Goal: Transaction & Acquisition: Purchase product/service

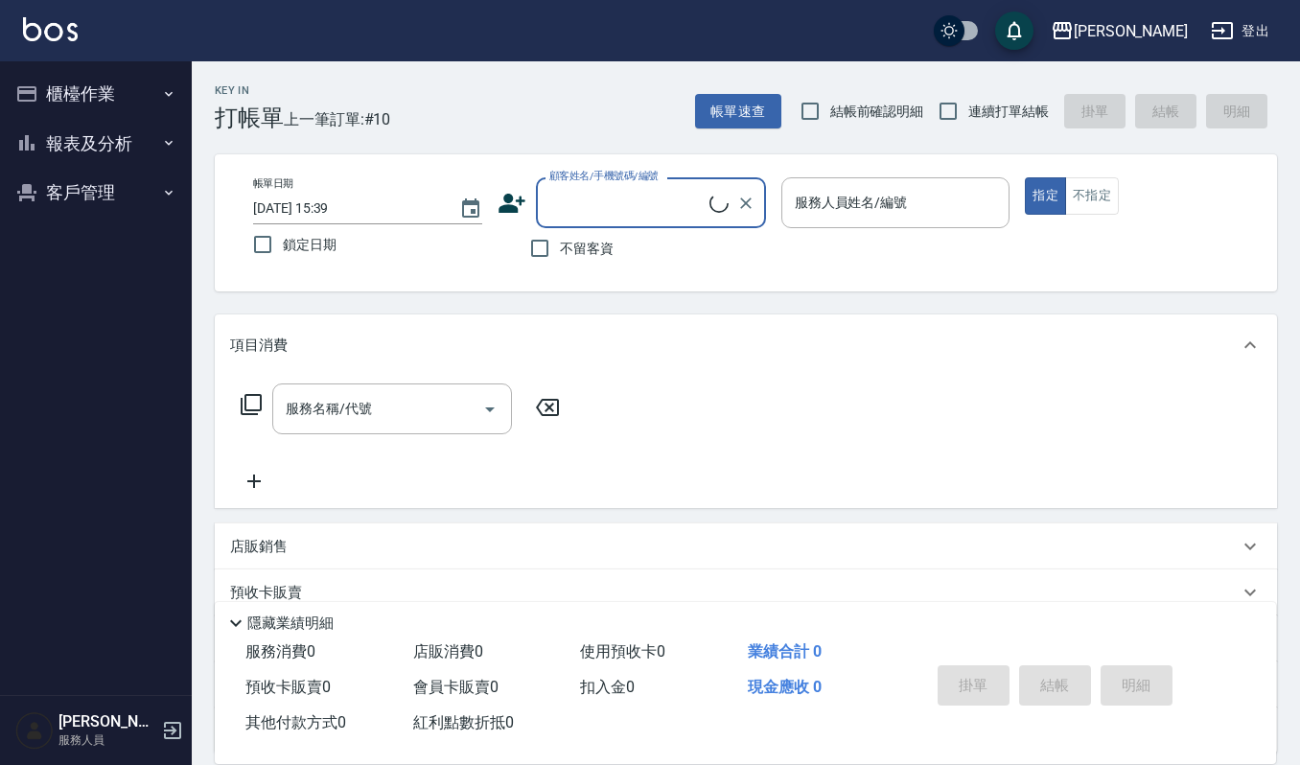
click at [585, 201] on input "顧客姓名/手機號碼/編號" at bounding box center [627, 203] width 165 height 34
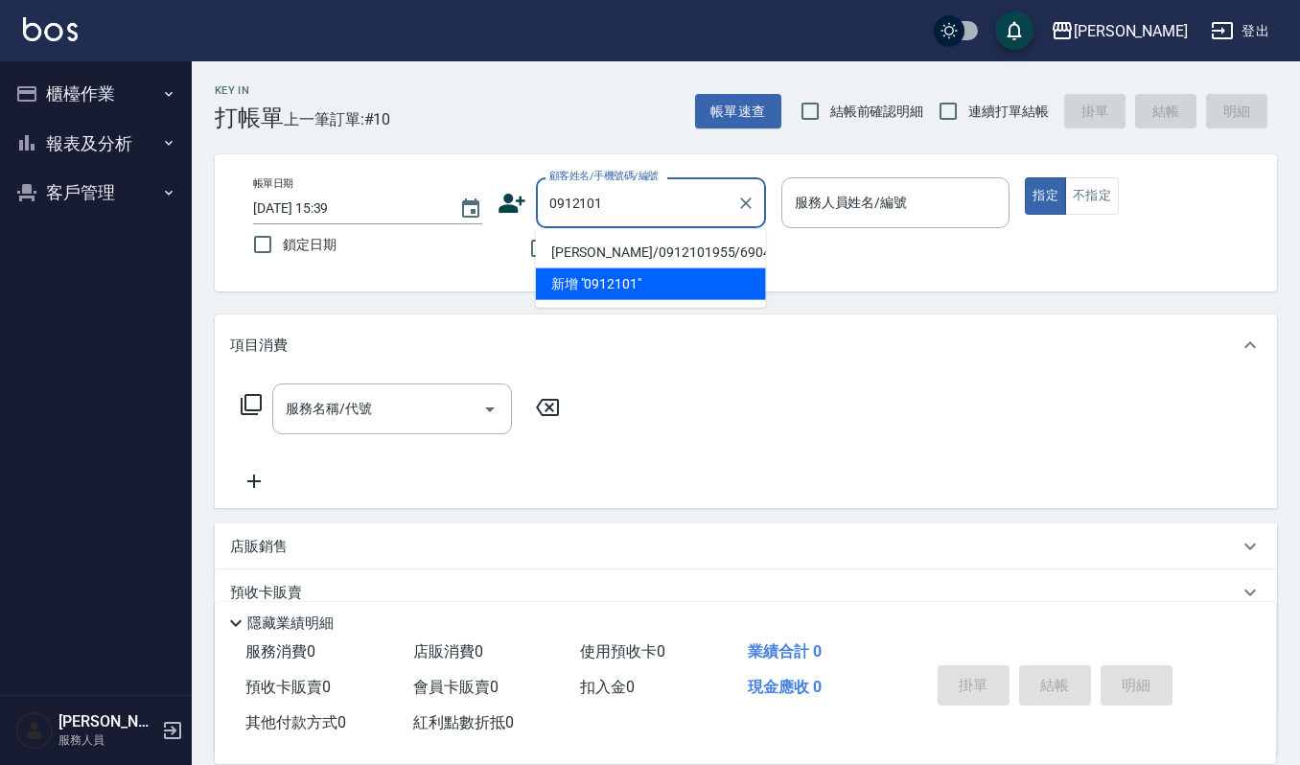
click at [597, 242] on li "張淑均/0912101955/690411" at bounding box center [651, 253] width 230 height 32
type input "張淑均/0912101955/690411"
type input "吉兒-4"
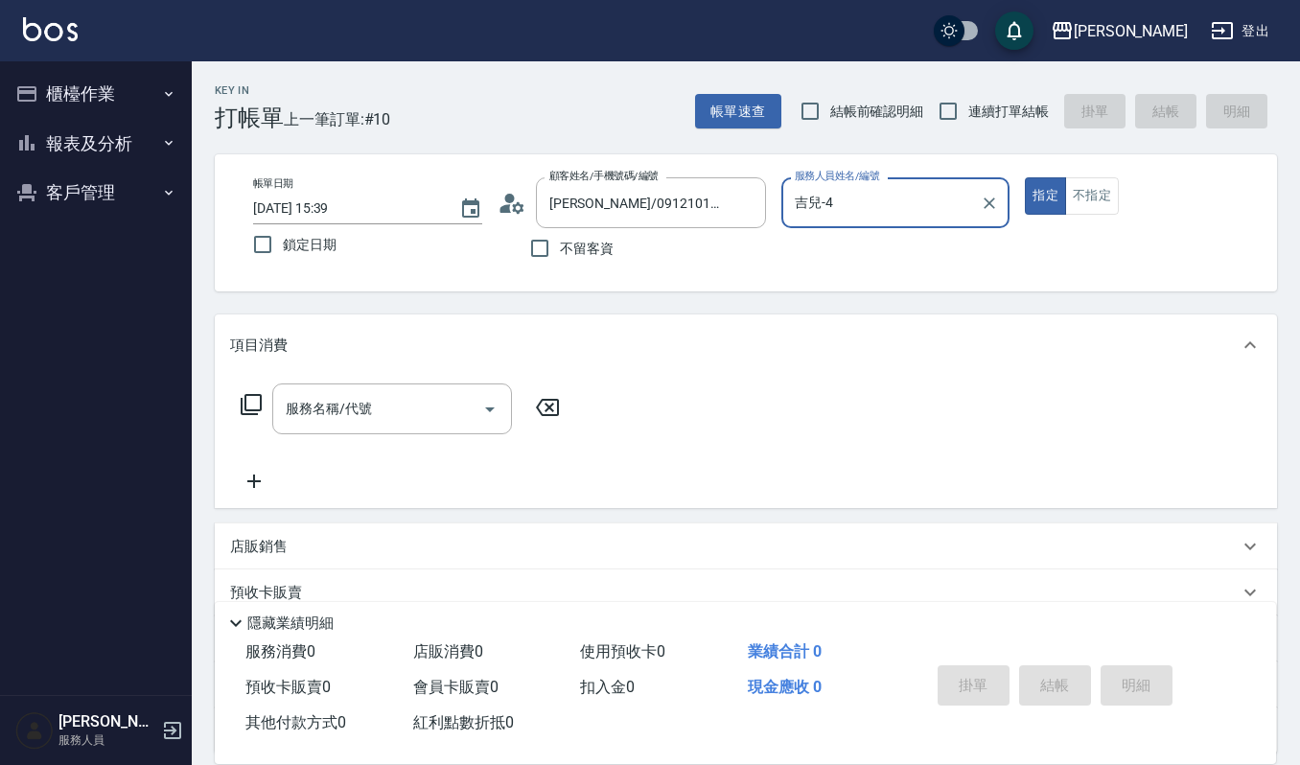
click at [503, 198] on icon at bounding box center [512, 203] width 29 height 29
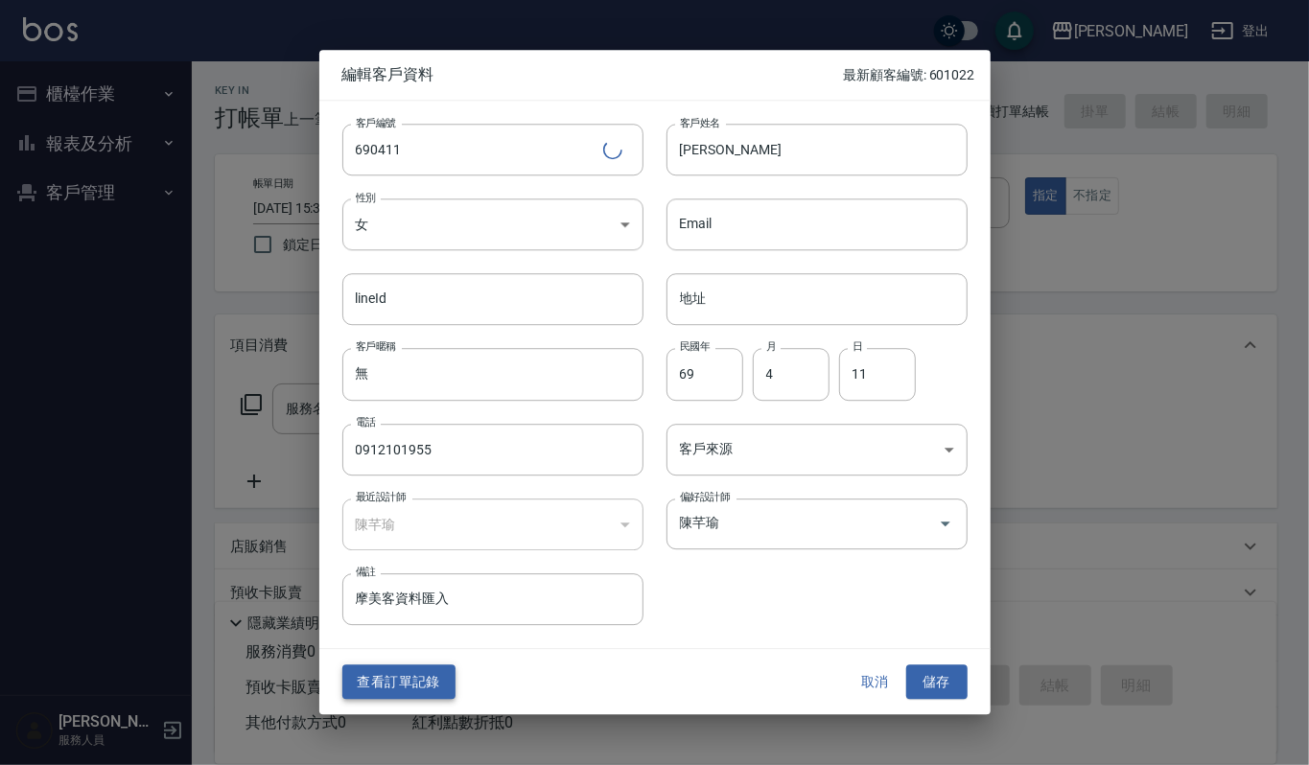
click at [430, 677] on button "查看訂單記錄" at bounding box center [398, 682] width 113 height 35
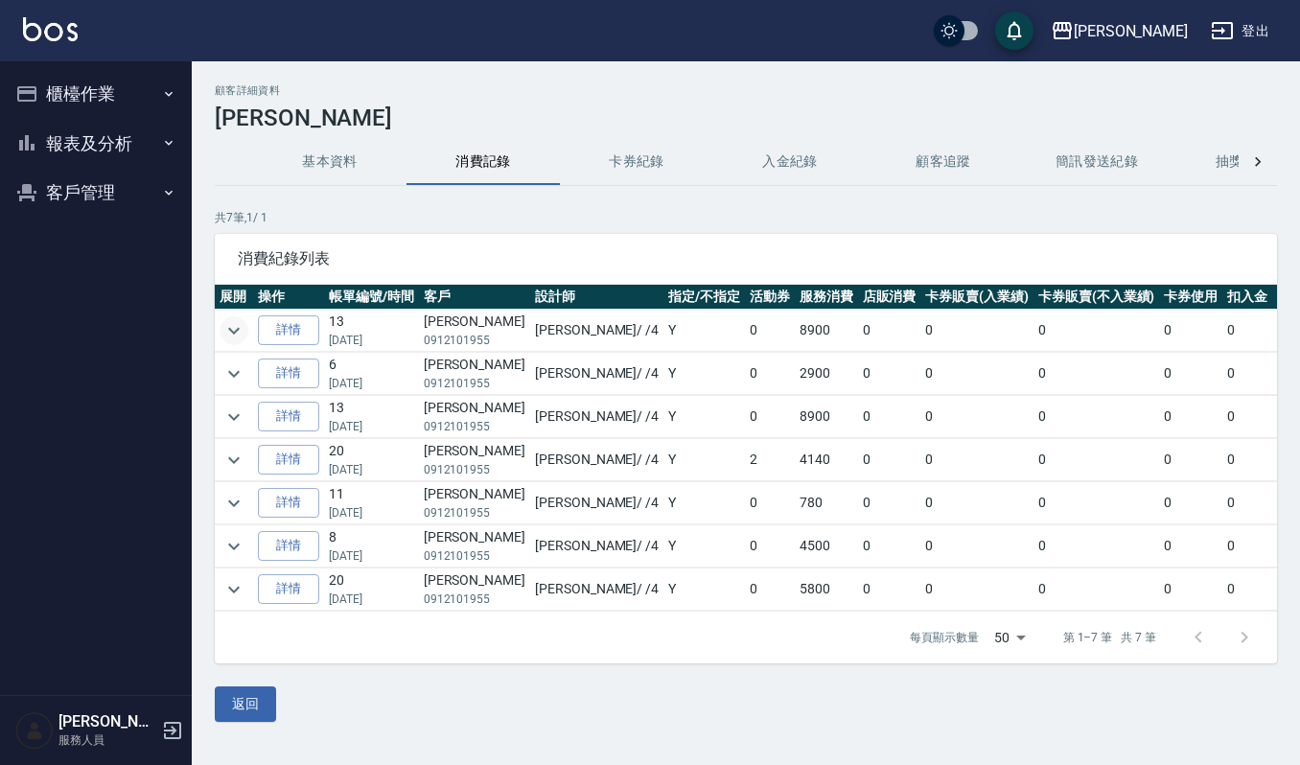
click at [228, 324] on icon "expand row" at bounding box center [234, 330] width 23 height 23
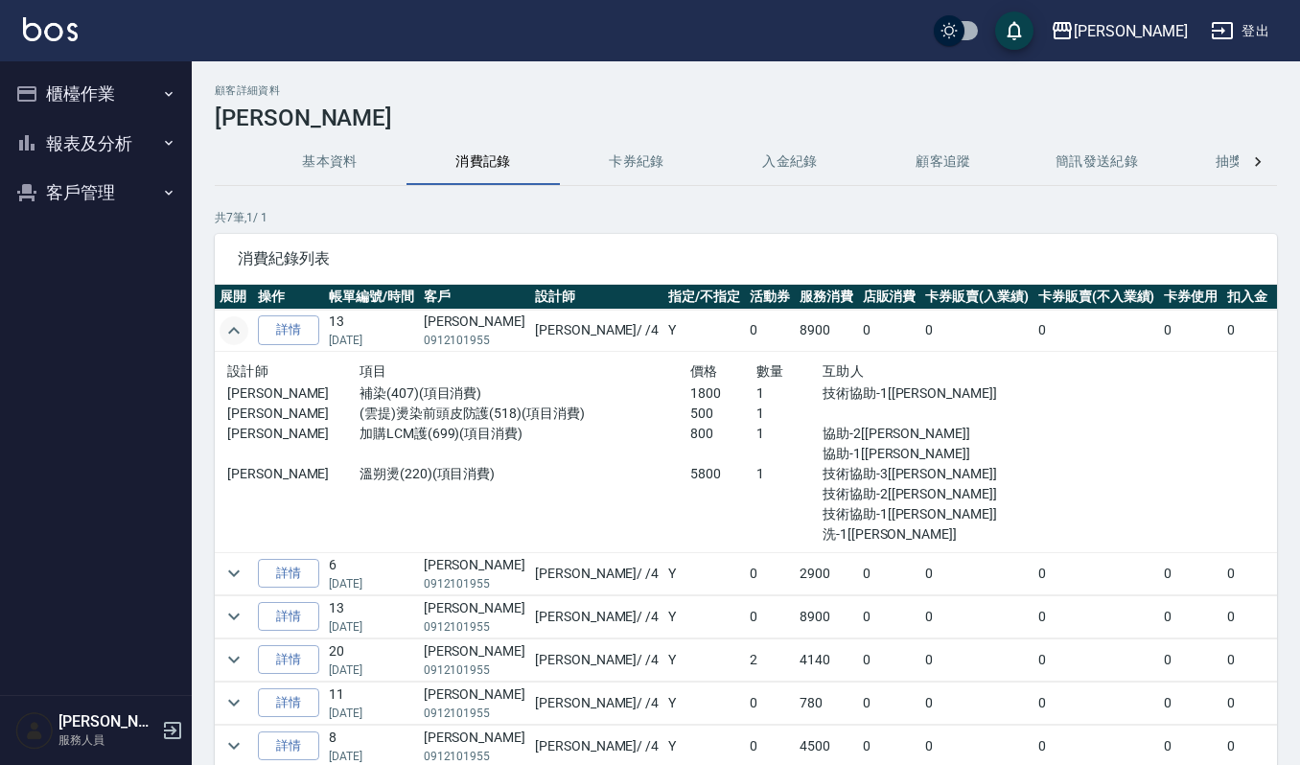
scroll to position [73, 0]
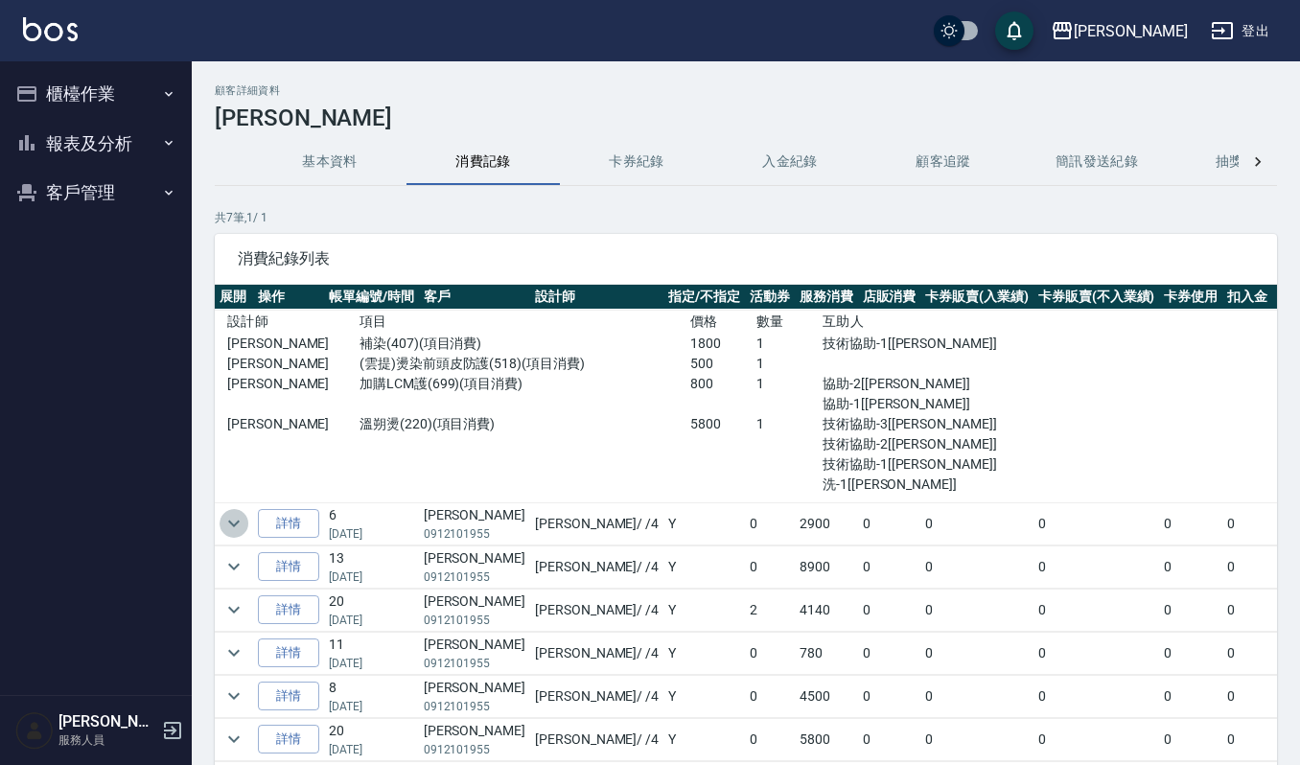
click at [226, 512] on icon "expand row" at bounding box center [234, 523] width 23 height 23
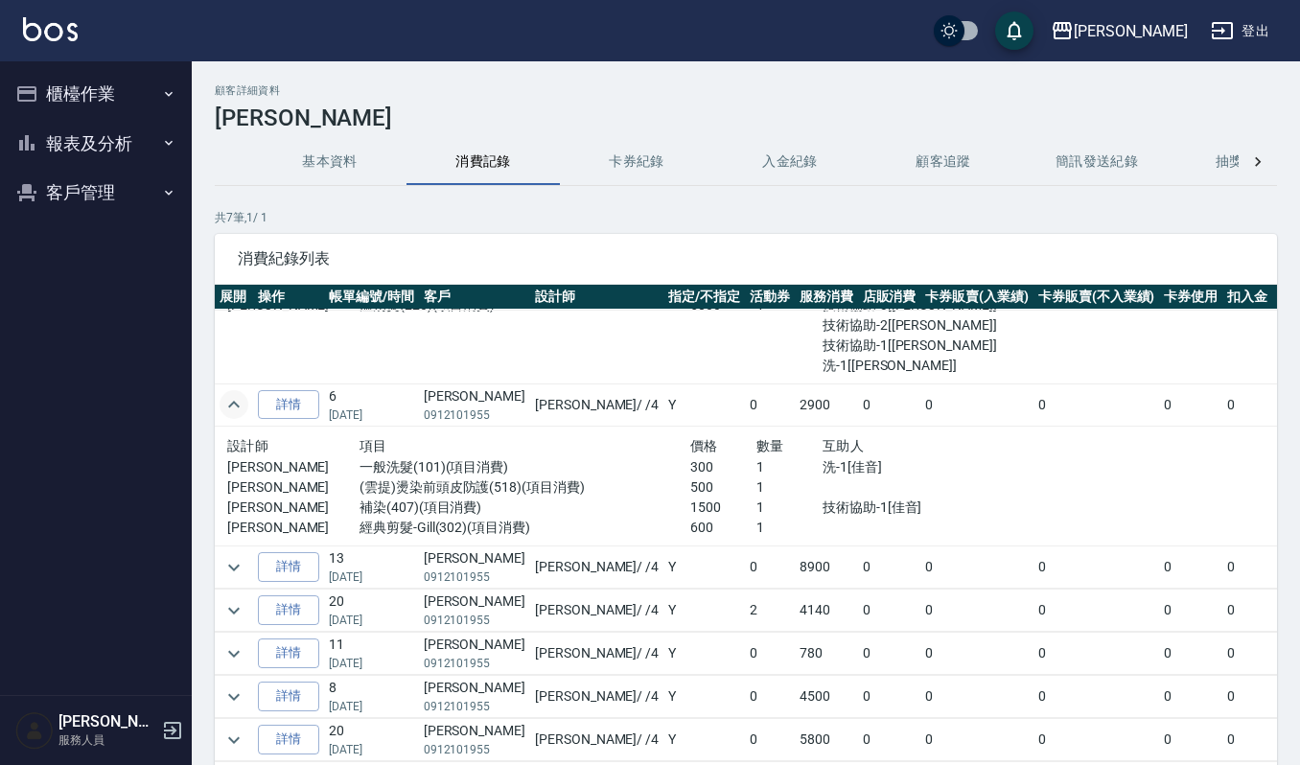
scroll to position [0, 0]
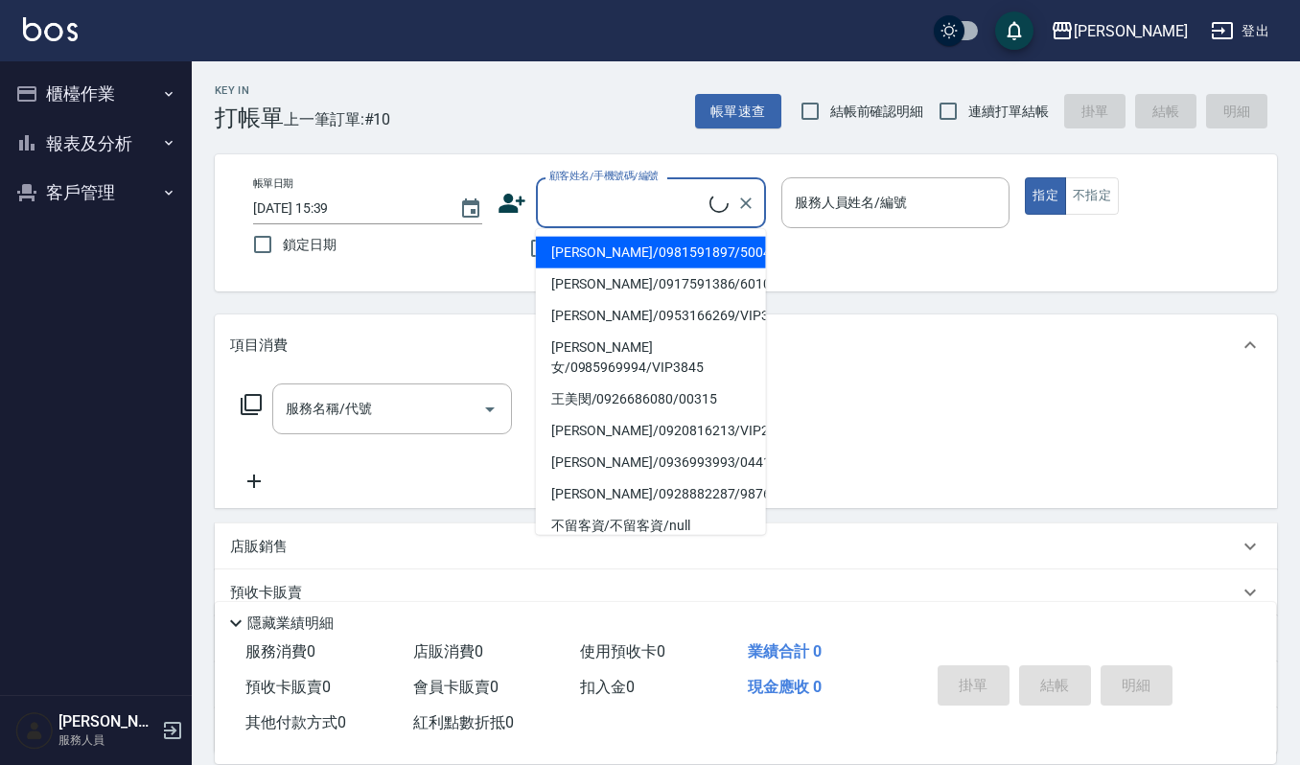
click at [660, 189] on input "顧客姓名/手機號碼/編號" at bounding box center [627, 203] width 165 height 34
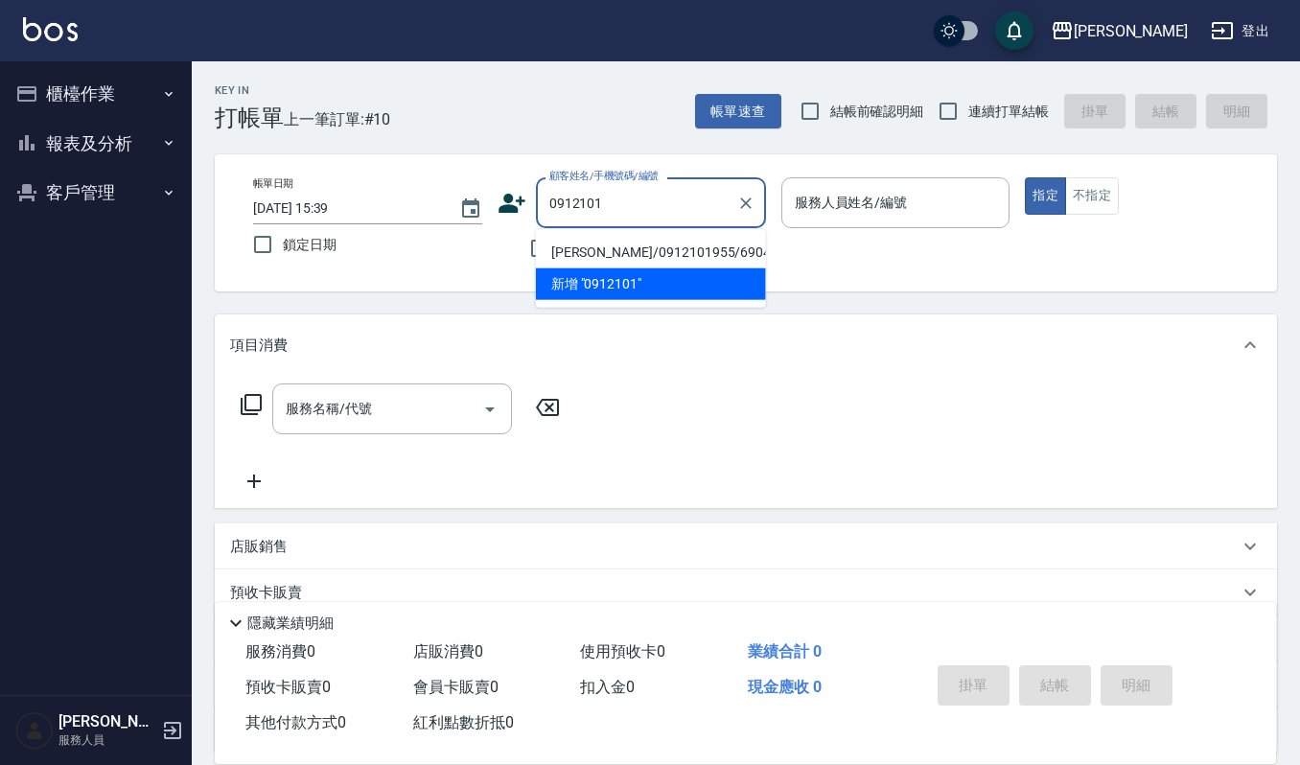
click at [602, 231] on ul "張淑均/0912101955/690411 新增 "0912101"" at bounding box center [651, 268] width 230 height 79
click at [591, 262] on li "張淑均/0912101955/690411" at bounding box center [651, 253] width 230 height 32
type input "張淑均/0912101955/690411"
type input "吉兒-4"
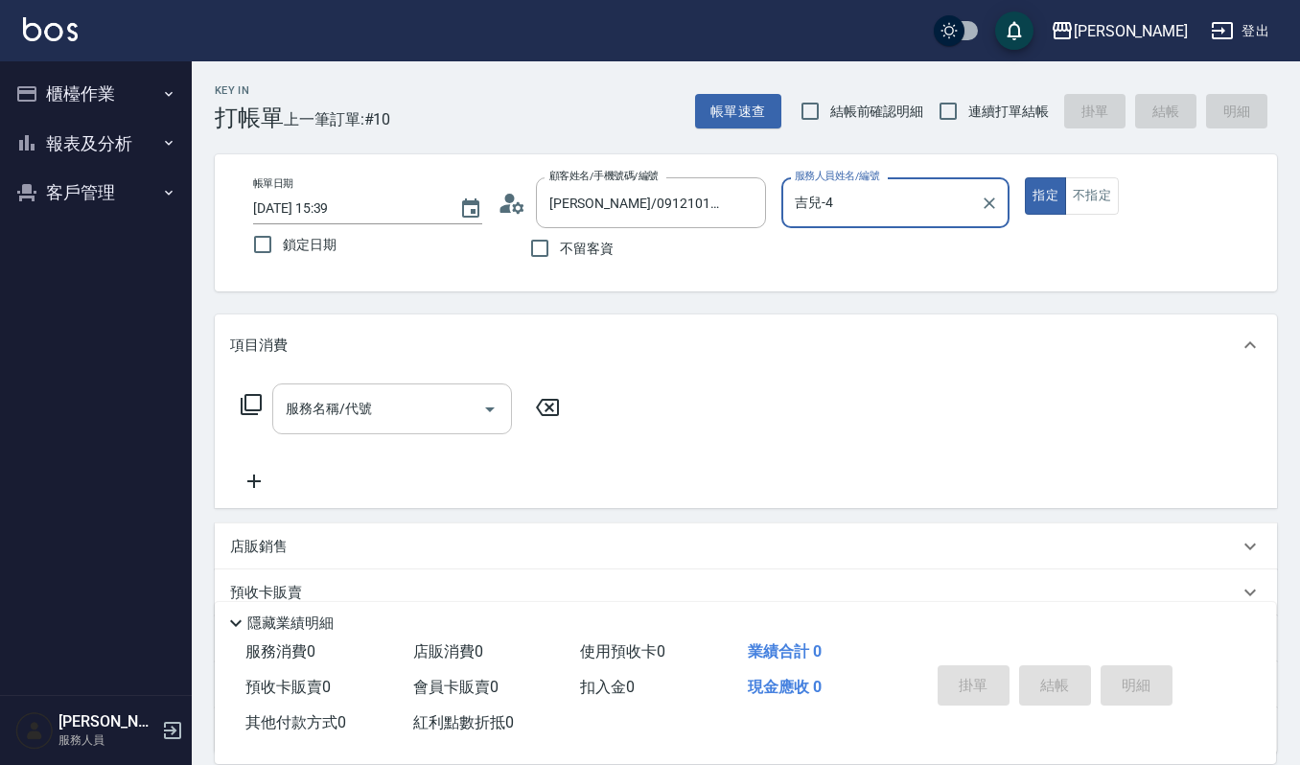
click at [418, 393] on input "服務名稱/代號" at bounding box center [378, 409] width 194 height 34
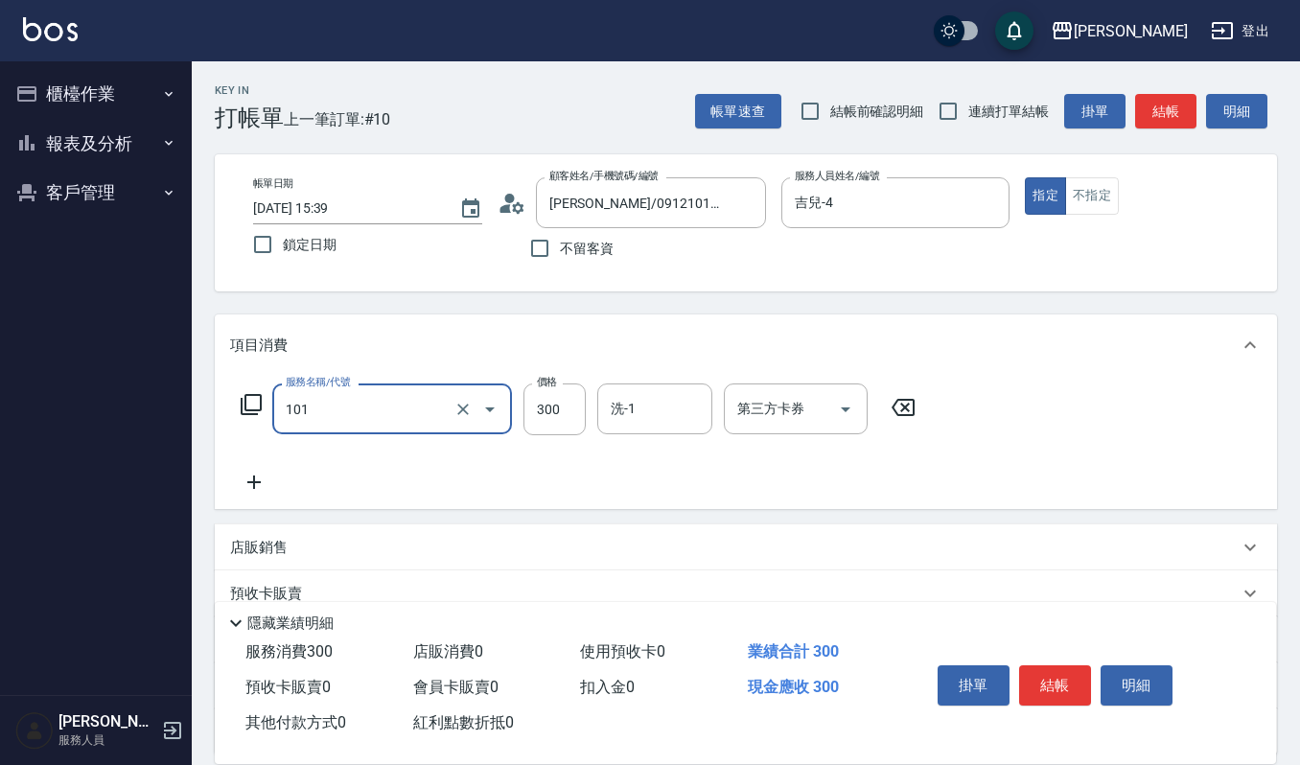
type input "一般洗髮(101)"
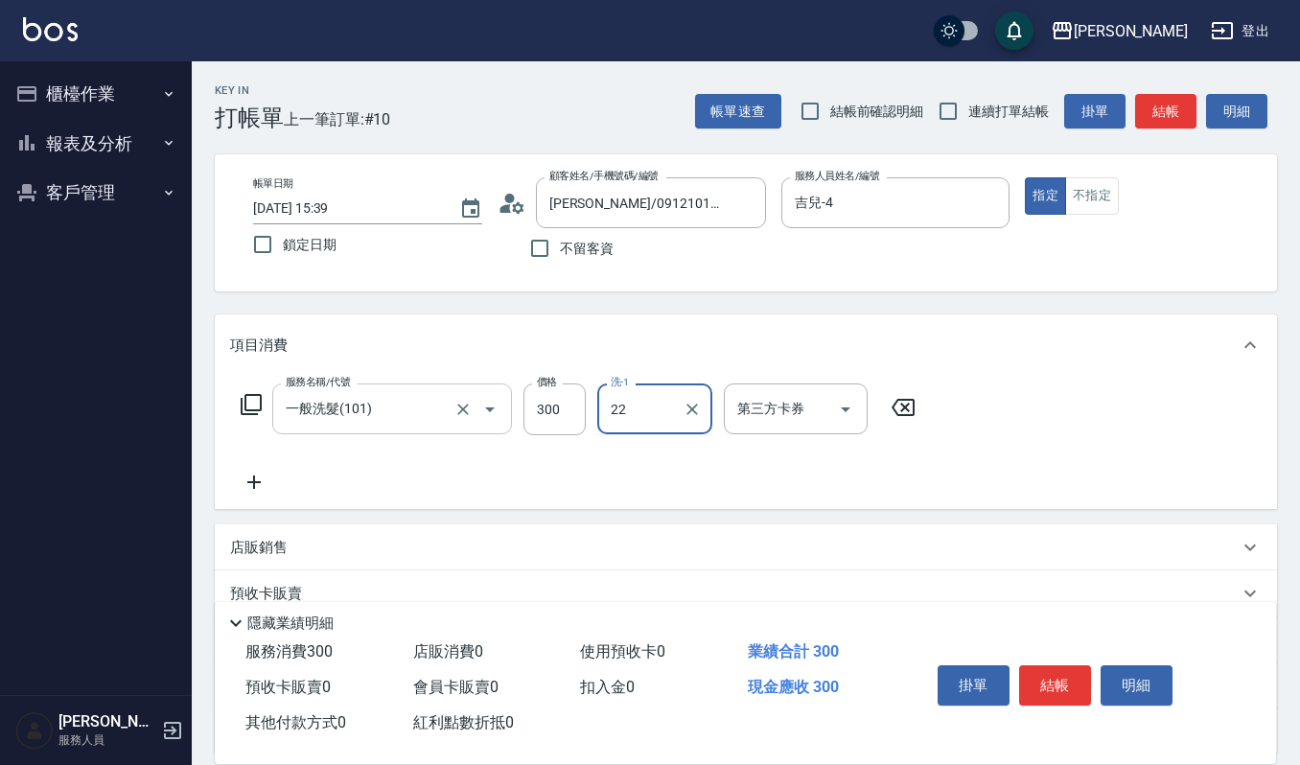
type input "宜芳-22"
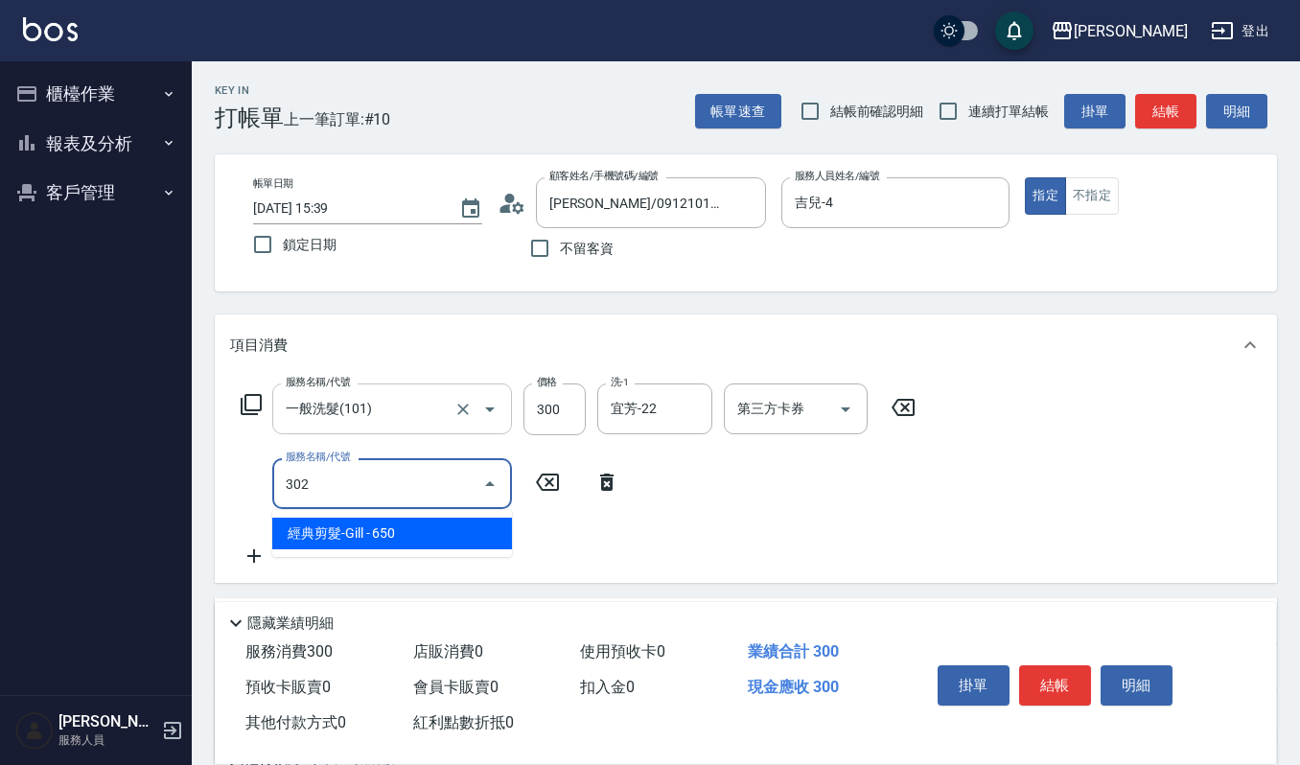
type input "經典剪髮-Gill(302)"
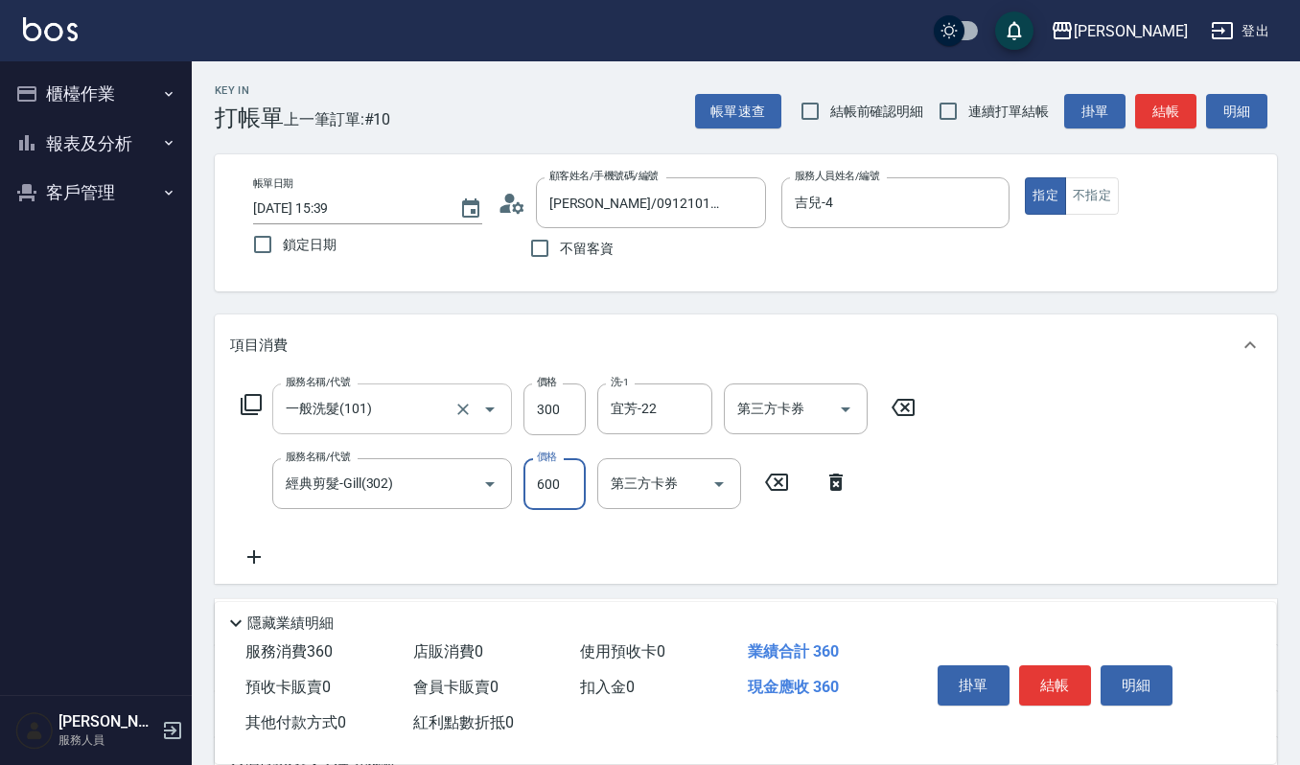
type input "600"
click at [1076, 695] on button "結帳" at bounding box center [1055, 686] width 72 height 40
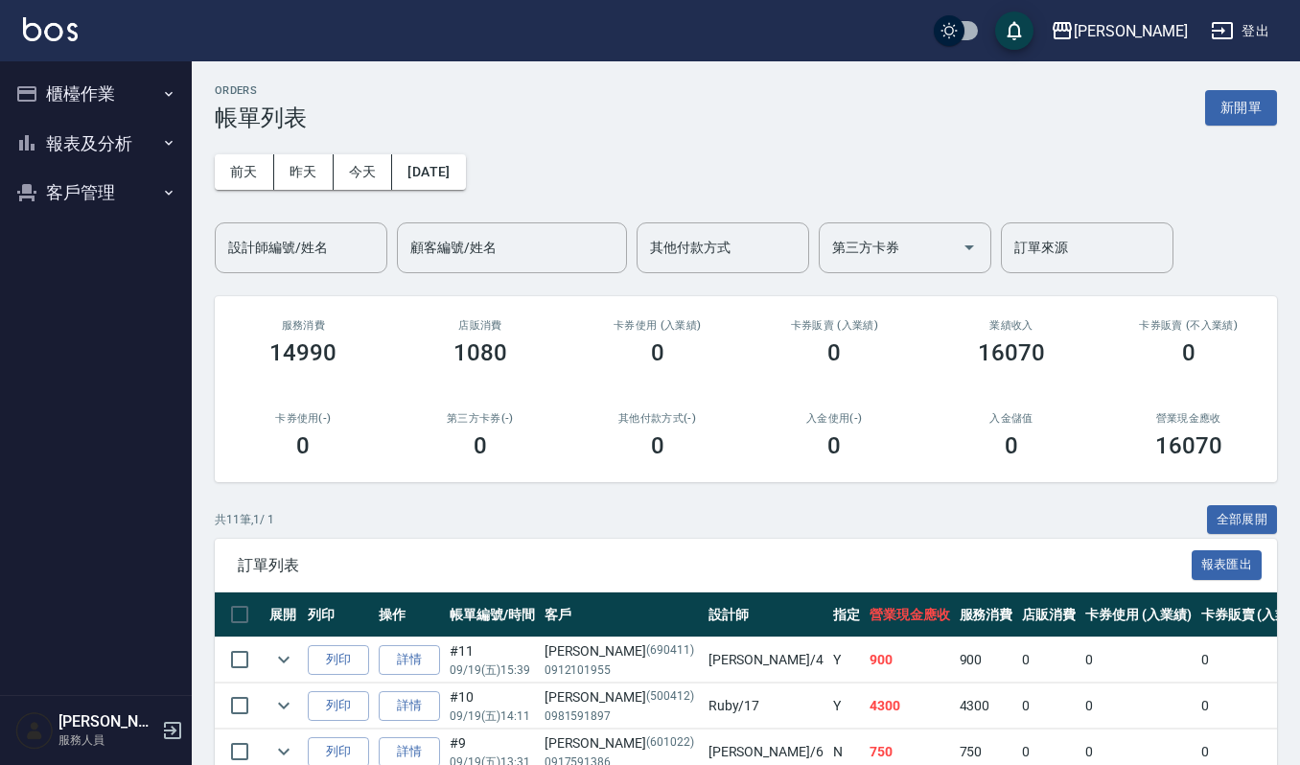
scroll to position [128, 0]
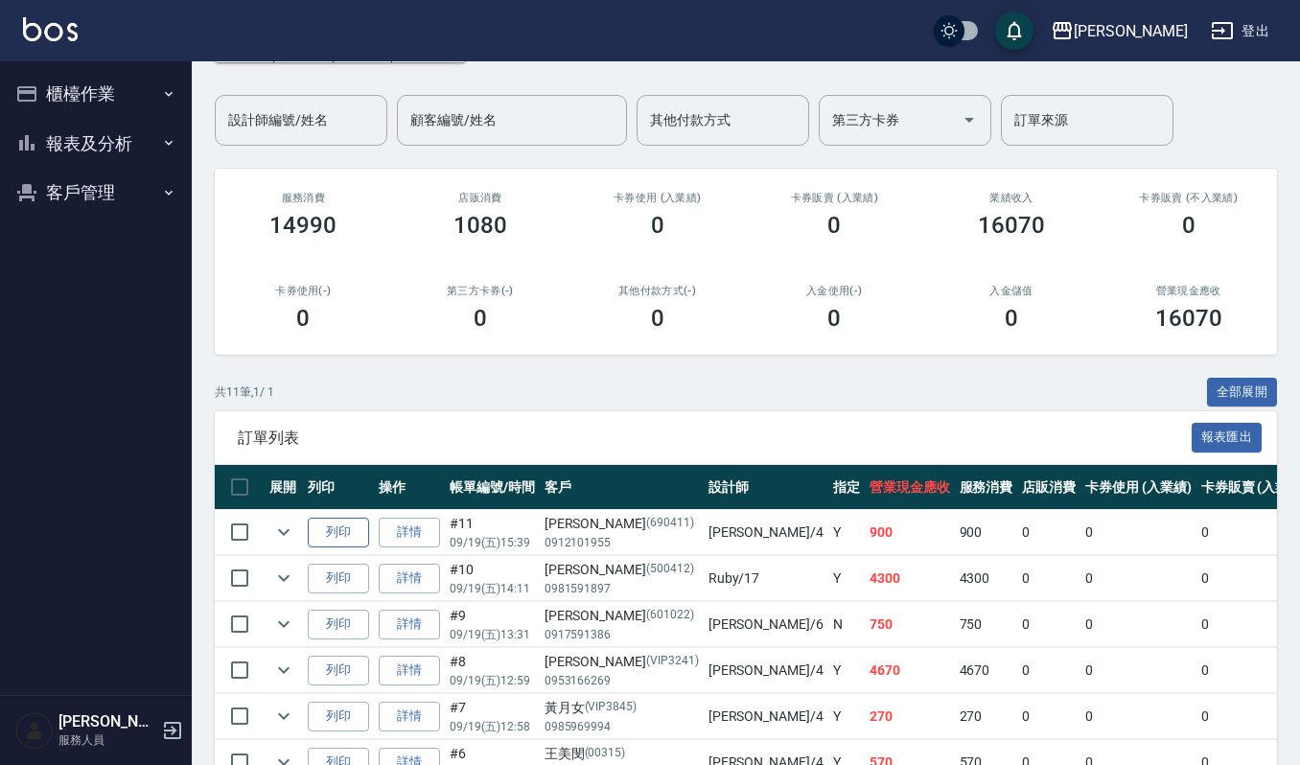
click at [366, 535] on button "列印" at bounding box center [338, 533] width 61 height 30
click at [111, 178] on button "客戶管理" at bounding box center [96, 193] width 176 height 50
click at [81, 240] on link "客戶列表" at bounding box center [96, 247] width 176 height 44
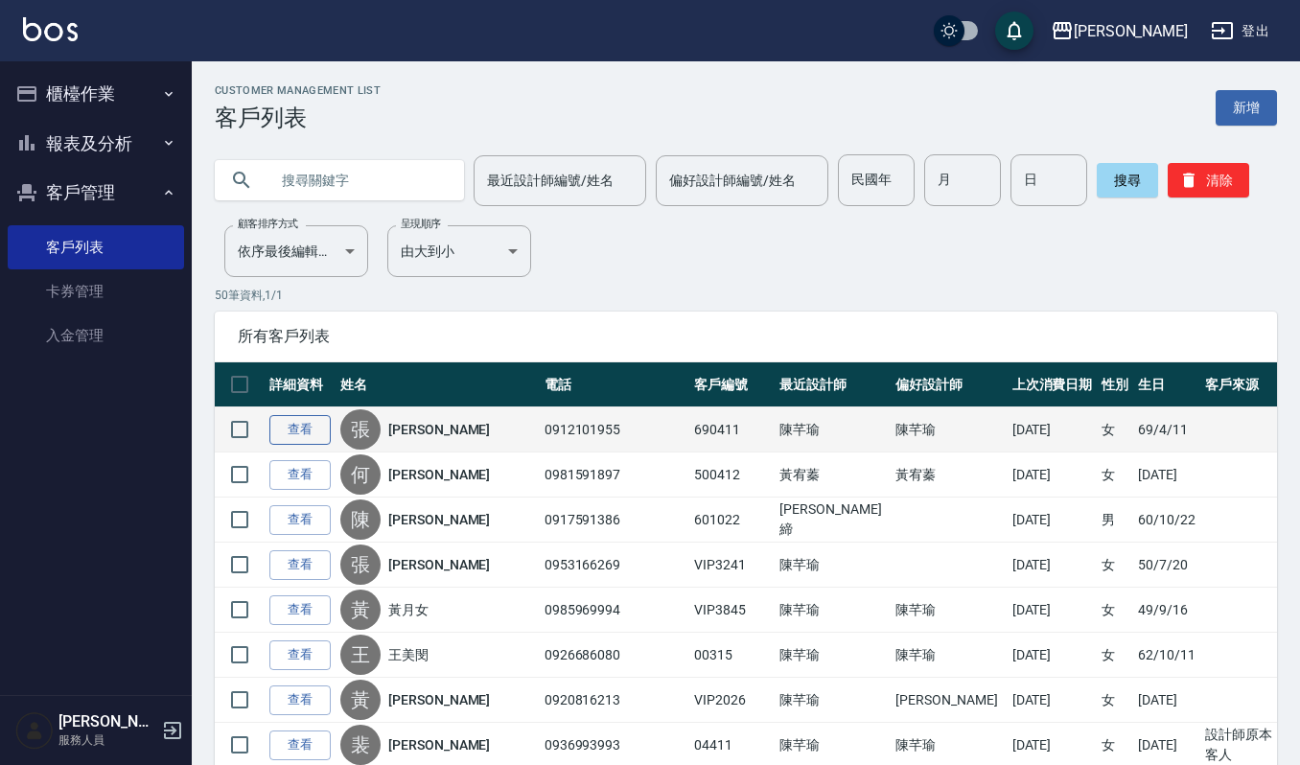
click at [319, 426] on link "查看" at bounding box center [299, 430] width 61 height 30
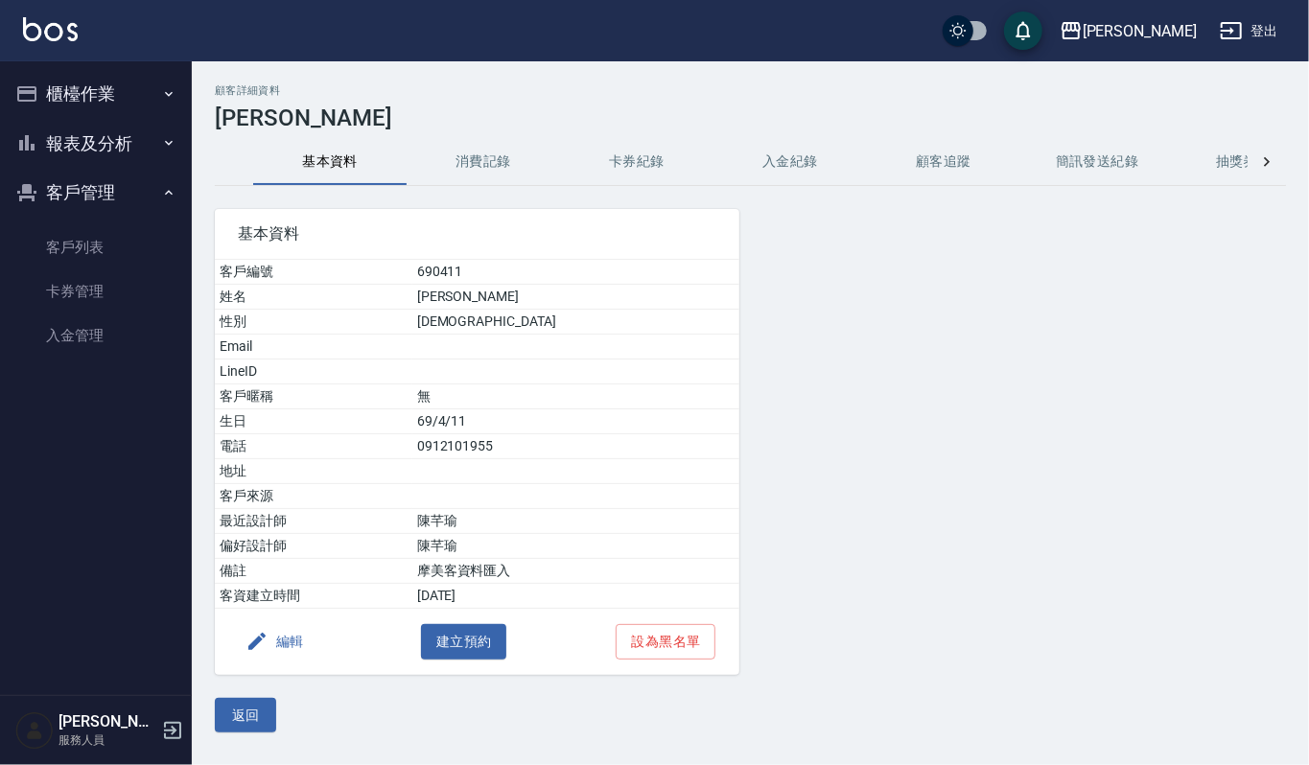
click at [469, 166] on button "消費記錄" at bounding box center [483, 162] width 153 height 46
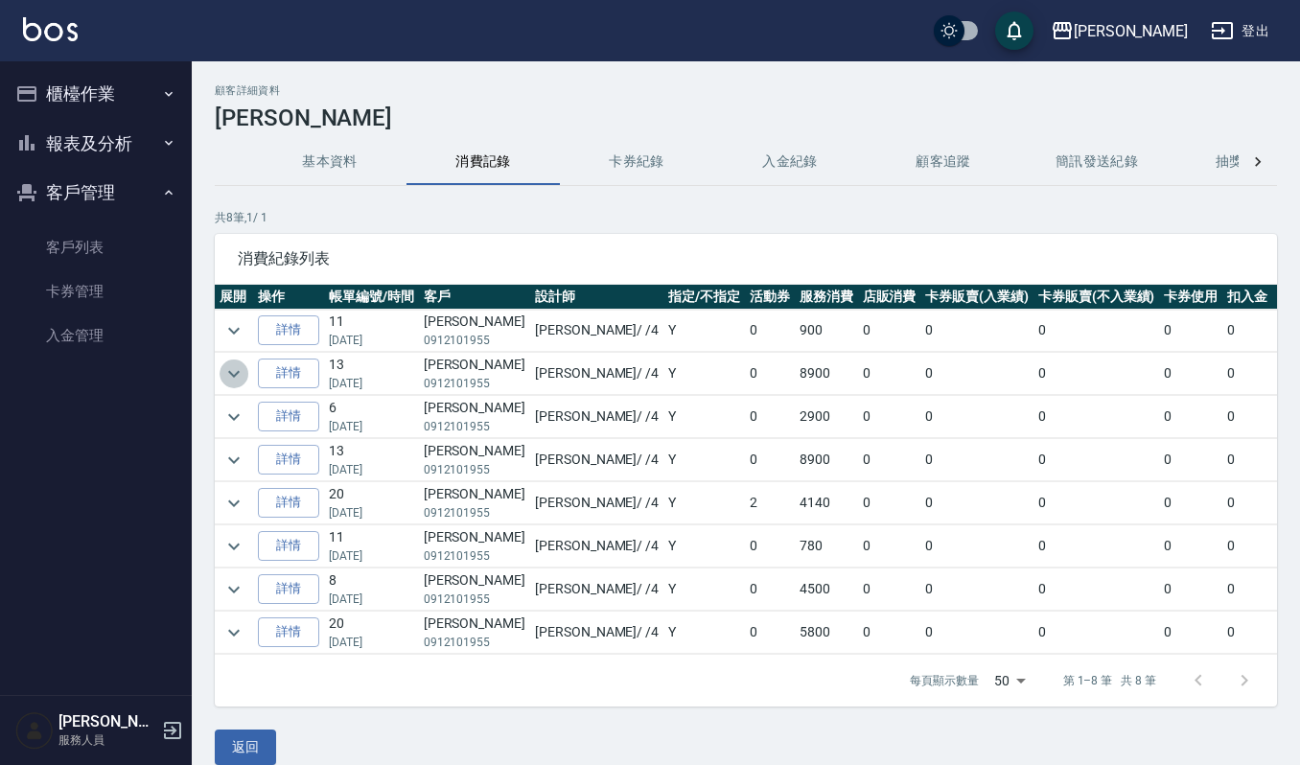
click at [224, 380] on icon "expand row" at bounding box center [234, 374] width 23 height 23
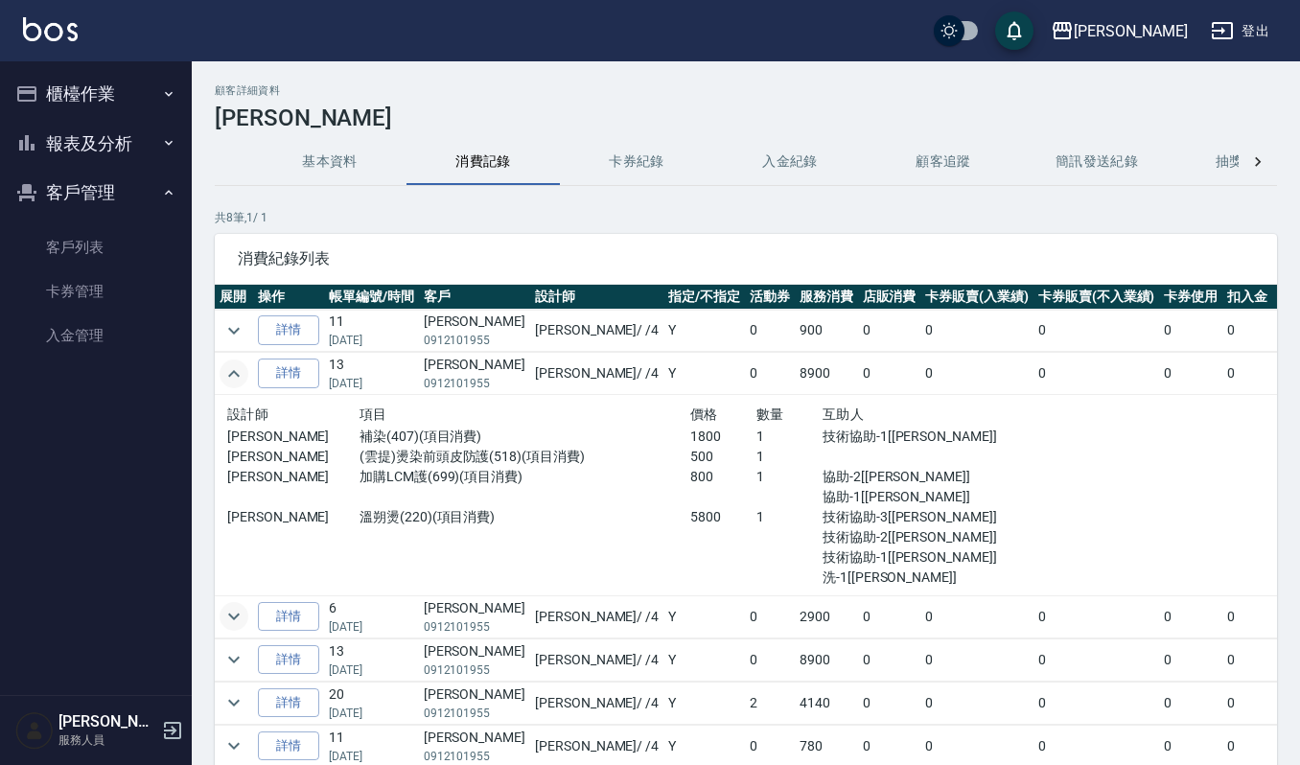
click at [226, 618] on icon "expand row" at bounding box center [234, 616] width 23 height 23
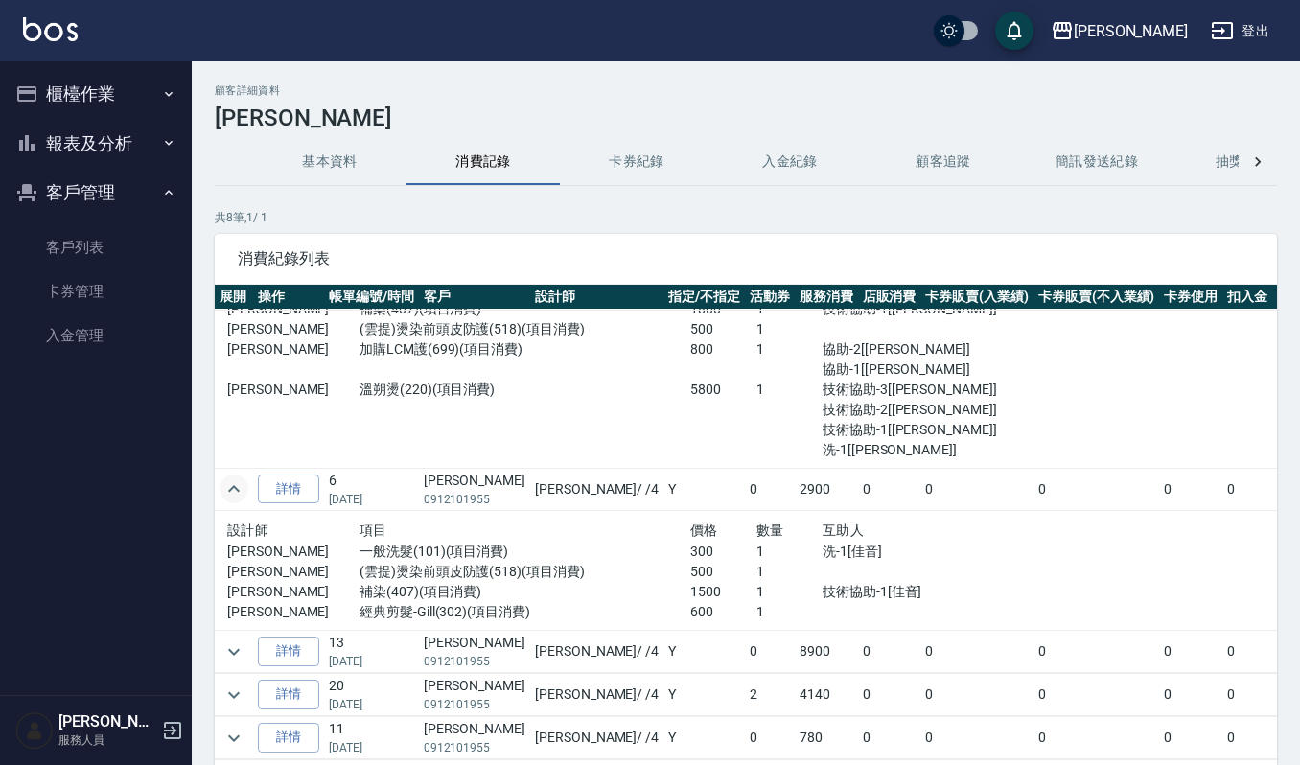
scroll to position [236, 0]
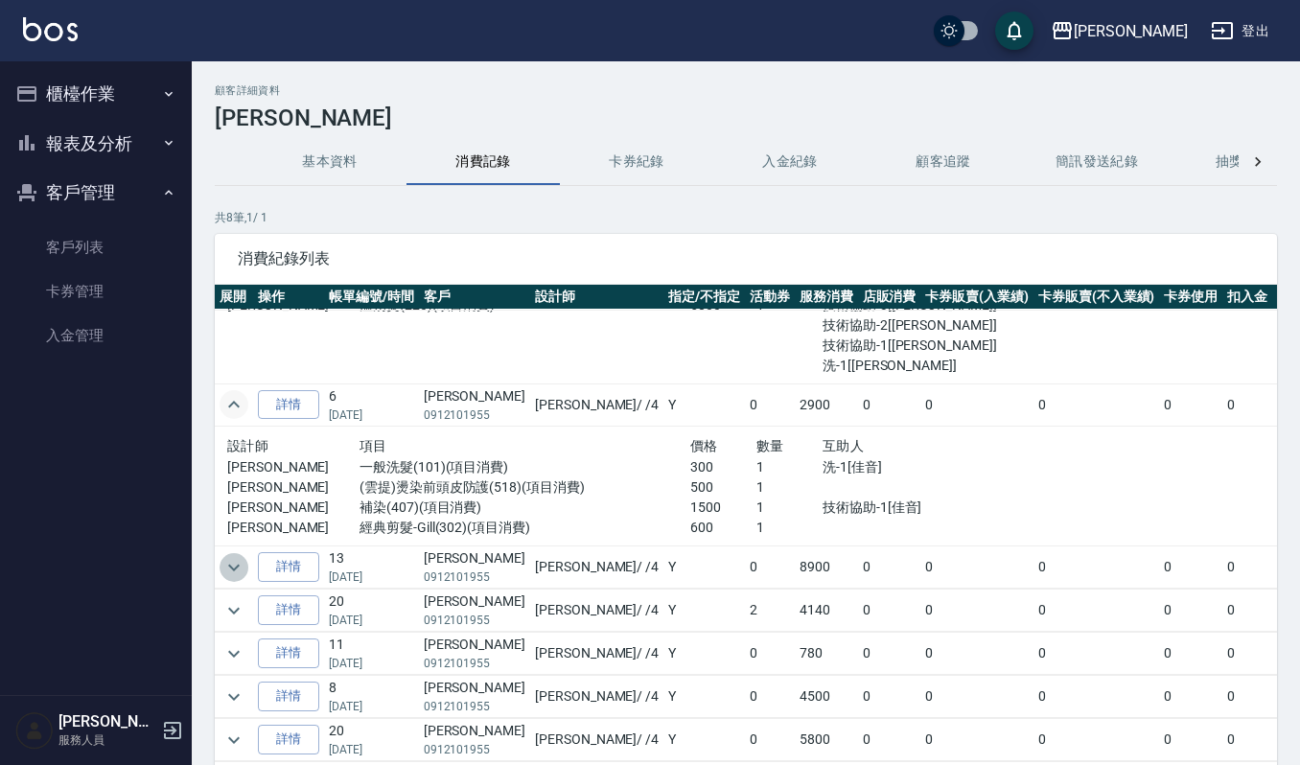
click at [238, 556] on icon "expand row" at bounding box center [234, 567] width 23 height 23
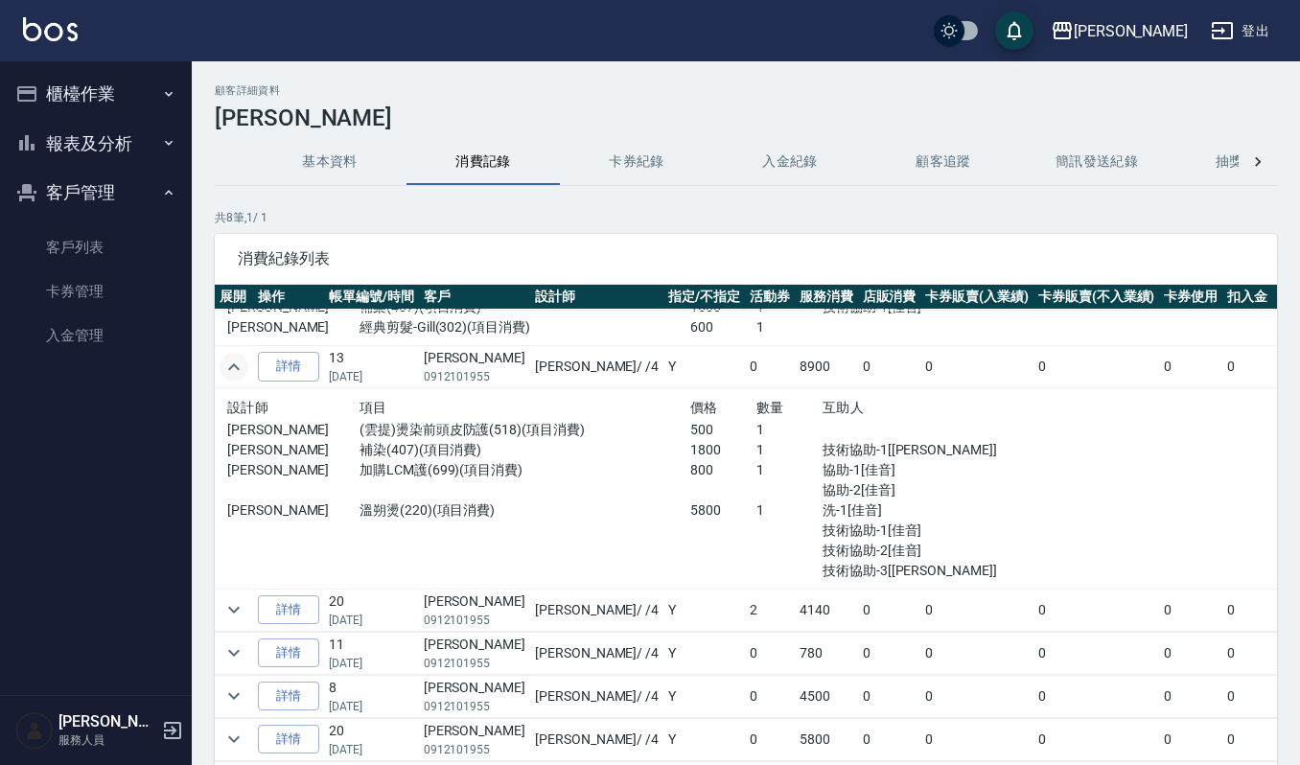
scroll to position [435, 0]
click at [223, 598] on icon "expand row" at bounding box center [234, 609] width 23 height 23
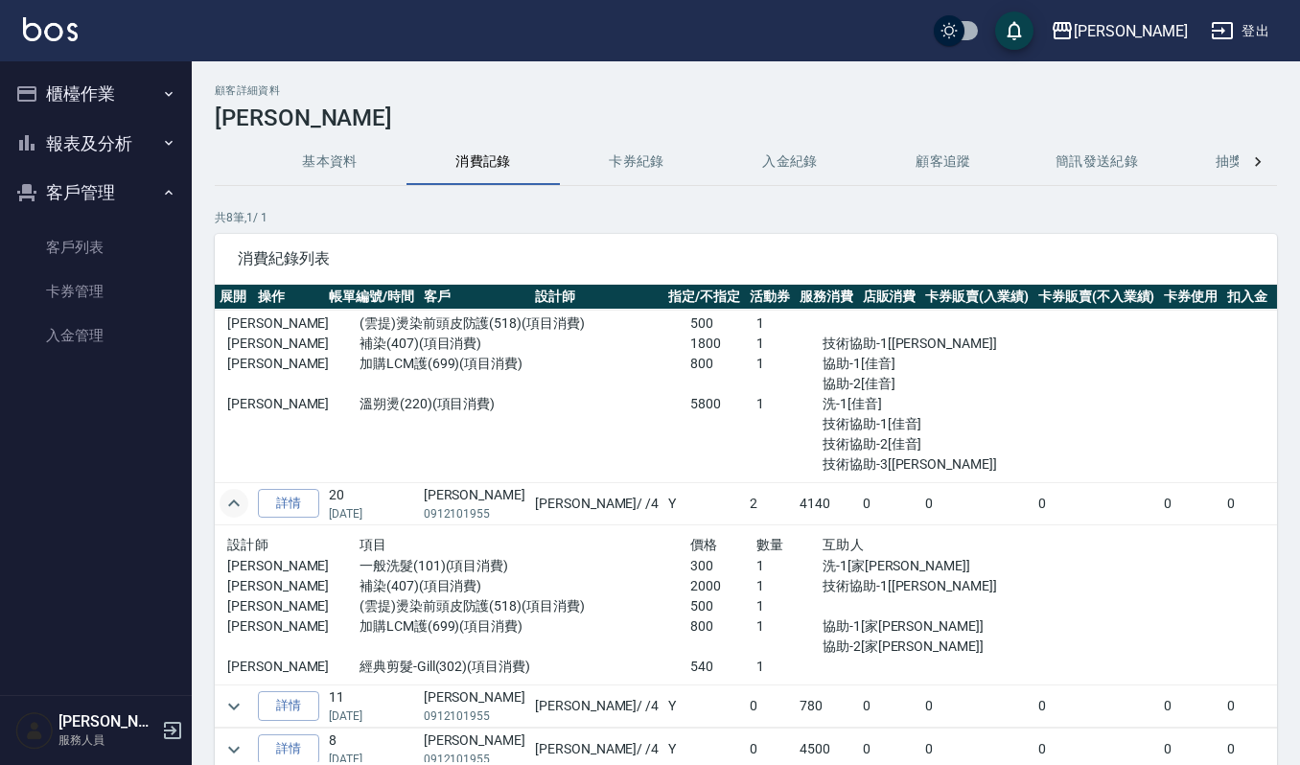
scroll to position [564, 0]
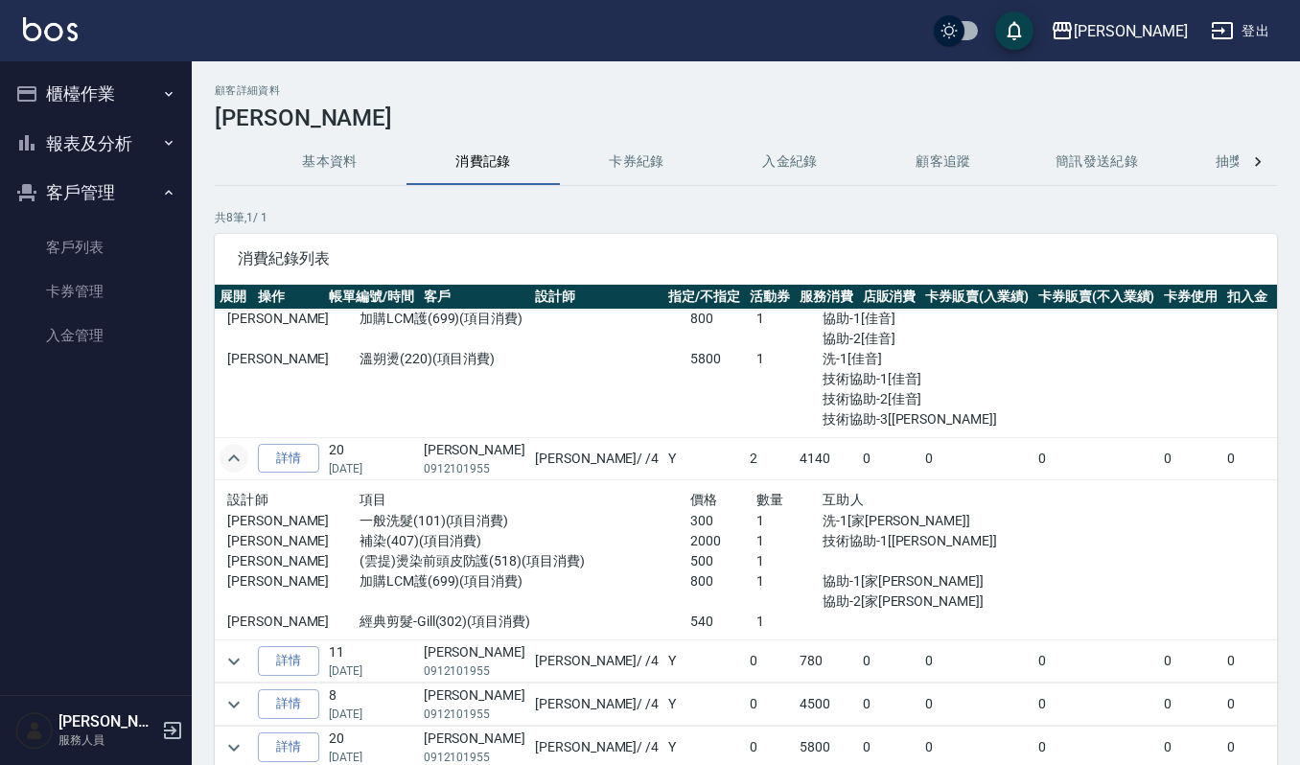
click at [94, 85] on button "櫃檯作業" at bounding box center [96, 94] width 176 height 50
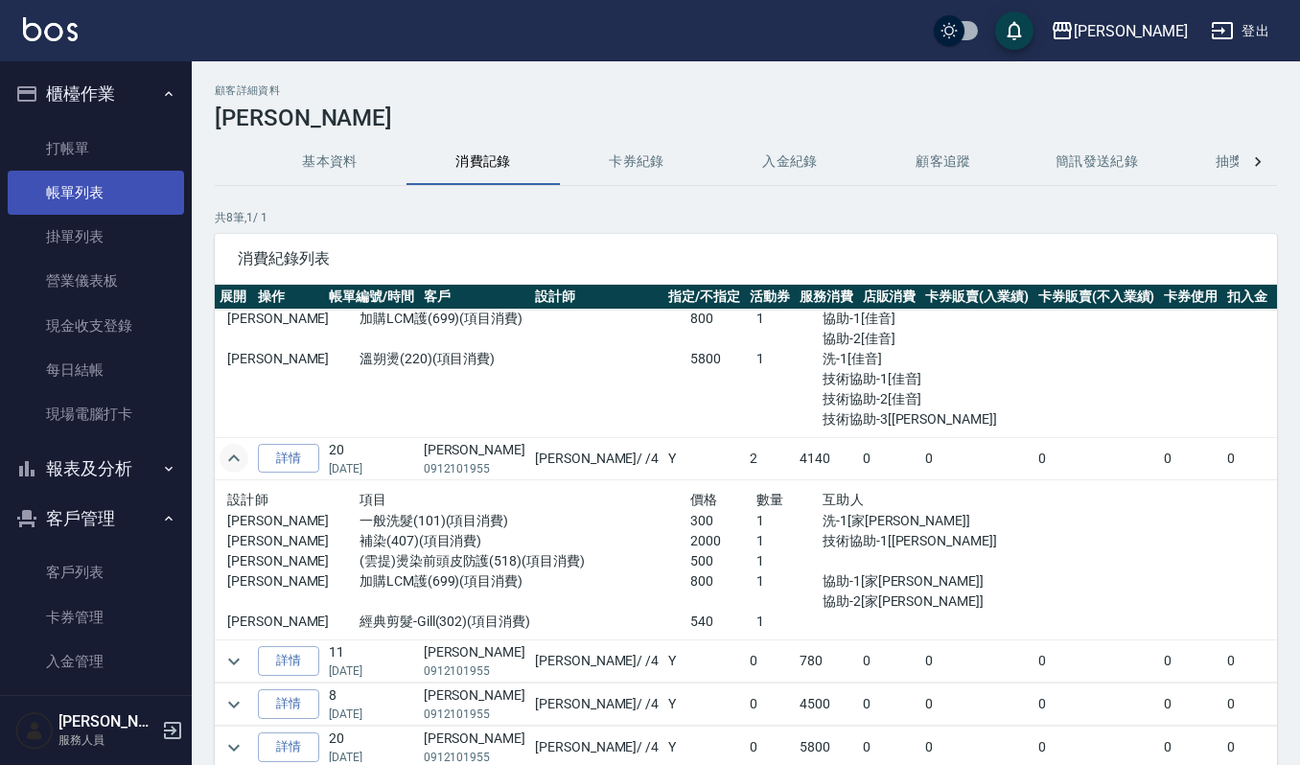
click at [88, 193] on link "帳單列表" at bounding box center [96, 193] width 176 height 44
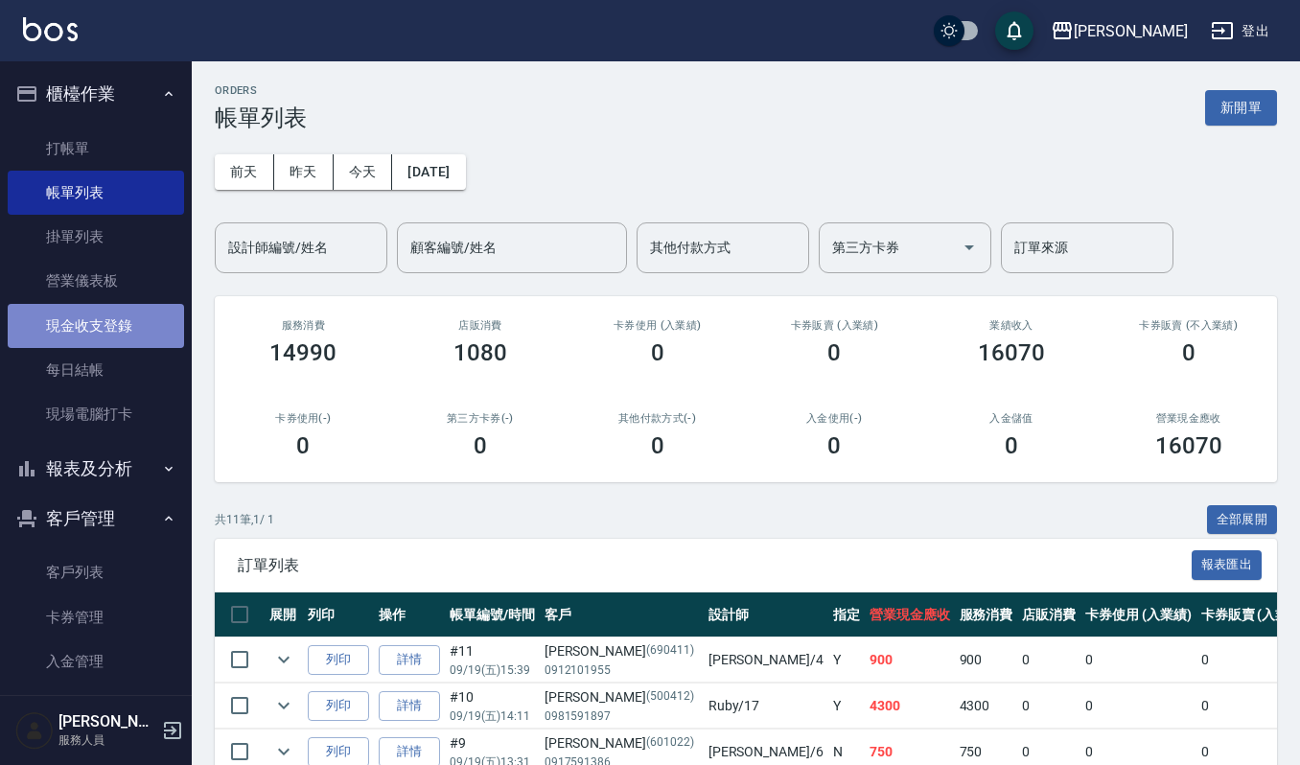
click at [101, 336] on link "現金收支登錄" at bounding box center [96, 326] width 176 height 44
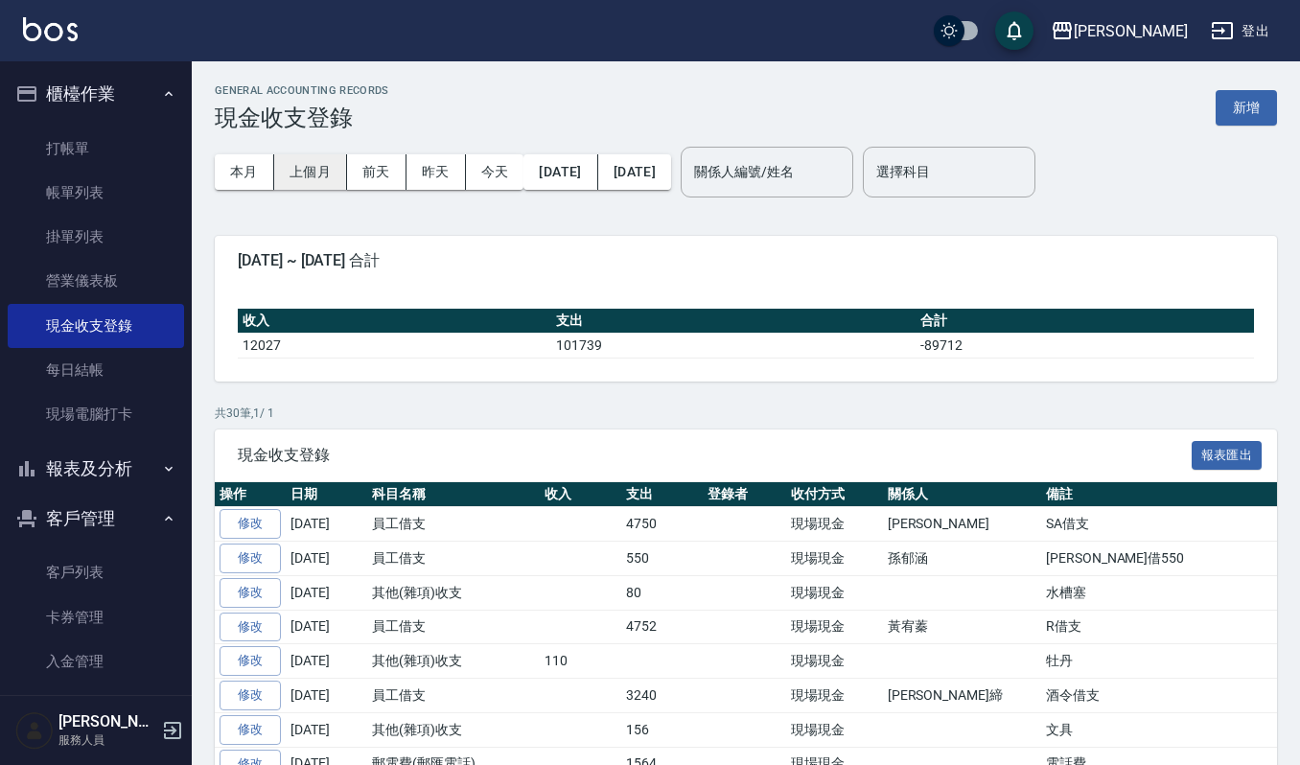
click at [296, 157] on button "上個月" at bounding box center [310, 171] width 73 height 35
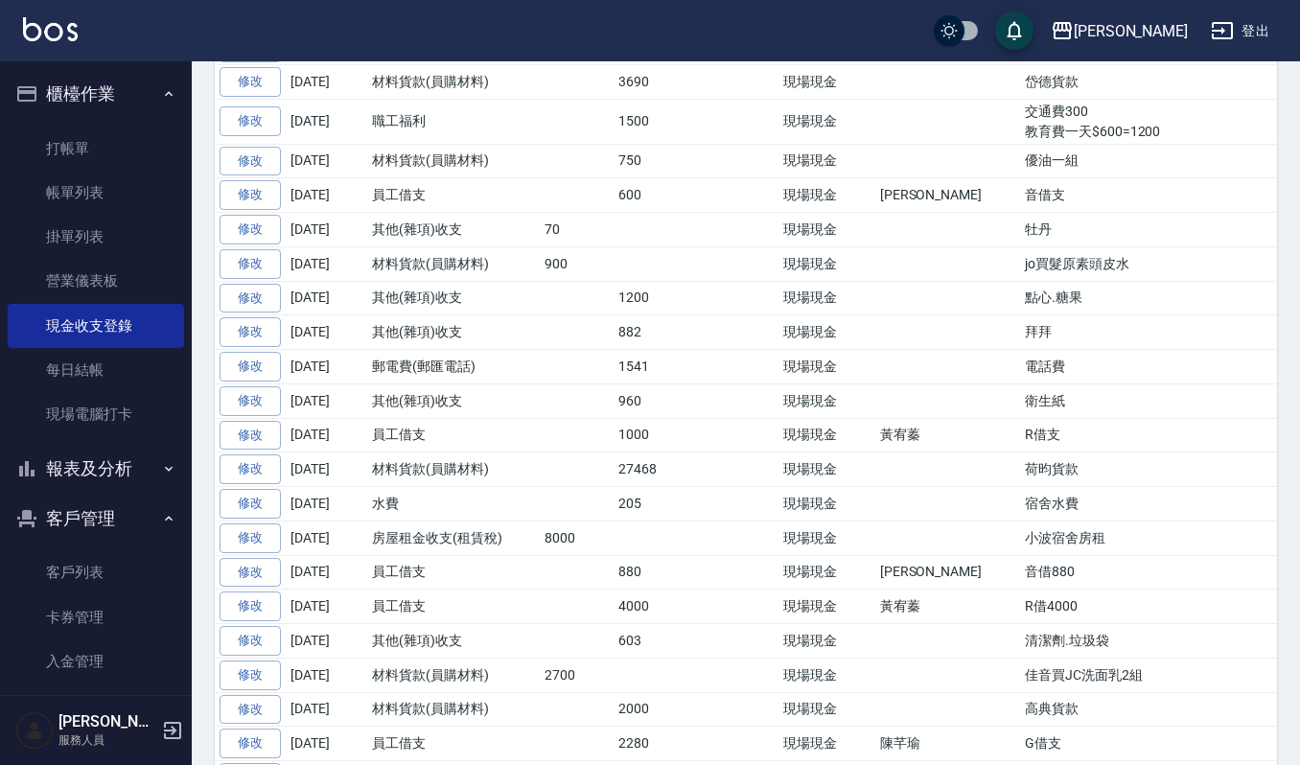
scroll to position [1167, 0]
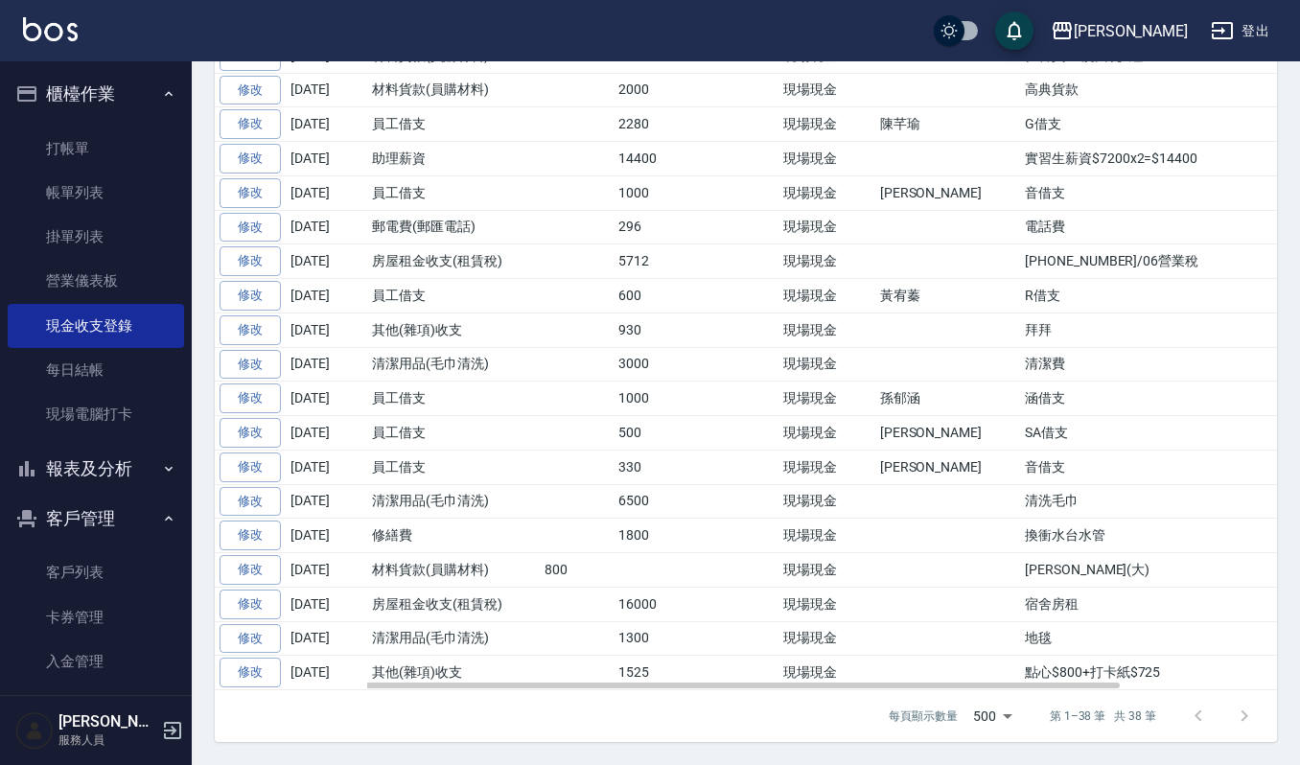
click at [1020, 556] on td "Ivy買晶亮(大)" at bounding box center [1240, 570] width 441 height 35
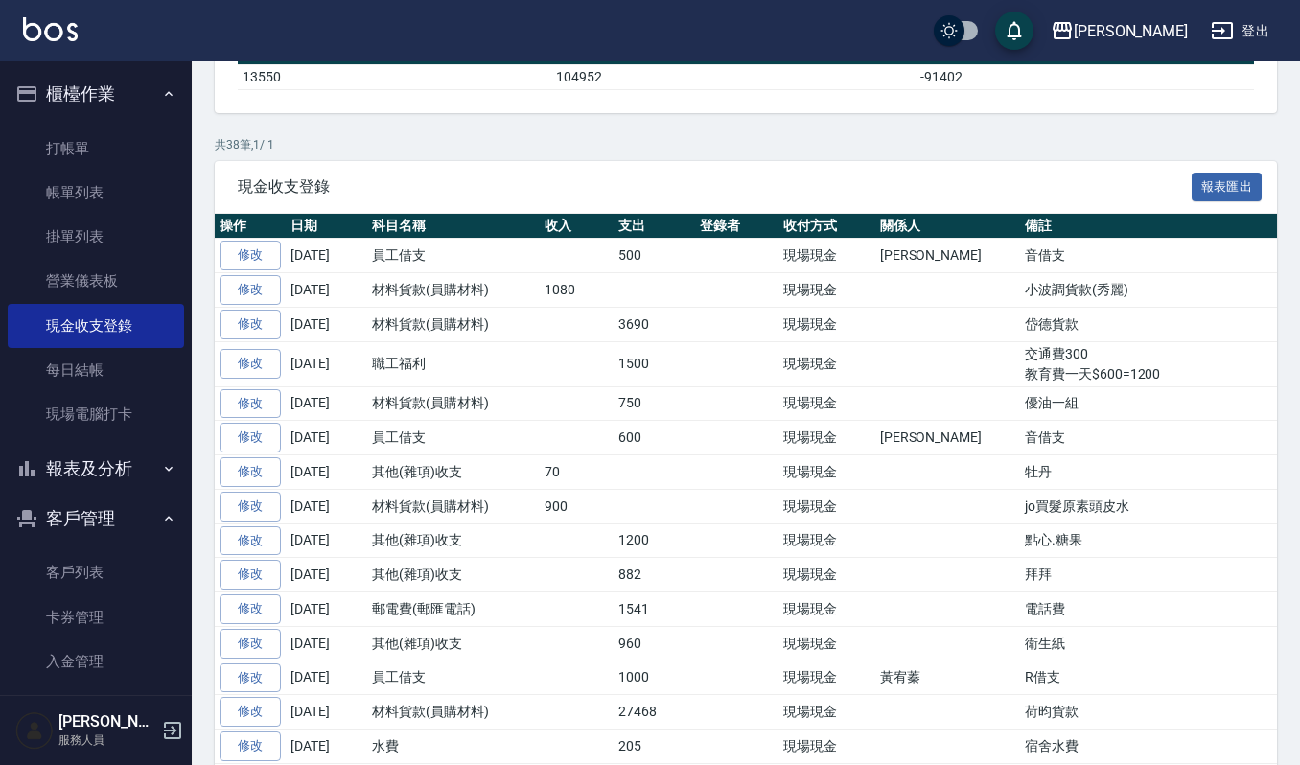
scroll to position [0, 0]
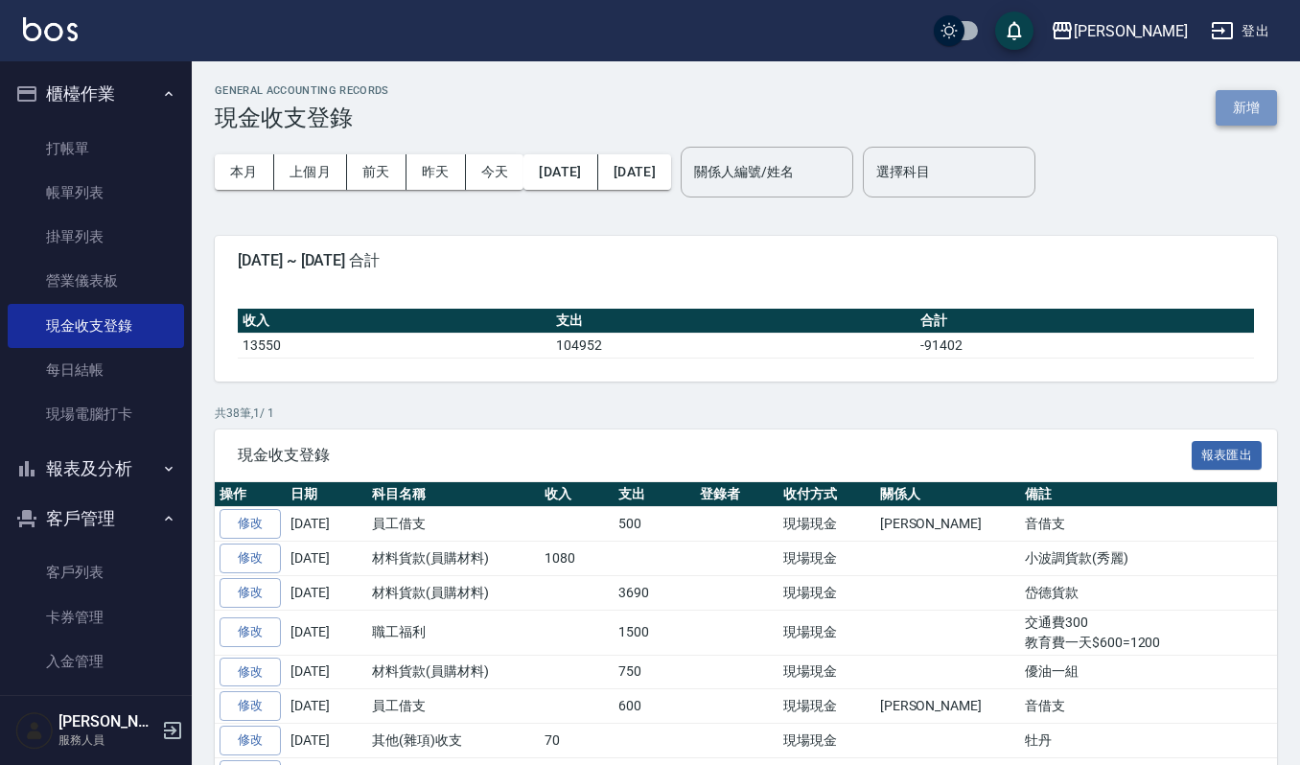
click at [1259, 102] on button "新增" at bounding box center [1246, 107] width 61 height 35
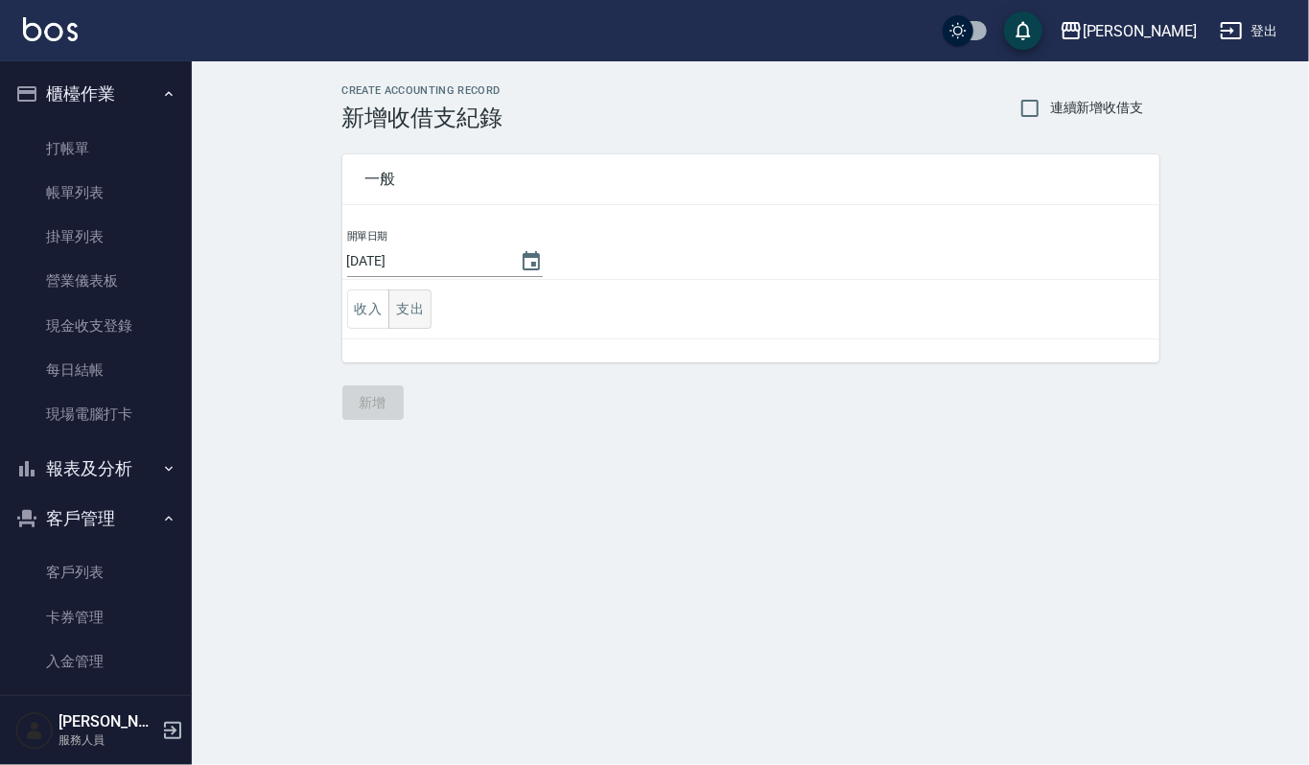
click at [411, 322] on button "支出" at bounding box center [409, 309] width 43 height 39
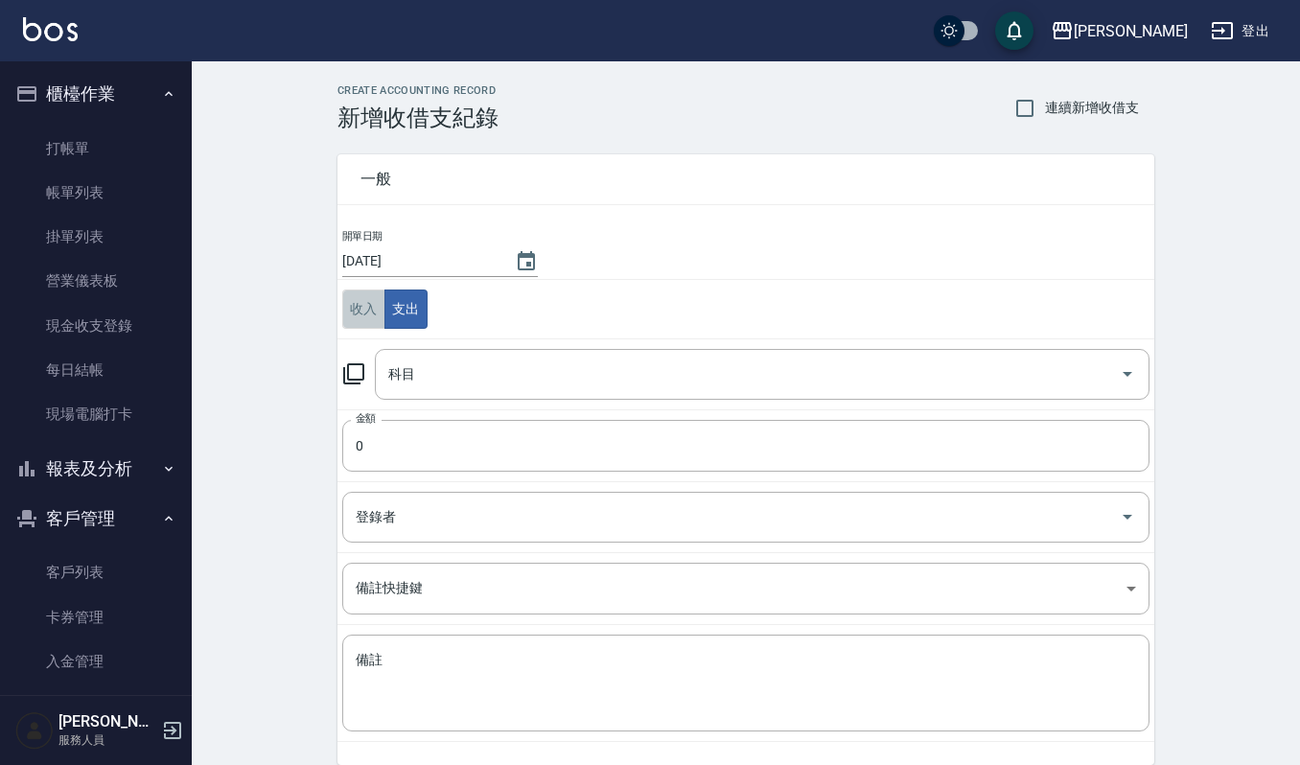
click at [369, 312] on button "收入" at bounding box center [363, 309] width 43 height 39
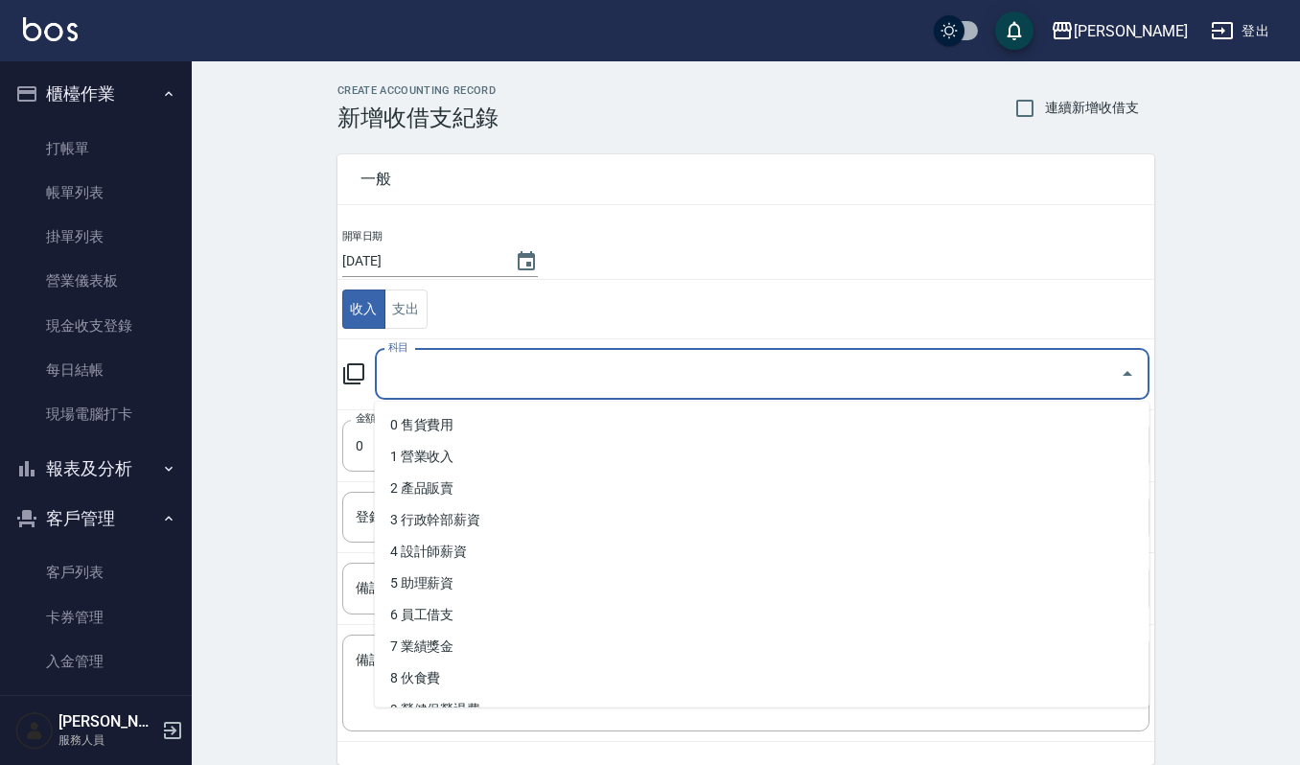
click at [430, 370] on input "科目" at bounding box center [748, 375] width 729 height 34
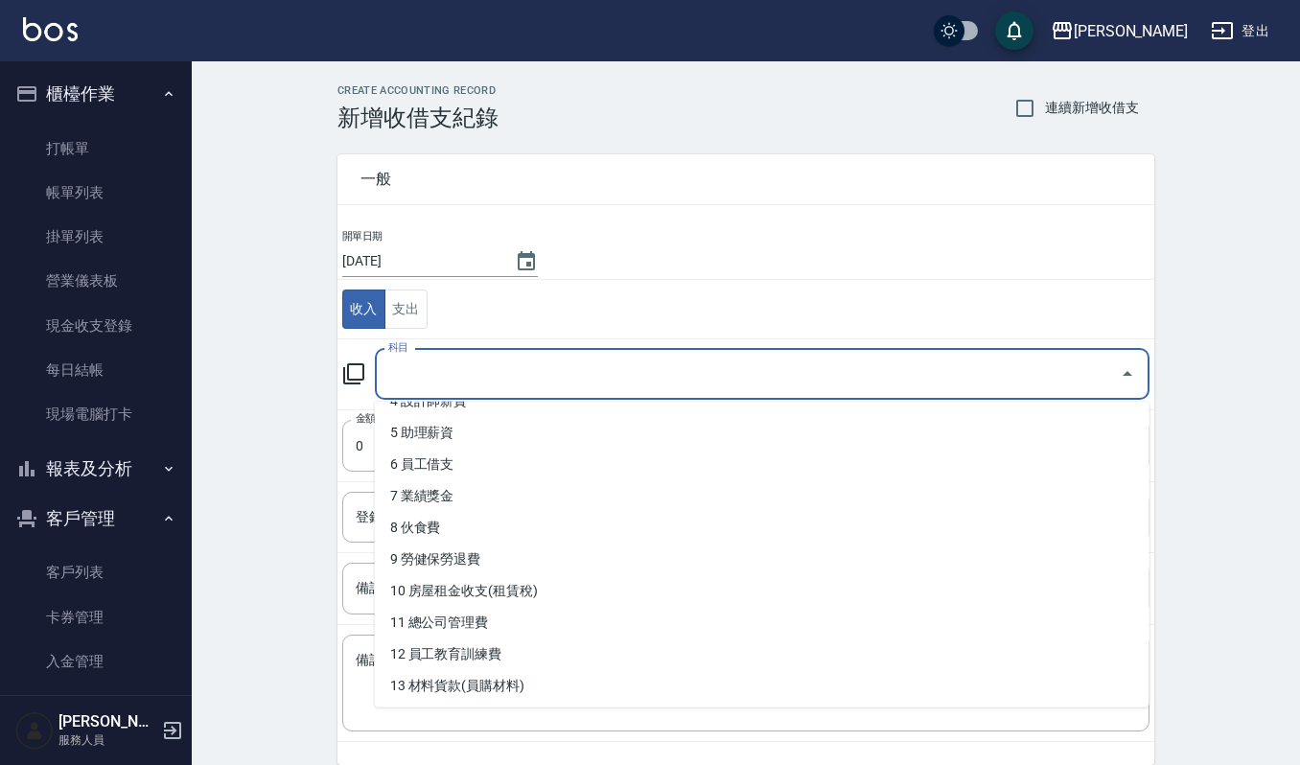
scroll to position [255, 0]
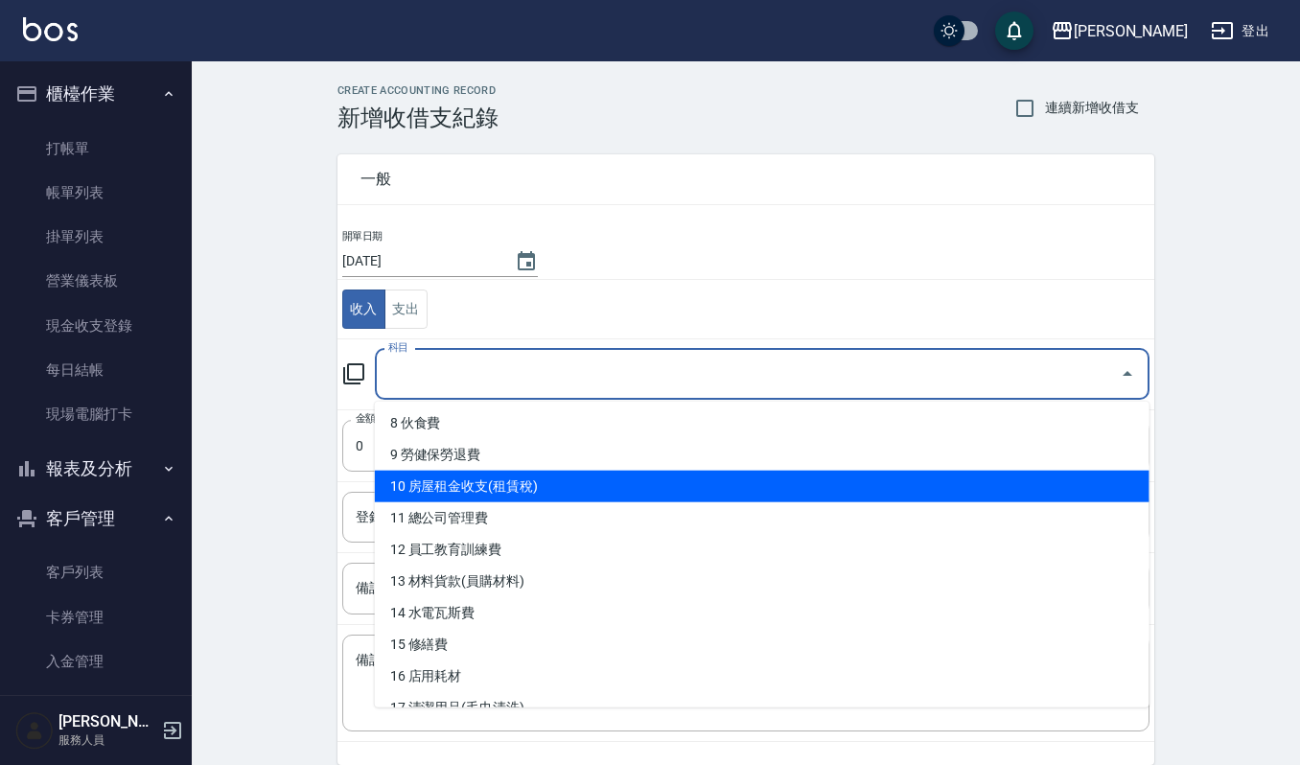
click at [588, 489] on li "10 房屋租金收支(租賃稅)" at bounding box center [762, 487] width 775 height 32
type input "10 房屋租金收支(租賃稅)"
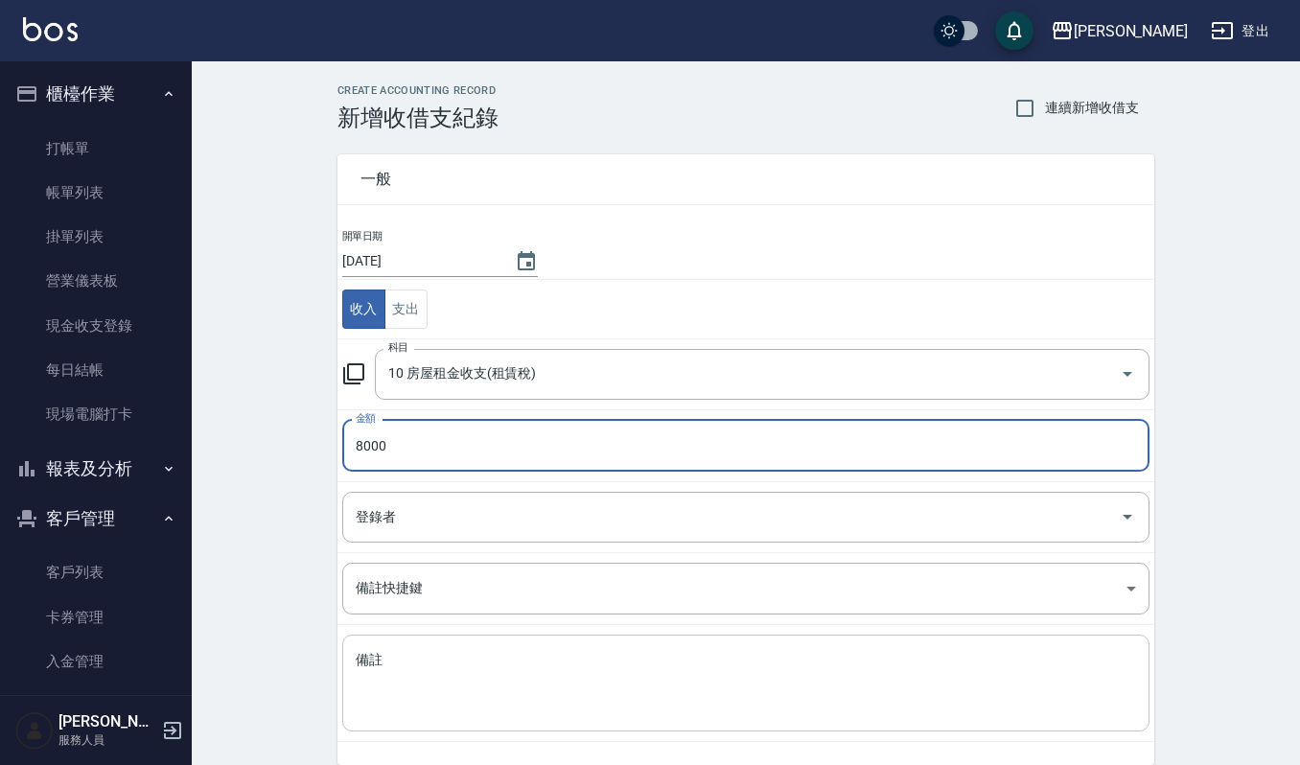
type input "8000"
click at [522, 661] on textarea "備註" at bounding box center [746, 683] width 781 height 65
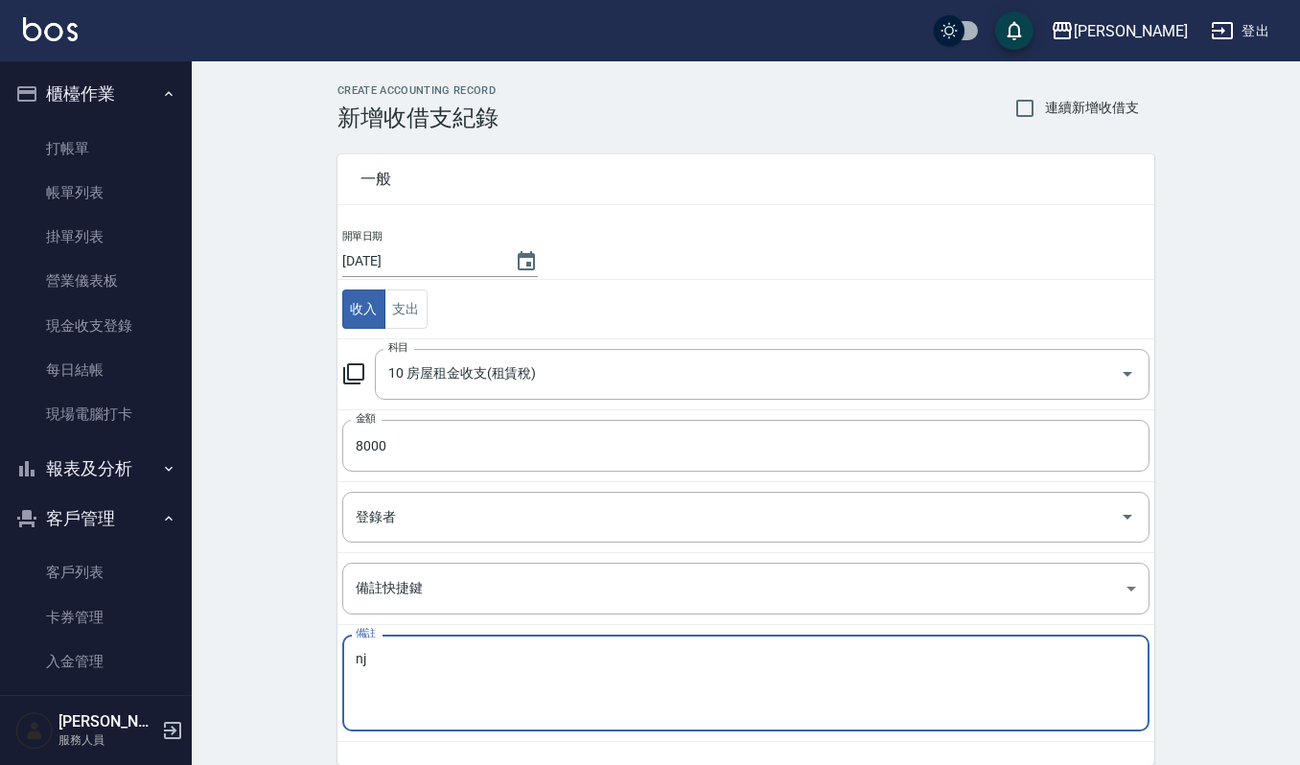
type textarea "n"
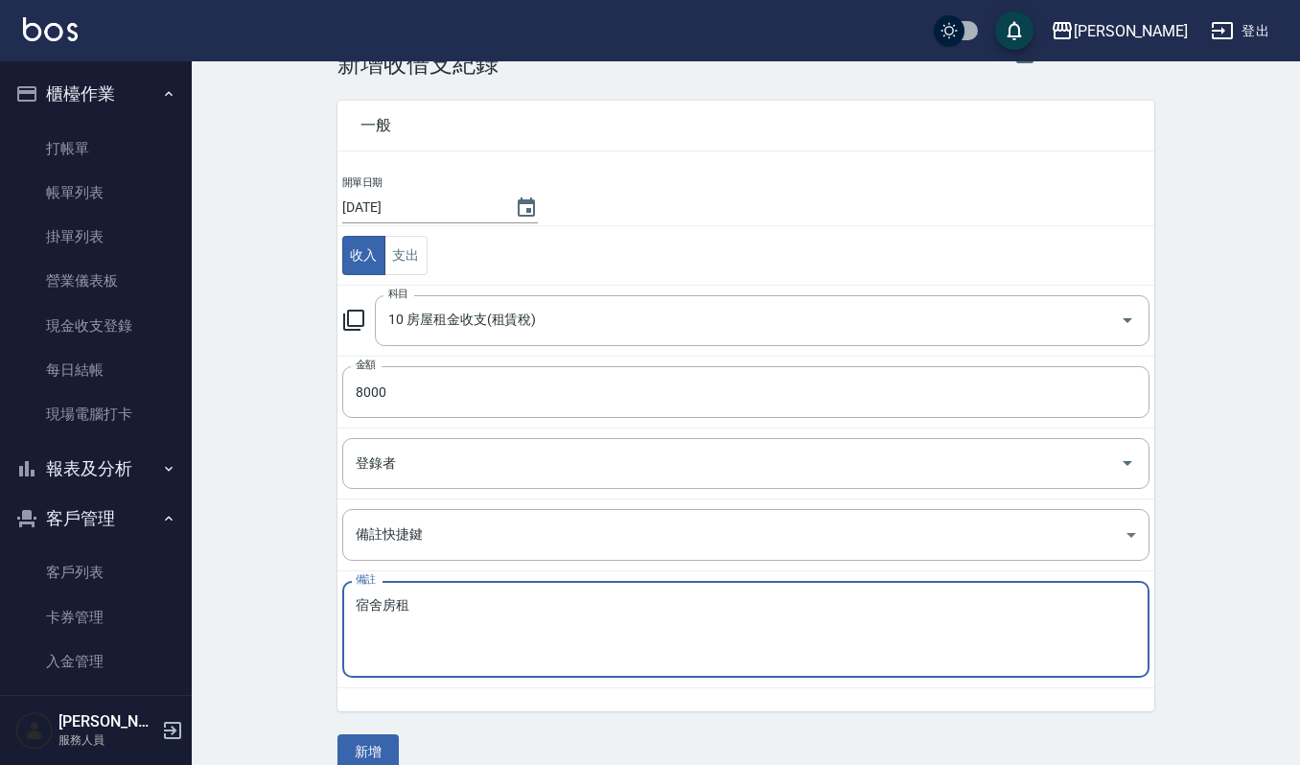
scroll to position [82, 0]
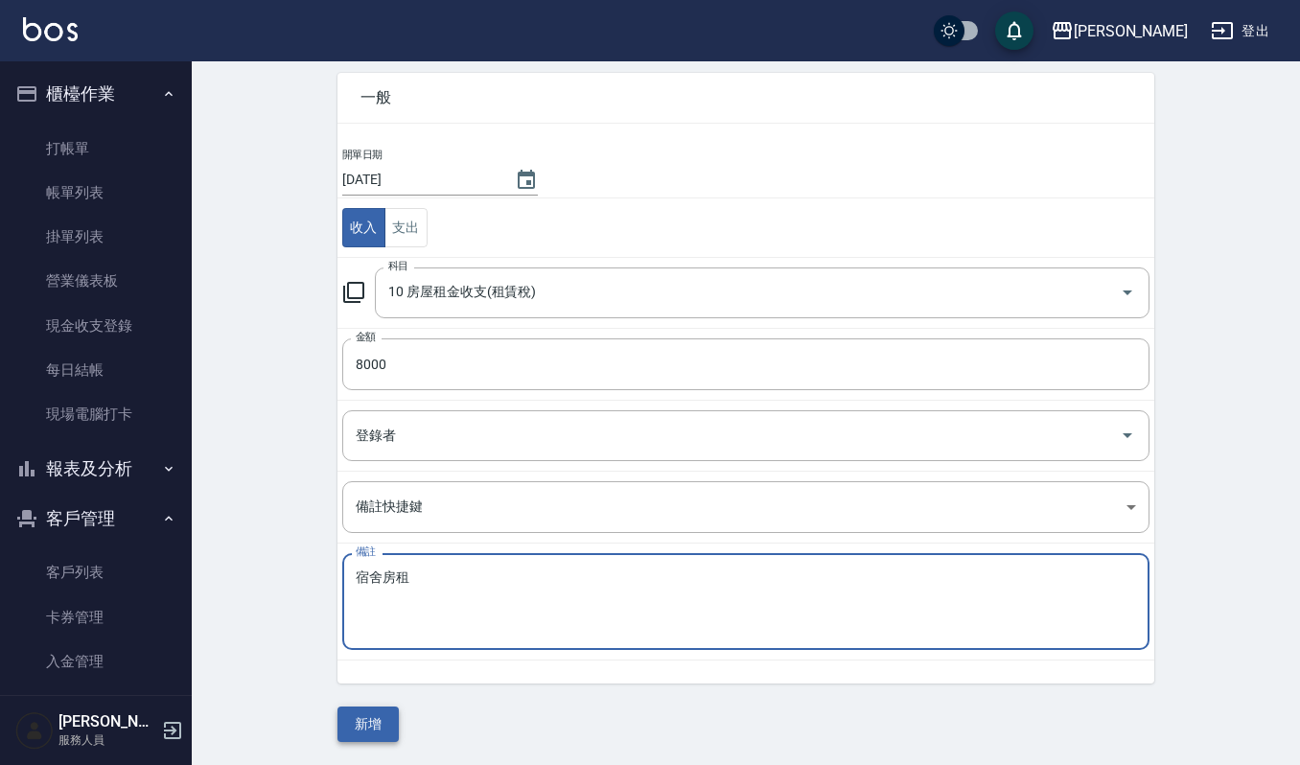
type textarea "宿舍房租"
click at [391, 733] on button "新增" at bounding box center [368, 724] width 61 height 35
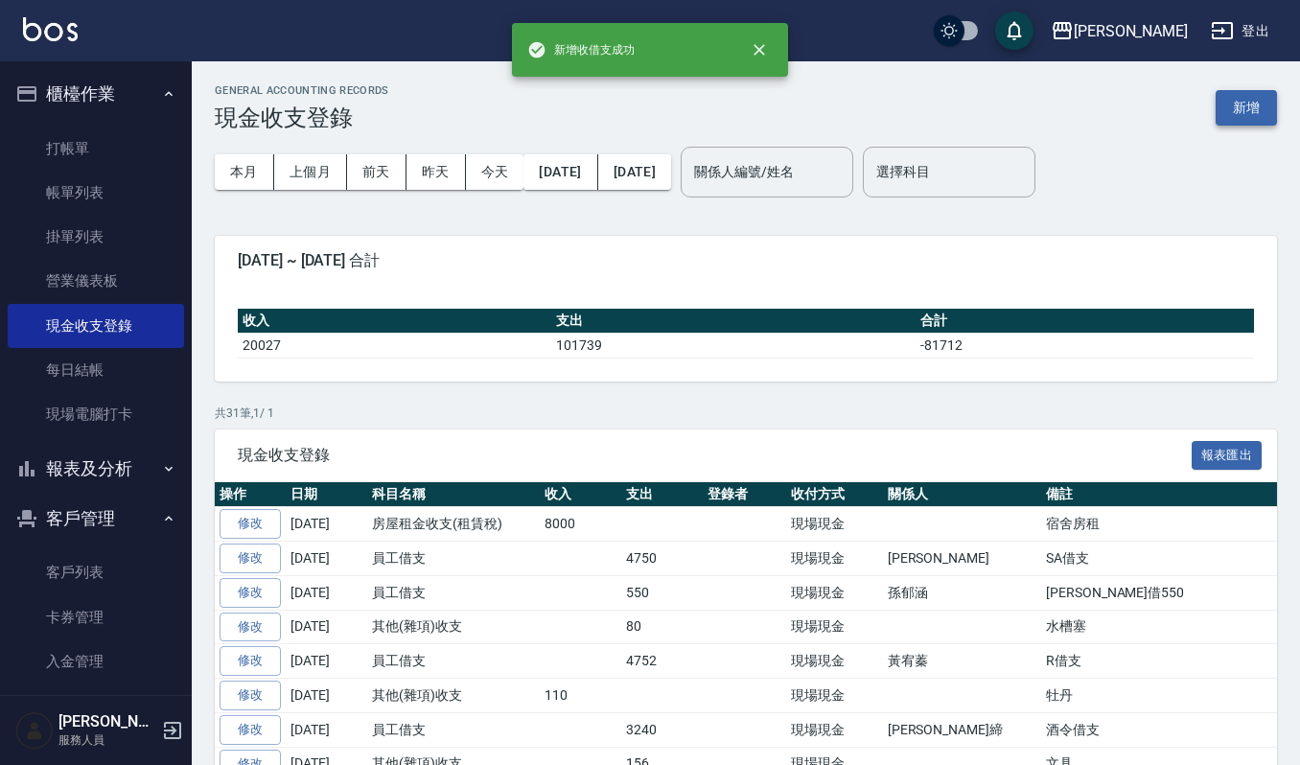
click at [1271, 101] on button "新增" at bounding box center [1246, 107] width 61 height 35
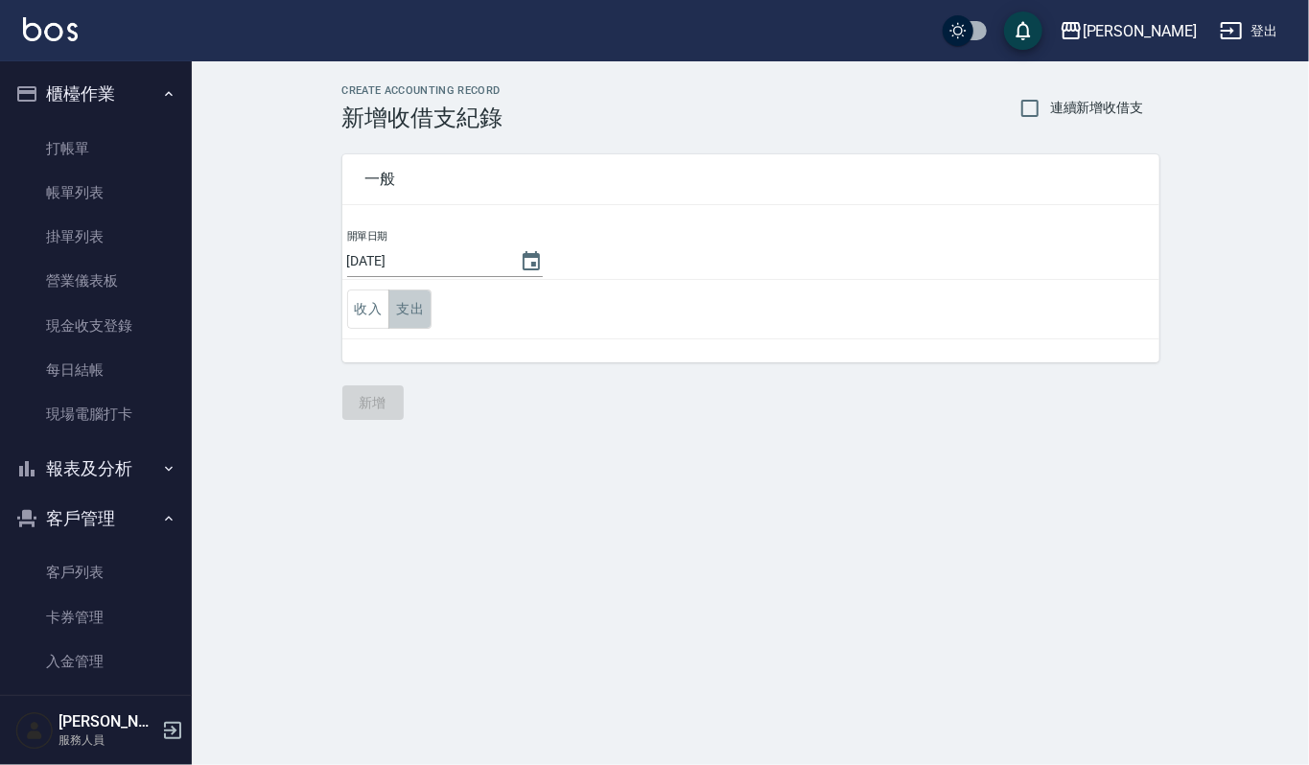
click at [407, 318] on button "支出" at bounding box center [409, 309] width 43 height 39
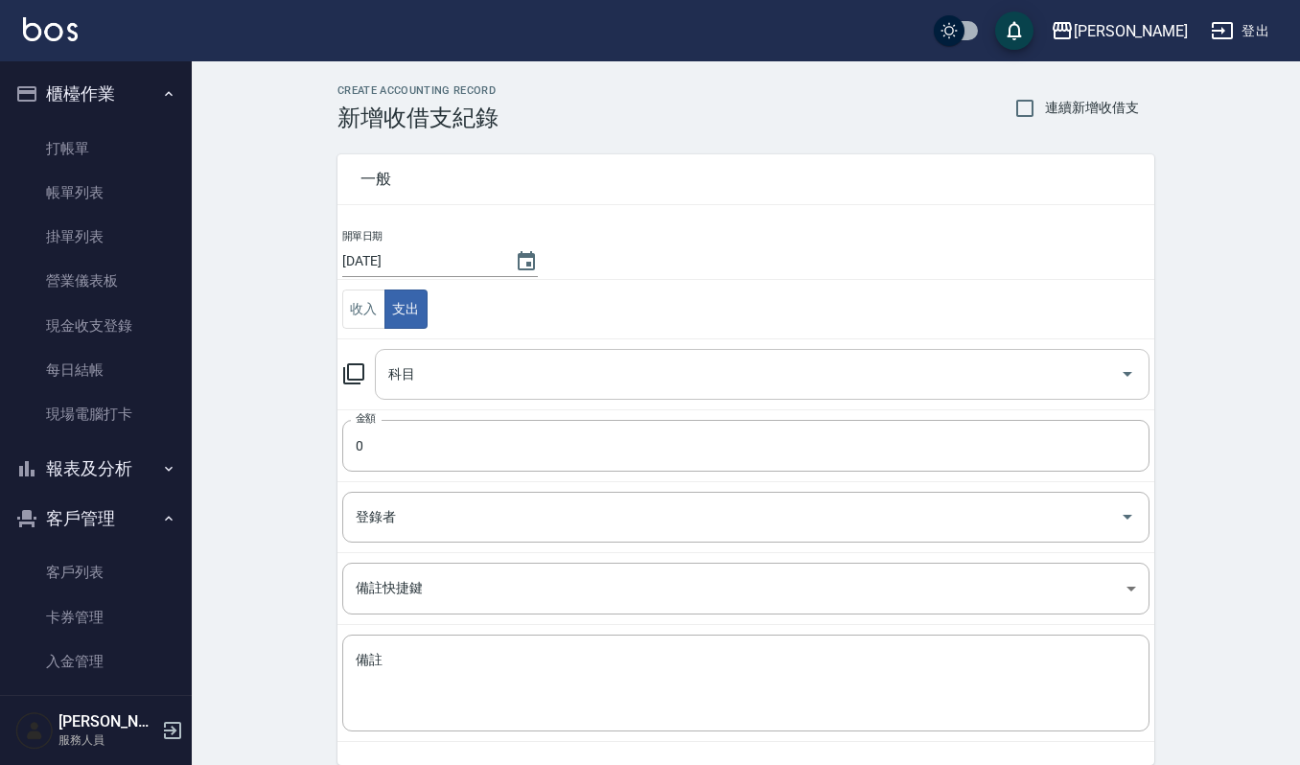
click at [411, 357] on div "科目" at bounding box center [762, 374] width 775 height 51
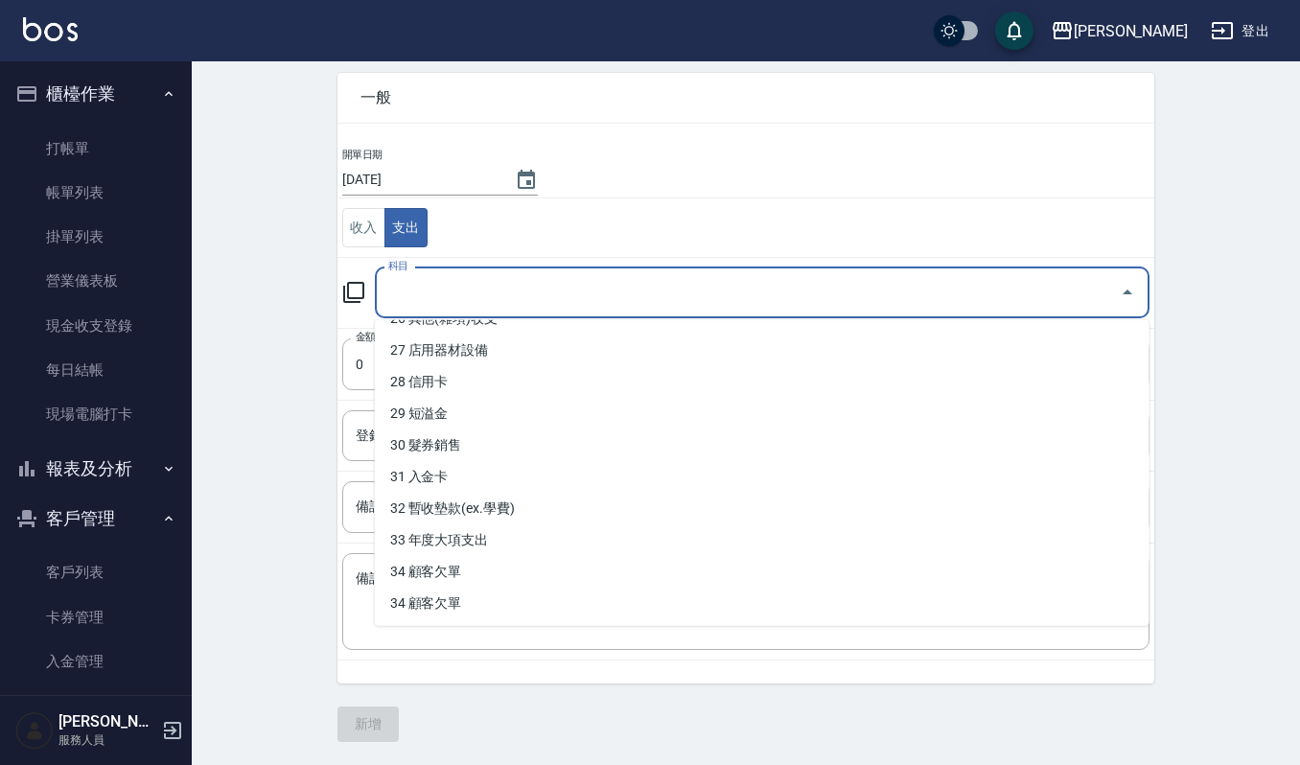
scroll to position [846, 0]
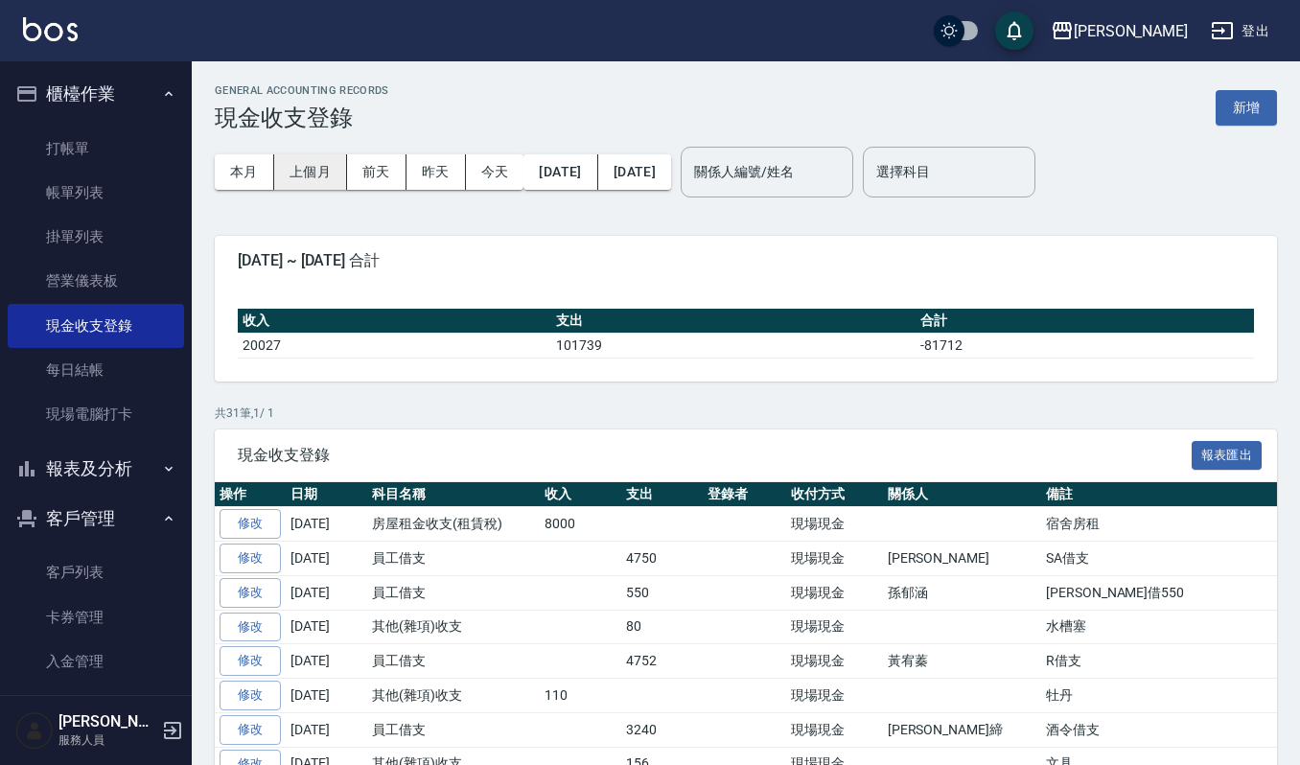
click at [308, 157] on button "上個月" at bounding box center [310, 171] width 73 height 35
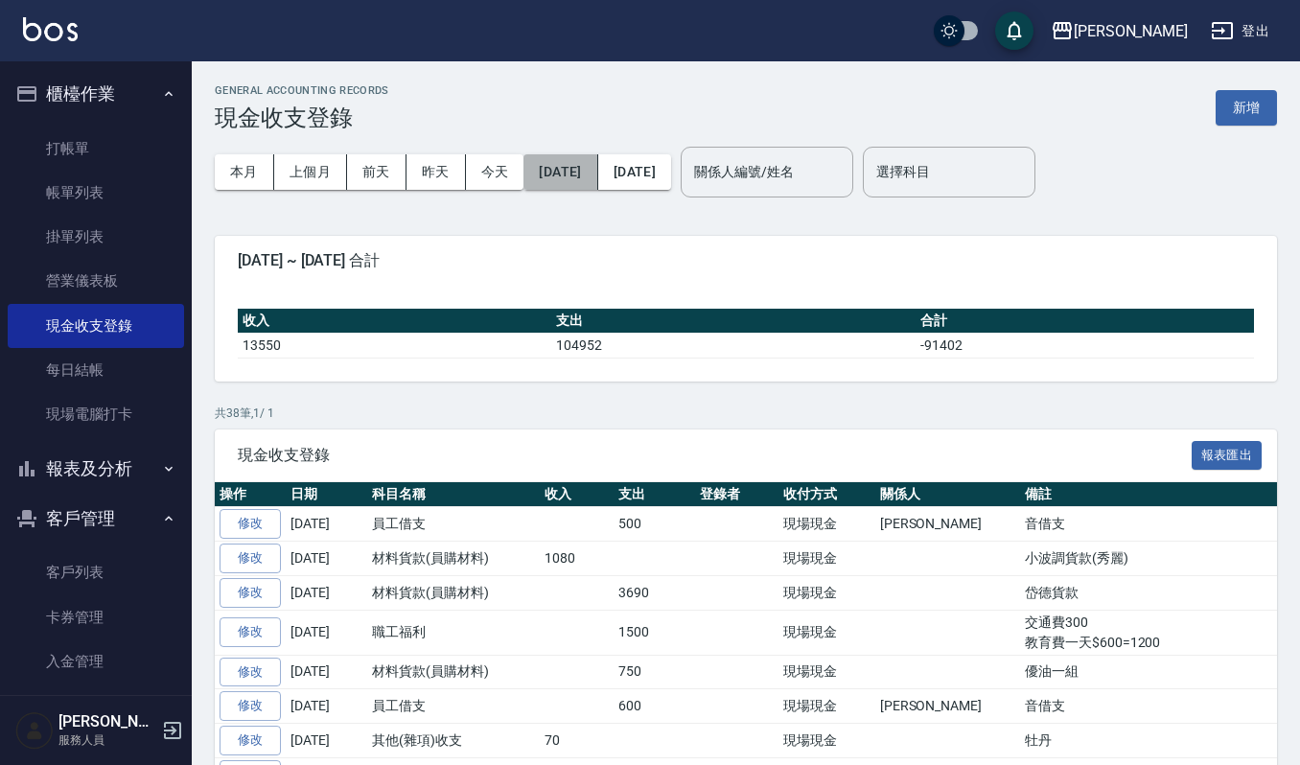
click at [597, 166] on button "2025/08/01" at bounding box center [561, 171] width 74 height 35
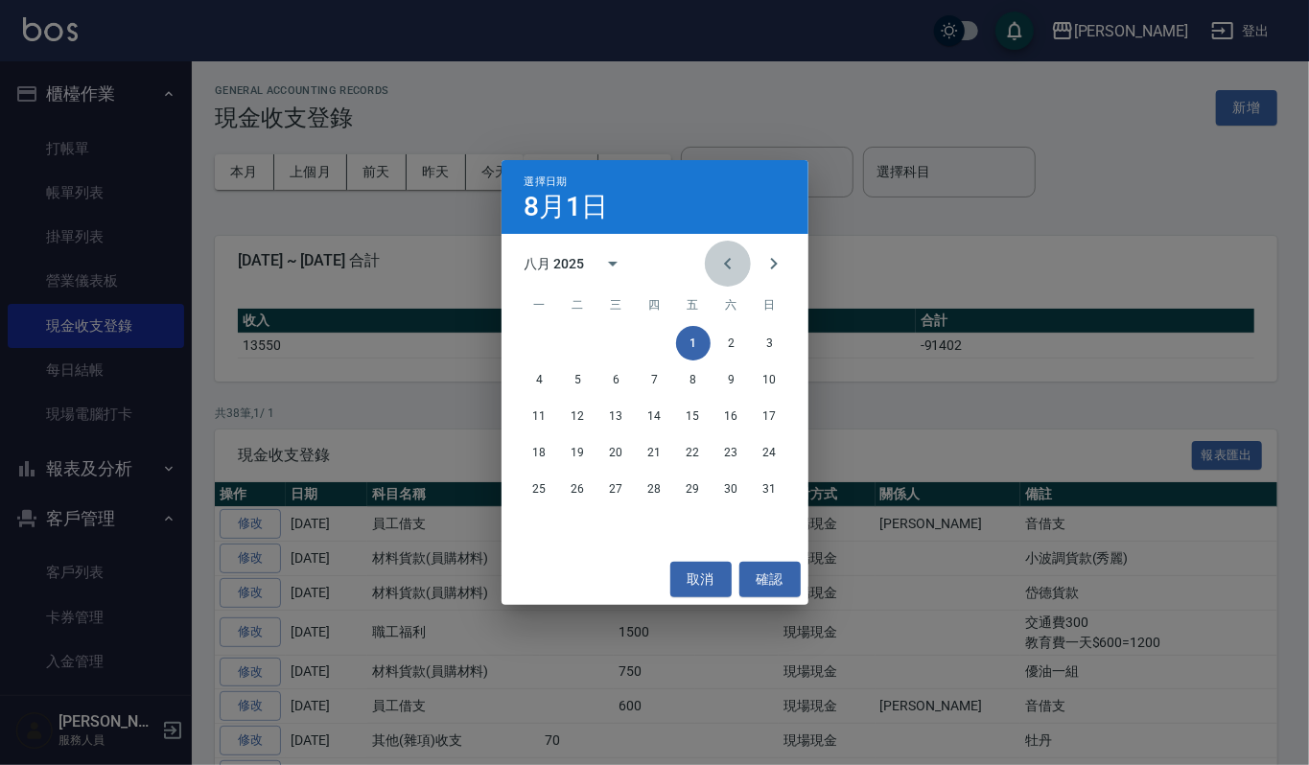
click at [729, 261] on icon "Previous month" at bounding box center [727, 264] width 7 height 12
click at [581, 346] on button "1" at bounding box center [578, 343] width 35 height 35
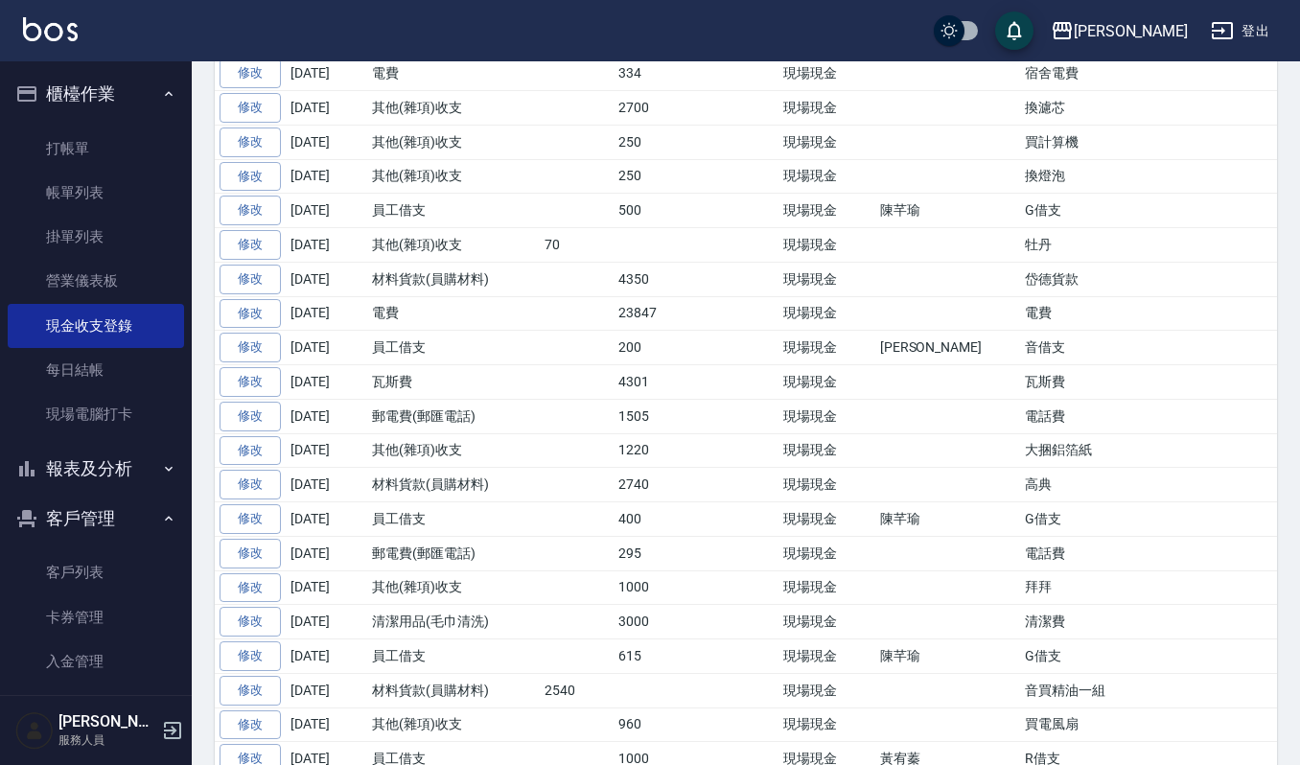
scroll to position [1946, 0]
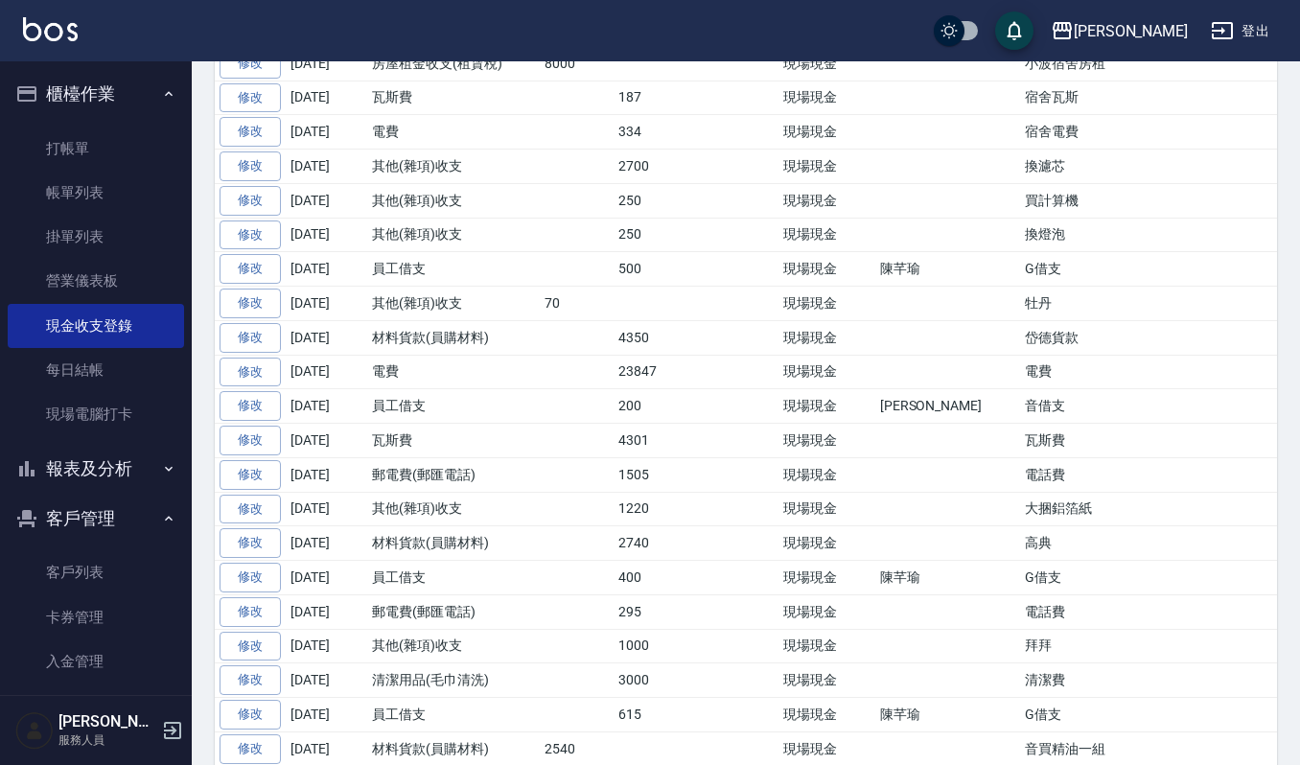
click at [1020, 458] on td "瓦斯費" at bounding box center [1240, 441] width 441 height 35
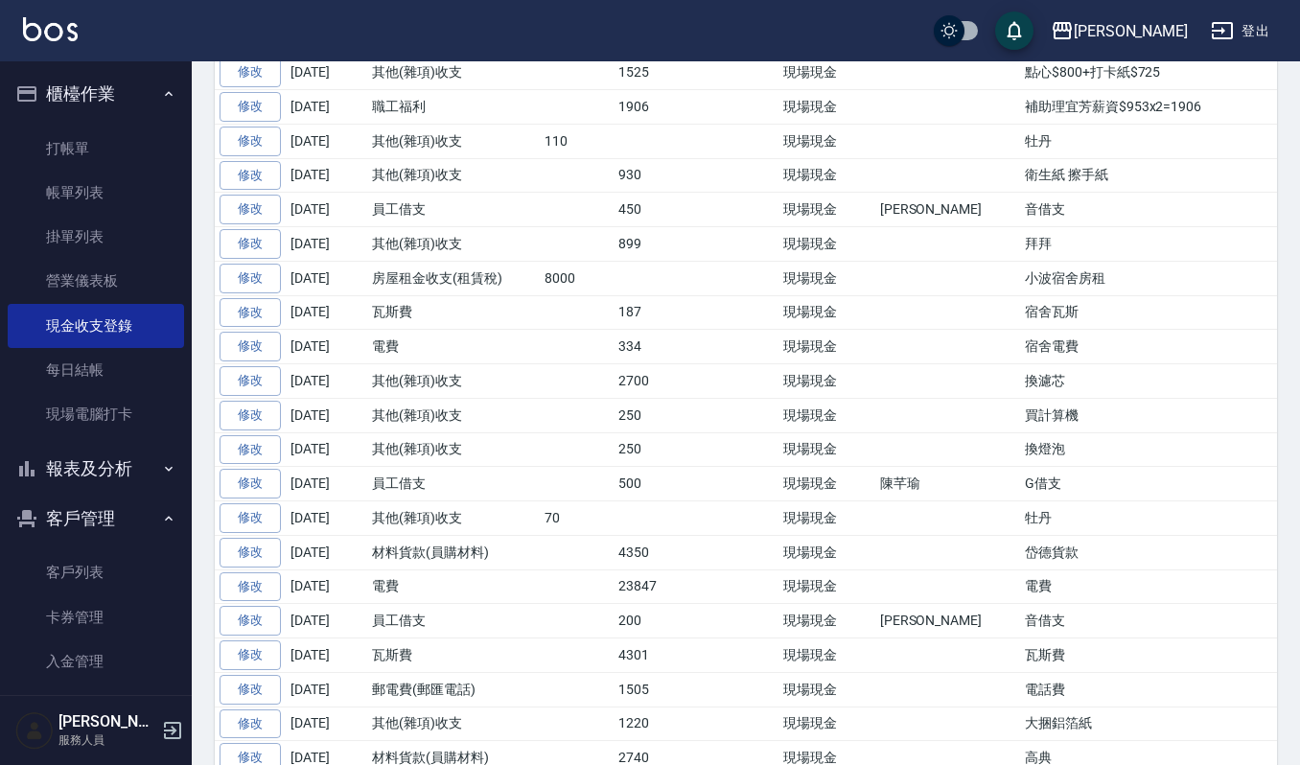
scroll to position [1690, 0]
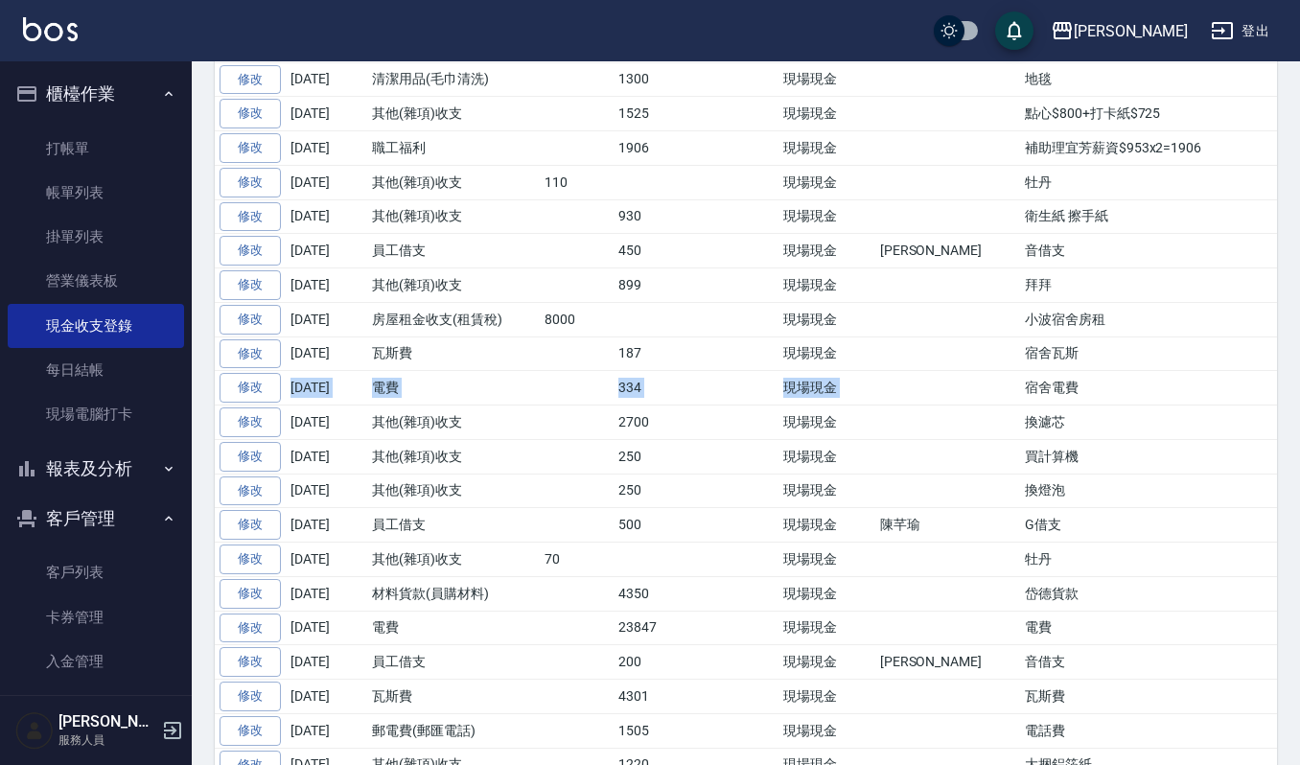
drag, startPoint x: 1010, startPoint y: 391, endPoint x: 964, endPoint y: 427, distance: 58.1
click at [964, 427] on tbody "修改 2025-08-29 員工借支 500 現場現金 謝佳音 音借支 修改 2025-08-28 材料貨款(員購材料) 1080 現場現金 小波調貨款(秀麗…" at bounding box center [838, 40] width 1247 height 2446
click at [1020, 406] on td "宿舍電費" at bounding box center [1240, 388] width 441 height 35
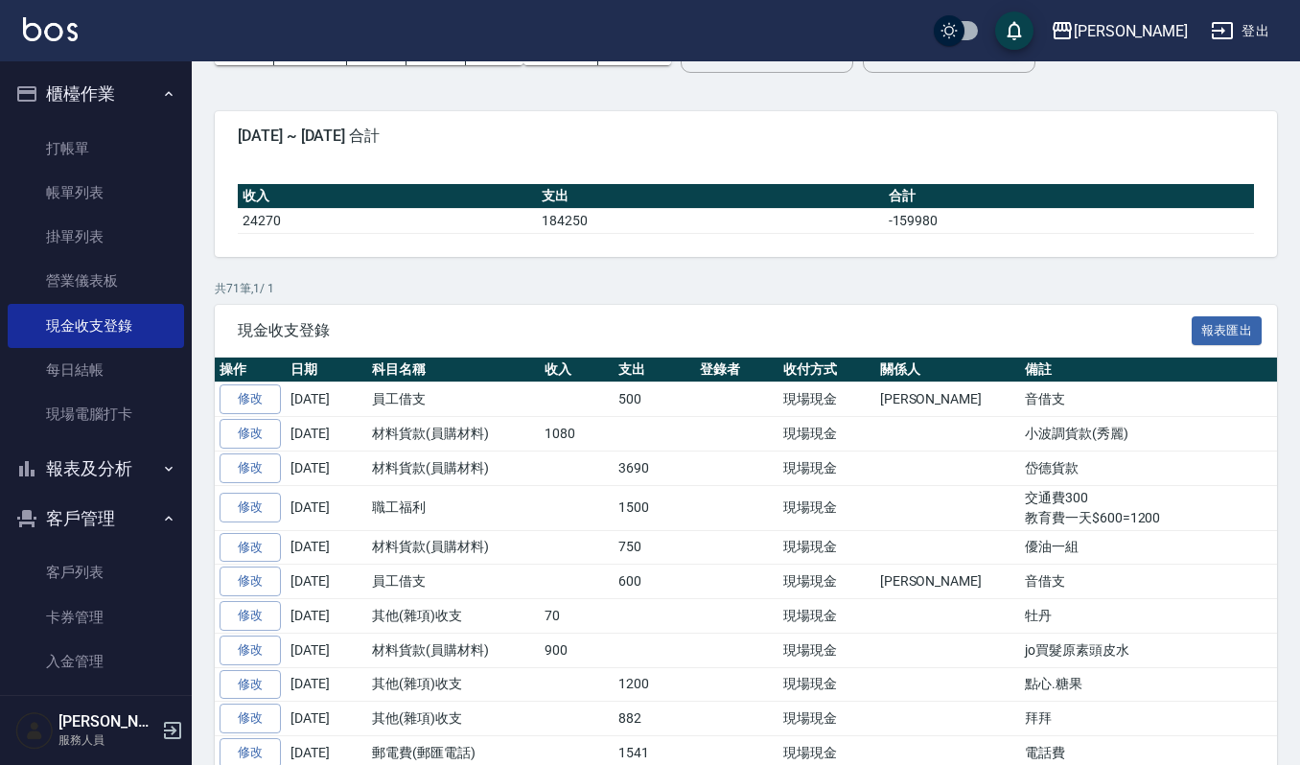
scroll to position [0, 0]
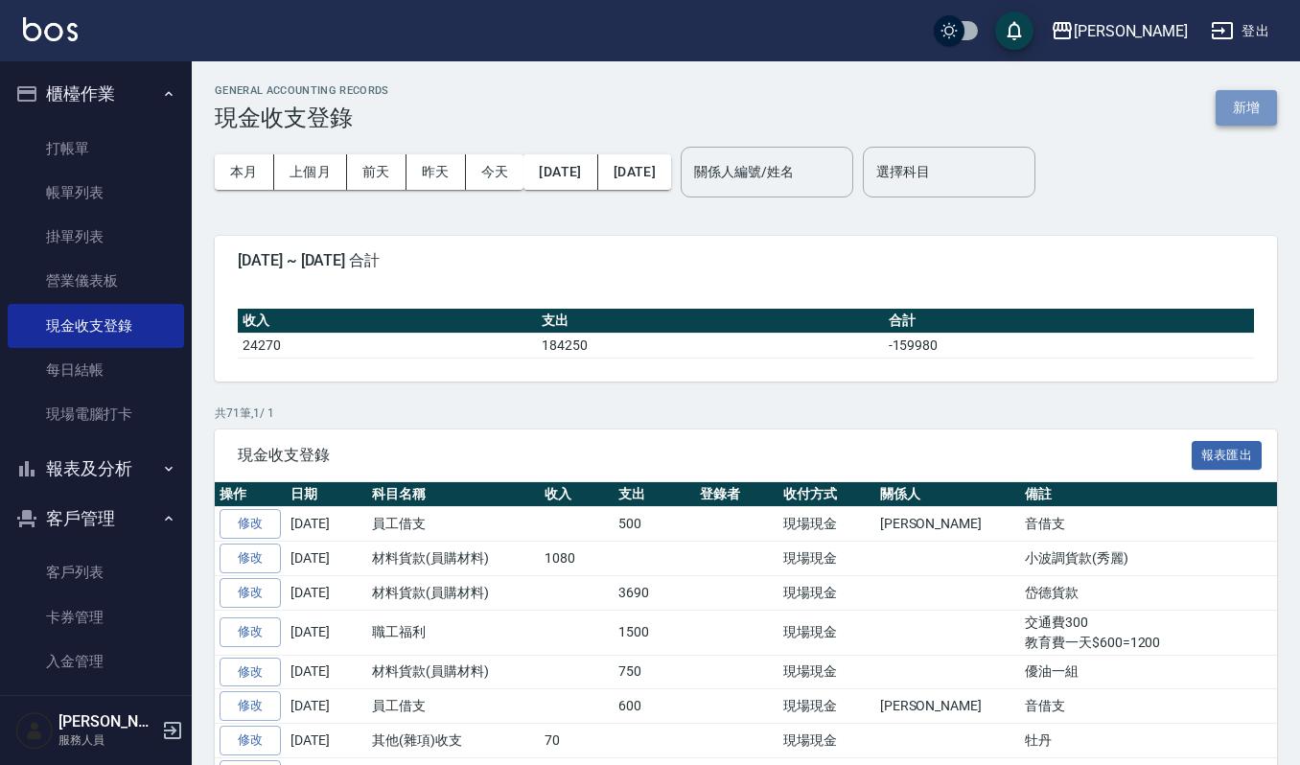
click at [1266, 116] on button "新增" at bounding box center [1246, 107] width 61 height 35
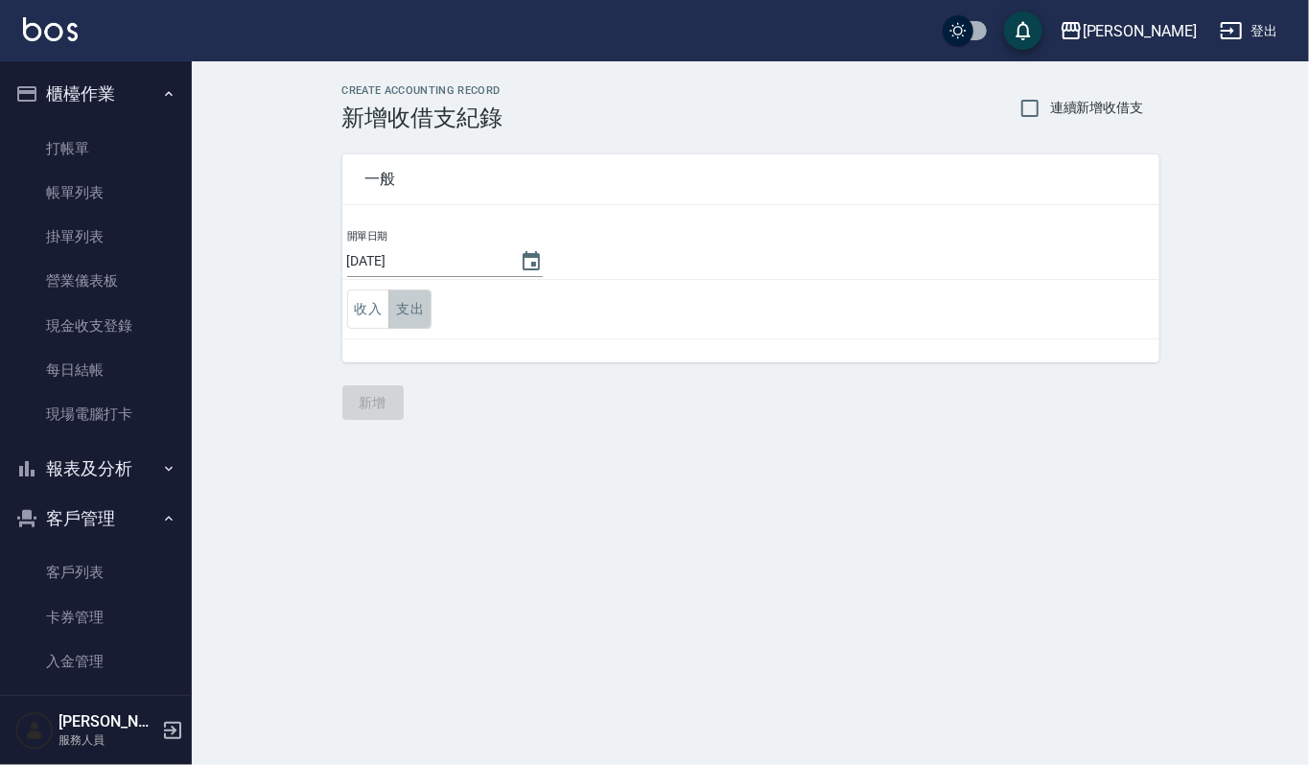
click at [411, 315] on button "支出" at bounding box center [409, 309] width 43 height 39
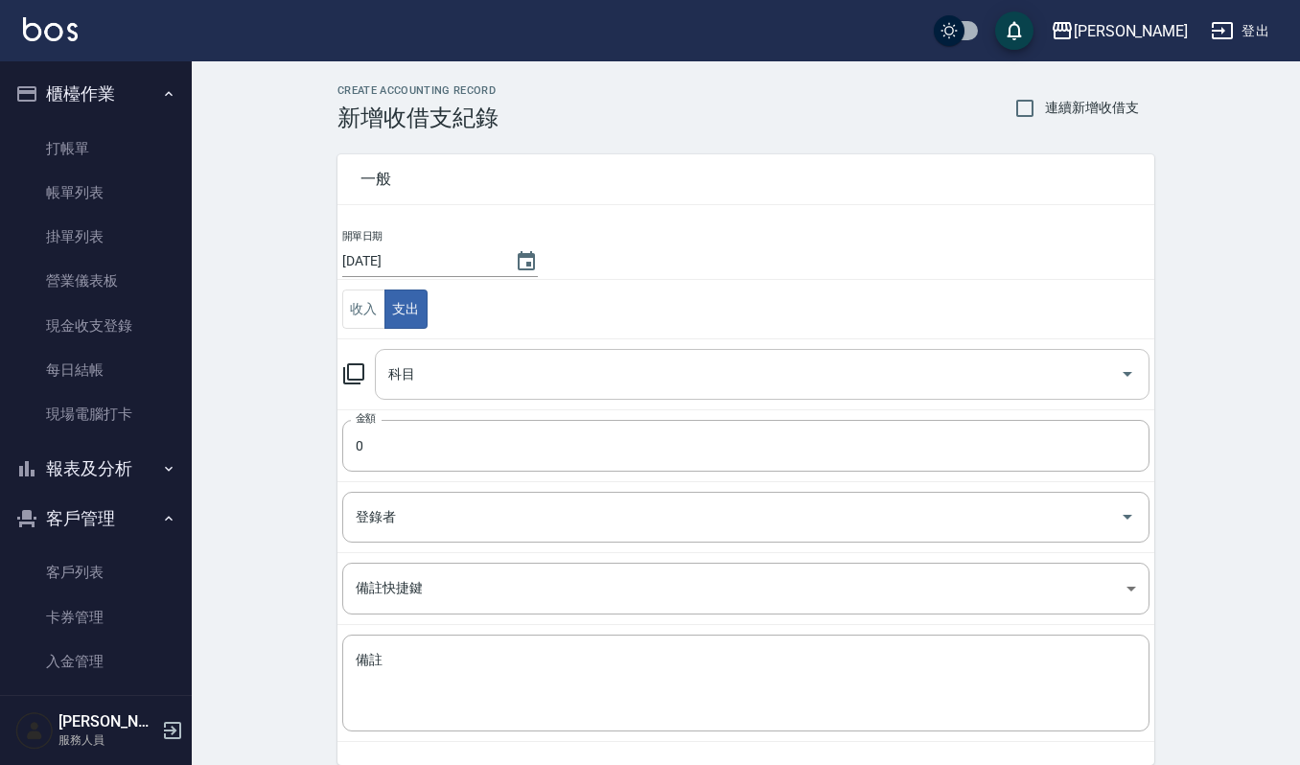
click at [411, 373] on input "科目" at bounding box center [748, 375] width 729 height 34
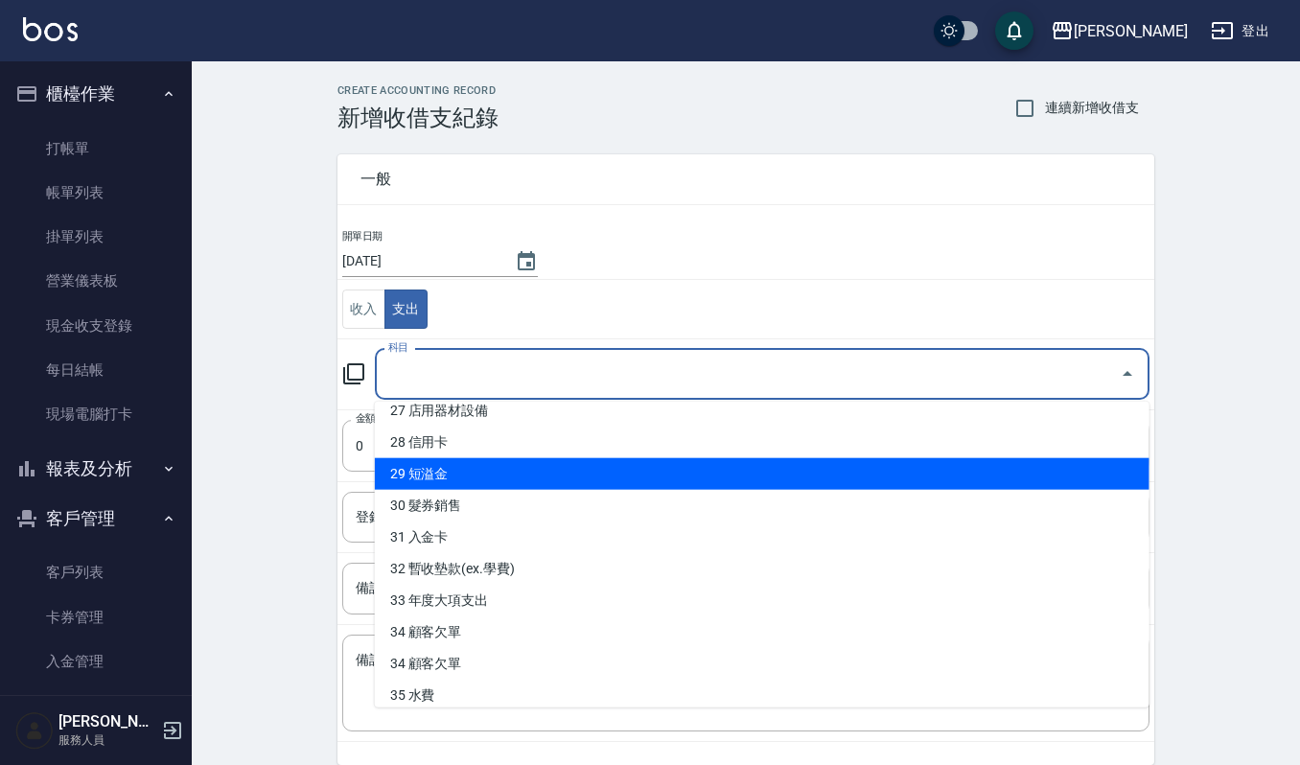
scroll to position [974, 0]
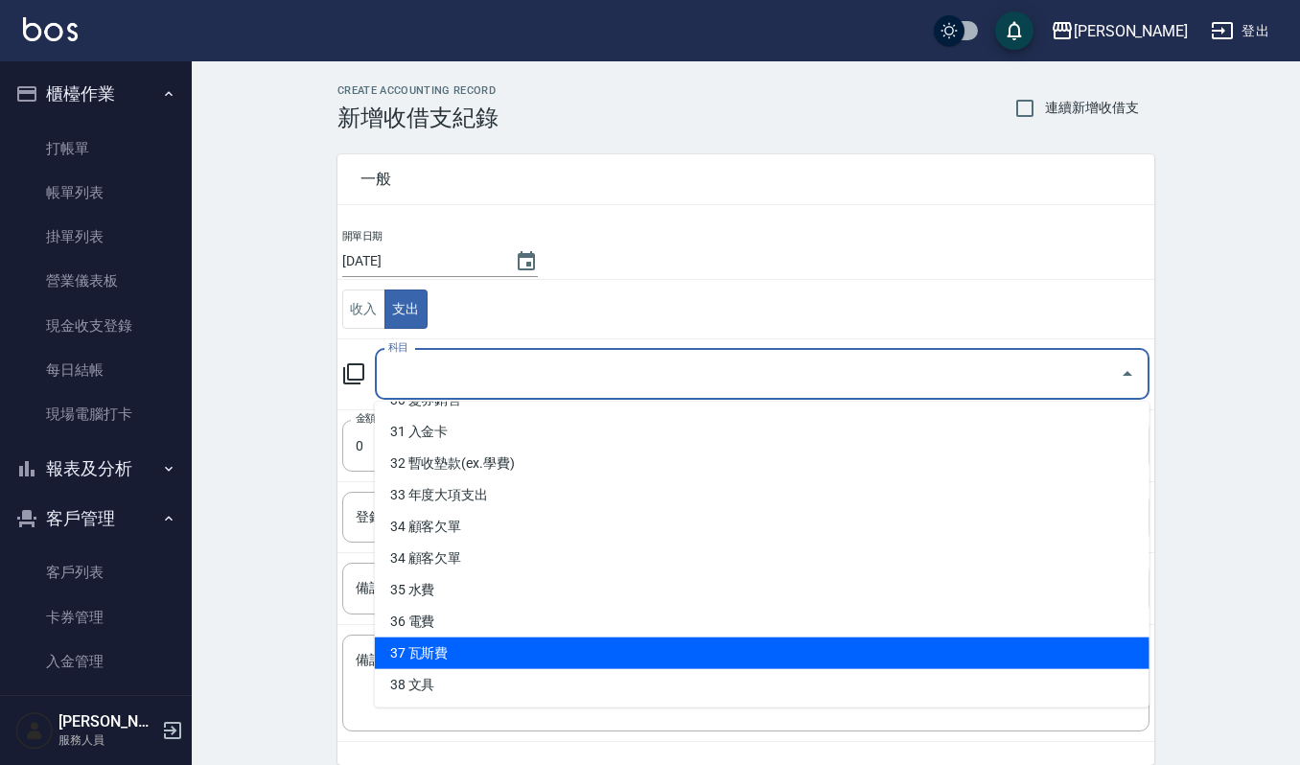
click at [435, 639] on li "37 瓦斯費" at bounding box center [762, 654] width 775 height 32
type input "37 瓦斯費"
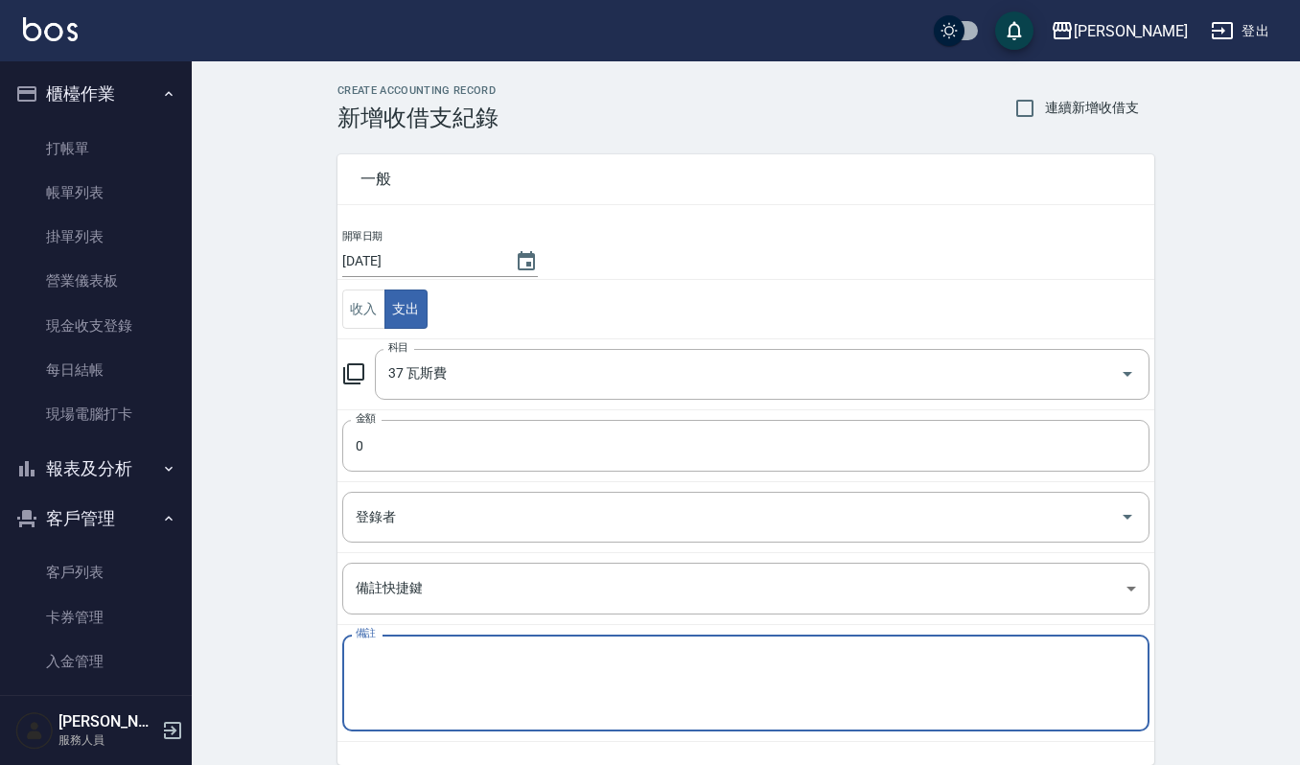
click at [408, 669] on textarea "備註" at bounding box center [746, 683] width 781 height 65
click at [449, 450] on input "0" at bounding box center [746, 446] width 808 height 52
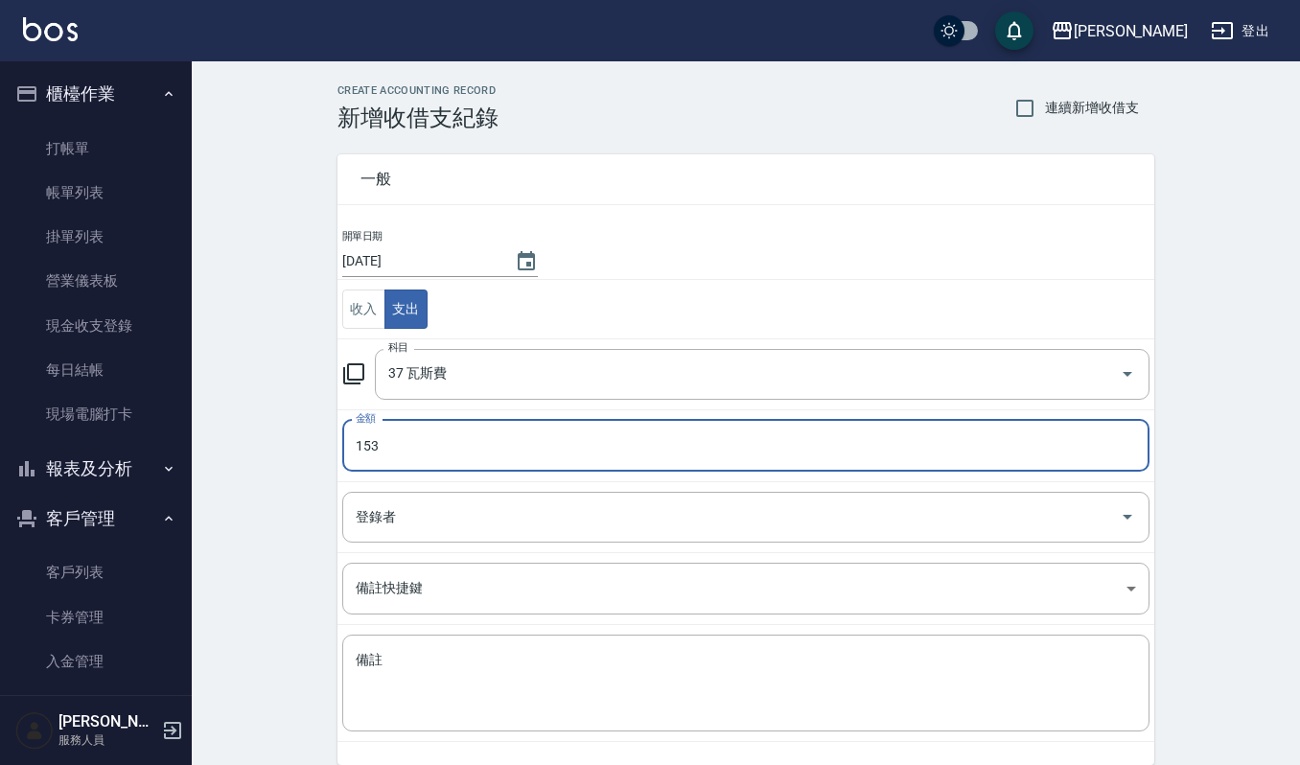
type input "153"
click at [426, 631] on td "備註 x 備註" at bounding box center [746, 683] width 817 height 117
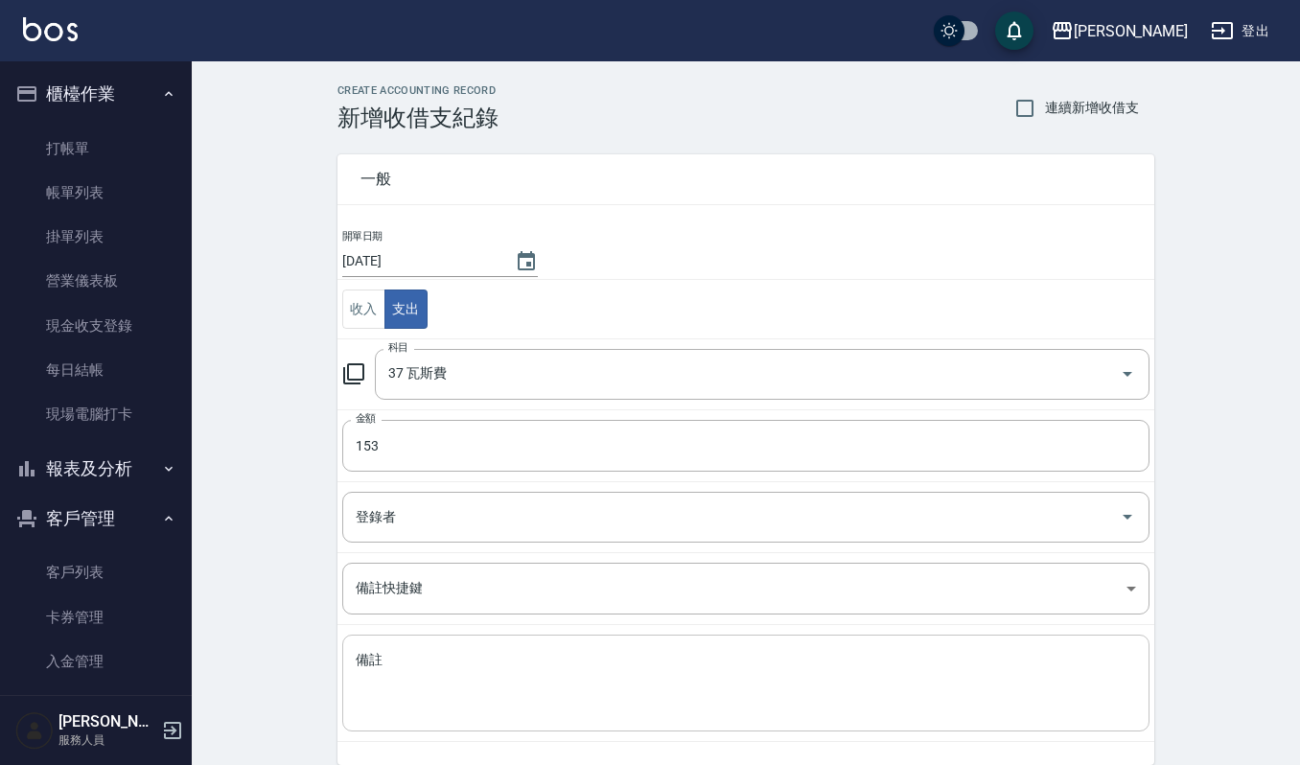
click at [419, 665] on textarea "備註" at bounding box center [746, 683] width 781 height 65
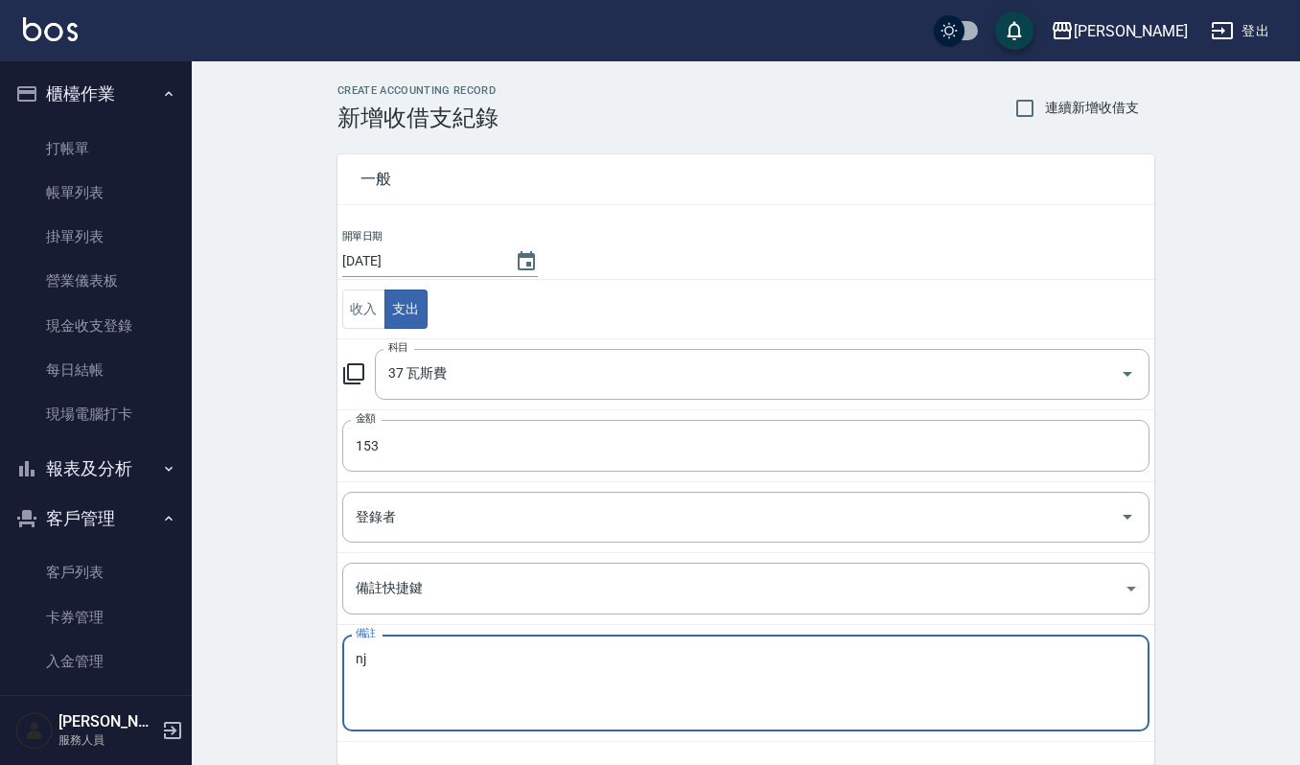
type textarea "n"
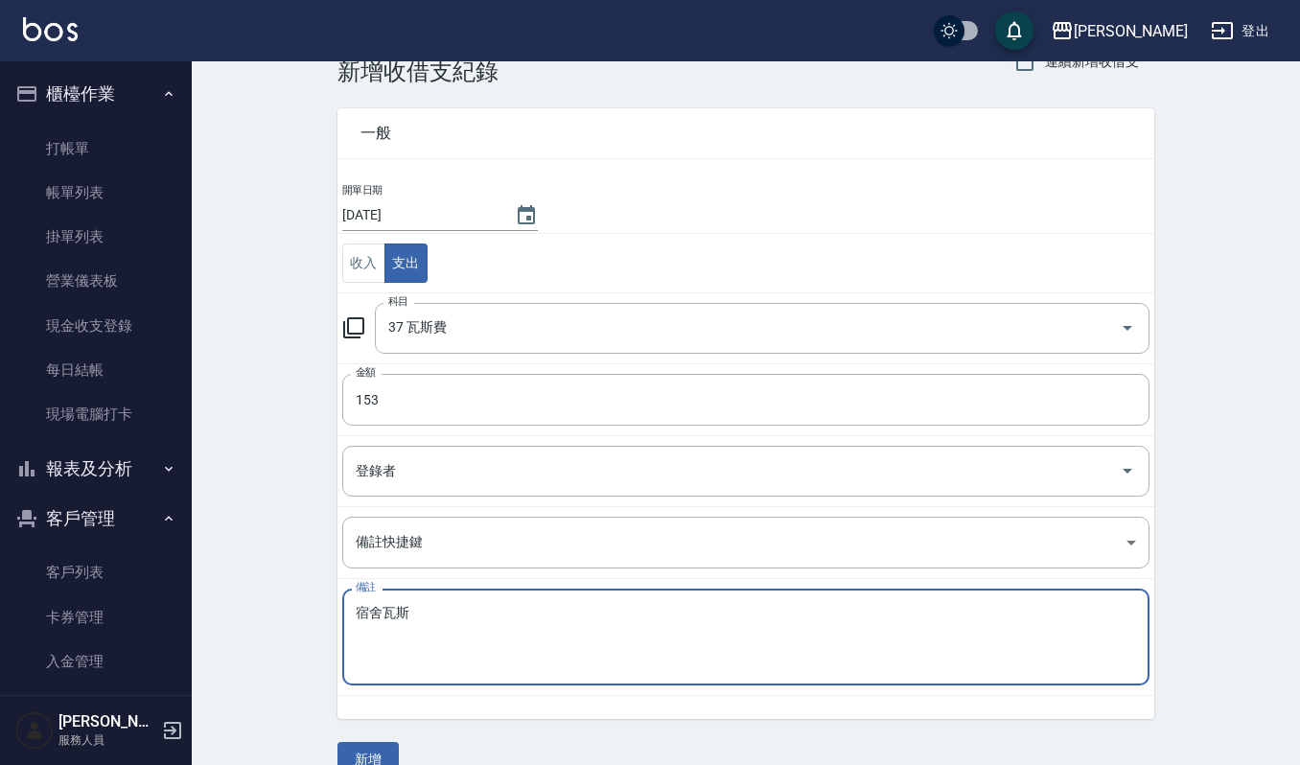
scroll to position [82, 0]
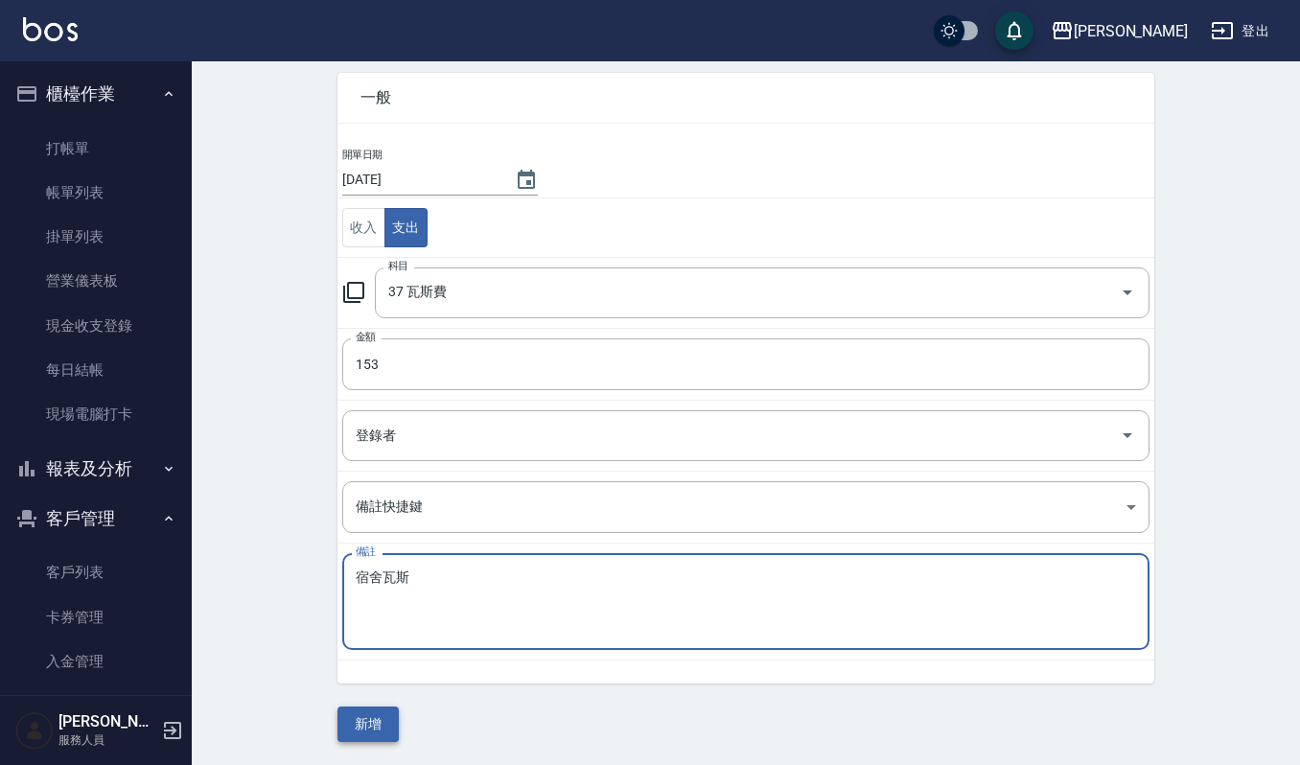
type textarea "宿舍瓦斯"
click at [363, 726] on button "新增" at bounding box center [368, 724] width 61 height 35
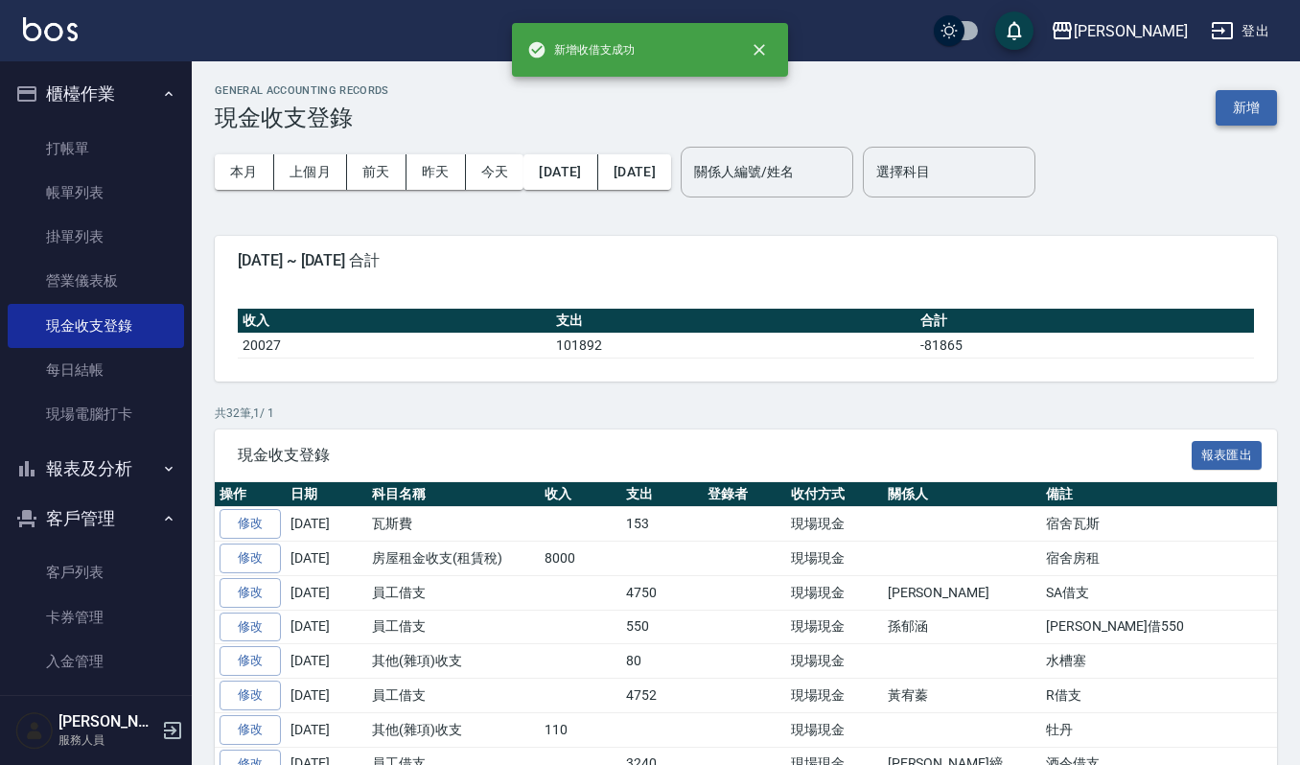
click at [1240, 113] on button "新增" at bounding box center [1246, 107] width 61 height 35
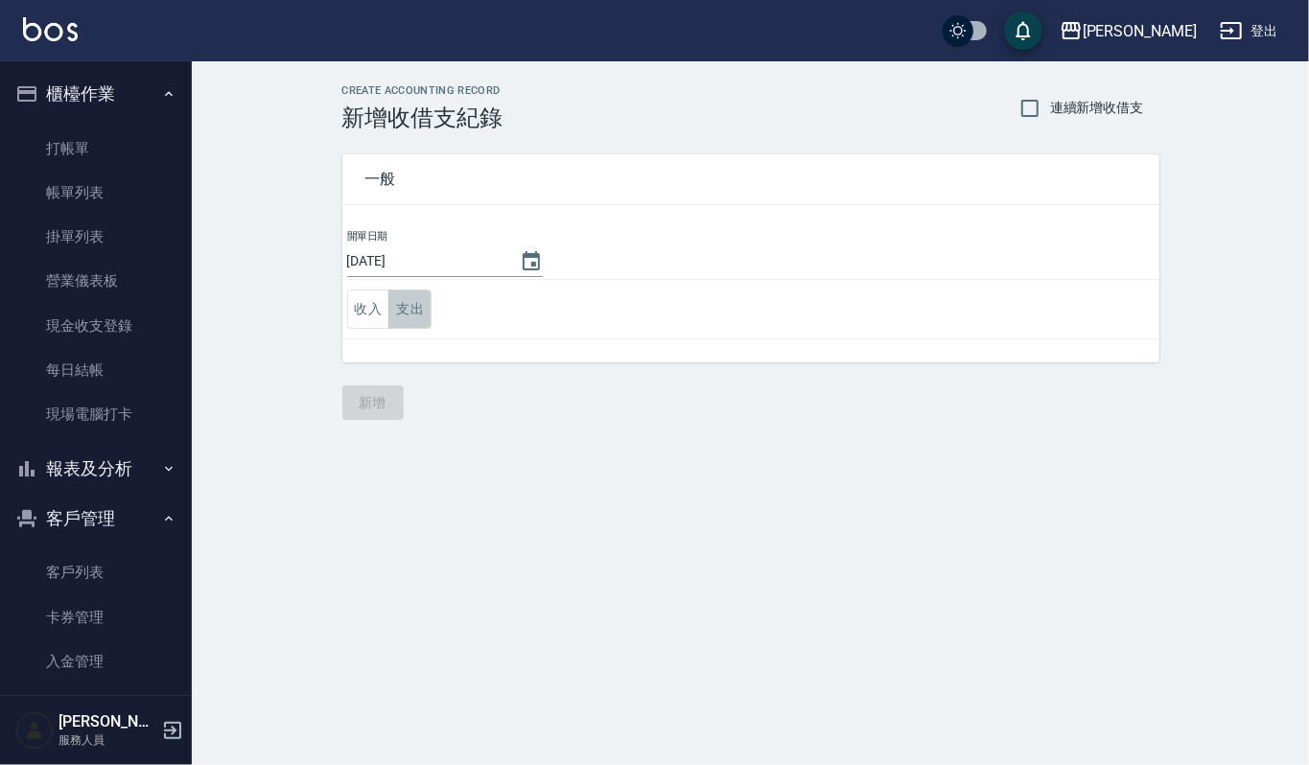
click at [395, 318] on button "支出" at bounding box center [409, 309] width 43 height 39
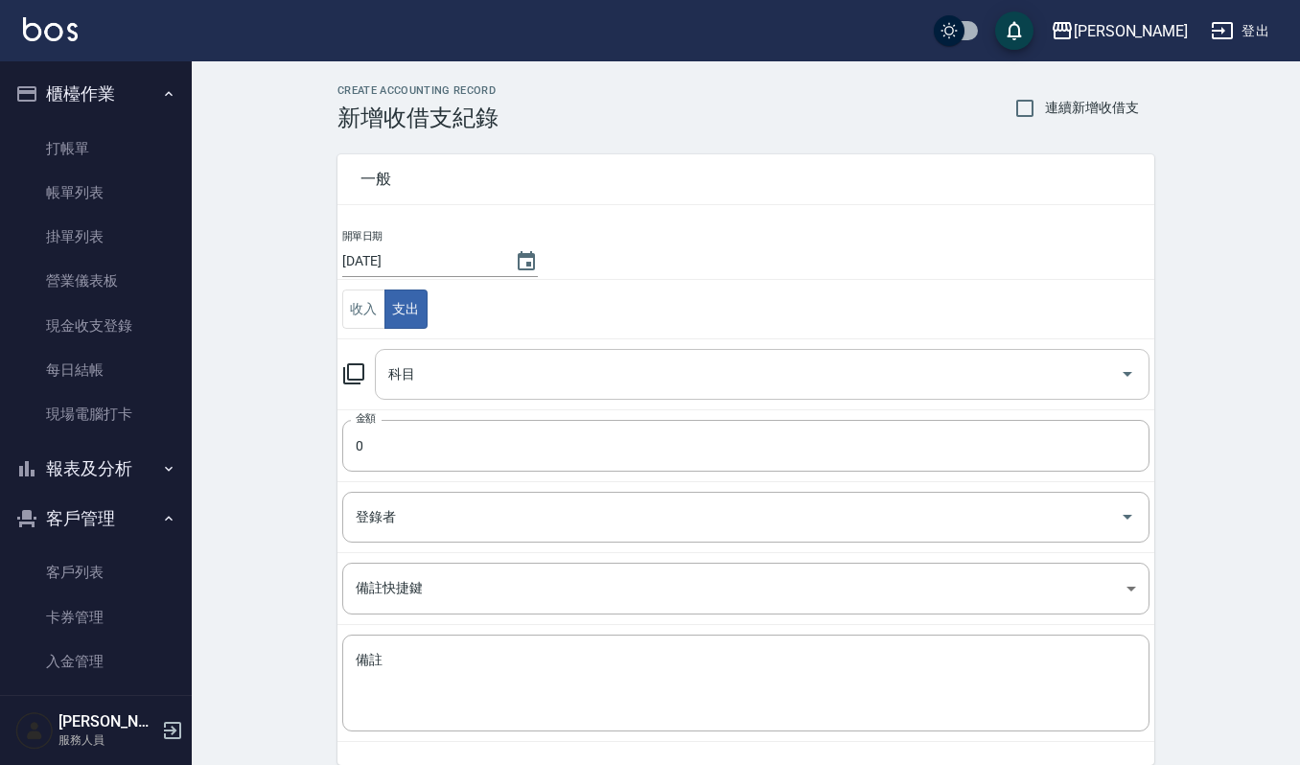
click at [418, 391] on input "科目" at bounding box center [748, 375] width 729 height 34
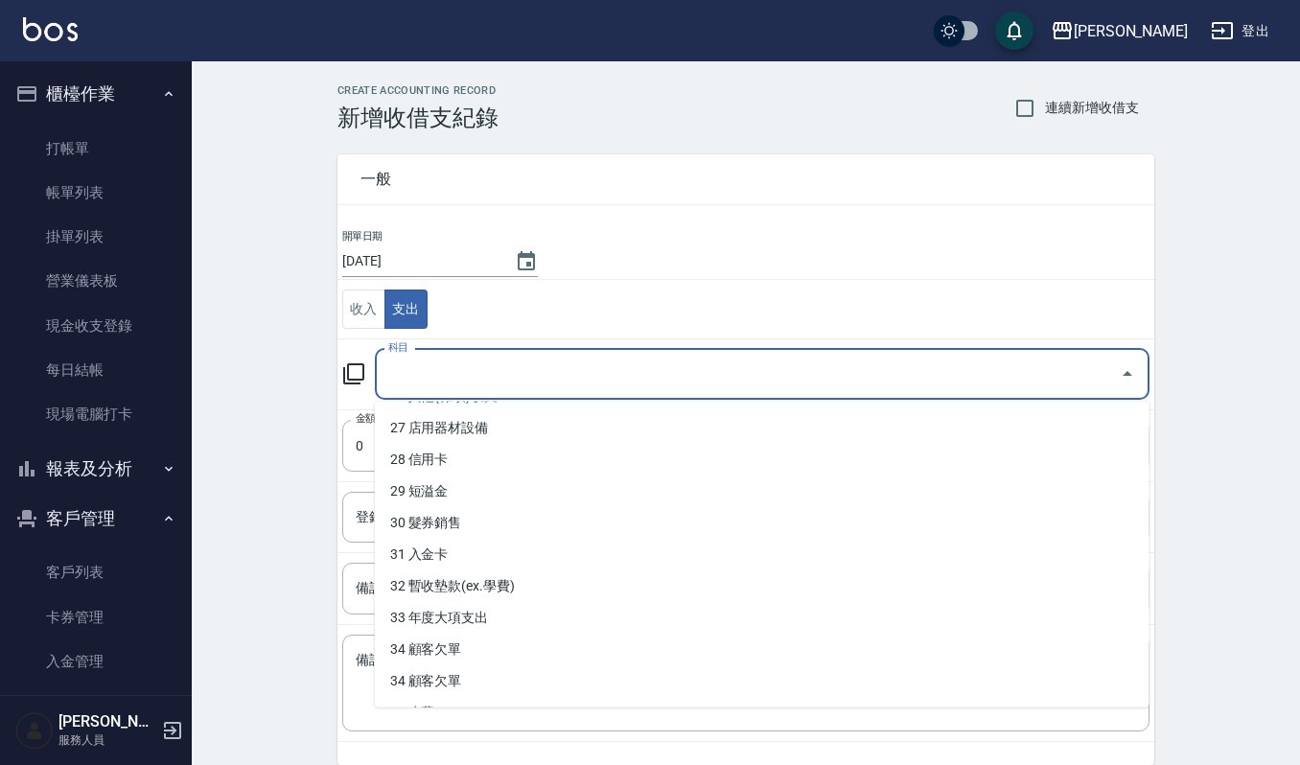
scroll to position [974, 0]
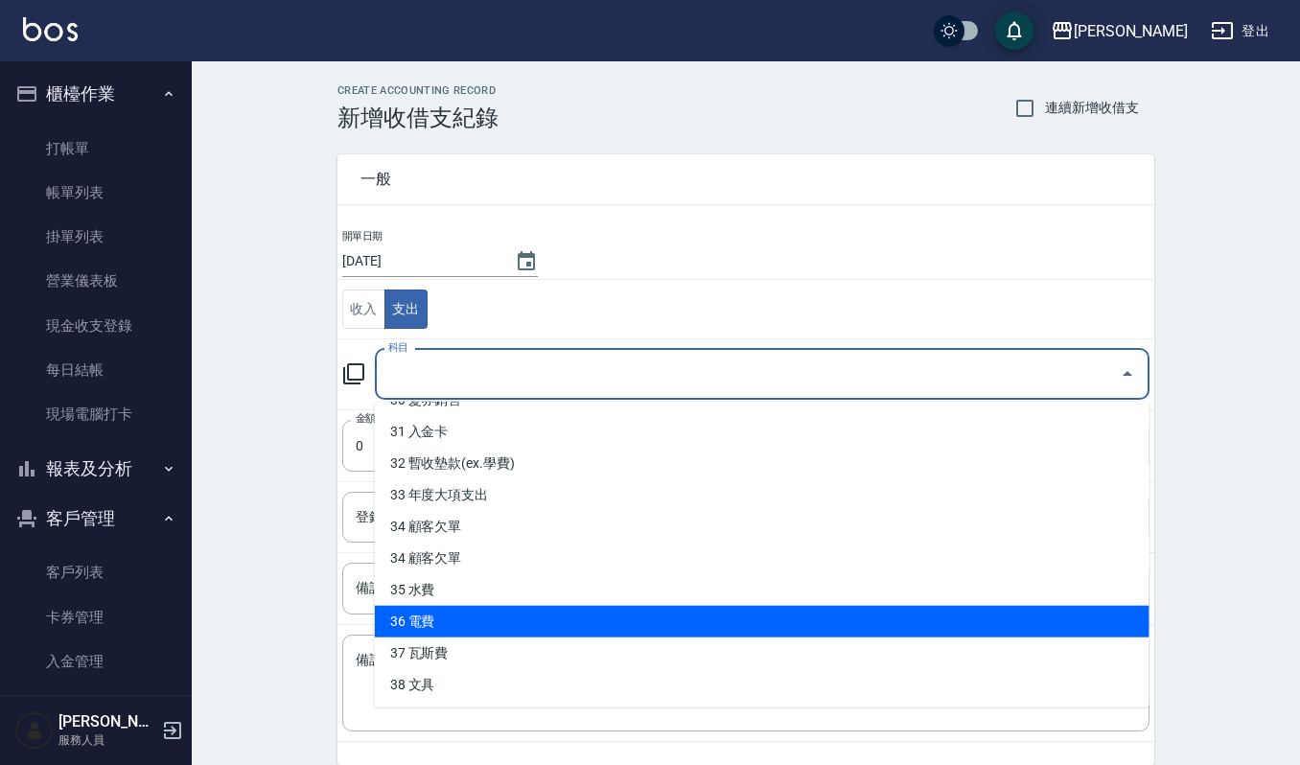
click at [497, 611] on li "36 電費" at bounding box center [762, 622] width 775 height 32
type input "36 電費"
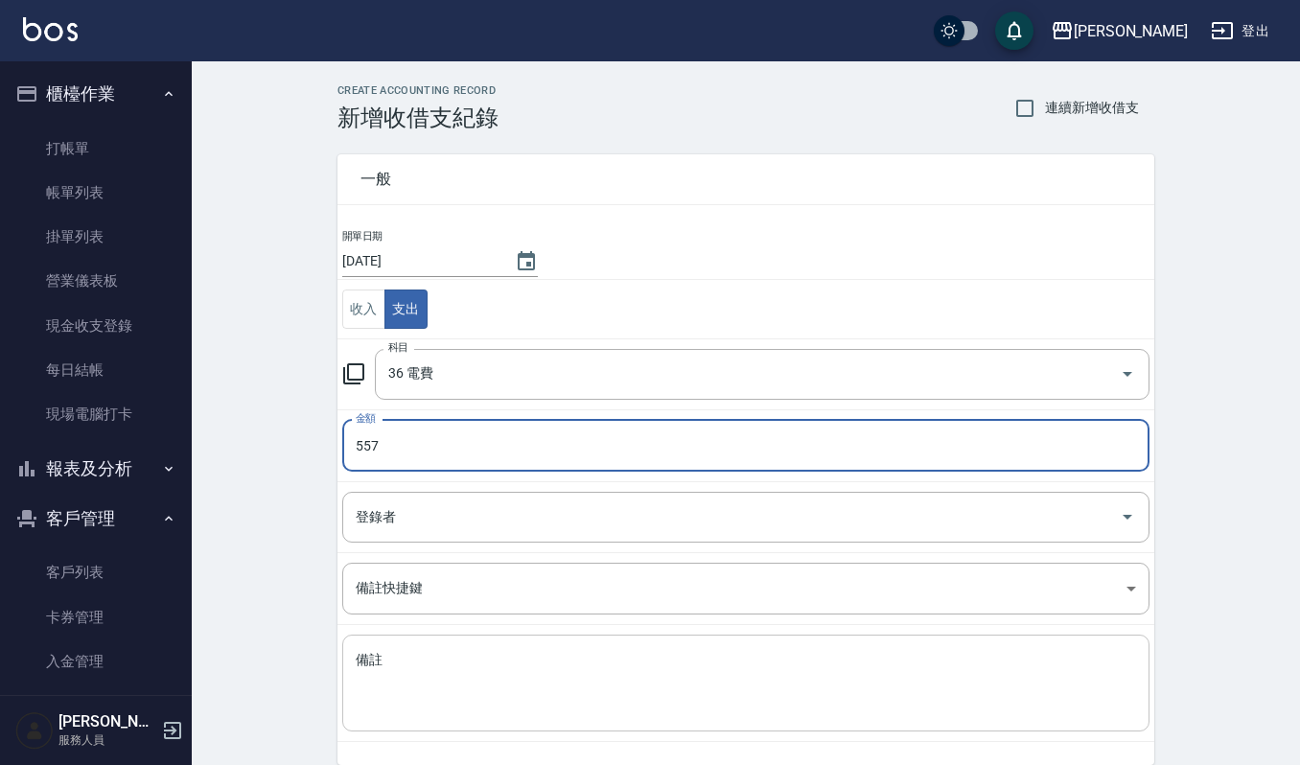
type input "557"
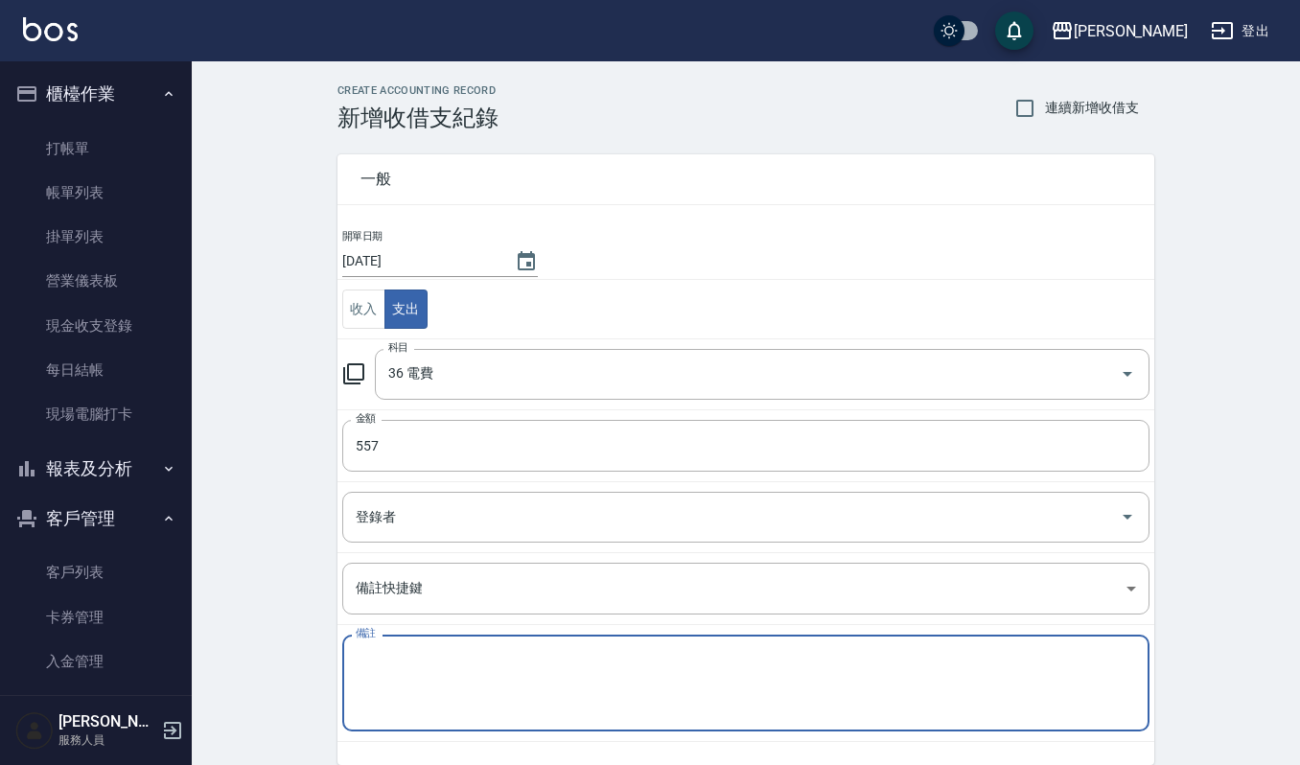
click at [522, 654] on textarea "備註" at bounding box center [746, 683] width 781 height 65
type textarea "n"
type textarea "宿舍電費"
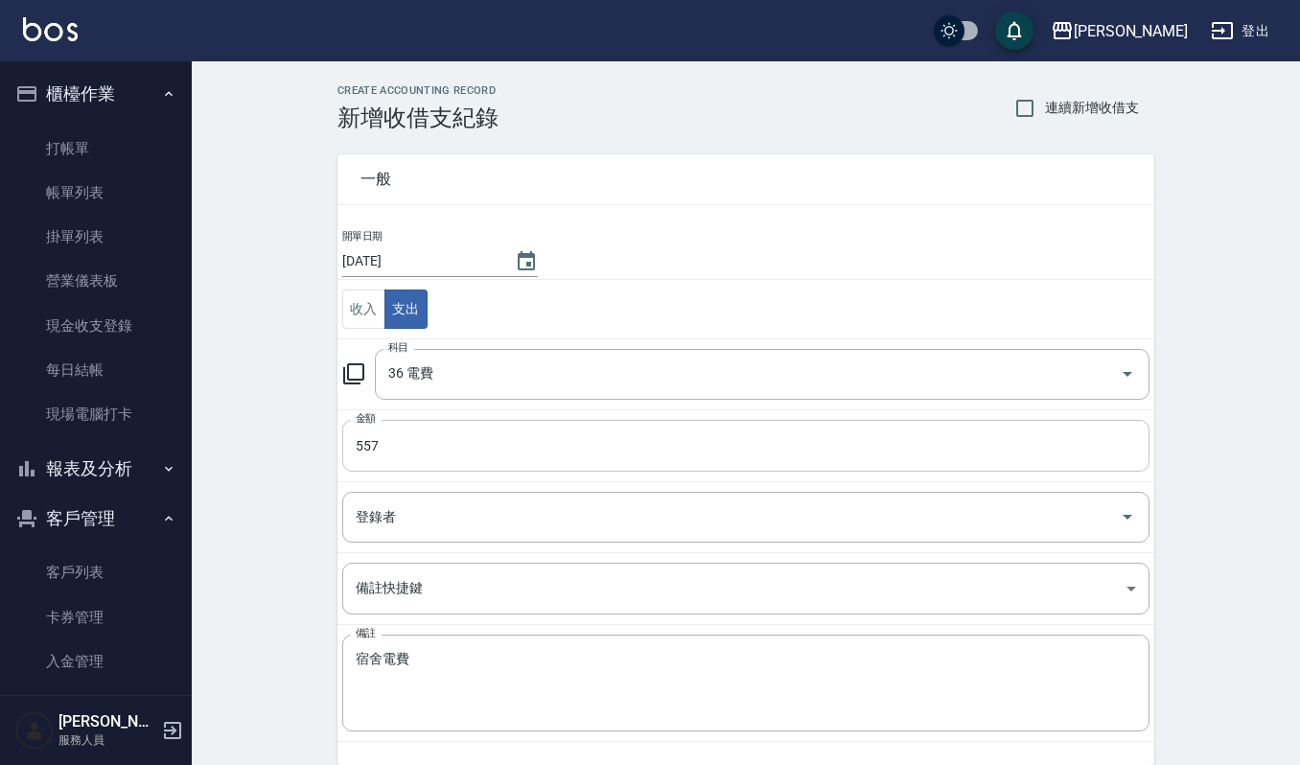
scroll to position [82, 0]
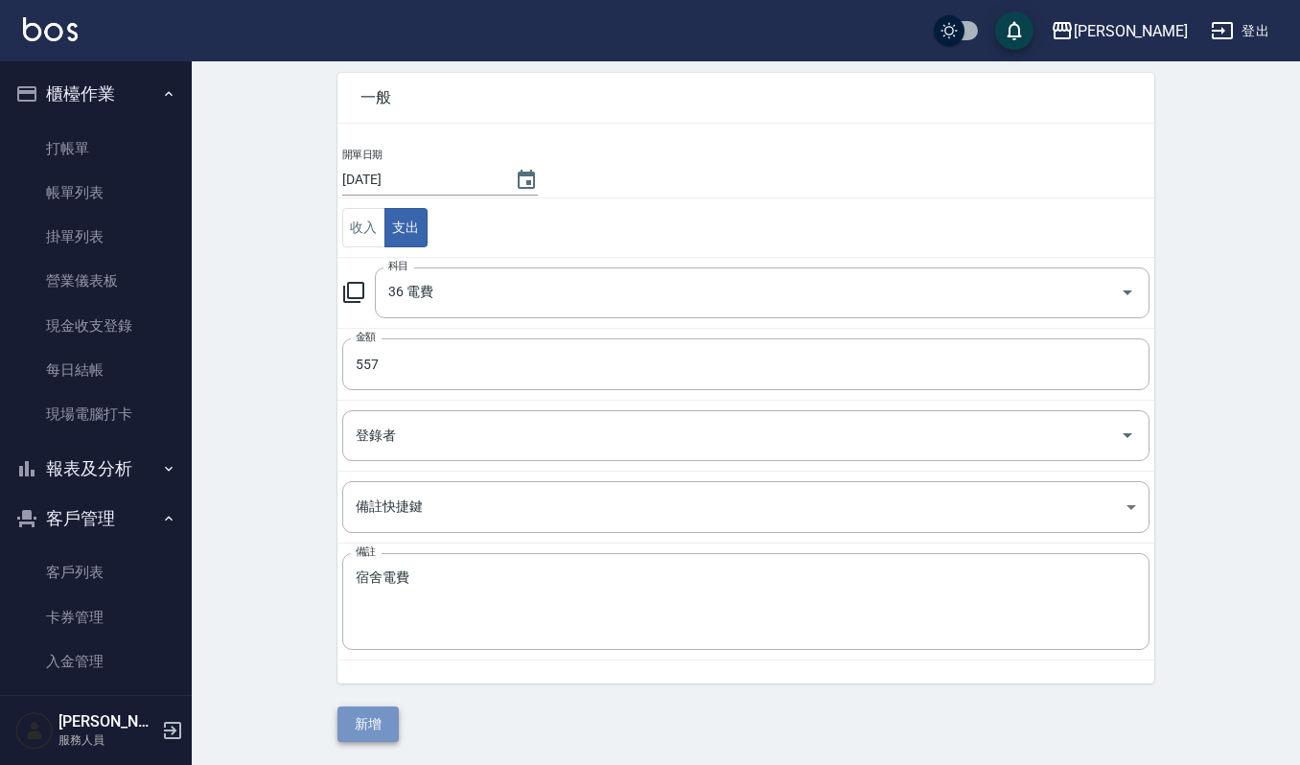
click at [376, 721] on button "新增" at bounding box center [368, 724] width 61 height 35
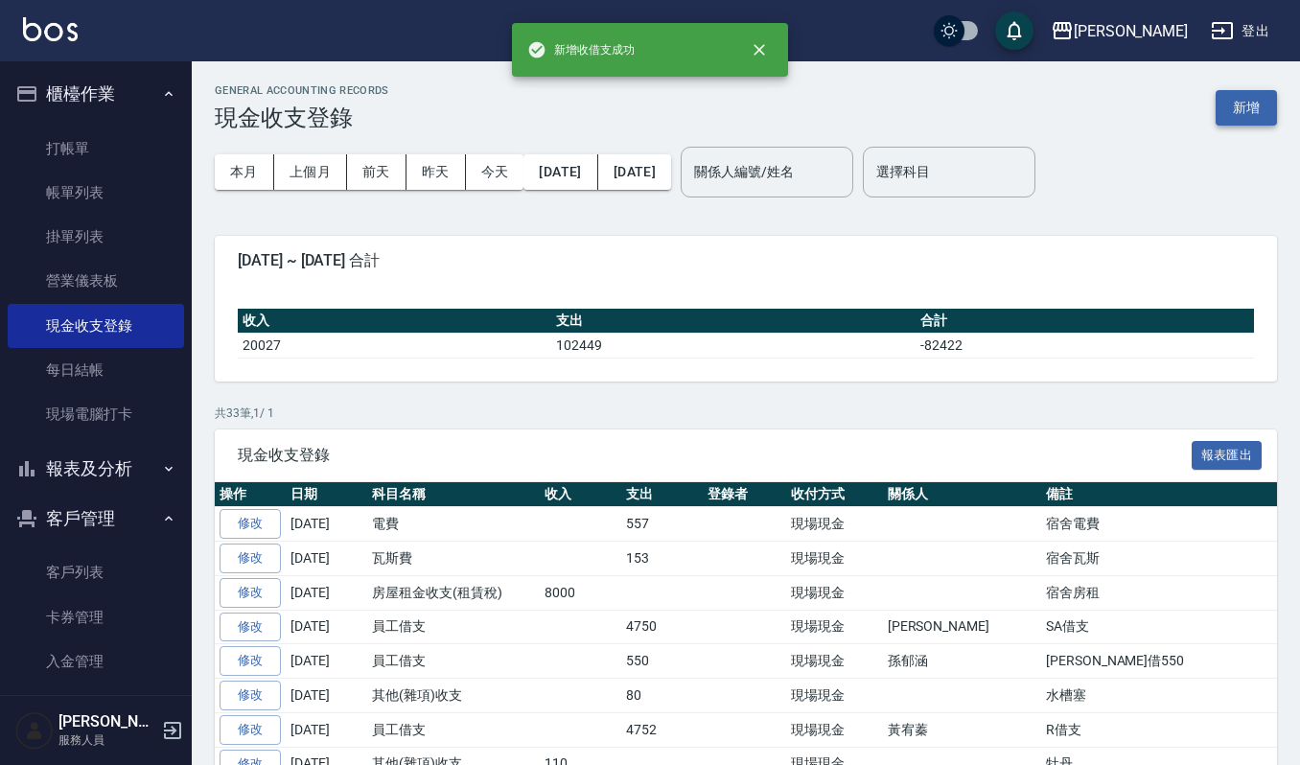
click at [1247, 108] on button "新增" at bounding box center [1246, 107] width 61 height 35
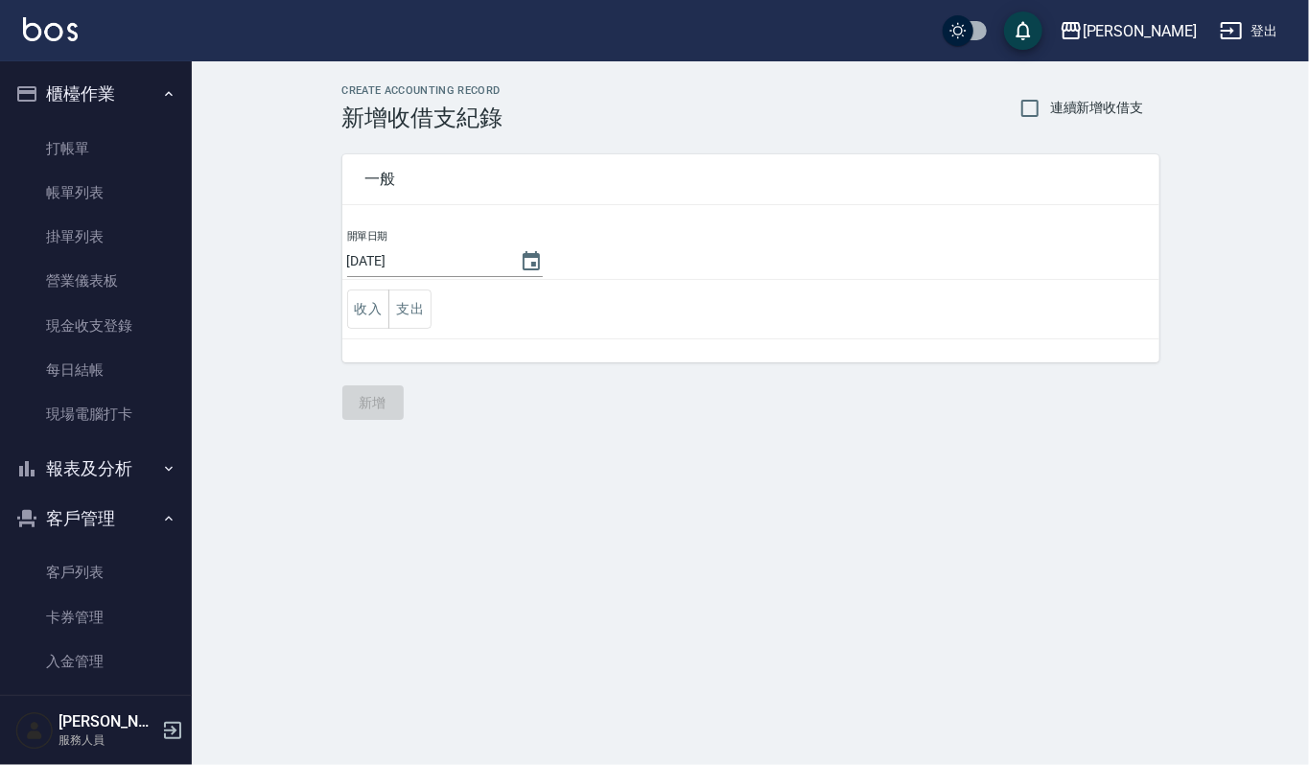
click at [433, 307] on td "收入 支出" at bounding box center [750, 309] width 817 height 59
click at [428, 305] on button "支出" at bounding box center [409, 309] width 43 height 39
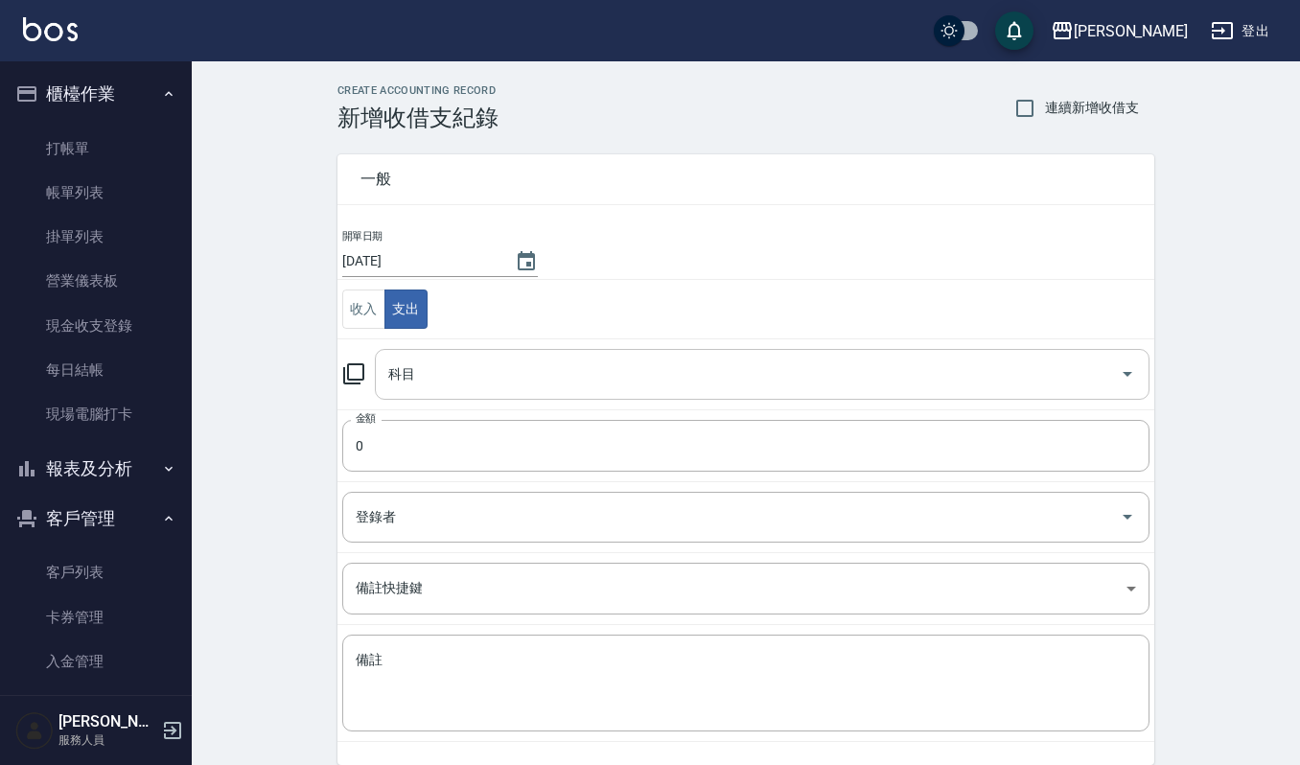
click at [437, 387] on input "科目" at bounding box center [748, 375] width 729 height 34
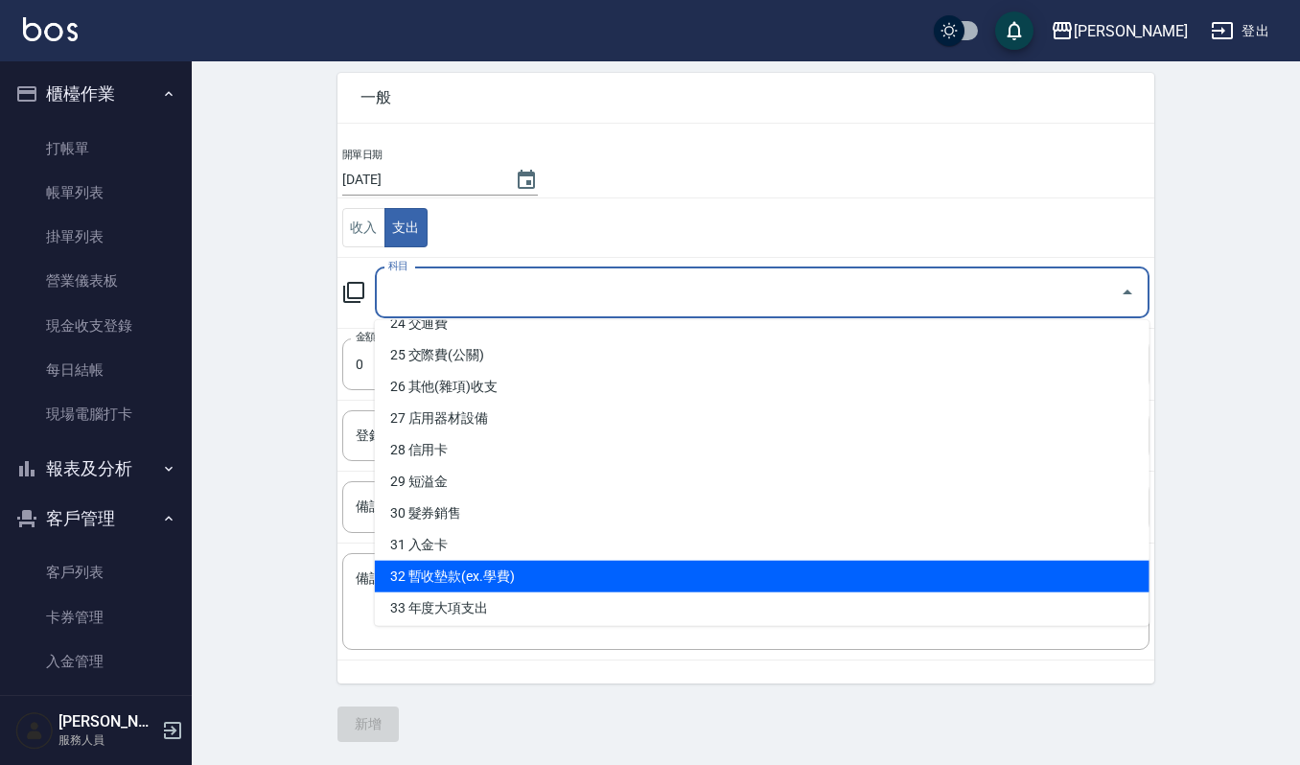
scroll to position [718, 0]
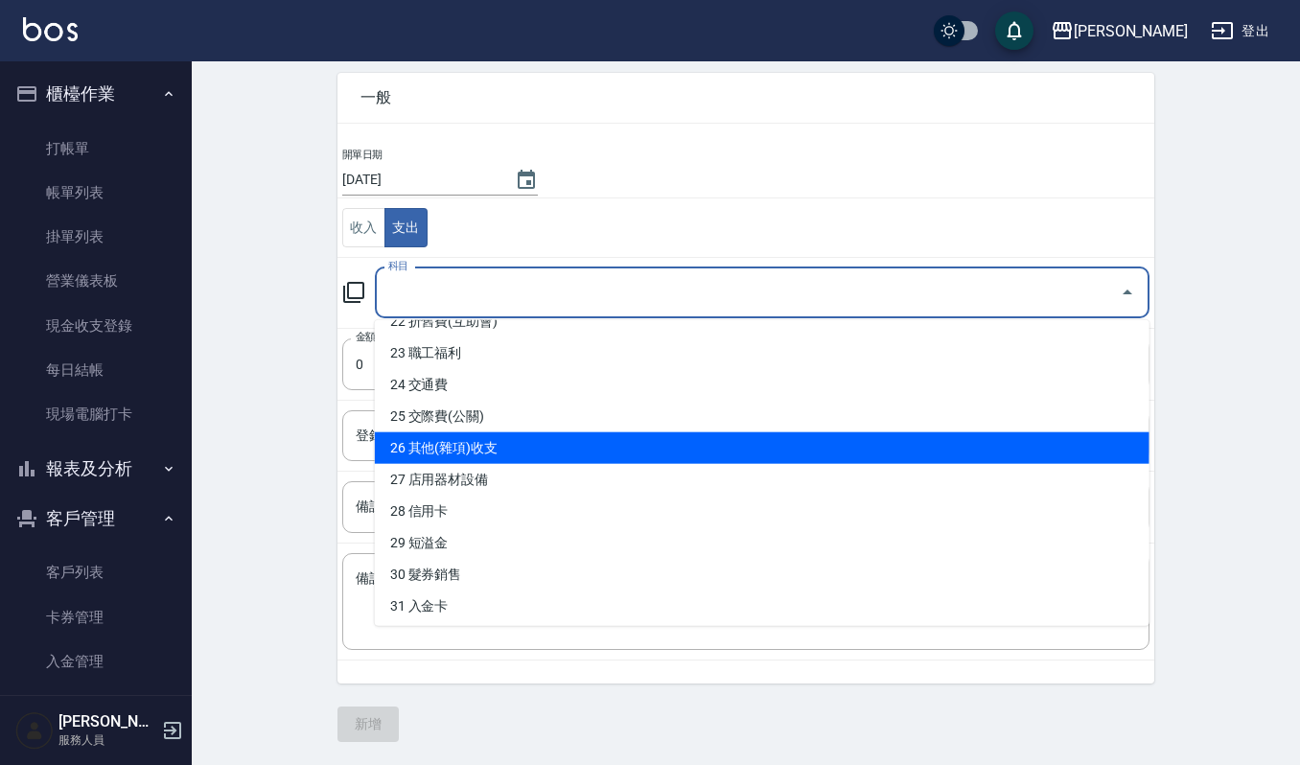
click at [500, 446] on li "26 其他(雜項)收支" at bounding box center [762, 449] width 775 height 32
type input "26 其他(雜項)收支"
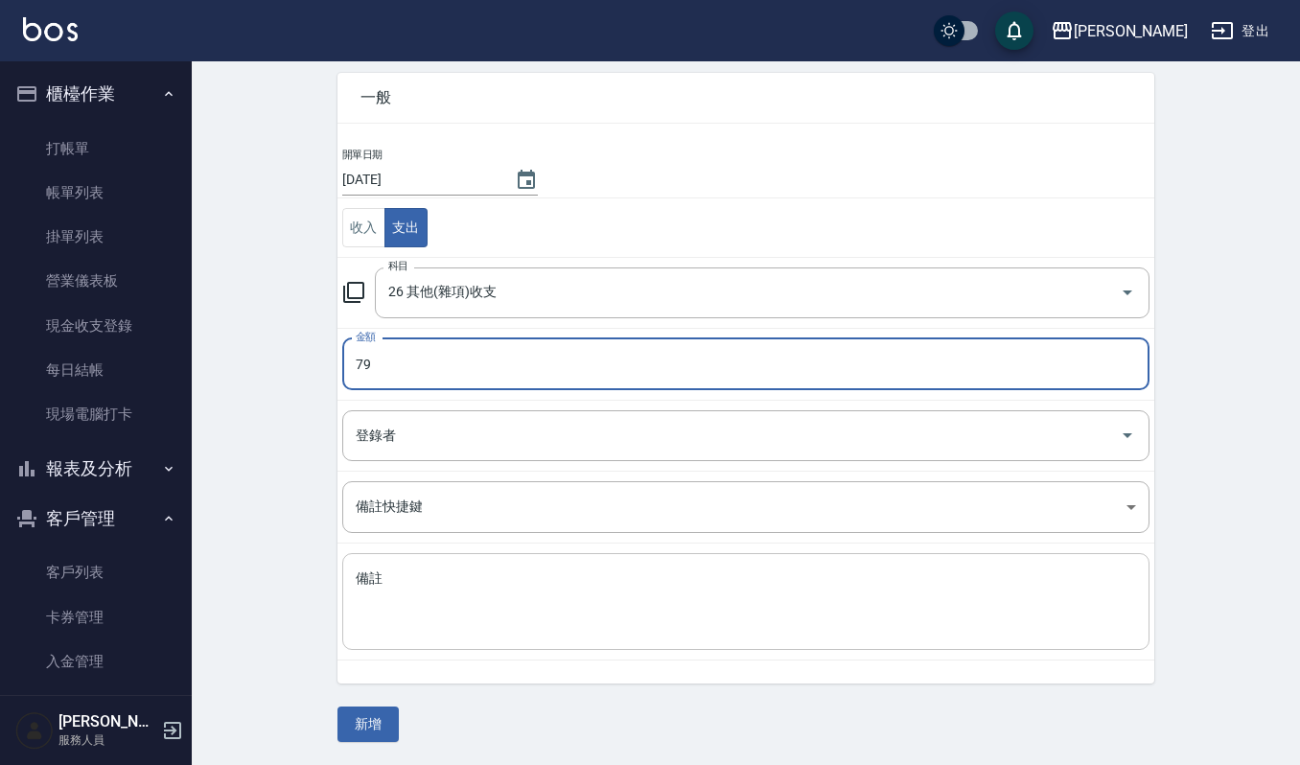
type input "79"
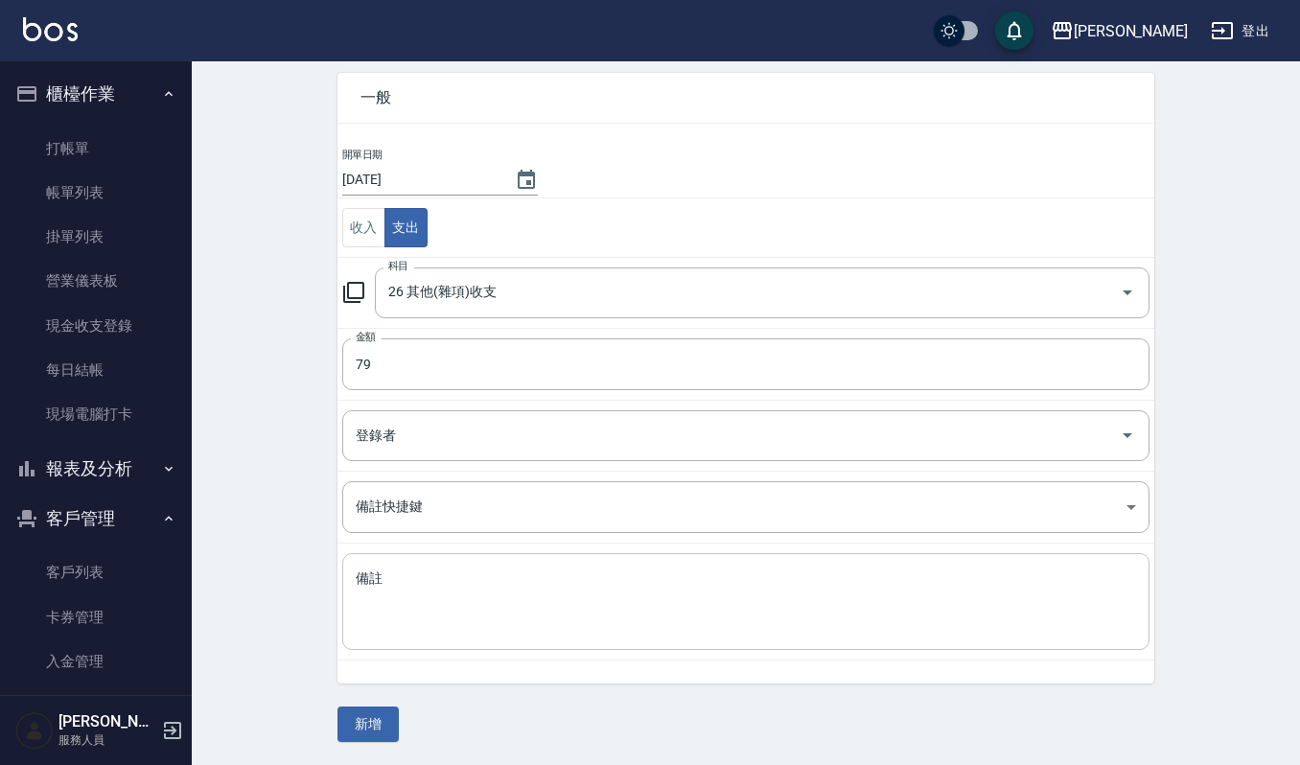
click at [531, 565] on div "x 備註" at bounding box center [746, 601] width 808 height 97
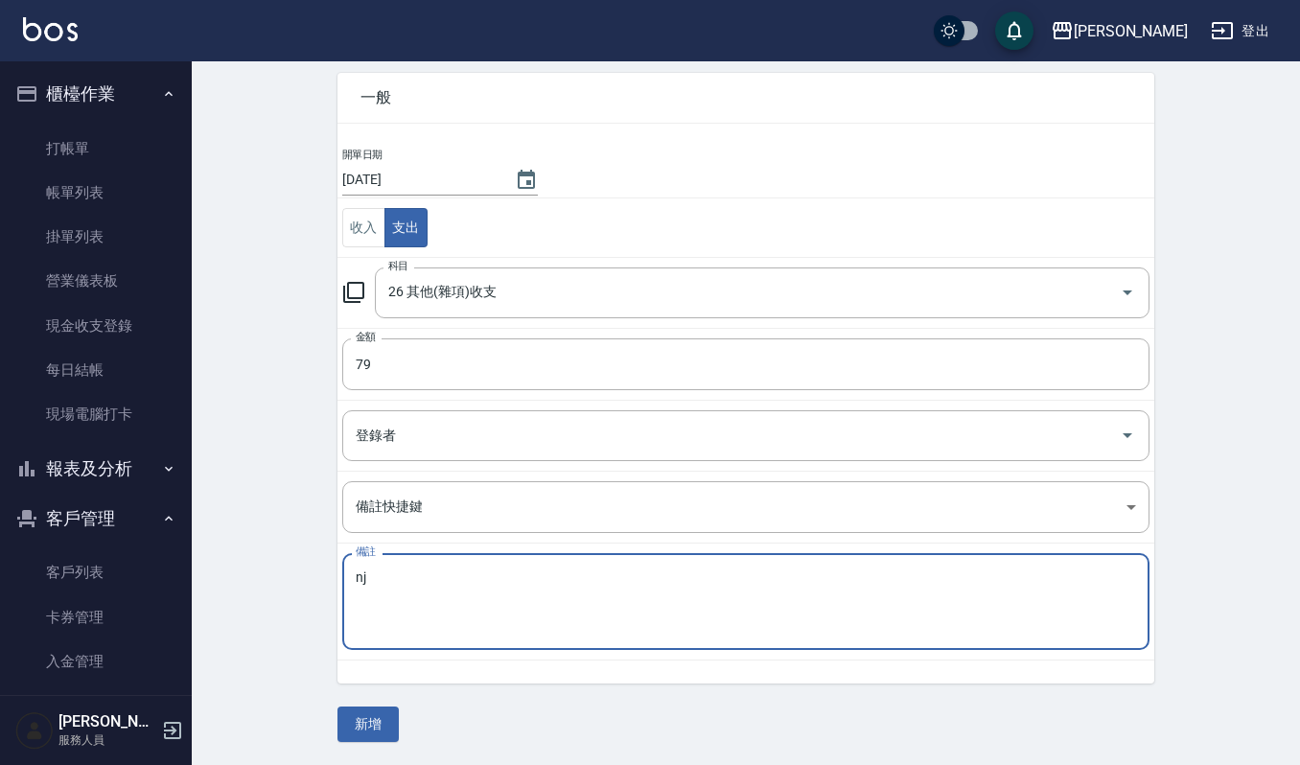
type textarea "n"
type textarea "色"
type textarea "宿舍換水龍頭"
click at [357, 730] on button "新增" at bounding box center [368, 724] width 61 height 35
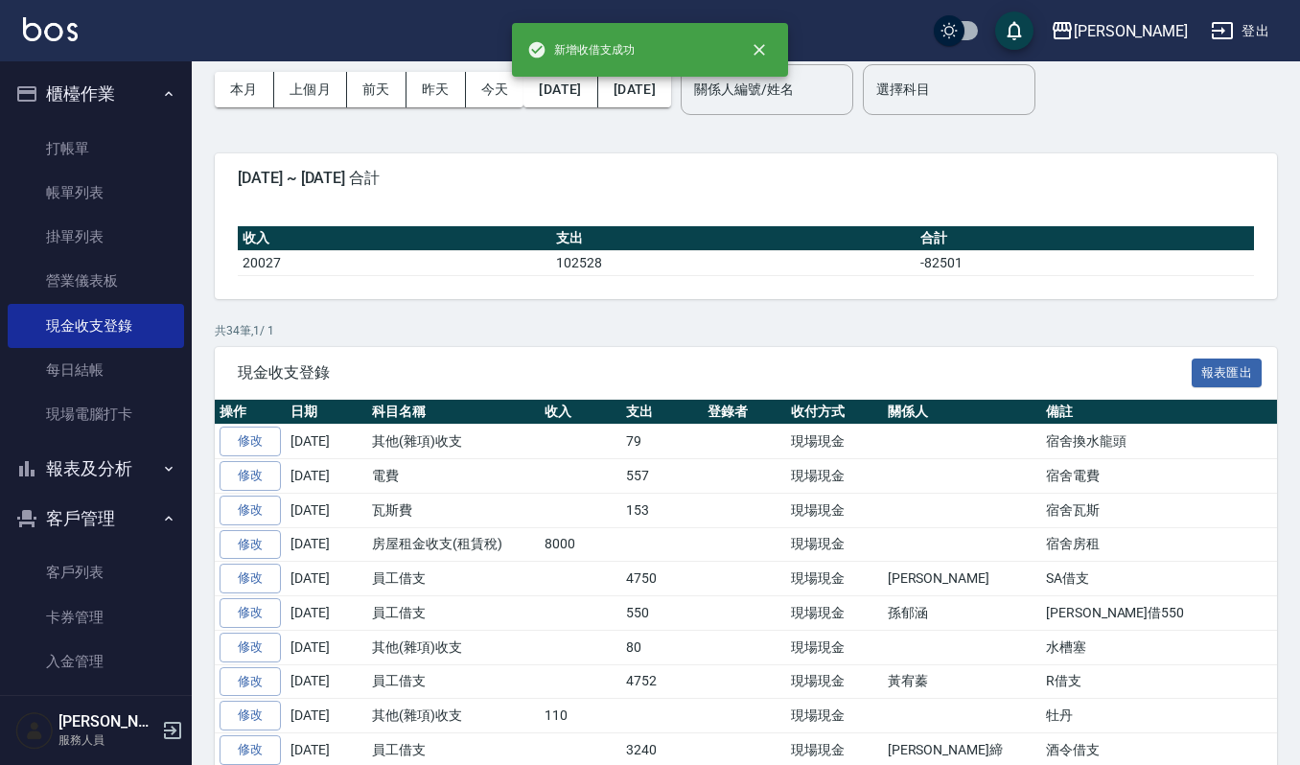
scroll to position [128, 0]
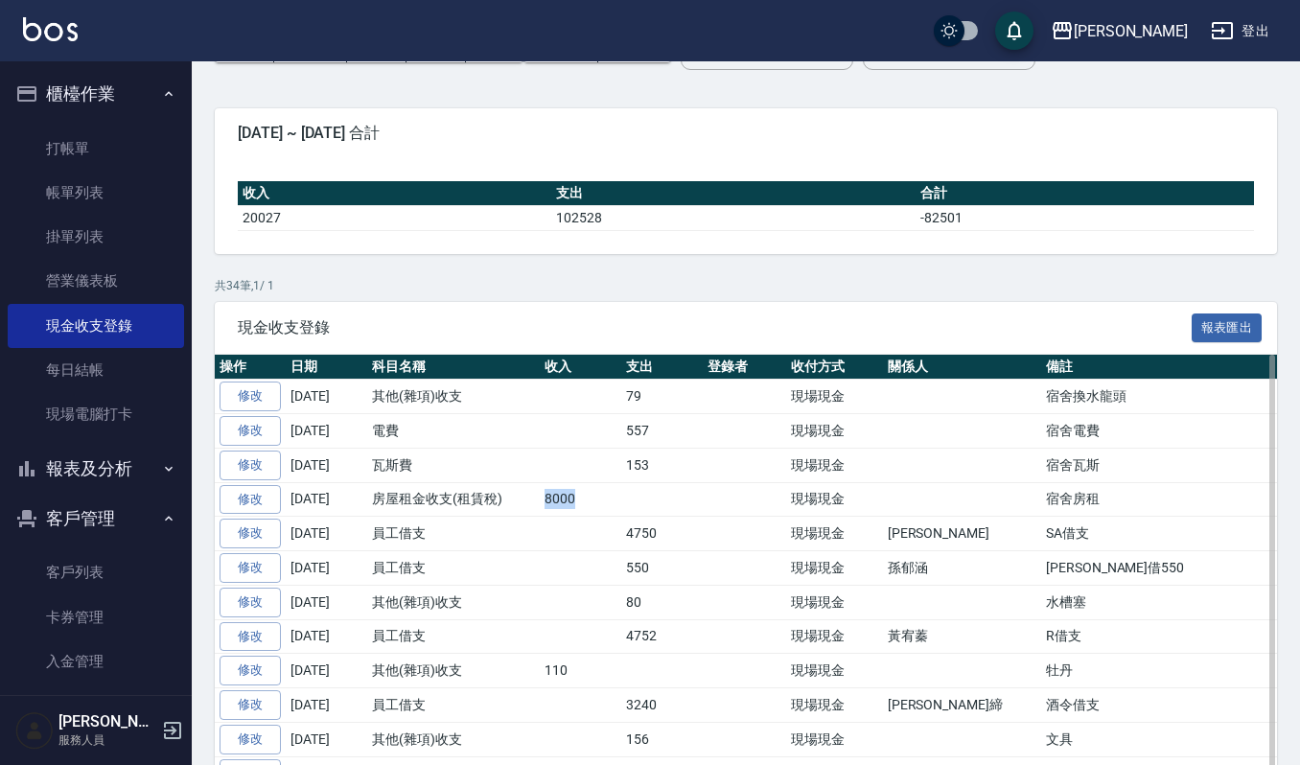
drag, startPoint x: 585, startPoint y: 497, endPoint x: 520, endPoint y: 504, distance: 65.6
click at [520, 504] on tr "修改 2025-09-19 房屋租金收支(租賃稅) 8000 現場現金 宿舍房租" at bounding box center [838, 499] width 1247 height 35
click at [615, 517] on td "8000" at bounding box center [581, 499] width 82 height 35
click at [652, 465] on td "153" at bounding box center [662, 465] width 82 height 35
click at [530, 340] on div "現金收支登錄 報表匯出" at bounding box center [746, 328] width 1063 height 53
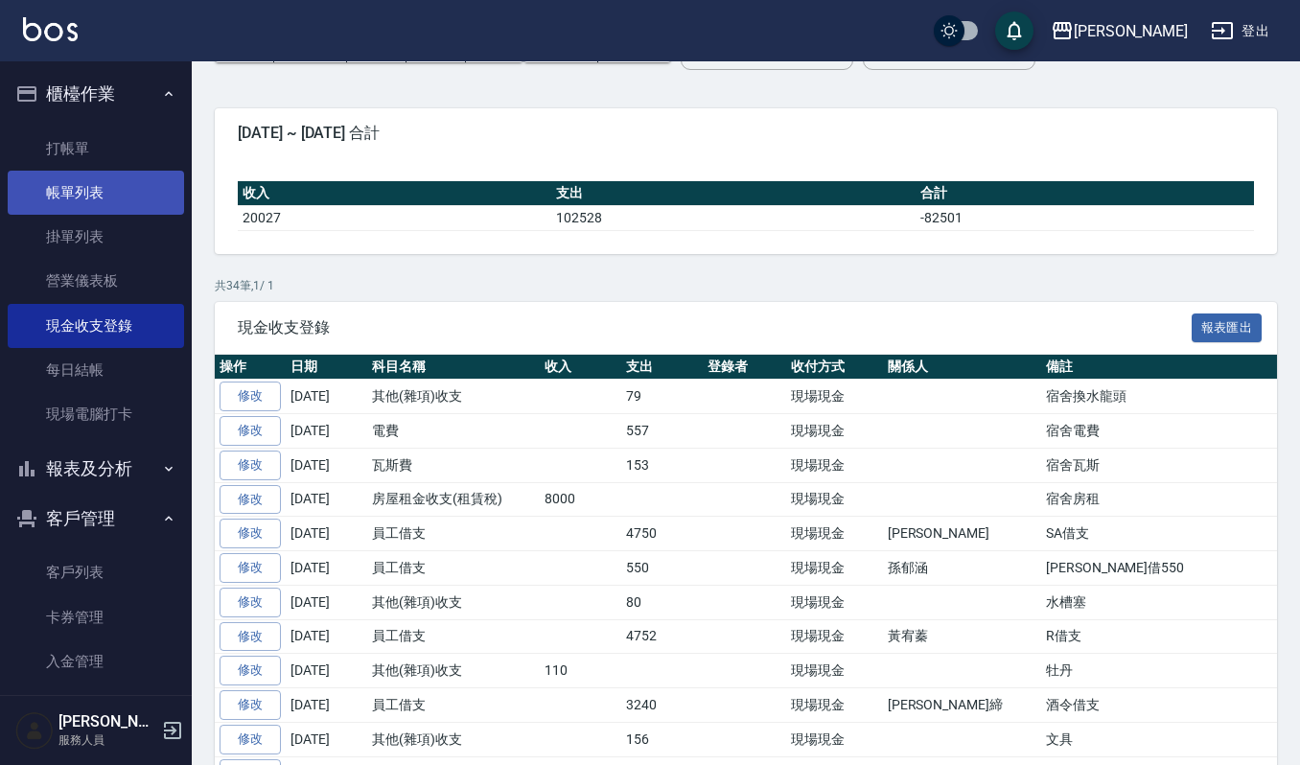
click at [92, 185] on link "帳單列表" at bounding box center [96, 193] width 176 height 44
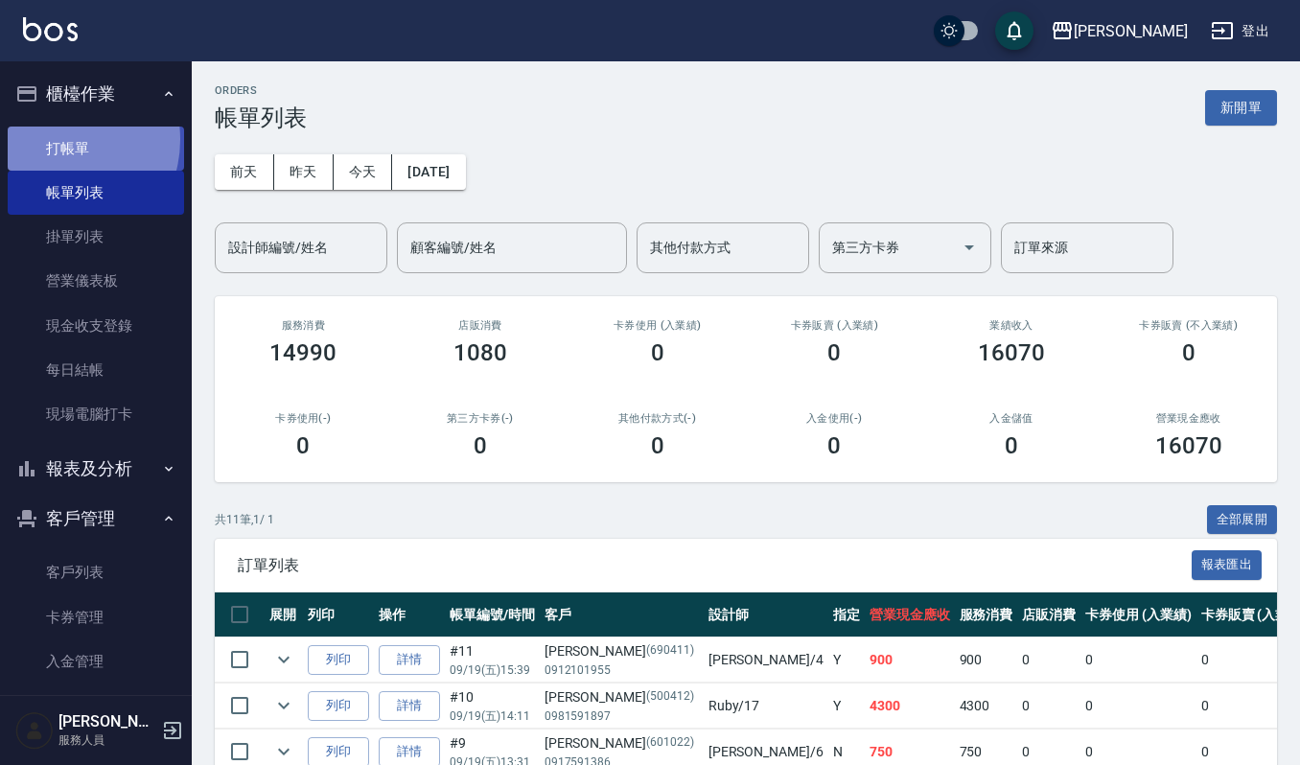
click at [59, 139] on link "打帳單" at bounding box center [96, 149] width 176 height 44
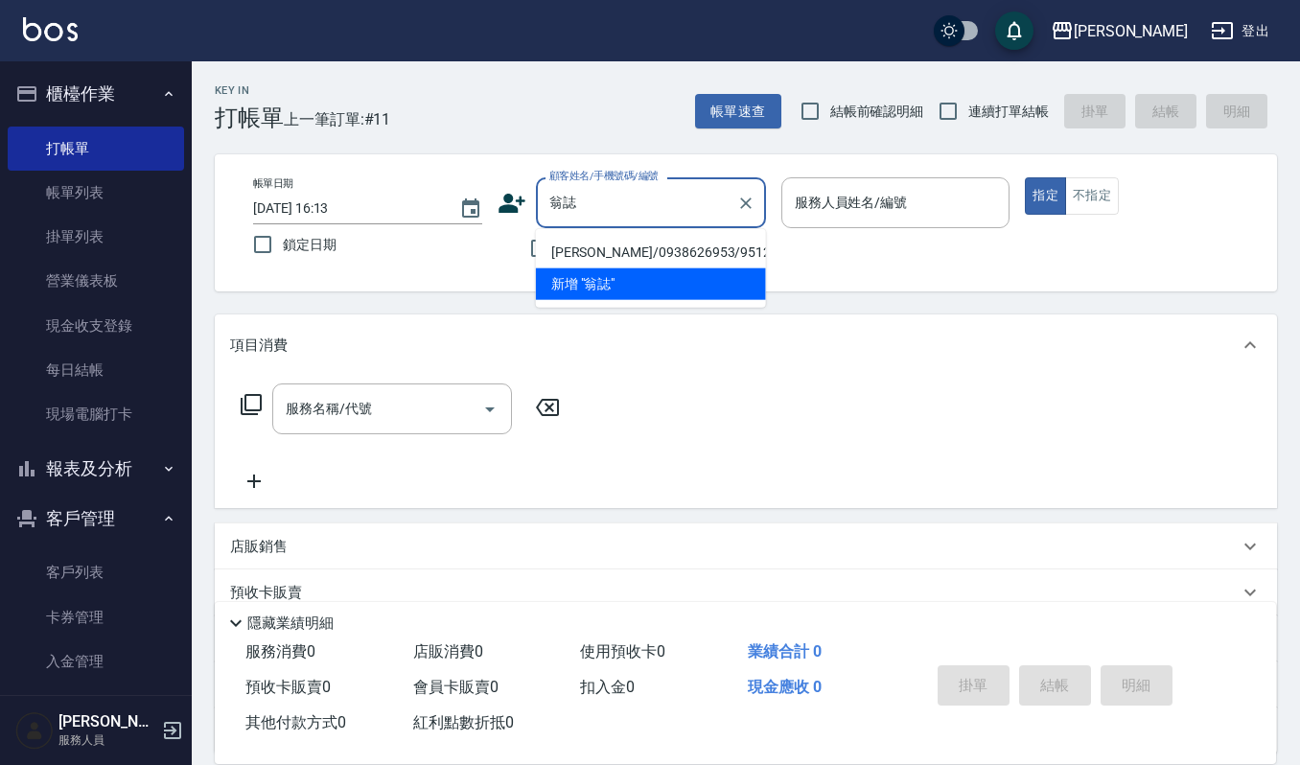
type input "翁誌毅/0938626953/951236"
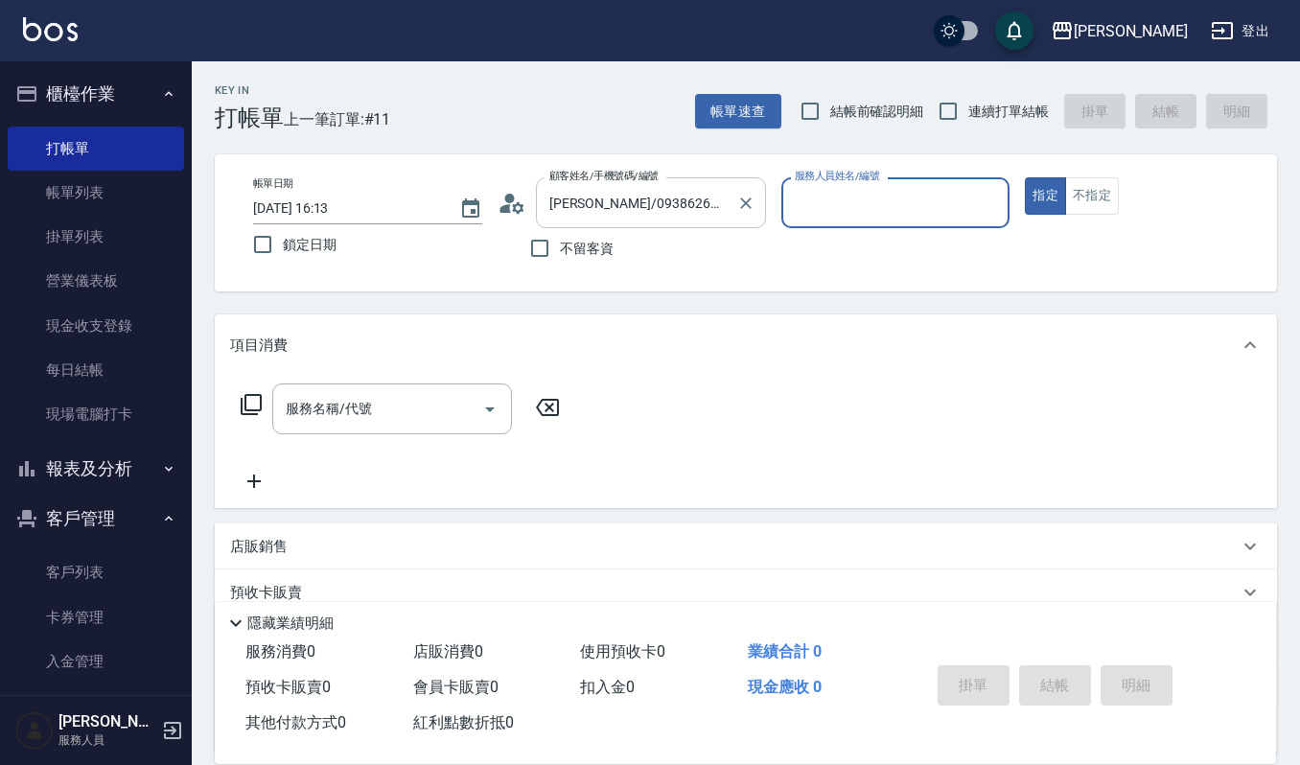
type input "Ruby-17"
click at [1025, 177] on button "指定" at bounding box center [1045, 195] width 41 height 37
type button "true"
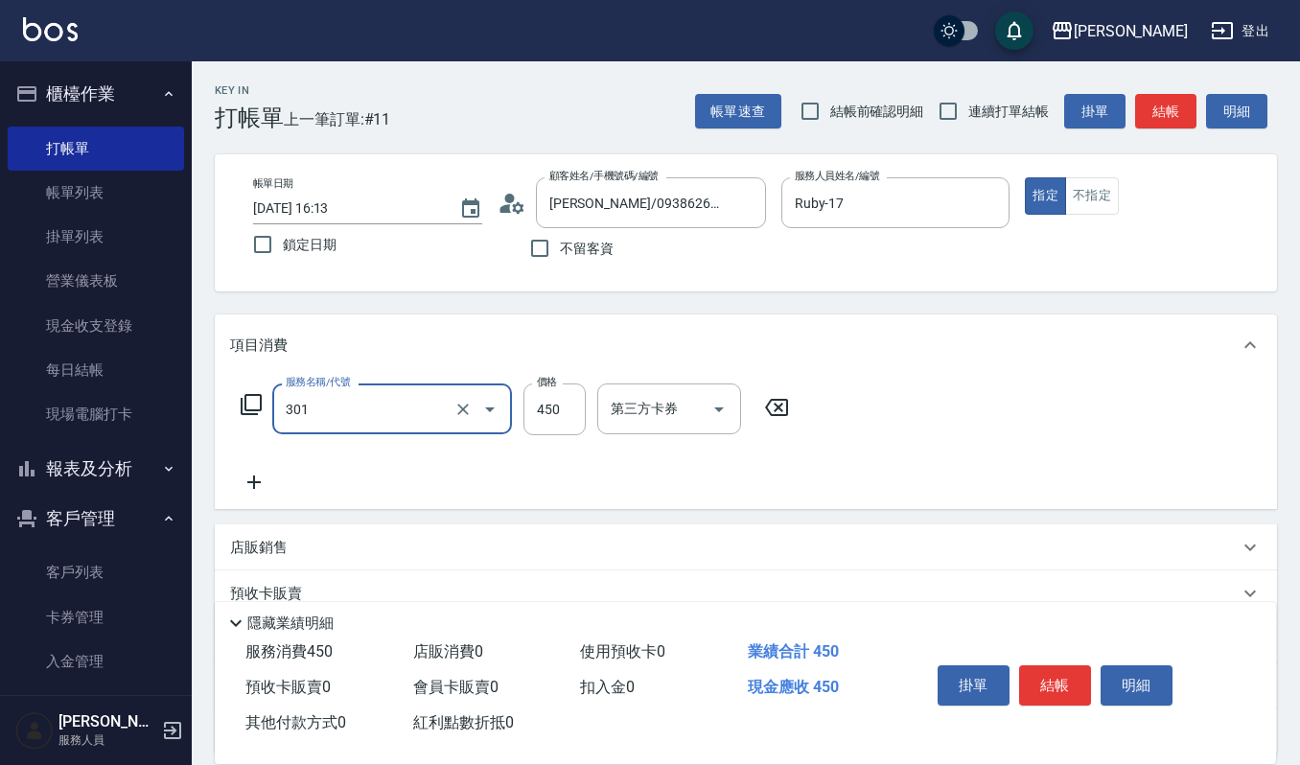
type input "創意剪髮(301)"
type input "400"
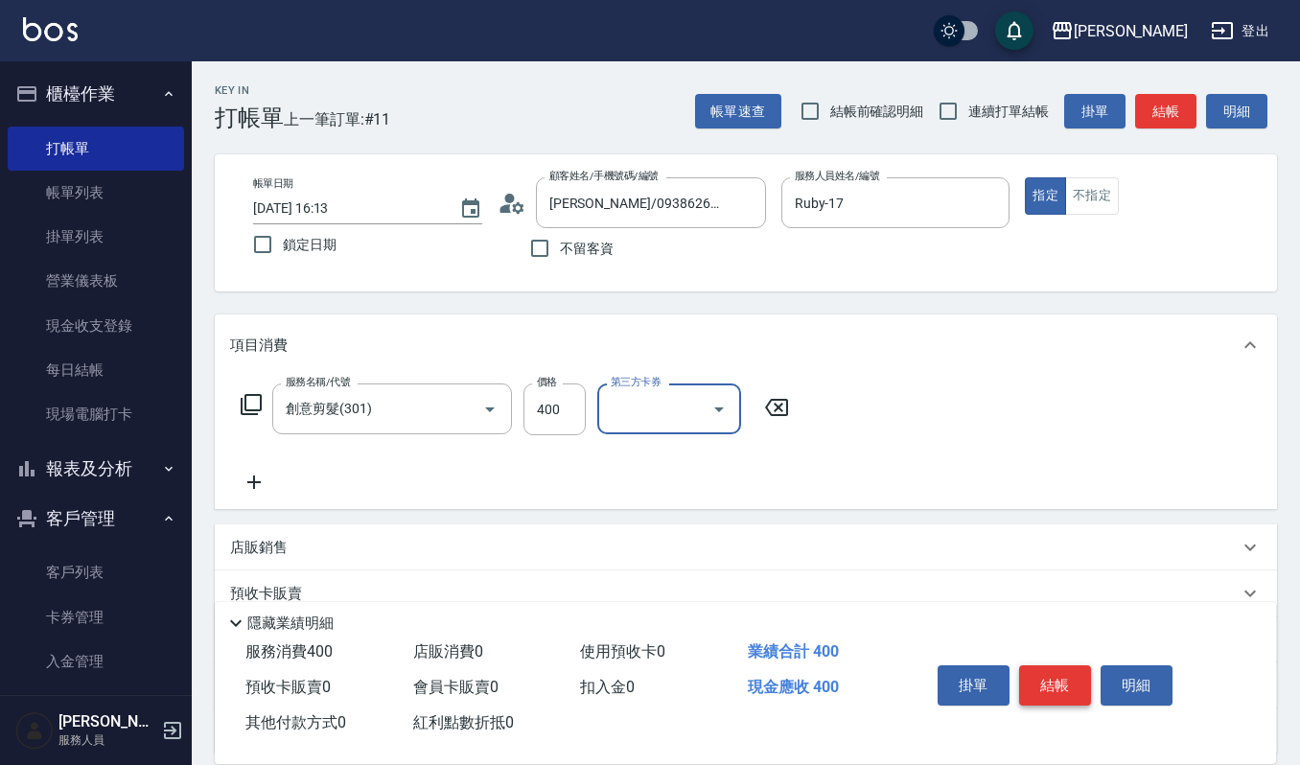
click at [1048, 675] on button "結帳" at bounding box center [1055, 686] width 72 height 40
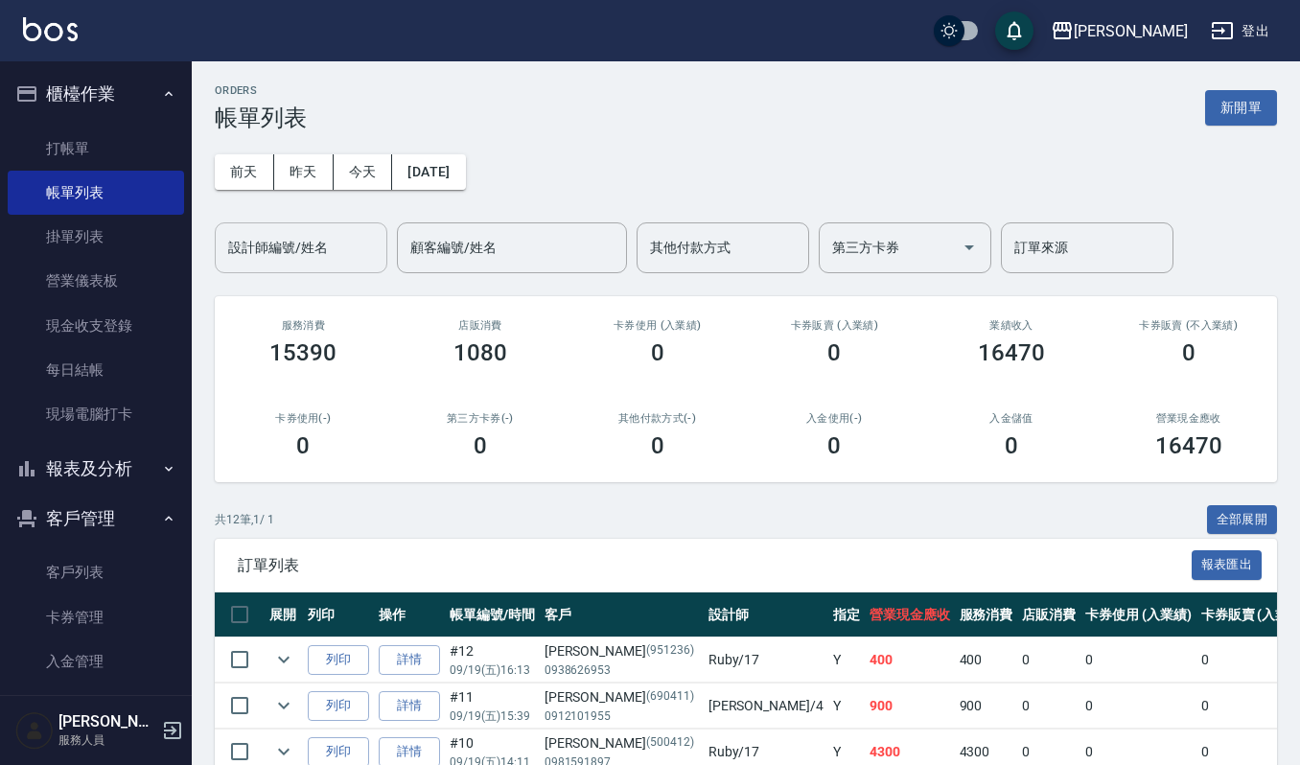
click at [309, 262] on input "設計師編號/姓名" at bounding box center [300, 248] width 155 height 34
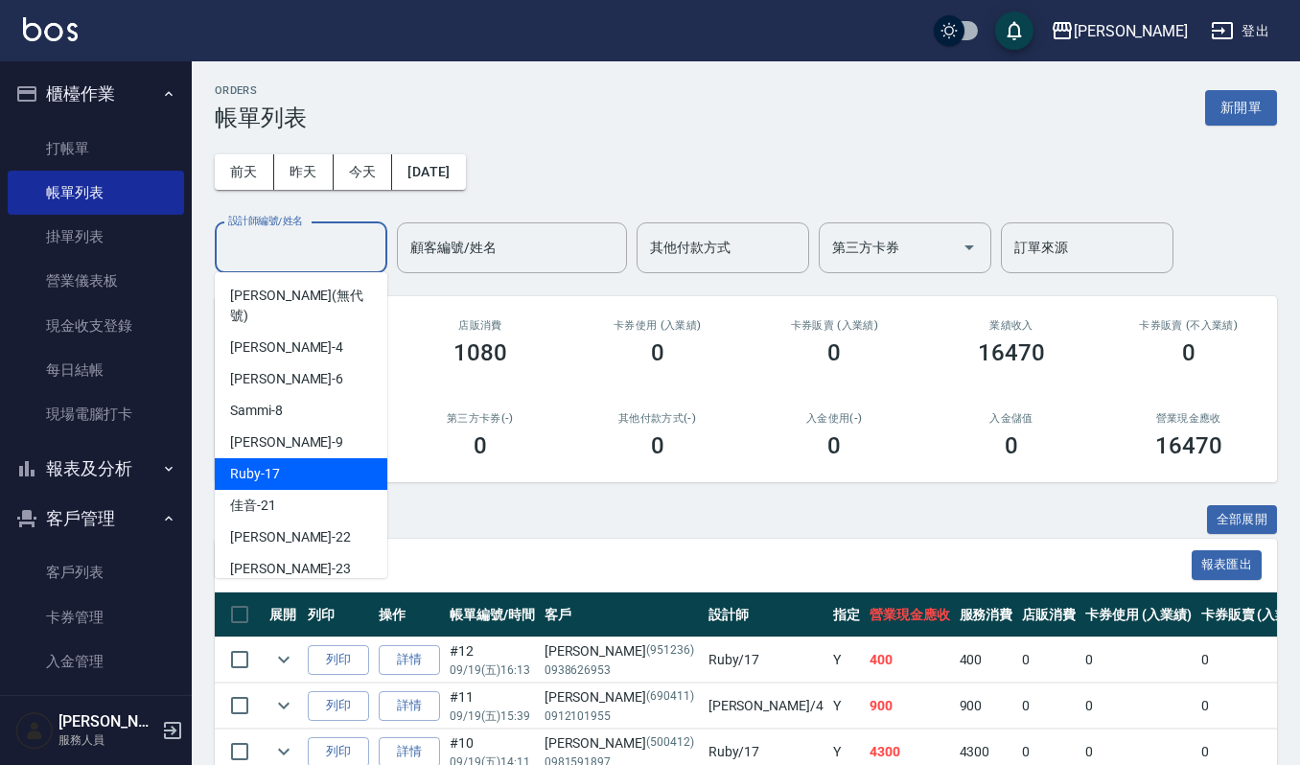
click at [326, 458] on div "Ruby -17" at bounding box center [301, 474] width 173 height 32
type input "Ruby-17"
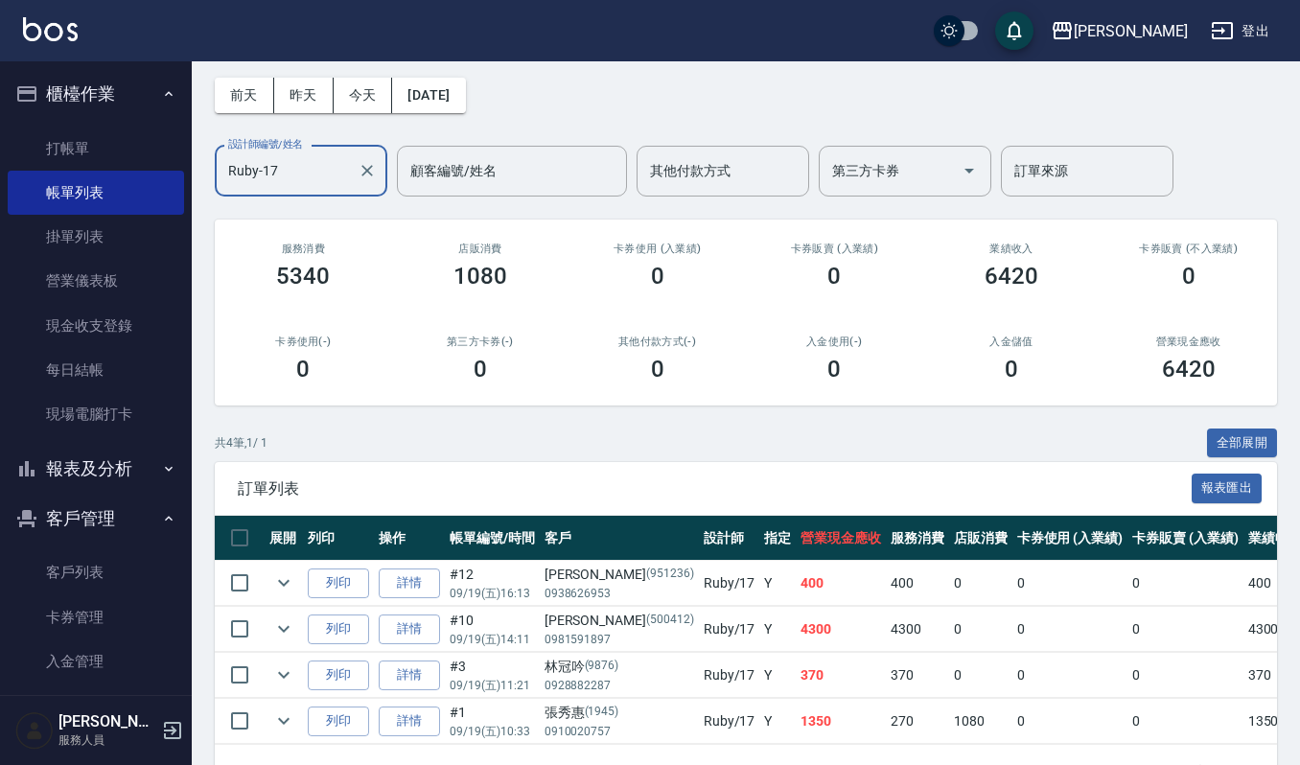
scroll to position [153, 0]
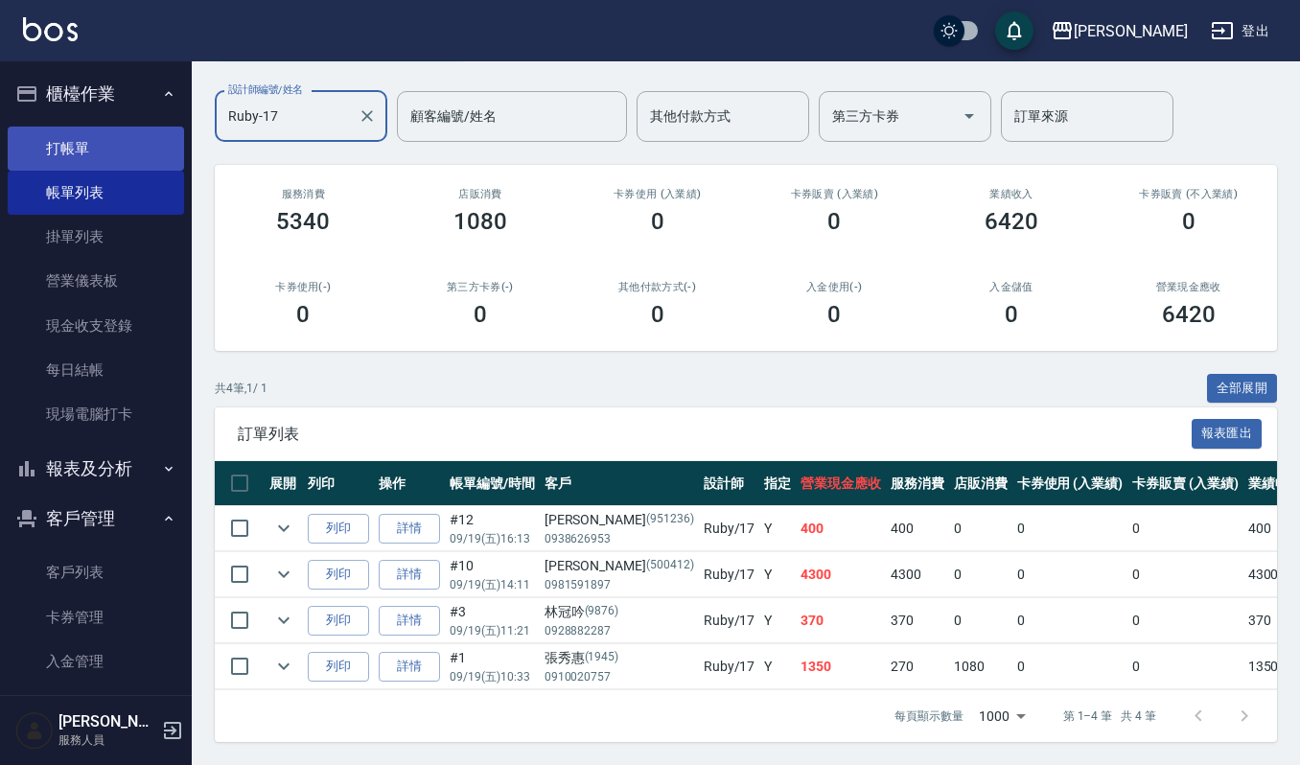
click at [62, 155] on link "打帳單" at bounding box center [96, 149] width 176 height 44
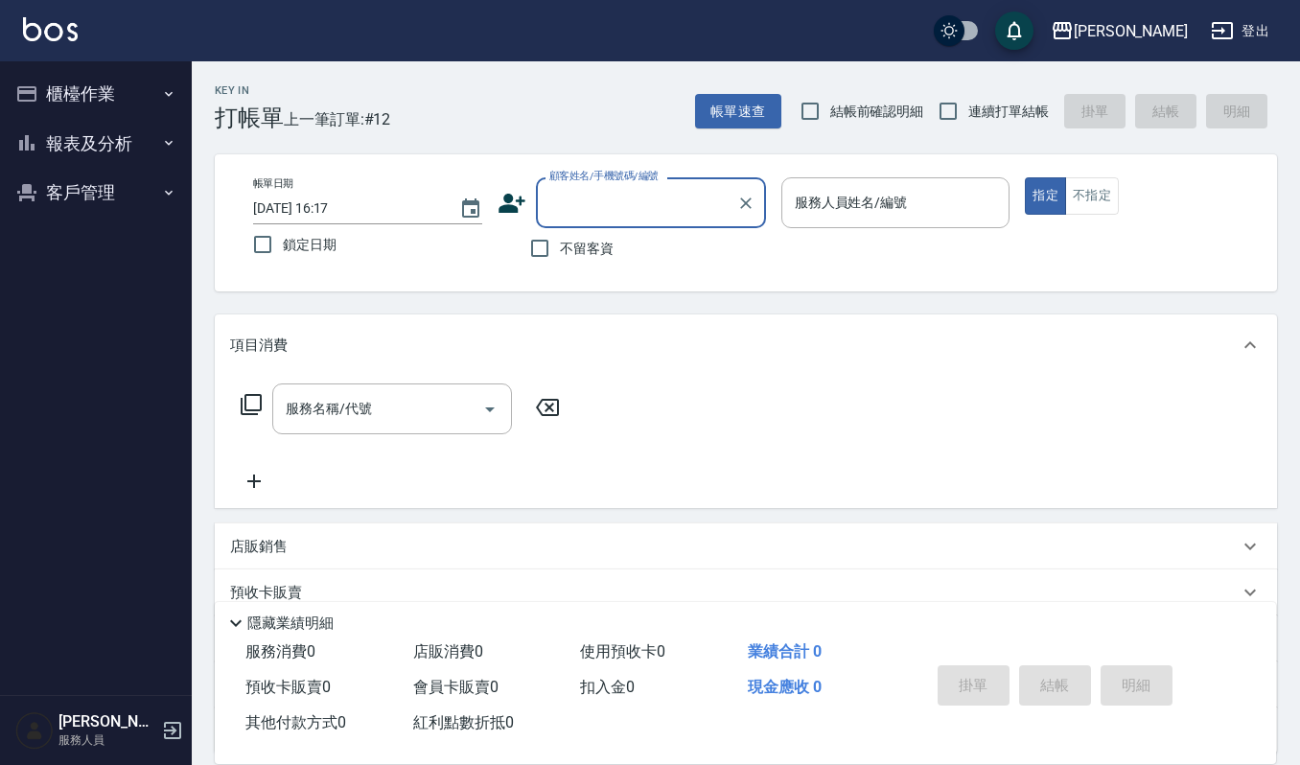
click at [593, 203] on input "顧客姓名/手機號碼/編號" at bounding box center [637, 203] width 184 height 34
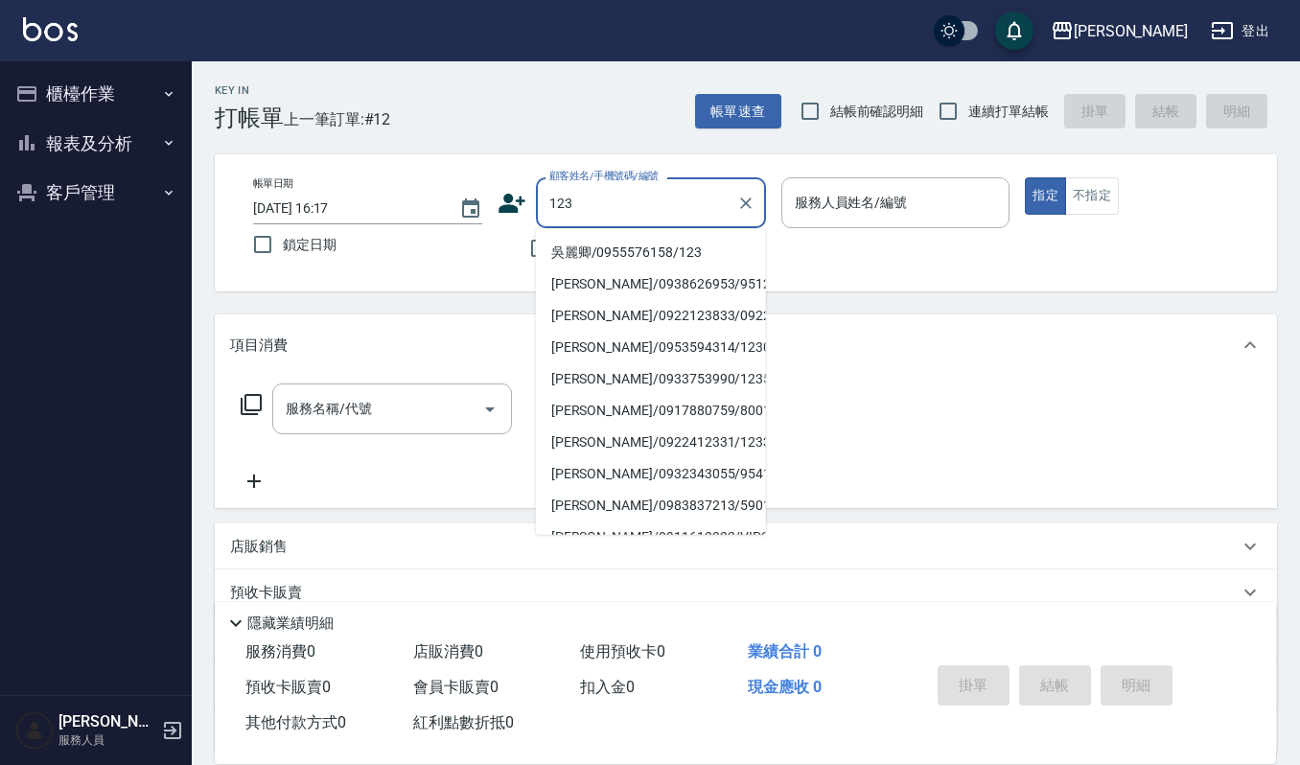
click at [616, 246] on li "吳麗卿/0955576158/123" at bounding box center [651, 253] width 230 height 32
type input "吳麗卿/0955576158/123"
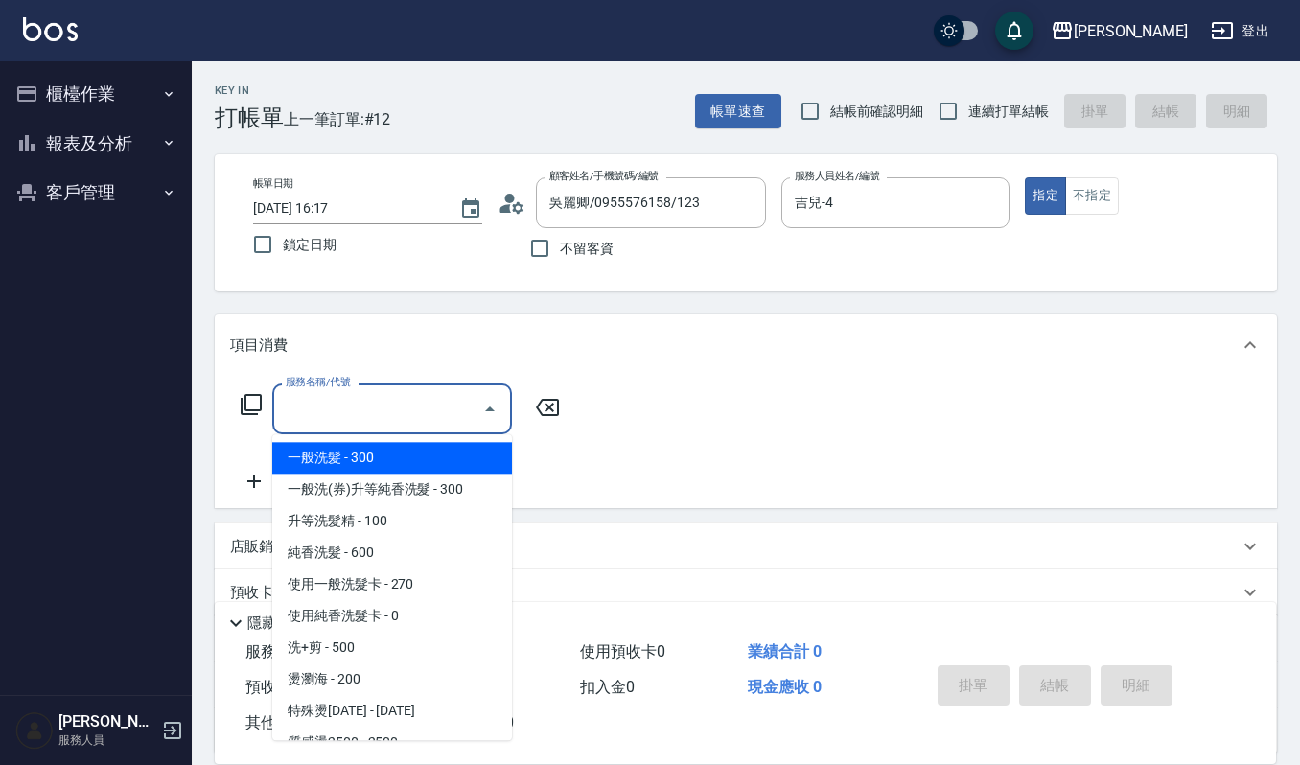
click at [411, 408] on input "服務名稱/代號" at bounding box center [378, 409] width 194 height 34
click at [898, 223] on div "吉兒-4 服務人員姓名/編號" at bounding box center [896, 202] width 229 height 51
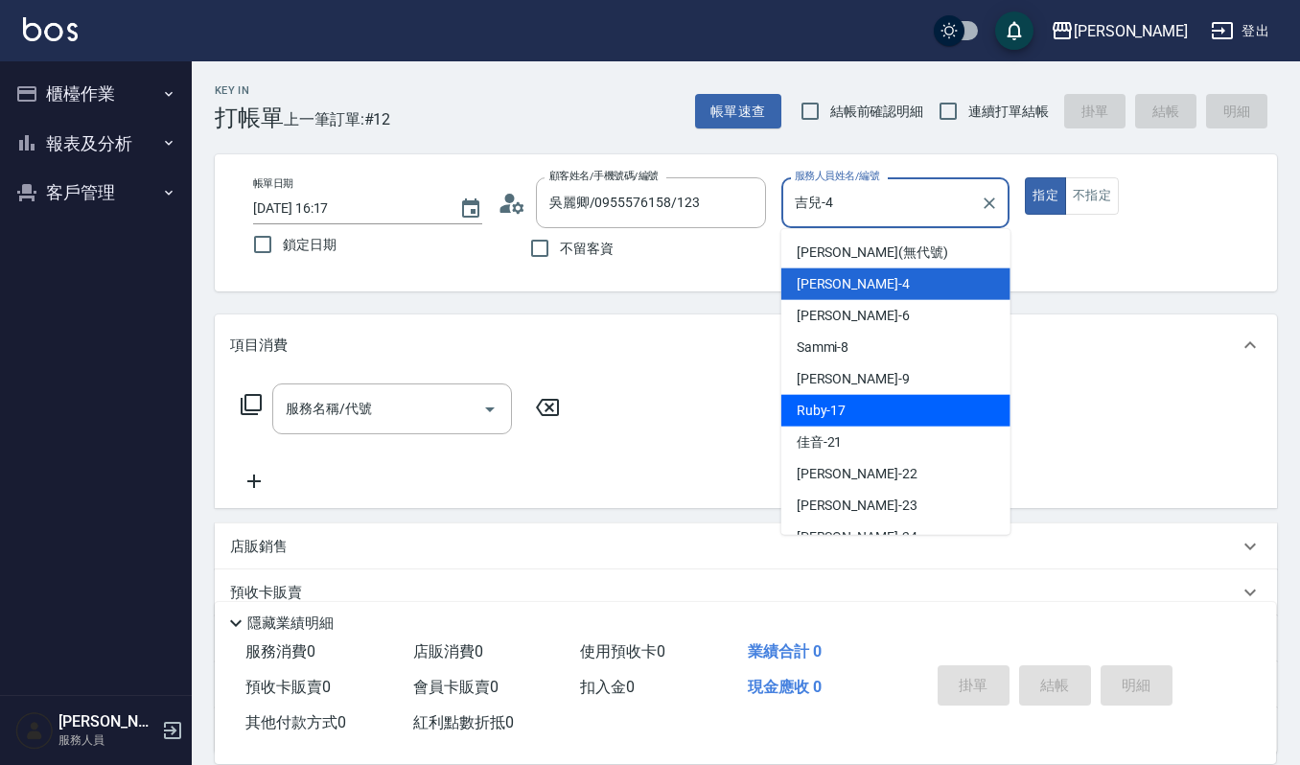
click at [842, 414] on span "Ruby -17" at bounding box center [822, 411] width 50 height 20
type input "Ruby-17"
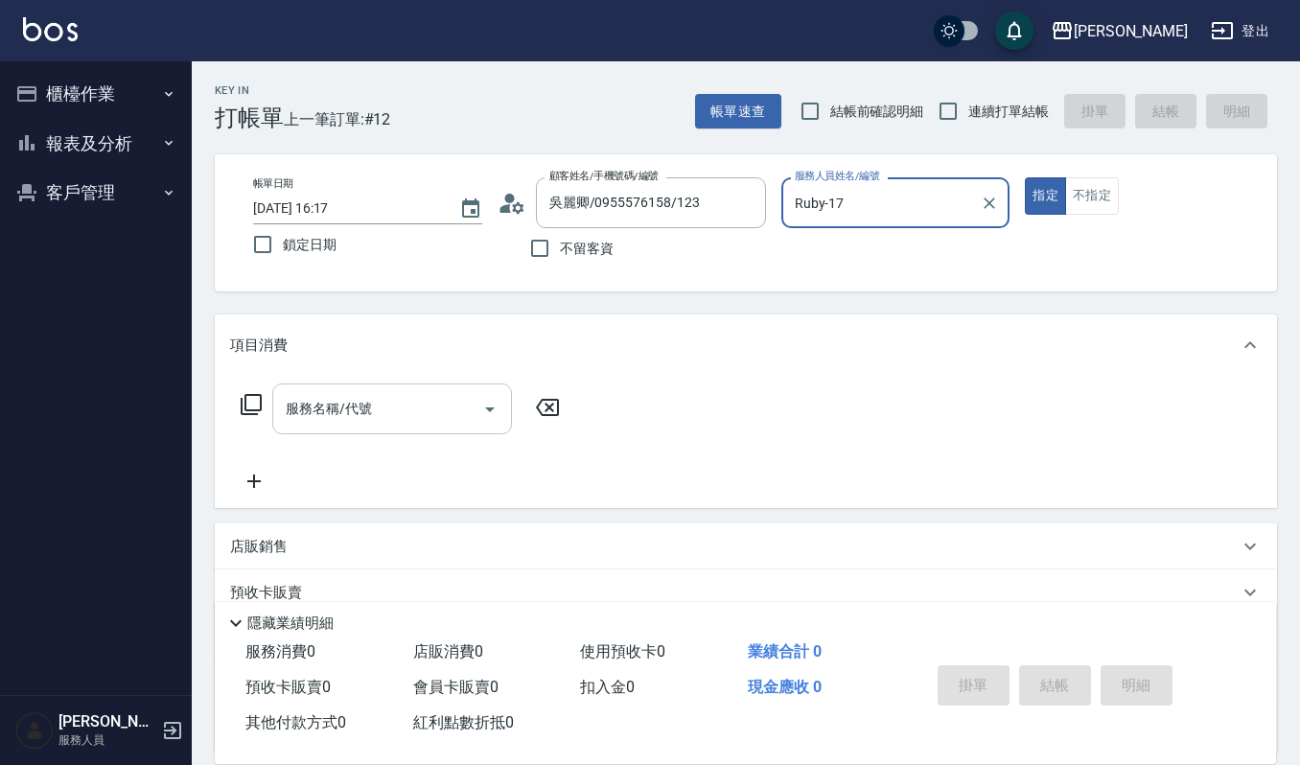
click at [331, 428] on div "服務名稱/代號" at bounding box center [392, 409] width 240 height 51
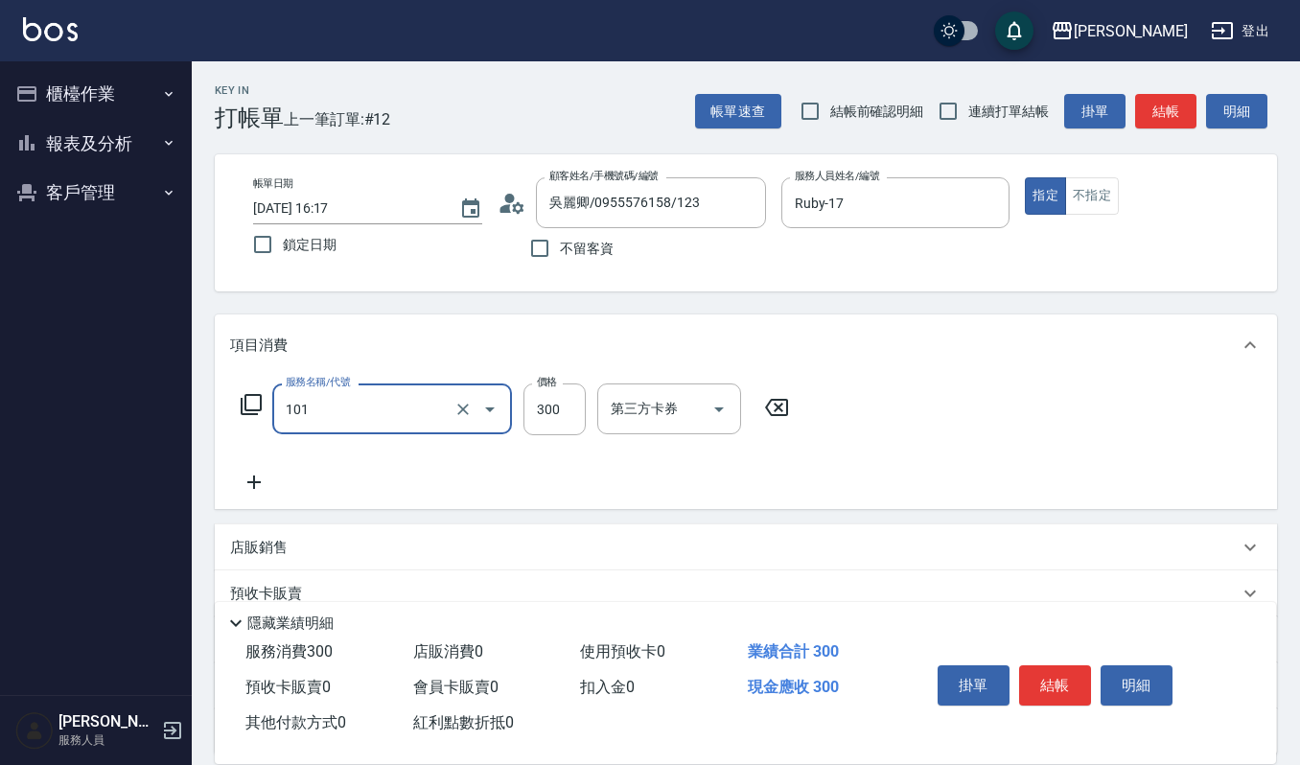
type input "一般洗髮(101)"
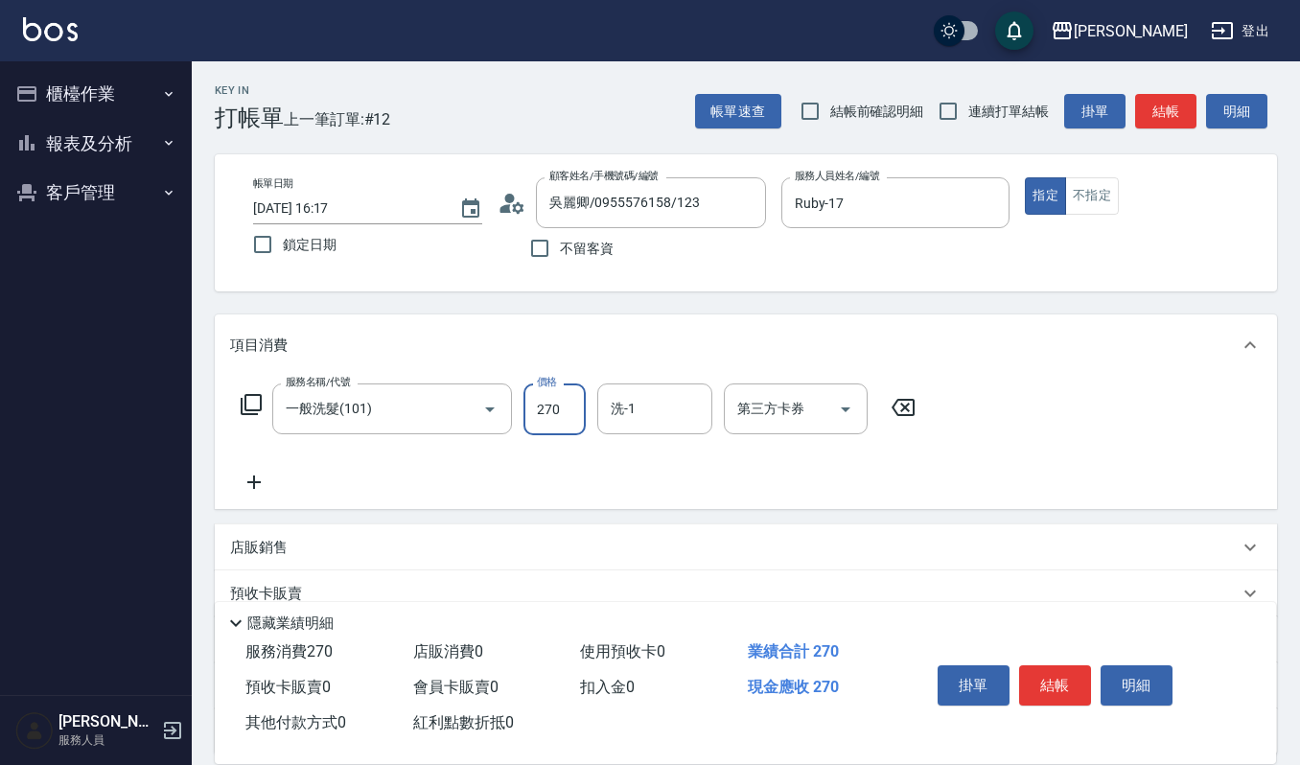
type input "270"
type input "宜芳-22"
click at [1053, 691] on button "結帳" at bounding box center [1055, 686] width 72 height 40
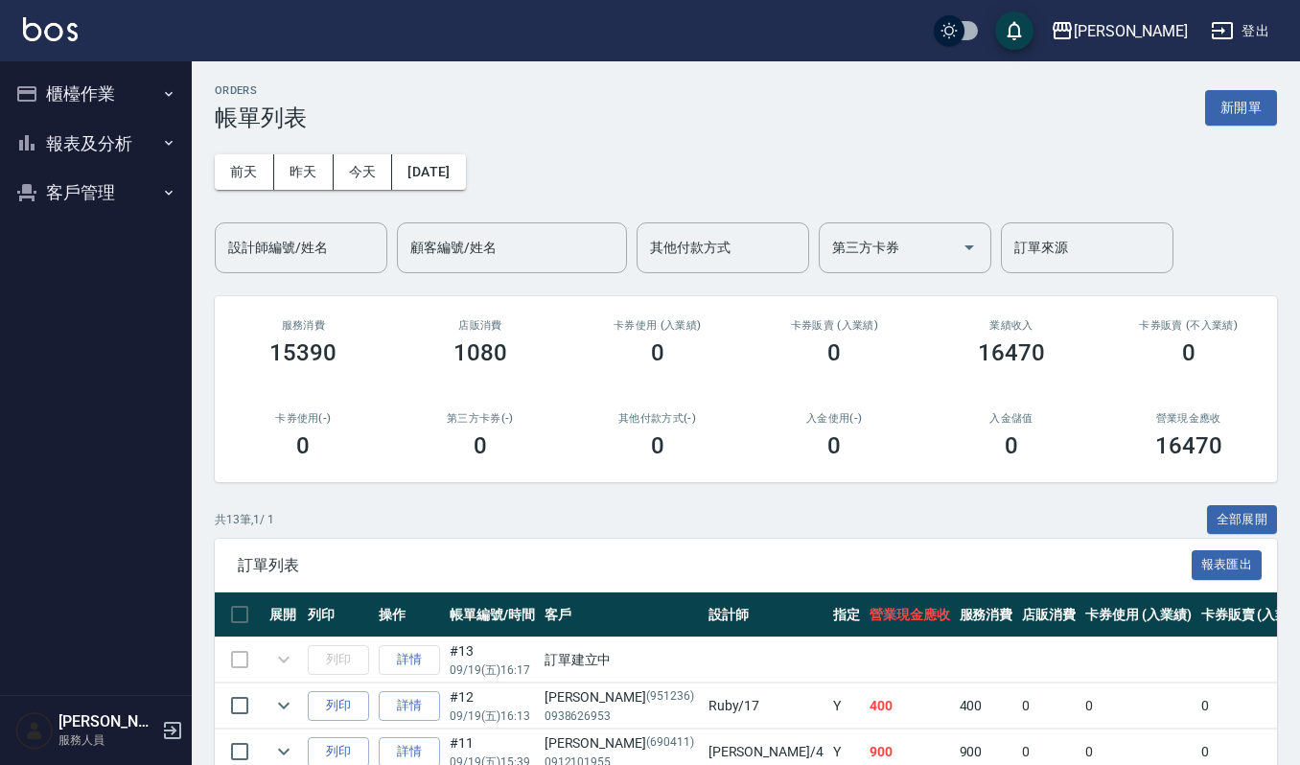
click at [691, 545] on div "訂單列表 報表匯出" at bounding box center [746, 565] width 1063 height 53
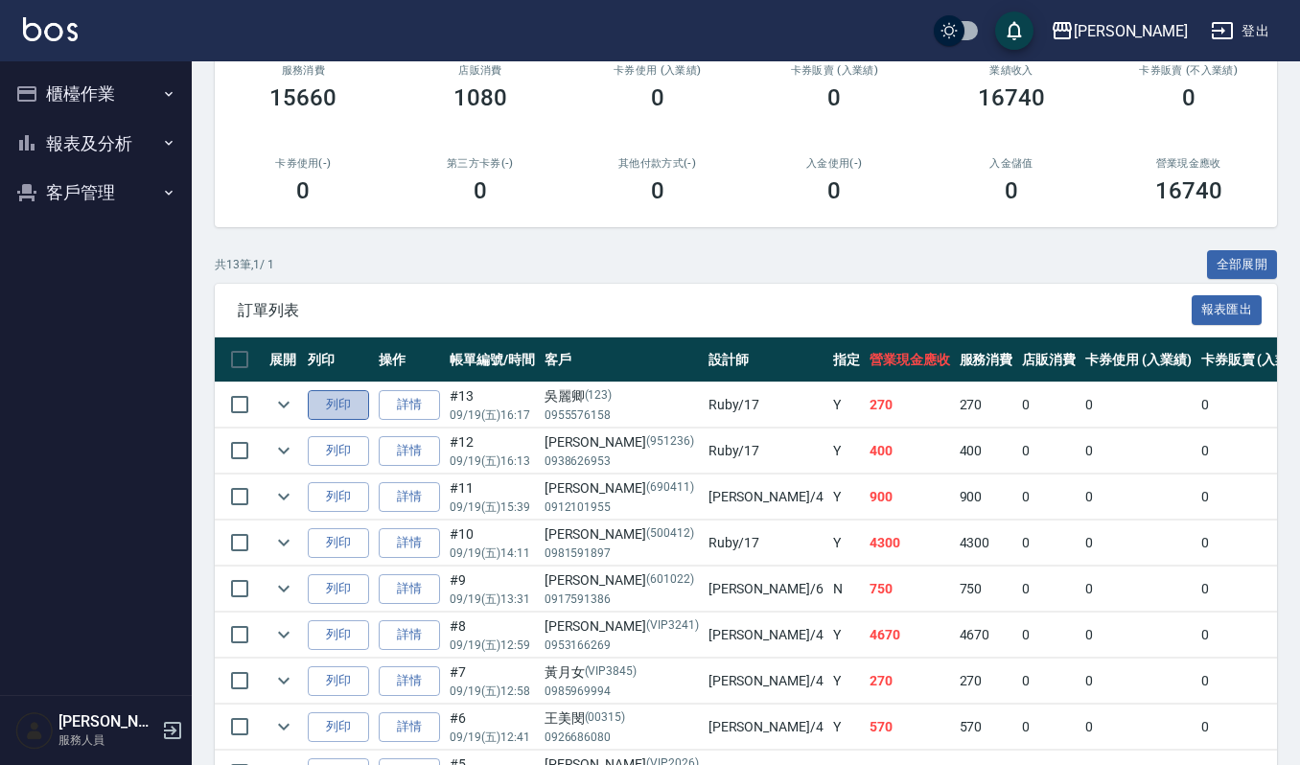
click at [332, 411] on button "列印" at bounding box center [338, 405] width 61 height 30
click at [408, 410] on link "詳情" at bounding box center [409, 405] width 61 height 30
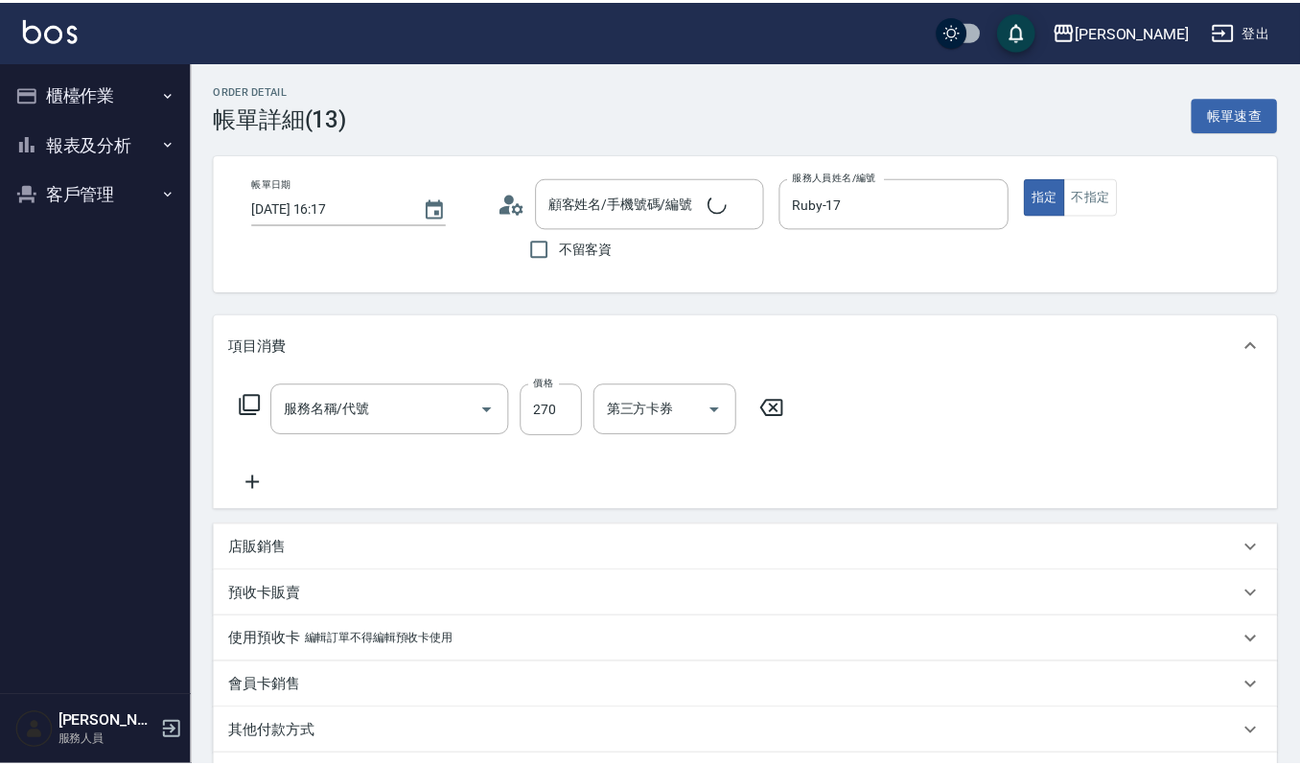
type input "2025/09/19 16:17"
type input "Ruby-17"
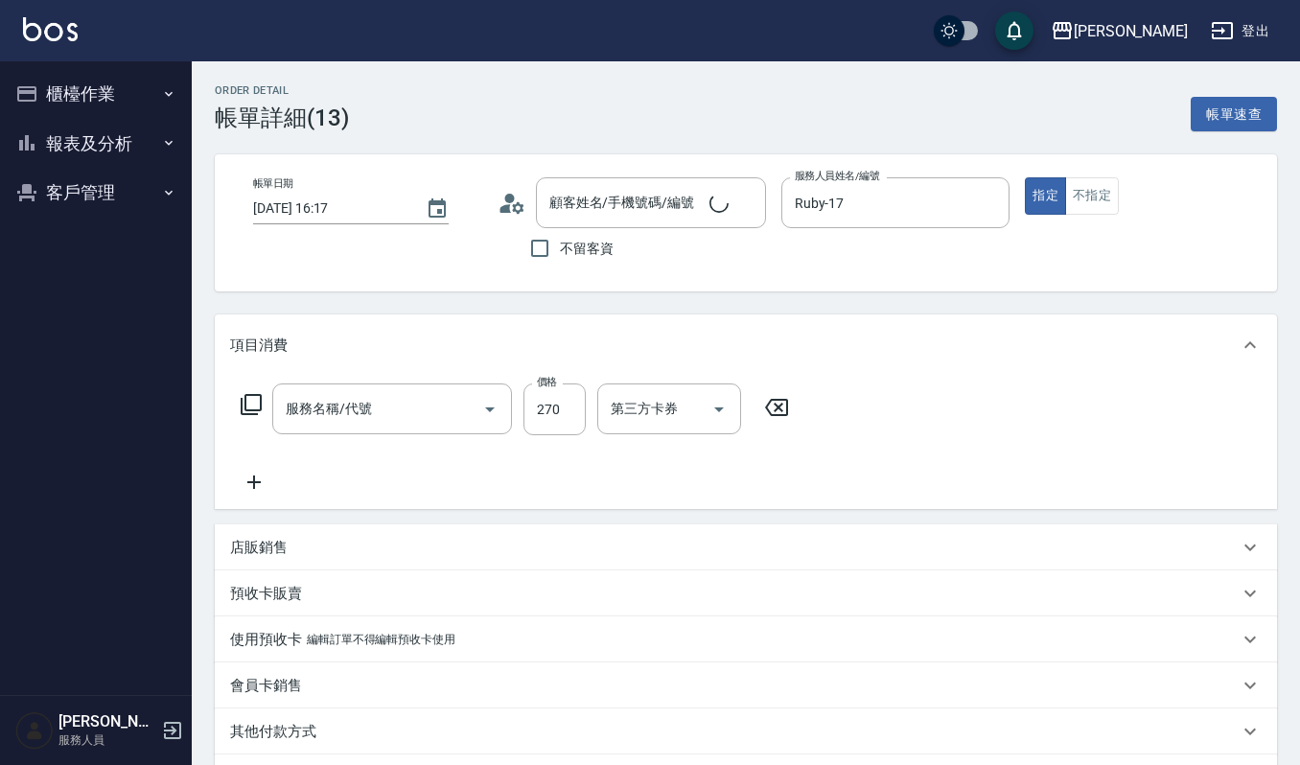
type input "吳麗卿/0955576158/123"
type input "一般洗髮(101)"
click at [508, 205] on icon at bounding box center [506, 208] width 12 height 9
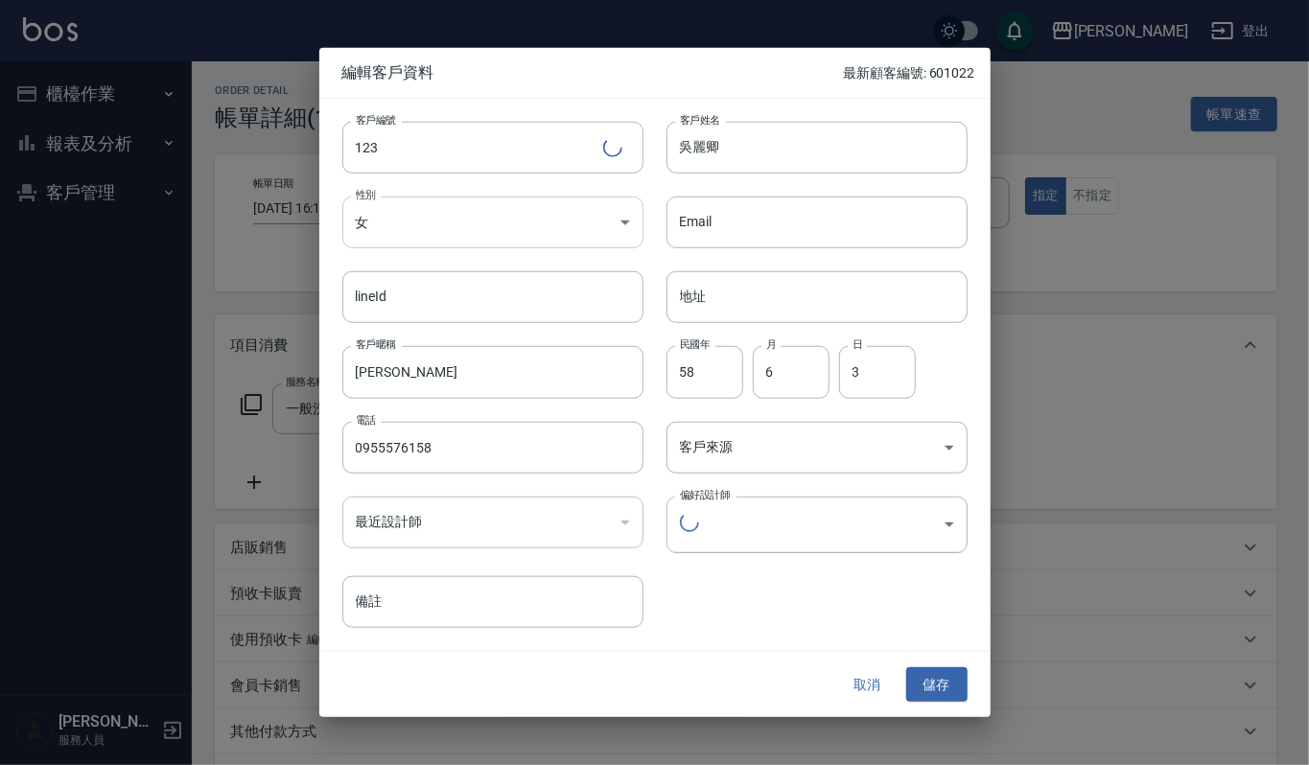
type input "3514225b-4ab7-4f2f-88f6-86a52e2fbbeb"
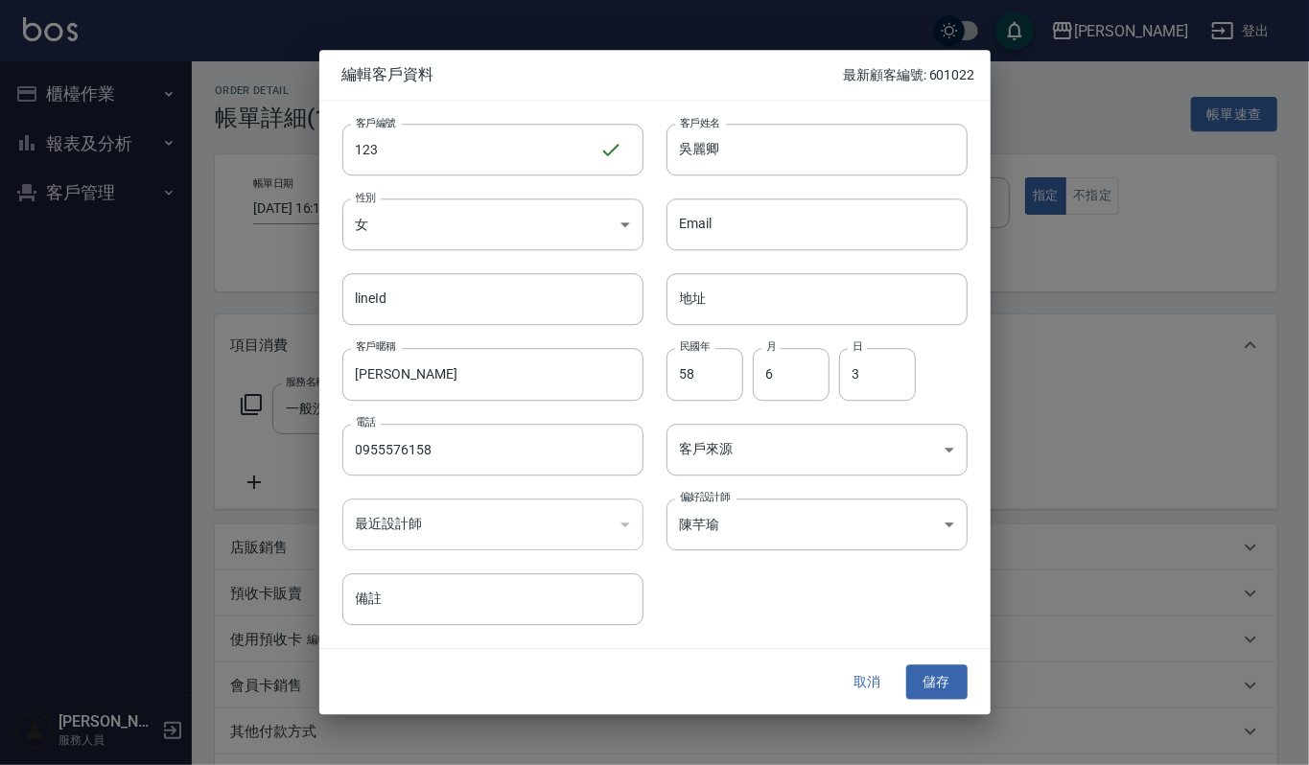
drag, startPoint x: 1289, startPoint y: 276, endPoint x: 1190, endPoint y: 350, distance: 123.3
click at [1289, 277] on div at bounding box center [654, 382] width 1309 height 765
click at [1116, 380] on div at bounding box center [654, 382] width 1309 height 765
click at [934, 681] on button "儲存" at bounding box center [936, 682] width 61 height 35
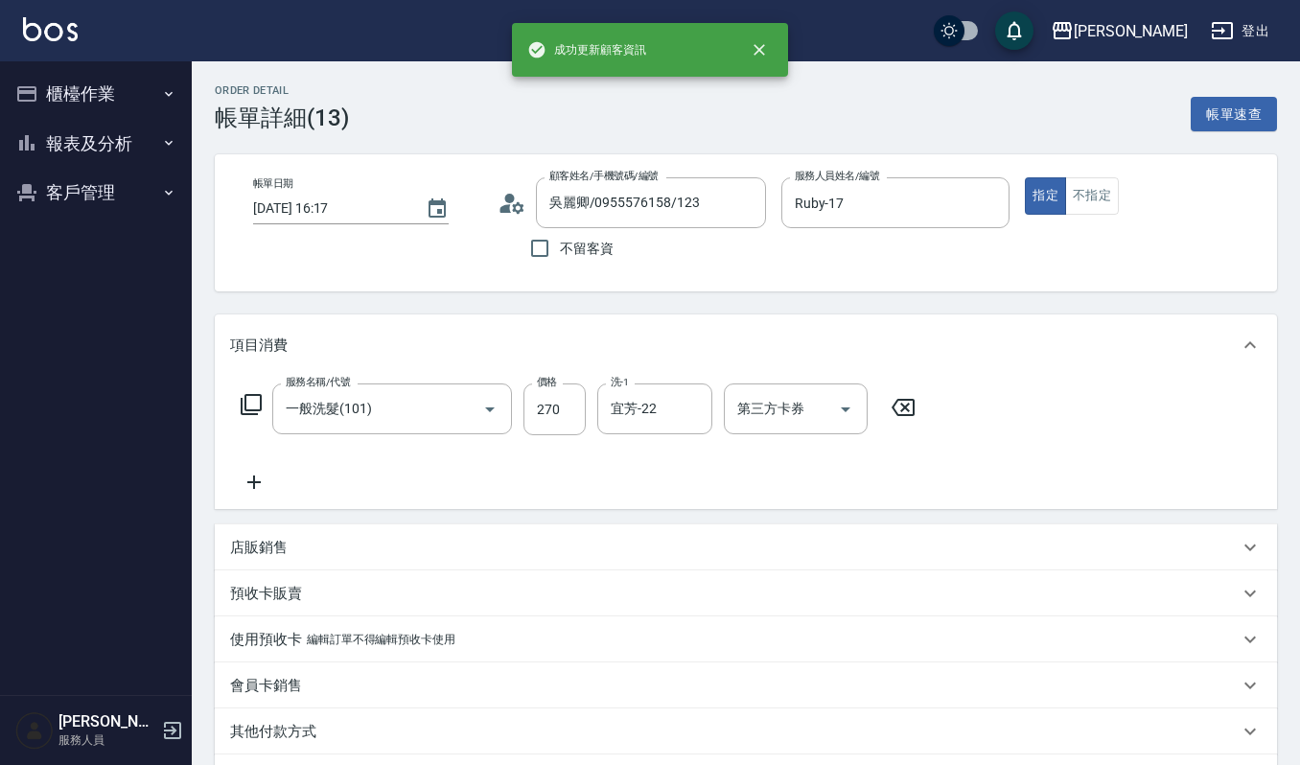
click at [96, 185] on button "客戶管理" at bounding box center [96, 193] width 176 height 50
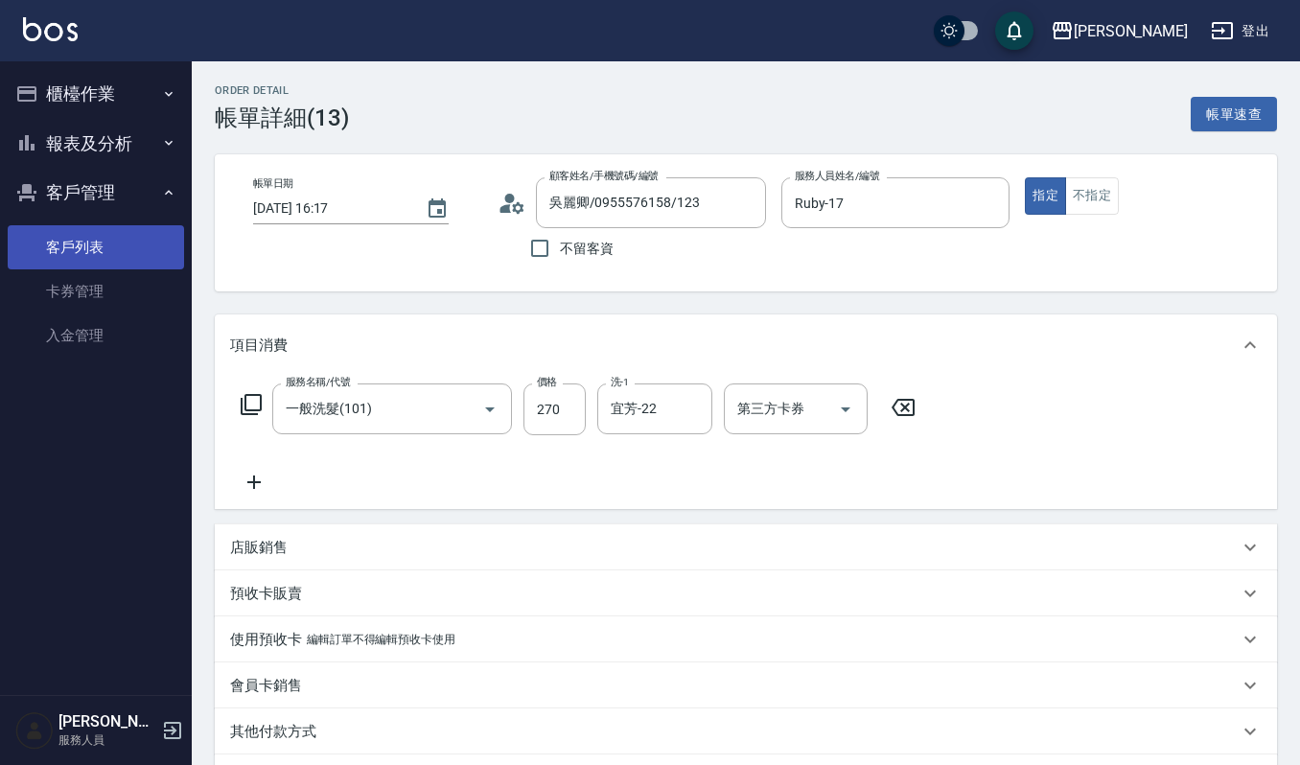
click at [113, 242] on link "客戶列表" at bounding box center [96, 247] width 176 height 44
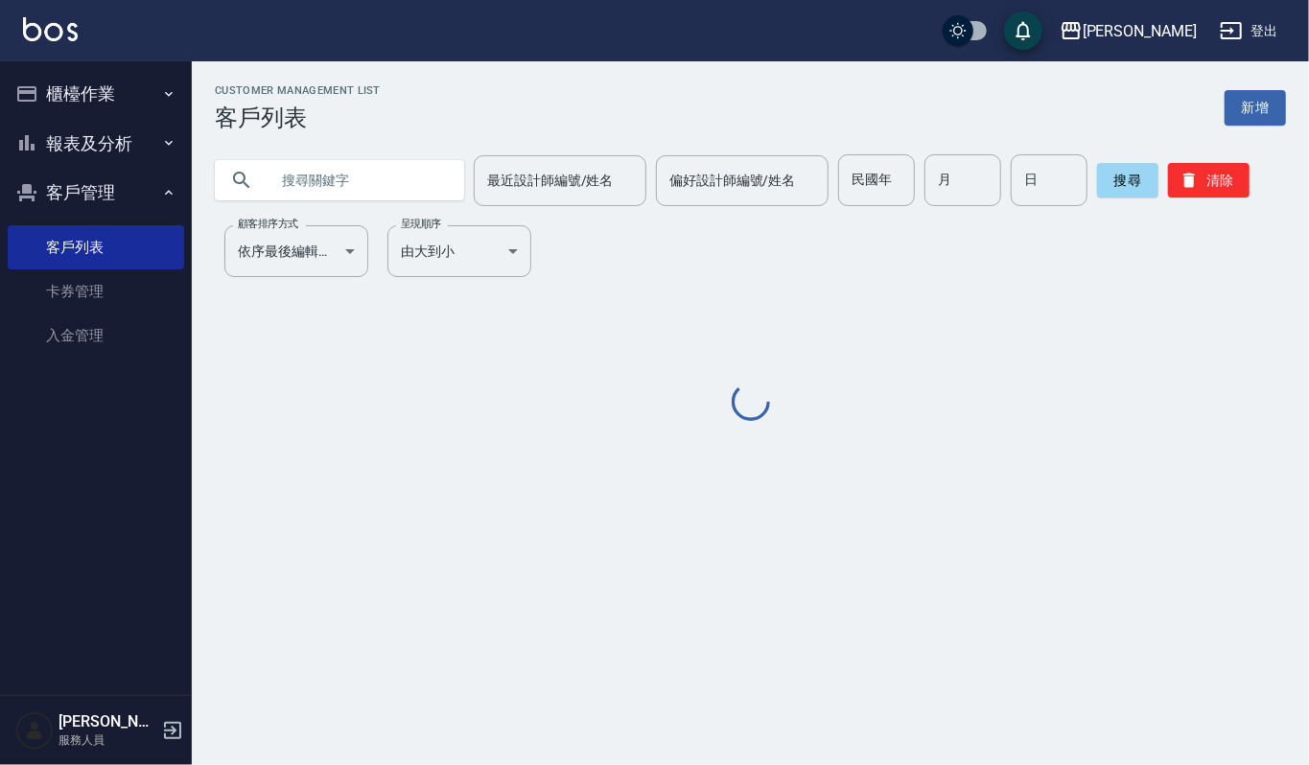
click at [377, 186] on input "text" at bounding box center [359, 180] width 180 height 52
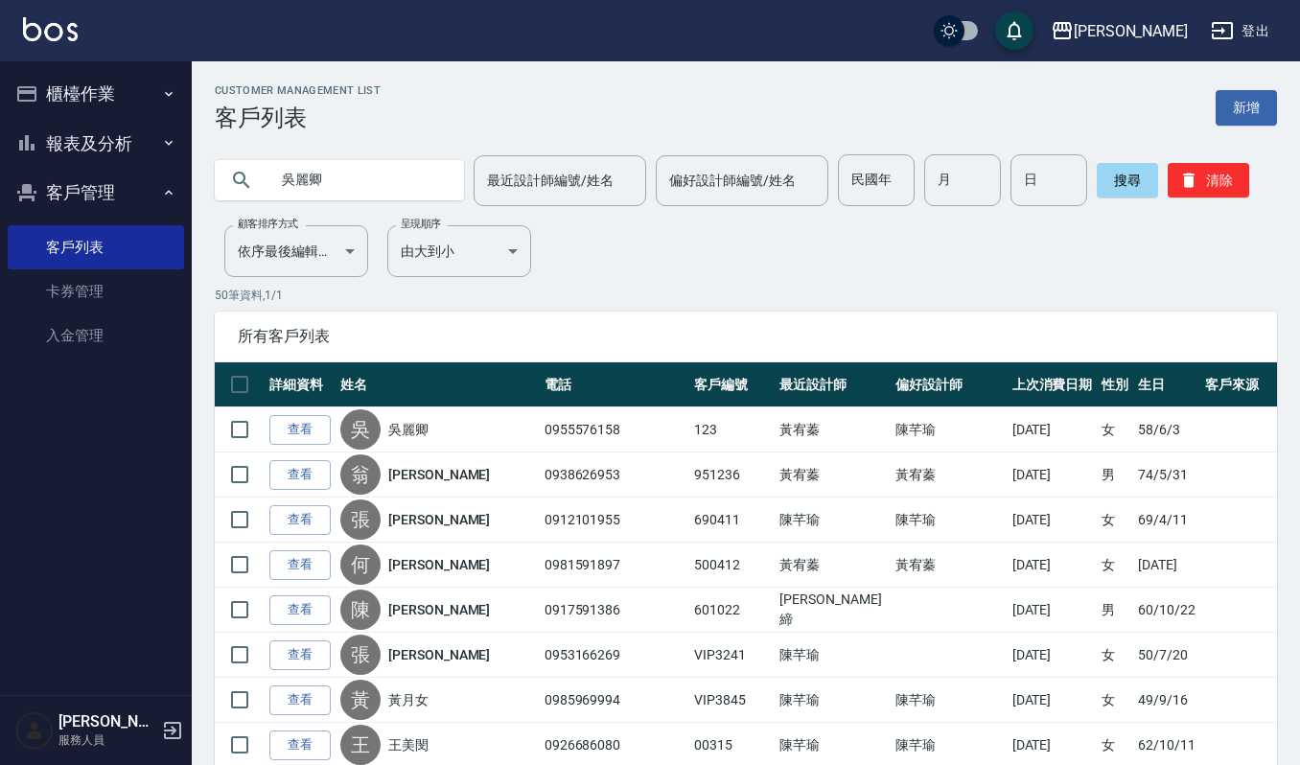
type input "吳麗卿"
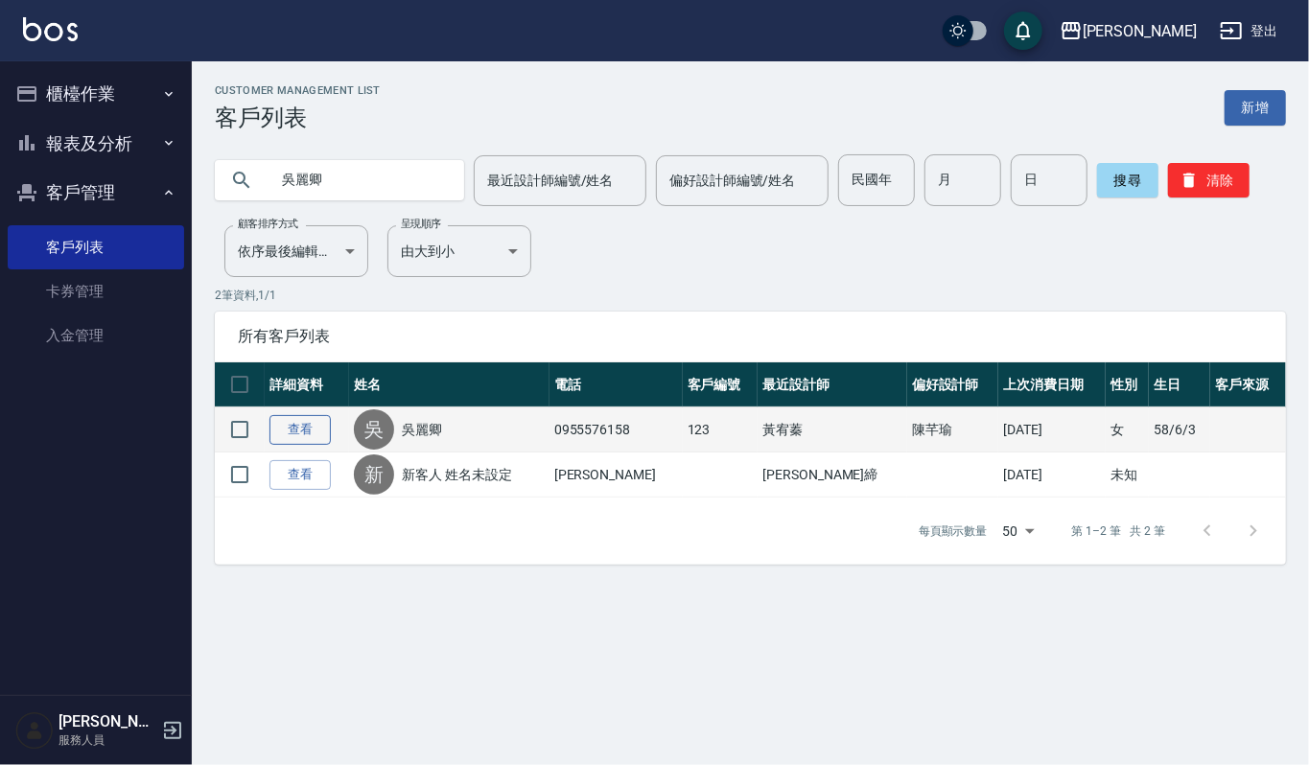
click at [285, 435] on link "查看" at bounding box center [299, 430] width 61 height 30
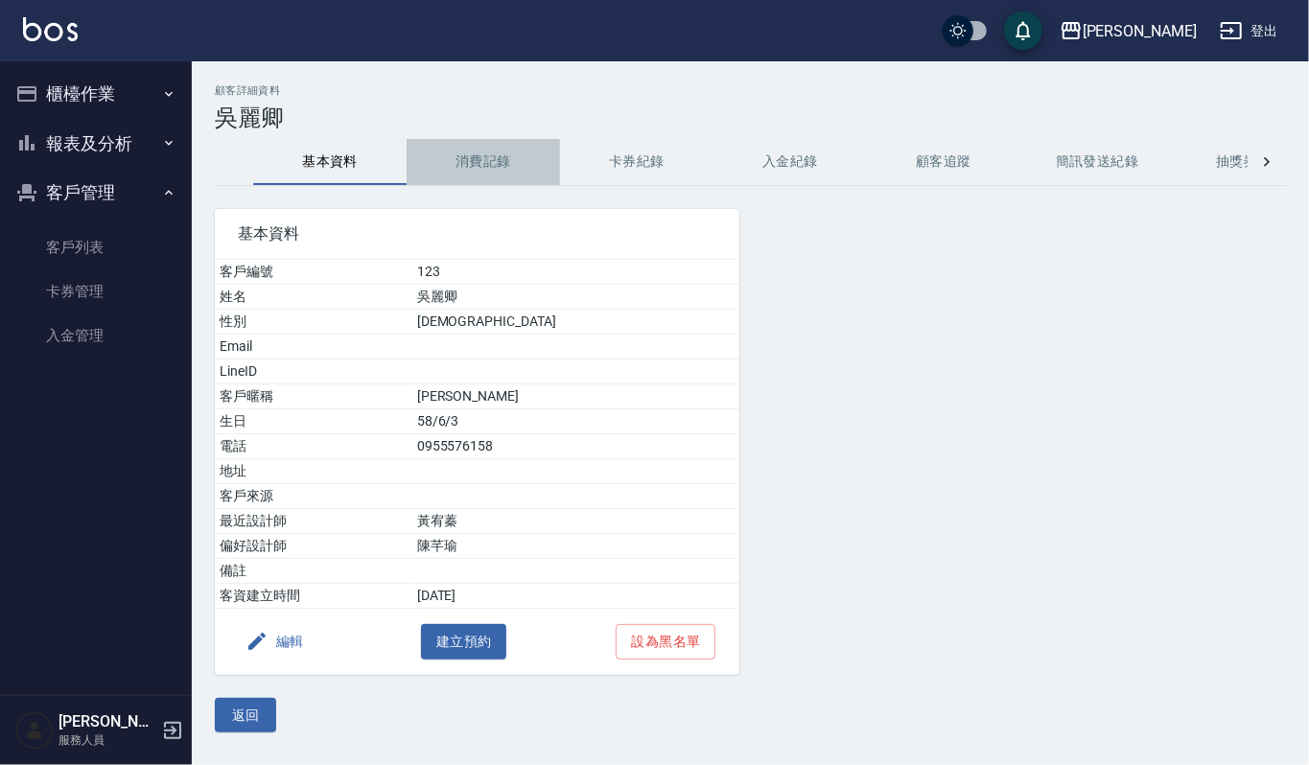
click at [480, 161] on button "消費記錄" at bounding box center [483, 162] width 153 height 46
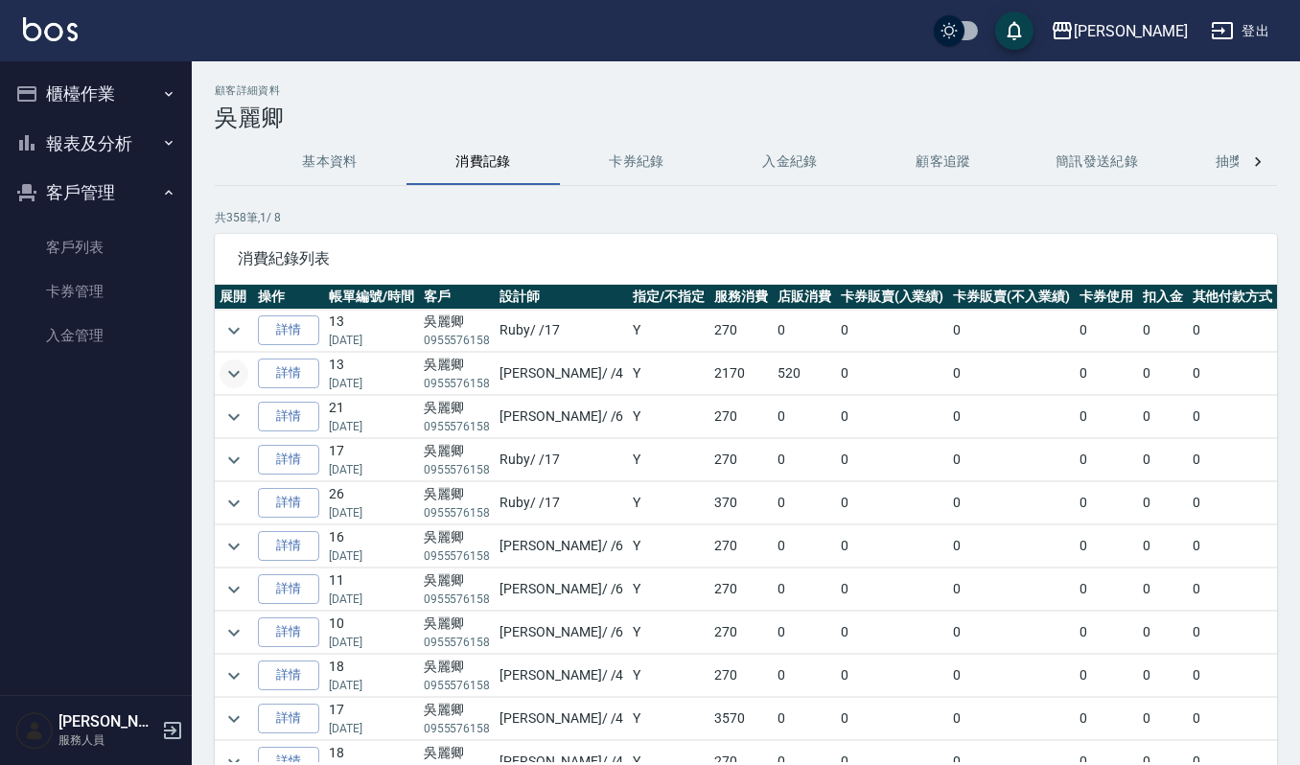
click at [227, 365] on icon "expand row" at bounding box center [234, 374] width 23 height 23
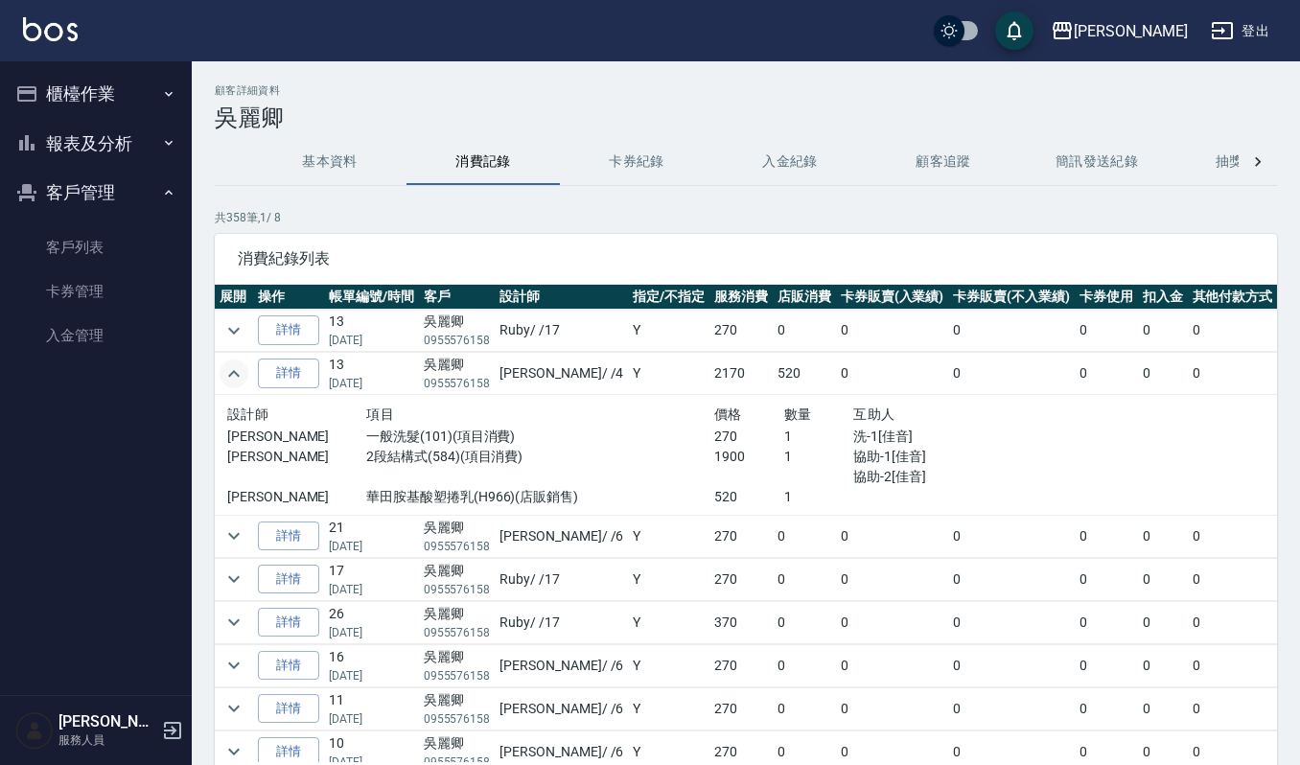
click at [77, 97] on button "櫃檯作業" at bounding box center [96, 94] width 176 height 50
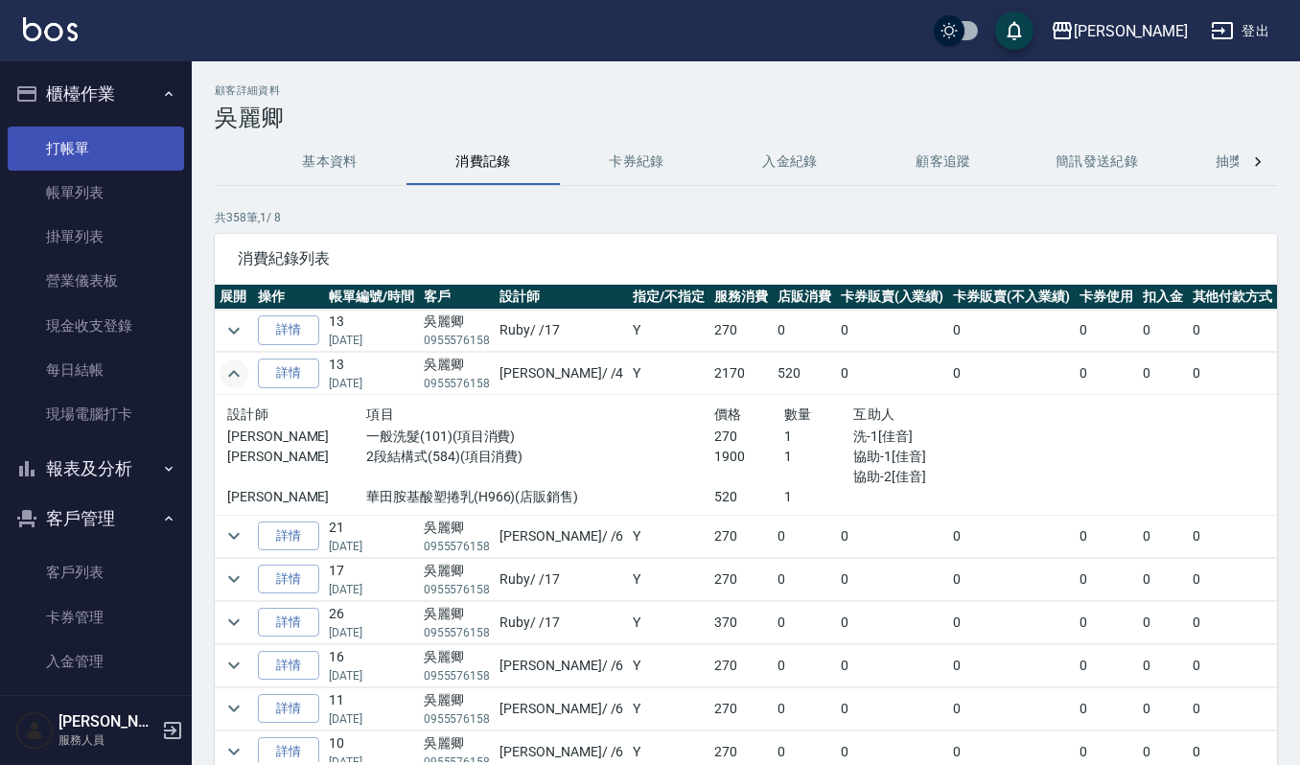
click at [92, 147] on link "打帳單" at bounding box center [96, 149] width 176 height 44
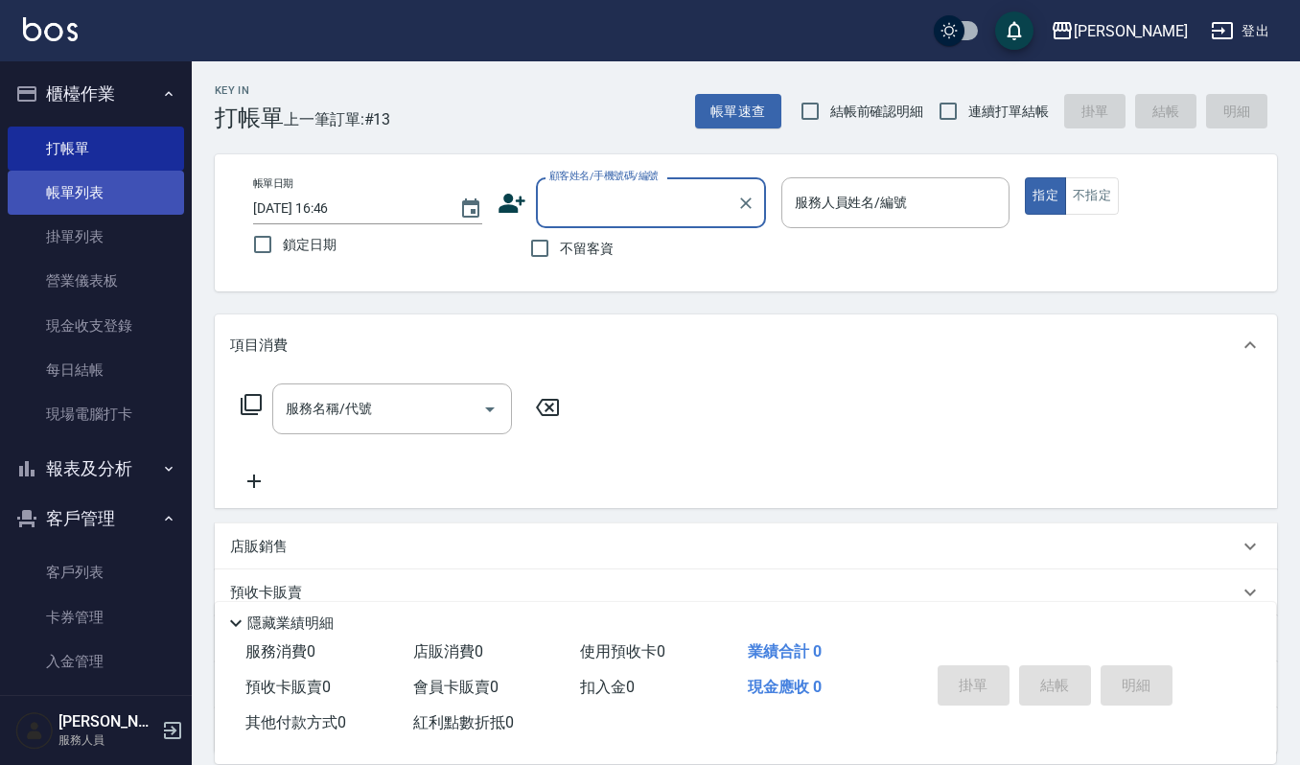
click at [134, 204] on link "帳單列表" at bounding box center [96, 193] width 176 height 44
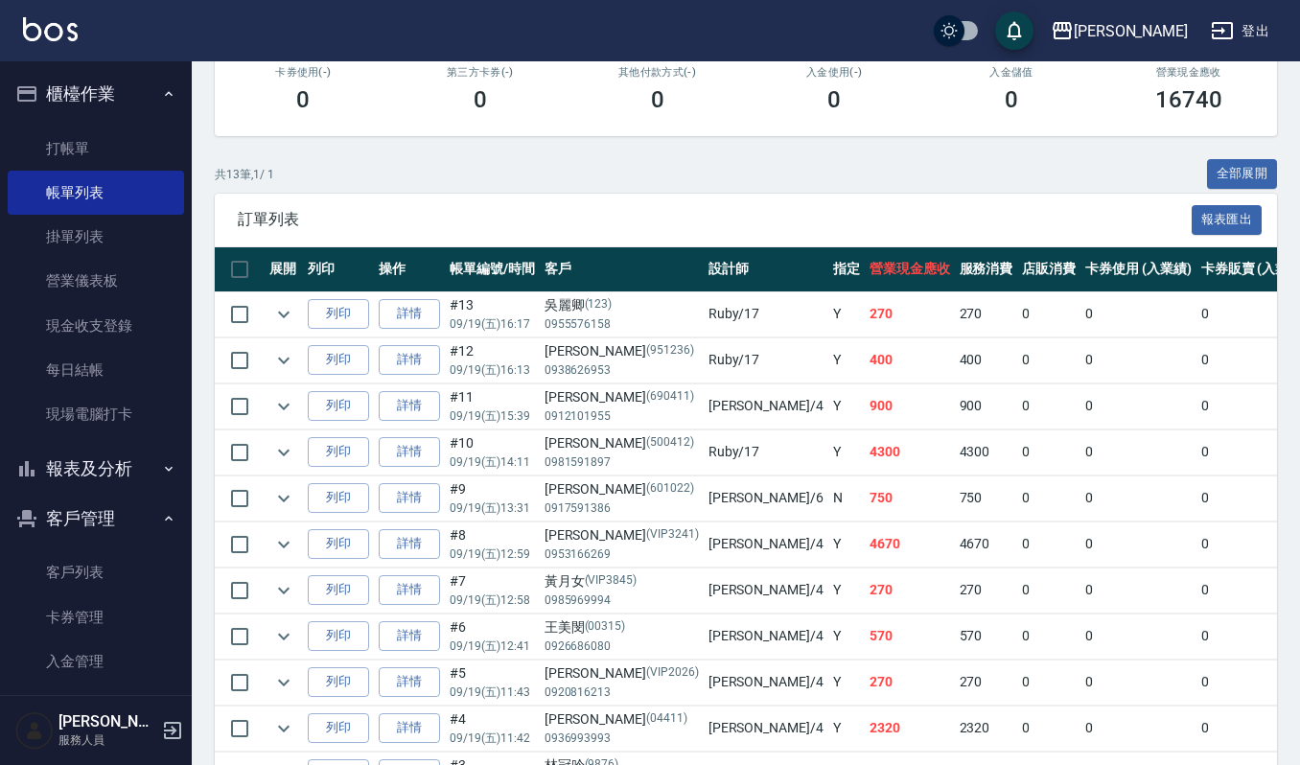
scroll to position [346, 0]
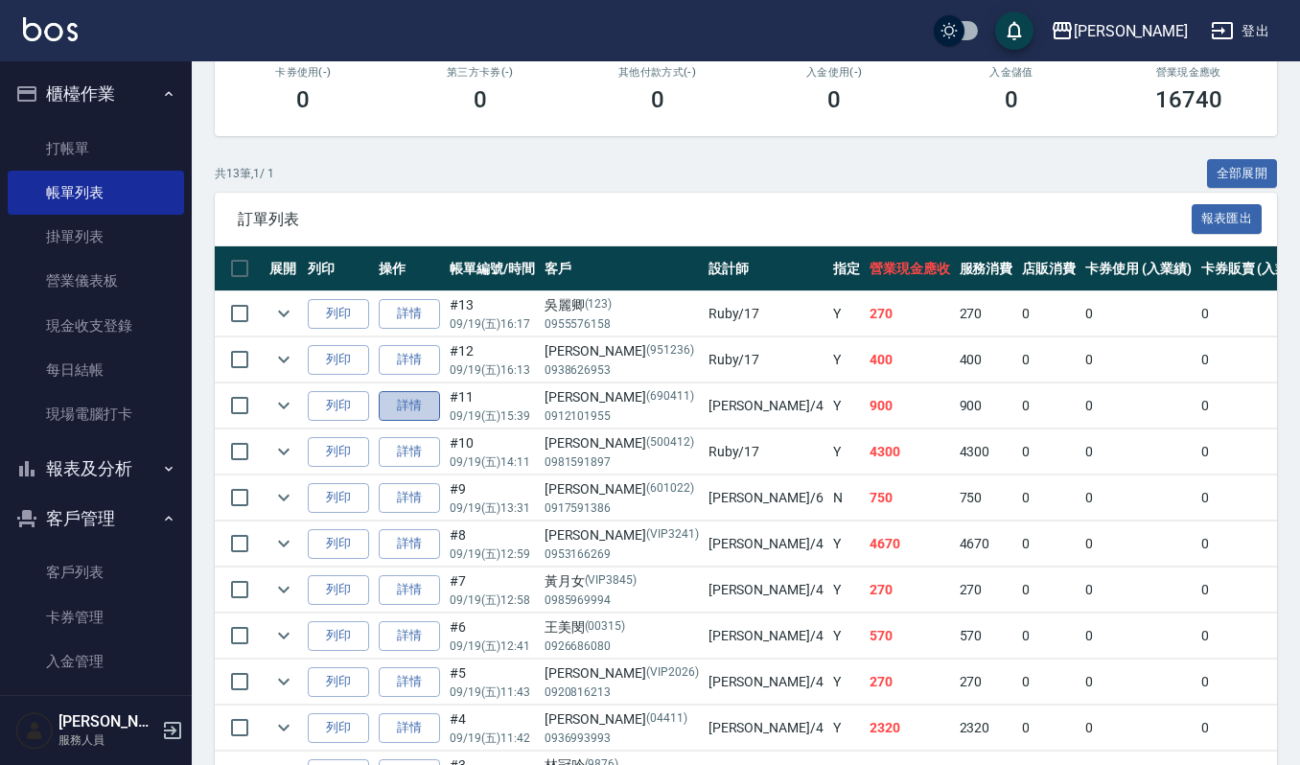
click at [393, 409] on link "詳情" at bounding box center [409, 406] width 61 height 30
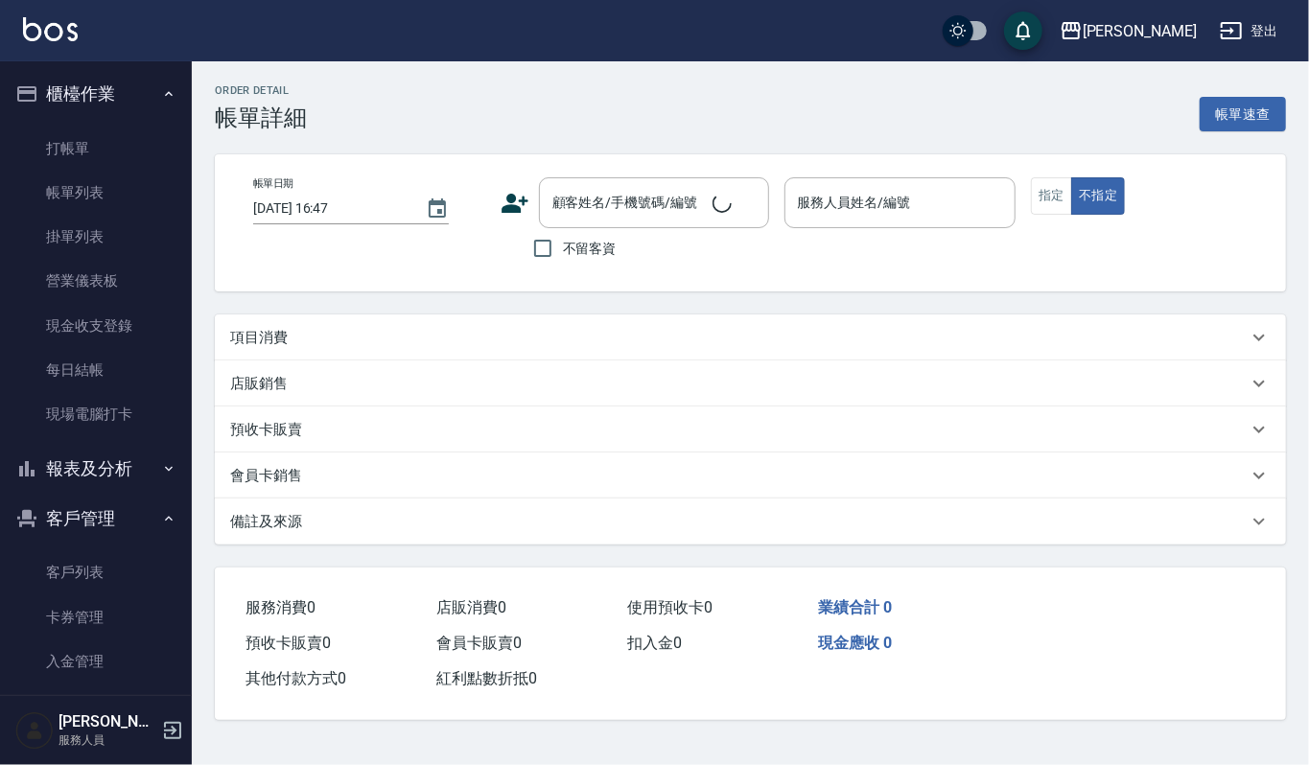
type input "2025/09/19 15:39"
type input "吉兒-4"
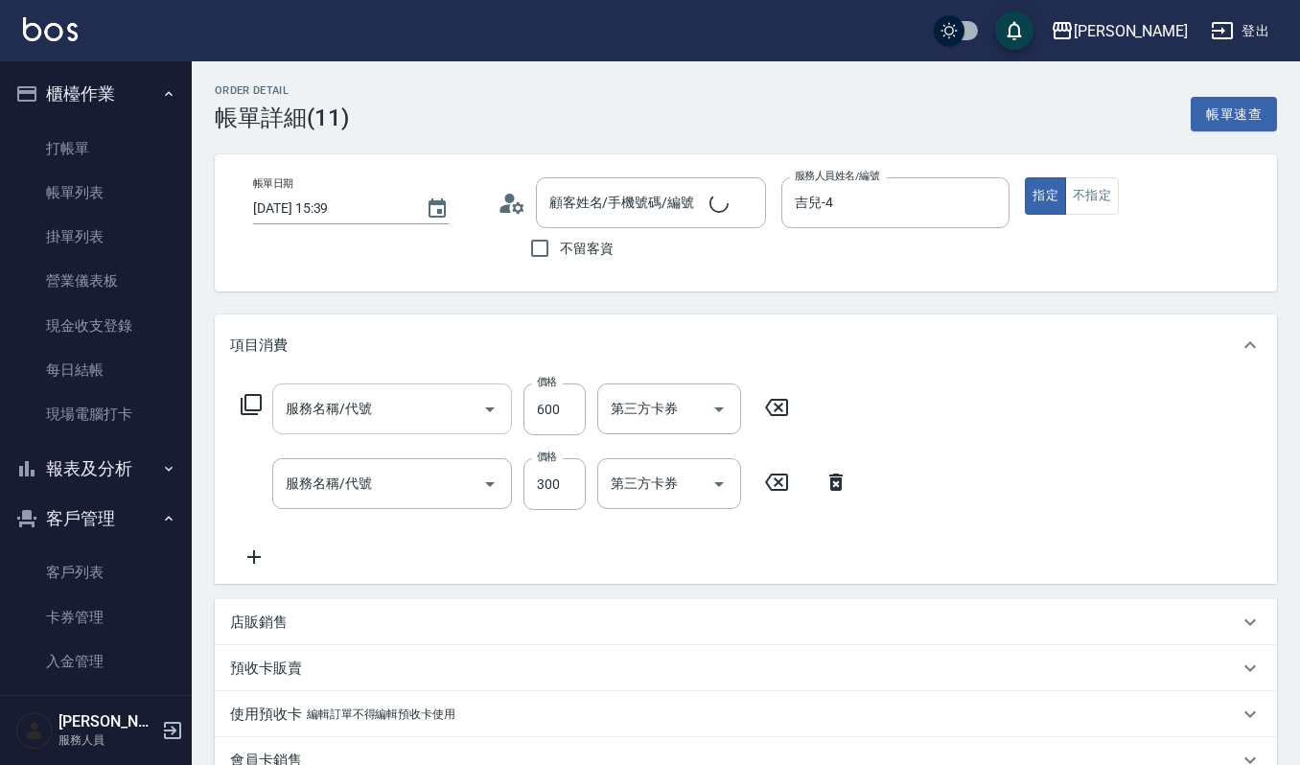
type input "經典剪髮-Gill(302)"
type input "一般洗髮(101)"
type input "張淑均/0912101955/690411"
click at [262, 560] on icon at bounding box center [254, 557] width 48 height 23
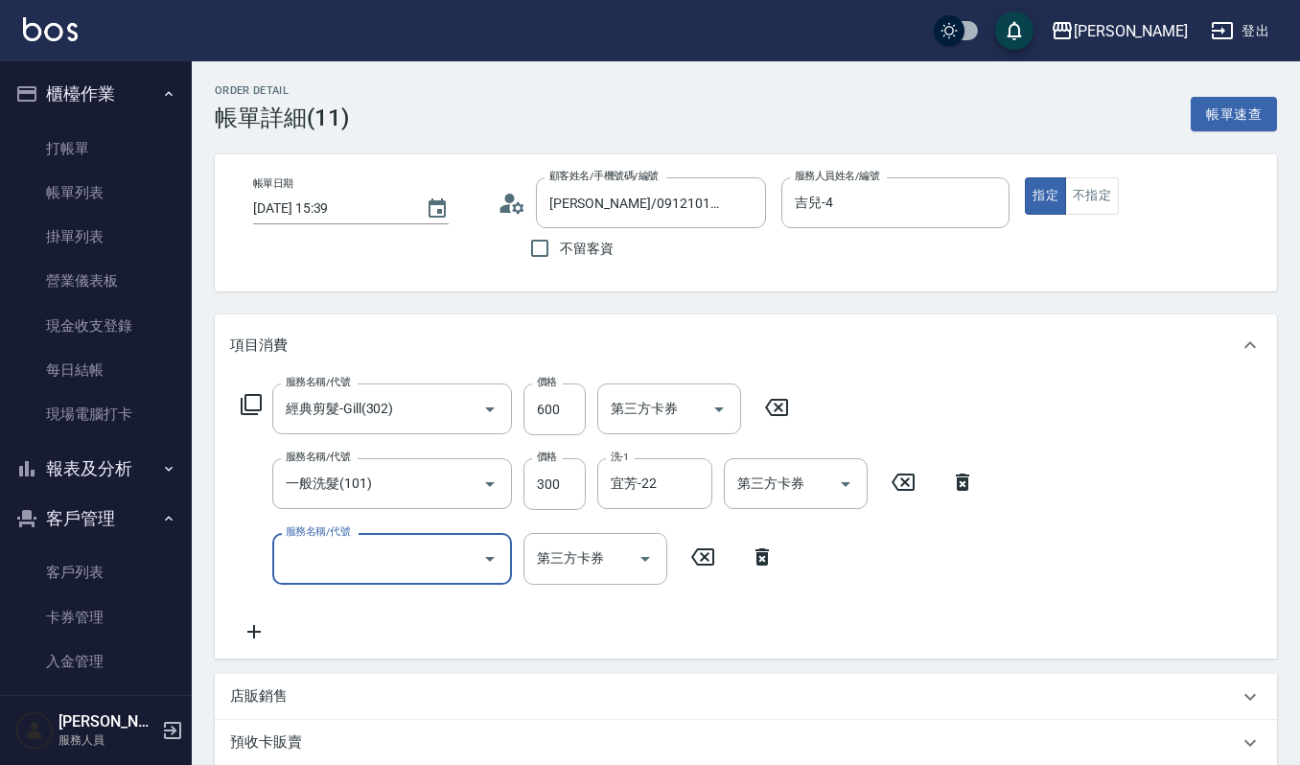
click at [316, 568] on input "服務名稱/代號" at bounding box center [378, 559] width 194 height 34
type input "2段結構式(584)"
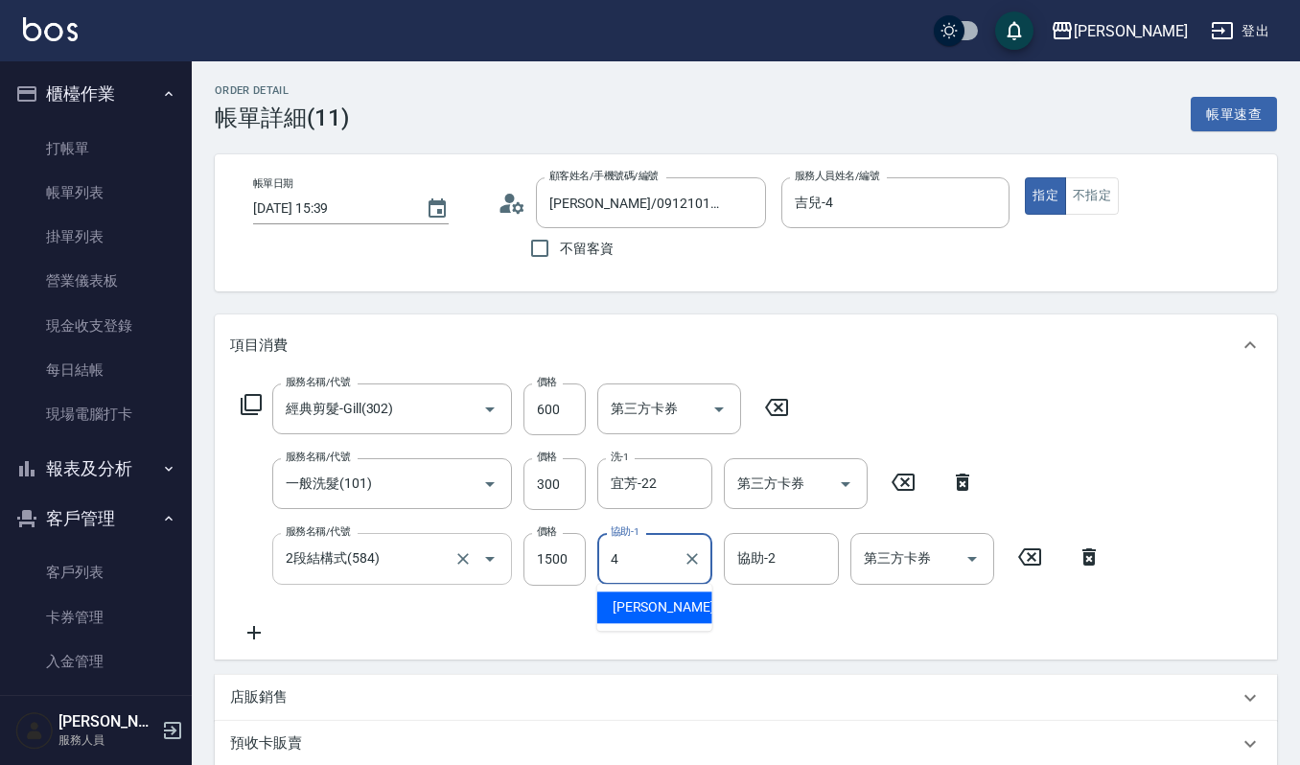
type input "吉兒-4"
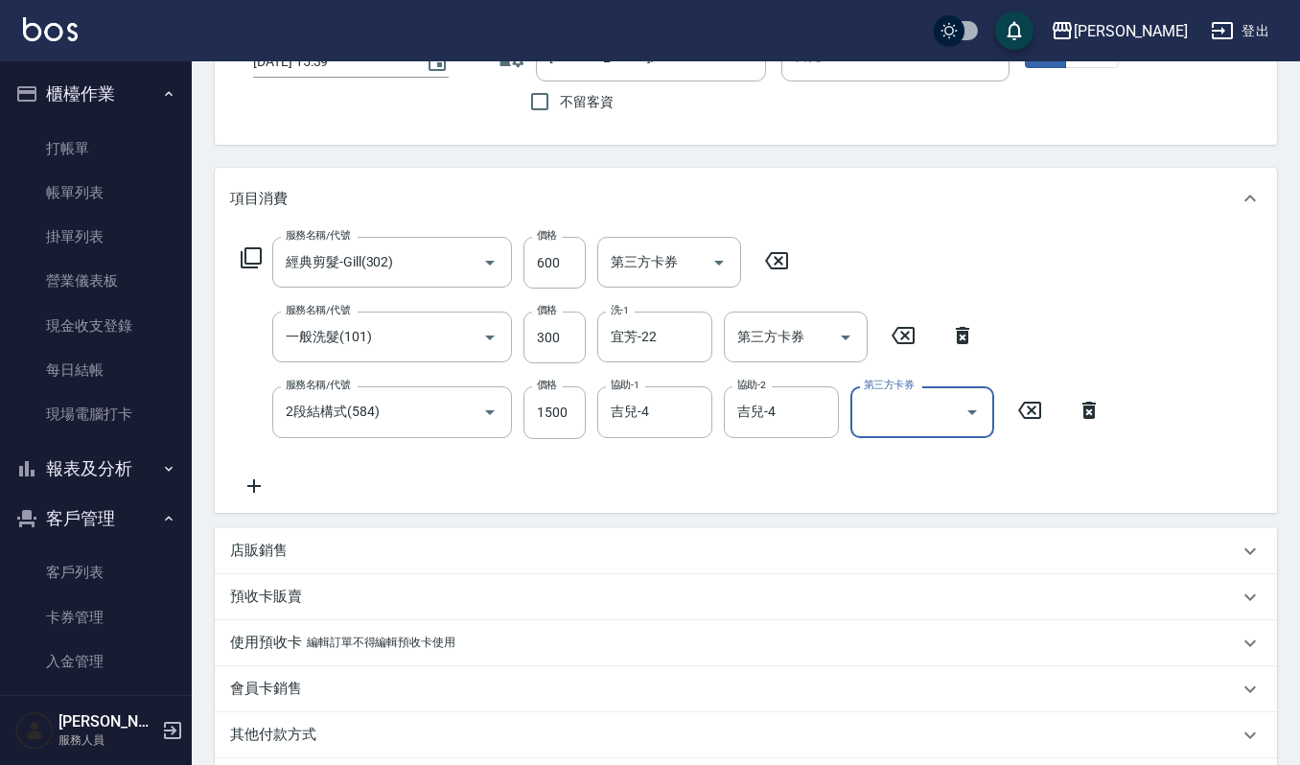
scroll to position [388, 0]
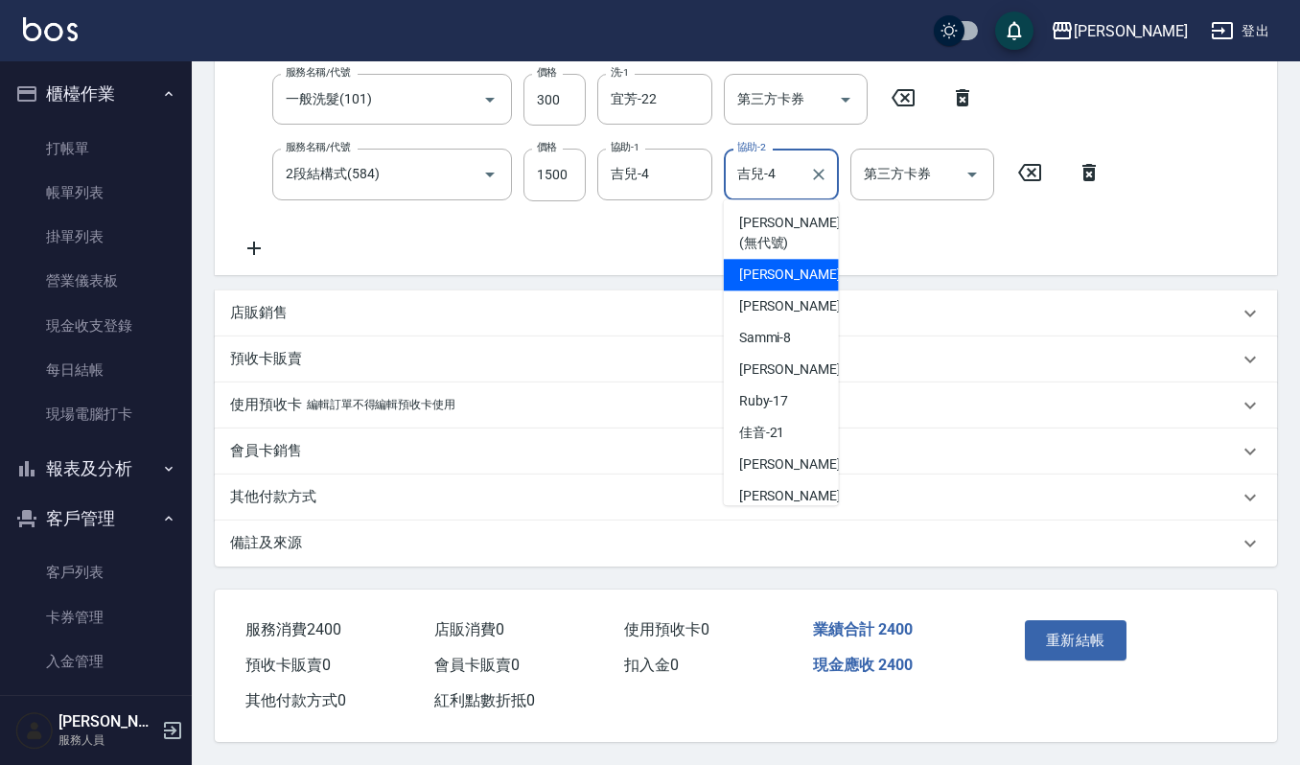
drag, startPoint x: 771, startPoint y: 159, endPoint x: 777, endPoint y: 170, distance: 12.0
click at [777, 159] on input "吉兒-4" at bounding box center [767, 174] width 69 height 34
click at [776, 411] on div "Ruby -17" at bounding box center [781, 402] width 115 height 32
type input "Ruby-17"
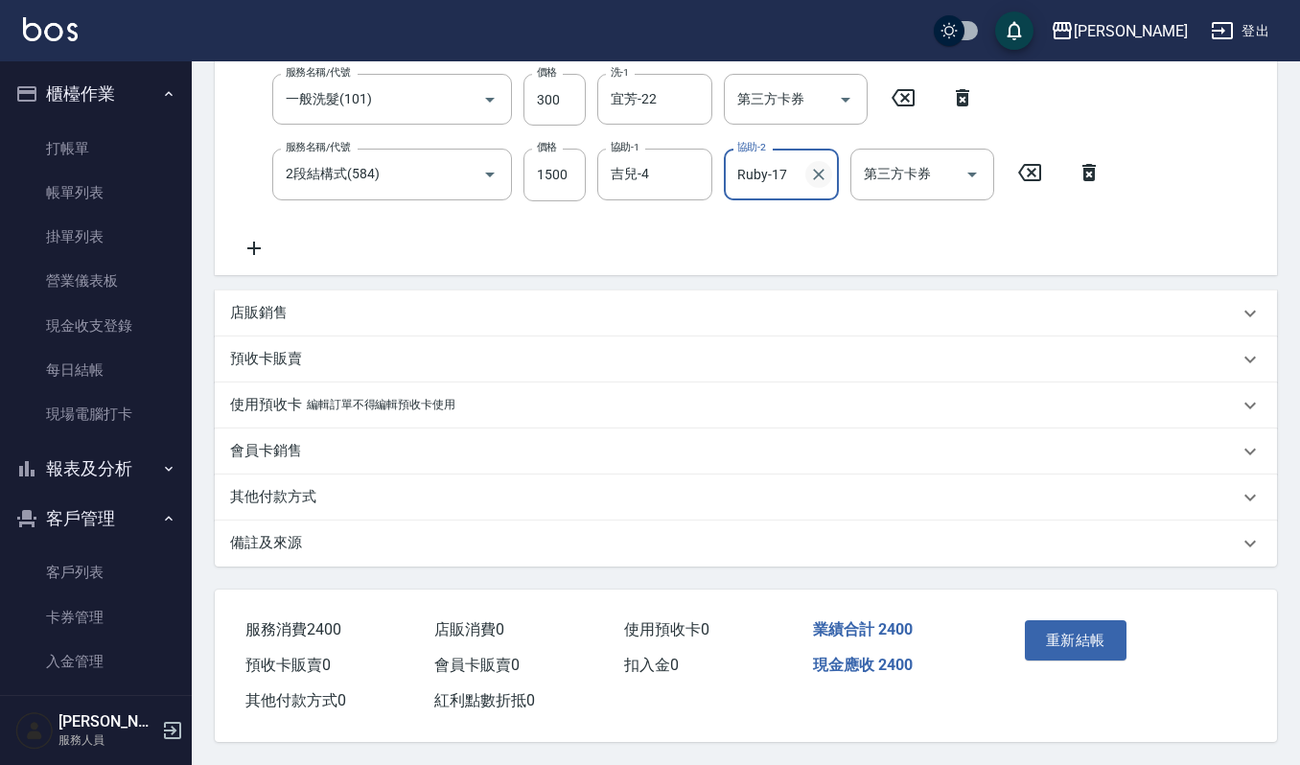
click at [807, 177] on button "Clear" at bounding box center [819, 174] width 27 height 27
type input "佳音-21"
click at [1048, 622] on button "重新結帳" at bounding box center [1076, 641] width 102 height 40
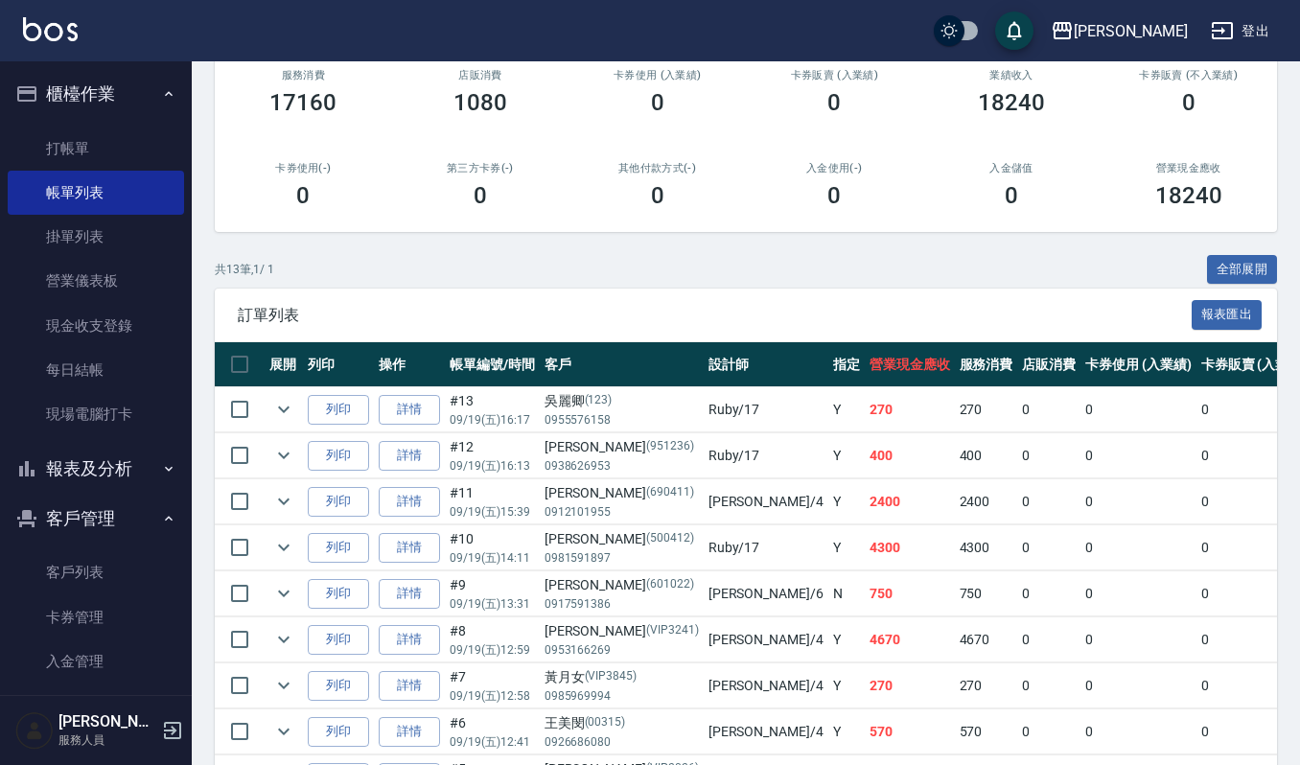
scroll to position [255, 0]
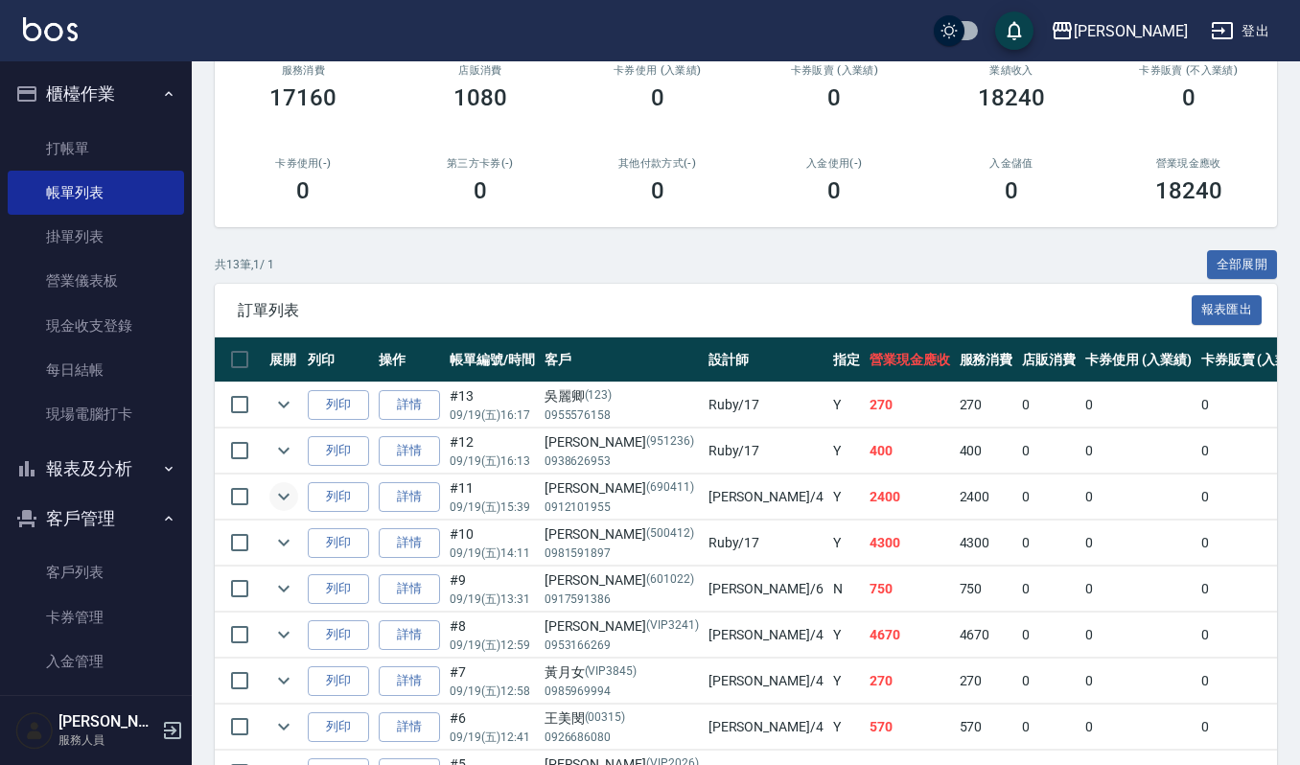
click at [295, 504] on button "expand row" at bounding box center [283, 496] width 29 height 29
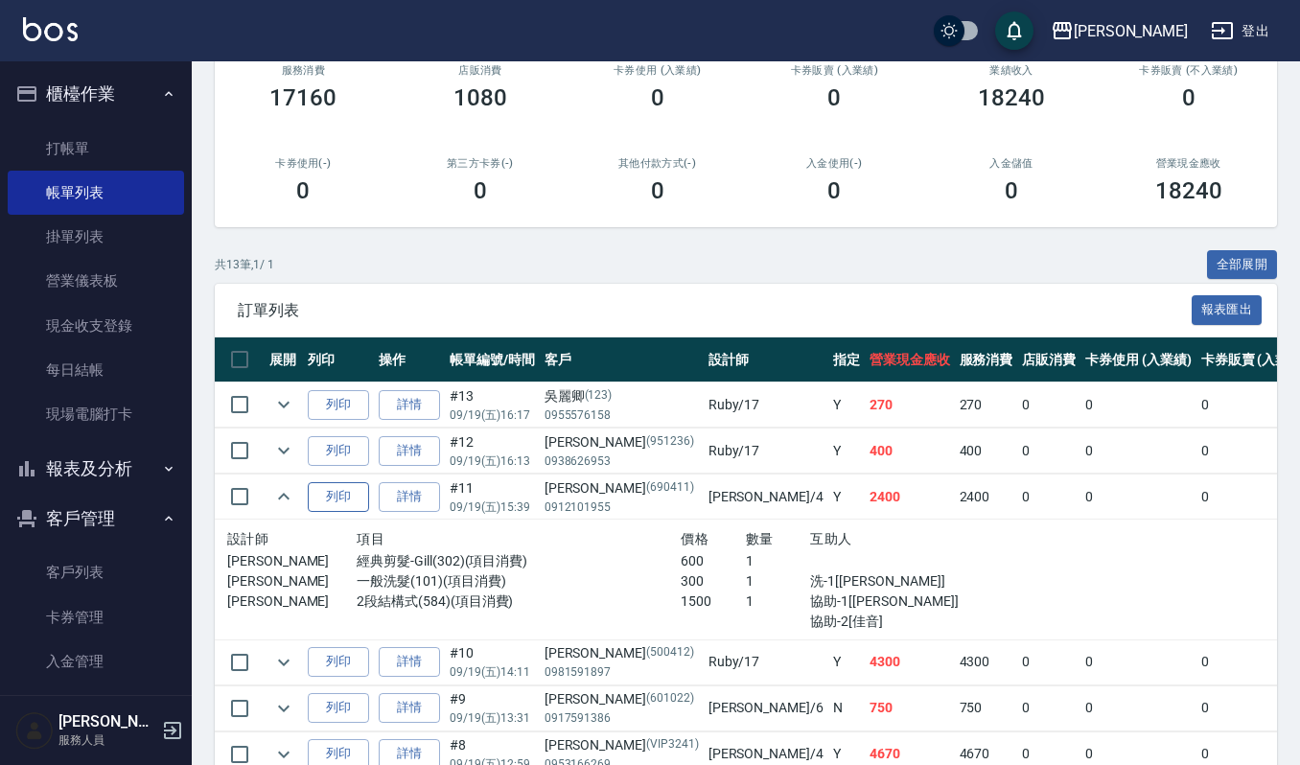
click at [336, 507] on button "列印" at bounding box center [338, 497] width 61 height 30
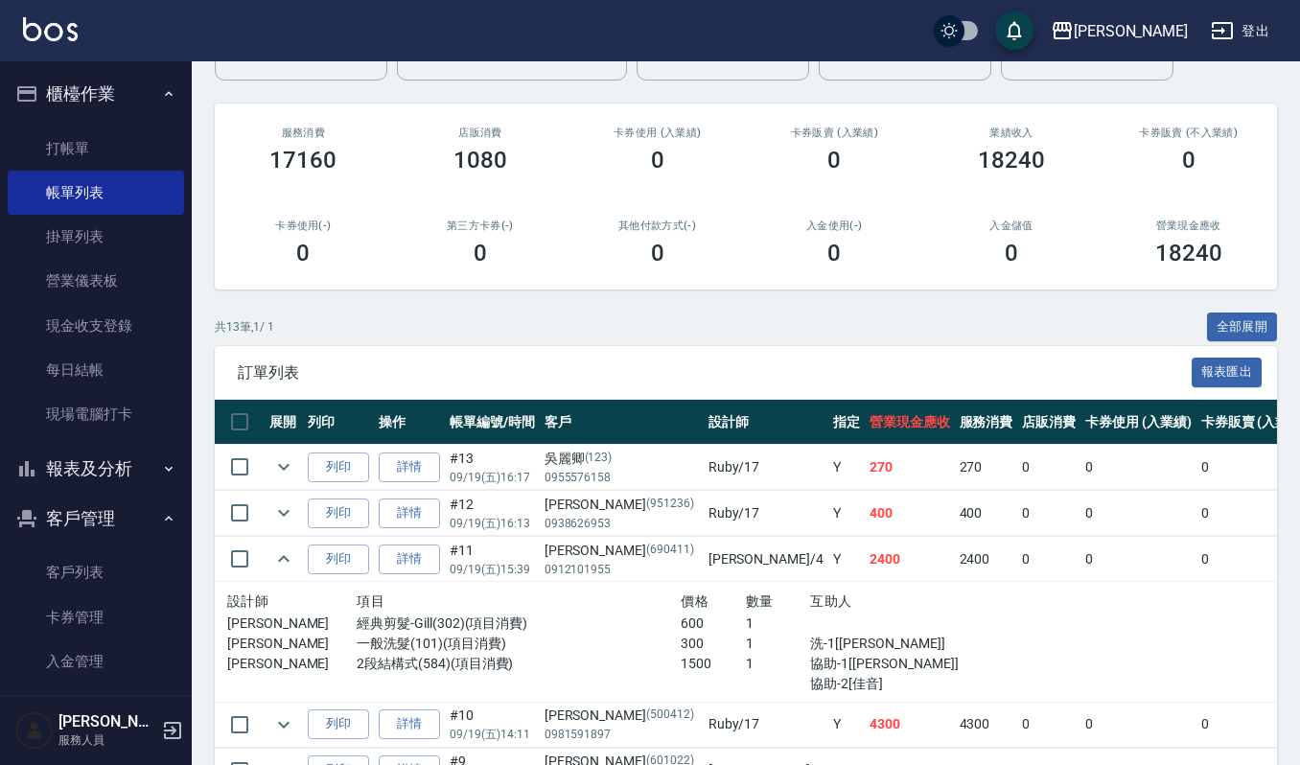
scroll to position [0, 0]
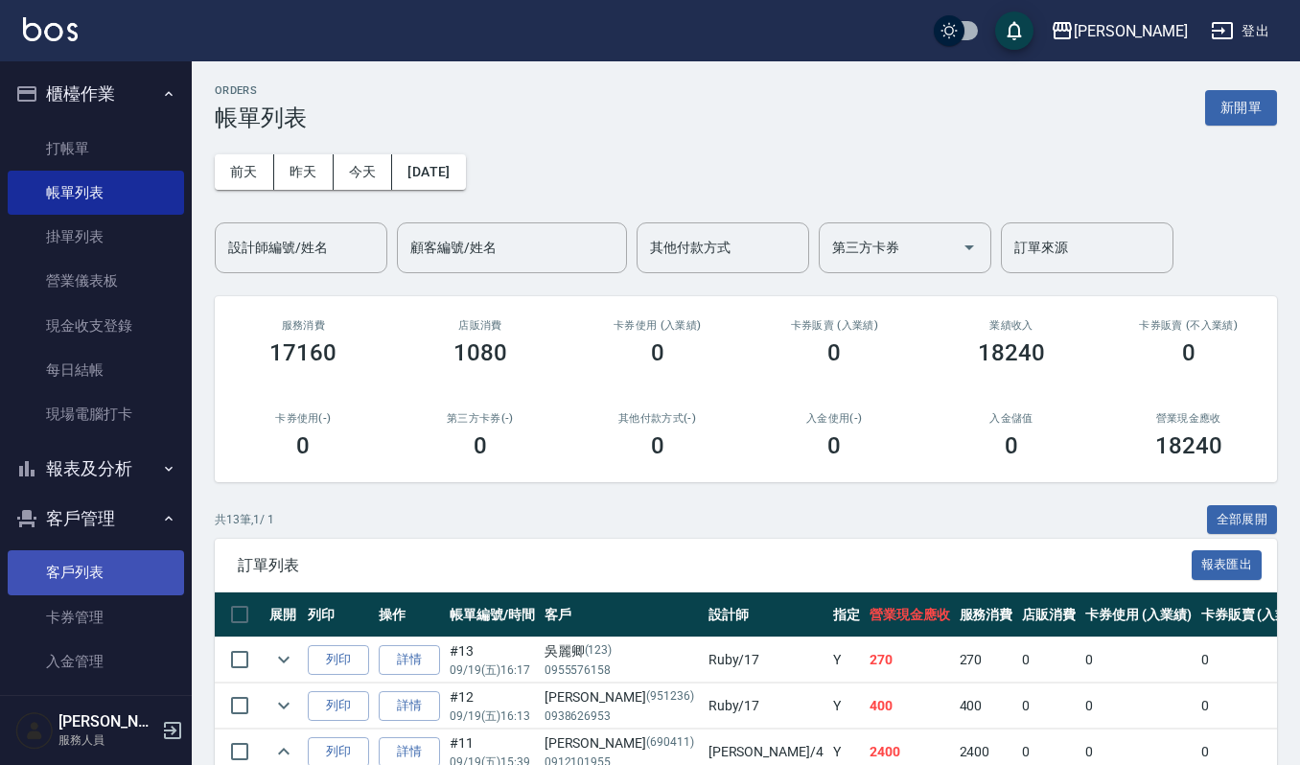
click at [69, 554] on link "客戶列表" at bounding box center [96, 573] width 176 height 44
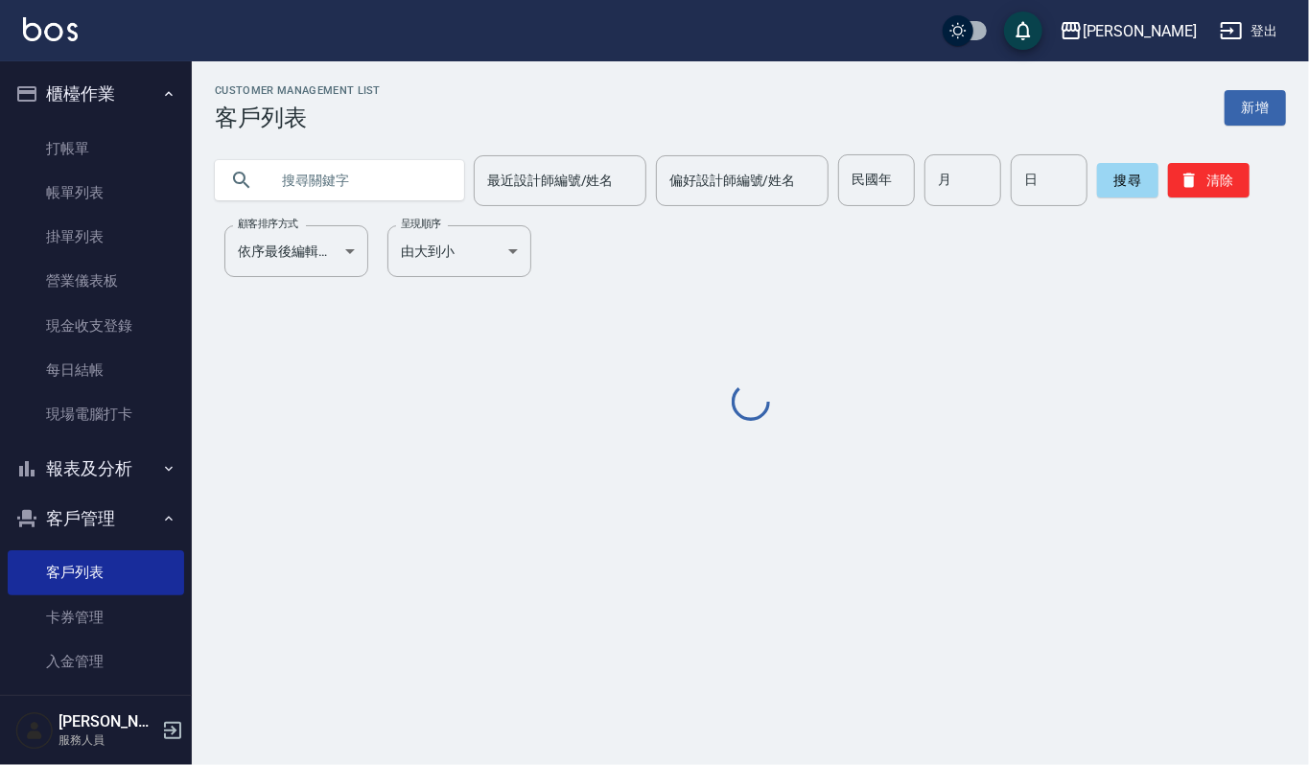
click at [318, 177] on input "text" at bounding box center [359, 180] width 180 height 52
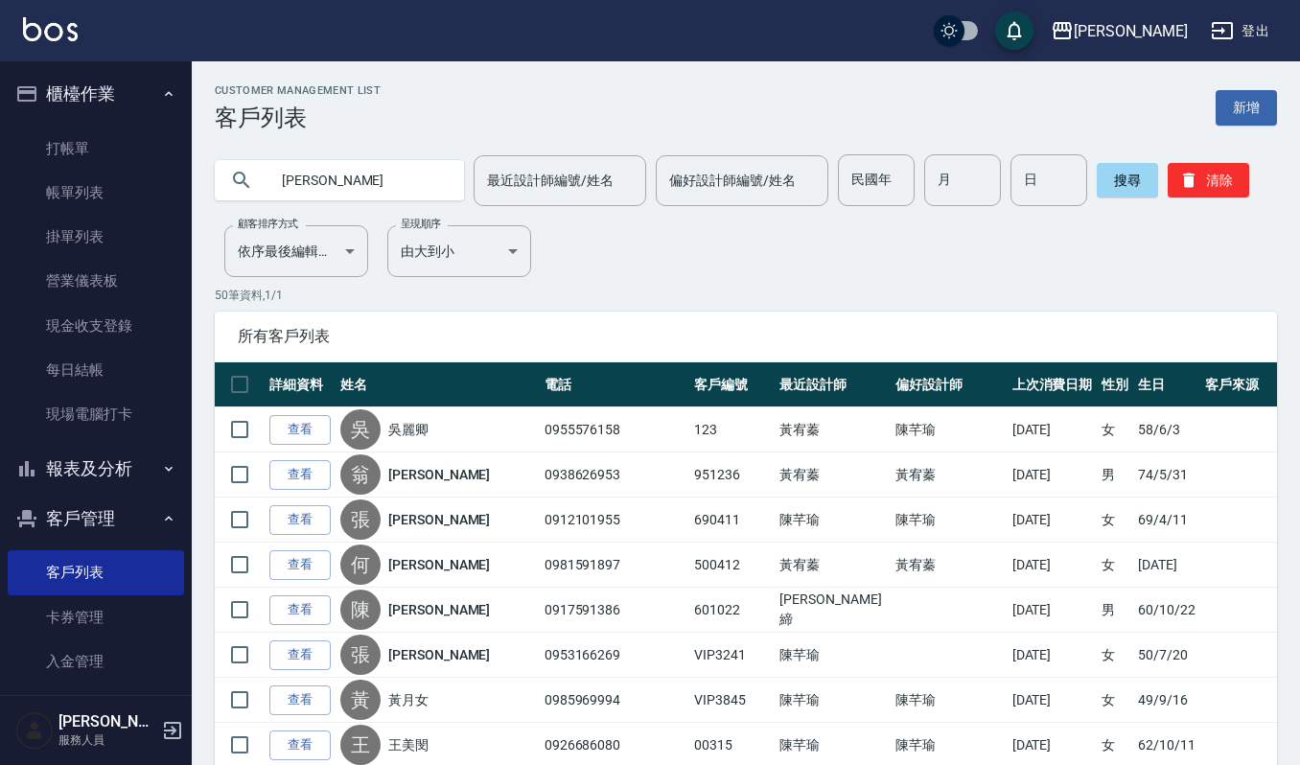
type input "林玉"
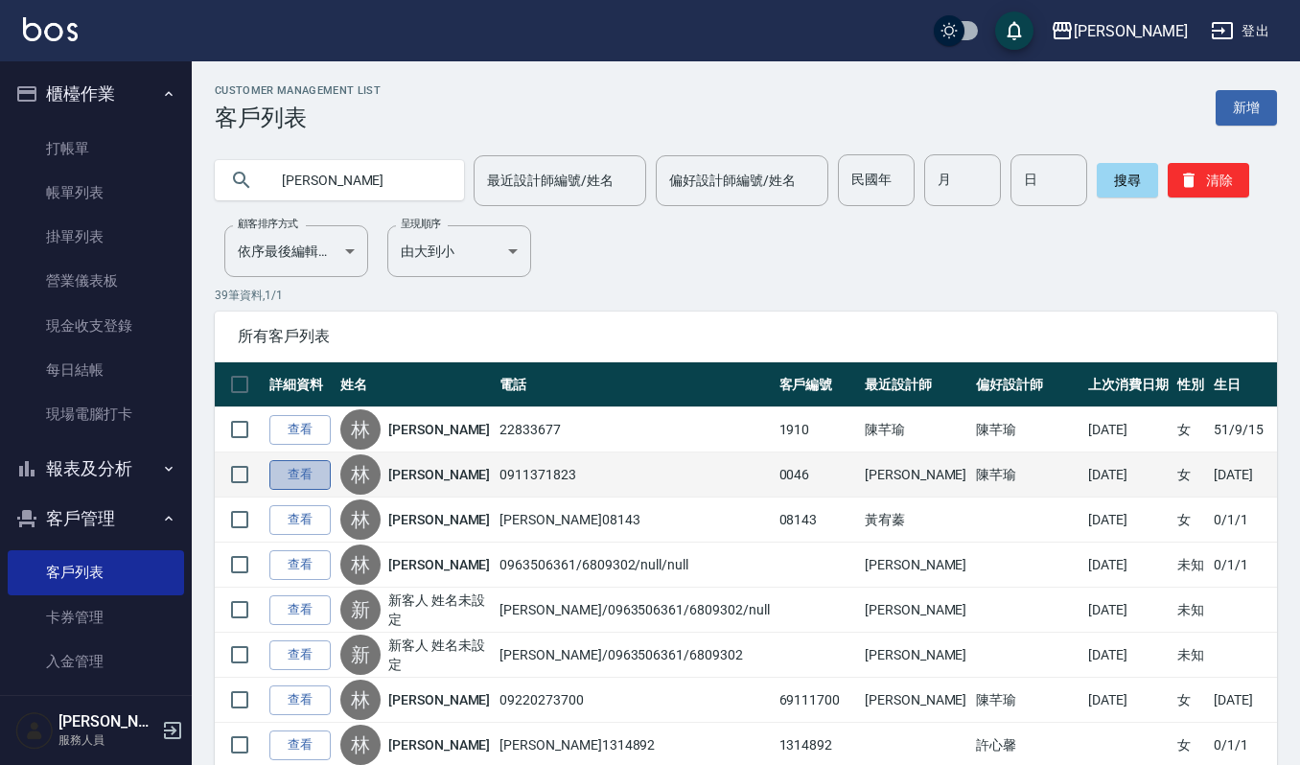
click at [300, 466] on link "查看" at bounding box center [299, 475] width 61 height 30
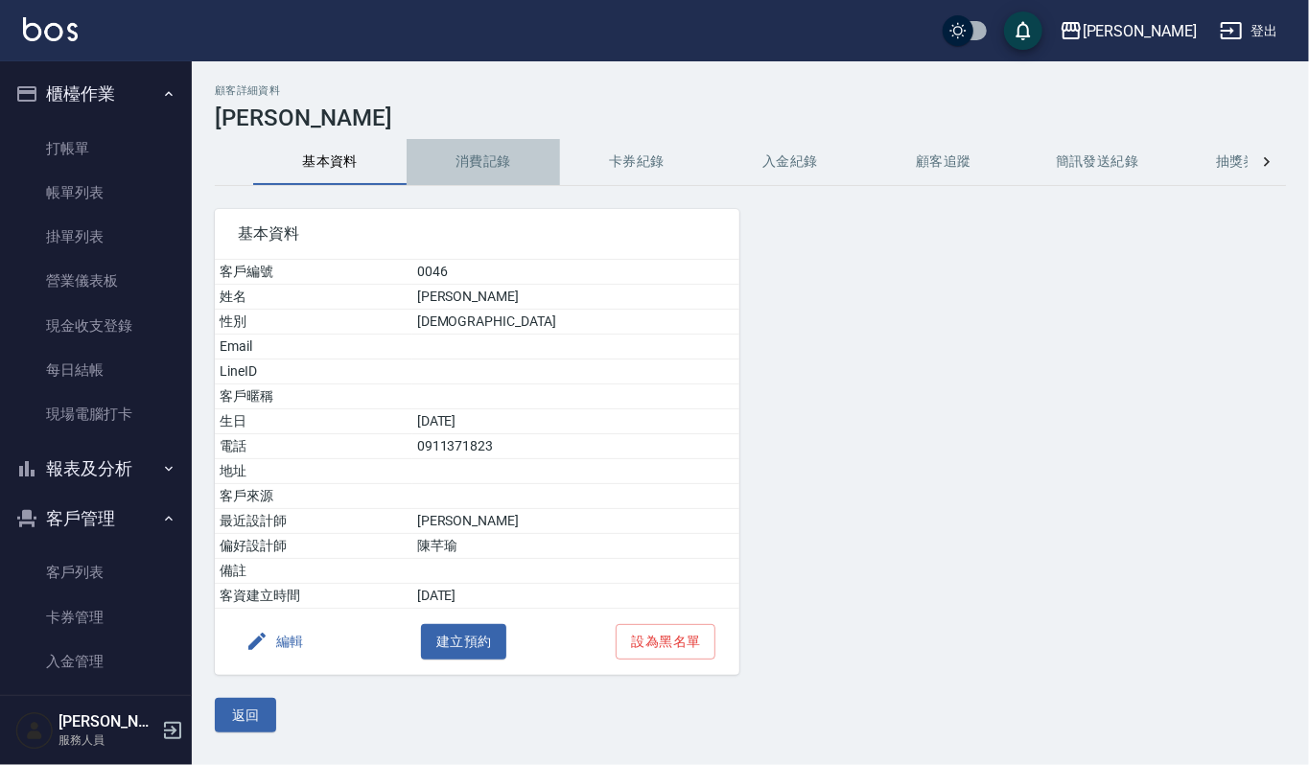
click at [477, 143] on button "消費記錄" at bounding box center [483, 162] width 153 height 46
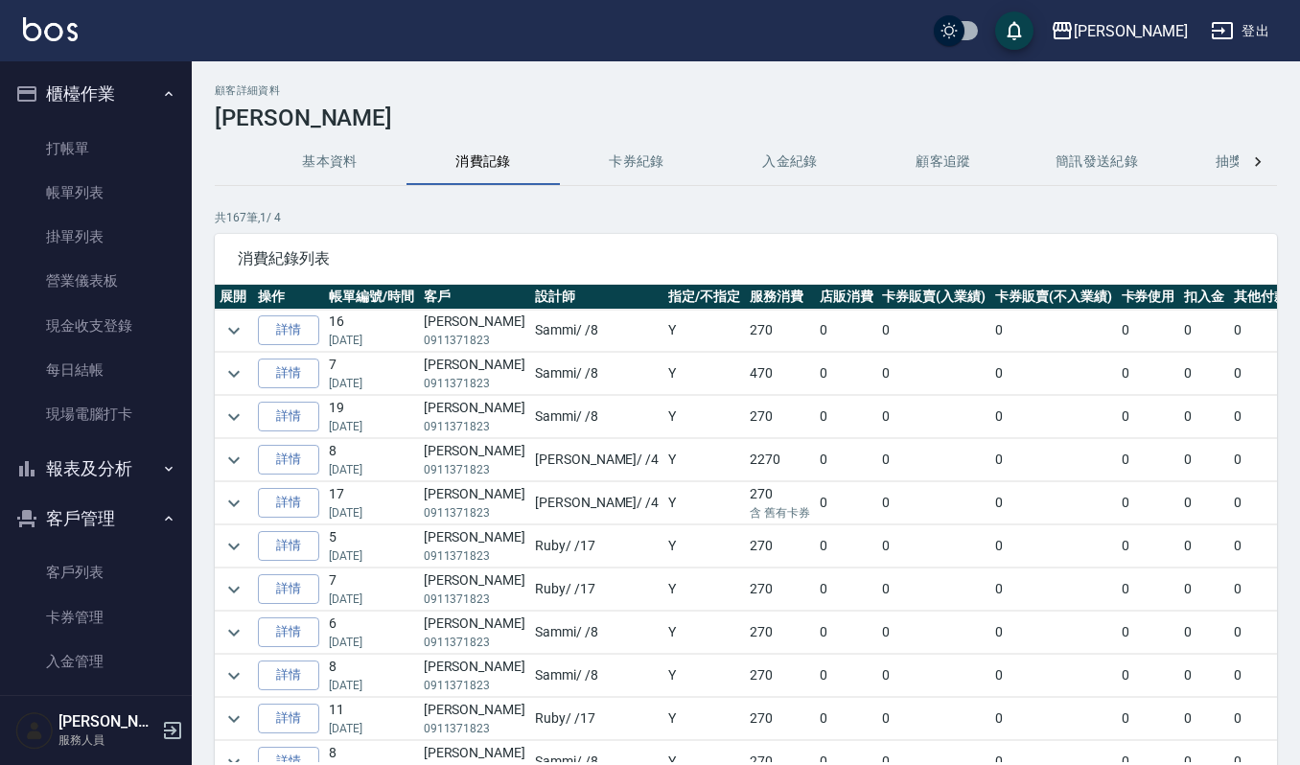
click at [240, 449] on td at bounding box center [234, 460] width 38 height 42
click at [239, 465] on icon "expand row" at bounding box center [234, 460] width 23 height 23
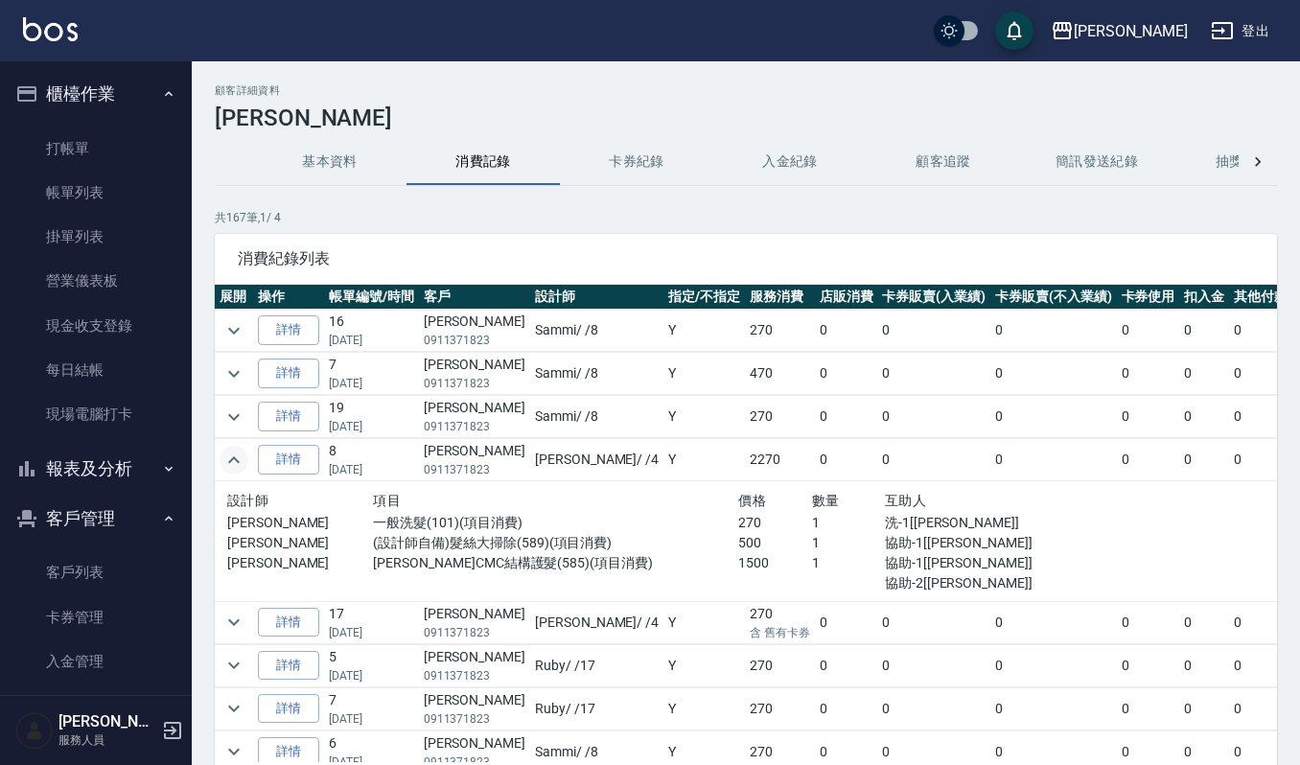
click at [231, 461] on icon "expand row" at bounding box center [234, 460] width 12 height 7
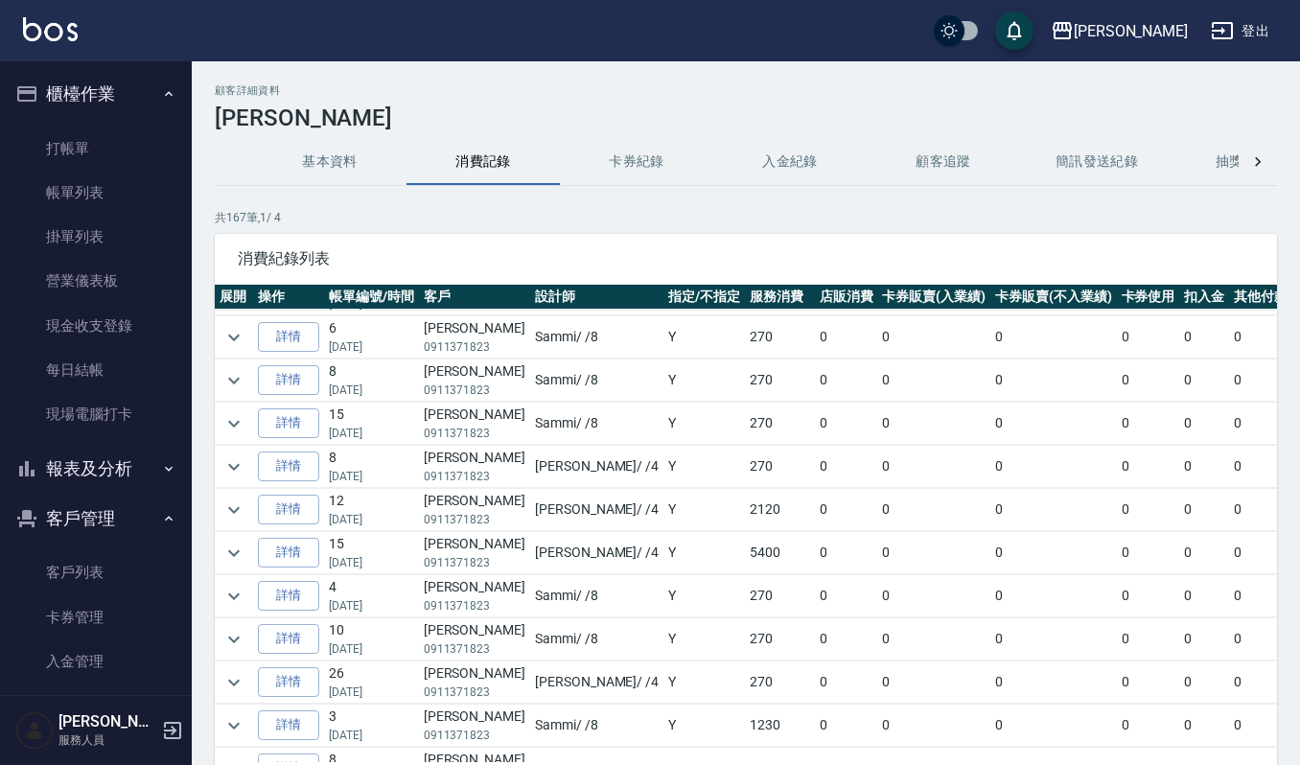
scroll to position [511, 0]
click at [244, 516] on icon "expand row" at bounding box center [234, 510] width 23 height 23
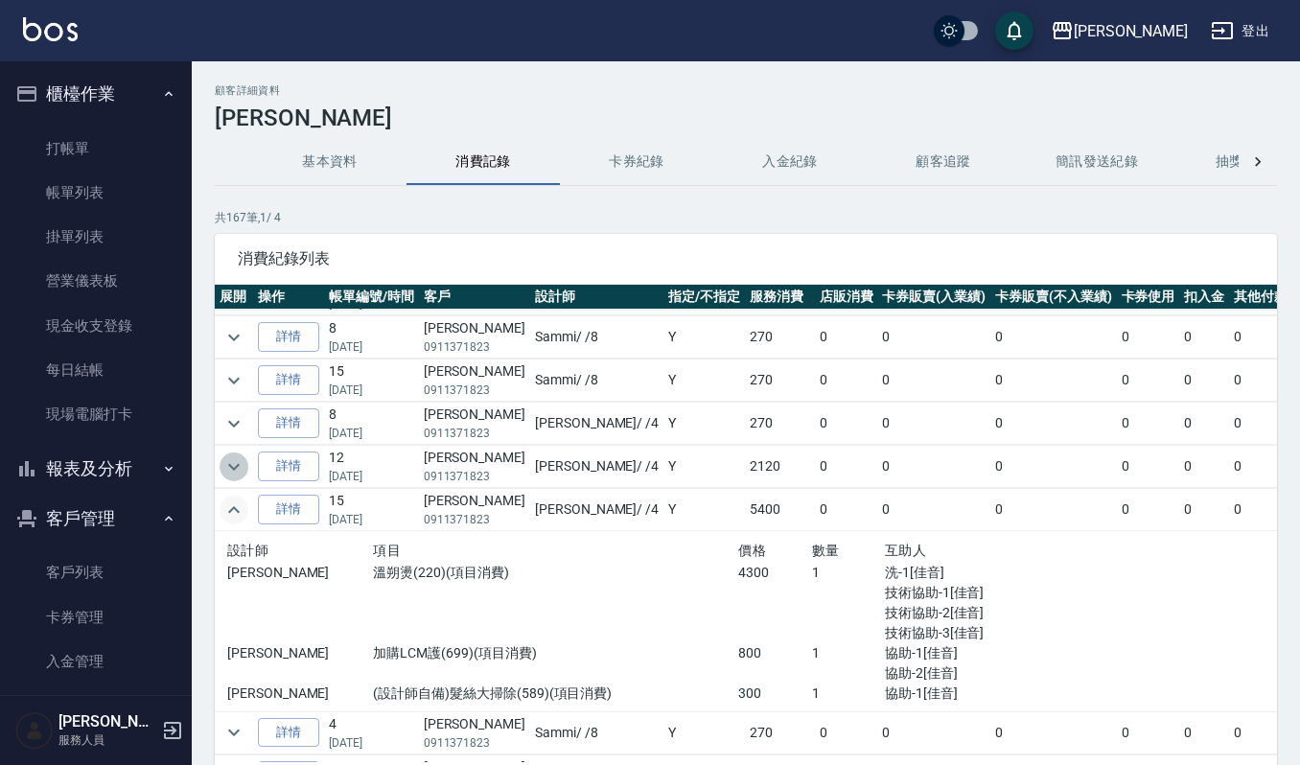
click at [230, 470] on icon "expand row" at bounding box center [234, 466] width 12 height 7
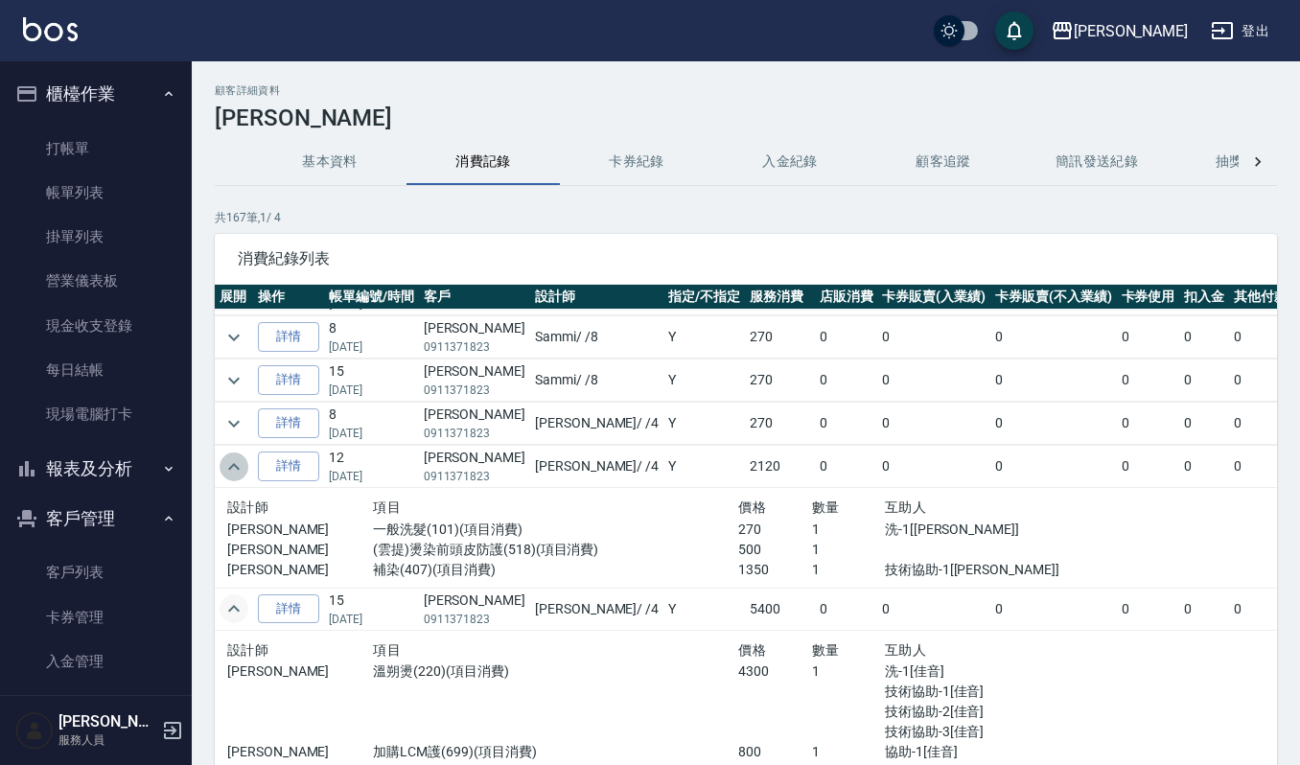
click at [230, 474] on icon "expand row" at bounding box center [234, 467] width 23 height 23
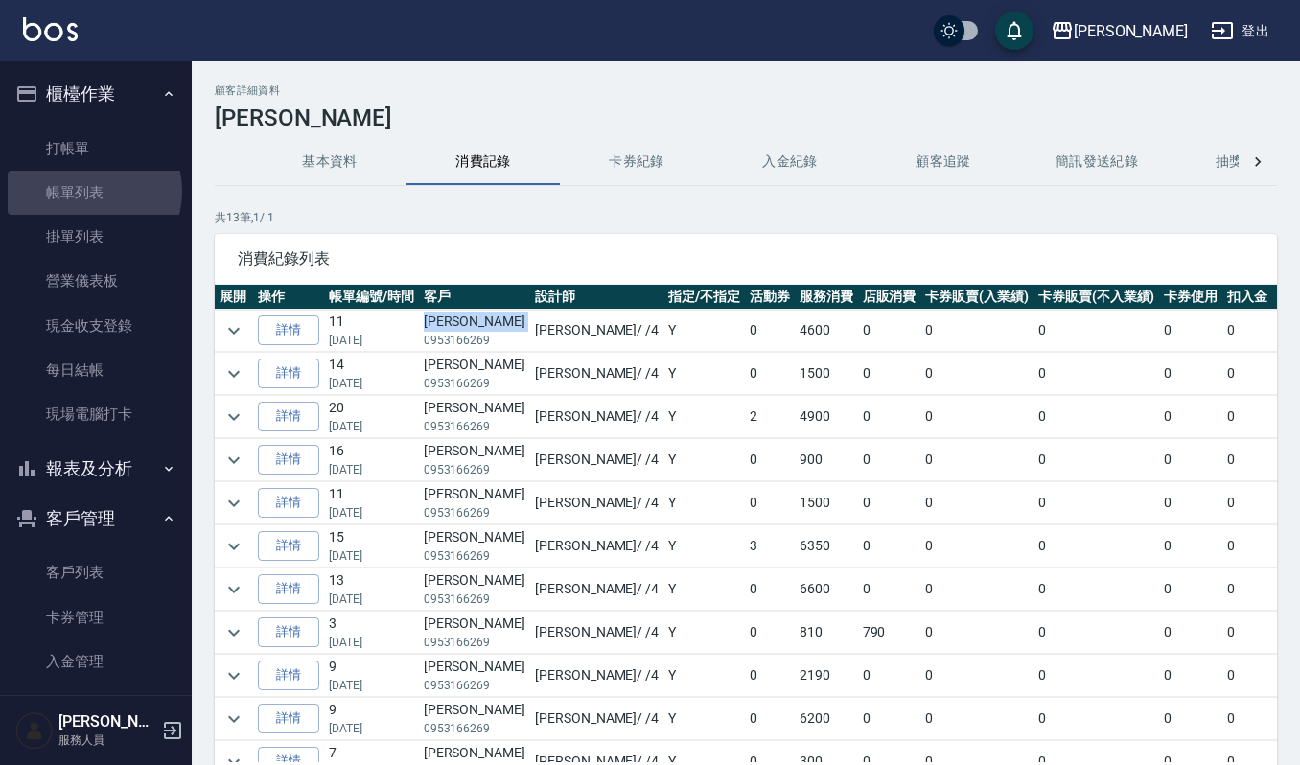
drag, startPoint x: 93, startPoint y: 192, endPoint x: 144, endPoint y: 17, distance: 181.8
click at [93, 192] on link "帳單列表" at bounding box center [96, 193] width 176 height 44
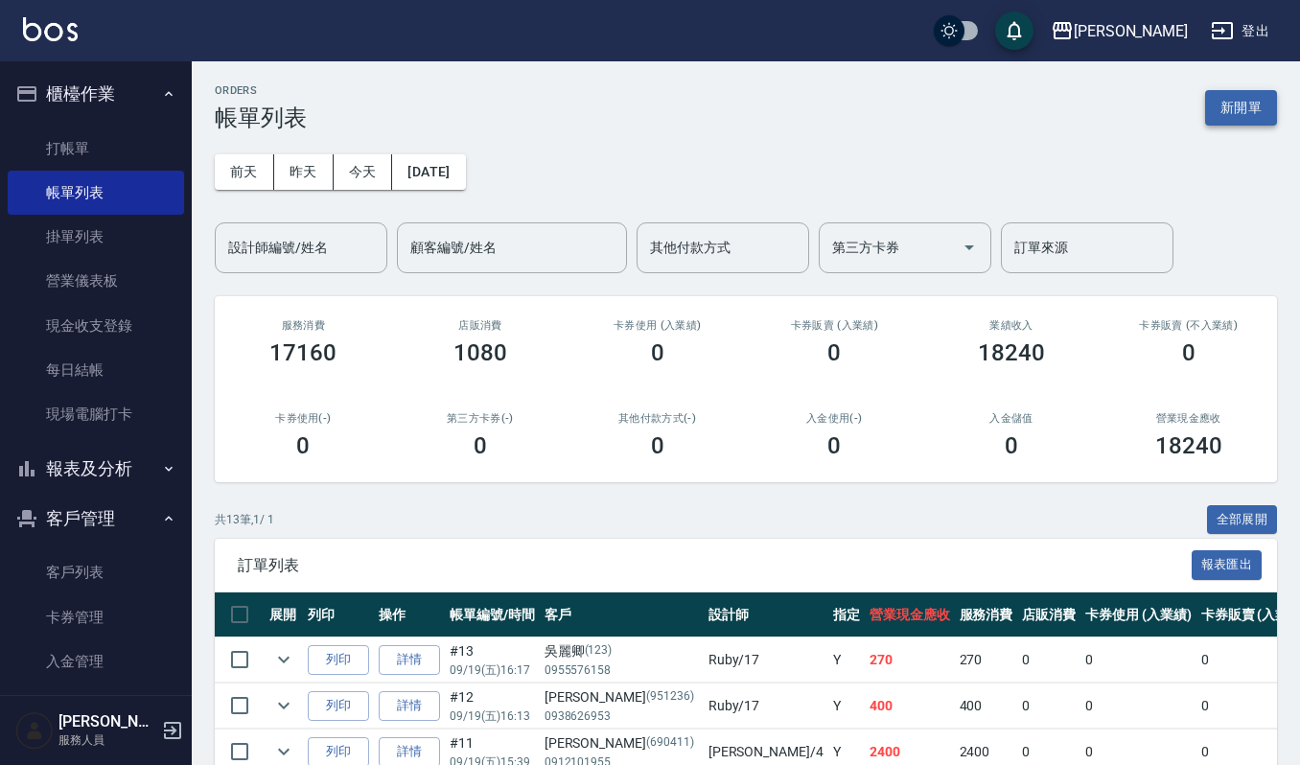
click at [1235, 105] on button "新開單" at bounding box center [1242, 107] width 72 height 35
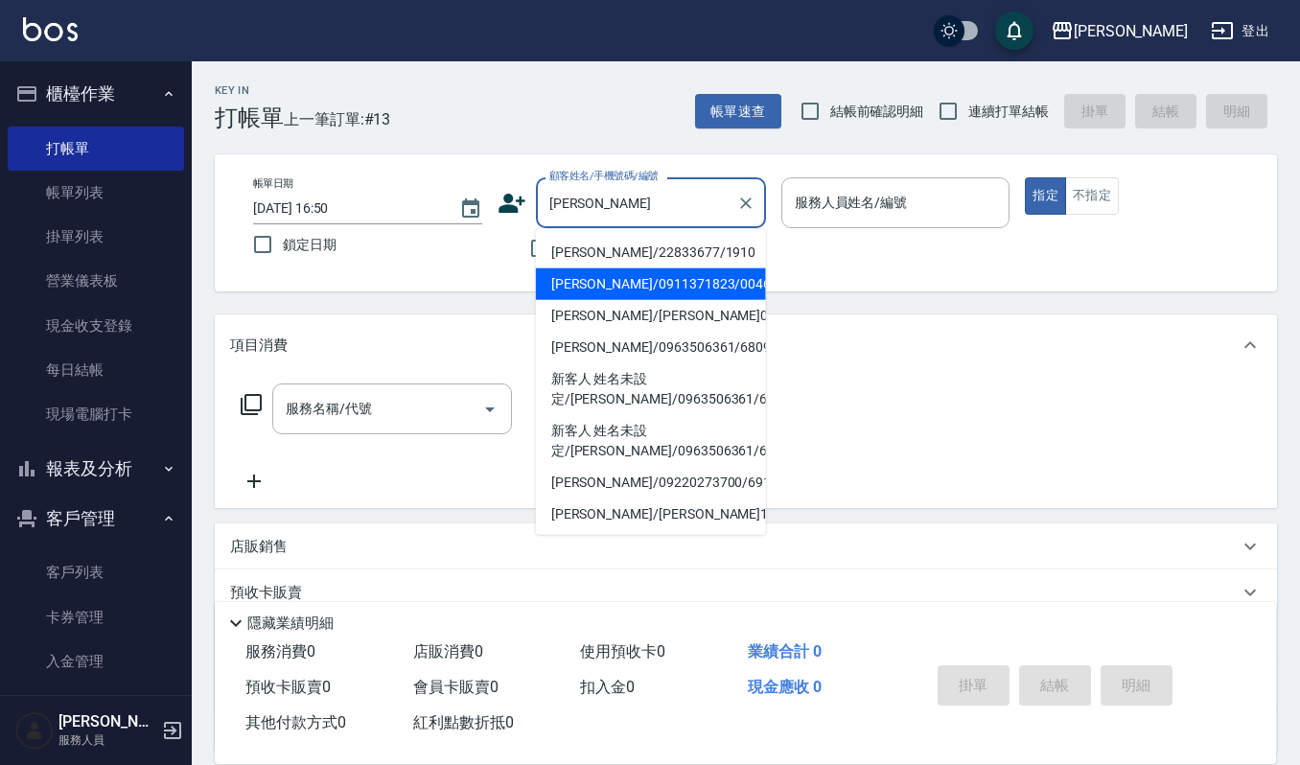
click at [587, 289] on li "林玉冠/0911371823/0046" at bounding box center [651, 285] width 230 height 32
type input "林玉冠/0911371823/0046"
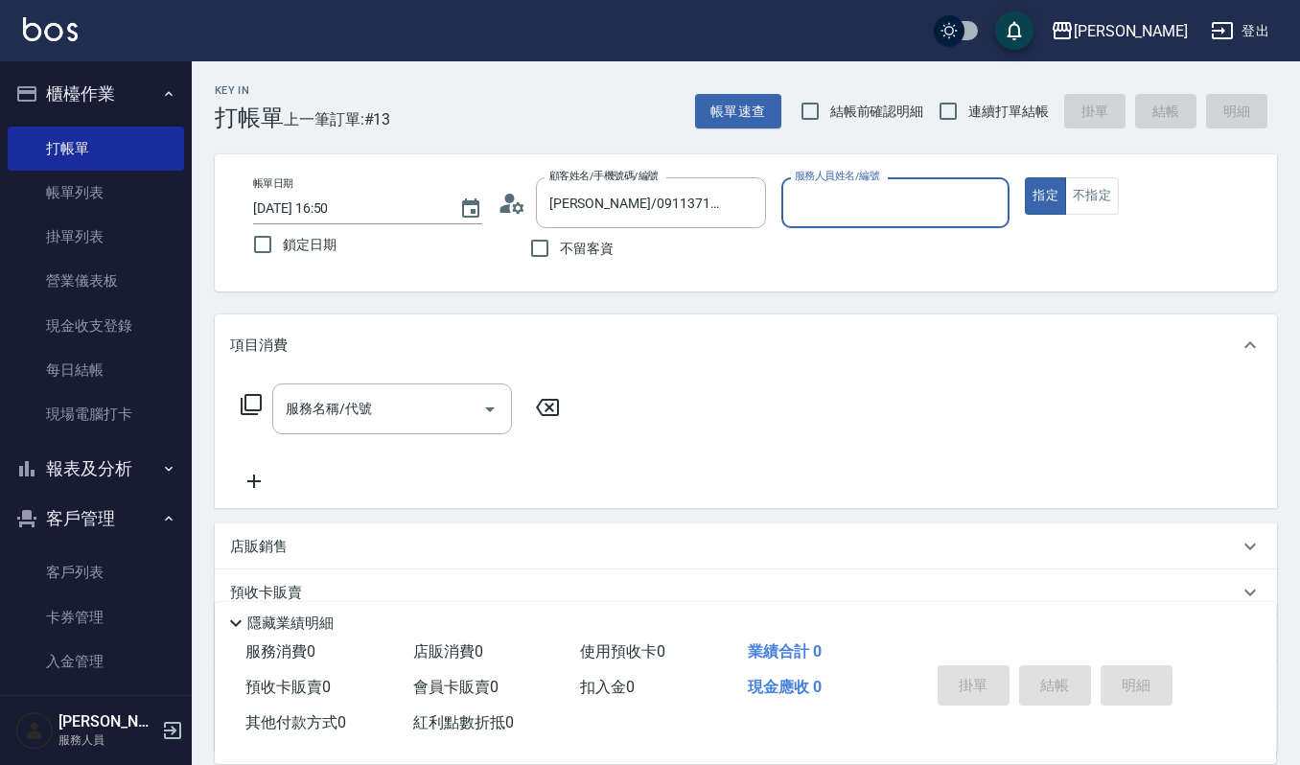
type input "吉兒-4"
click at [332, 420] on input "服務名稱/代號" at bounding box center [378, 409] width 194 height 34
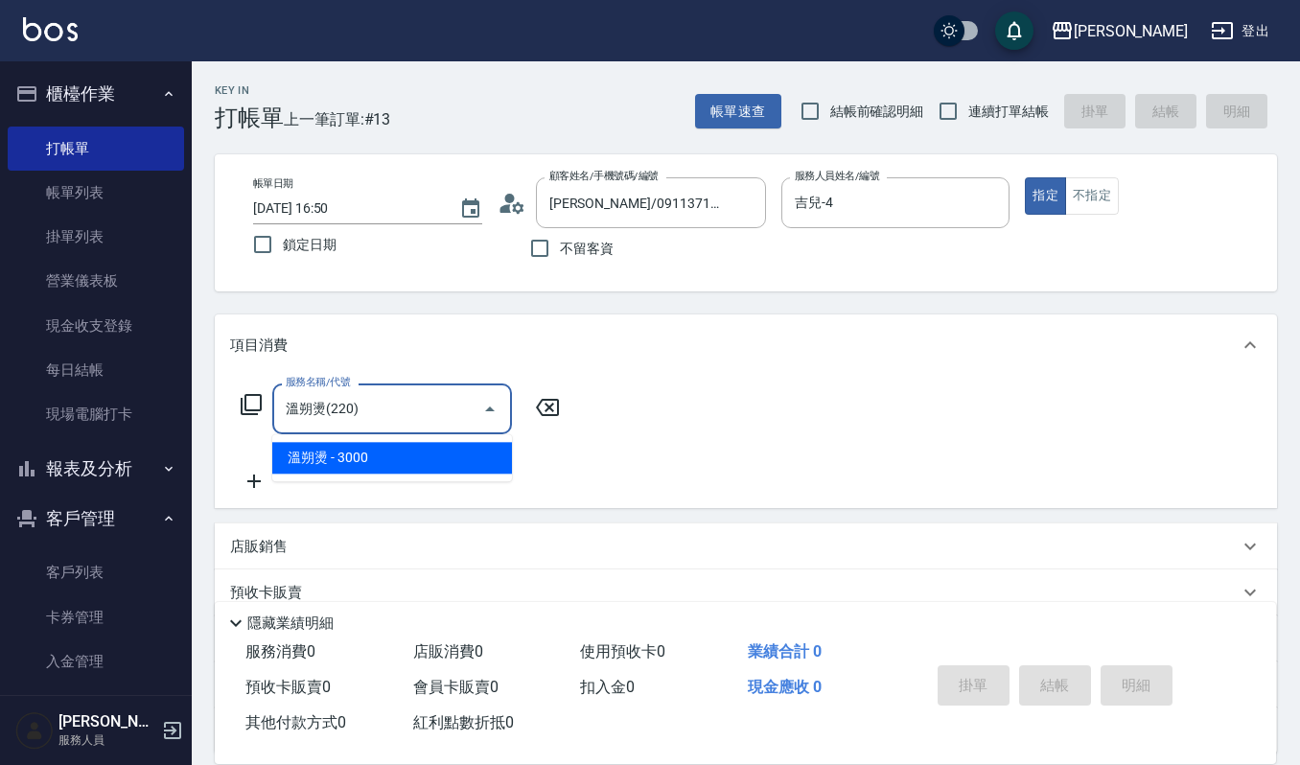
type input "溫朔燙(220)"
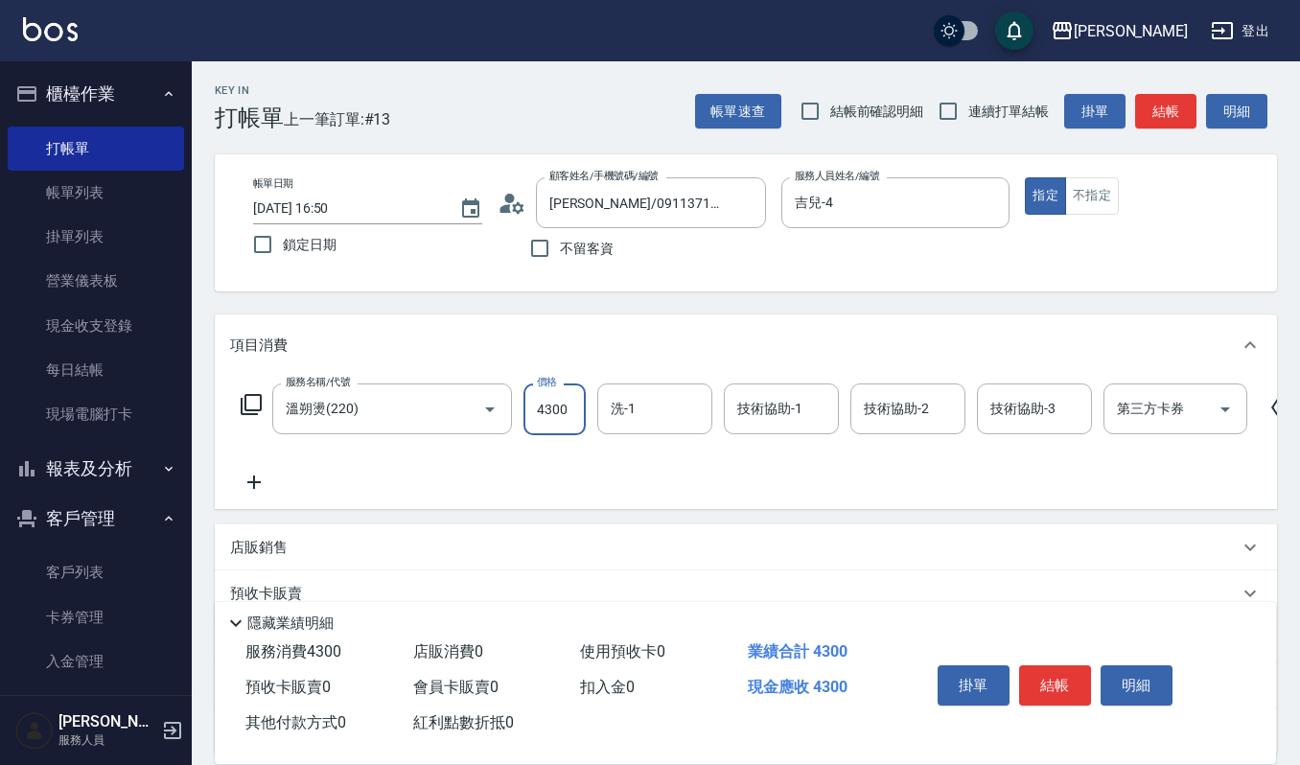
type input "4300"
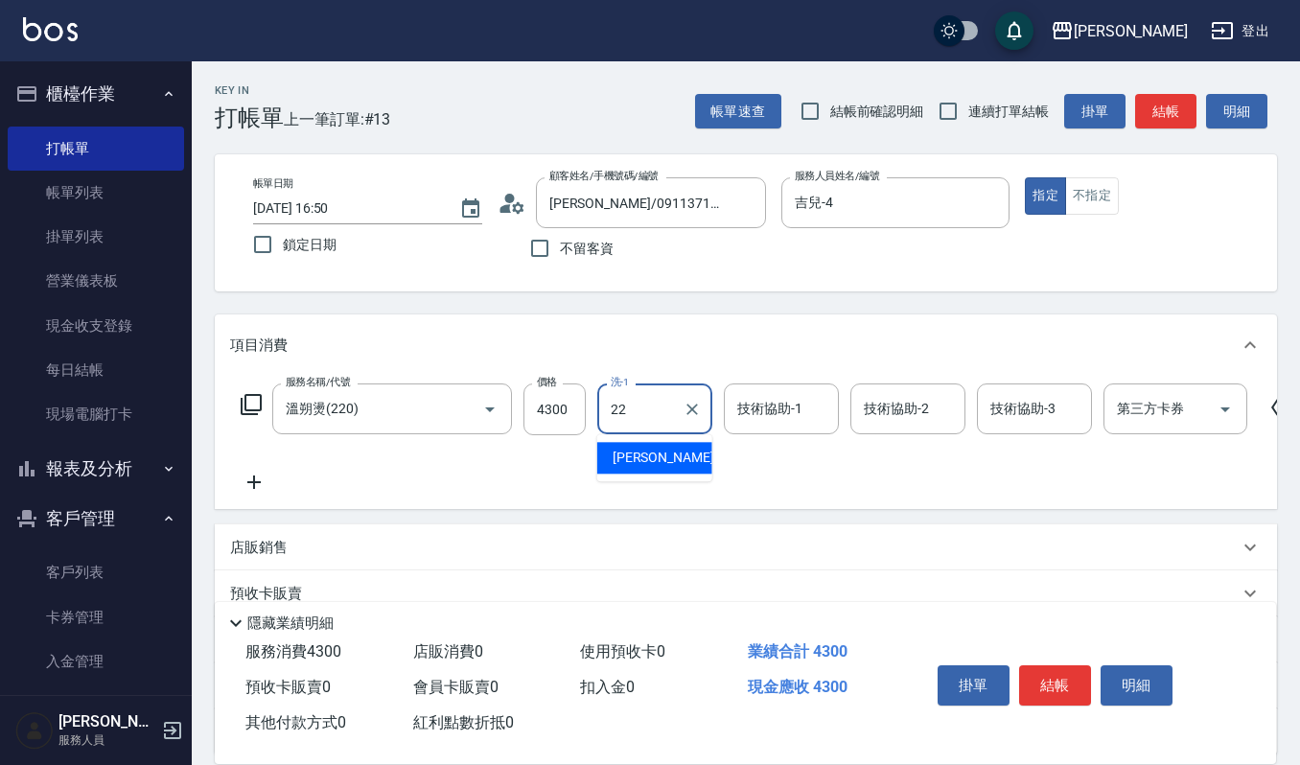
type input "宜芳-22"
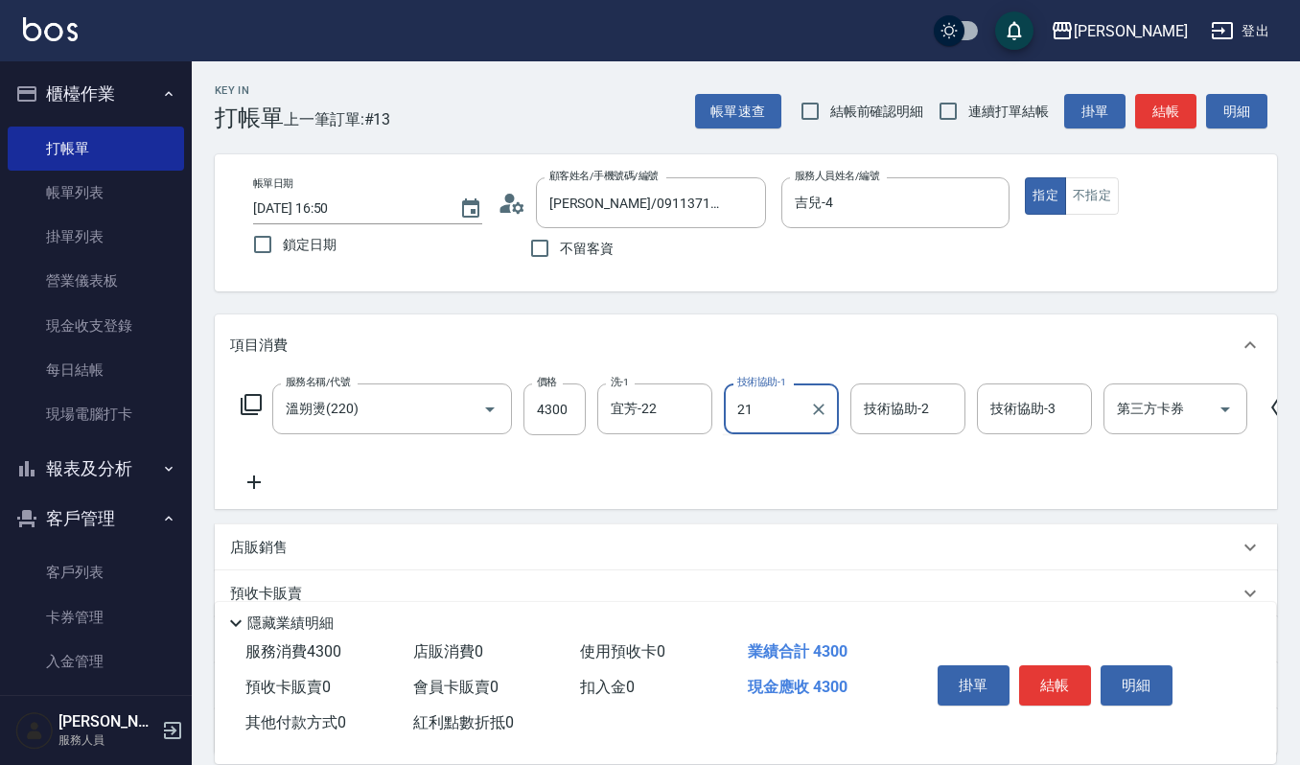
type input "佳音-21"
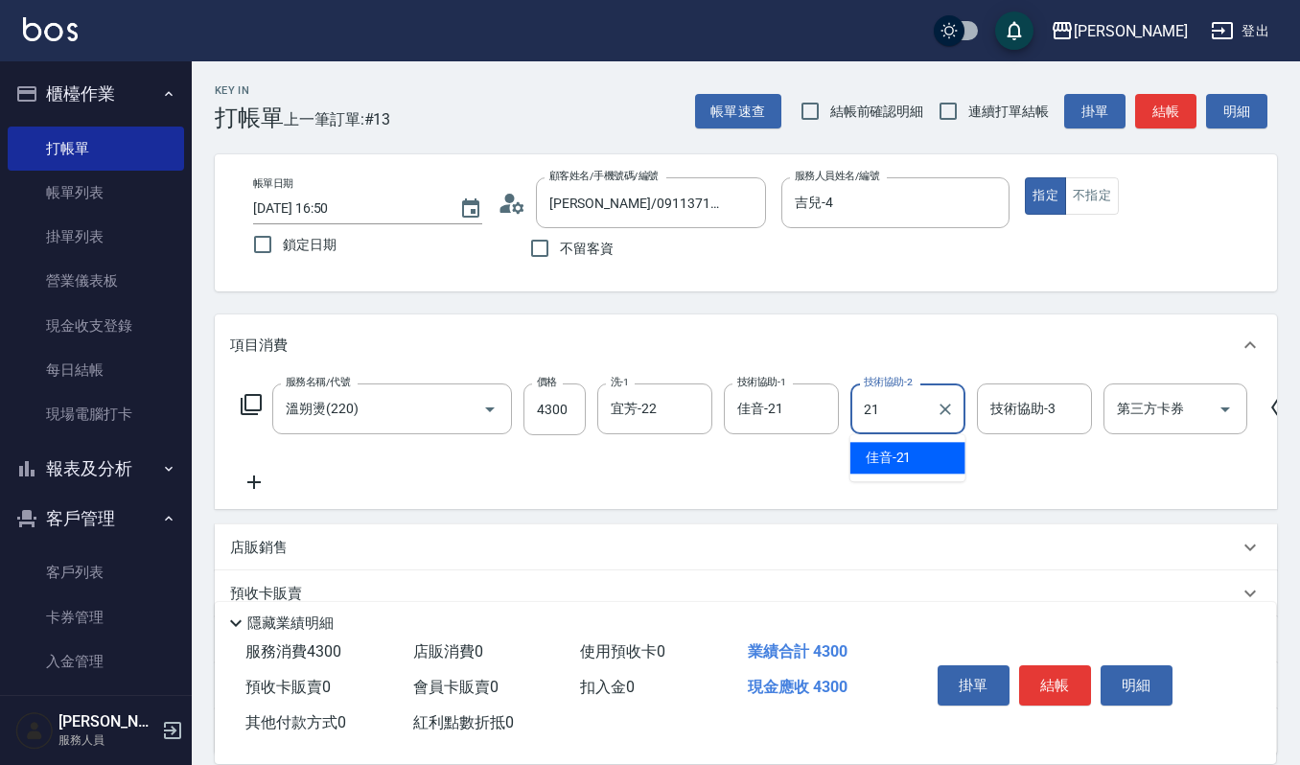
type input "佳音-21"
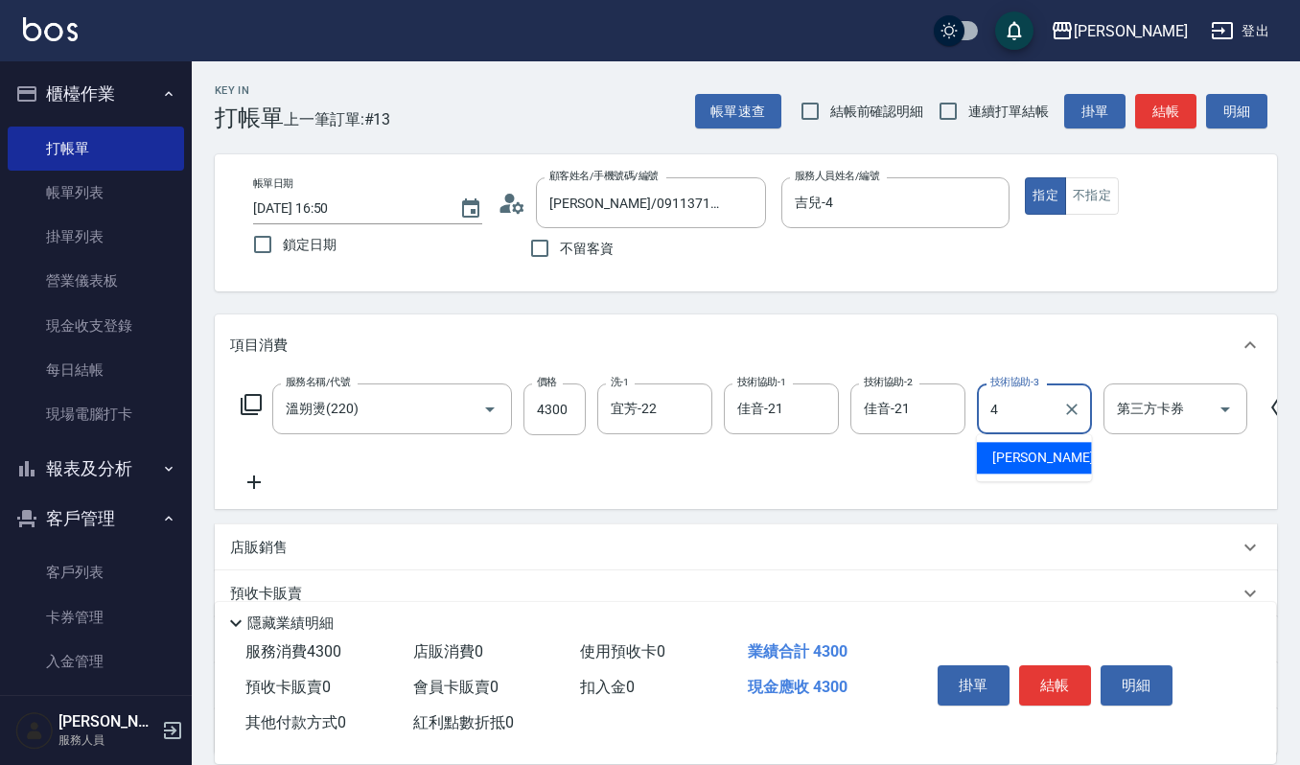
type input "吉兒-4"
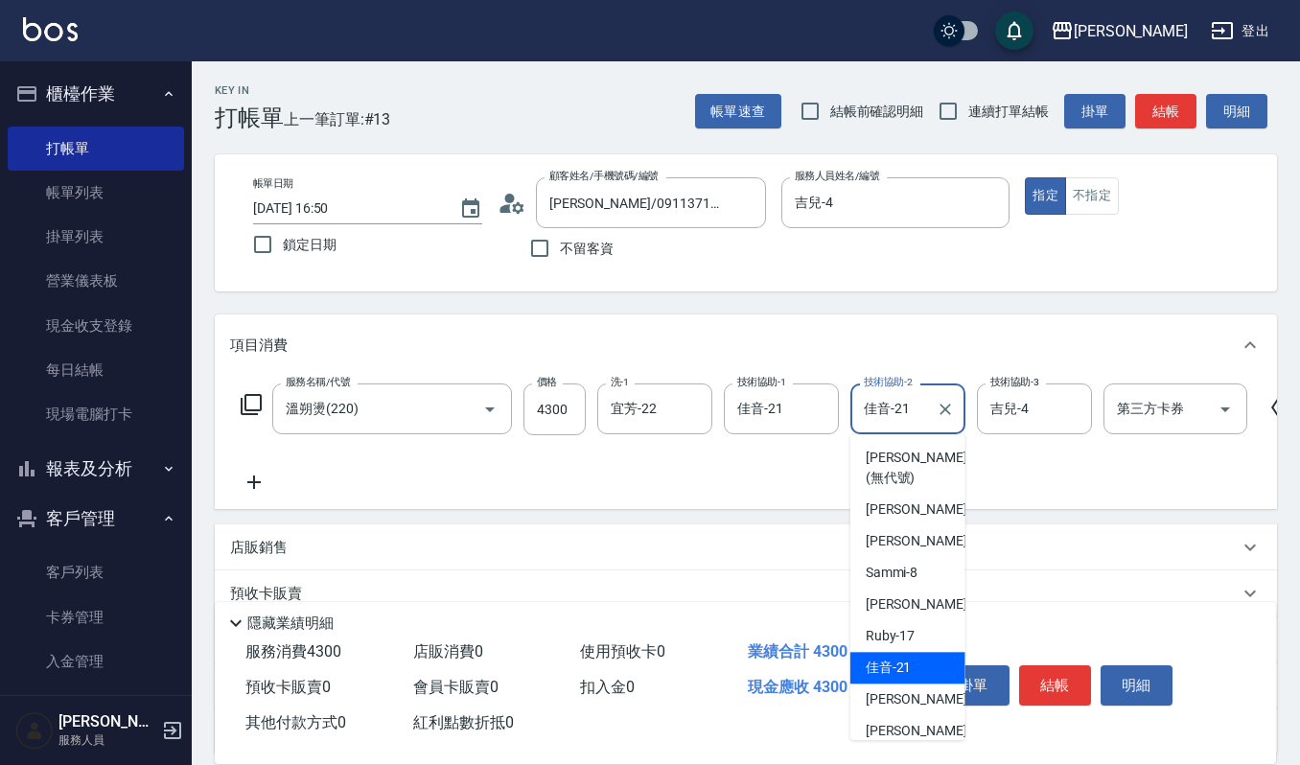
click at [914, 409] on input "佳音-21" at bounding box center [893, 409] width 69 height 34
click at [707, 506] on div "服務名稱/代號 溫朔燙(220) 服務名稱/代號 價格 4300 價格 洗-1 宜芳-22 洗-1 技術協助-1 佳音-21 技術協助-1 技術協助-2 佳音…" at bounding box center [746, 442] width 1063 height 133
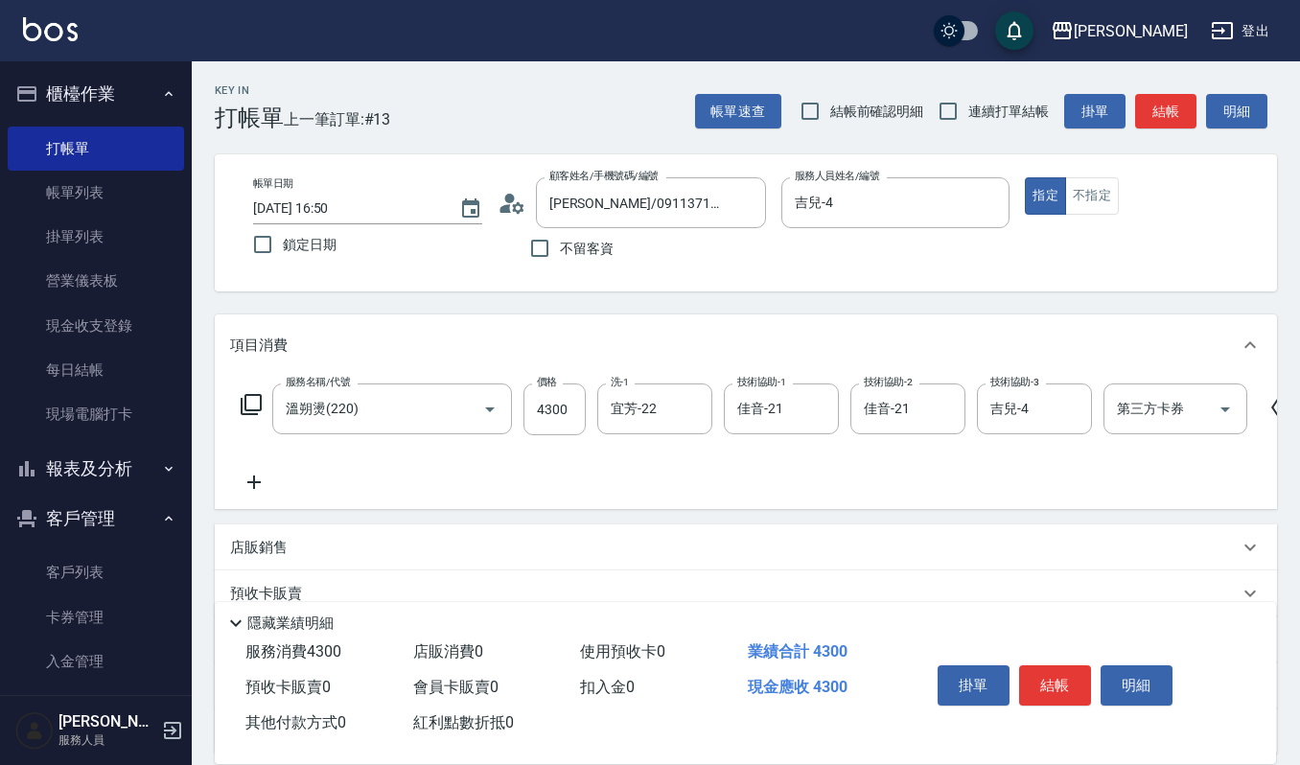
click at [266, 480] on icon at bounding box center [254, 482] width 48 height 23
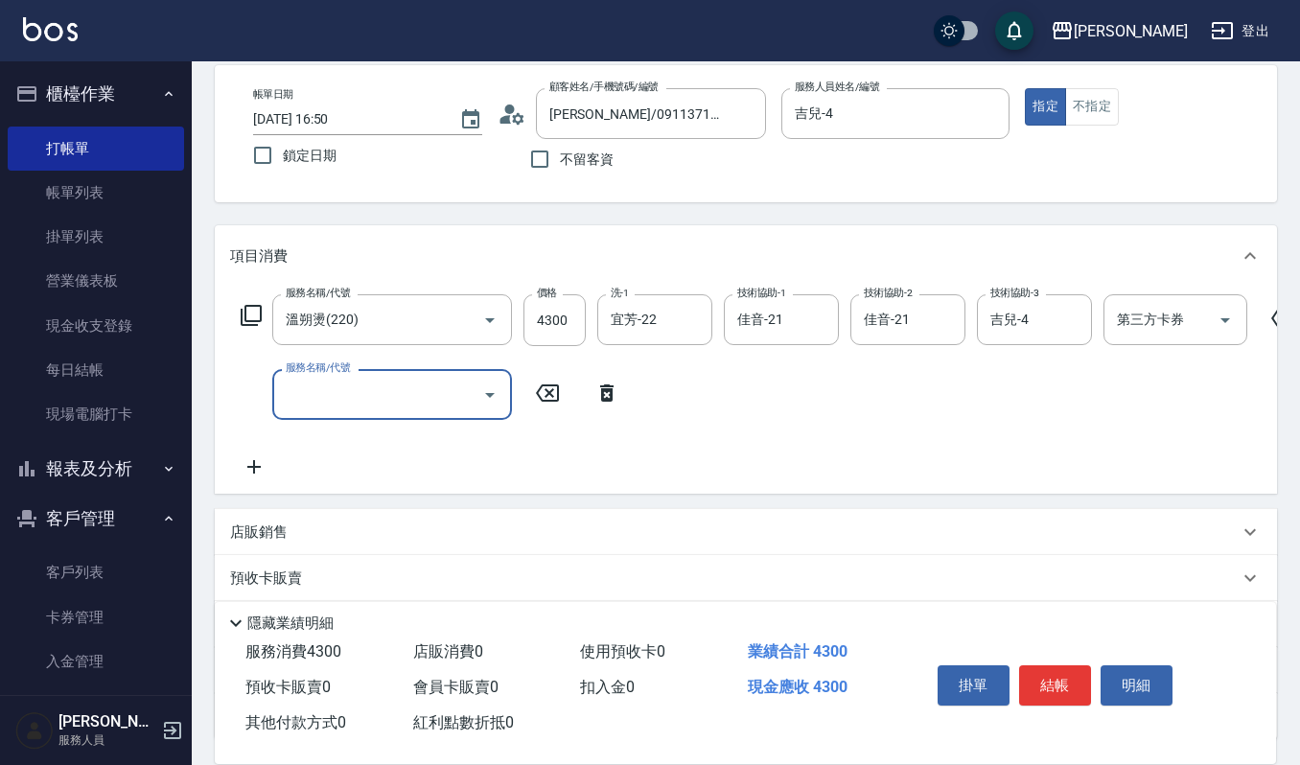
scroll to position [128, 0]
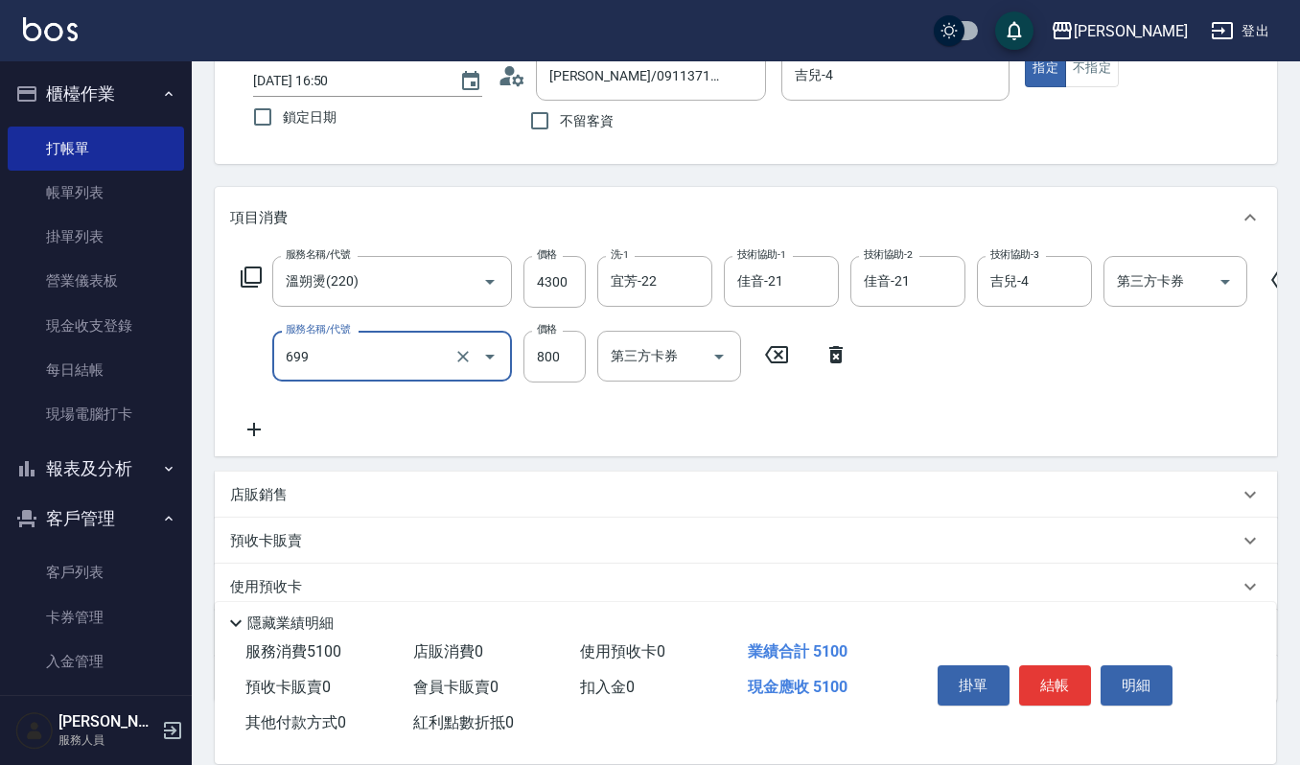
type input "加購LCM護(699)"
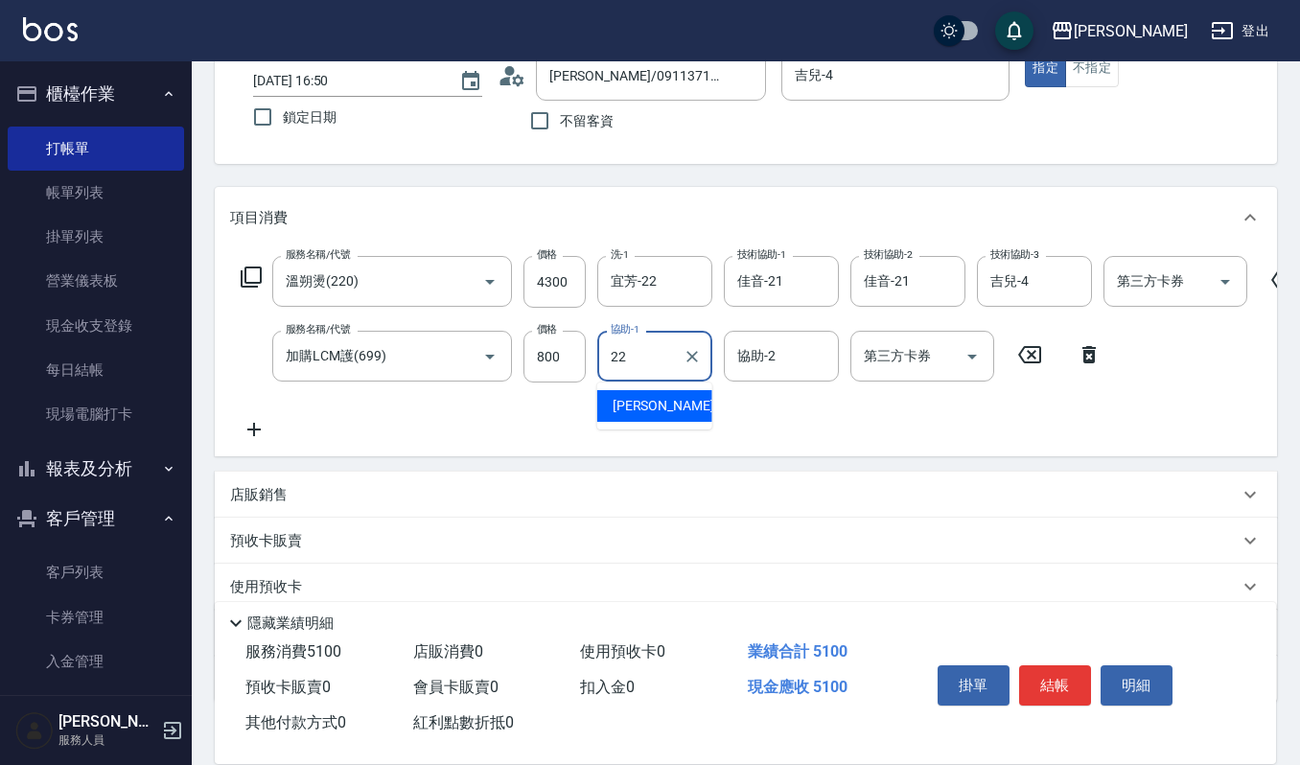
type input "宜芳-22"
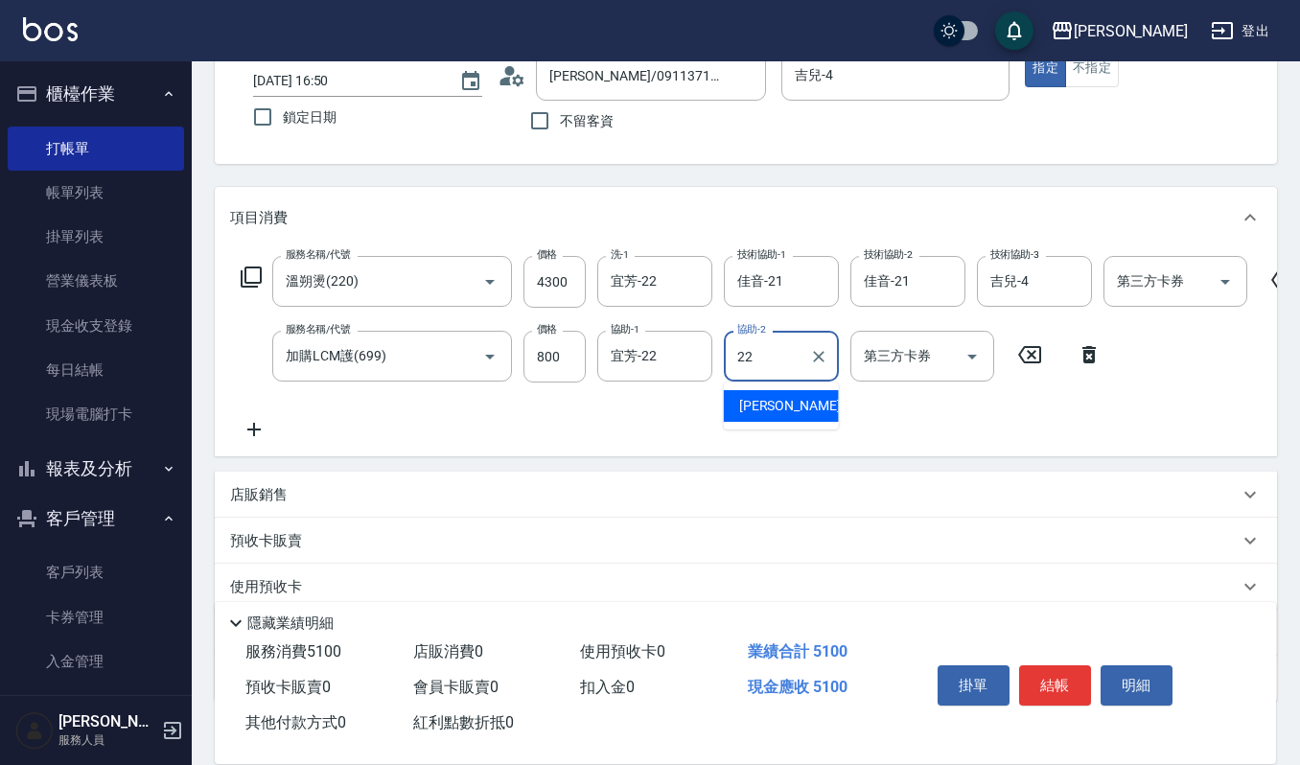
type input "宜芳-22"
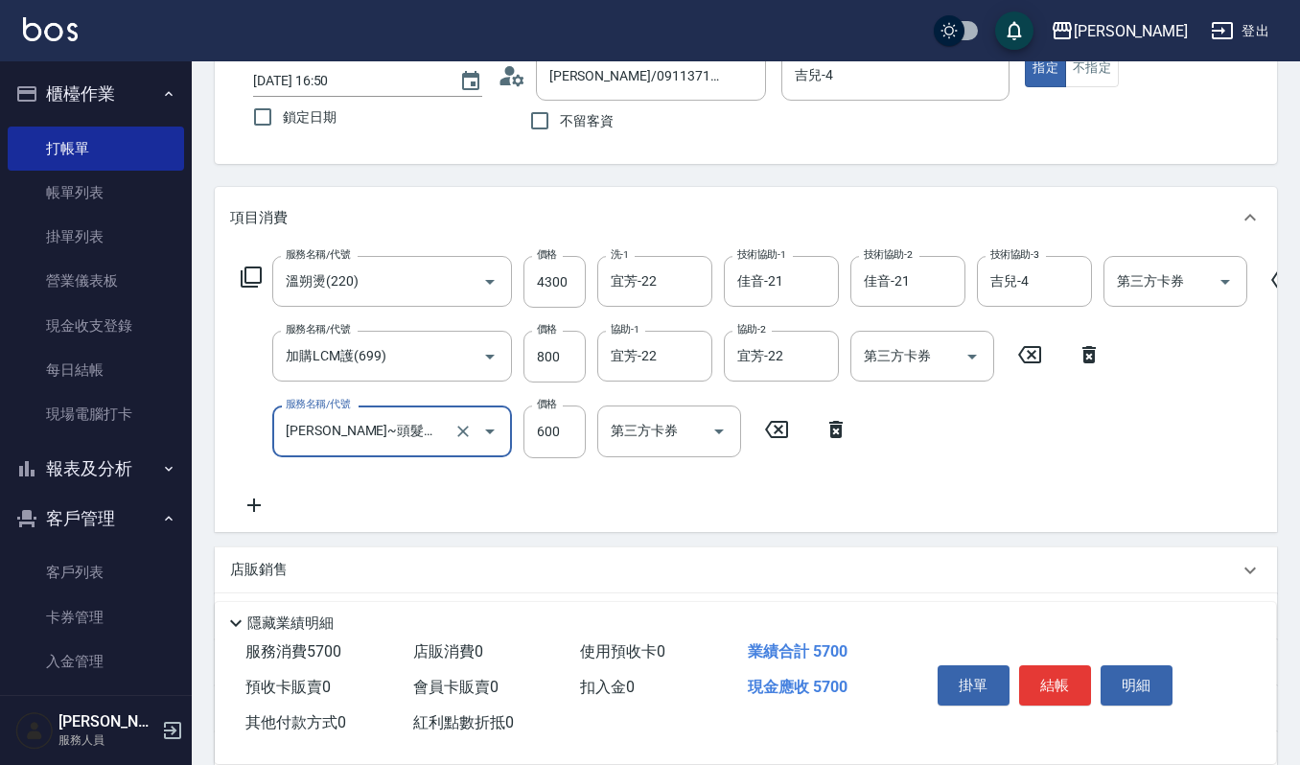
type input "華旭~頭髮絲的大掃除(535)"
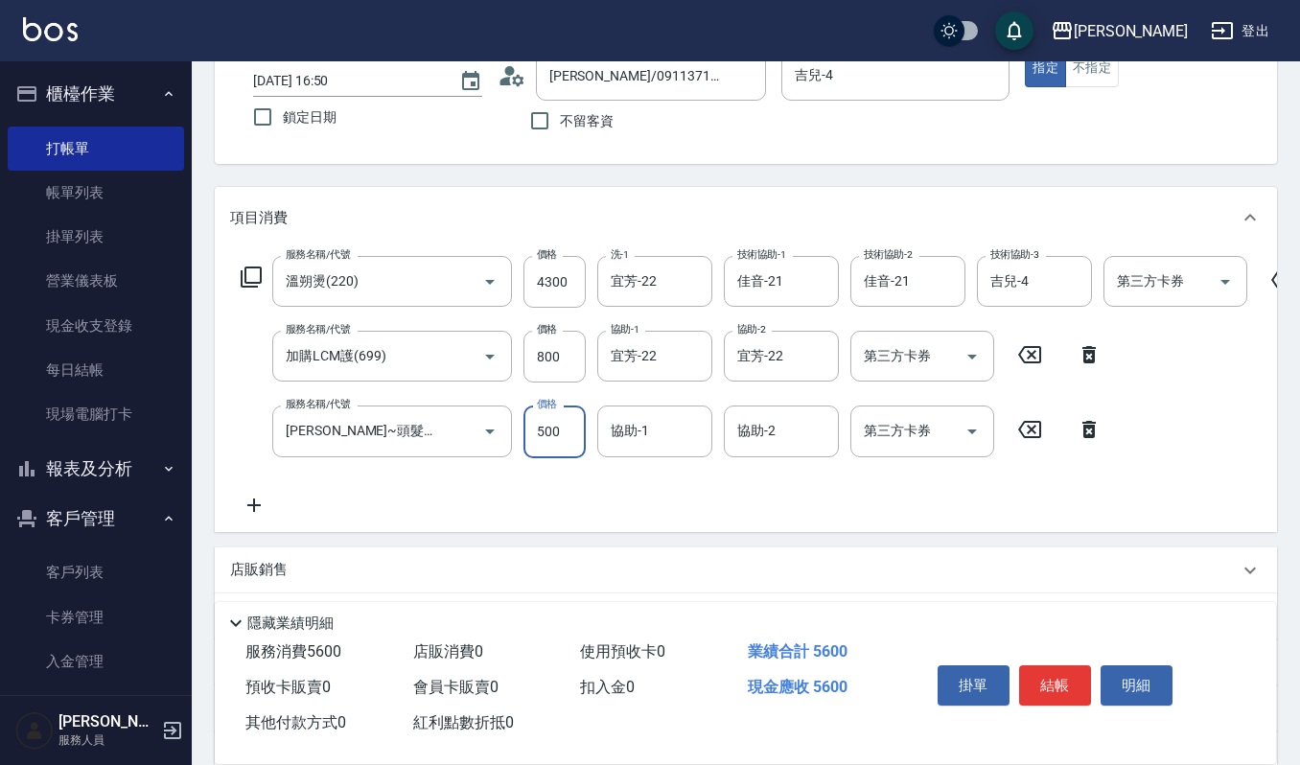
type input "500"
type input "宜芳-22"
click at [1061, 692] on button "結帳" at bounding box center [1055, 686] width 72 height 40
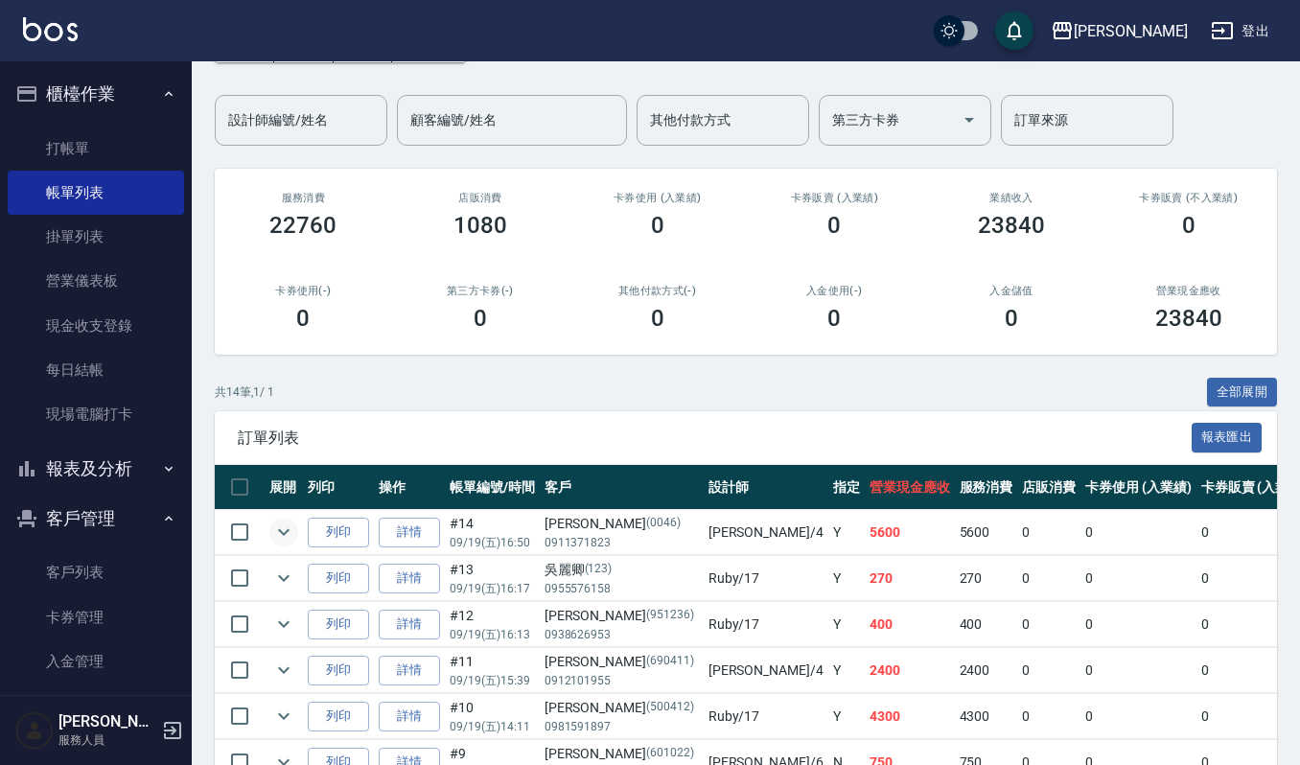
click at [281, 527] on icon "expand row" at bounding box center [283, 532] width 23 height 23
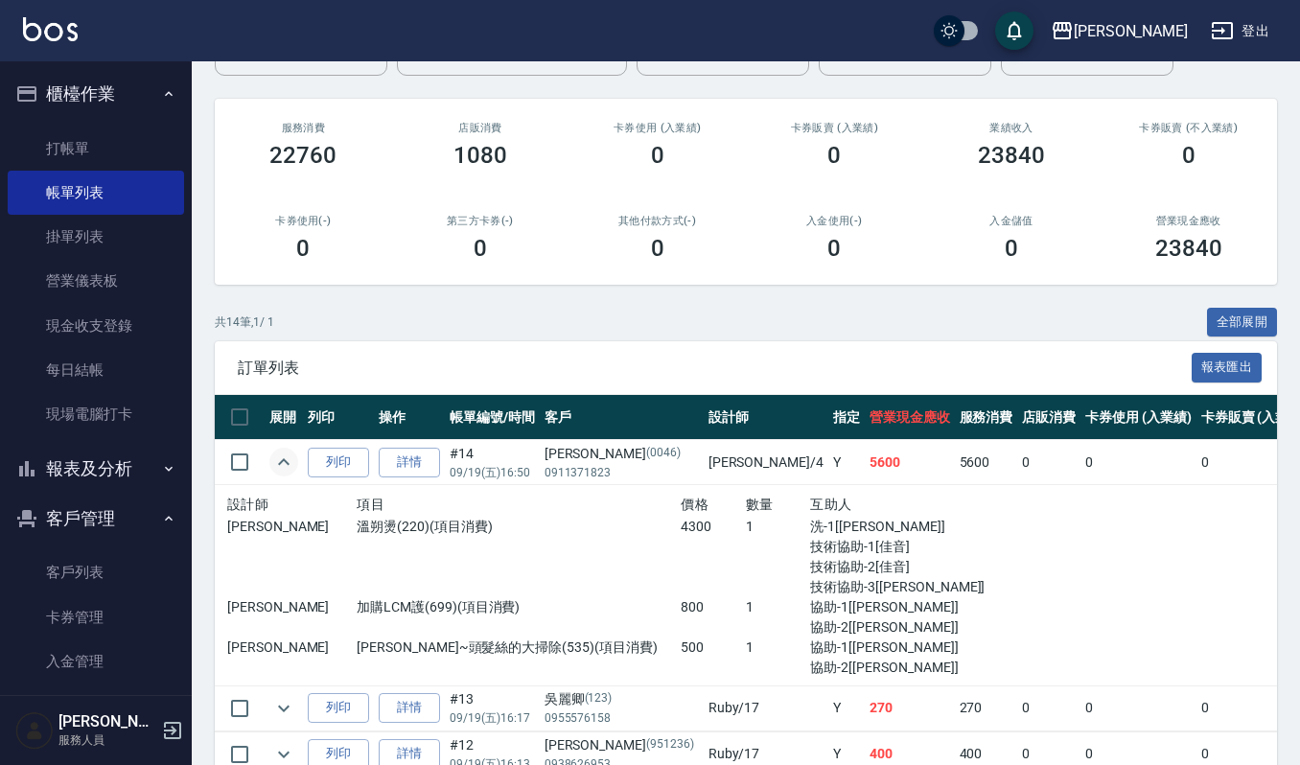
scroll to position [255, 0]
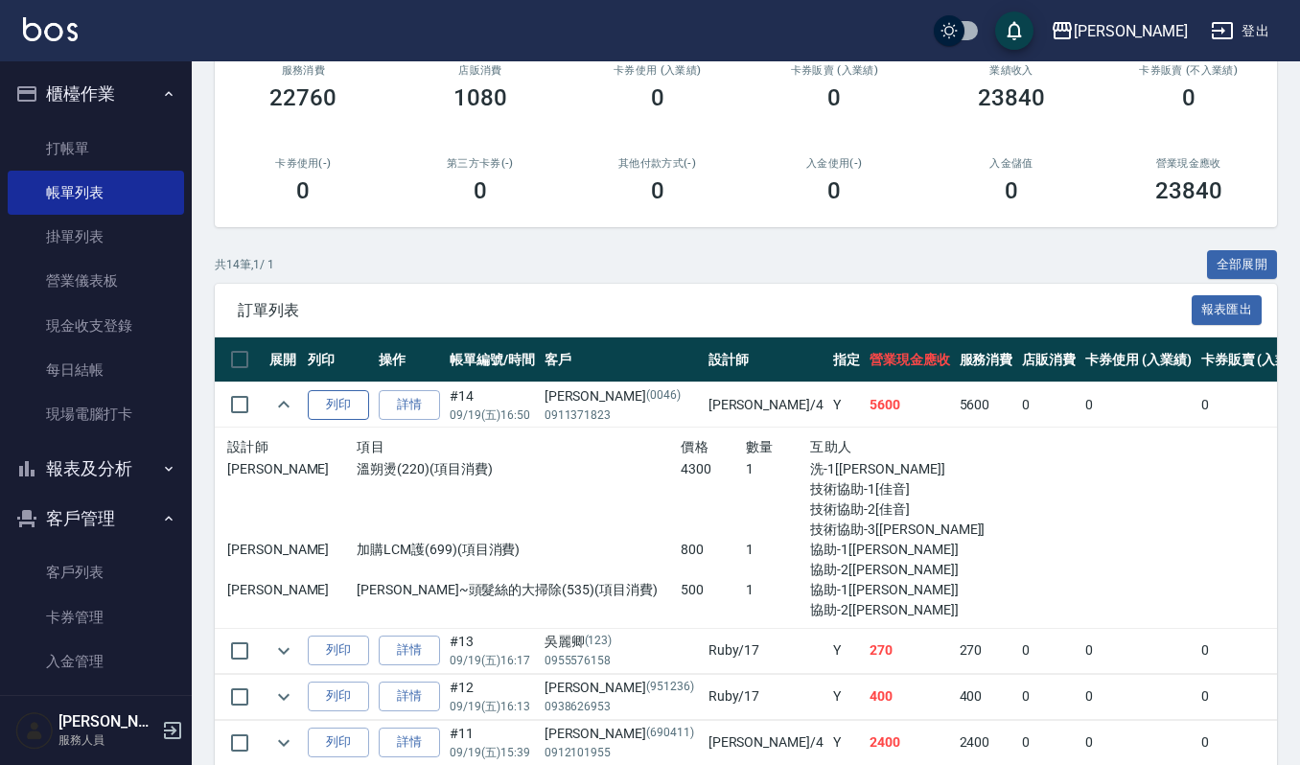
click at [335, 399] on button "列印" at bounding box center [338, 405] width 61 height 30
click at [399, 390] on link "詳情" at bounding box center [409, 405] width 61 height 30
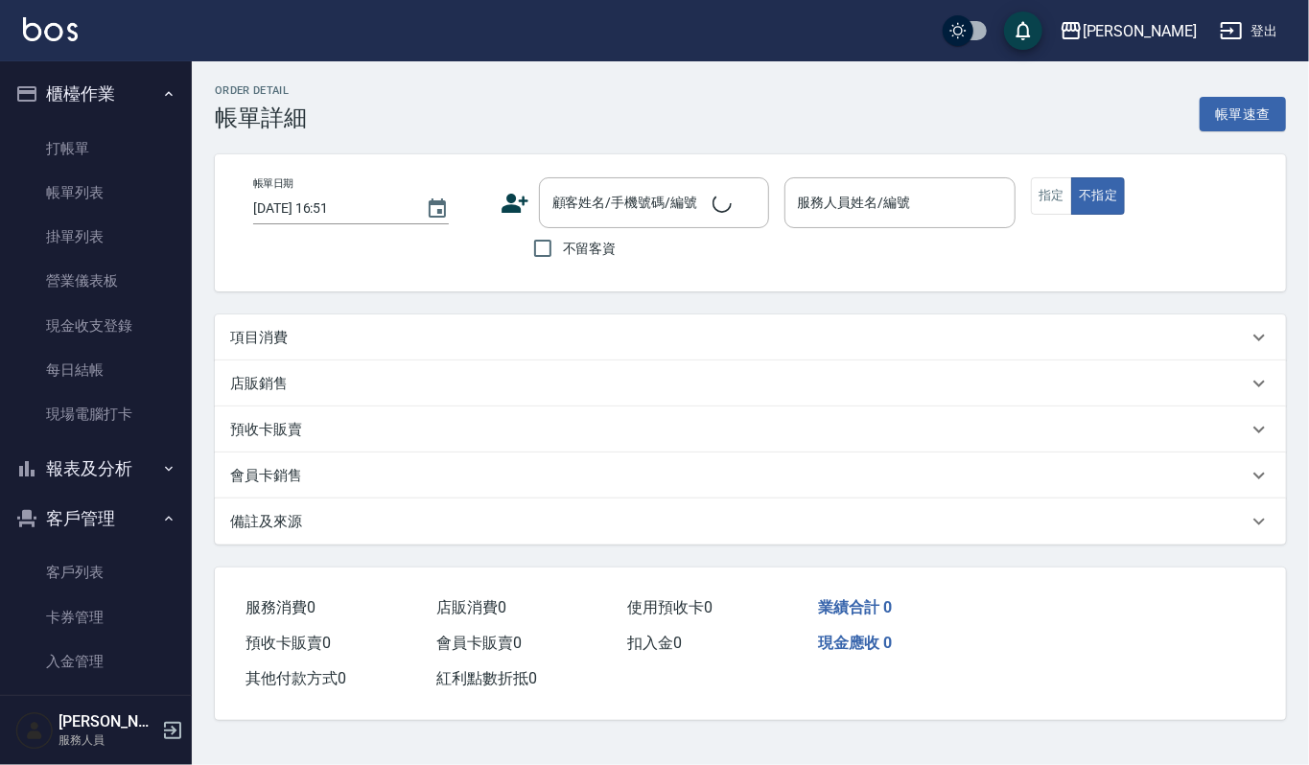
type input "2025/09/19 16:50"
type input "吉兒-4"
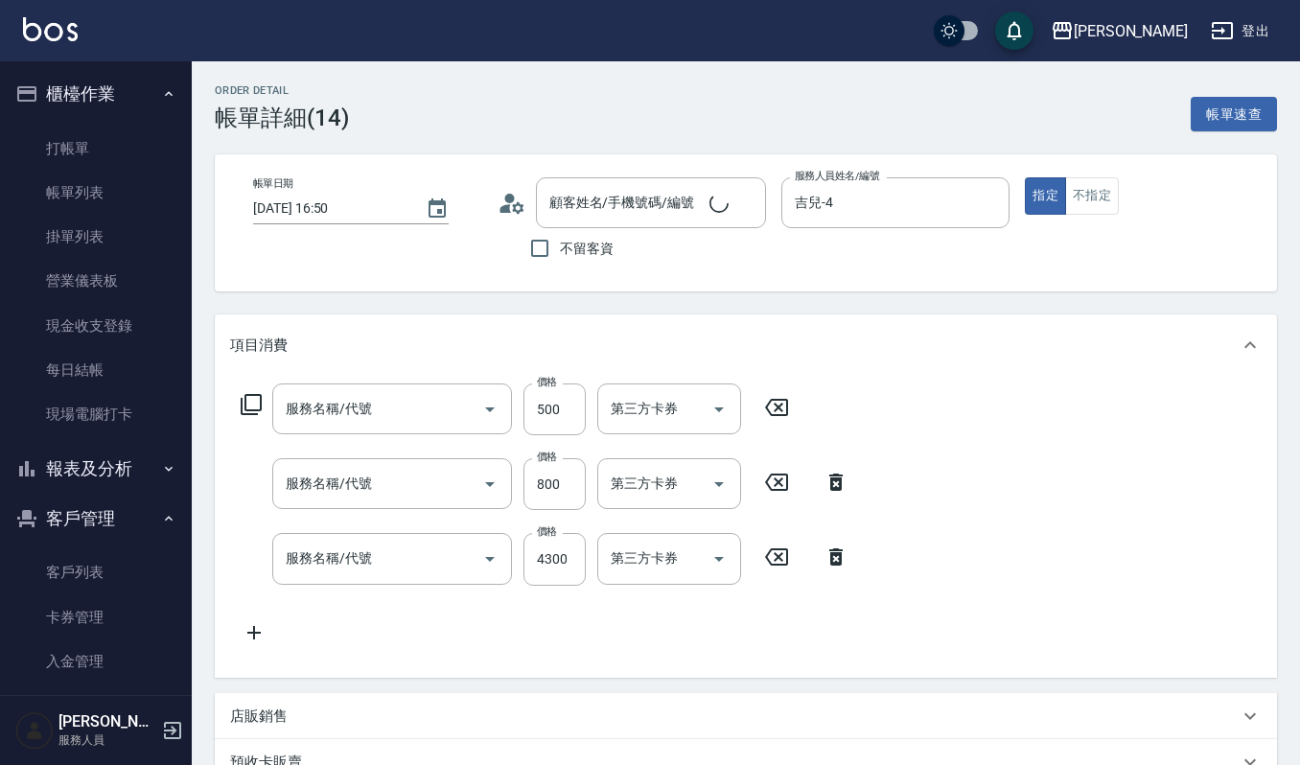
type input "[PERSON_NAME]/0911371823/0046"
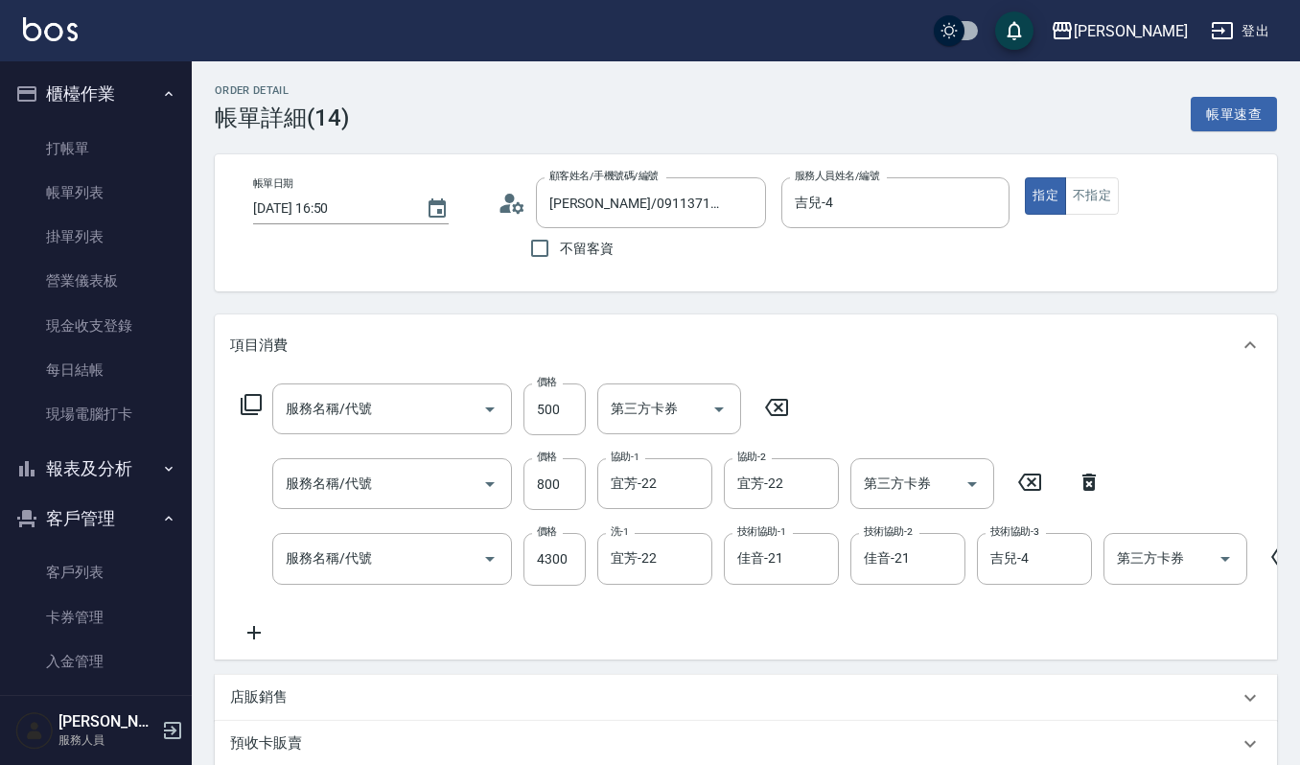
type input "華旭~頭髮絲的大掃除(535)"
type input "加購LCM護(699)"
type input "溫朔燙(220)"
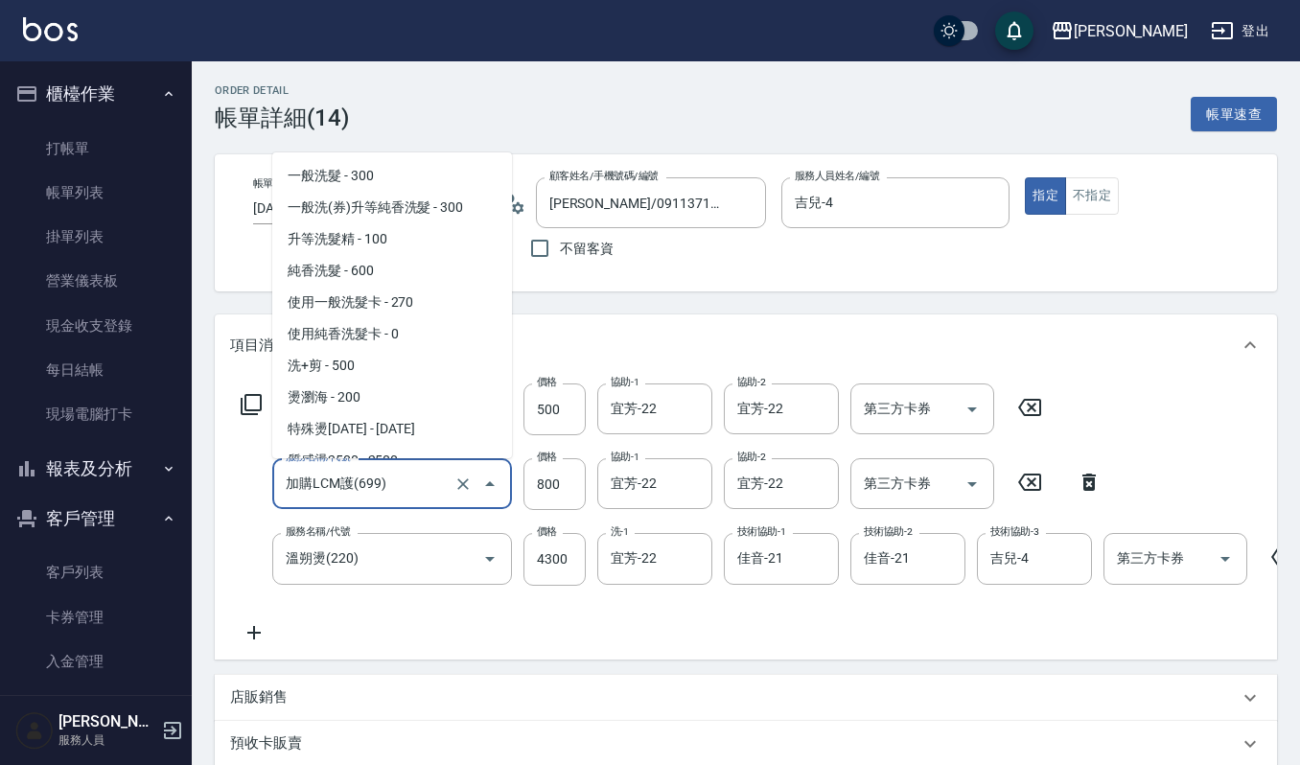
drag, startPoint x: 418, startPoint y: 480, endPoint x: 410, endPoint y: 489, distance: 11.5
click at [410, 489] on input "加購LCM護(699)" at bounding box center [365, 484] width 169 height 34
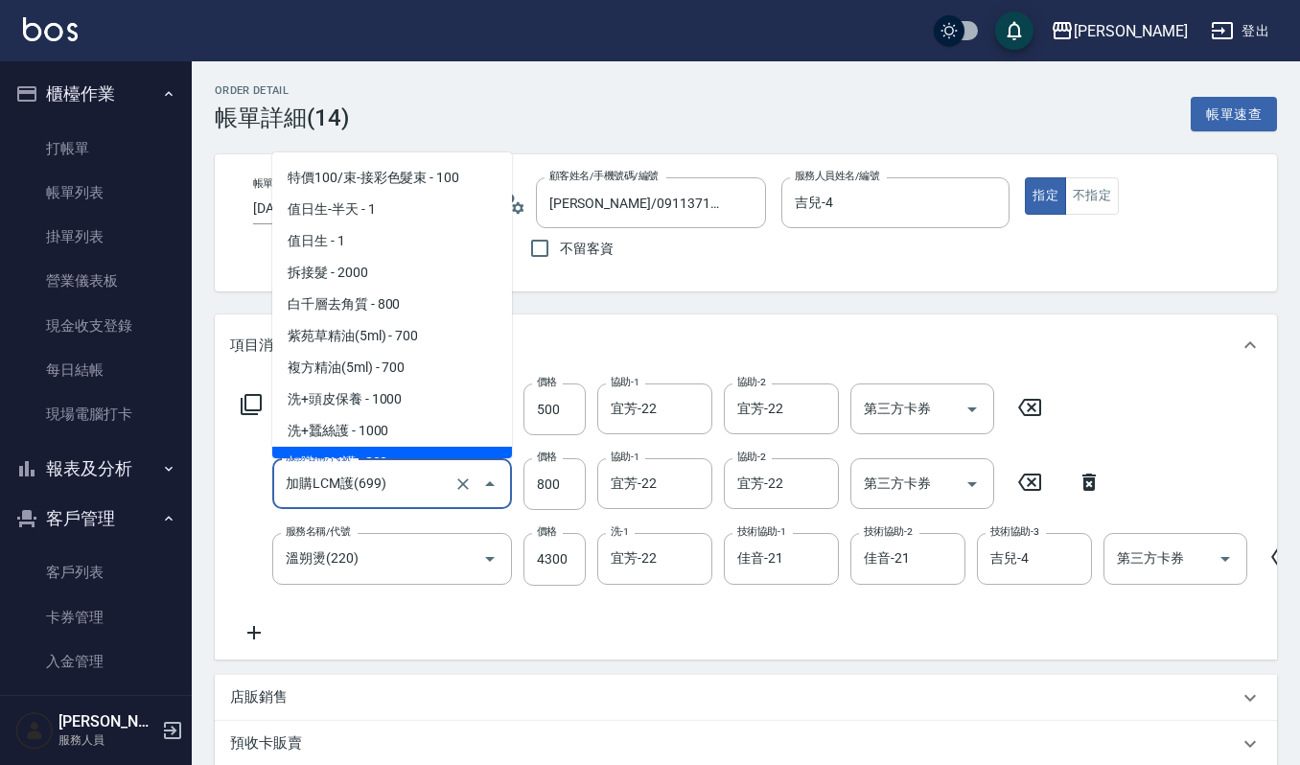
drag, startPoint x: 1082, startPoint y: 473, endPoint x: 1042, endPoint y: 478, distance: 40.6
click at [1083, 473] on icon at bounding box center [1090, 482] width 48 height 23
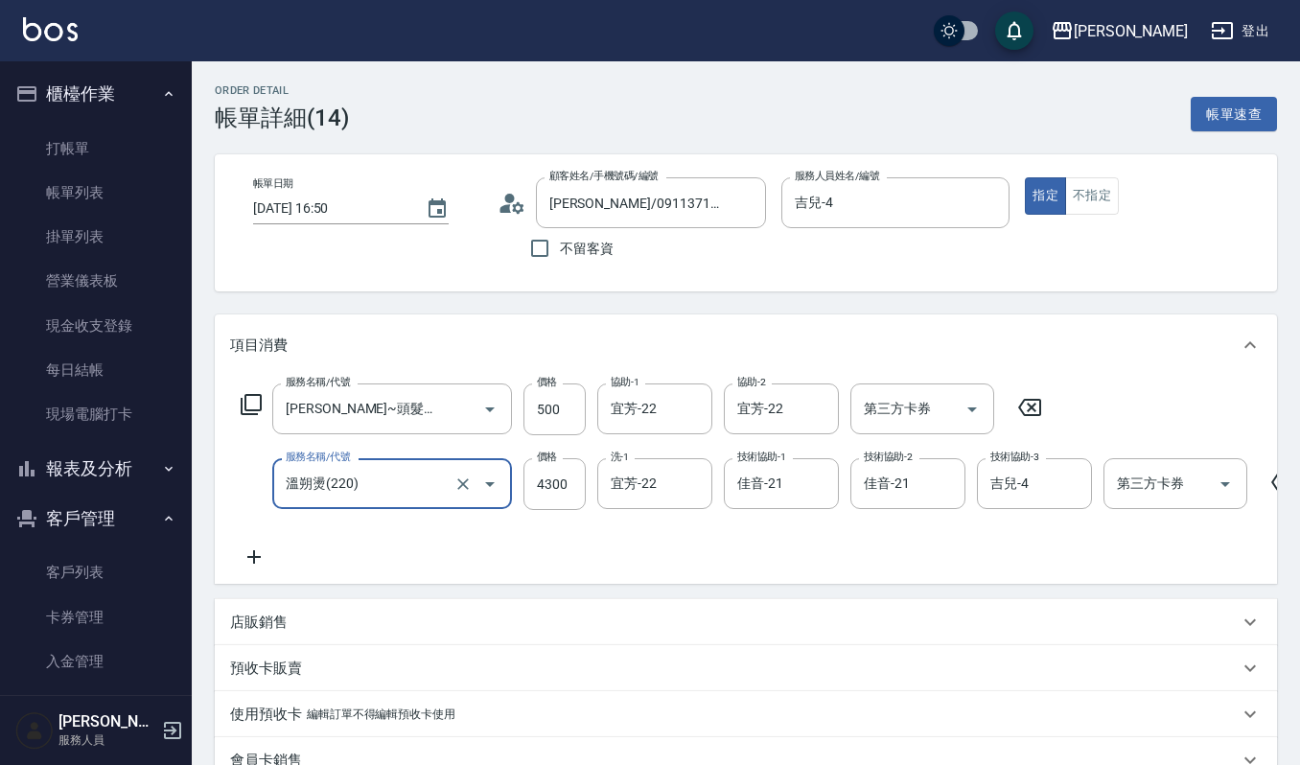
click at [254, 551] on icon at bounding box center [253, 557] width 13 height 13
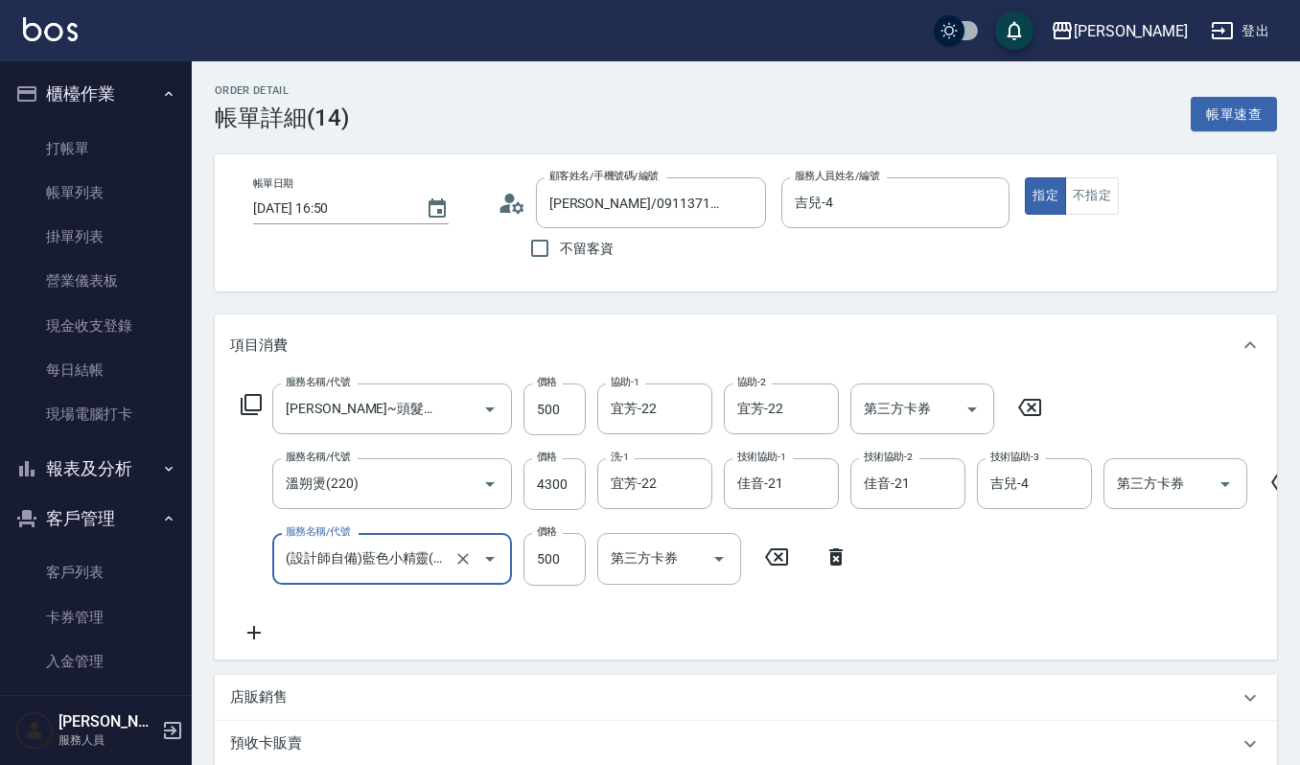
type input "(設計師自備)藍色小精靈(570)"
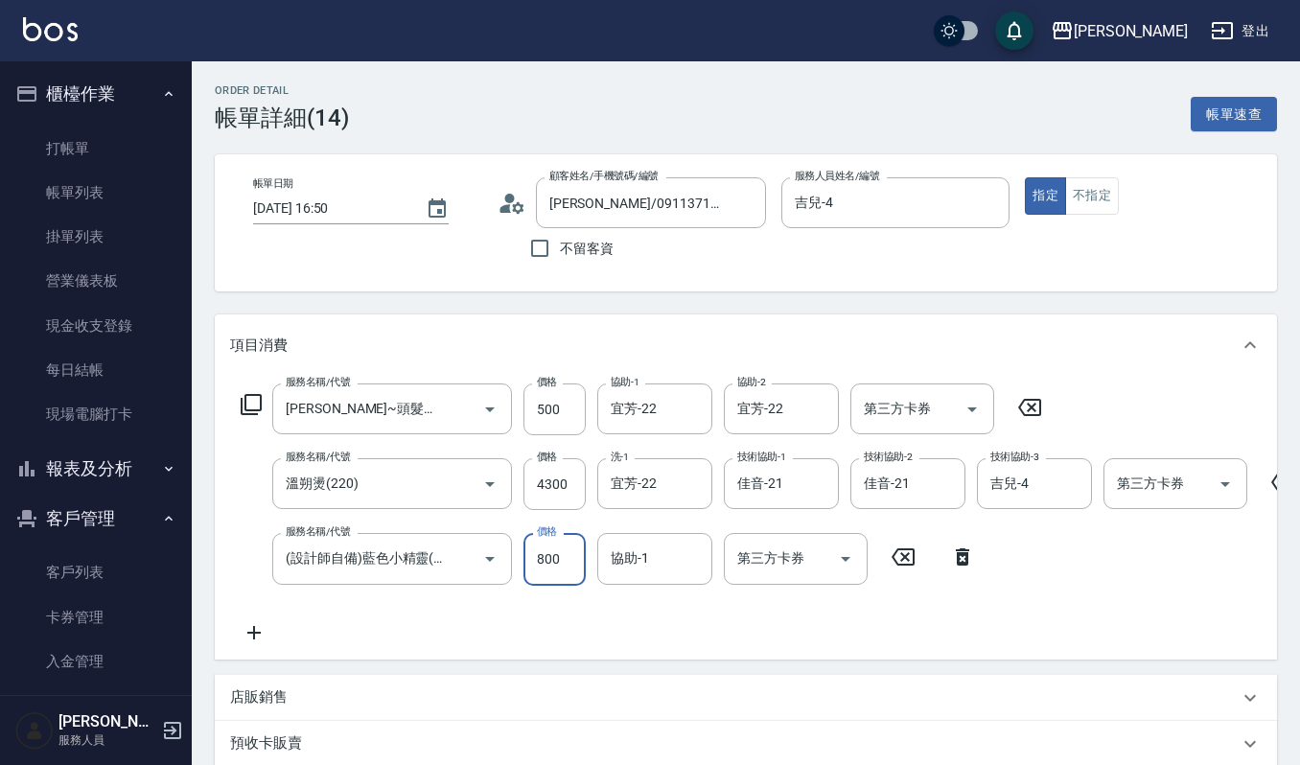
type input "800"
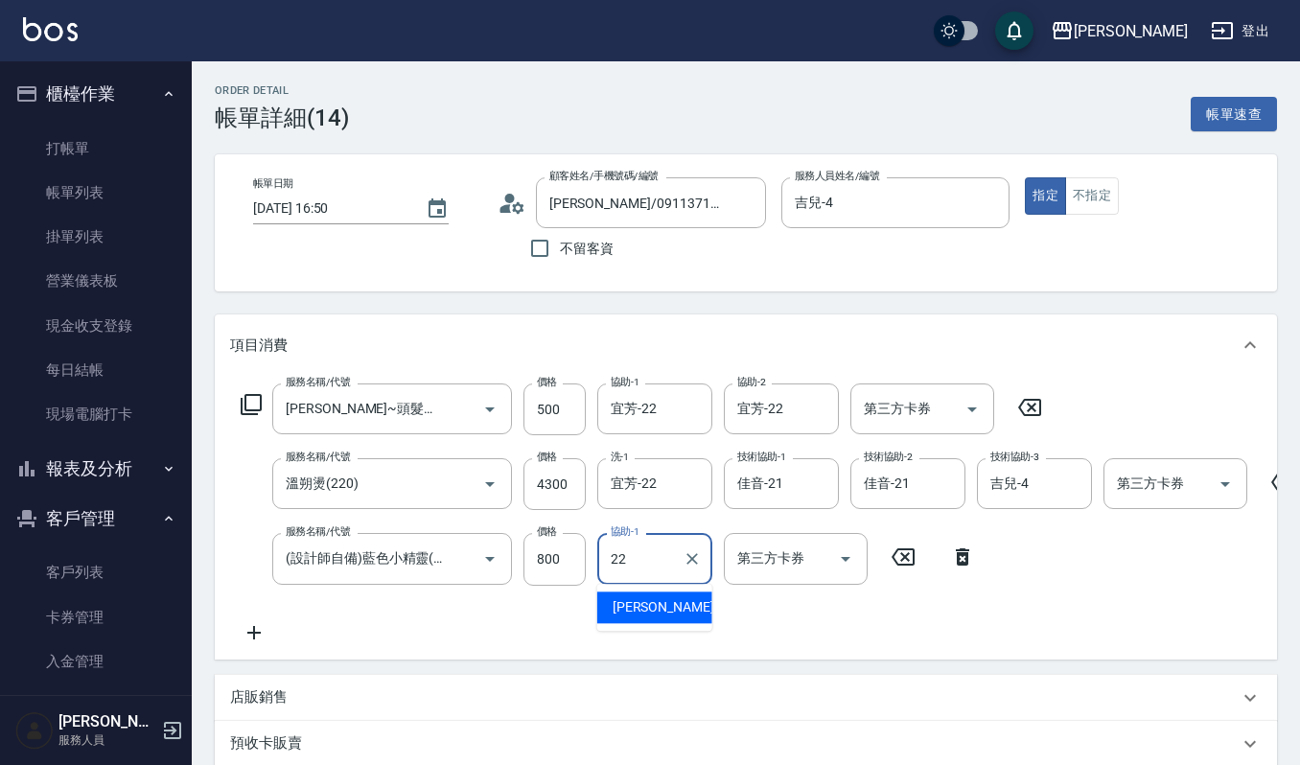
type input "宜芳-22"
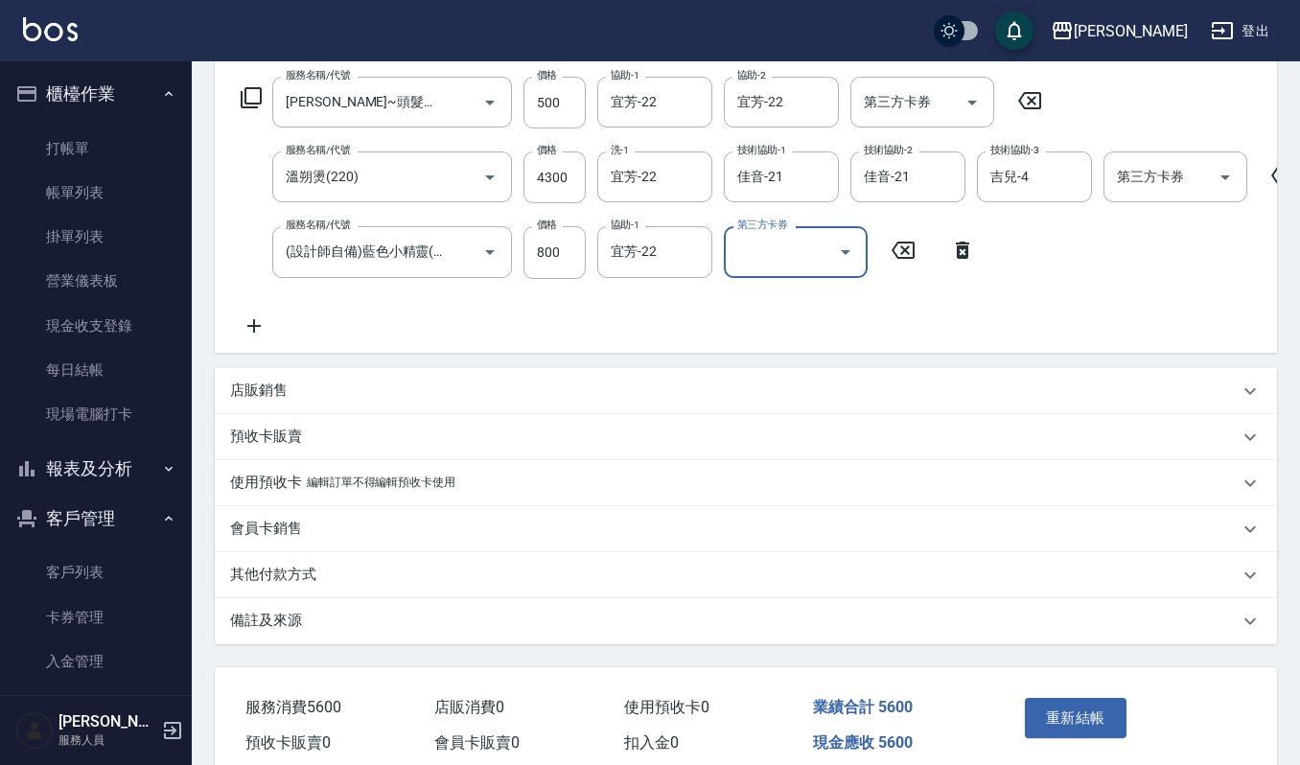
scroll to position [408, 0]
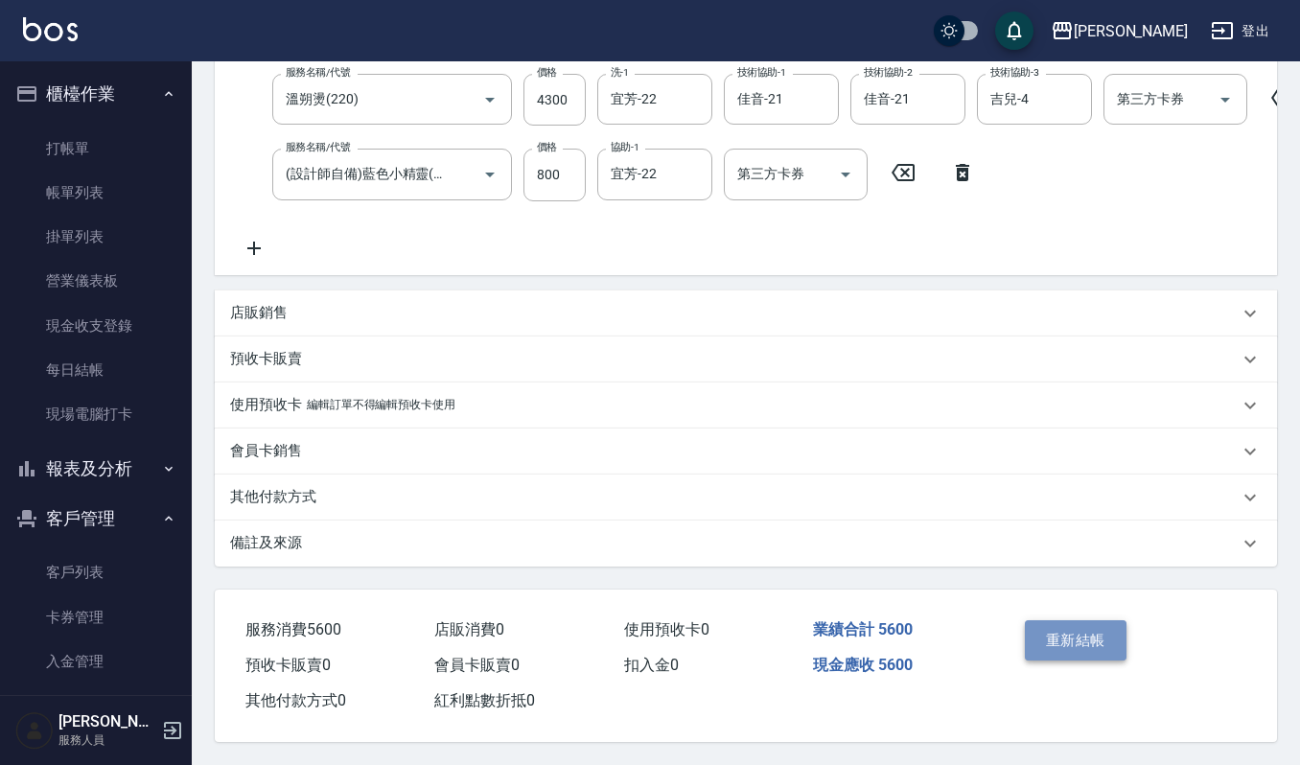
click at [1064, 633] on button "重新結帳" at bounding box center [1076, 641] width 102 height 40
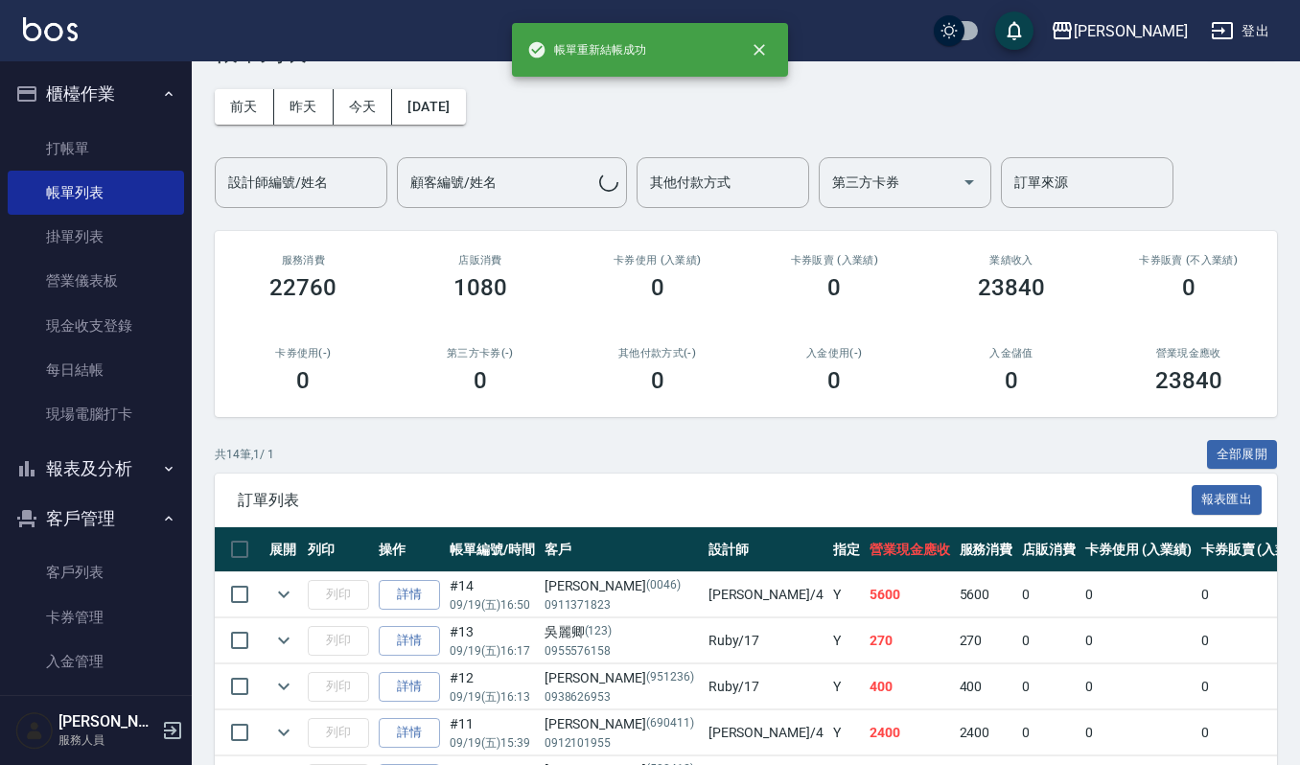
scroll to position [128, 0]
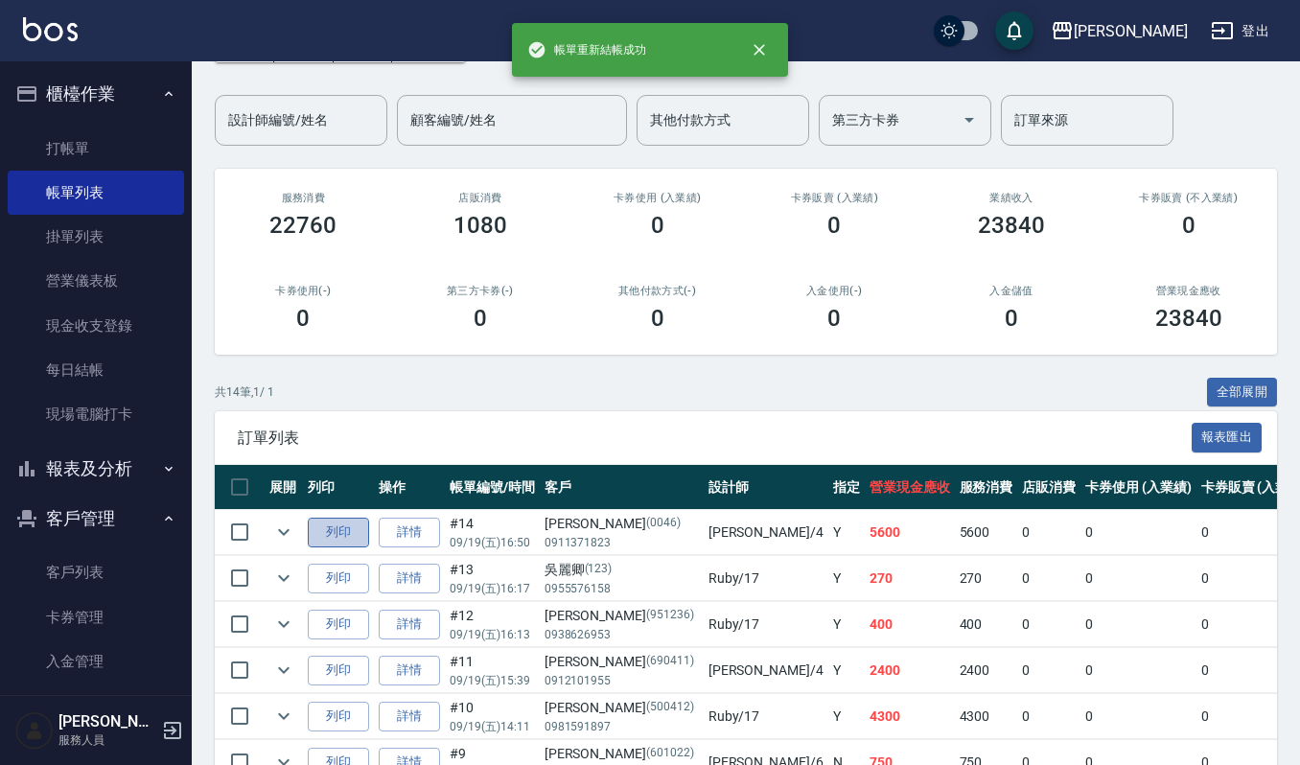
click at [357, 541] on button "列印" at bounding box center [338, 533] width 61 height 30
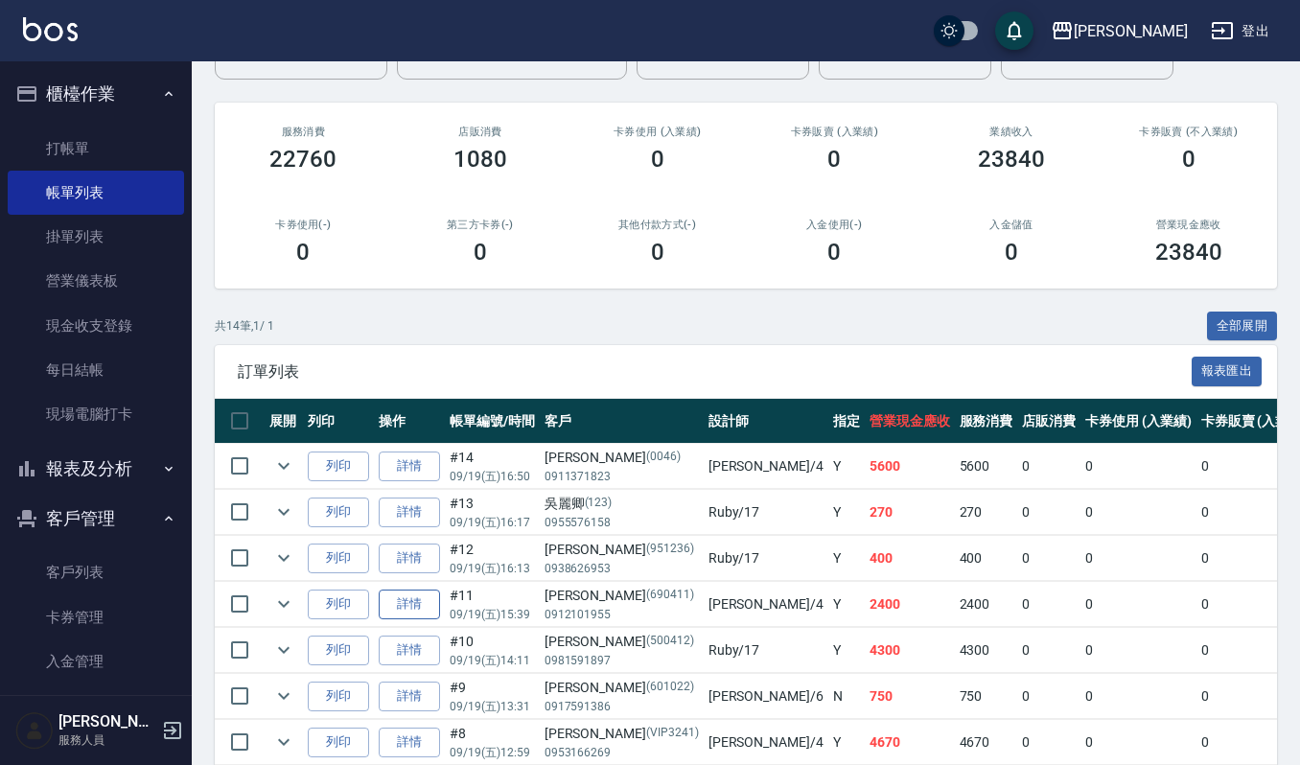
scroll to position [255, 0]
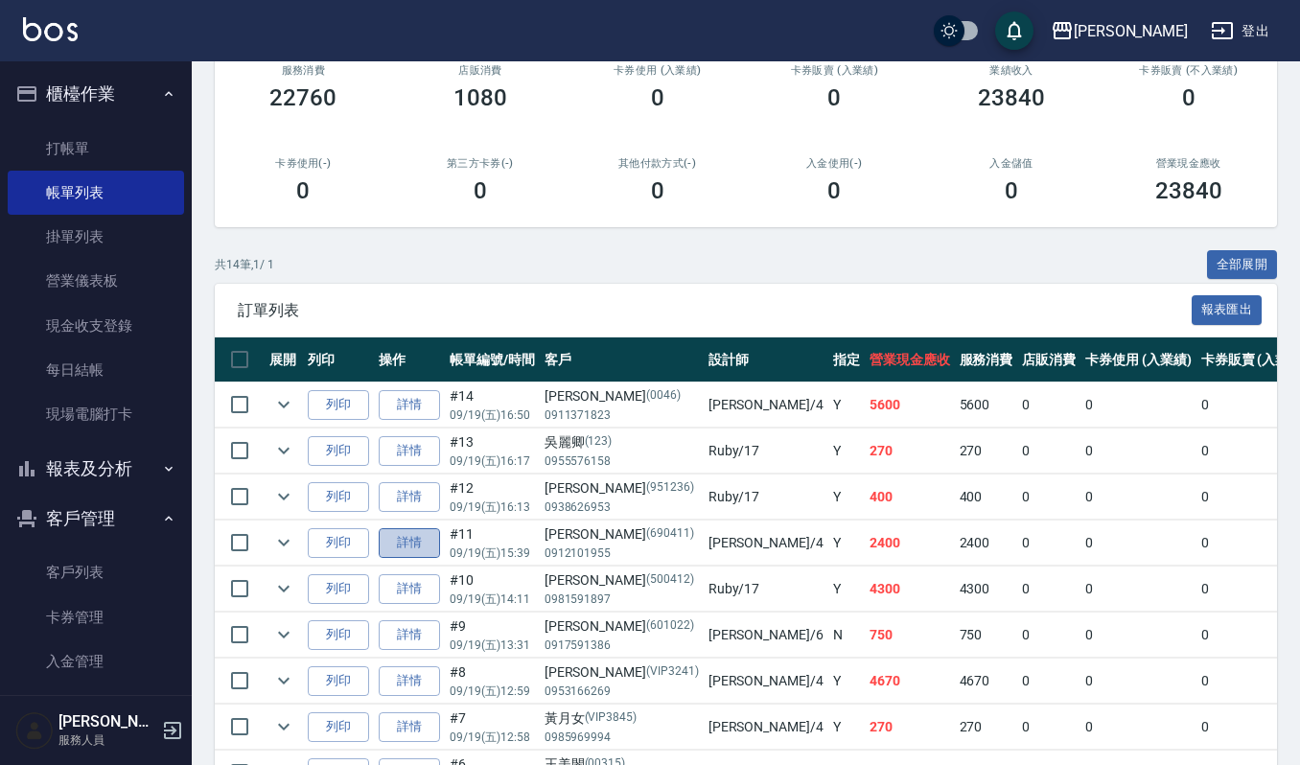
click at [439, 554] on link "詳情" at bounding box center [409, 543] width 61 height 30
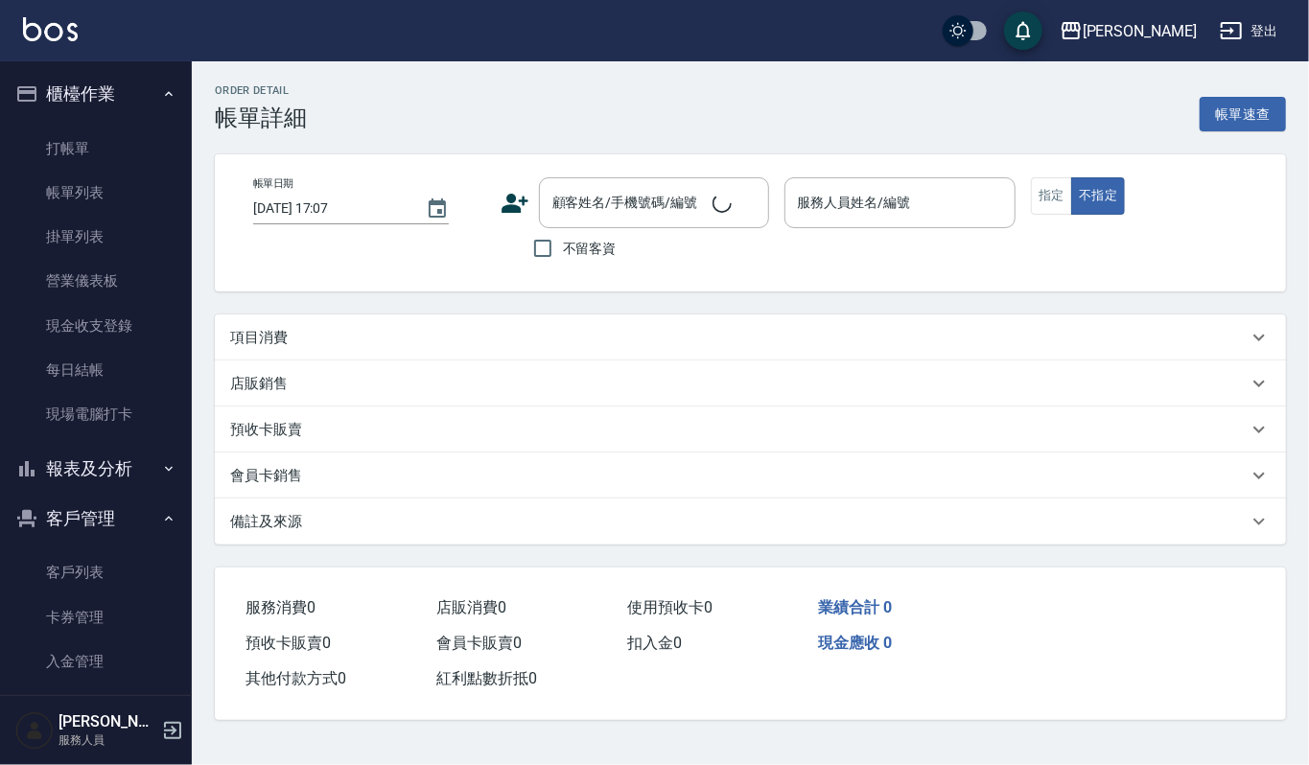
type input "2025/09/19 15:39"
type input "吉兒-4"
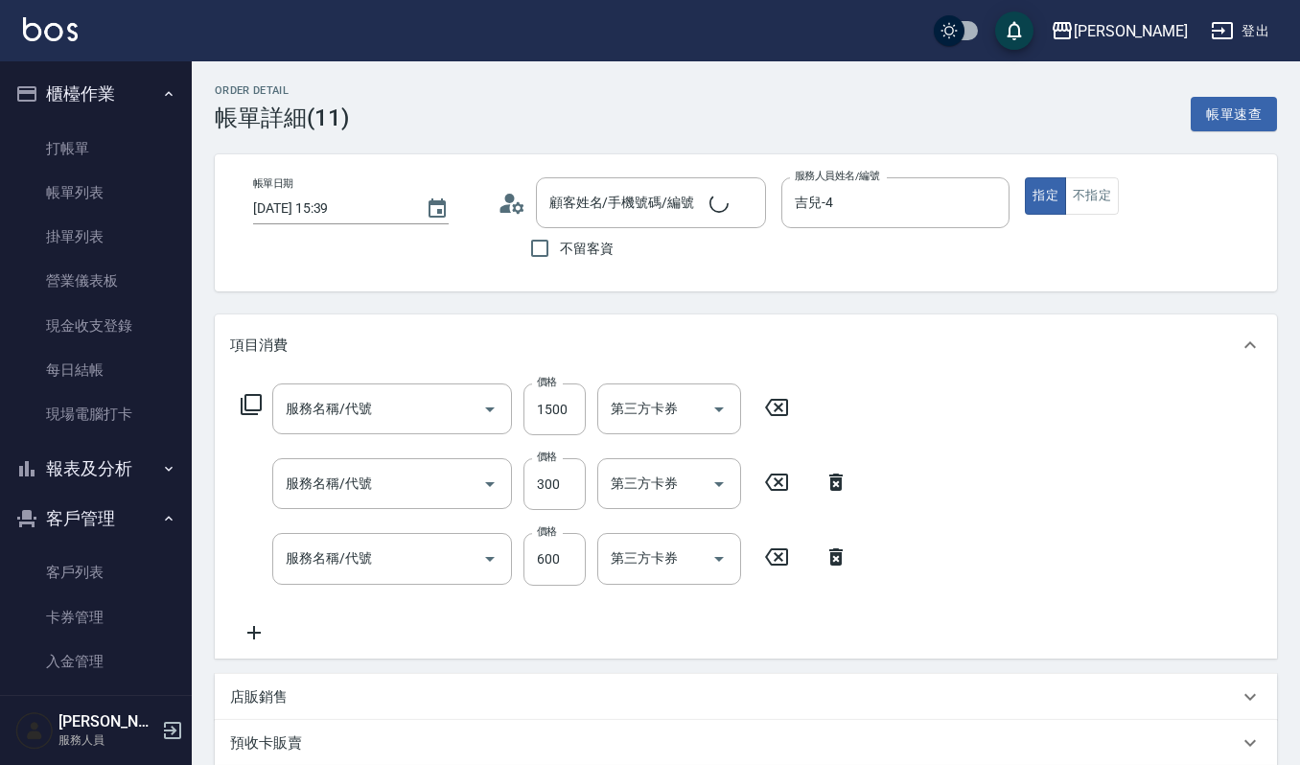
type input "張淑均/0912101955/690411"
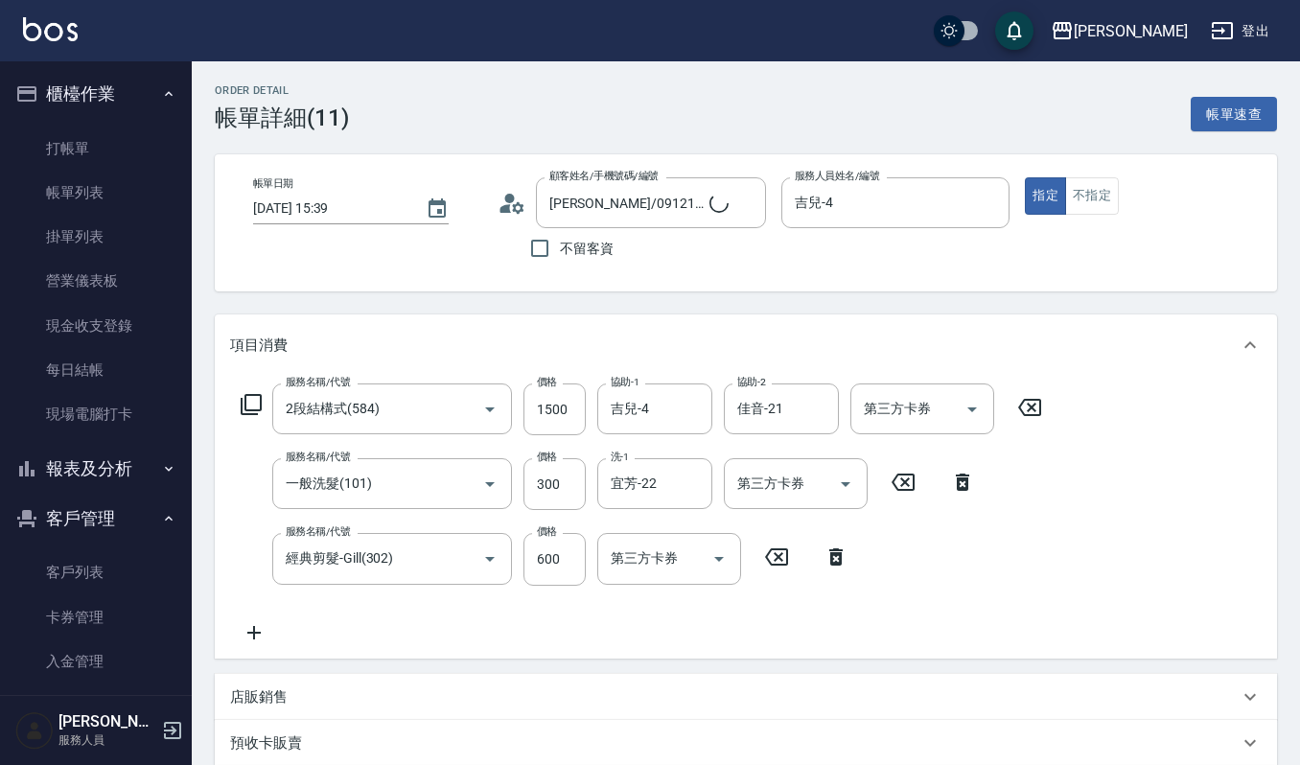
type input "2段結構式(584)"
type input "一般洗髮(101)"
type input "經典剪髮-Gill(302)"
click at [575, 391] on input "1500" at bounding box center [555, 410] width 62 height 52
type input "1900"
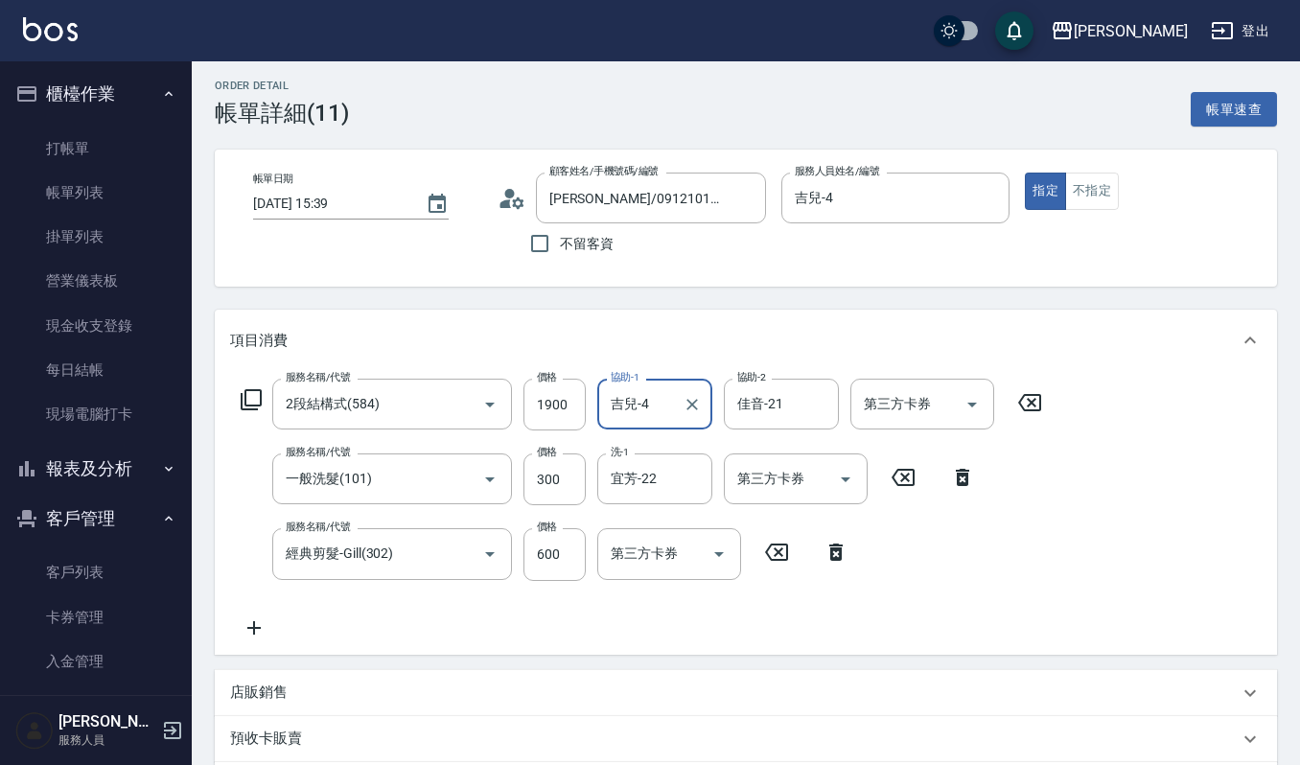
scroll to position [388, 0]
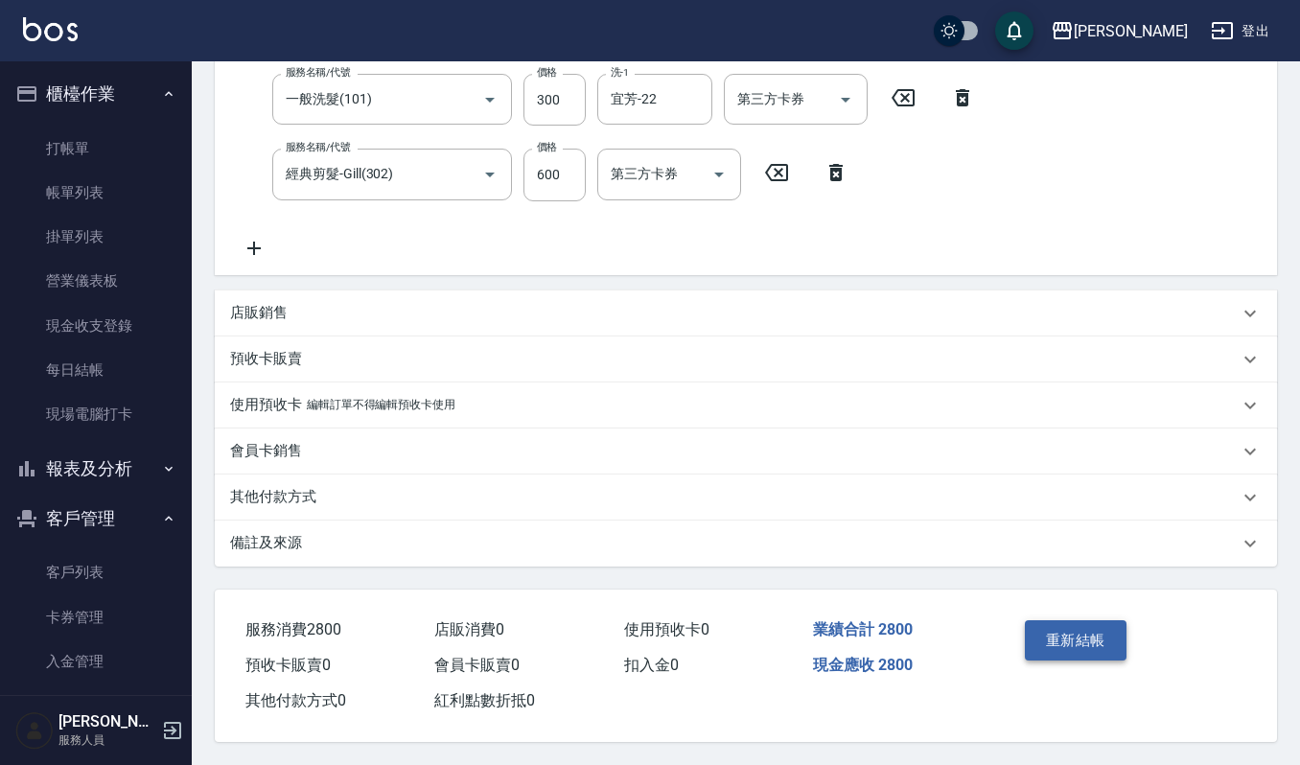
click at [1042, 630] on button "重新結帳" at bounding box center [1076, 641] width 102 height 40
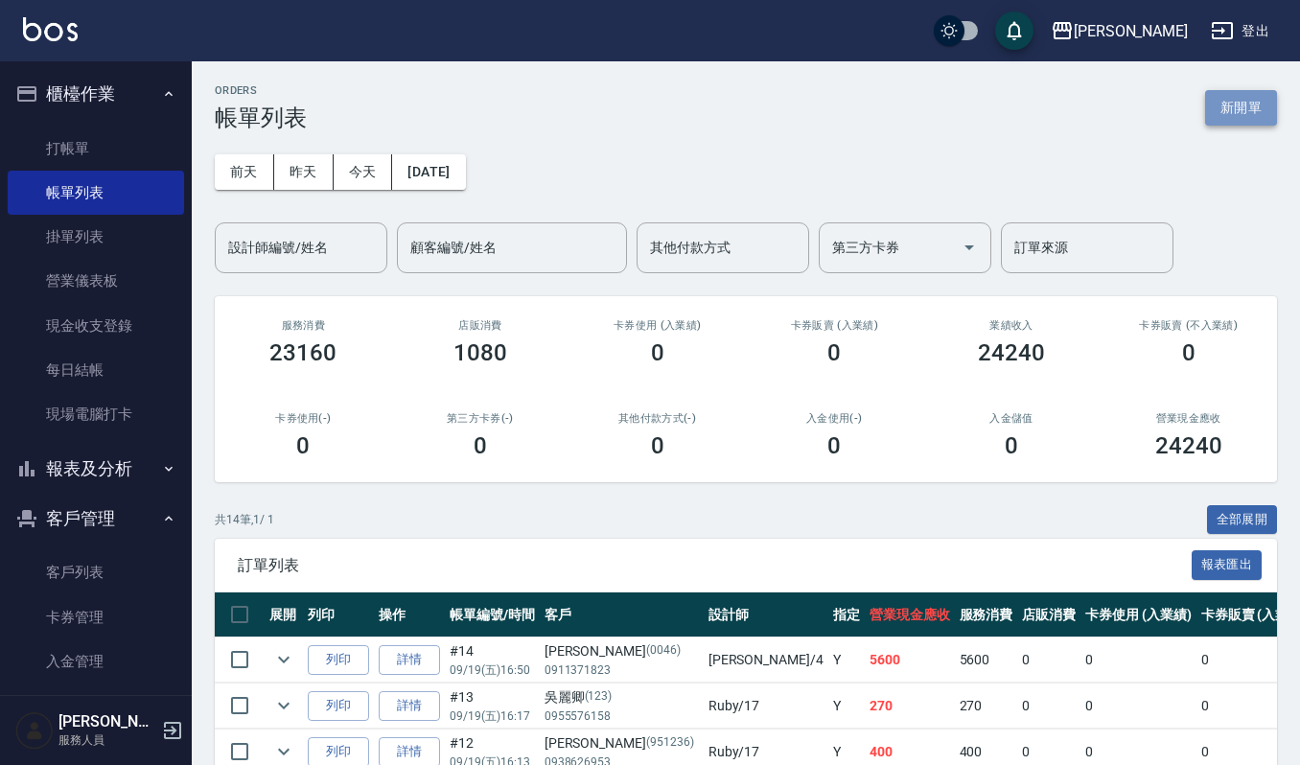
click at [1229, 107] on button "新開單" at bounding box center [1242, 107] width 72 height 35
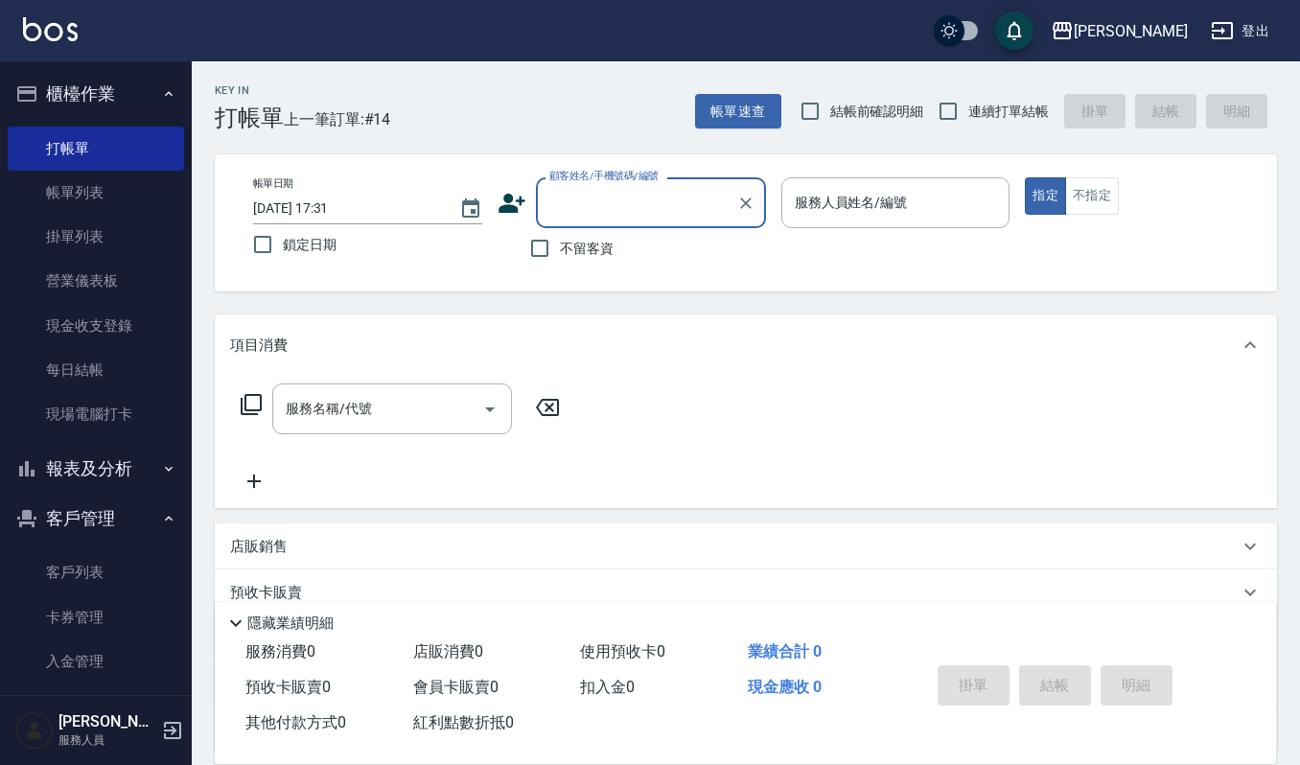
click at [602, 208] on input "顧客姓名/手機號碼/編號" at bounding box center [637, 203] width 184 height 34
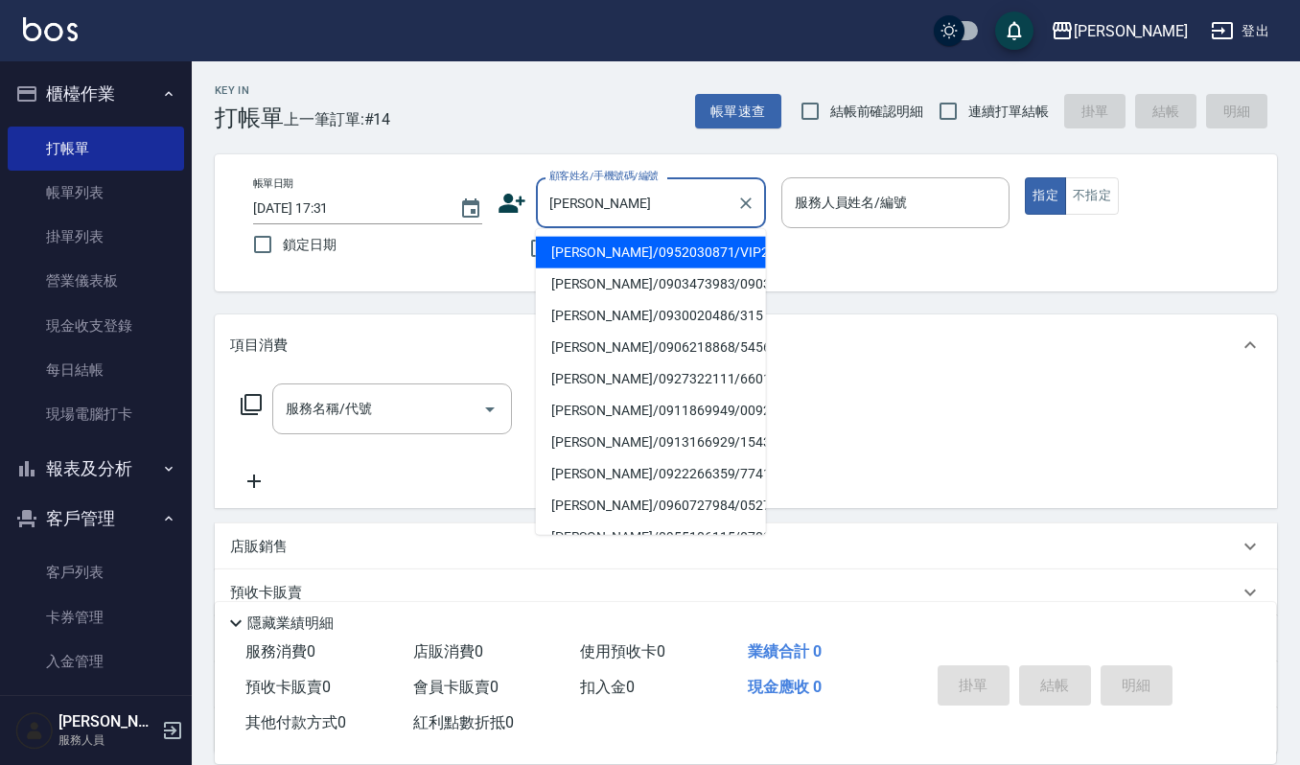
click at [599, 204] on input "李秉" at bounding box center [637, 203] width 184 height 34
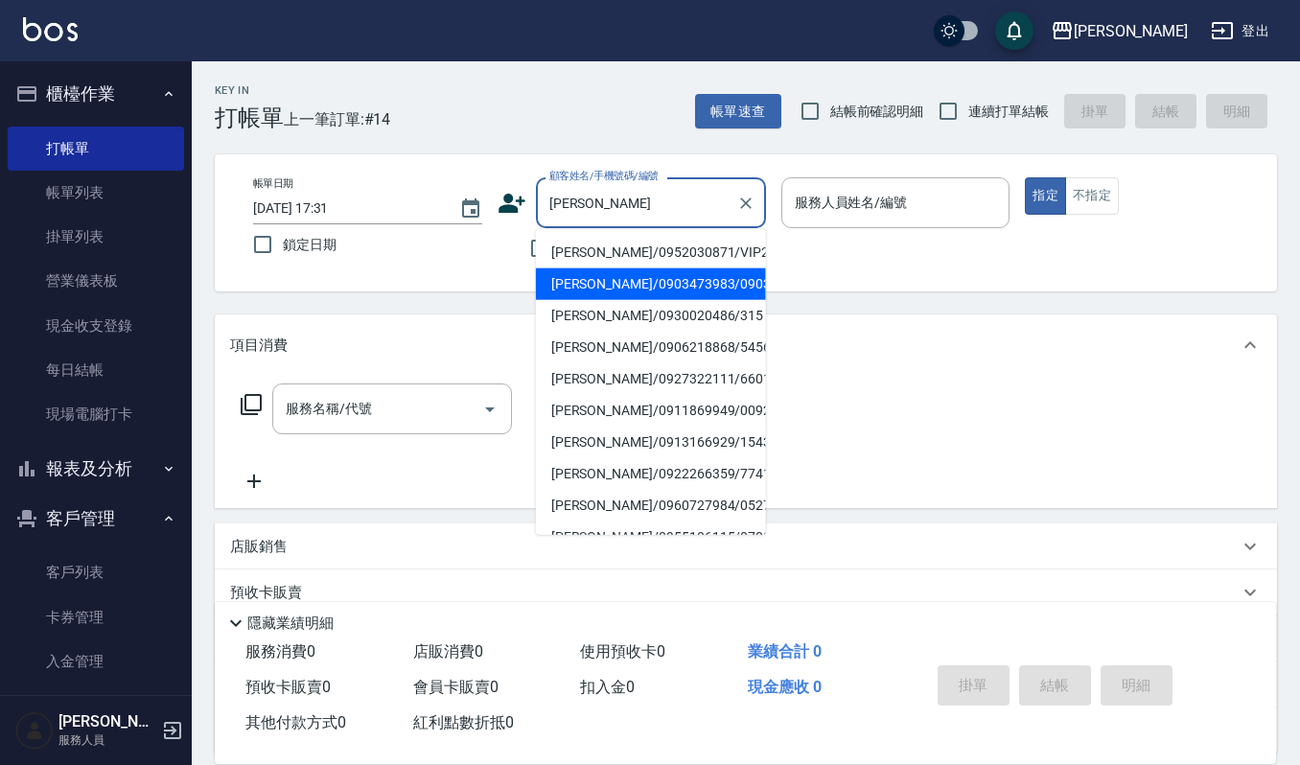
click at [629, 258] on li "李秉勳/0952030871/VIP2826" at bounding box center [651, 253] width 230 height 32
type input "李秉勳/0952030871/VIP2826"
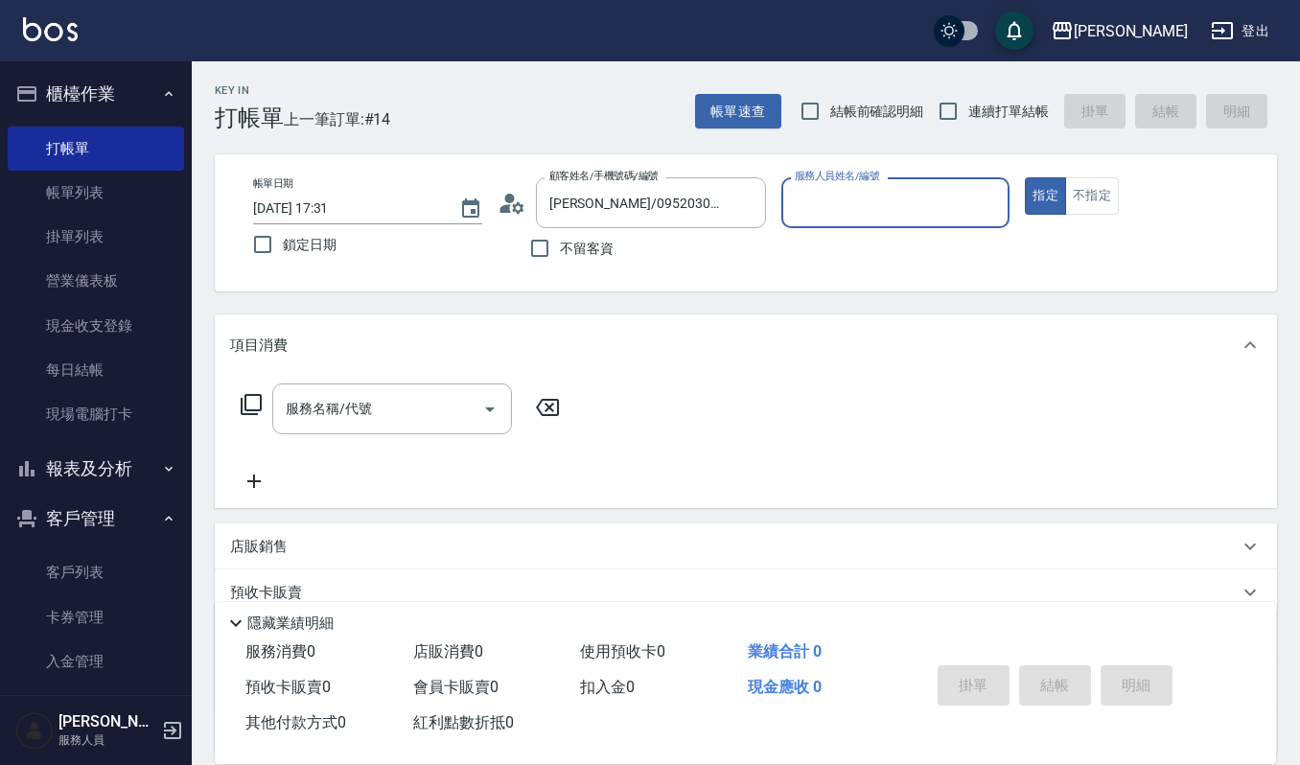
type input "Joalin-6"
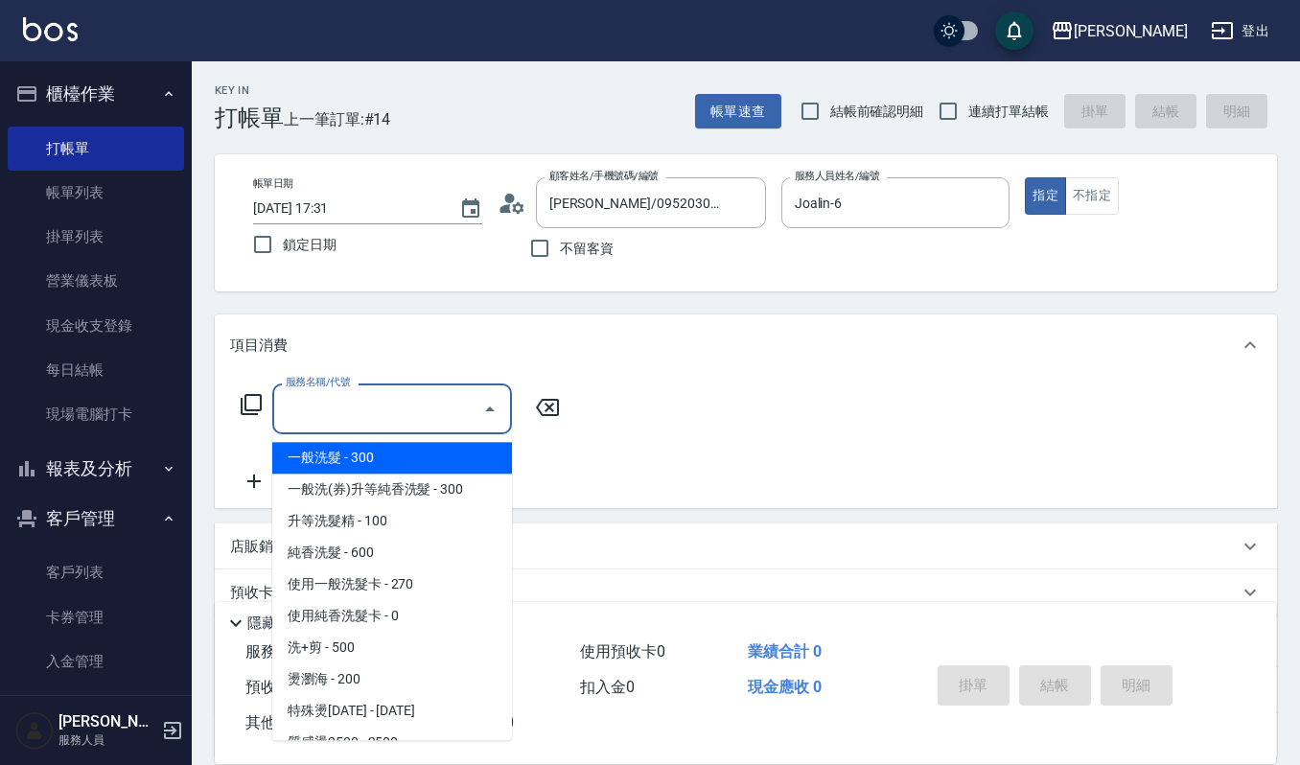
click at [405, 408] on input "服務名稱/代號" at bounding box center [378, 409] width 194 height 34
type input "1"
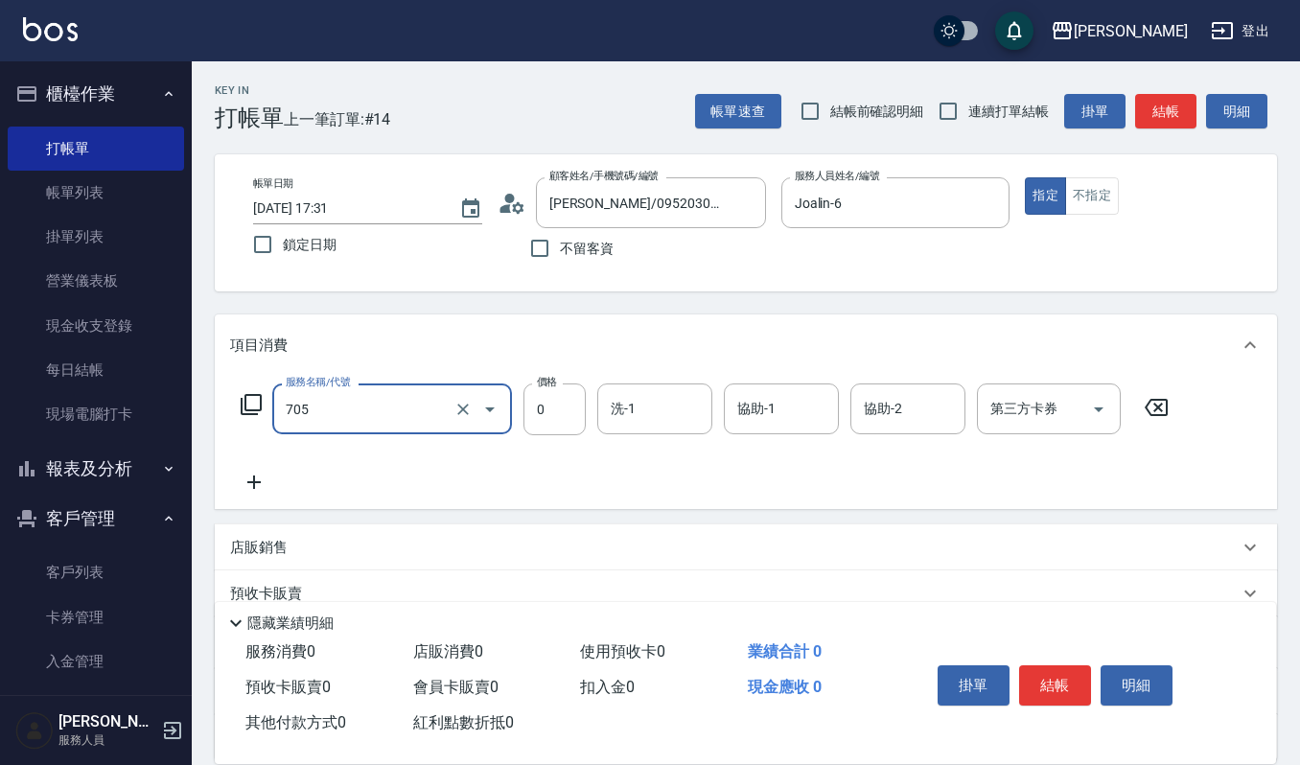
type input "努貝亞卷(不含純香)0(705)"
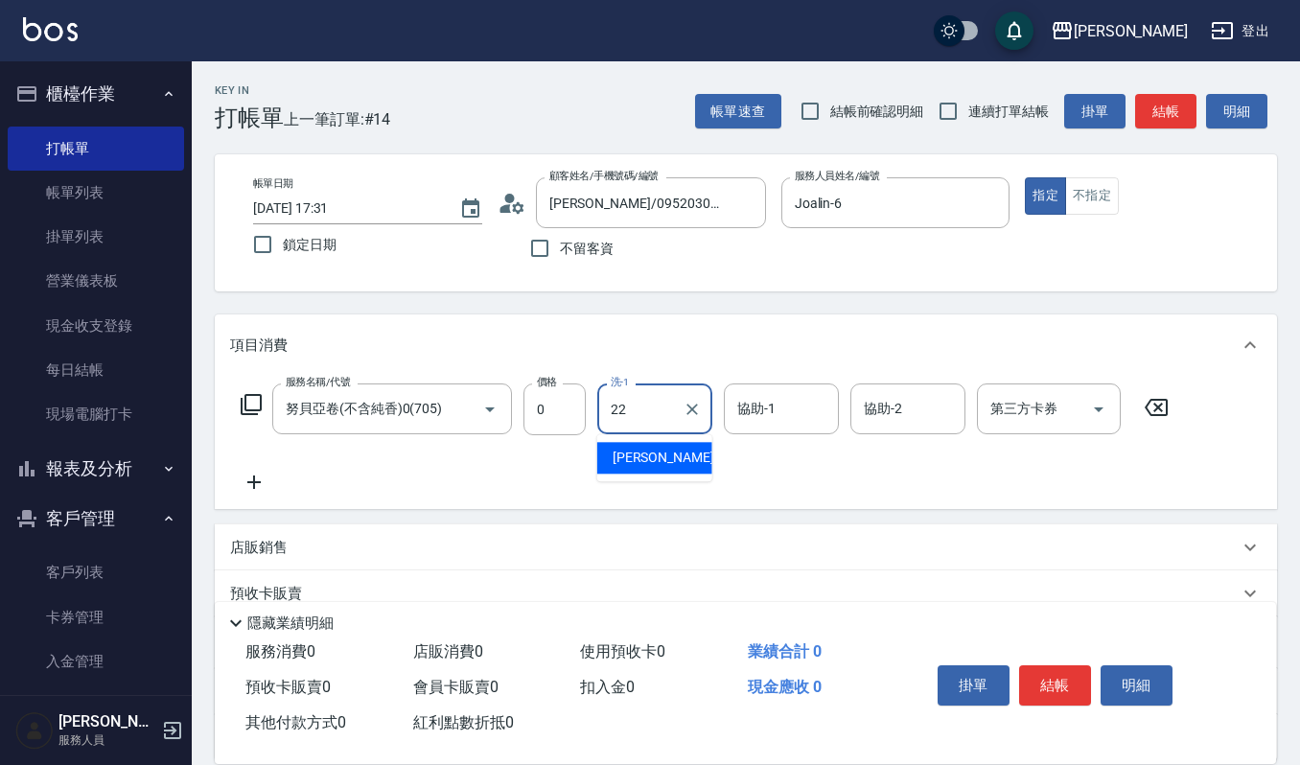
type input "宜芳-22"
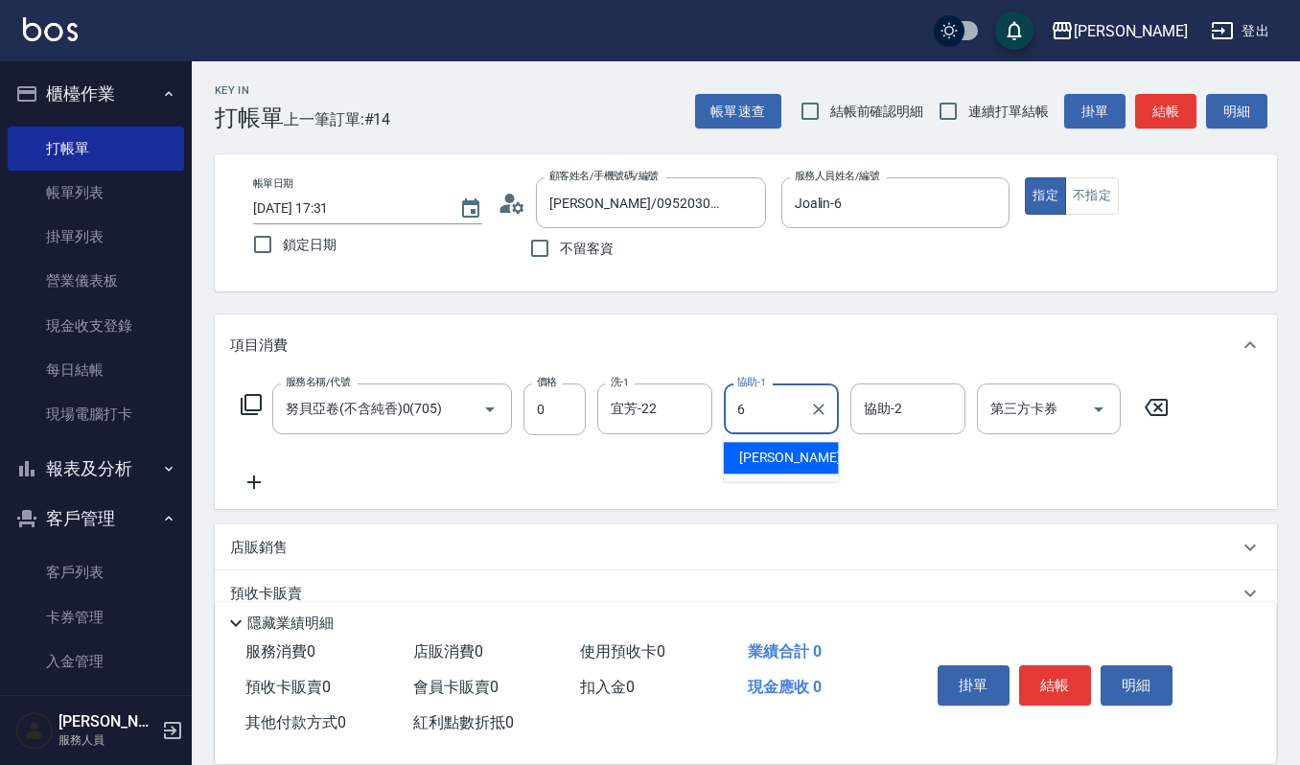
type input "Joalin-6"
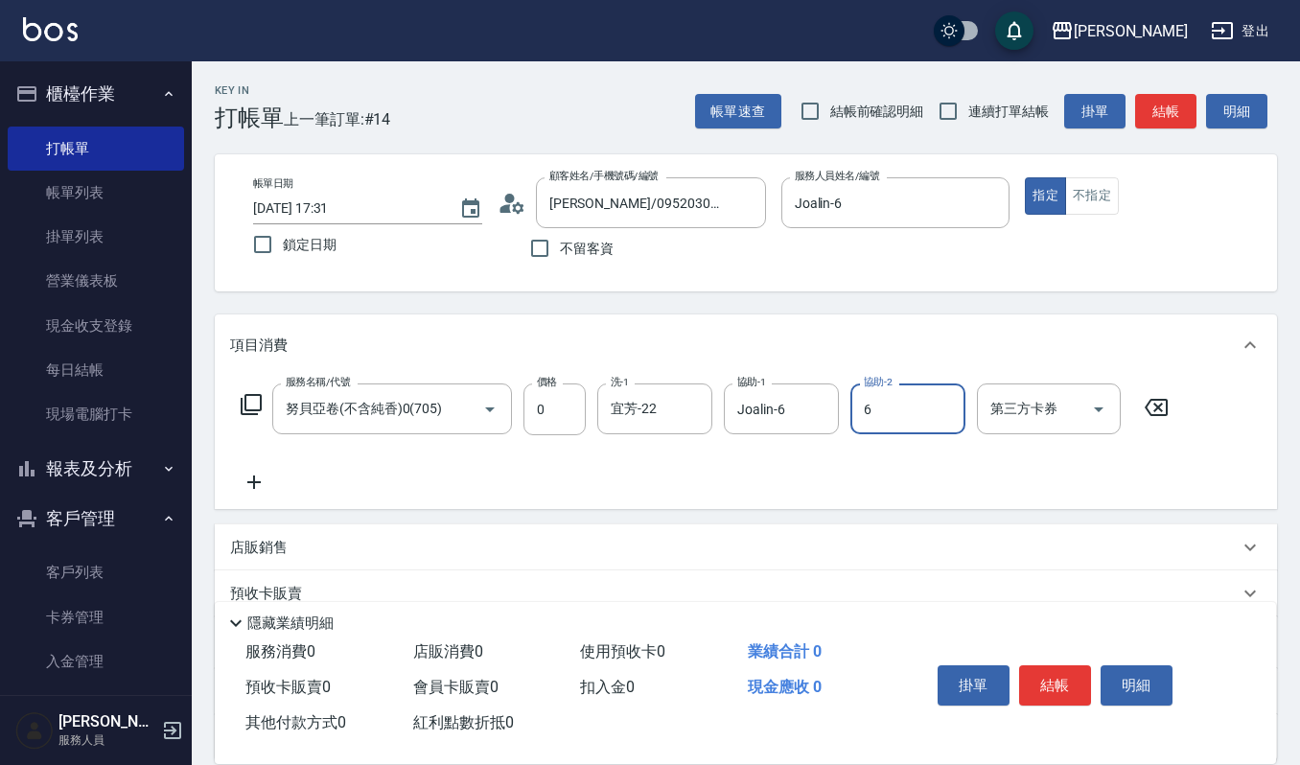
type input "Joalin-6"
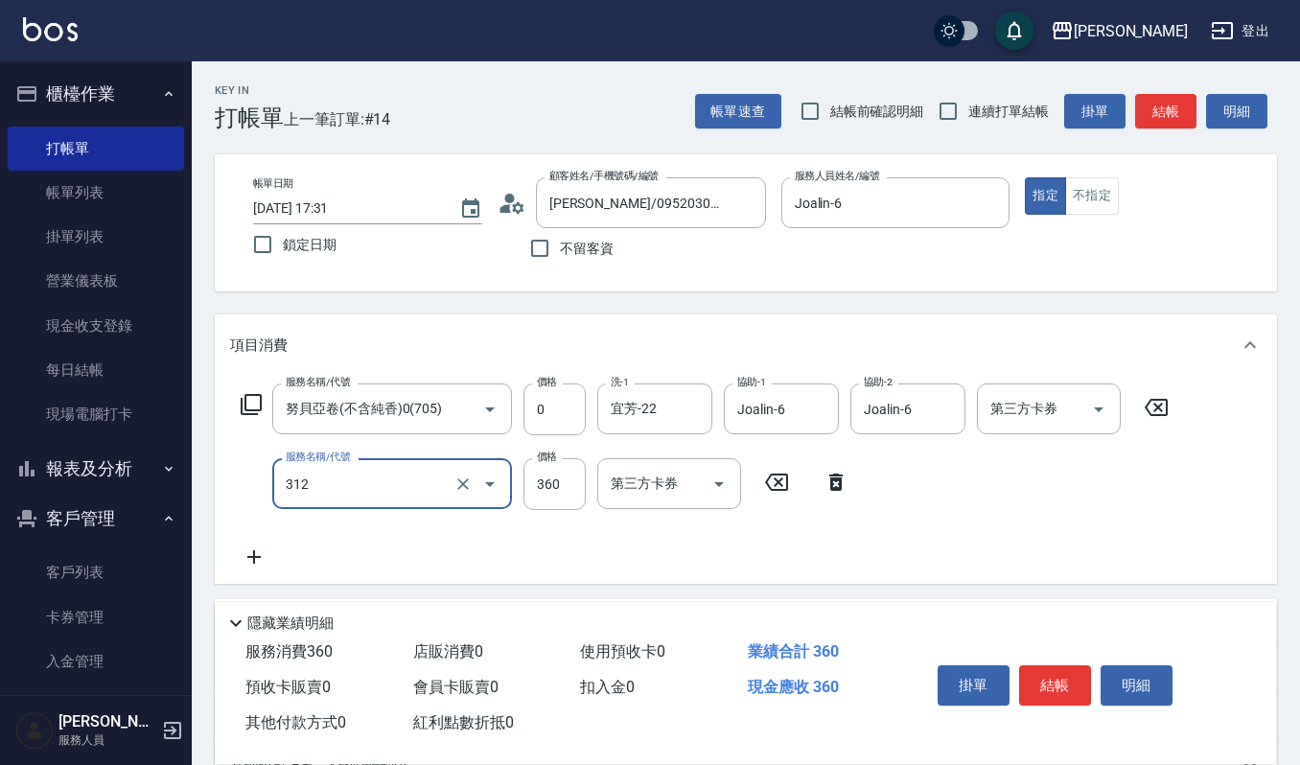
type input "2024剪髮卡400(312)"
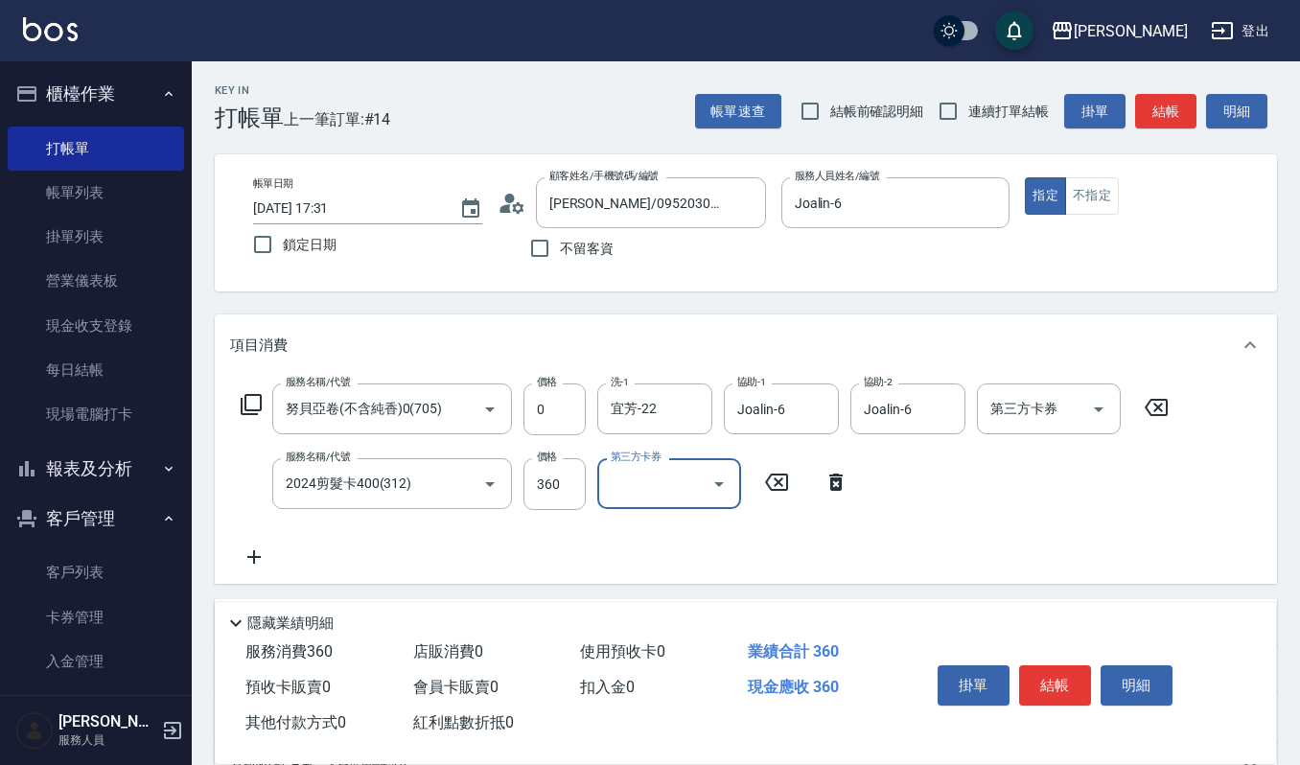
click at [646, 493] on input "第三方卡券" at bounding box center [655, 484] width 98 height 34
click at [661, 558] on span "舊有卡券" at bounding box center [669, 566] width 144 height 32
type input "舊有卡券"
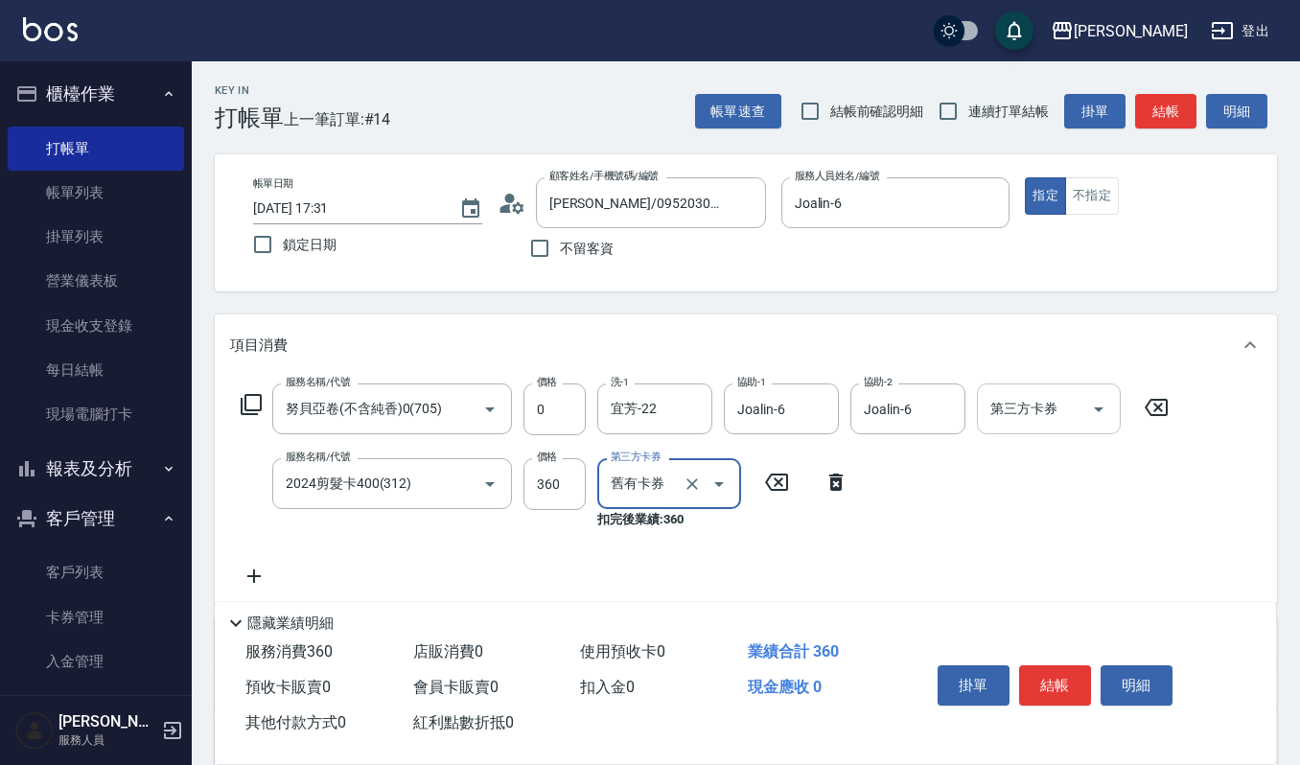
click at [1041, 423] on input "第三方卡券" at bounding box center [1035, 409] width 98 height 34
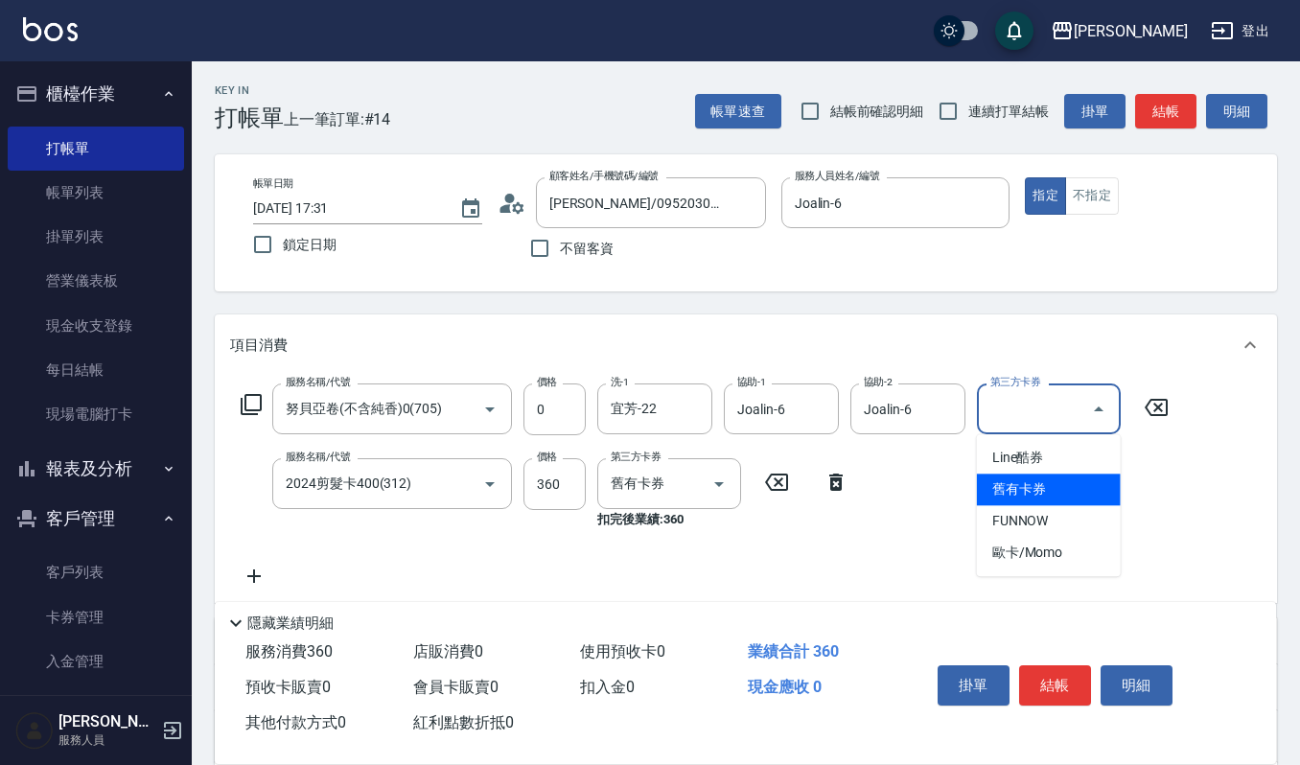
click at [1052, 483] on span "舊有卡券" at bounding box center [1049, 490] width 144 height 32
type input "舊有卡券"
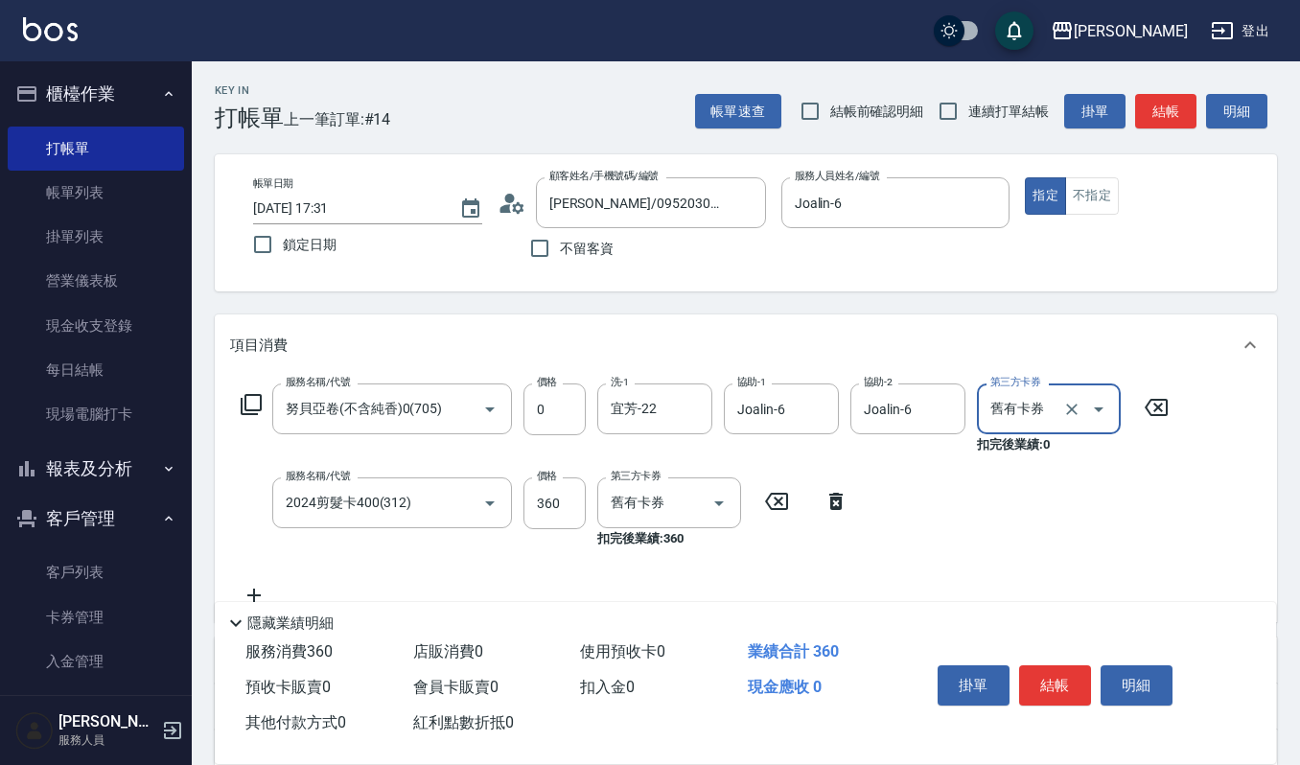
click at [919, 546] on div "服務名稱/代號 努貝亞卷(不含純香)0(705) 服務名稱/代號 價格 0 價格 洗-1 宜芳-22 洗-1 協助-1 Joalin-6 協助-1 協助-2 …" at bounding box center [705, 495] width 950 height 223
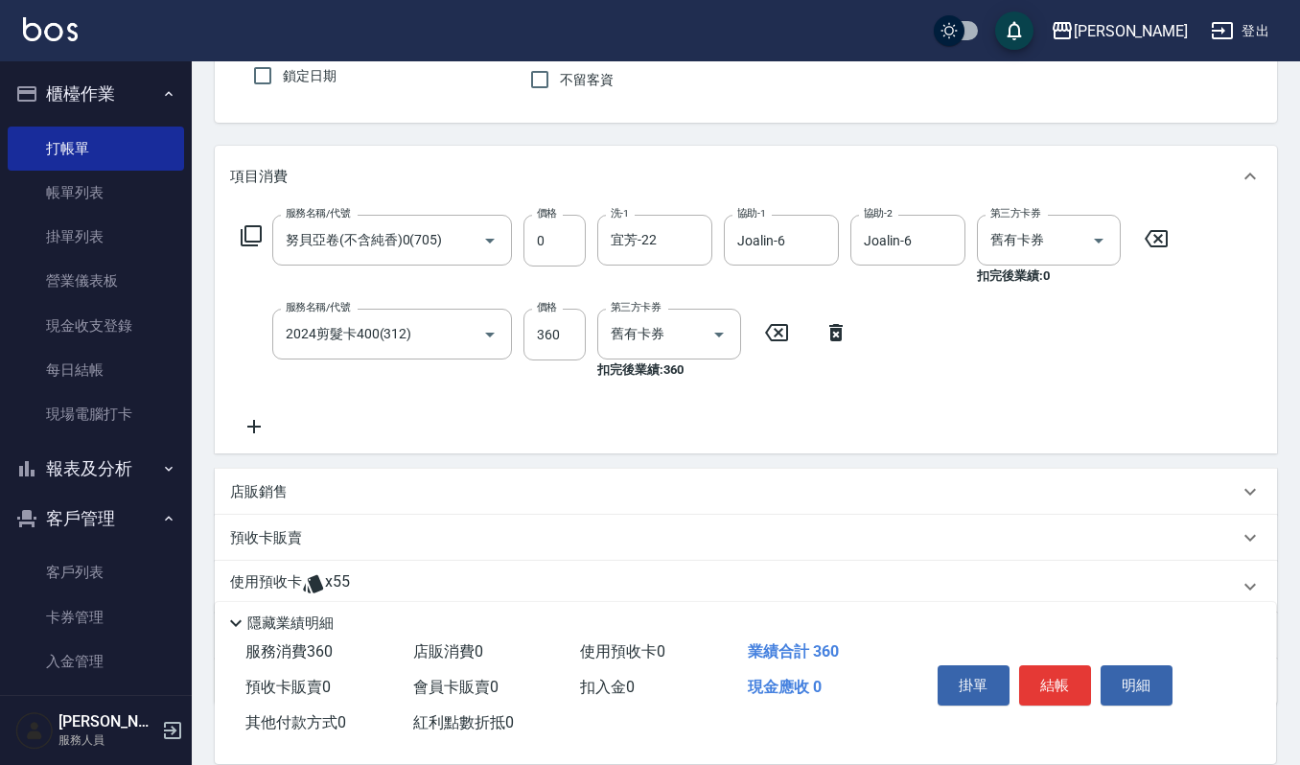
scroll to position [128, 0]
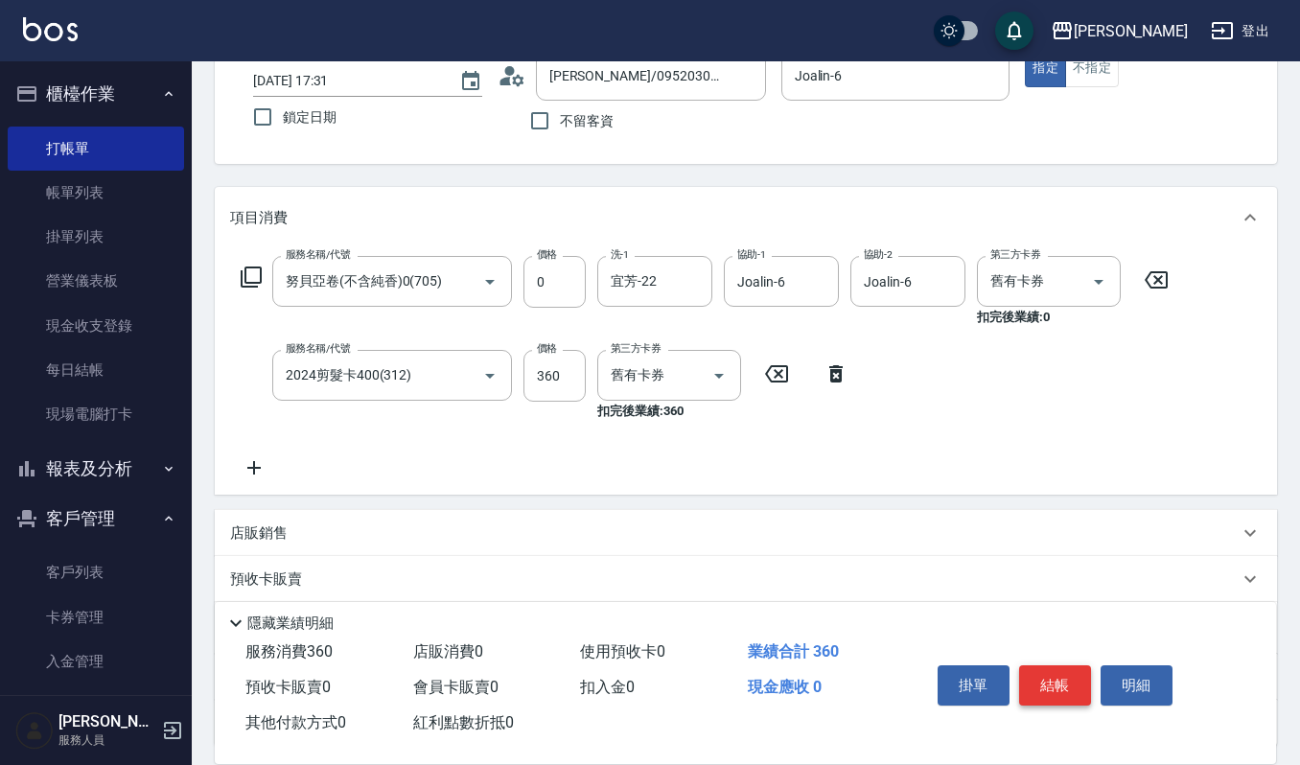
click at [1048, 688] on button "結帳" at bounding box center [1055, 686] width 72 height 40
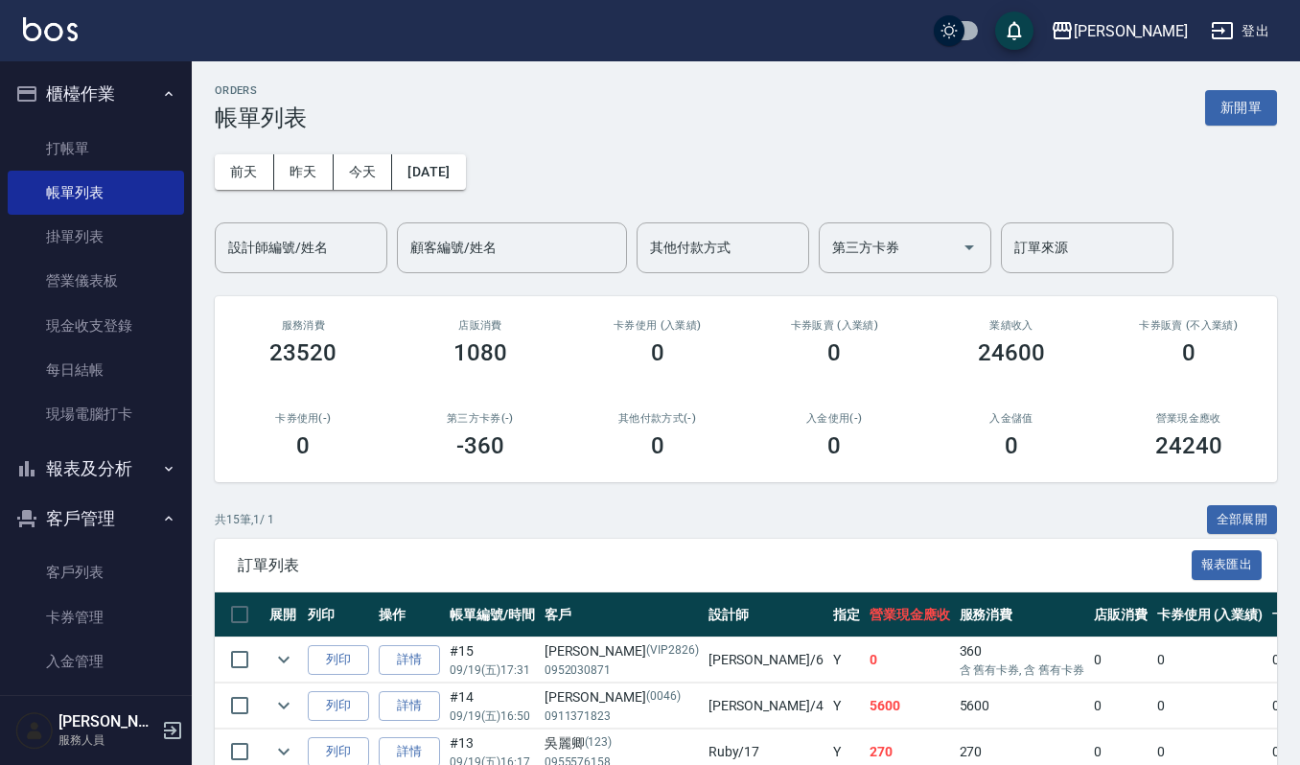
scroll to position [128, 0]
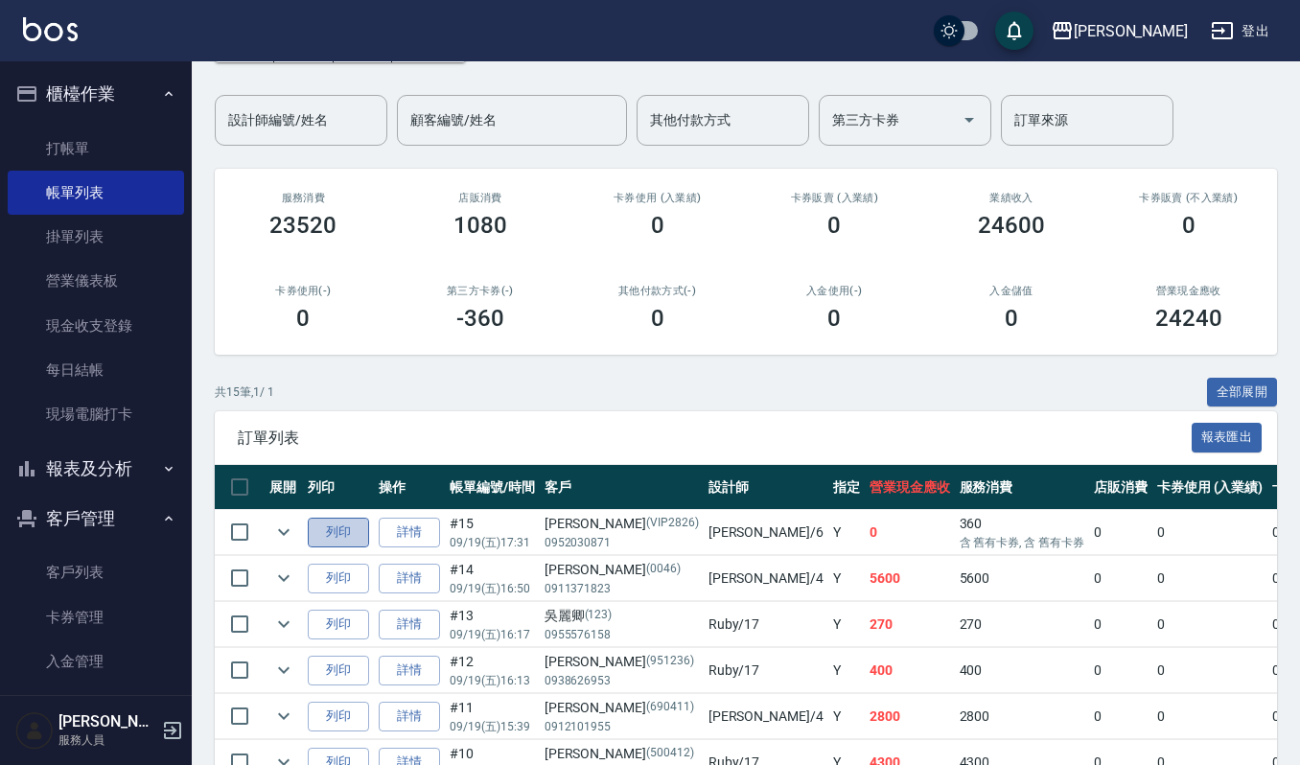
click at [349, 538] on button "列印" at bounding box center [338, 533] width 61 height 30
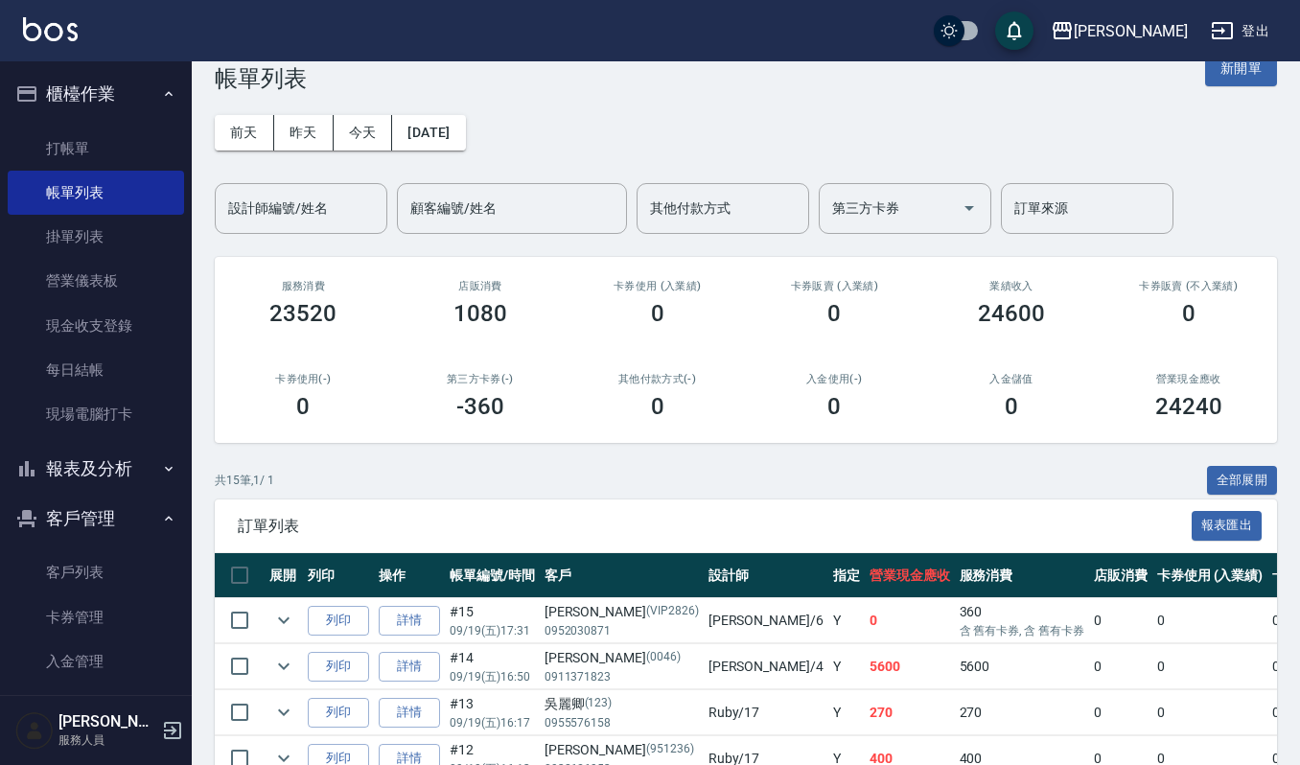
scroll to position [0, 0]
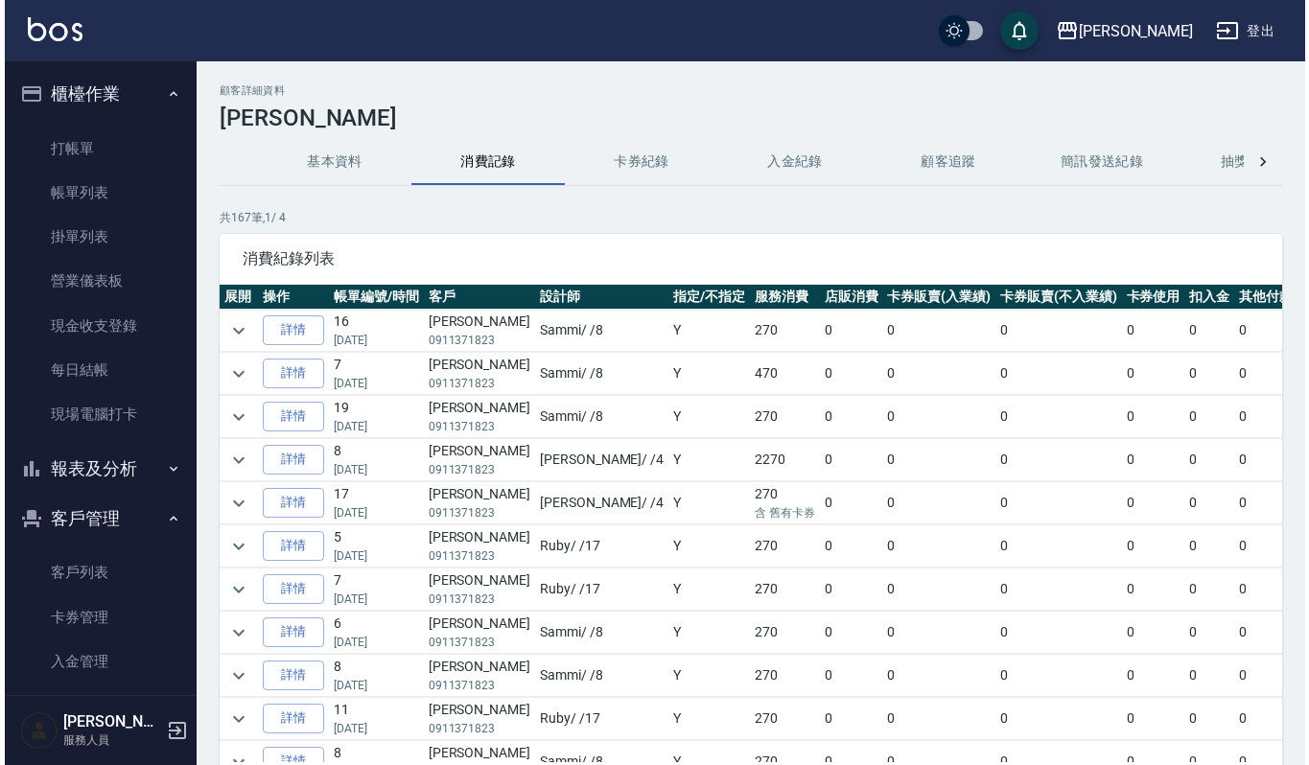
scroll to position [511, 0]
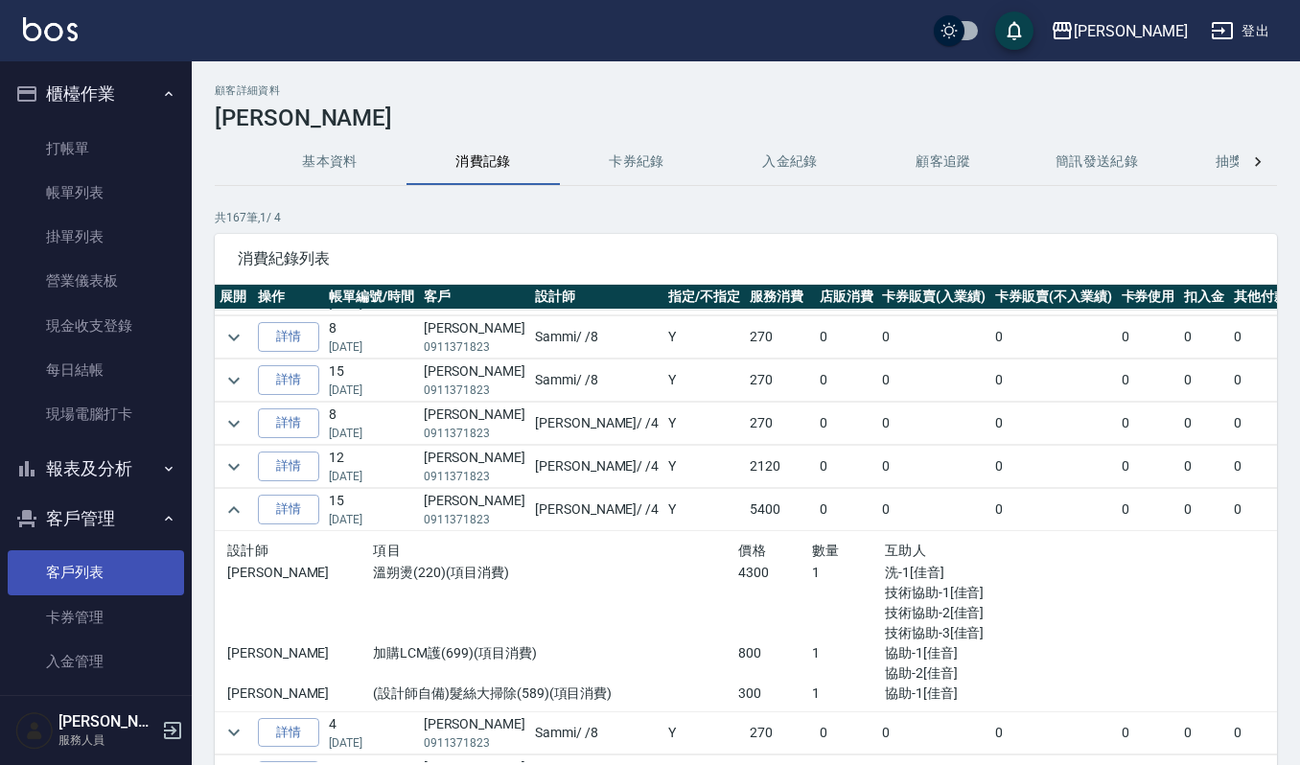
click at [108, 580] on link "客戶列表" at bounding box center [96, 573] width 176 height 44
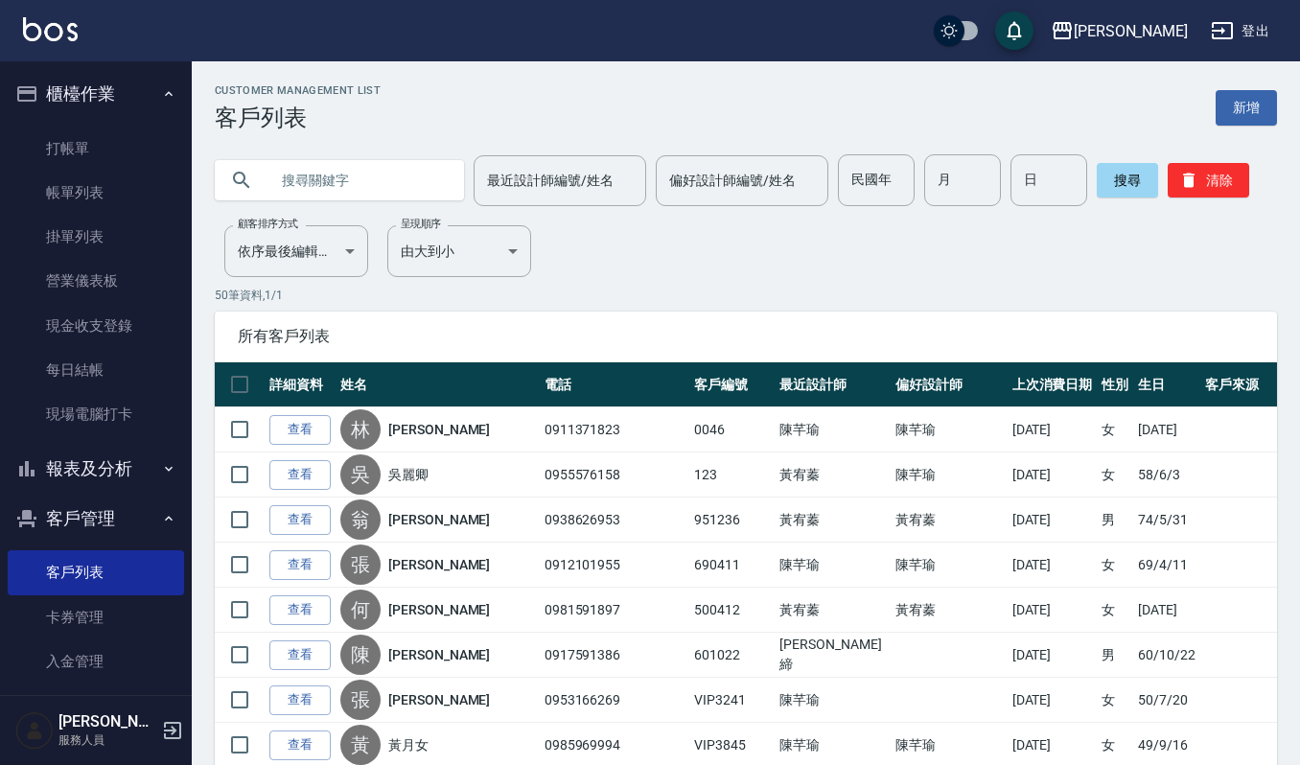
click at [299, 186] on input "text" at bounding box center [359, 180] width 180 height 52
type input "[PERSON_NAME]"
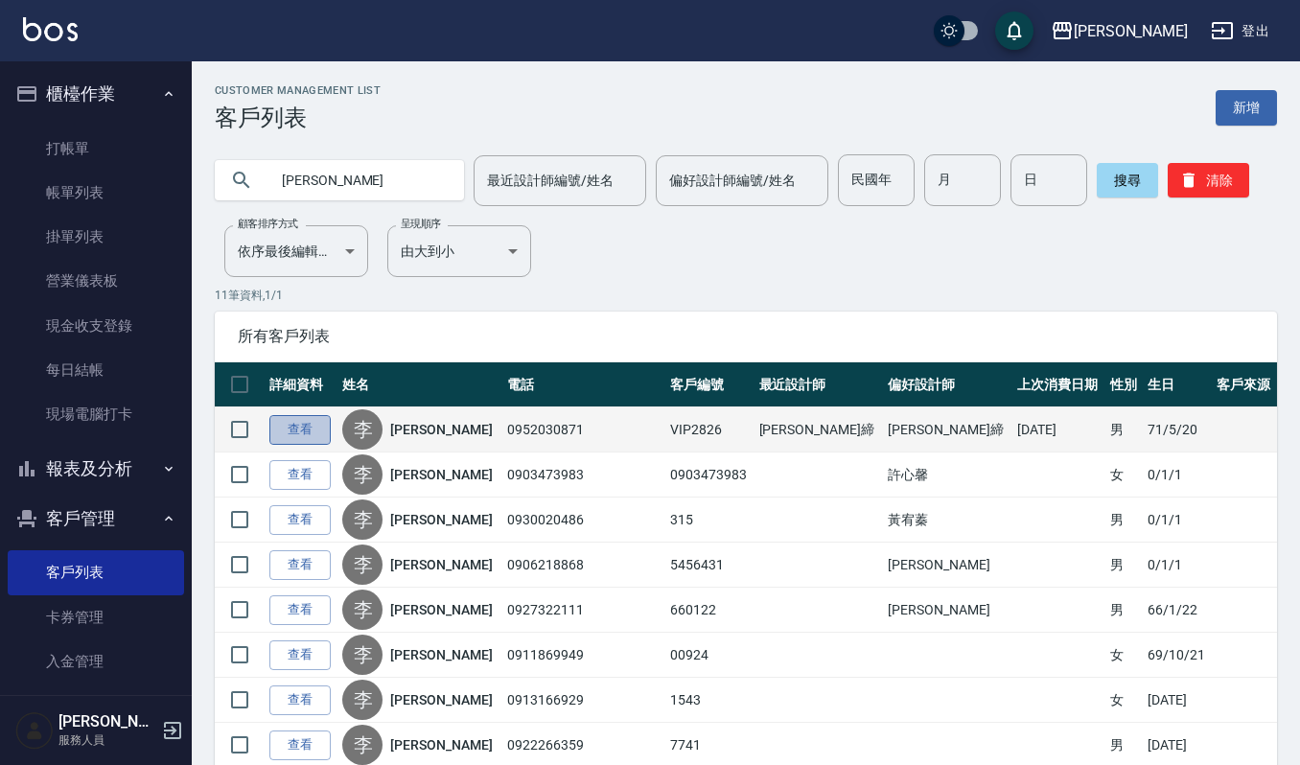
click at [295, 433] on link "查看" at bounding box center [299, 430] width 61 height 30
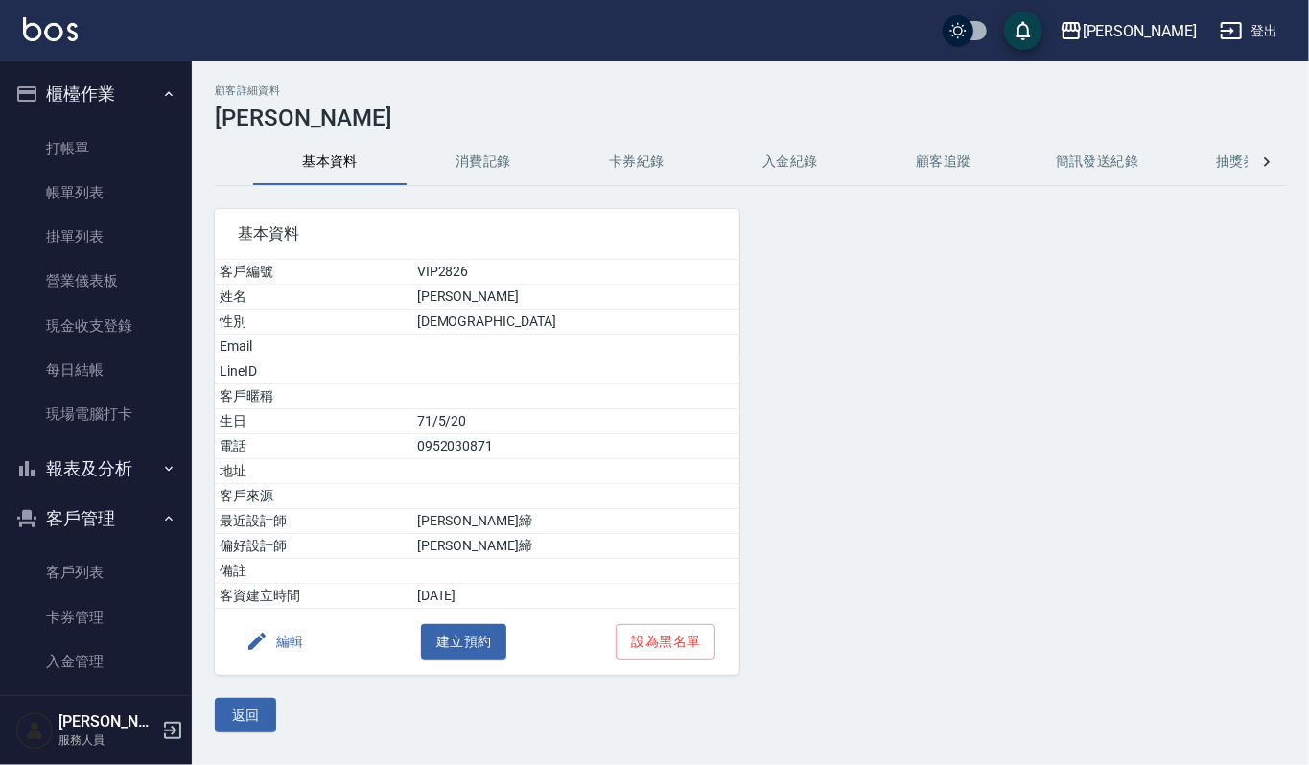
click at [495, 155] on button "消費記錄" at bounding box center [483, 162] width 153 height 46
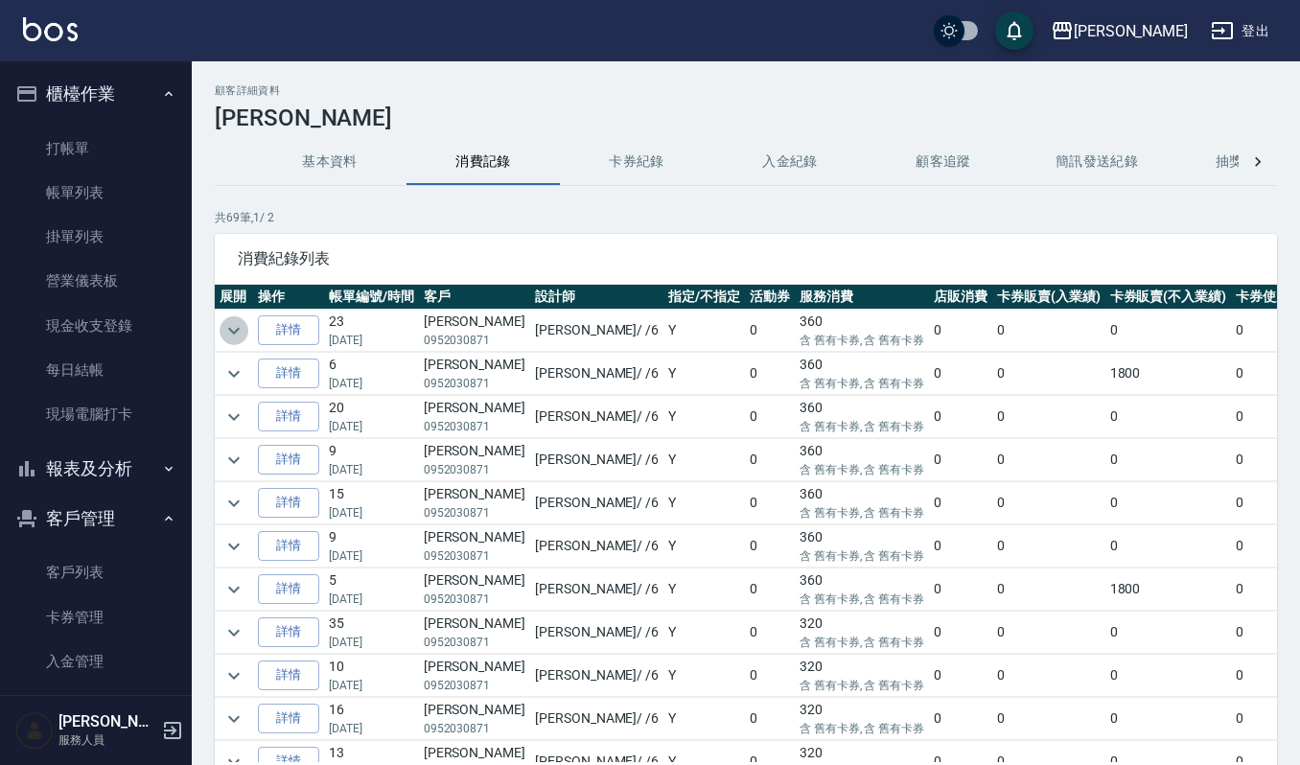
click at [227, 335] on icon "expand row" at bounding box center [234, 330] width 23 height 23
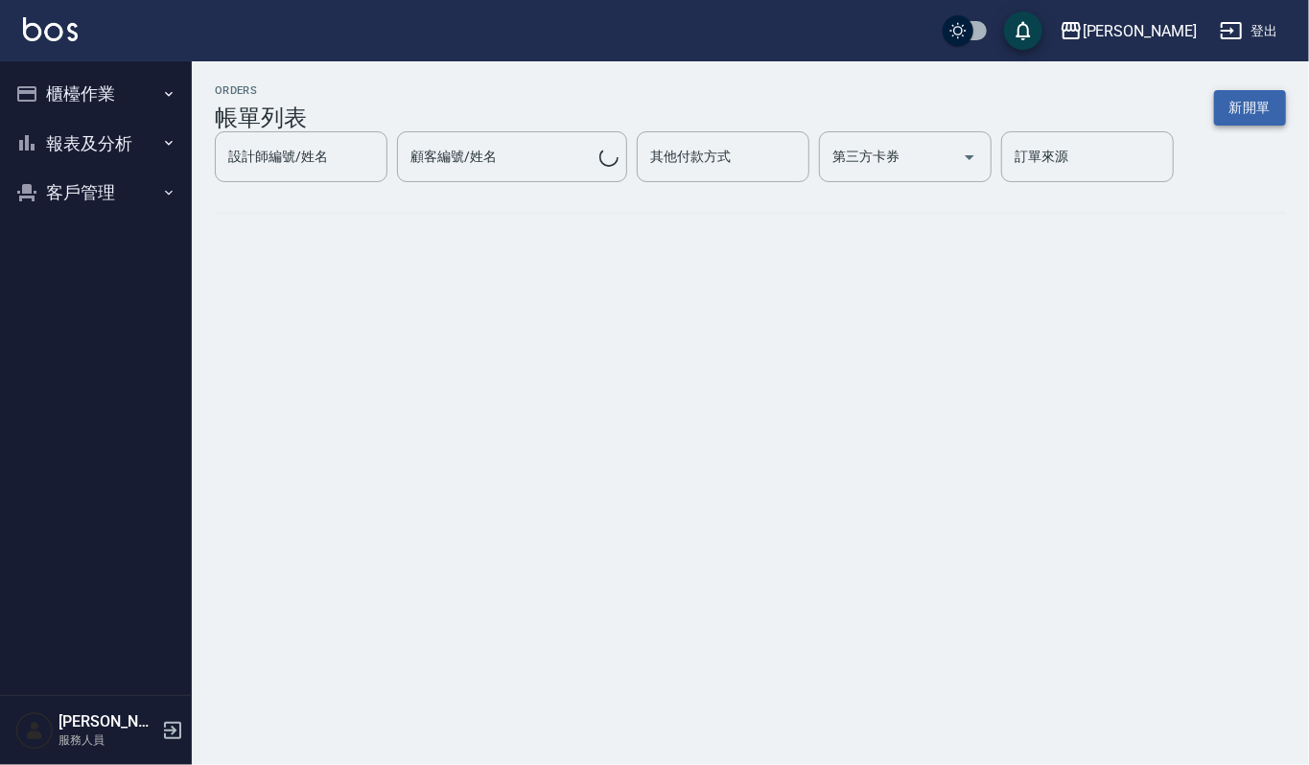
drag, startPoint x: 0, startPoint y: 0, endPoint x: 1268, endPoint y: 119, distance: 1273.4
click at [1268, 119] on button "新開單" at bounding box center [1250, 107] width 72 height 35
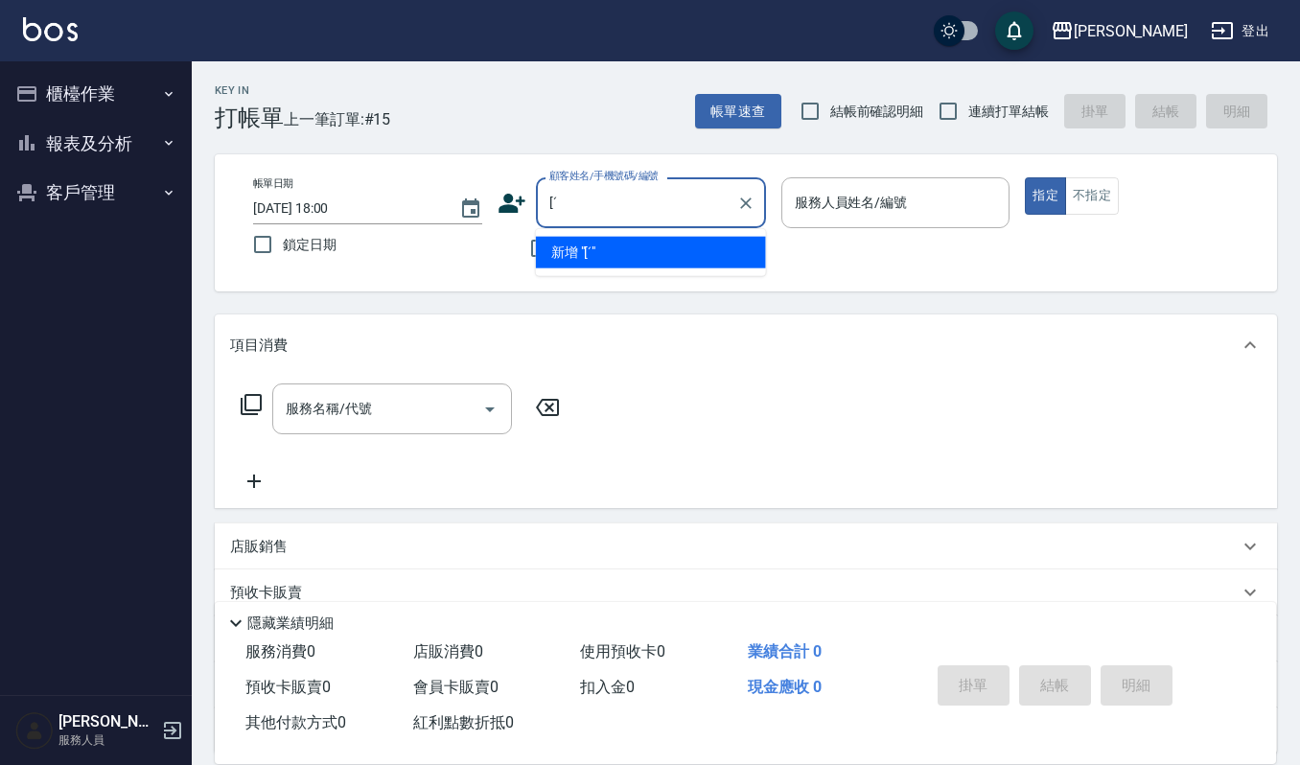
type input "["
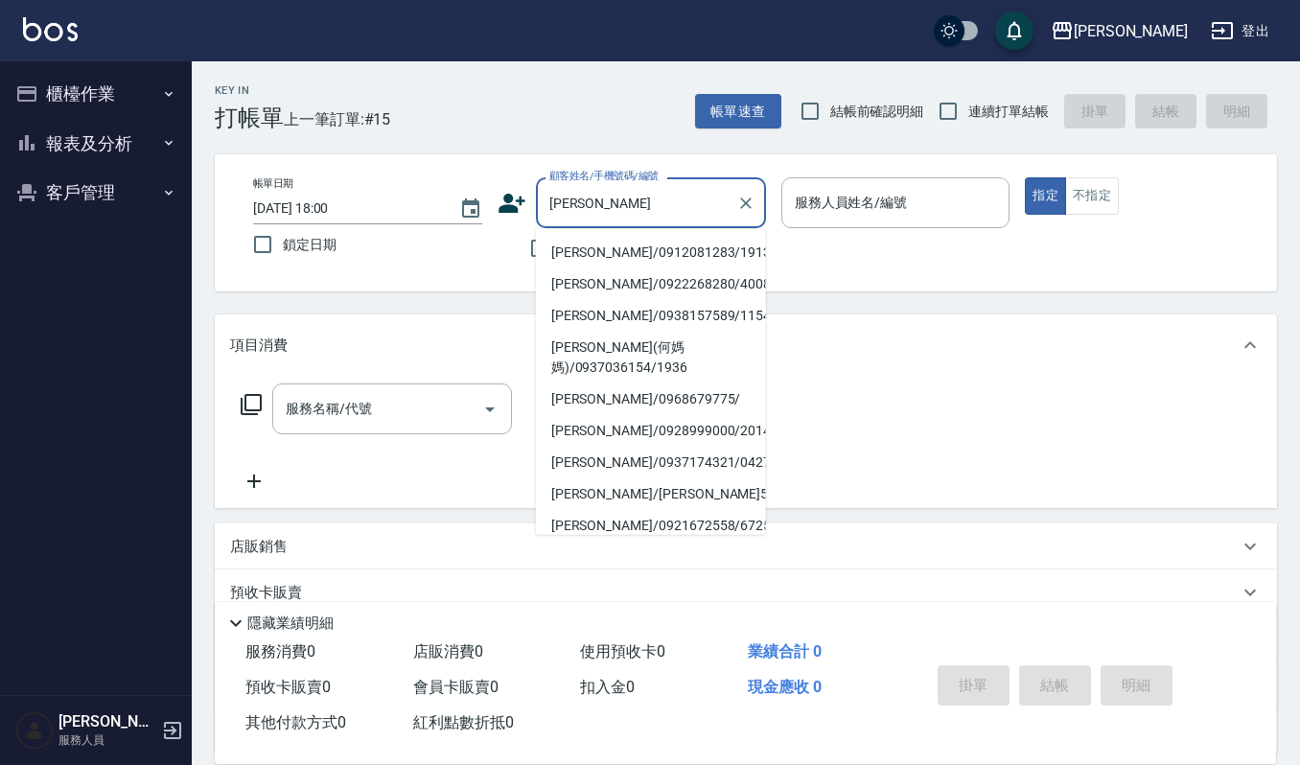
click at [612, 258] on li "[PERSON_NAME]/0912081283/1913" at bounding box center [651, 253] width 230 height 32
type input "[PERSON_NAME]/0912081283/1913"
type input "吉兒-4"
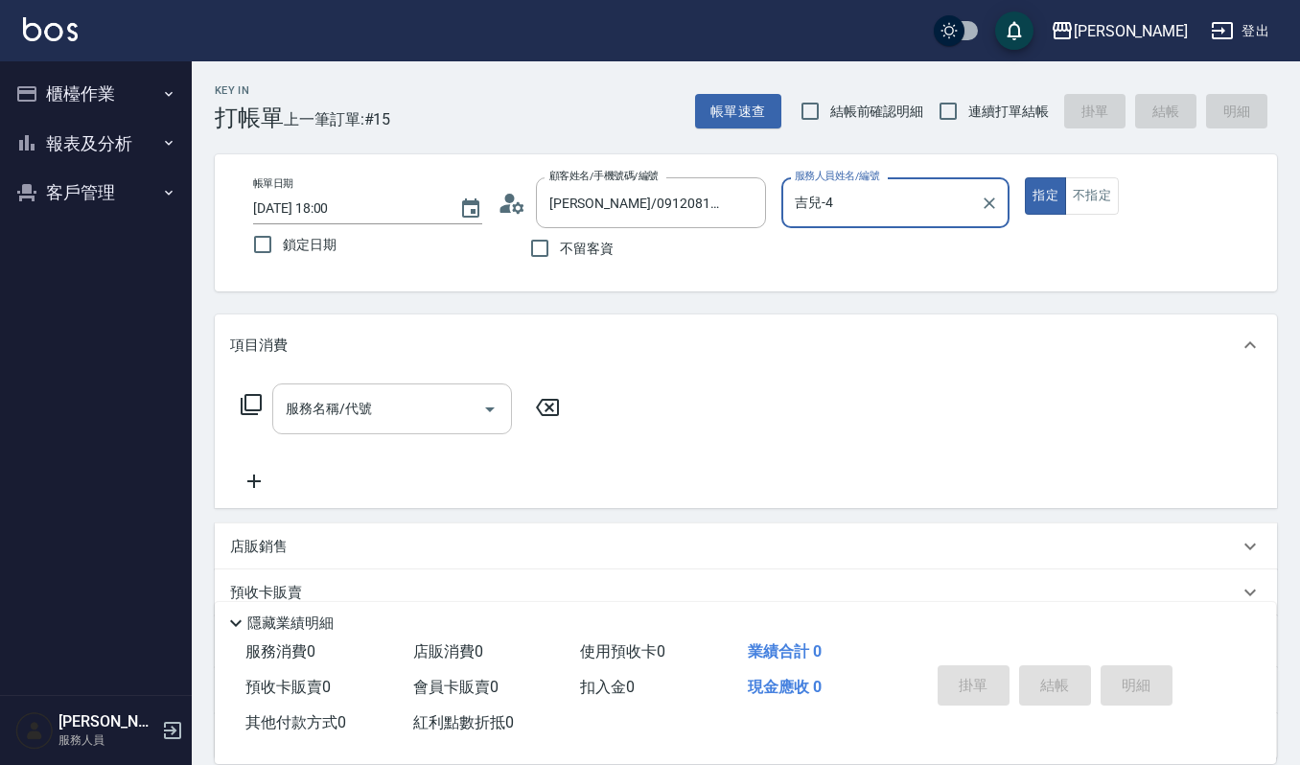
click at [387, 423] on input "服務名稱/代號" at bounding box center [378, 409] width 194 height 34
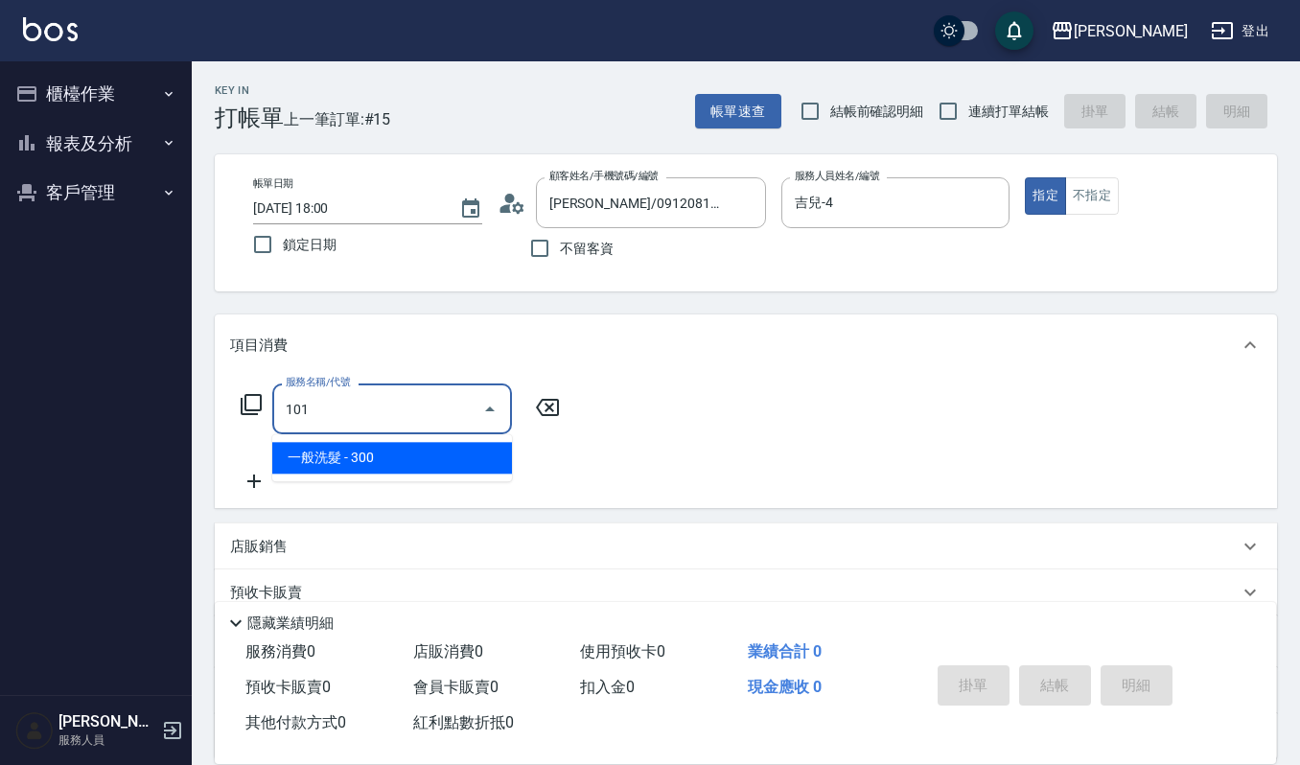
type input "一般洗髮(101)"
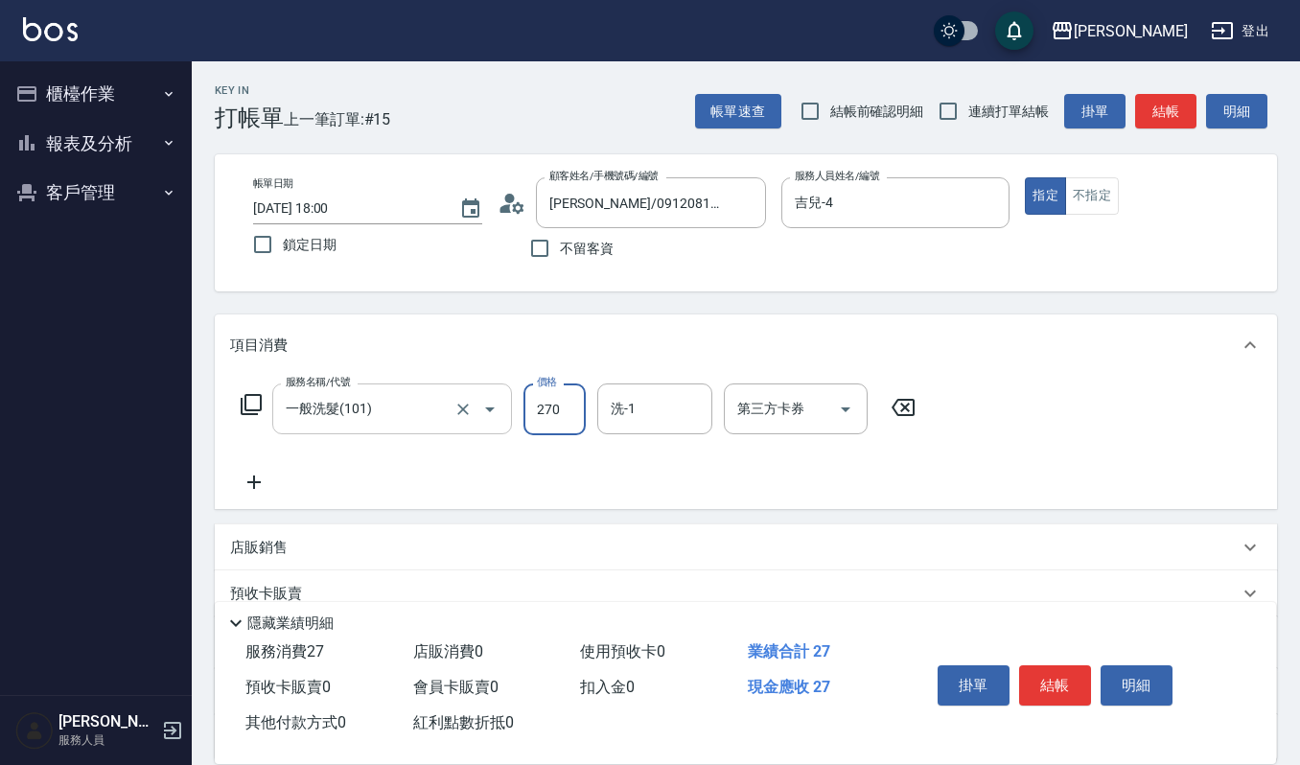
type input "270"
type input "佳音-21"
click at [1075, 677] on button "結帳" at bounding box center [1055, 686] width 72 height 40
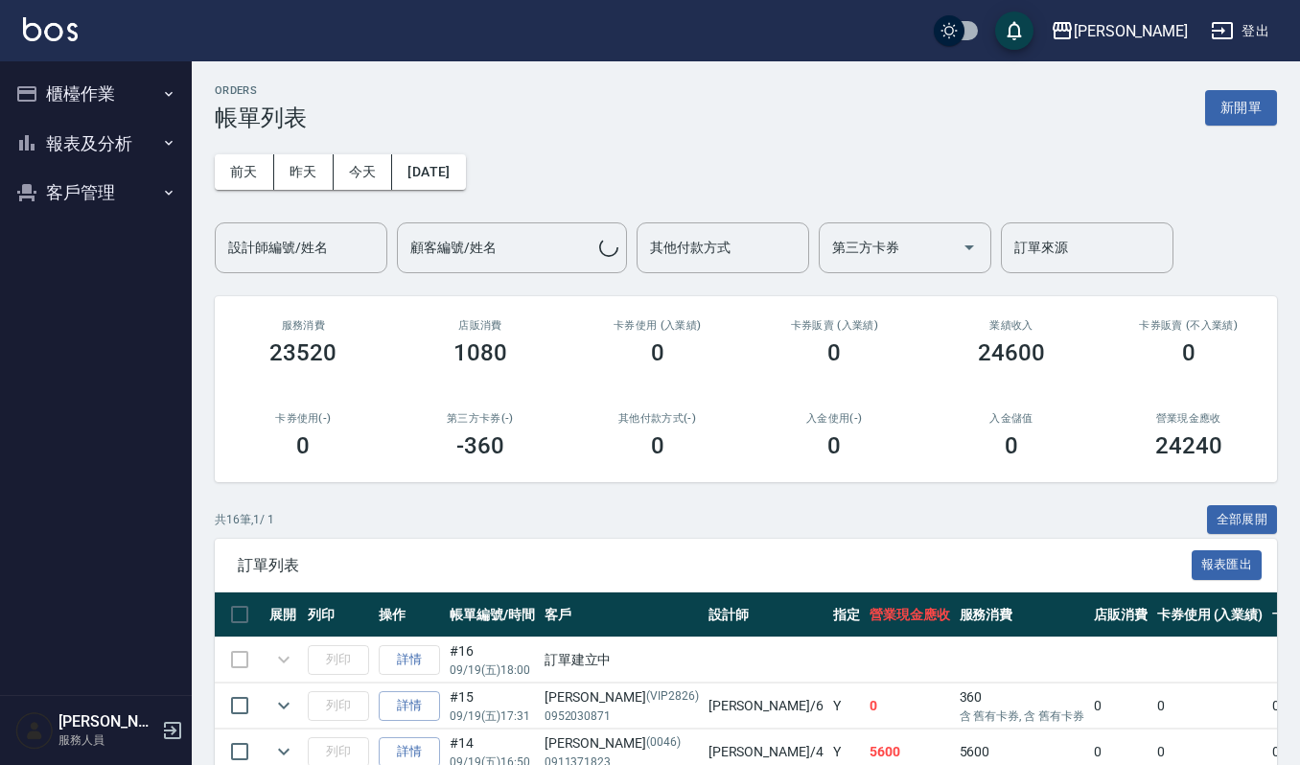
click at [1243, 88] on div "ORDERS 帳單列表 新開單" at bounding box center [746, 107] width 1063 height 47
click at [1233, 96] on button "新開單" at bounding box center [1242, 107] width 72 height 35
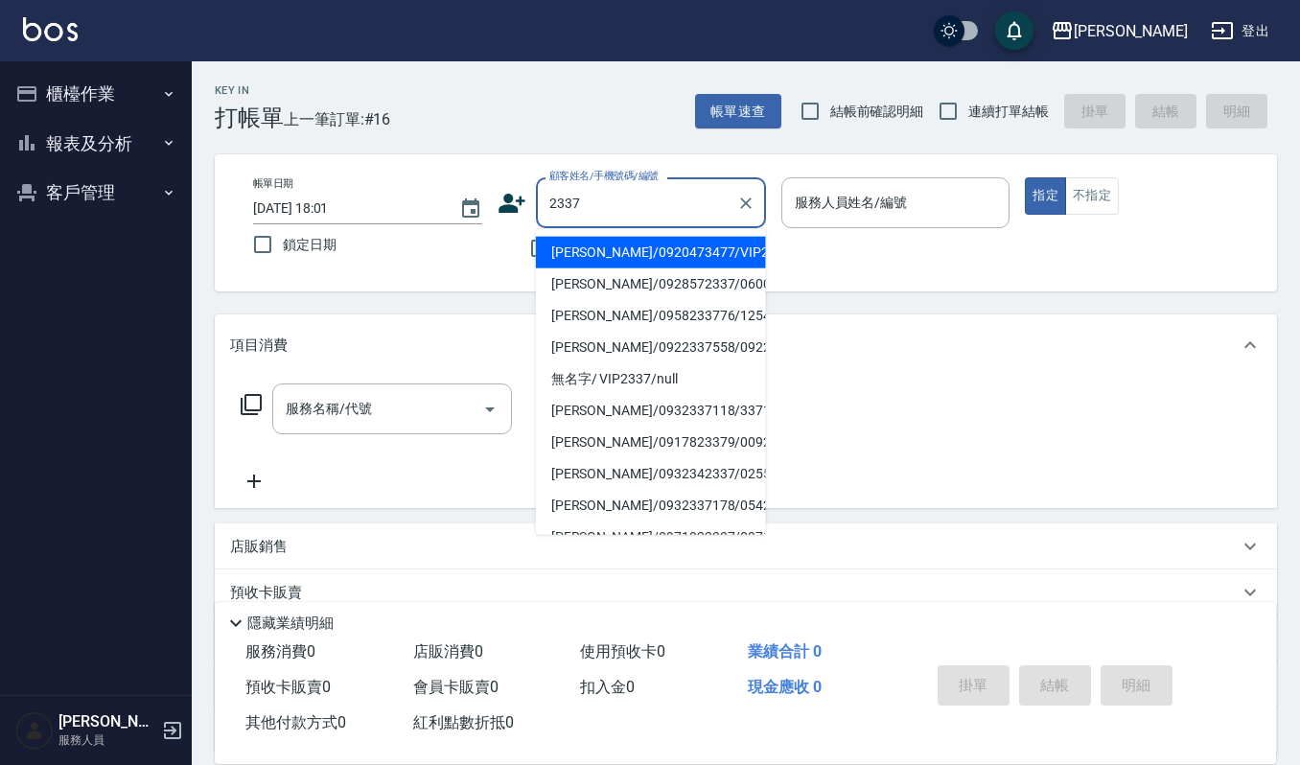
click at [660, 244] on li "劉宜侑/0920473477/VIP2337" at bounding box center [651, 253] width 230 height 32
type input "劉宜侑/0920473477/VIP2337"
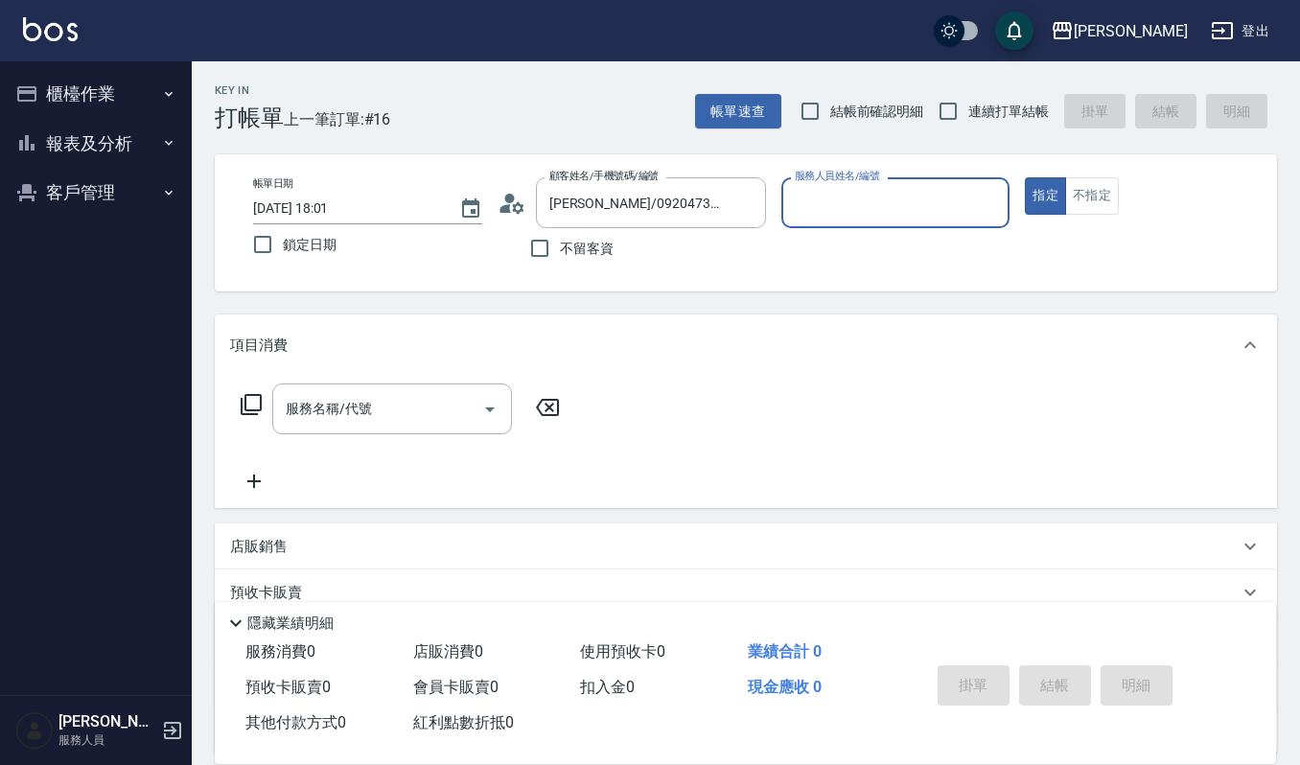
type input "吉兒-4"
click at [359, 395] on div "服務名稱/代號 服務名稱/代號" at bounding box center [392, 409] width 240 height 51
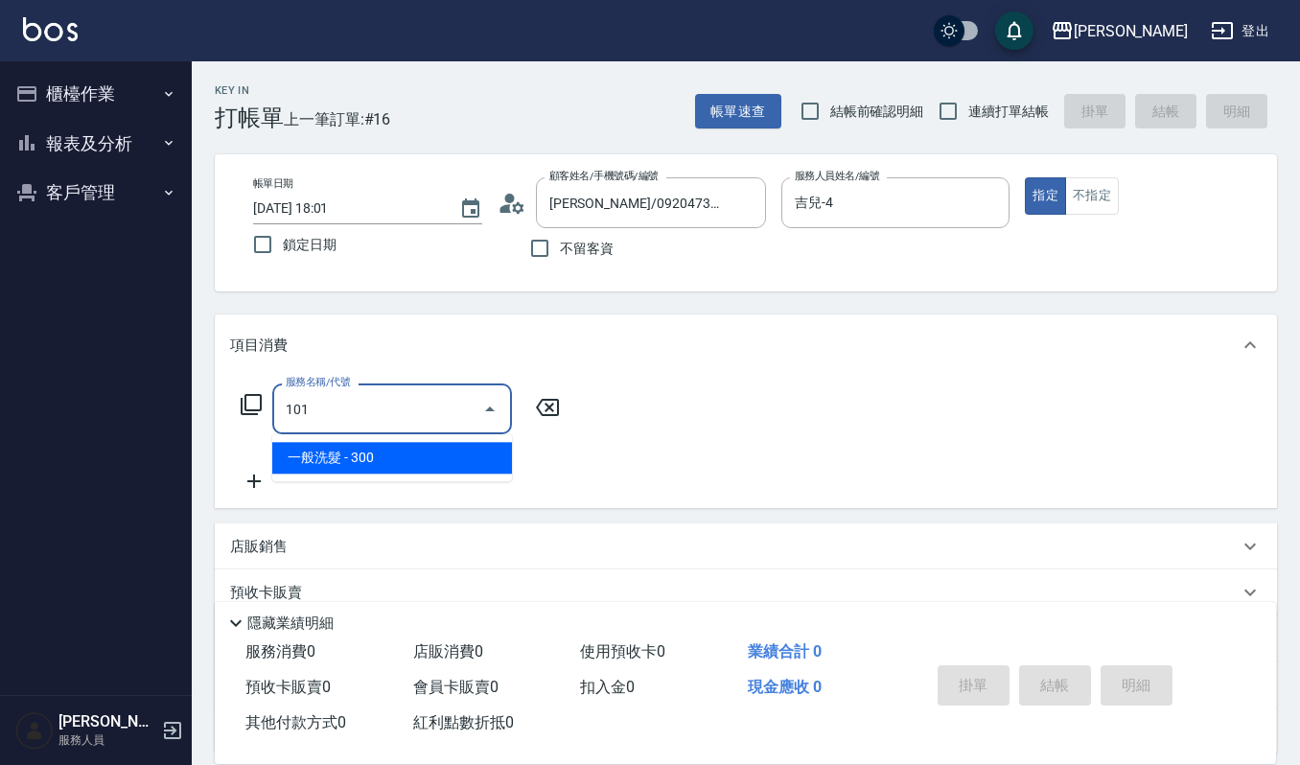
type input "一般洗髮(101)"
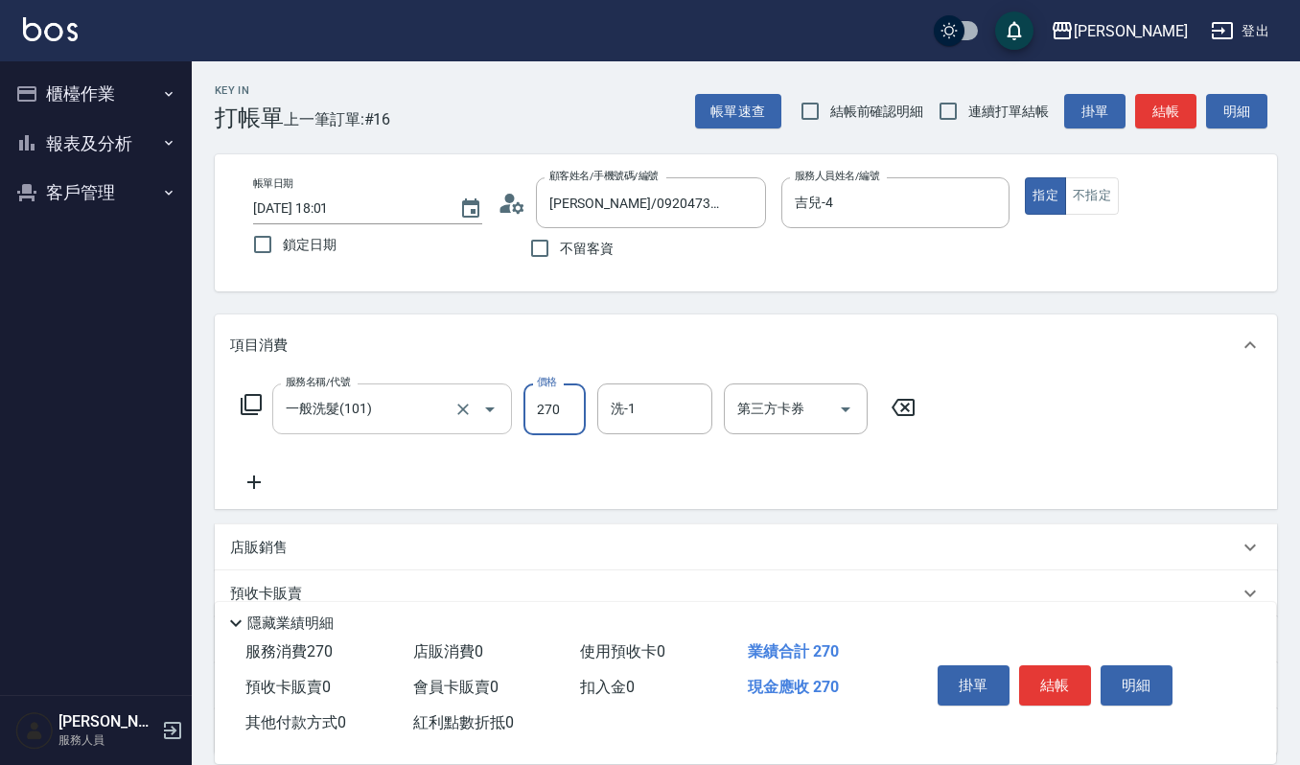
type input "270"
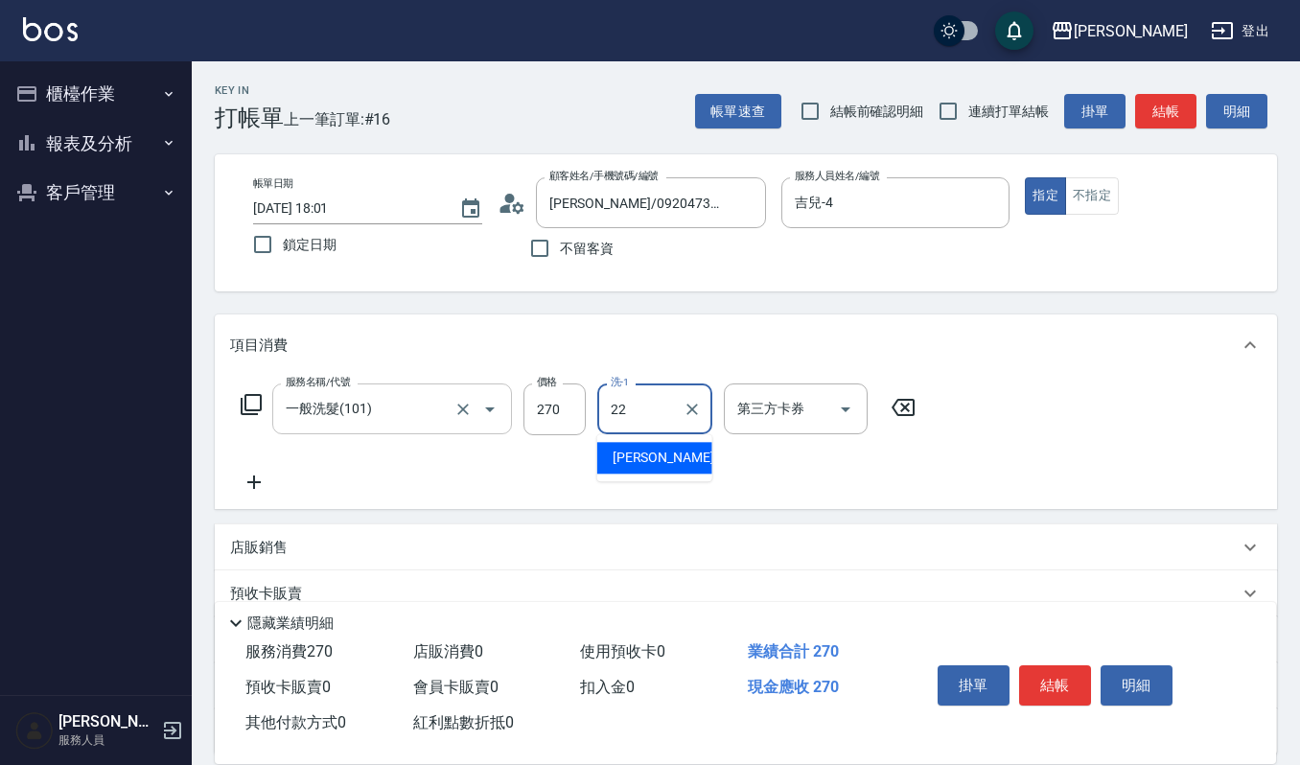
type input "宜芳-22"
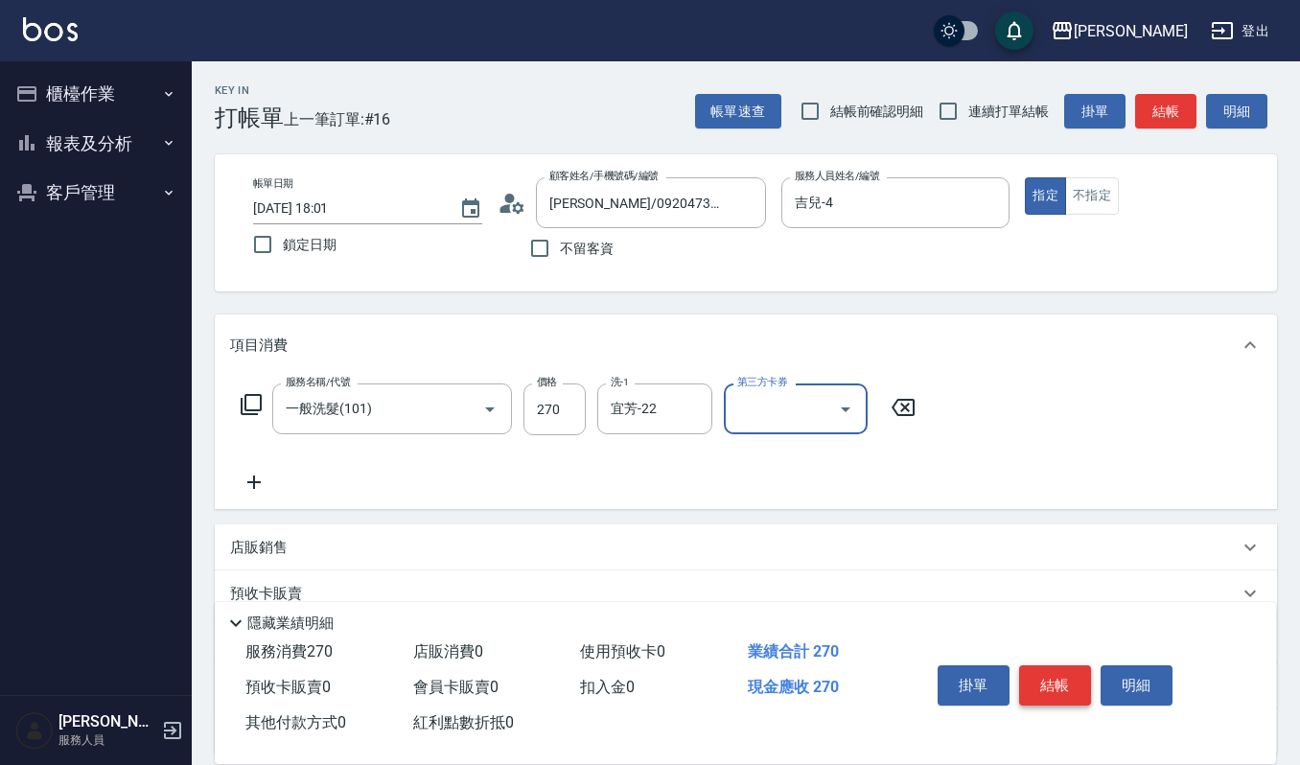
click at [1063, 676] on button "結帳" at bounding box center [1055, 686] width 72 height 40
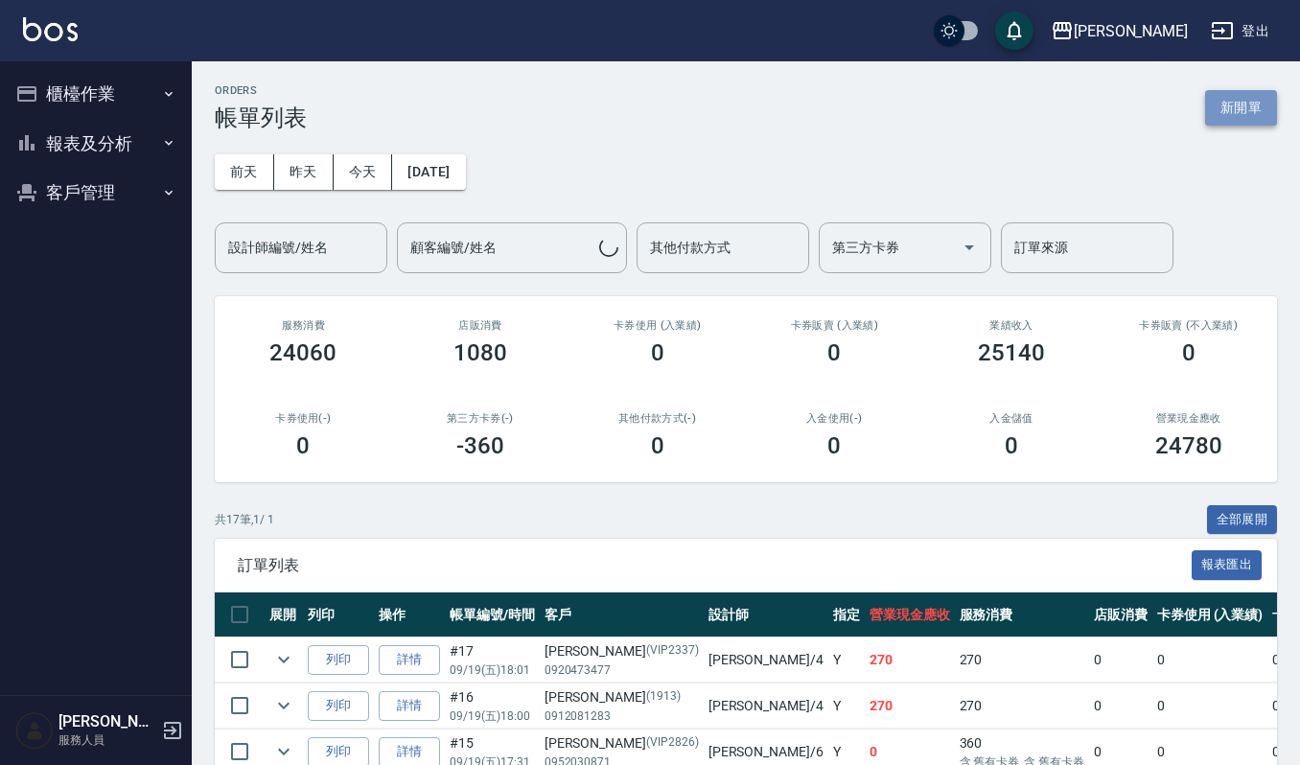
click at [1231, 121] on button "新開單" at bounding box center [1242, 107] width 72 height 35
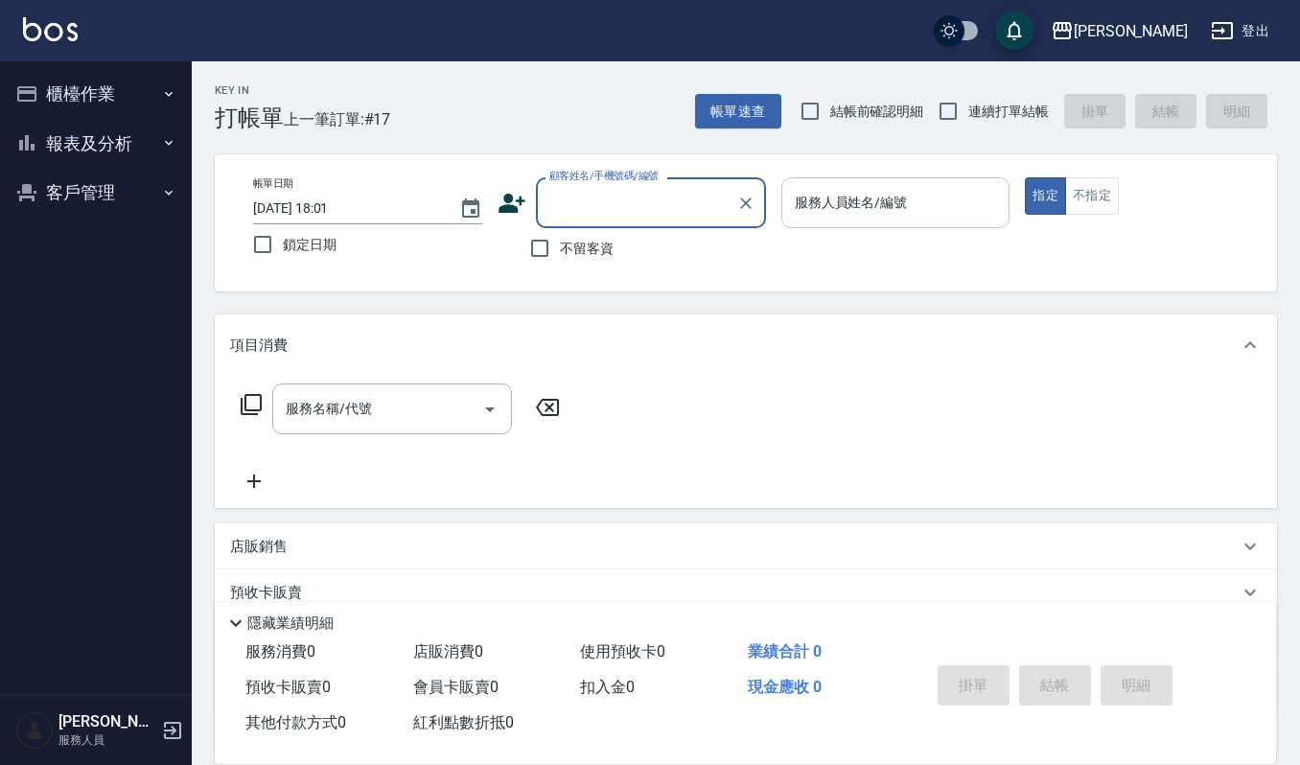
type input "8"
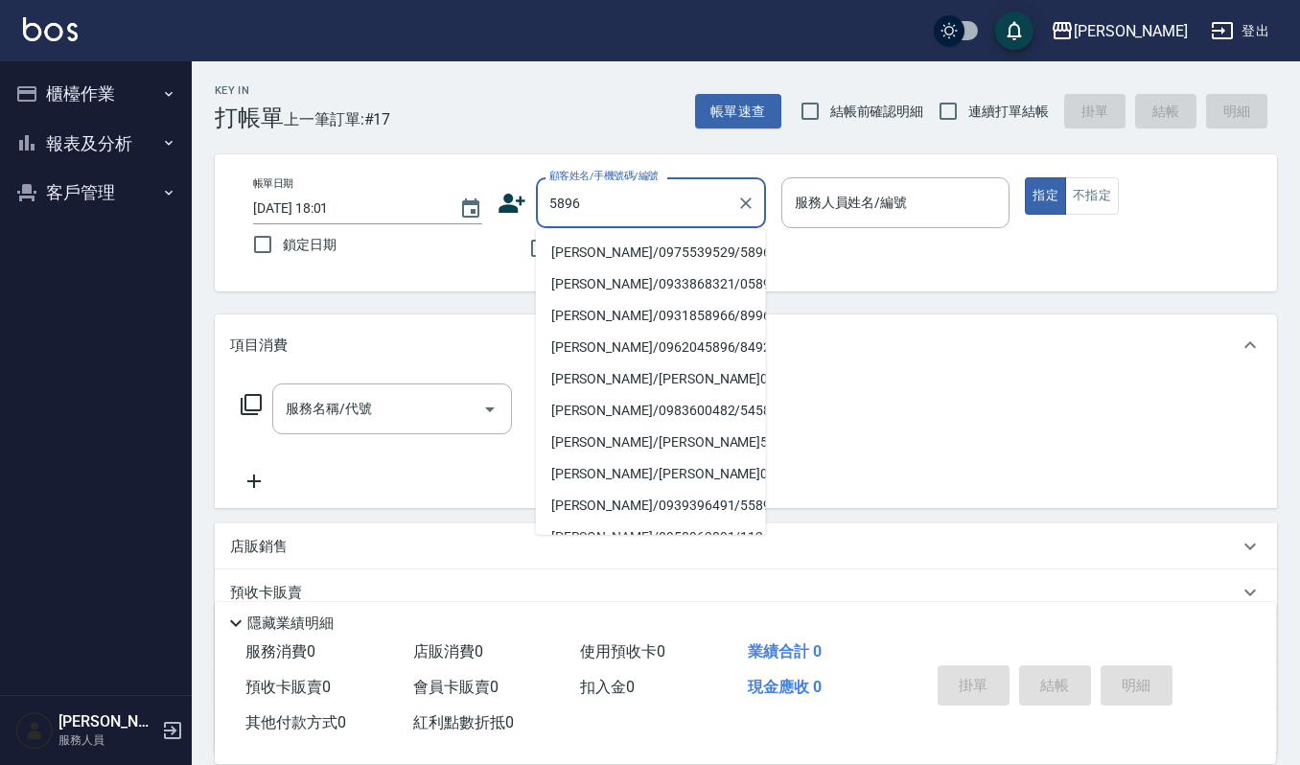
click at [593, 239] on li "盧千惠/0975539529/5896" at bounding box center [651, 253] width 230 height 32
type input "盧千惠/0975539529/5896"
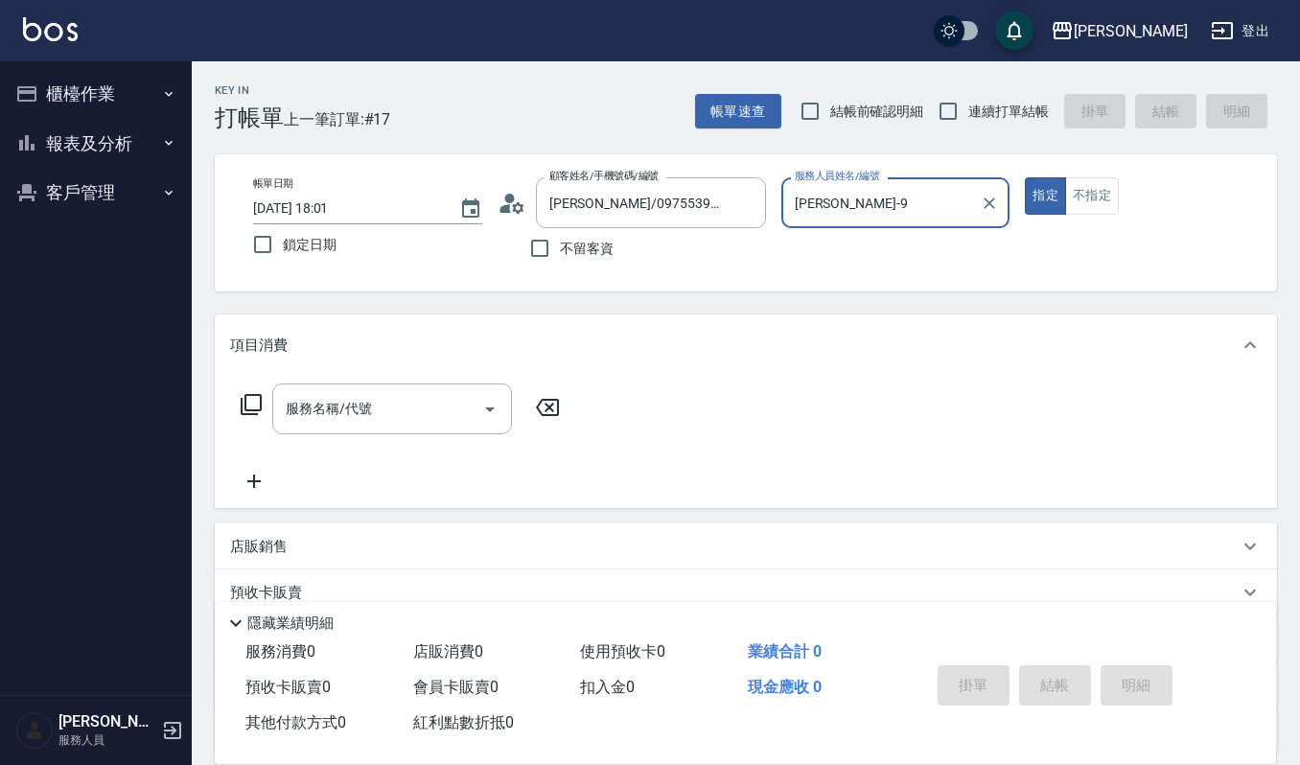
click at [949, 193] on input "Ivy艾薇-9" at bounding box center [881, 203] width 183 height 34
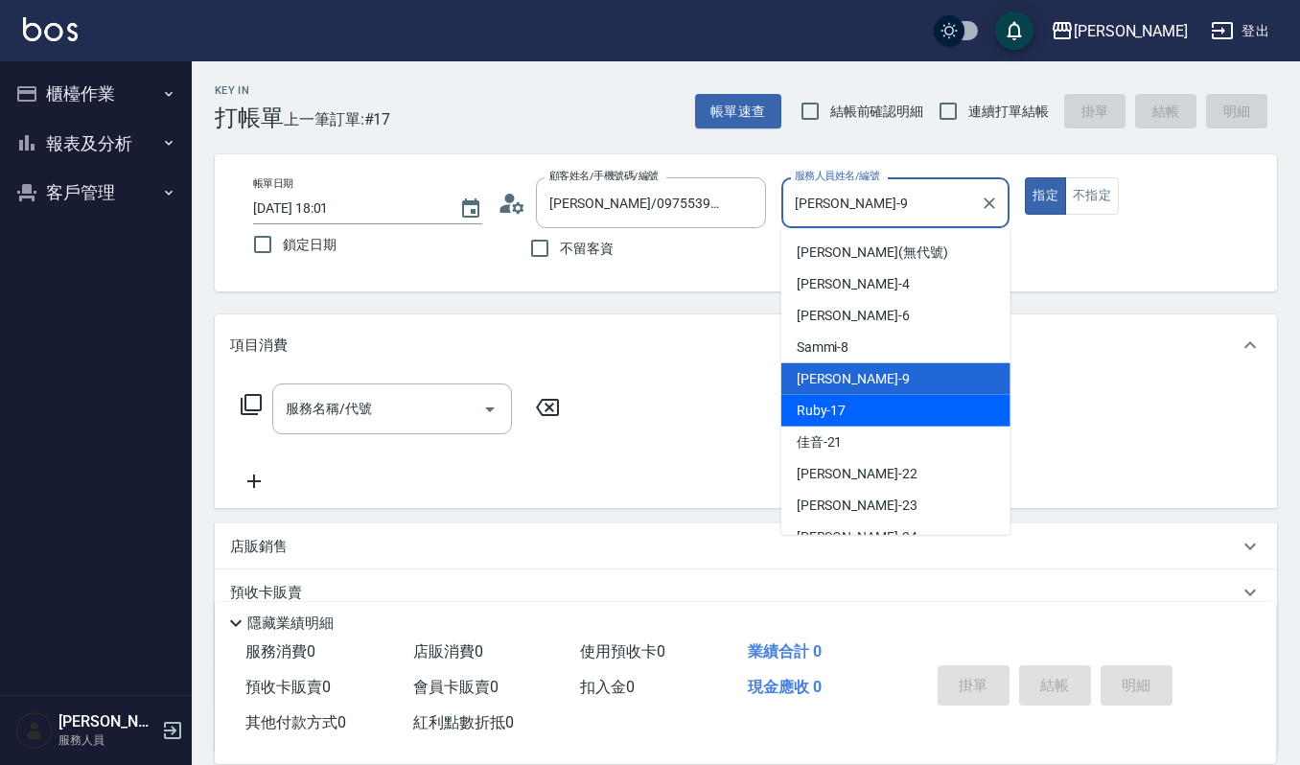
click at [856, 399] on div "Ruby -17" at bounding box center [896, 411] width 229 height 32
type input "Ruby-17"
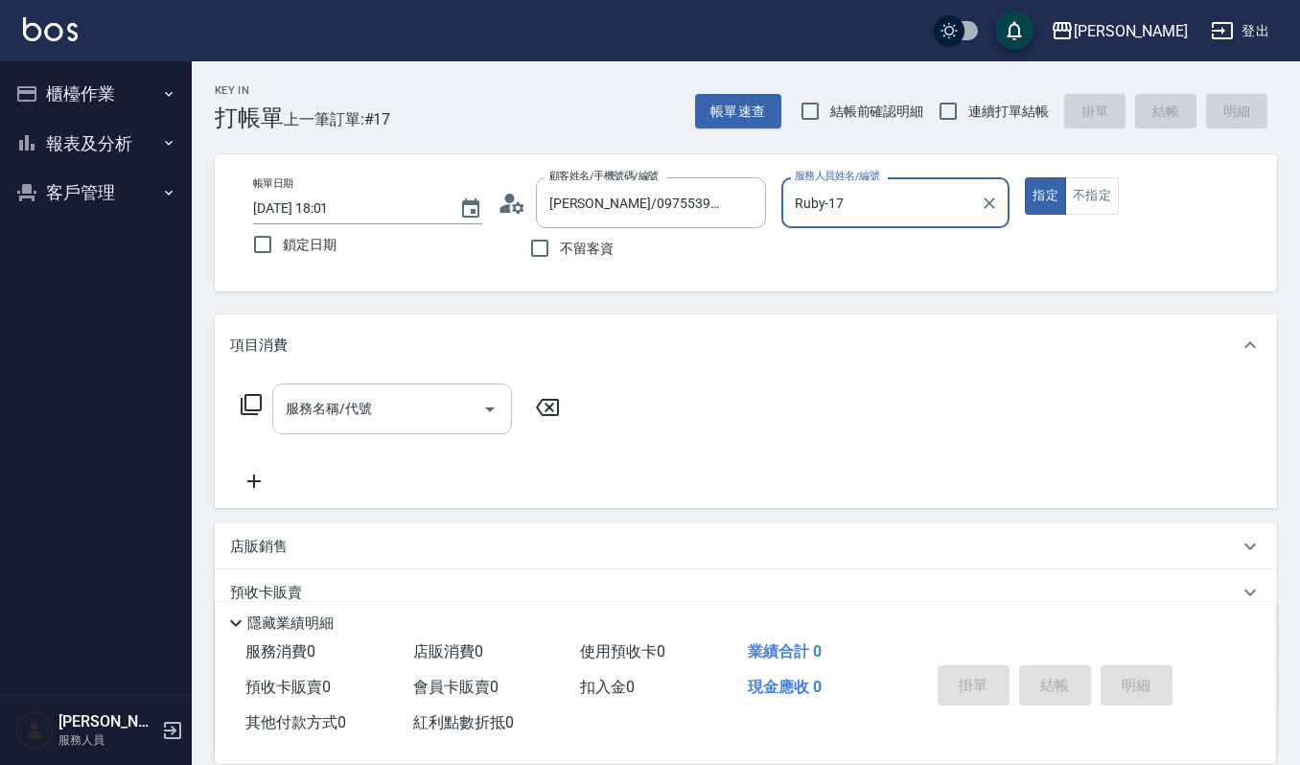
click at [353, 388] on div "服務名稱/代號" at bounding box center [392, 409] width 240 height 51
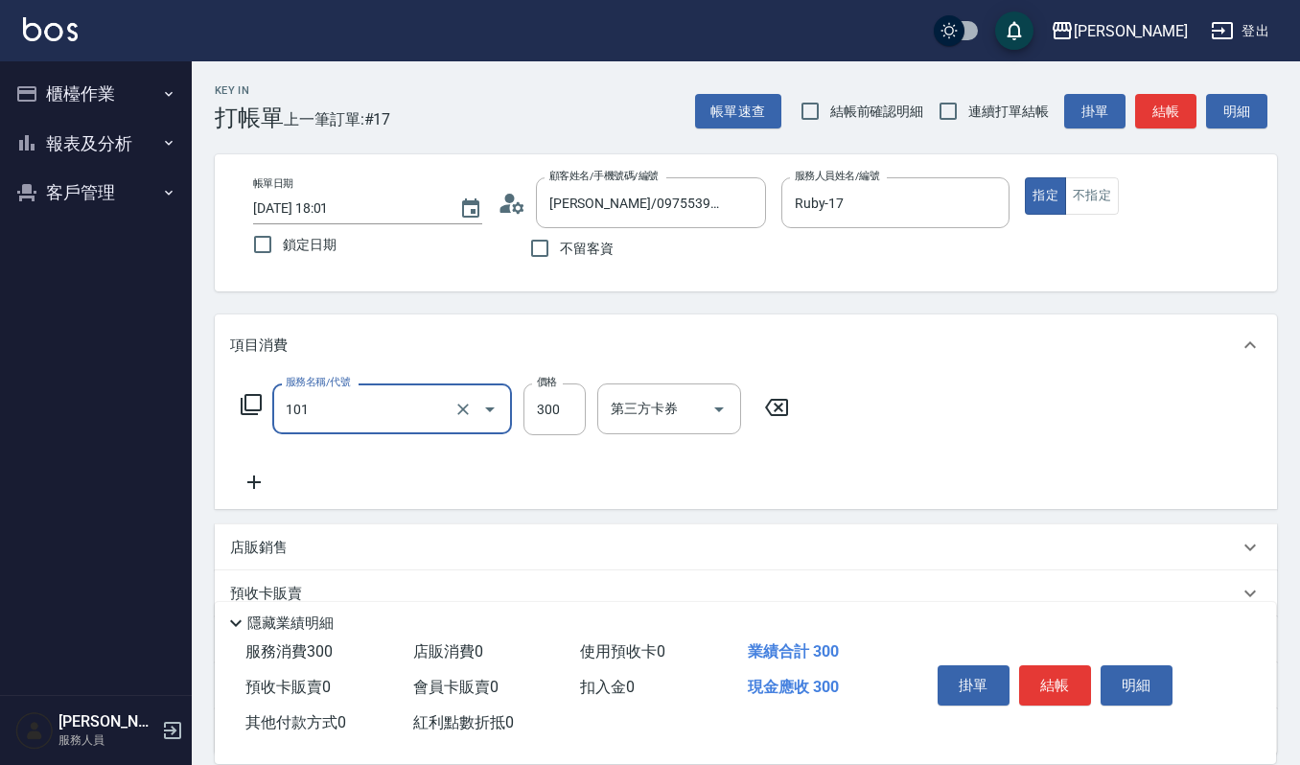
type input "一般洗髮(101)"
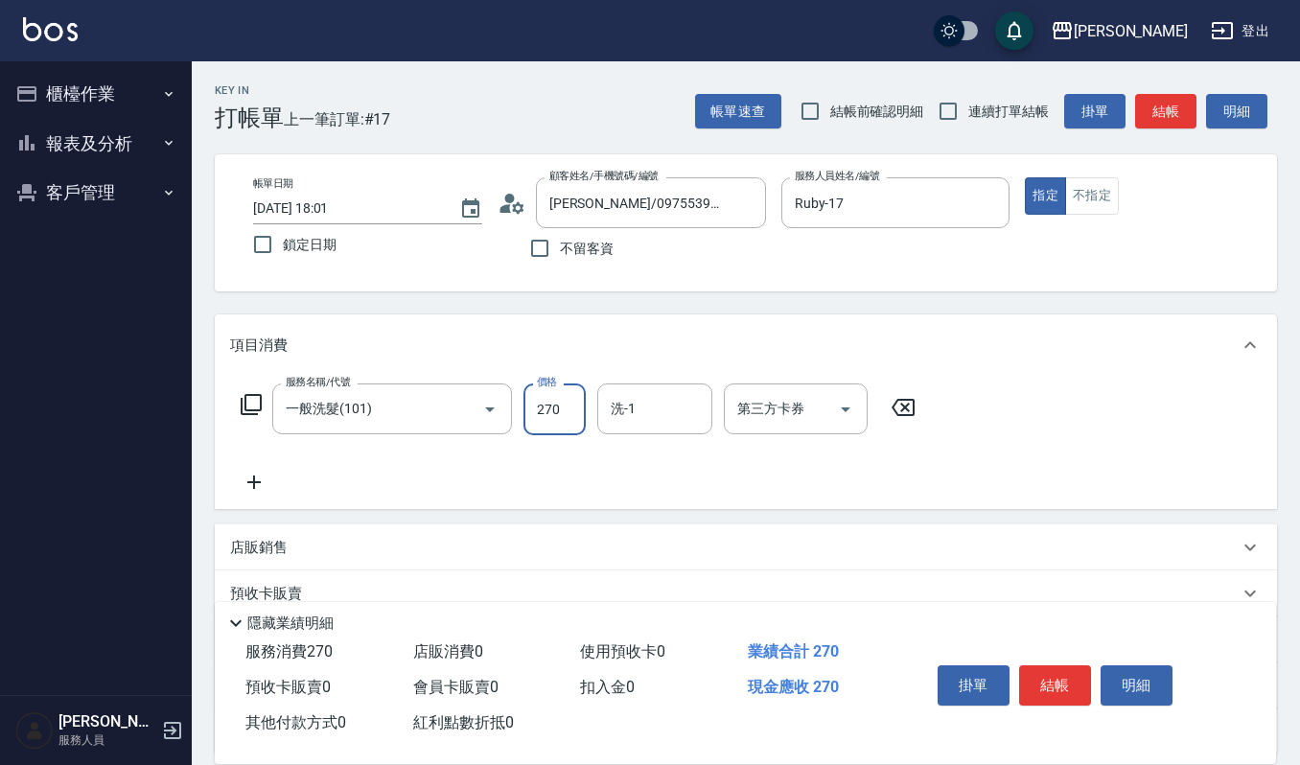
type input "270"
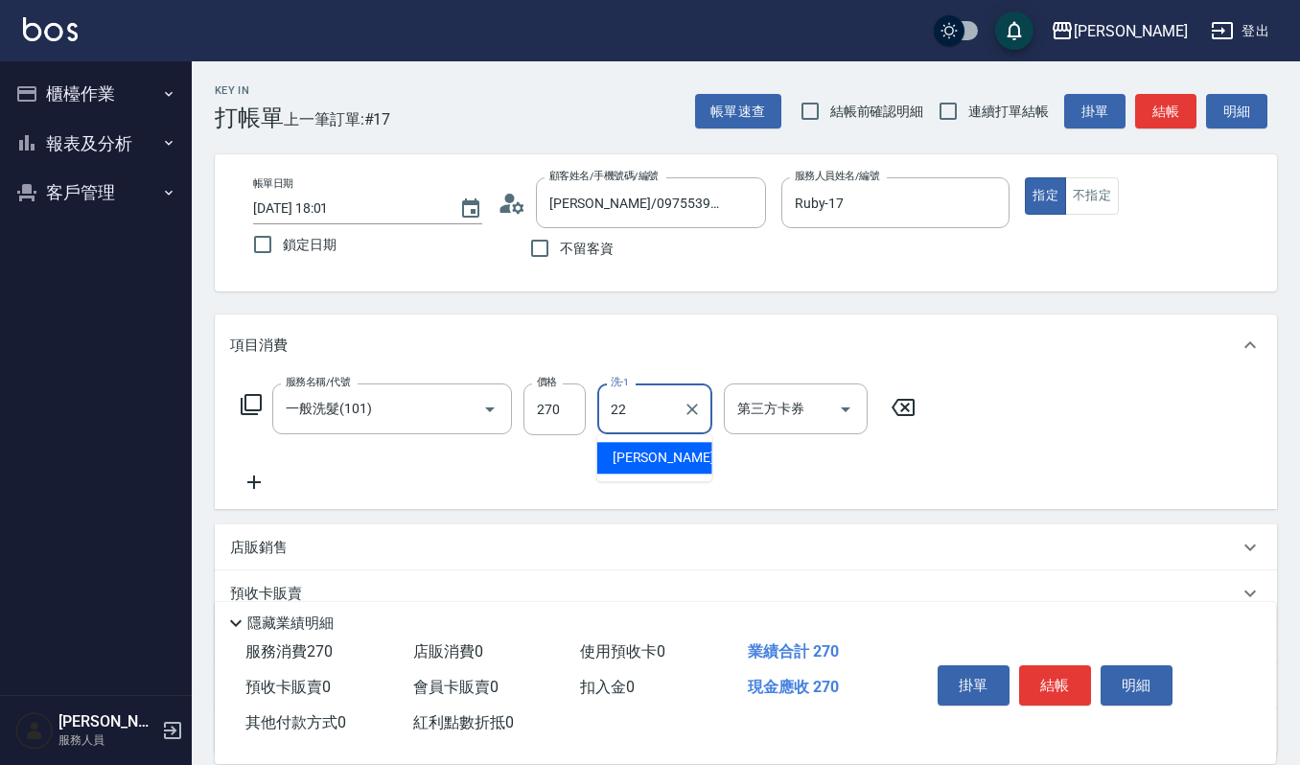
type input "宜芳-22"
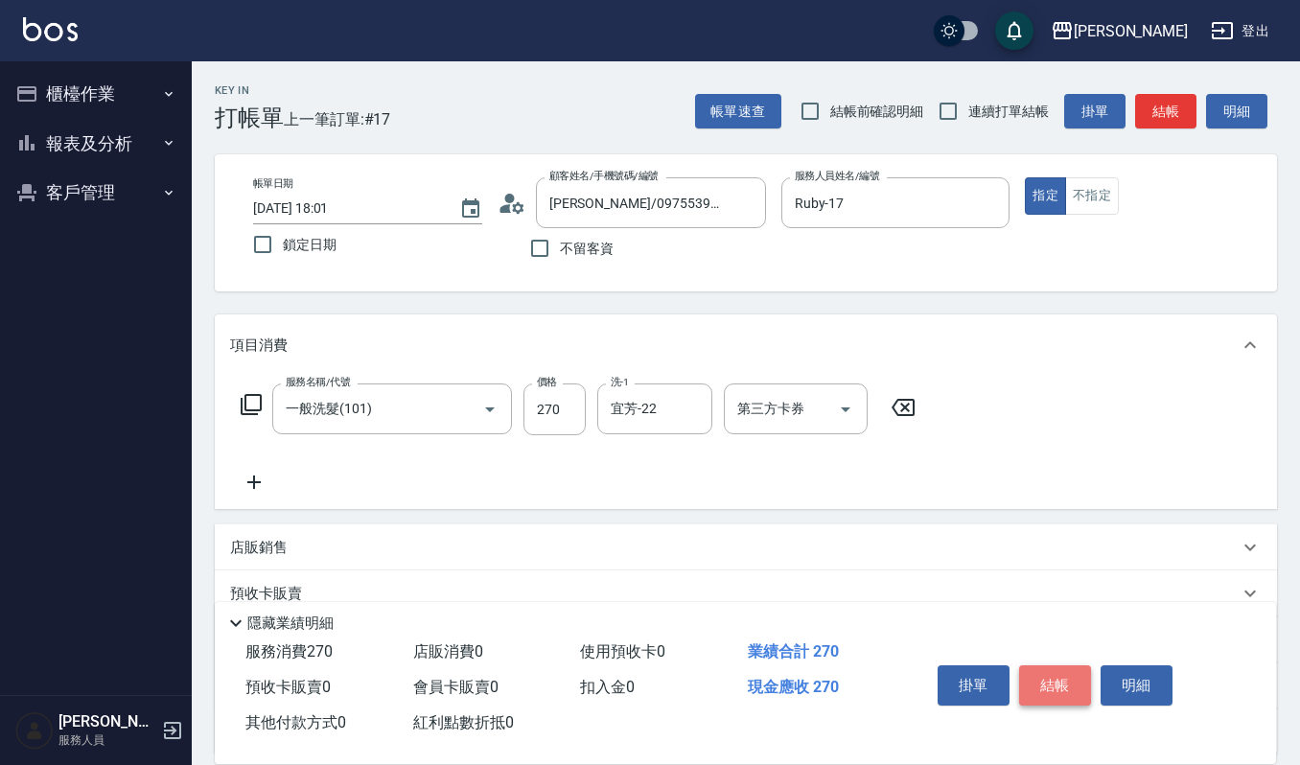
click at [1037, 680] on button "結帳" at bounding box center [1055, 686] width 72 height 40
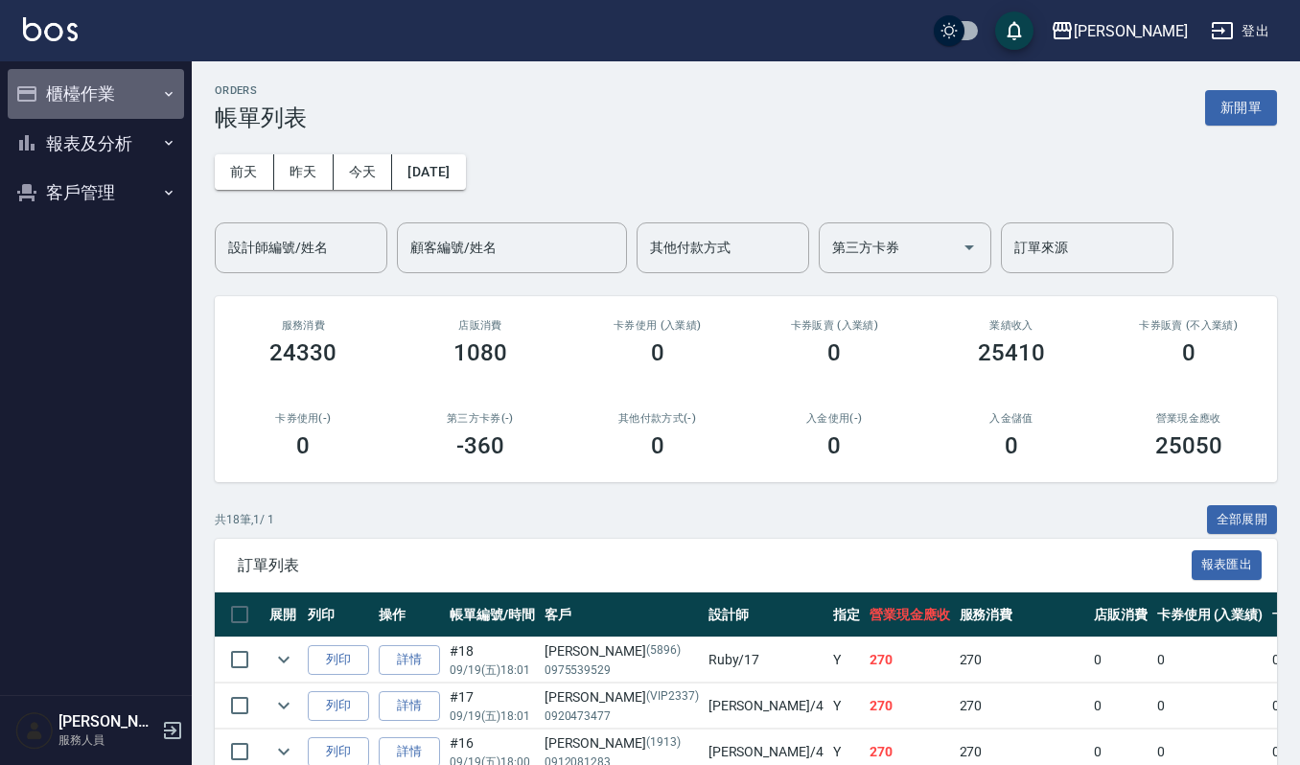
click at [96, 89] on button "櫃檯作業" at bounding box center [96, 94] width 176 height 50
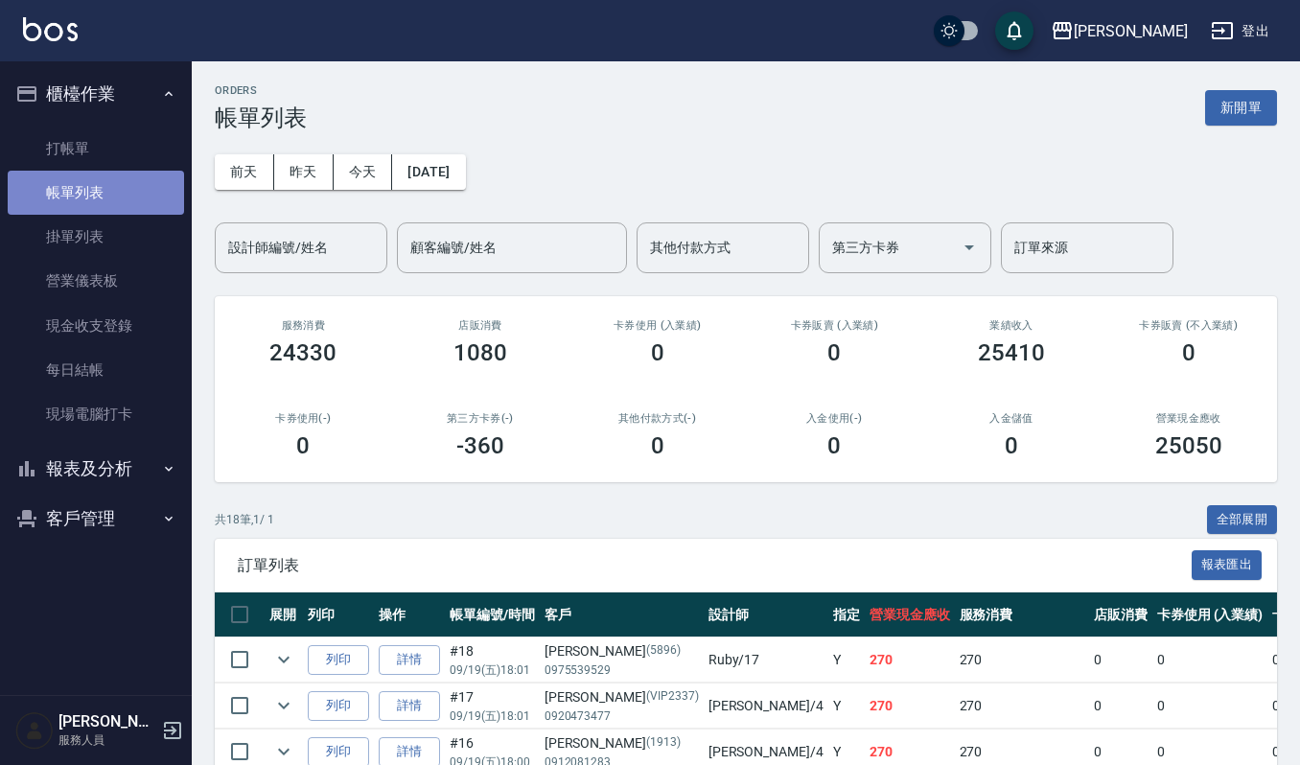
click at [144, 201] on link "帳單列表" at bounding box center [96, 193] width 176 height 44
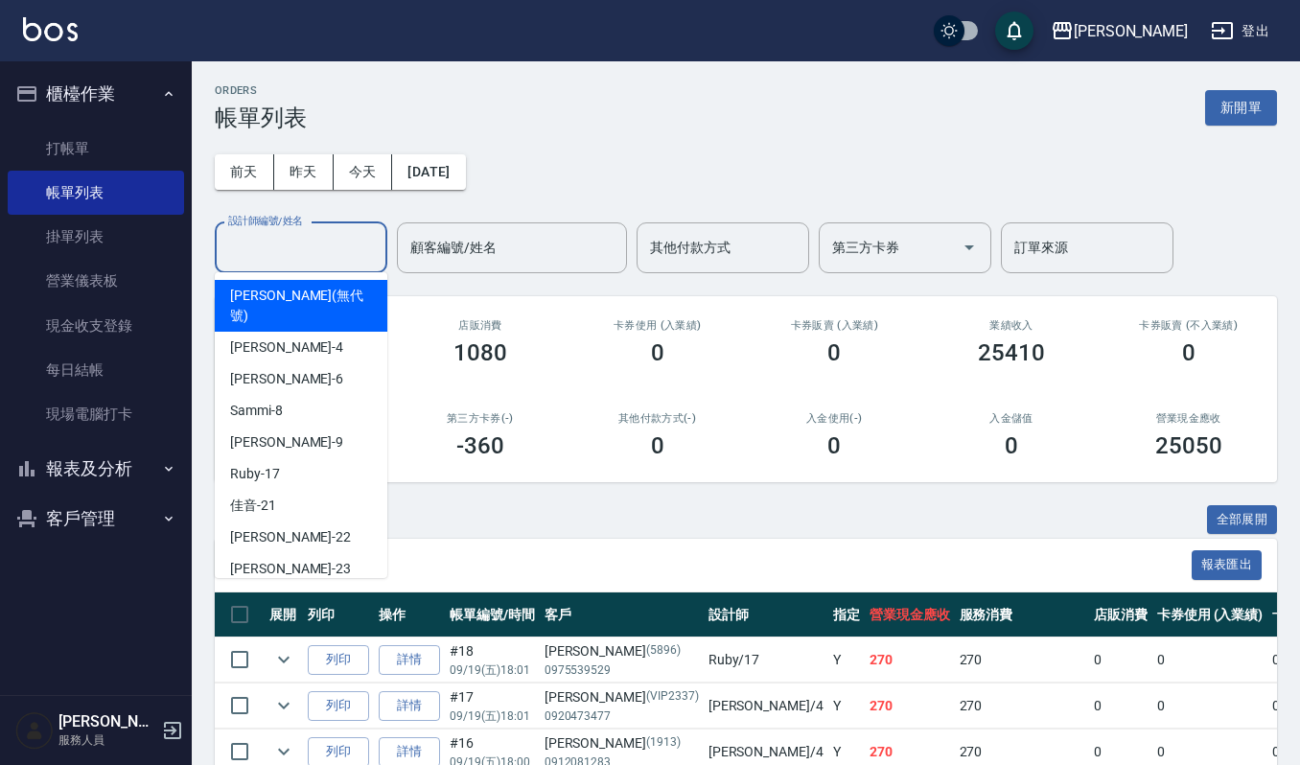
click at [316, 257] on input "設計師編號/姓名" at bounding box center [300, 248] width 155 height 34
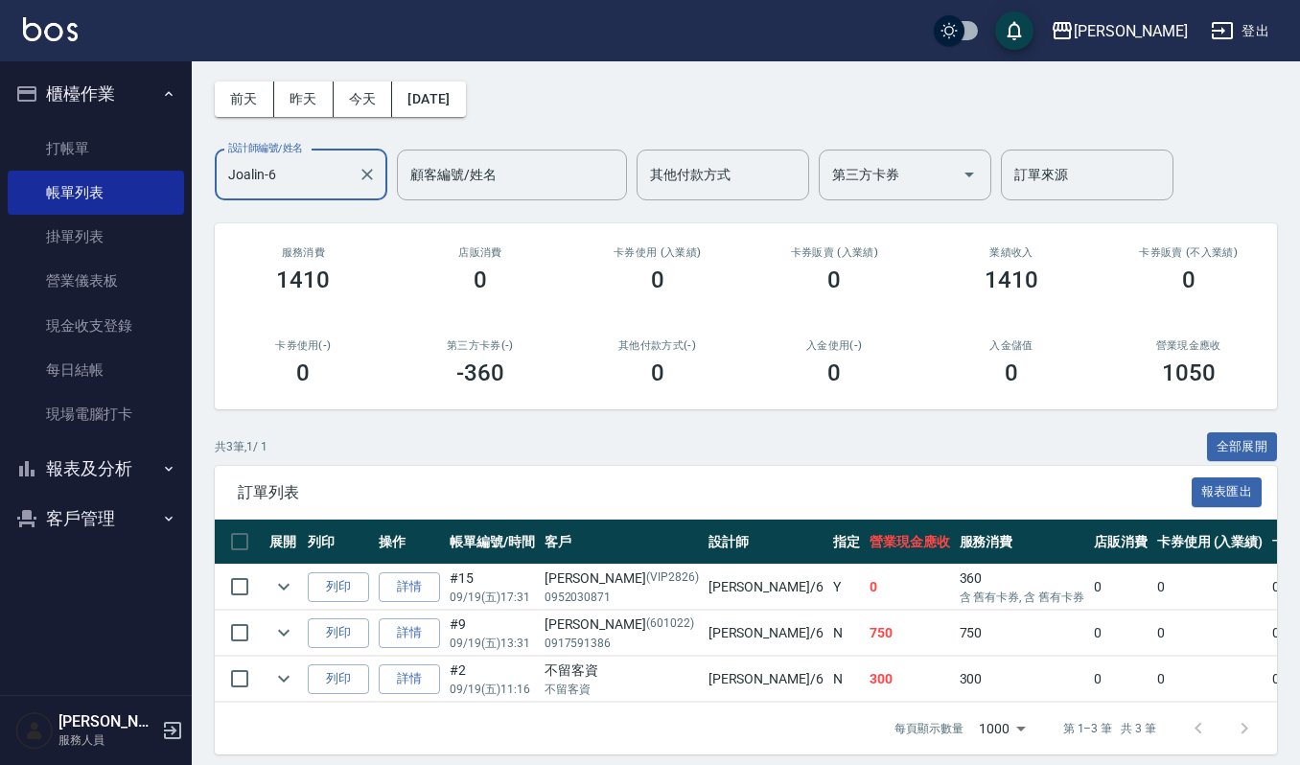
scroll to position [105, 0]
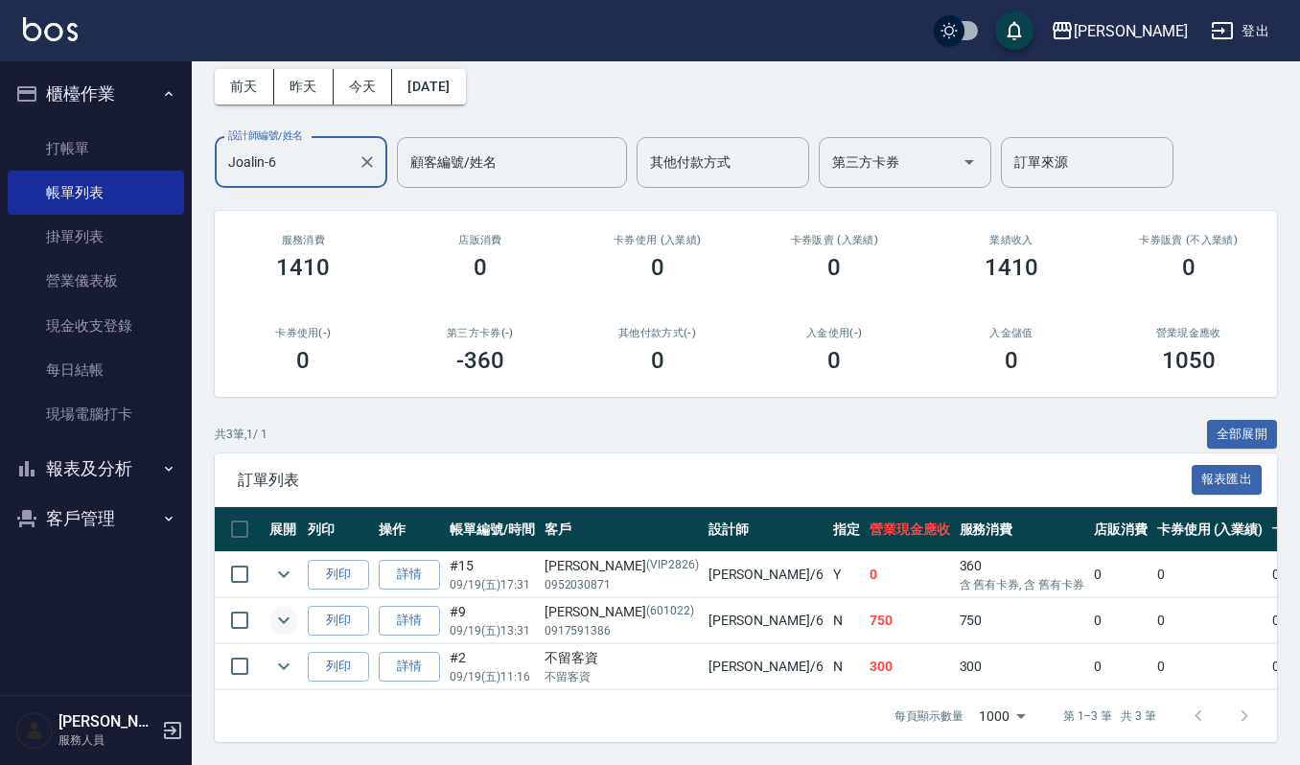
type input "Joalin-6"
click at [277, 609] on icon "expand row" at bounding box center [283, 620] width 23 height 23
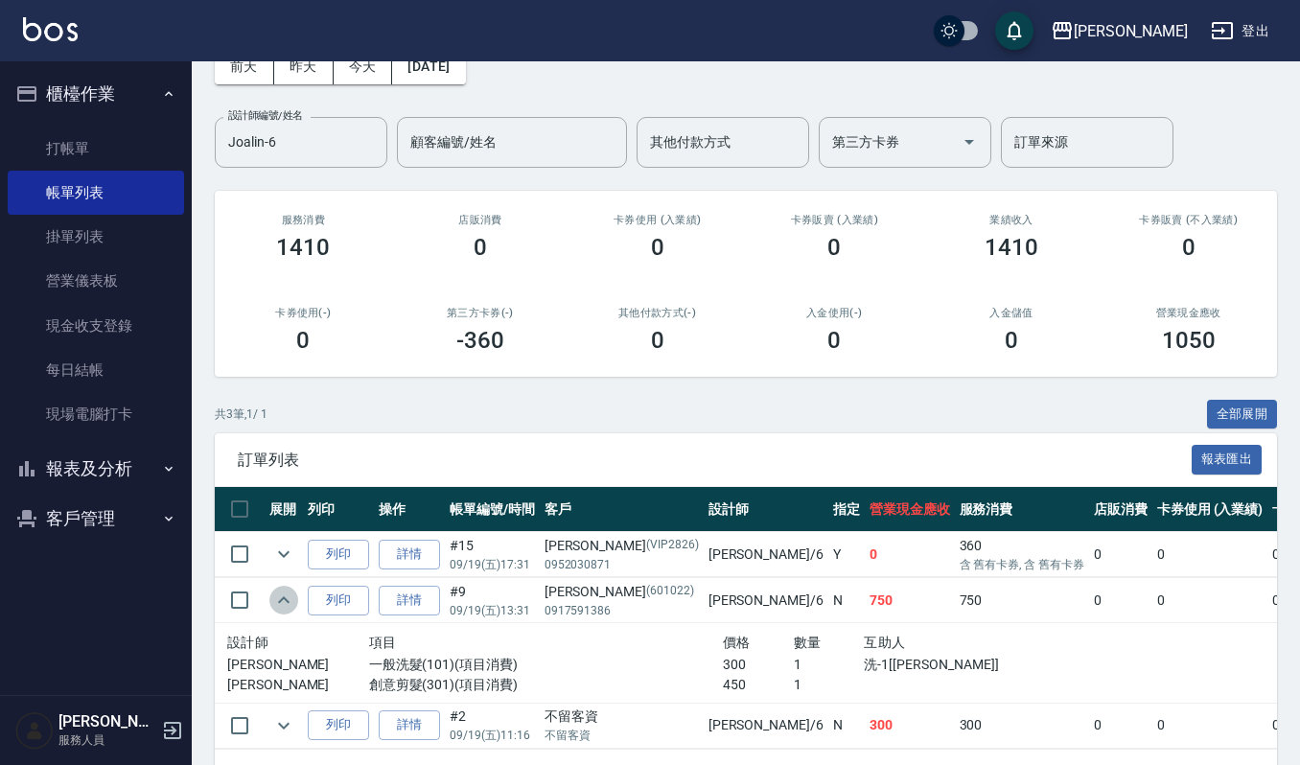
click at [277, 607] on icon "expand row" at bounding box center [283, 600] width 23 height 23
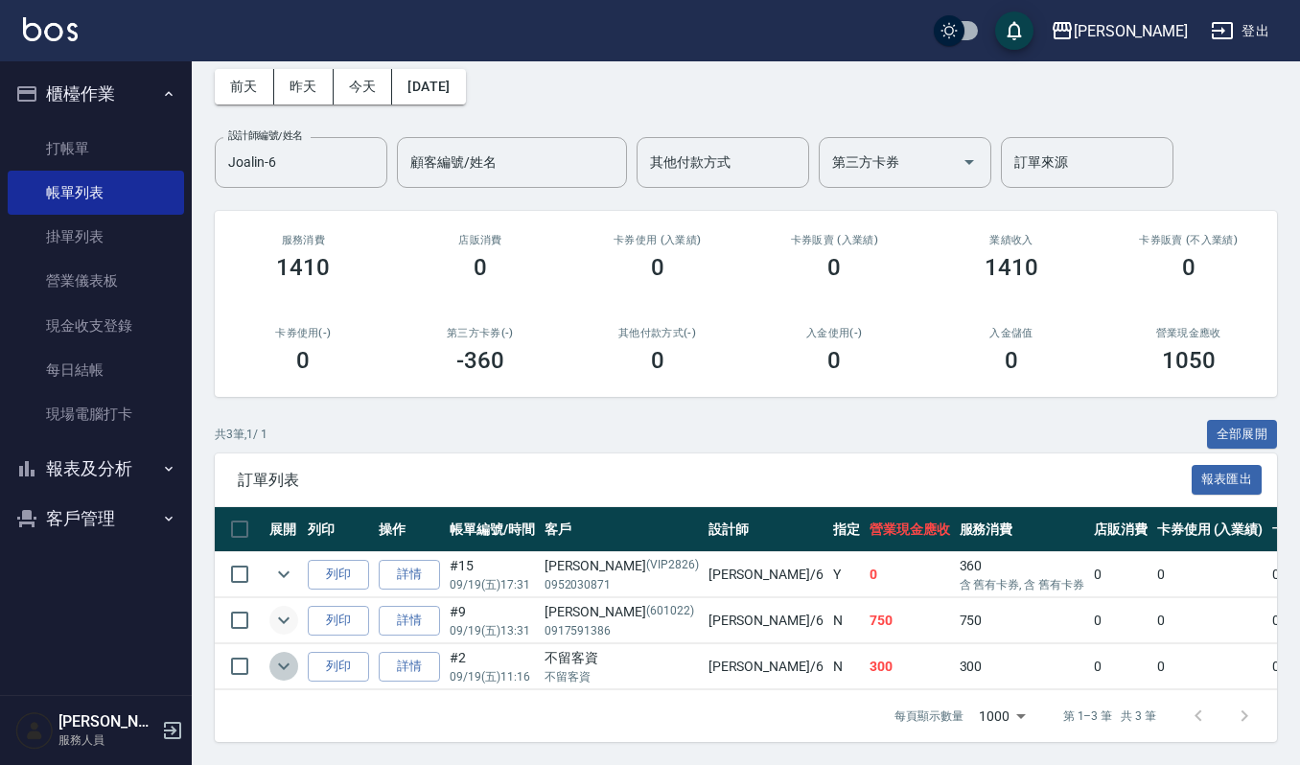
click at [286, 655] on icon "expand row" at bounding box center [283, 666] width 23 height 23
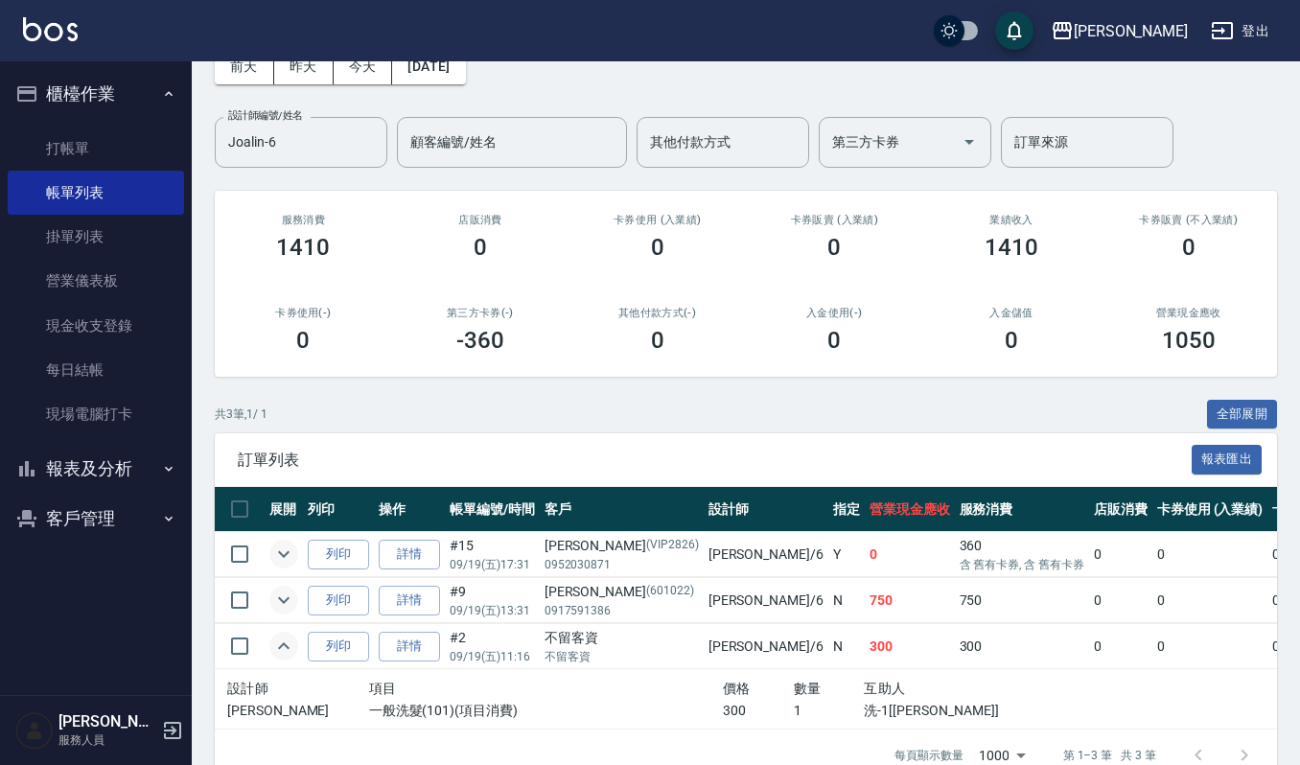
click at [289, 560] on icon "expand row" at bounding box center [283, 554] width 23 height 23
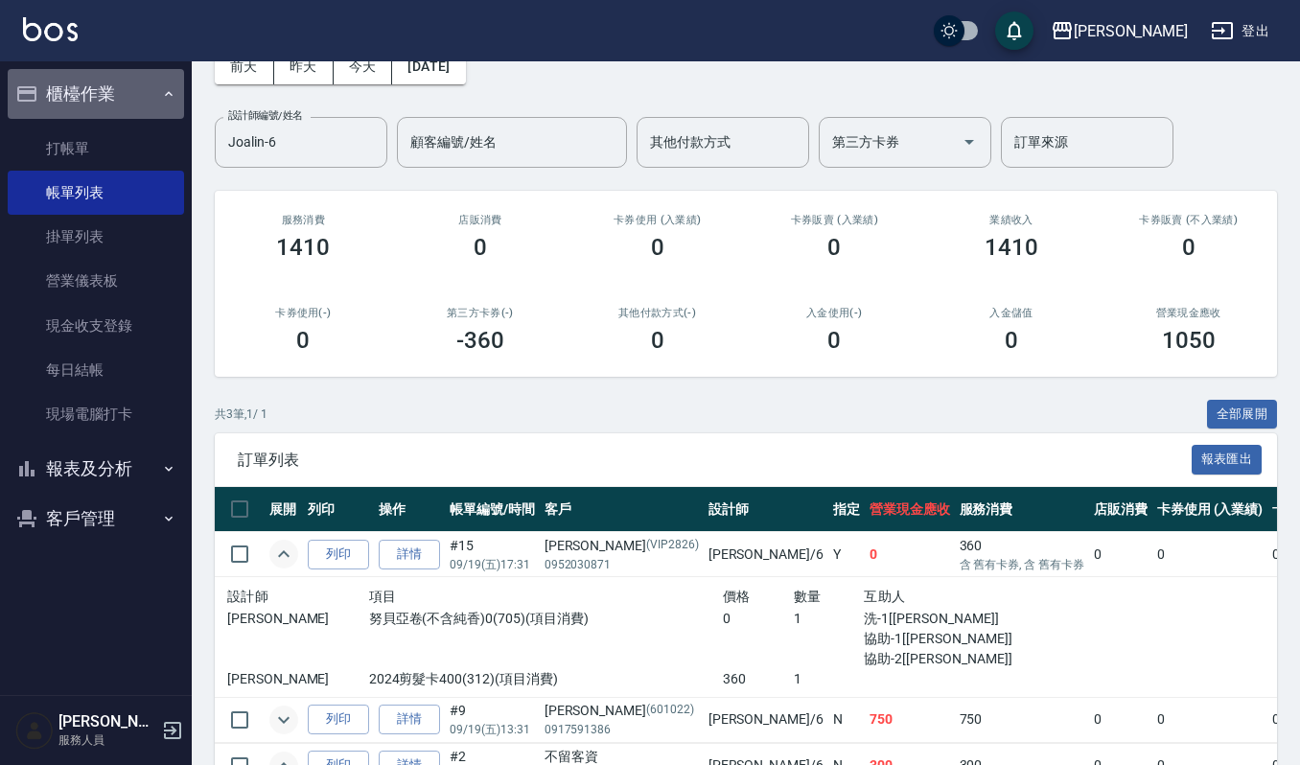
click at [123, 101] on button "櫃檯作業" at bounding box center [96, 94] width 176 height 50
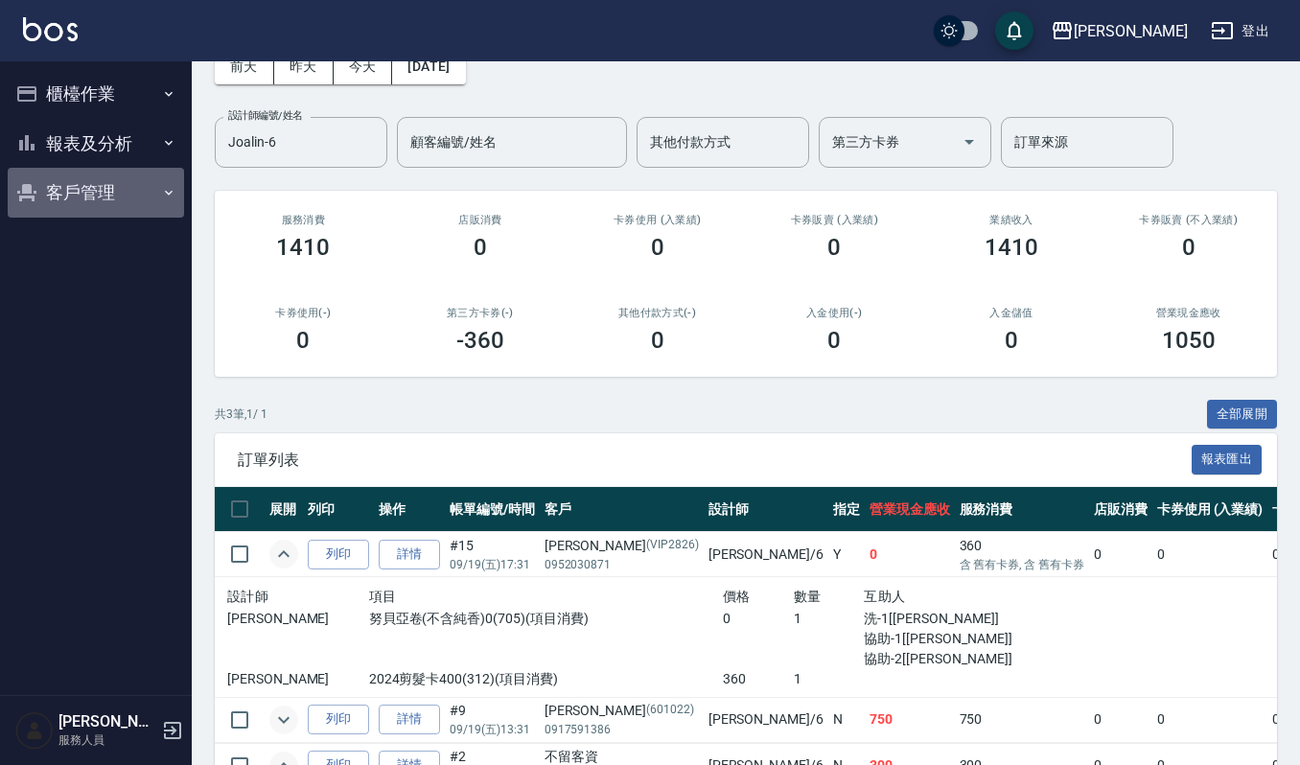
click at [136, 182] on button "客戶管理" at bounding box center [96, 193] width 176 height 50
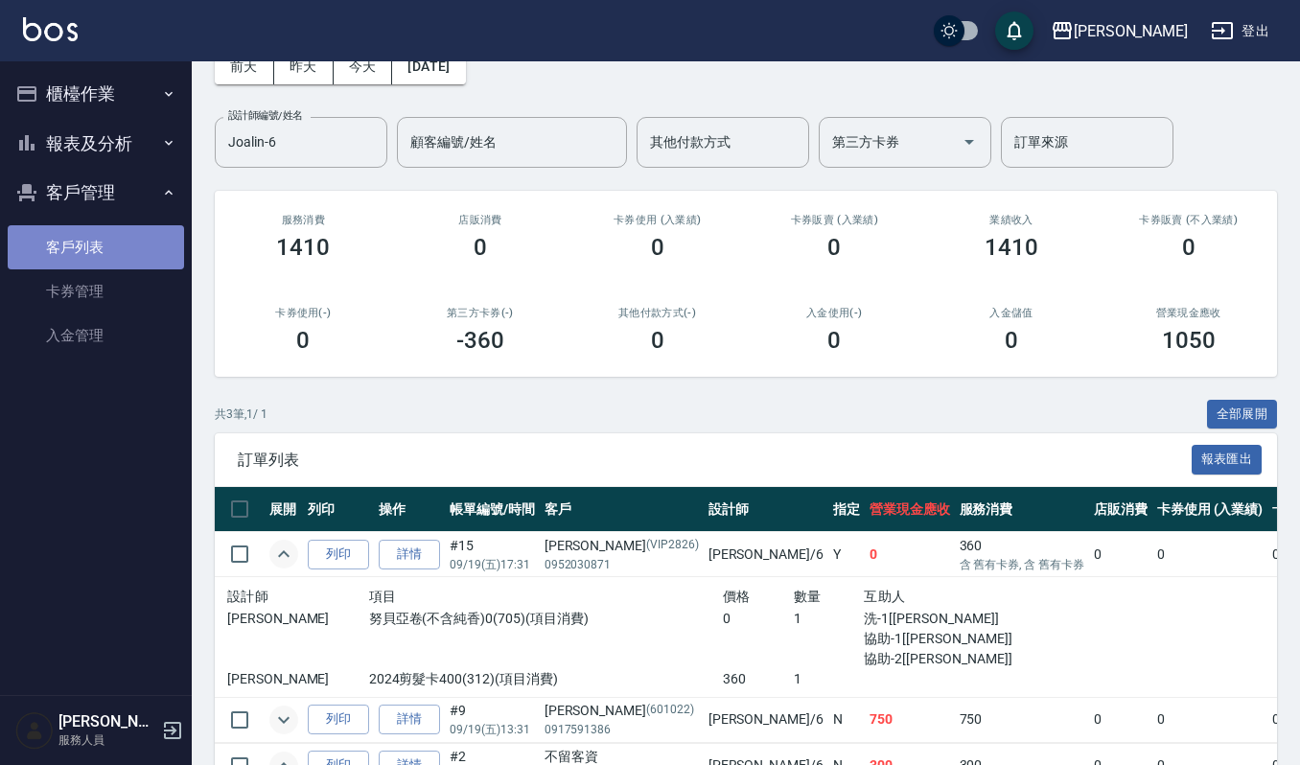
click at [134, 239] on link "客戶列表" at bounding box center [96, 247] width 176 height 44
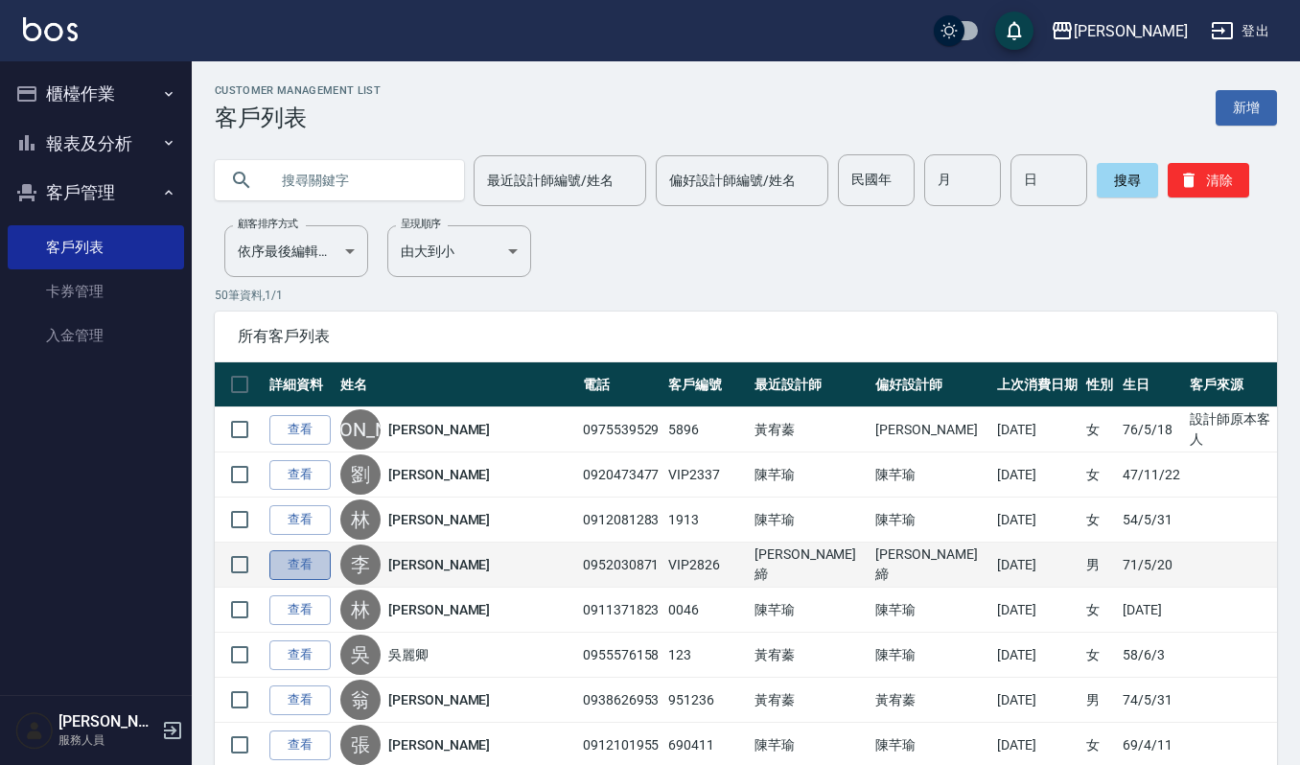
click at [297, 562] on link "查看" at bounding box center [299, 566] width 61 height 30
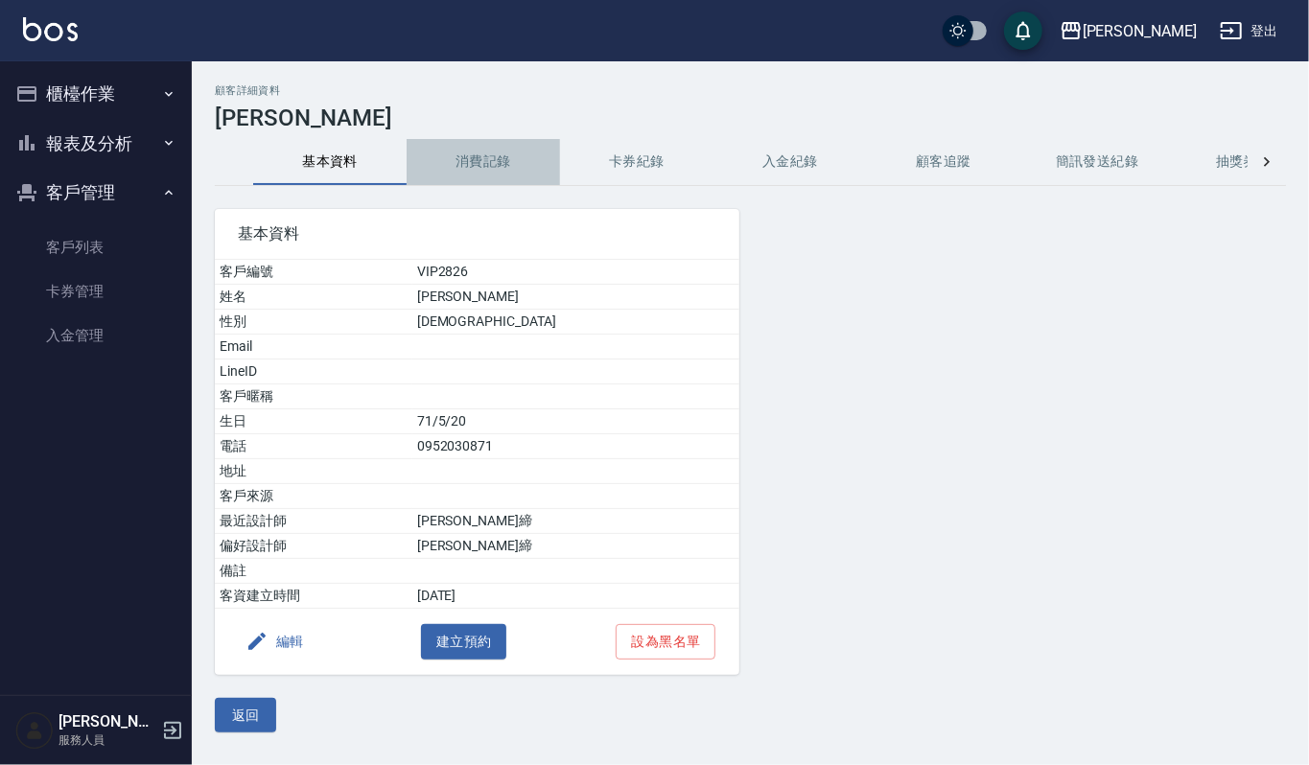
click at [501, 163] on button "消費記錄" at bounding box center [483, 162] width 153 height 46
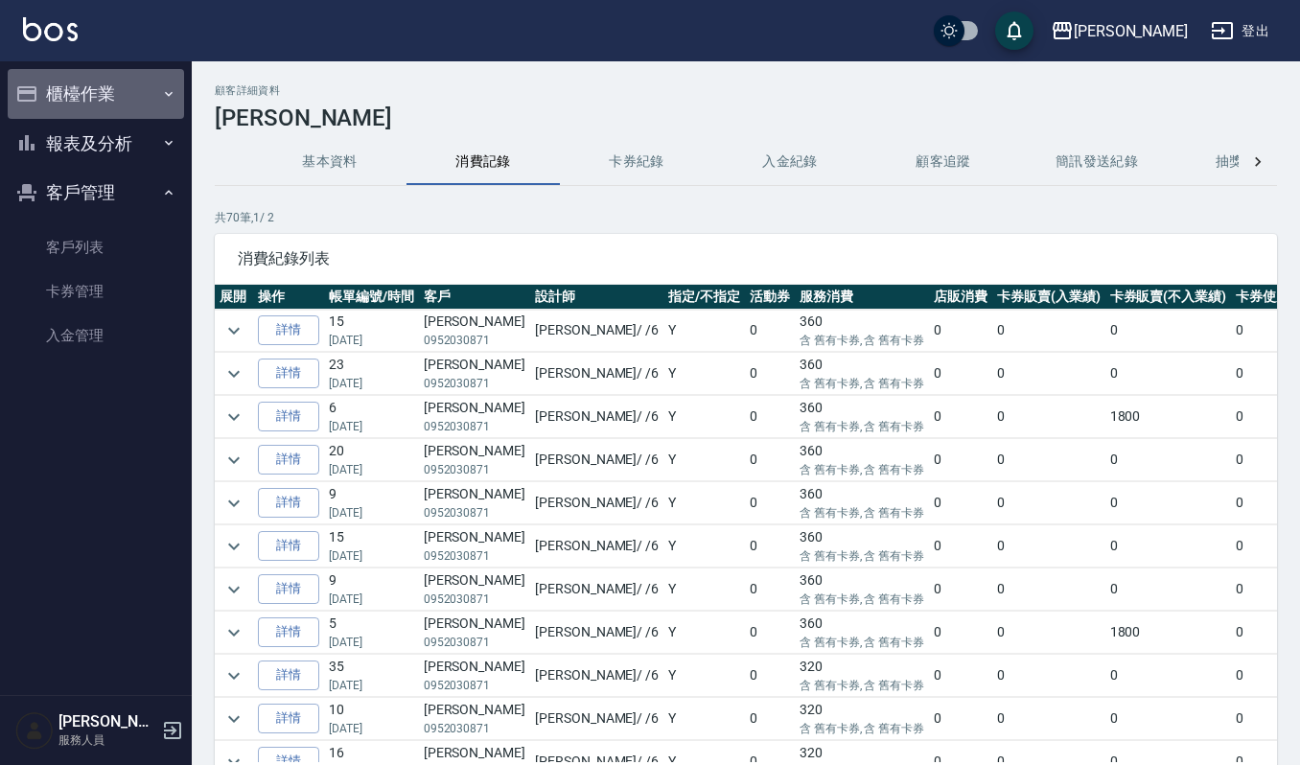
click at [121, 96] on button "櫃檯作業" at bounding box center [96, 94] width 176 height 50
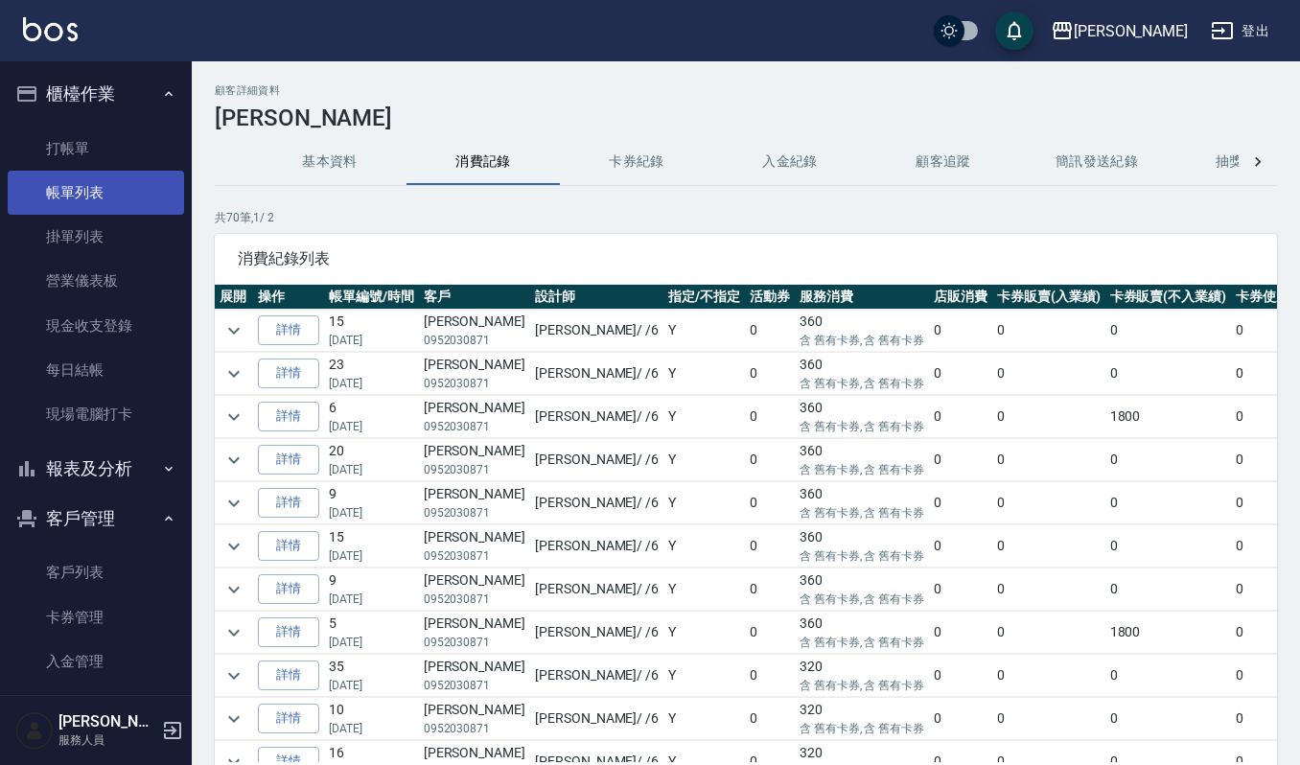
click at [116, 184] on link "帳單列表" at bounding box center [96, 193] width 176 height 44
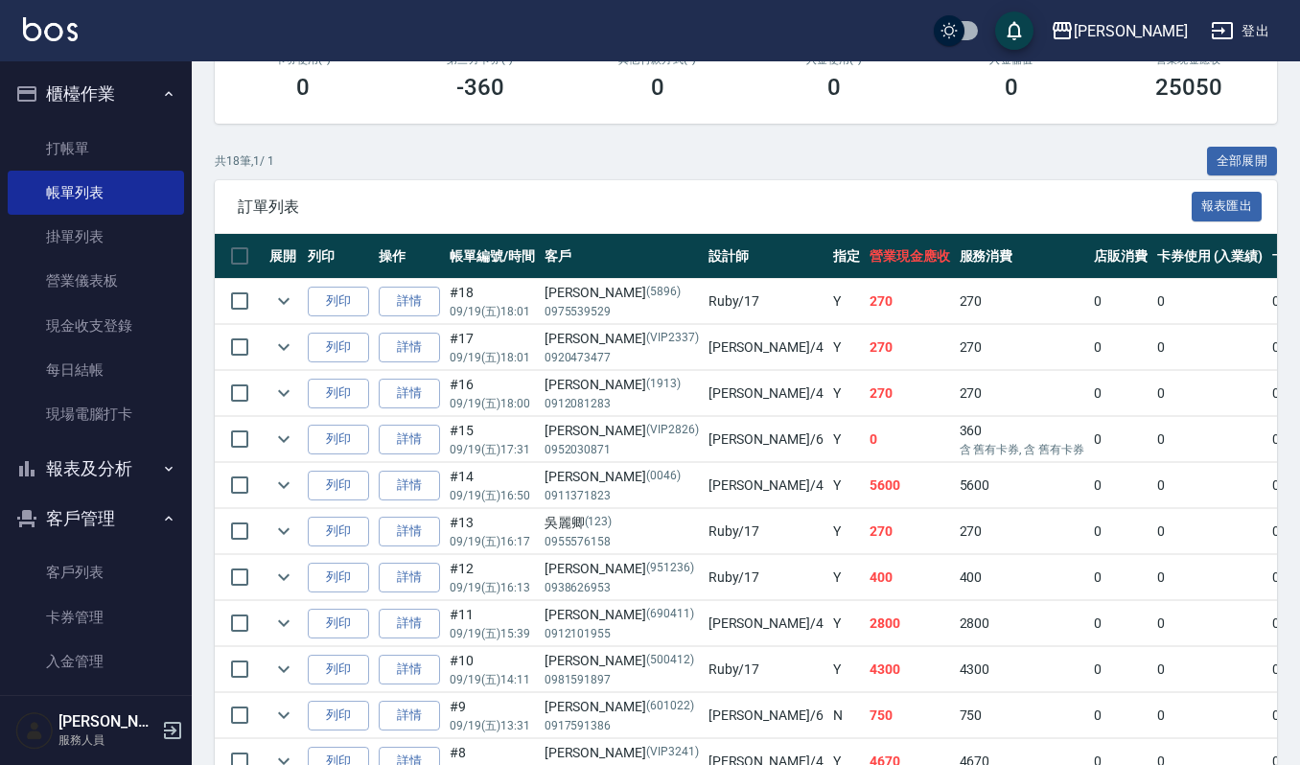
scroll to position [376, 0]
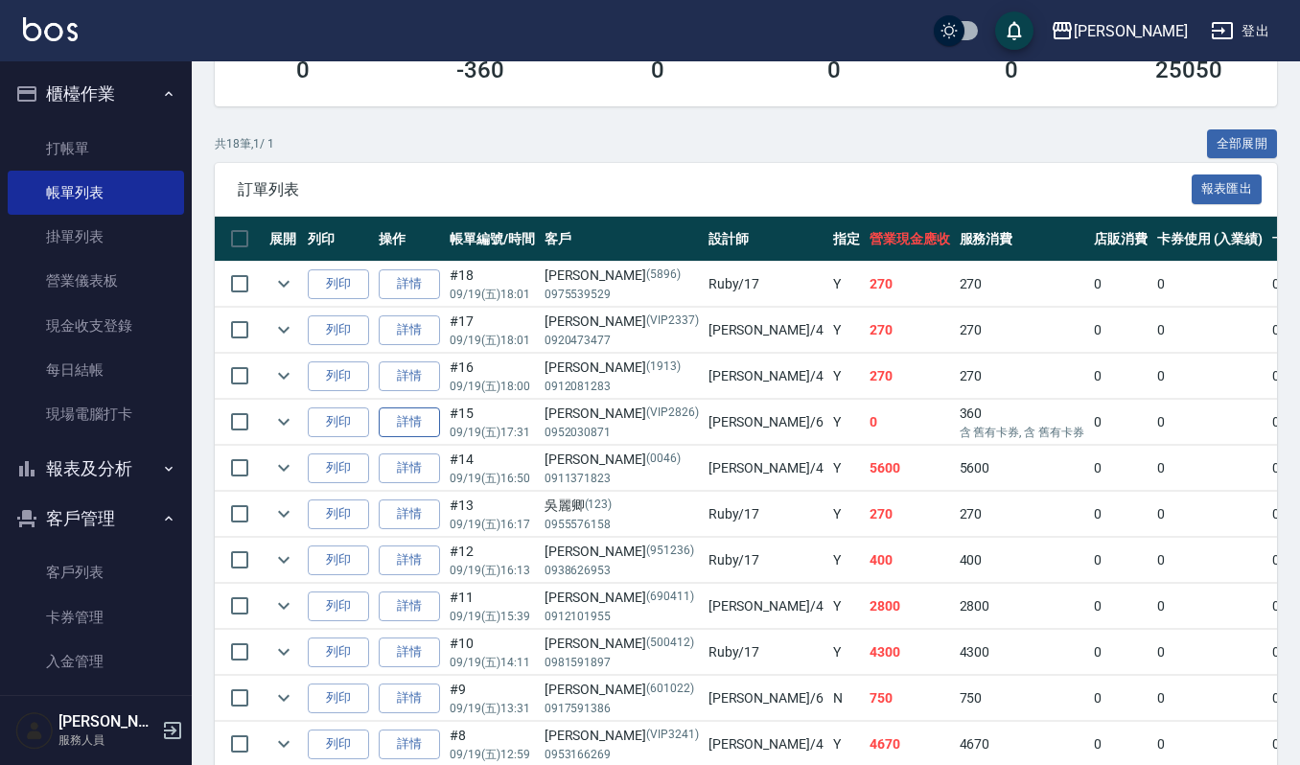
click at [415, 426] on link "詳情" at bounding box center [409, 423] width 61 height 30
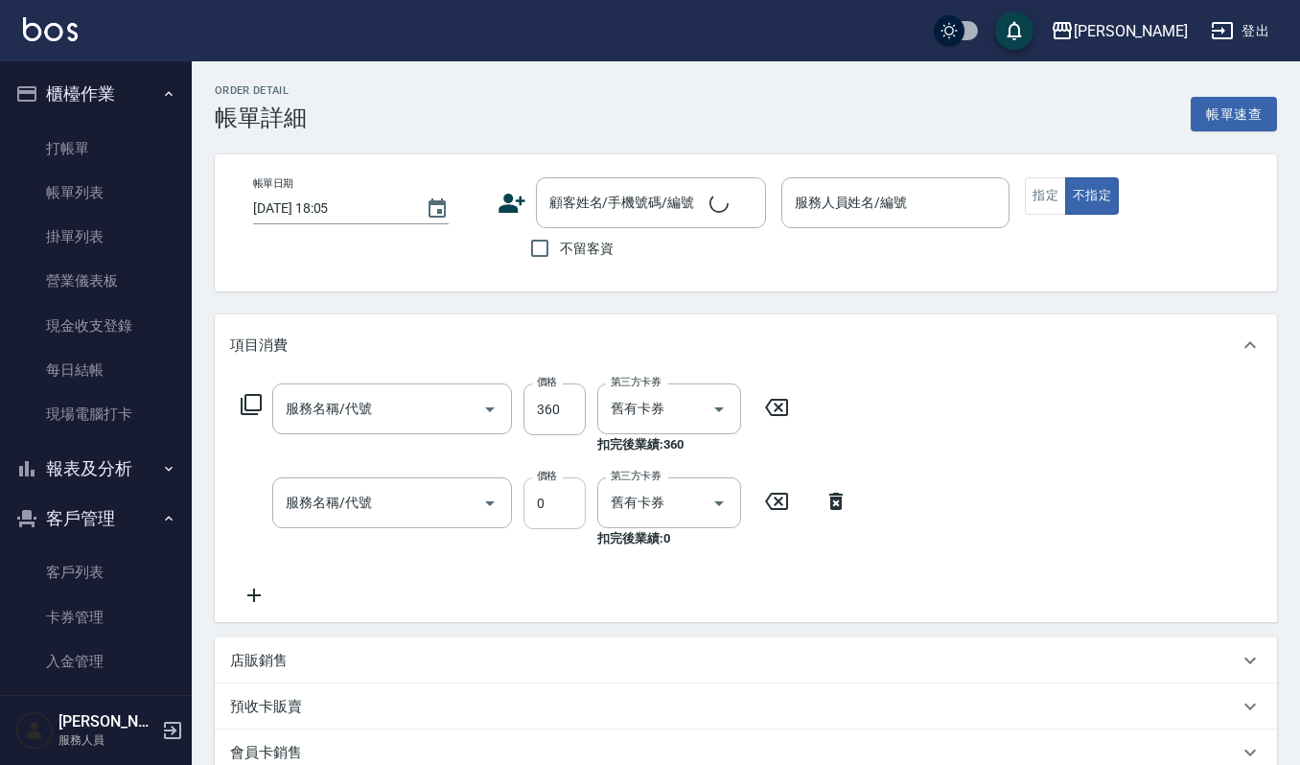
type input "2025/09/19 17:31"
type input "Joalin-6"
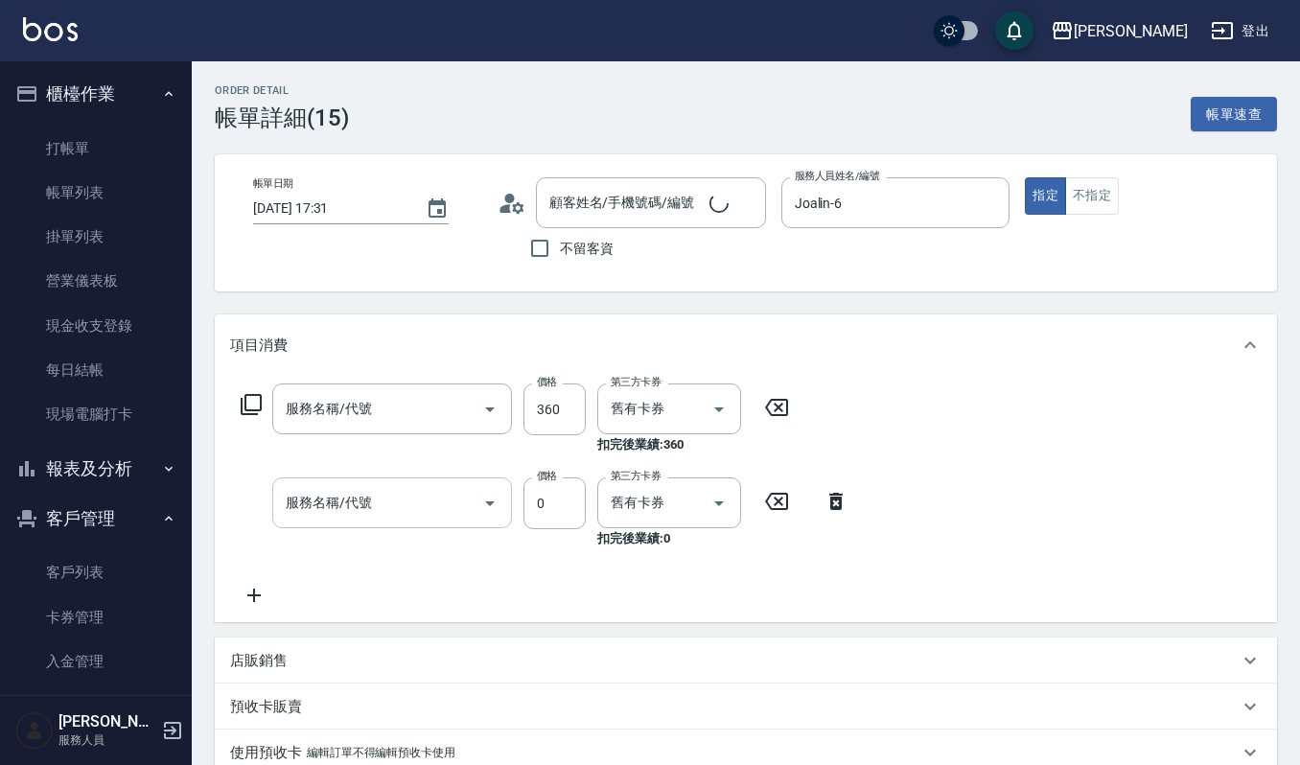
type input "2024剪髮卡400(312)"
type input "努貝亞卷(不含純香)0(705)"
type input "李秉勳/0952030871/VIP2826"
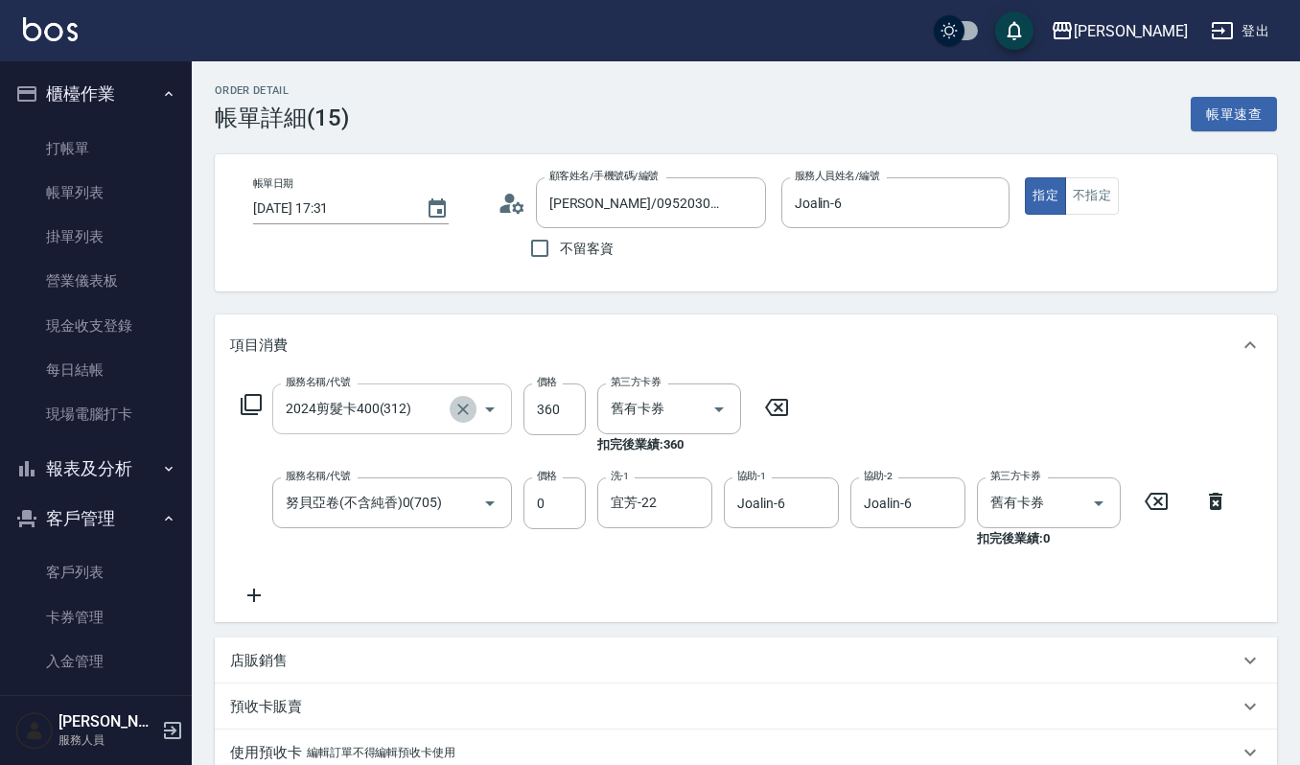
click at [458, 409] on icon "Clear" at bounding box center [463, 409] width 19 height 19
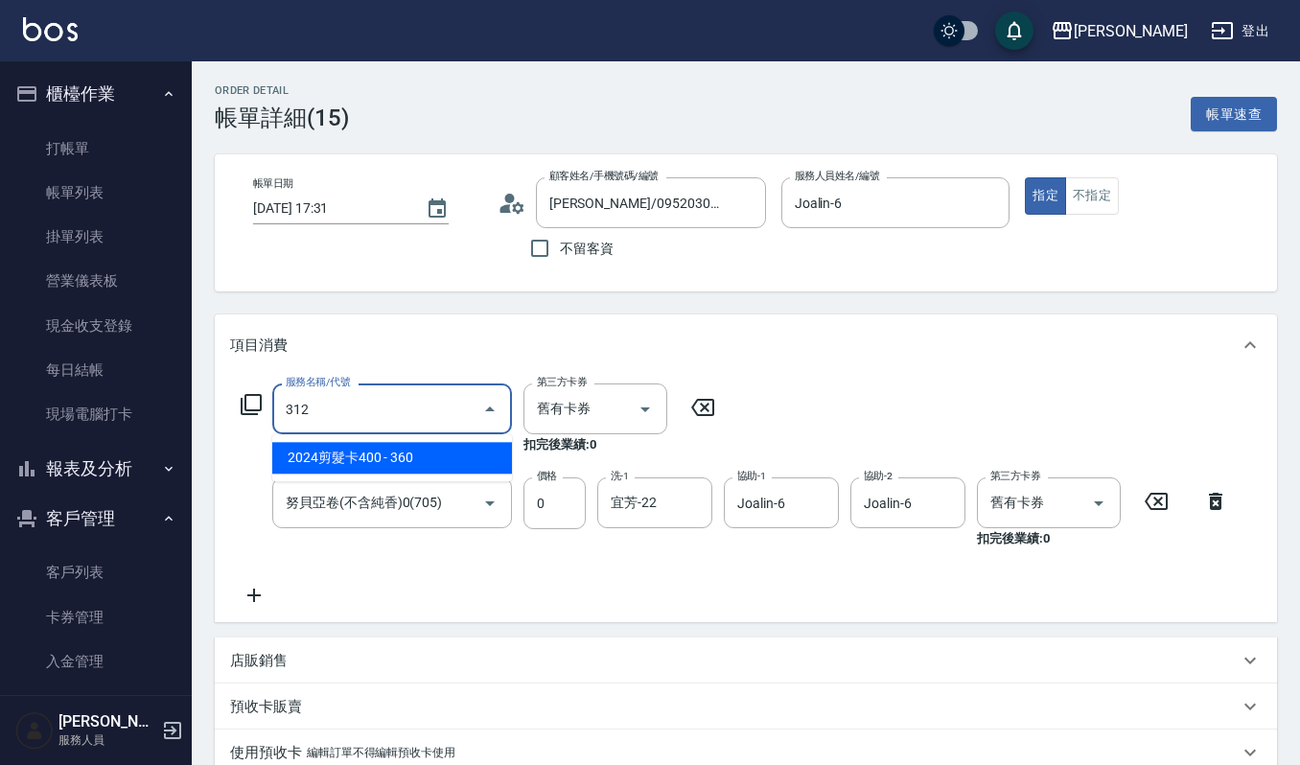
type input "2024剪髮卡400(312)"
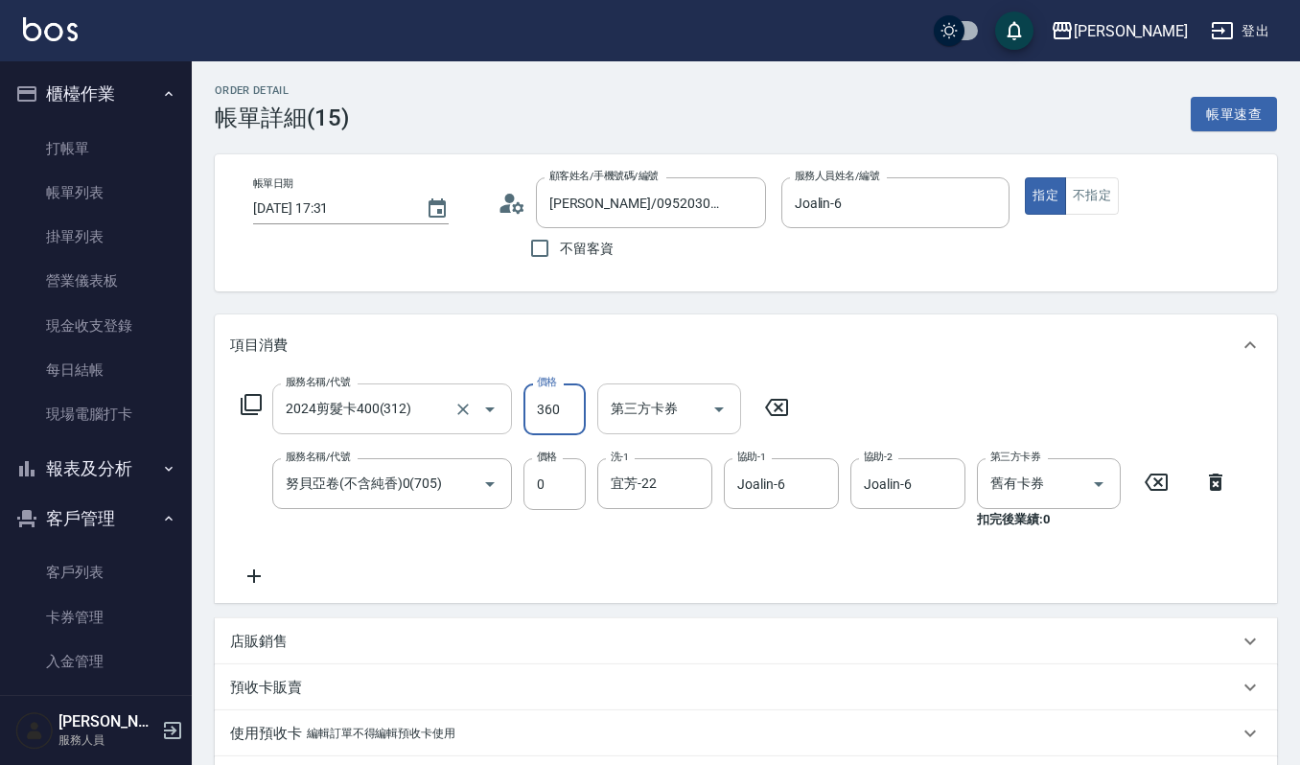
click at [718, 400] on icon "Open" at bounding box center [719, 409] width 23 height 23
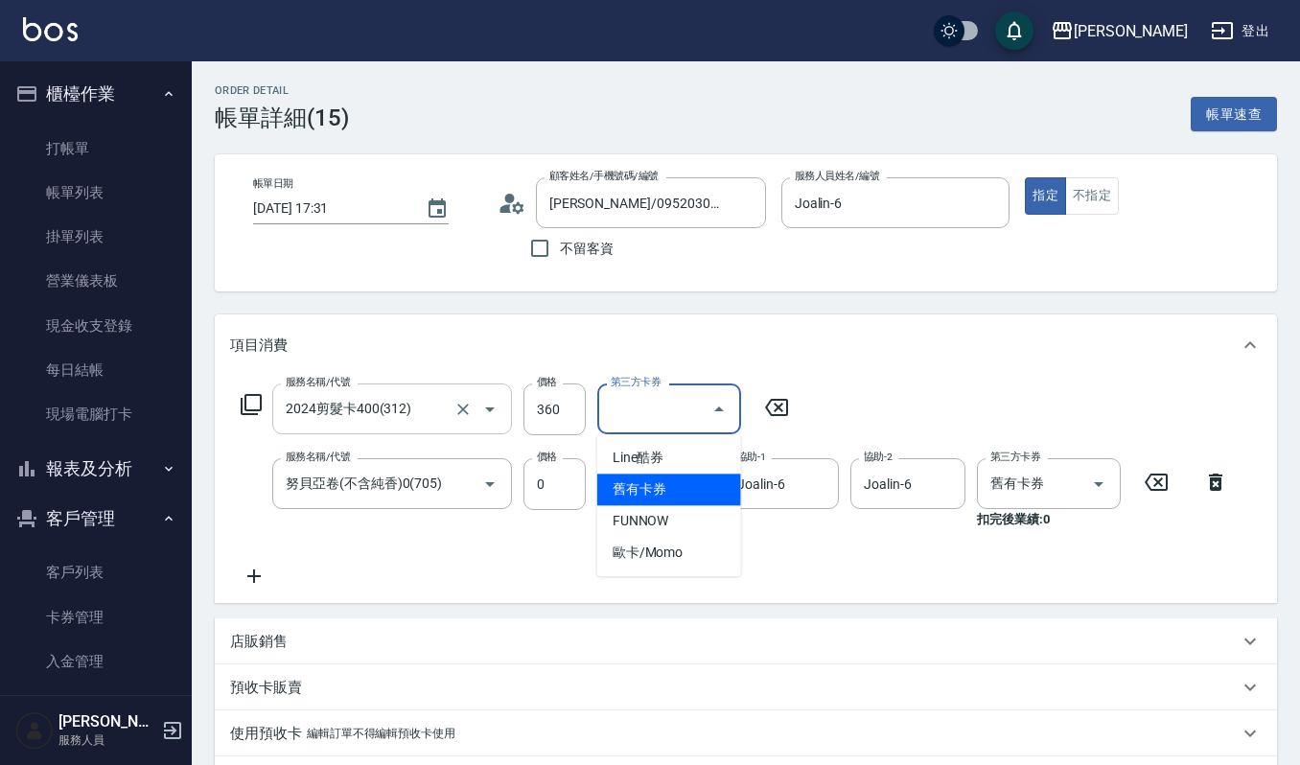
click at [699, 484] on span "舊有卡券" at bounding box center [669, 490] width 144 height 32
type input "舊有卡券"
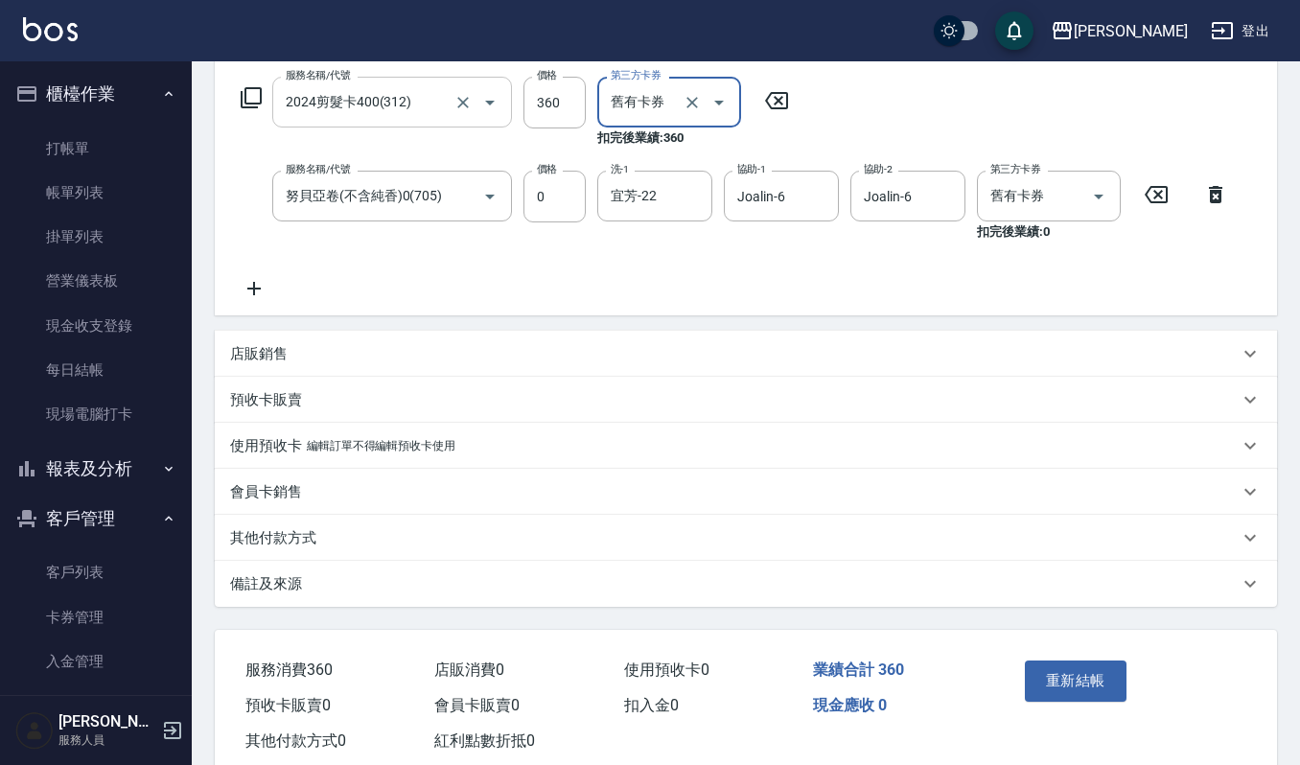
scroll to position [351, 0]
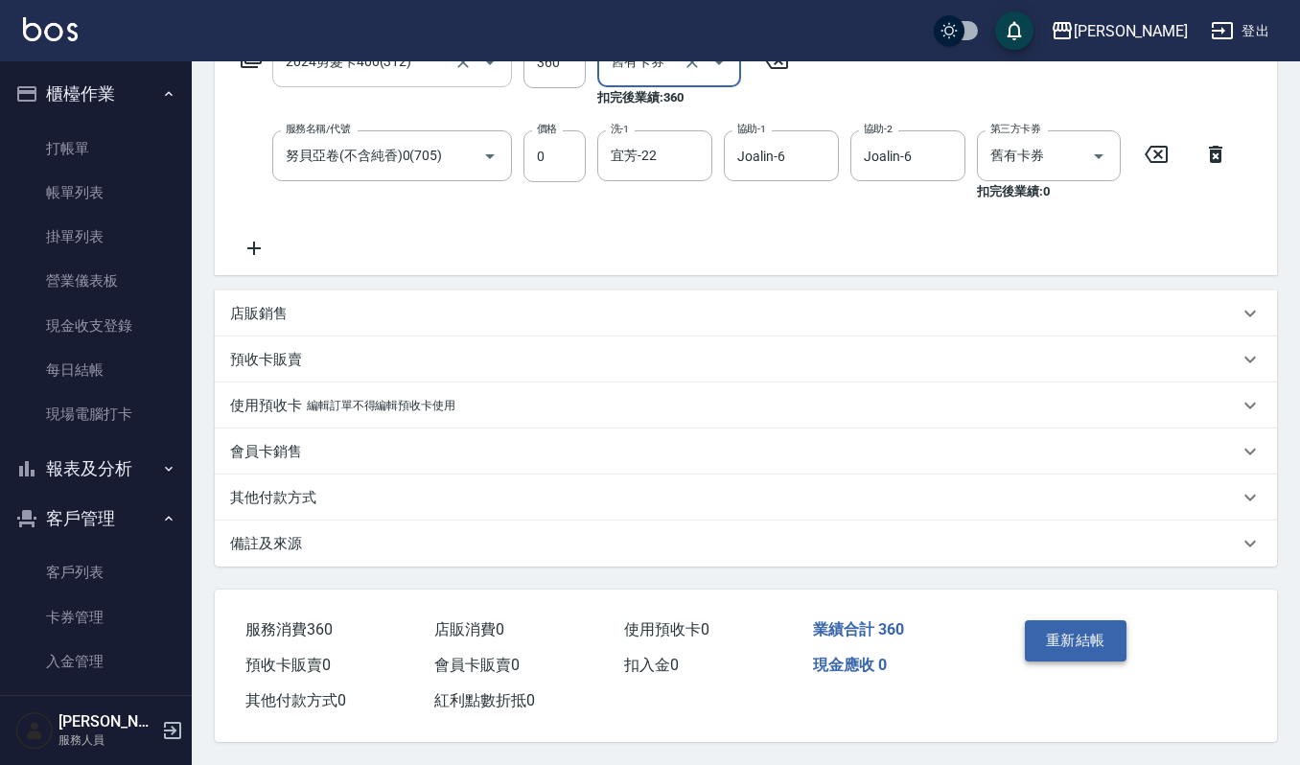
click at [1084, 645] on button "重新結帳" at bounding box center [1076, 641] width 102 height 40
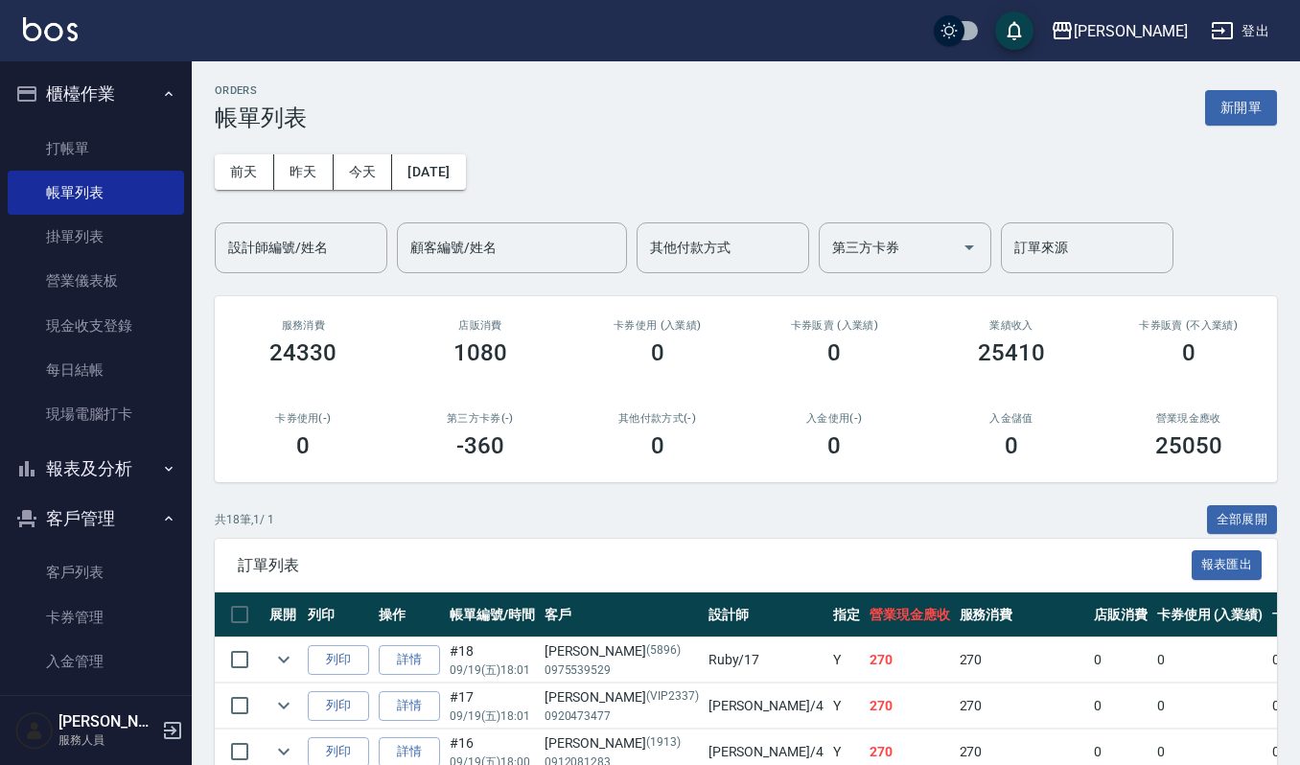
click at [269, 255] on input "設計師編號/姓名" at bounding box center [300, 248] width 155 height 34
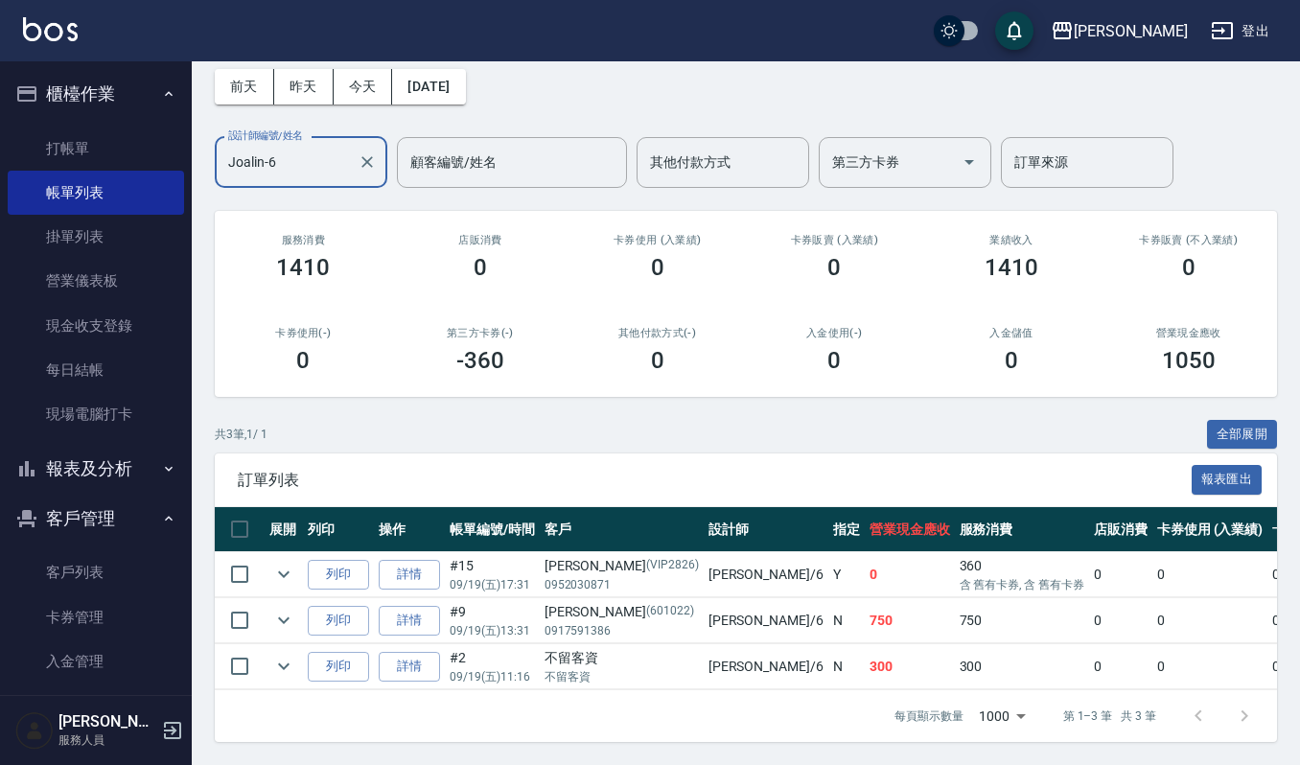
scroll to position [105, 0]
type input "Joalin-6"
click at [288, 572] on icon "expand row" at bounding box center [284, 575] width 12 height 7
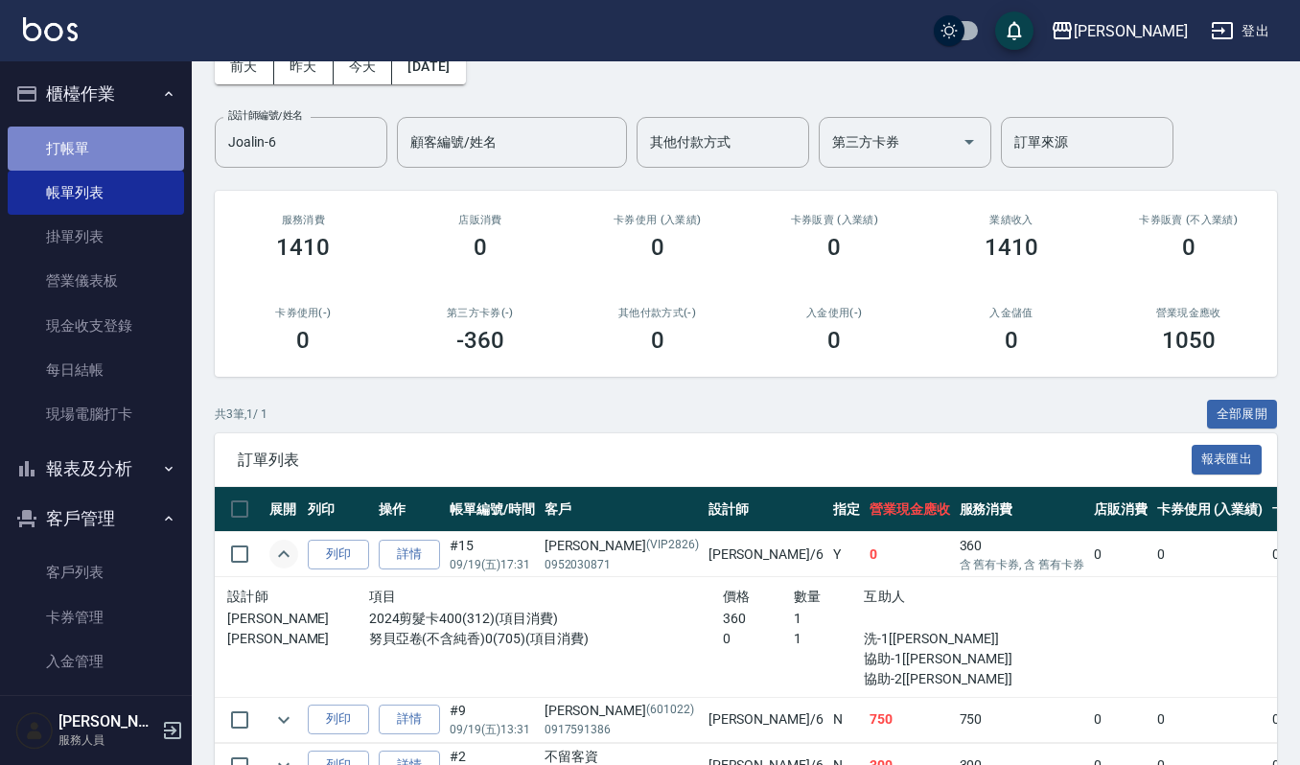
click at [125, 151] on link "打帳單" at bounding box center [96, 149] width 176 height 44
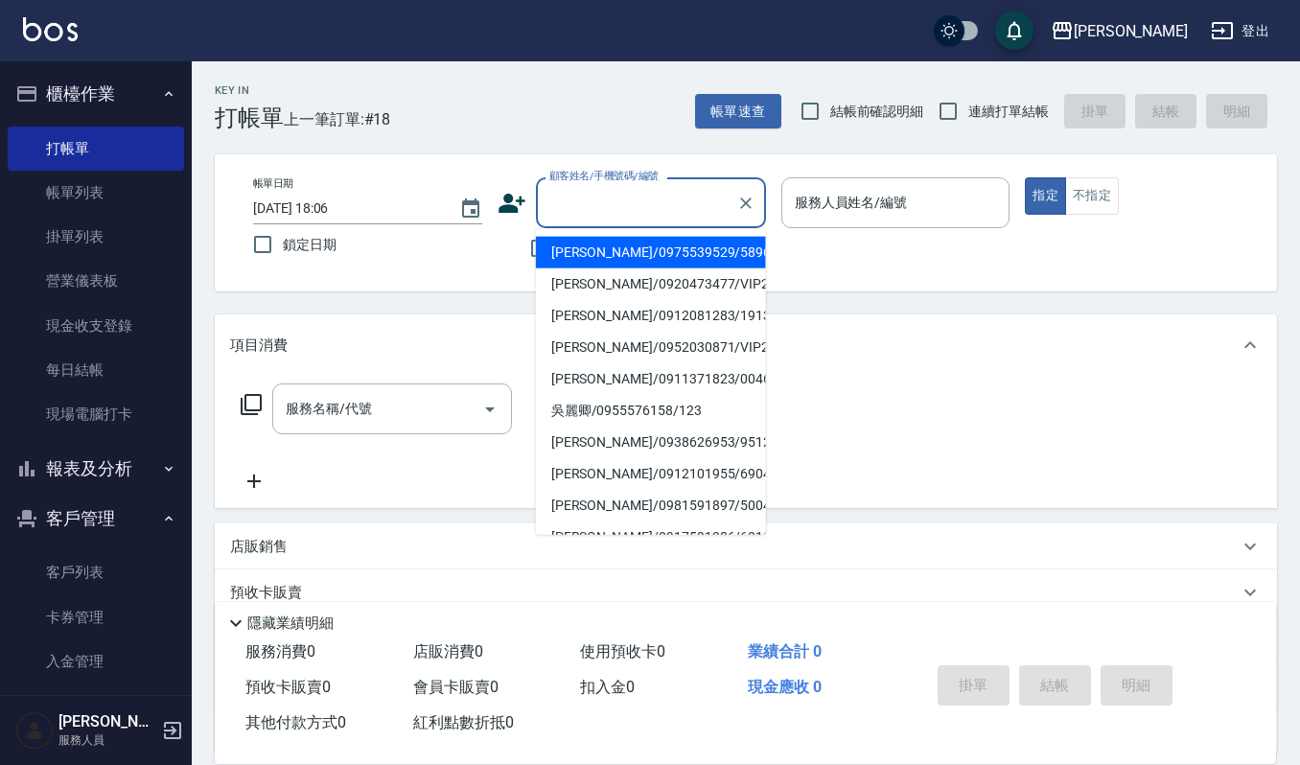
drag, startPoint x: 611, startPoint y: 203, endPoint x: 587, endPoint y: 209, distance: 24.7
click at [614, 203] on input "顧客姓名/手機號碼/編號" at bounding box center [637, 203] width 184 height 34
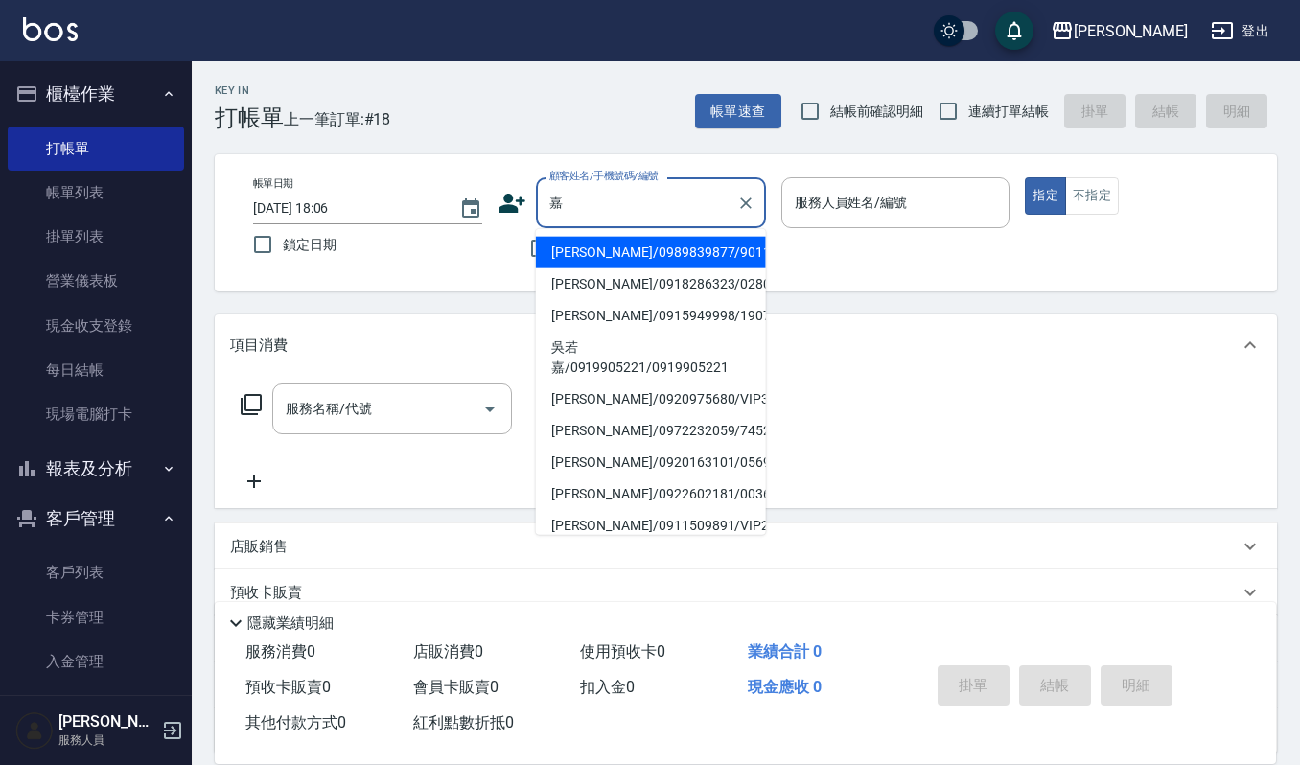
click at [634, 278] on li "陳嘉慧/0918286323/02800" at bounding box center [651, 285] width 230 height 32
type input "陳嘉慧/0918286323/02800"
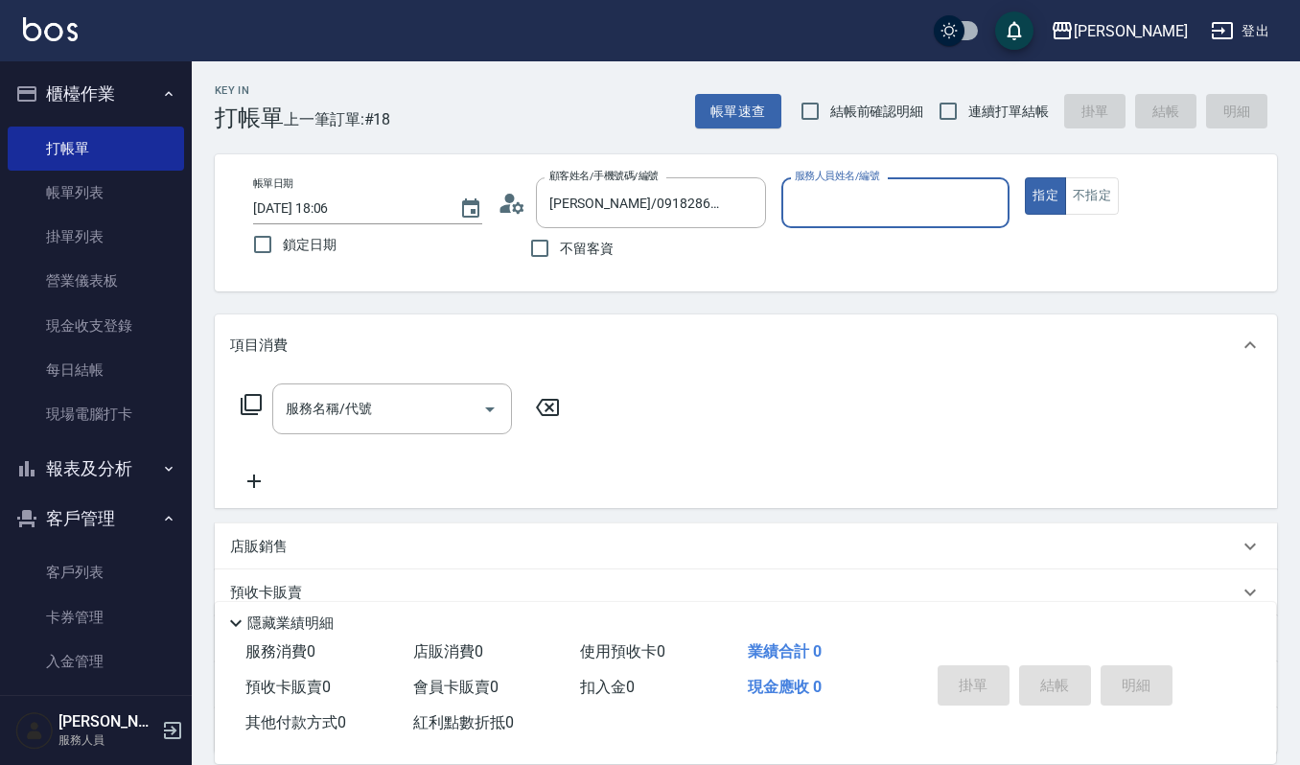
type input "Joalin-6"
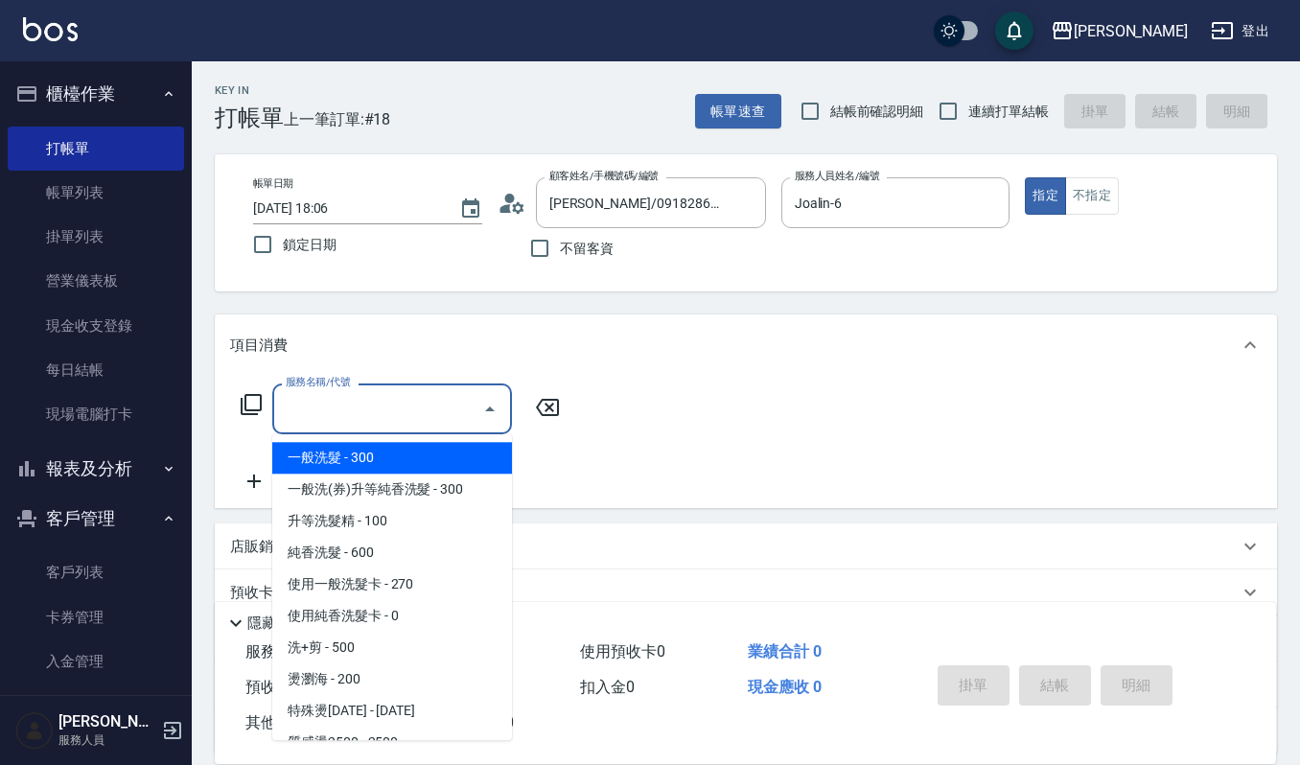
click at [414, 392] on input "服務名稱/代號" at bounding box center [378, 409] width 194 height 34
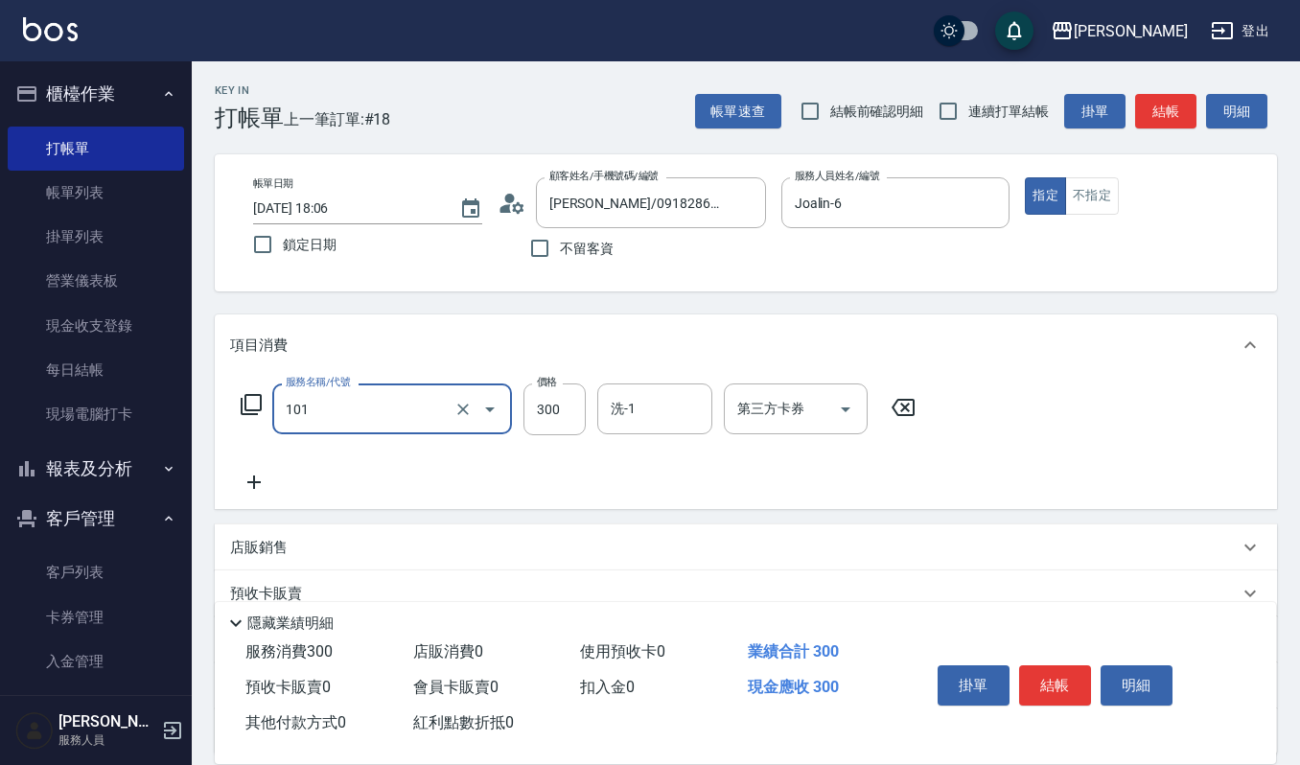
type input "一般洗髮(101)"
type input "270"
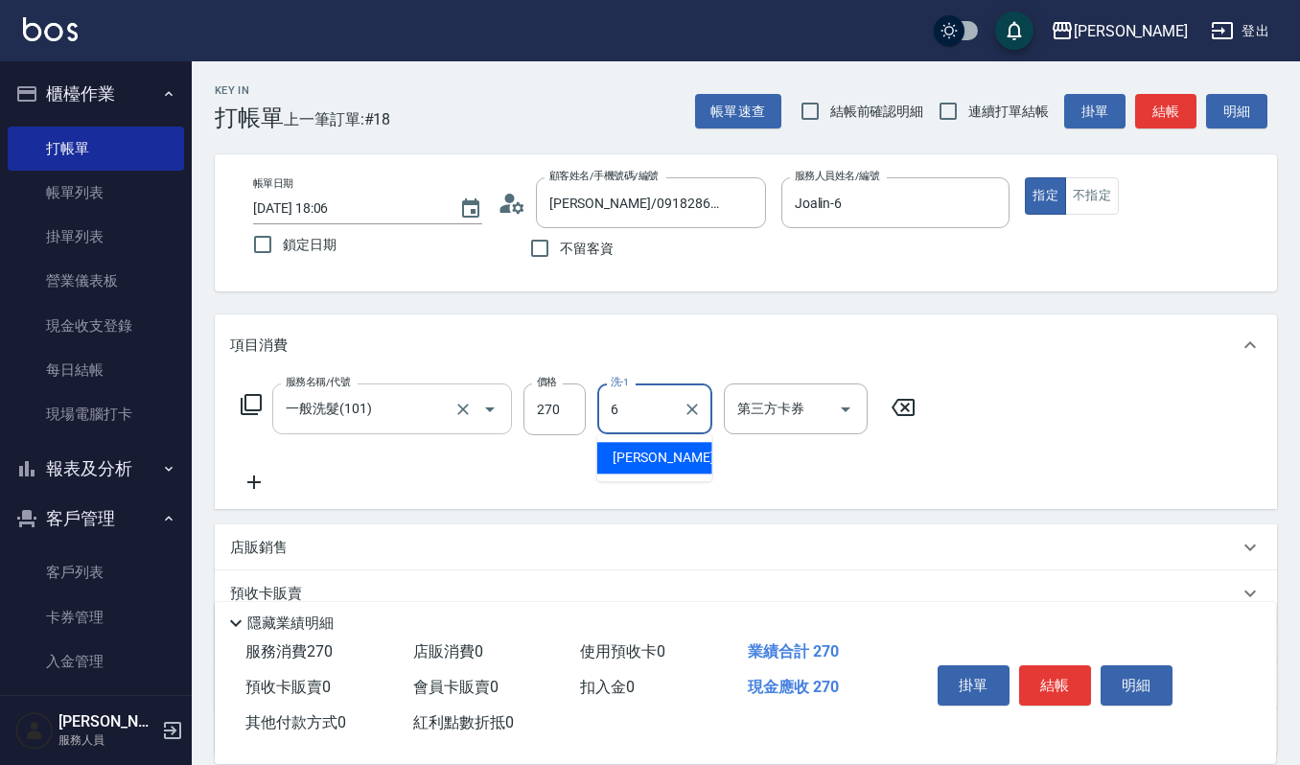
type input "Joalin-6"
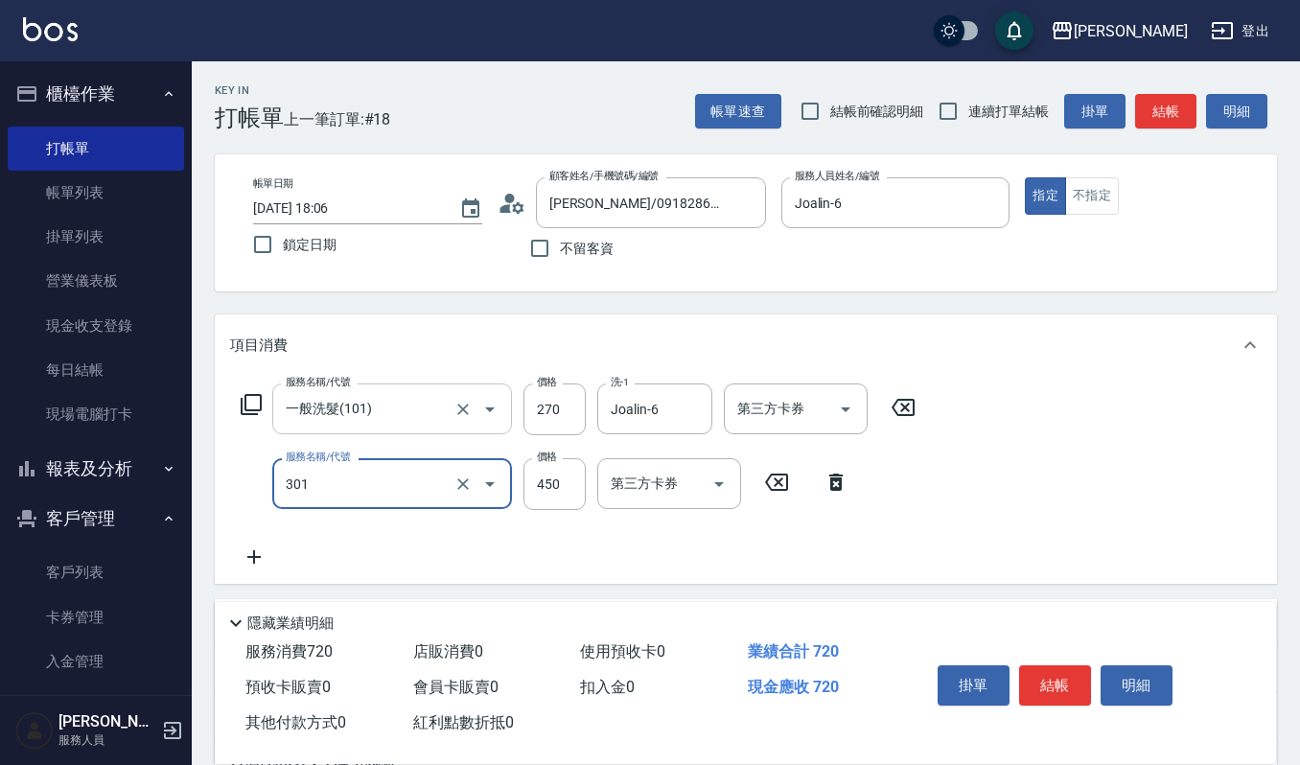
type input "創意剪髮(301)"
type input "405"
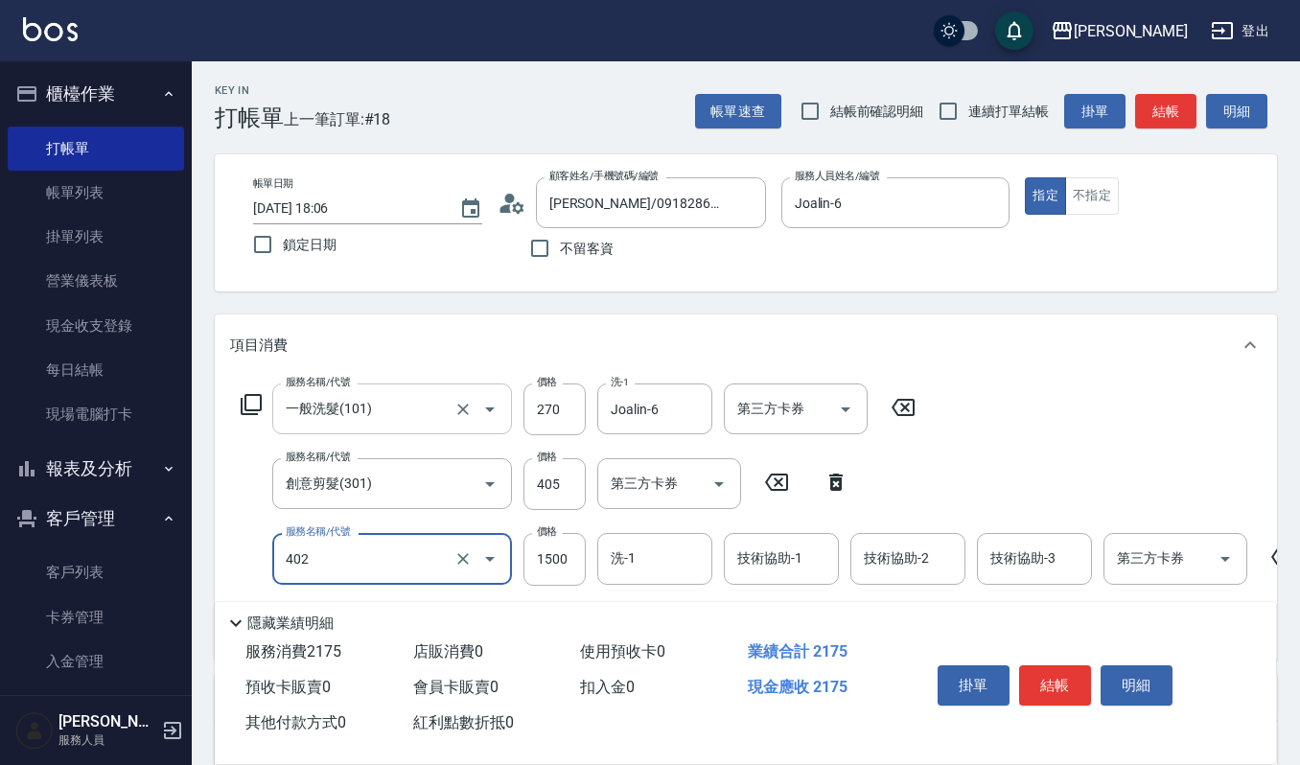
type input "打底染髮(402)"
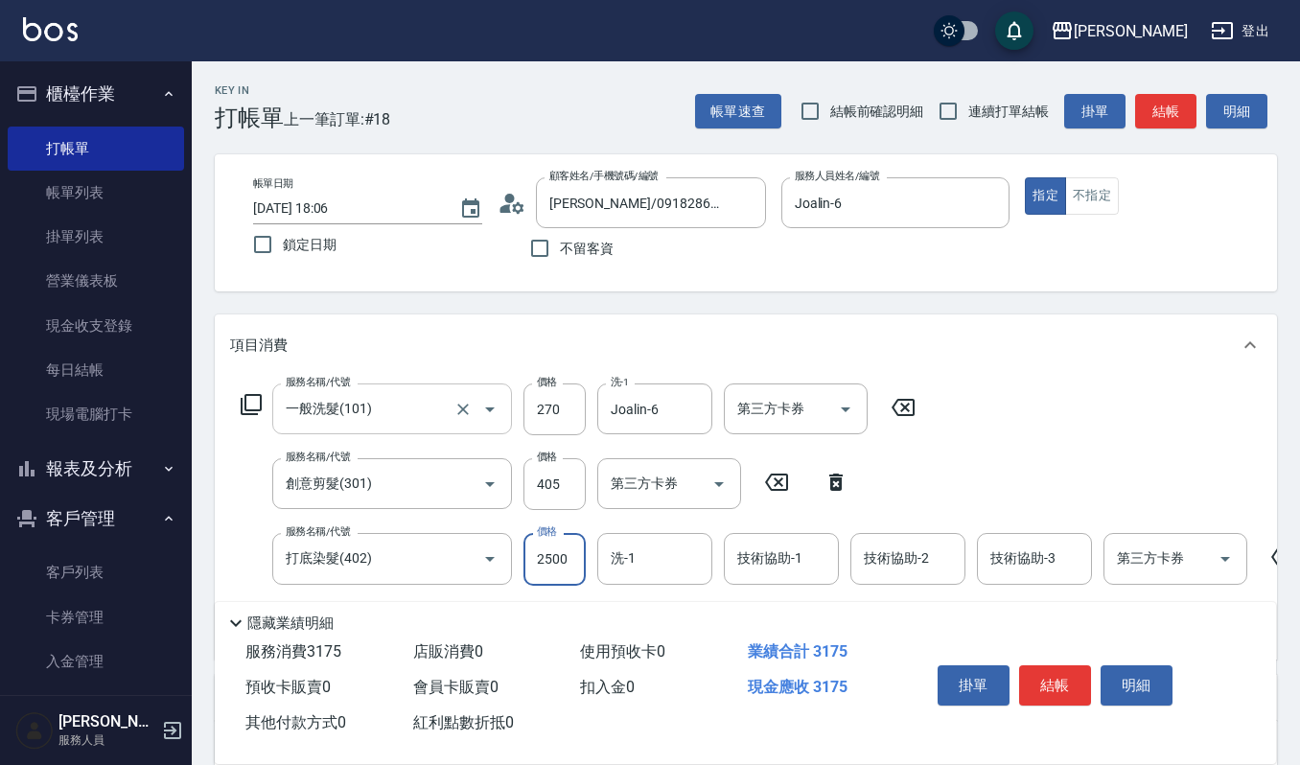
type input "2500"
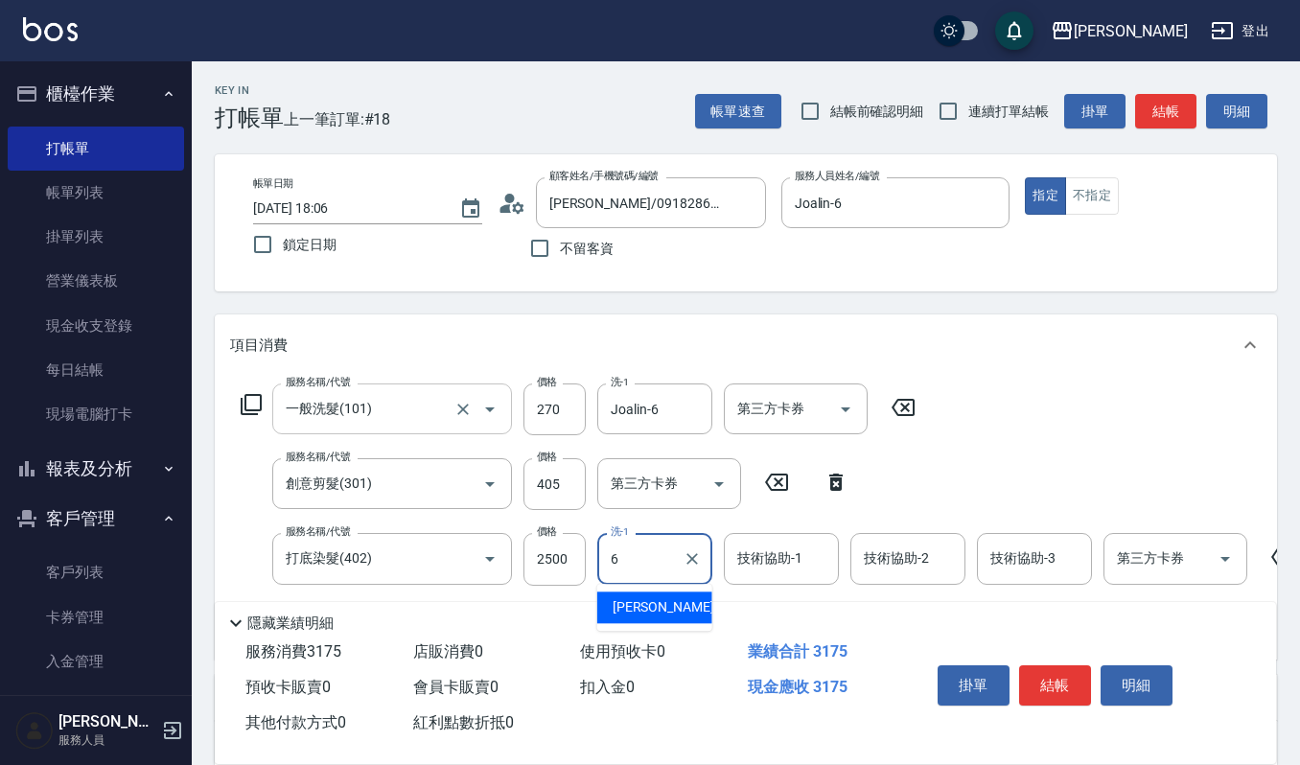
type input "Joalin-6"
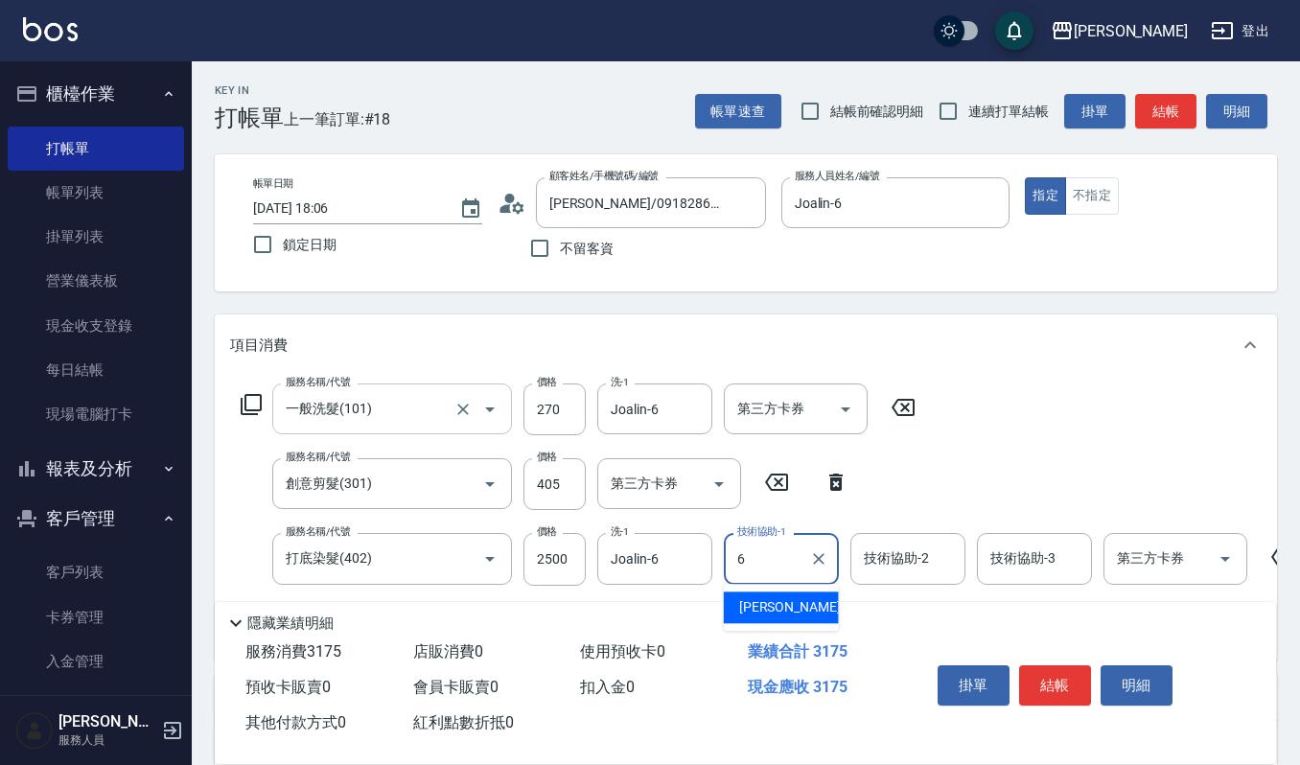
type input "Joalin-6"
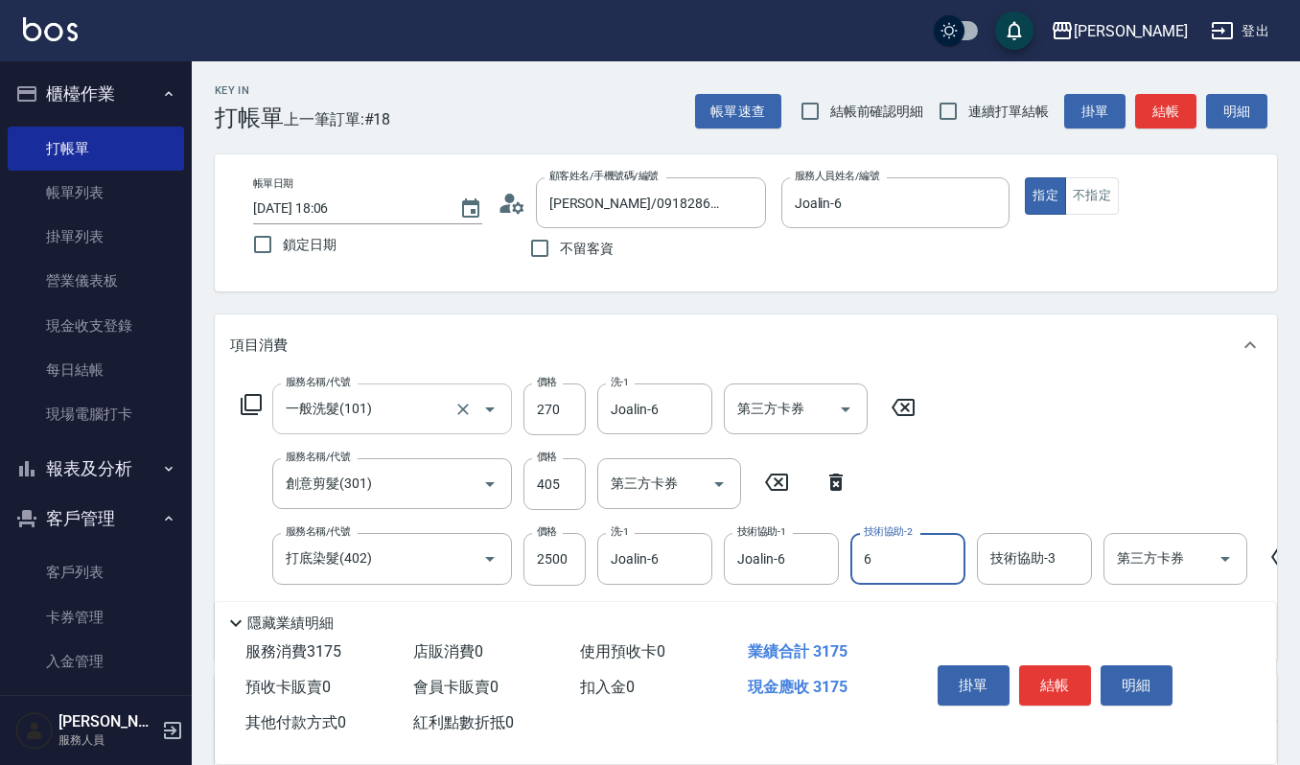
type input "Joalin-6"
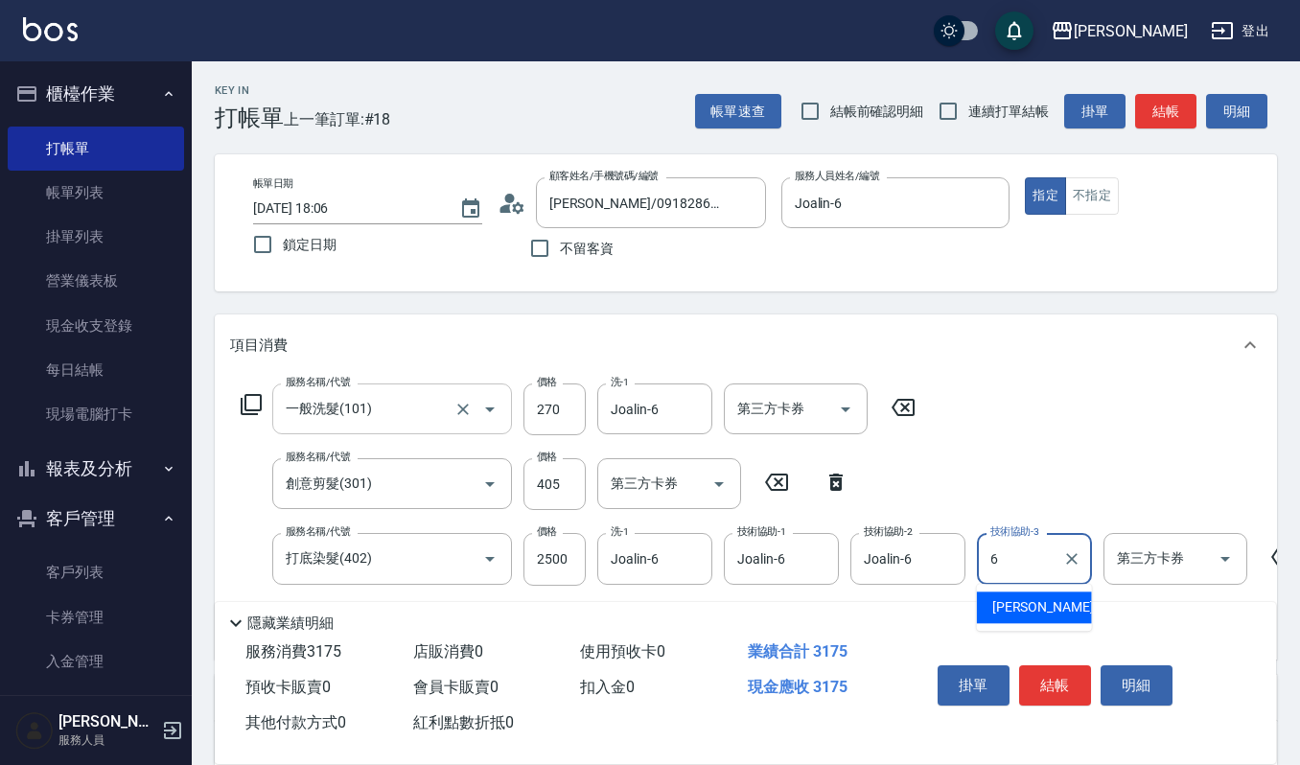
type input "Joalin-6"
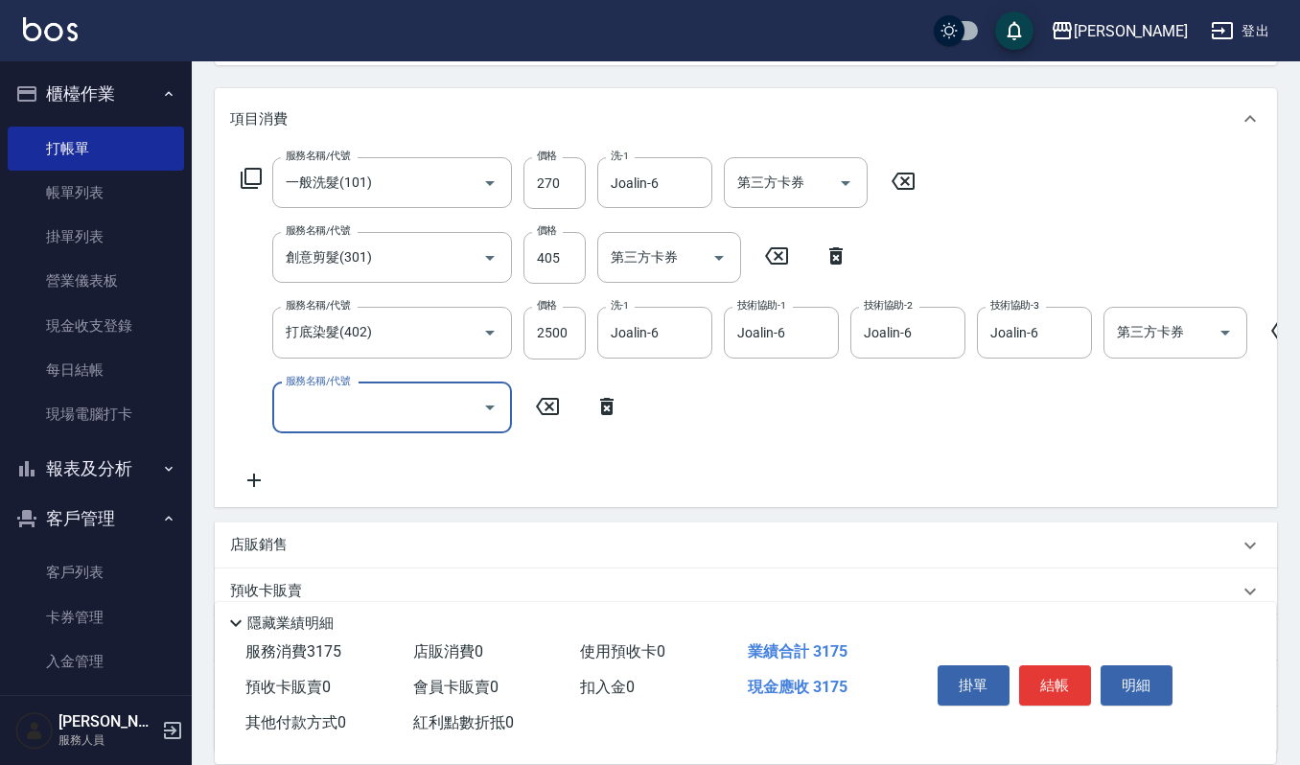
scroll to position [249, 0]
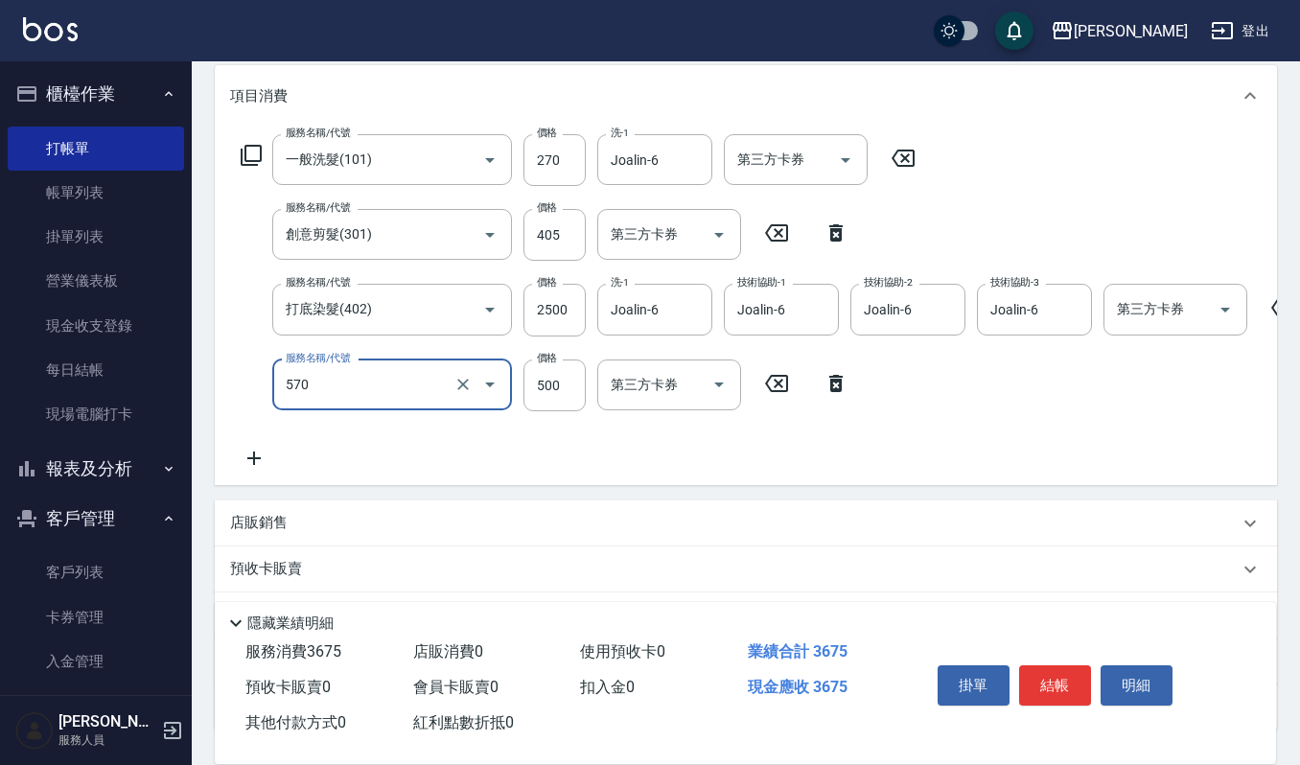
type input "(設計師自備)藍色小精靈(570)"
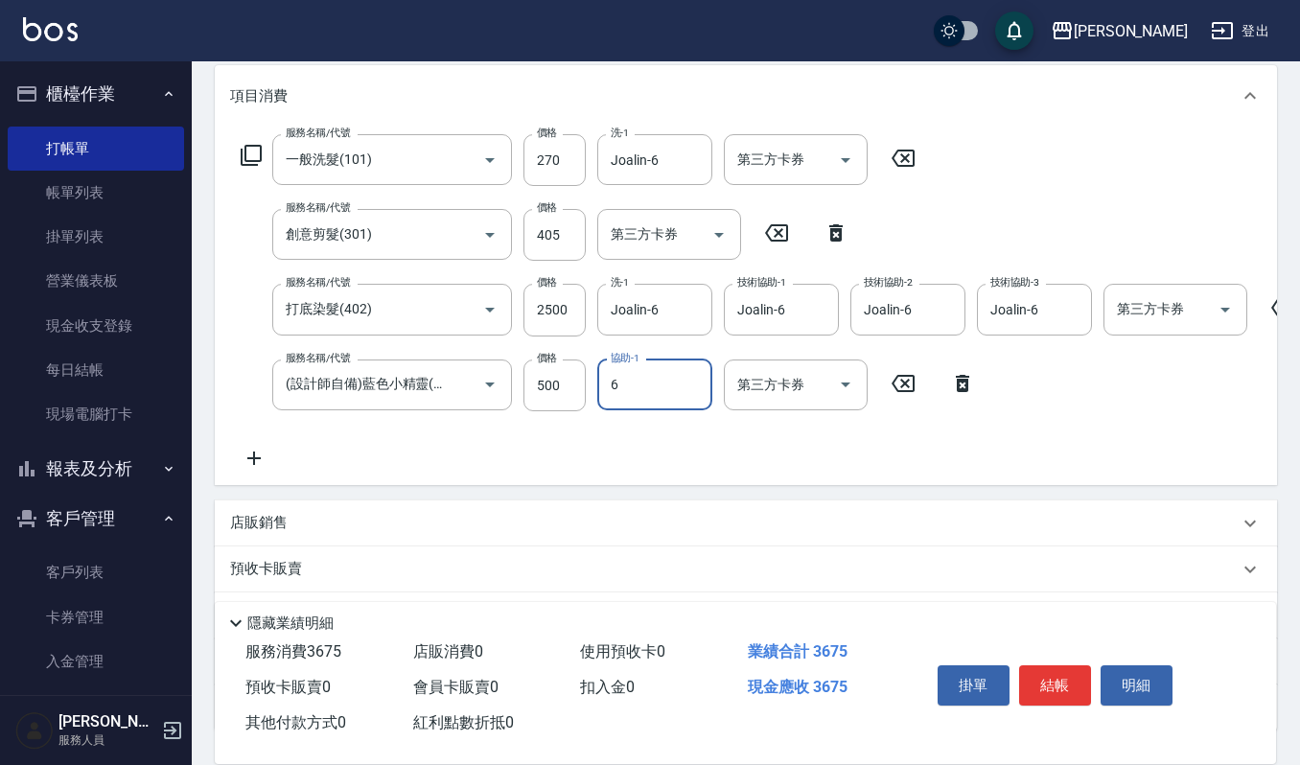
type input "Joalin-6"
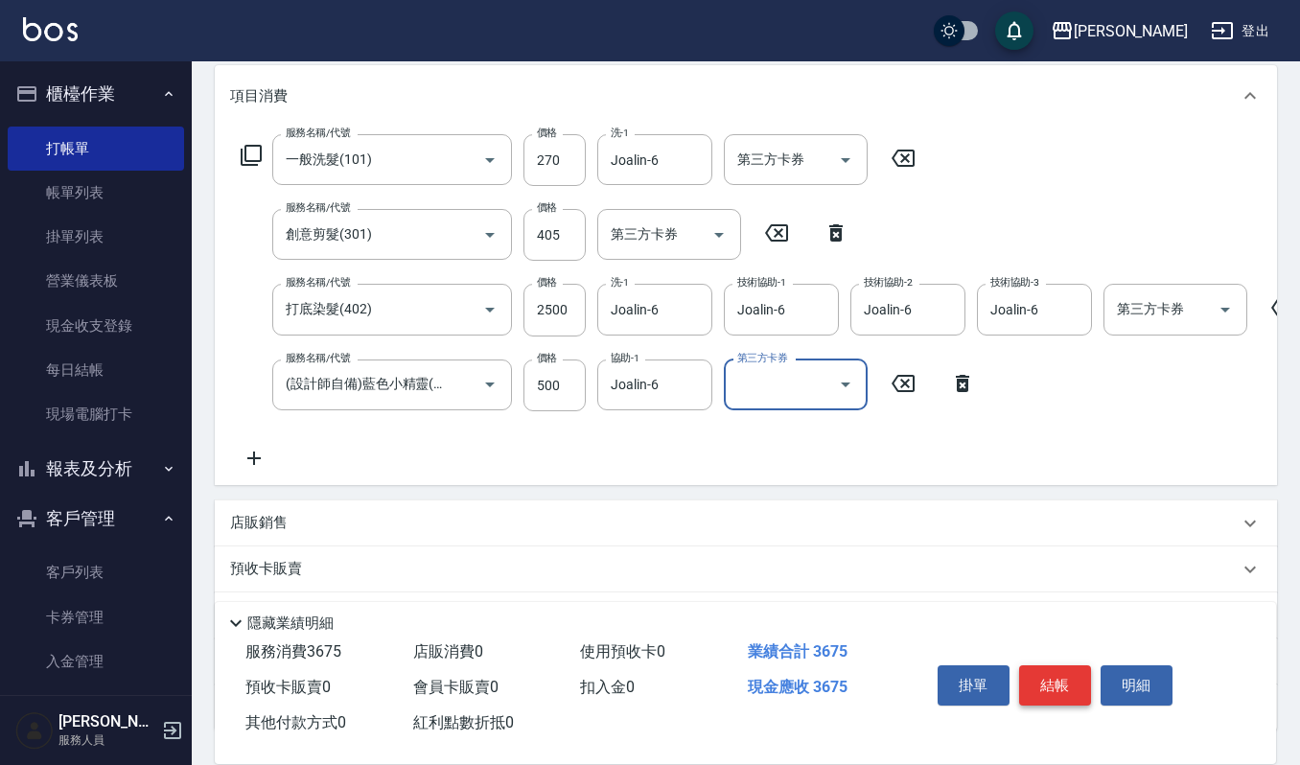
click at [1068, 691] on button "結帳" at bounding box center [1055, 686] width 72 height 40
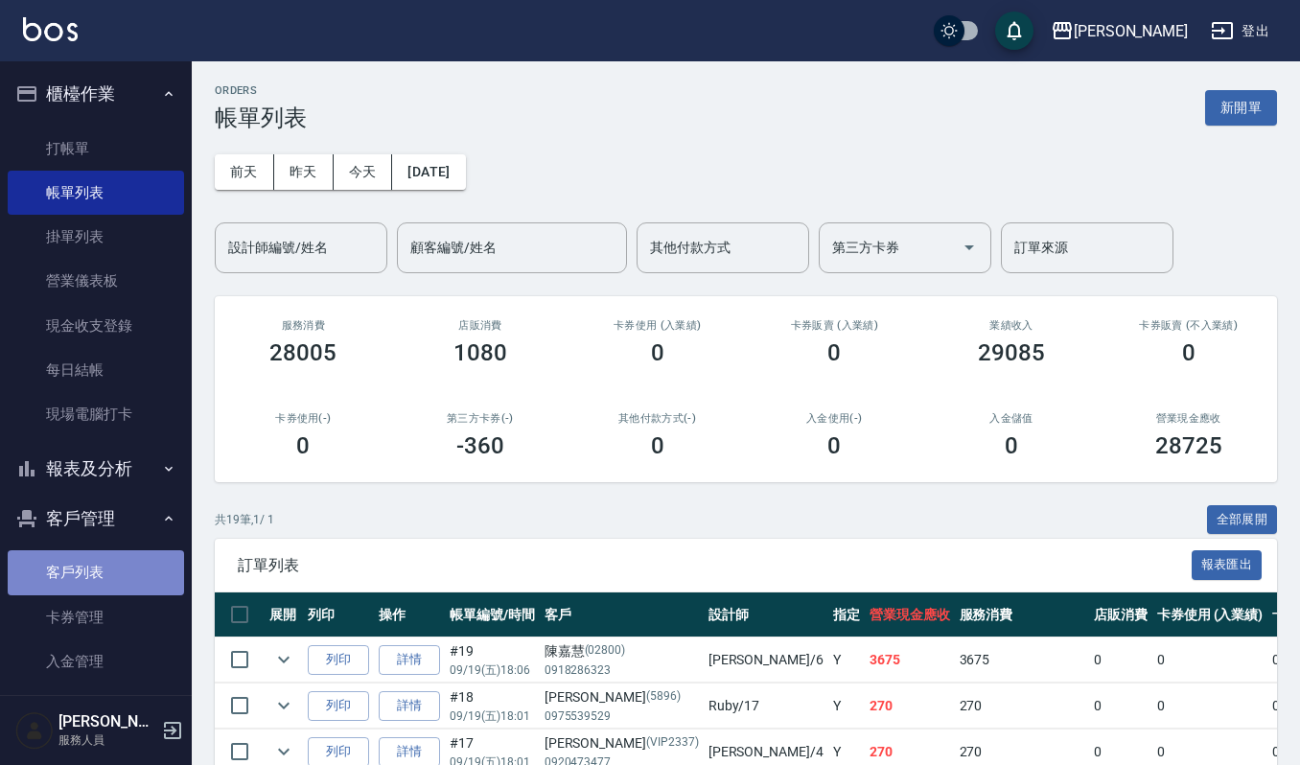
click at [104, 576] on link "客戶列表" at bounding box center [96, 573] width 176 height 44
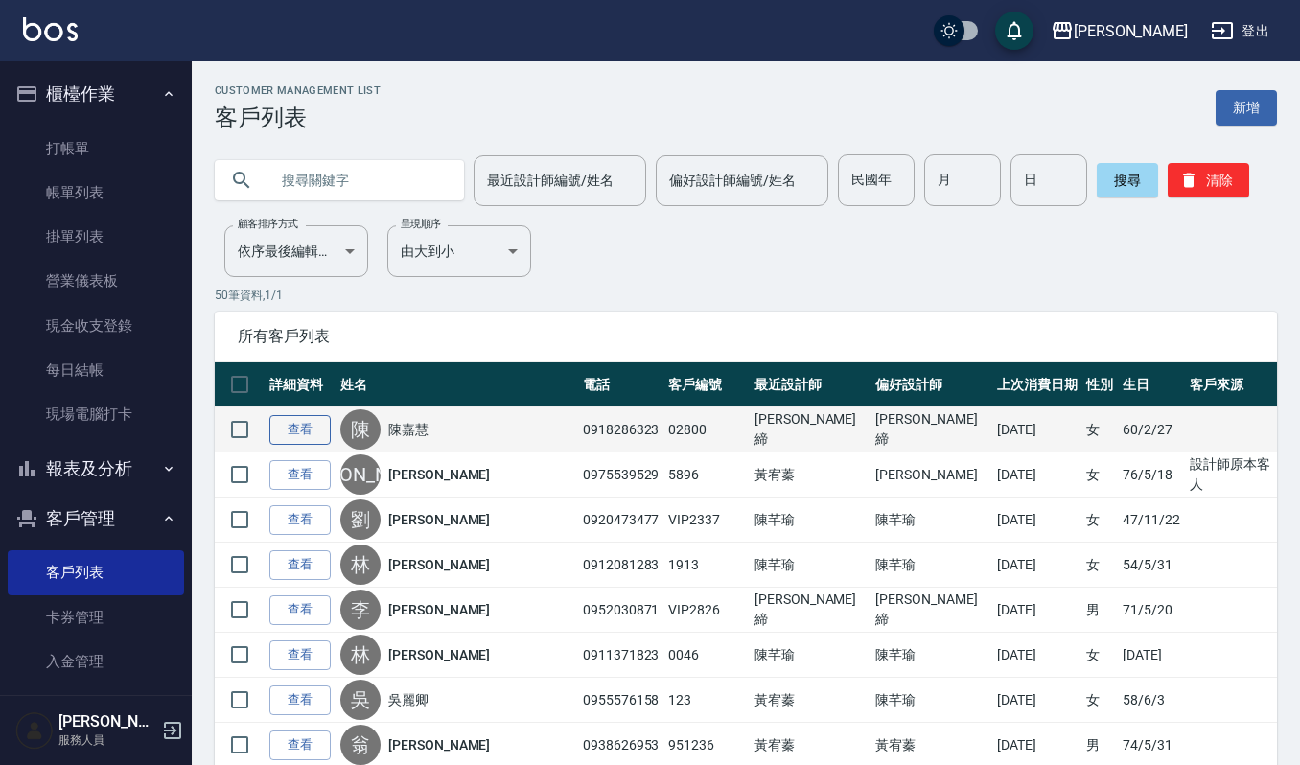
click at [304, 432] on link "查看" at bounding box center [299, 430] width 61 height 30
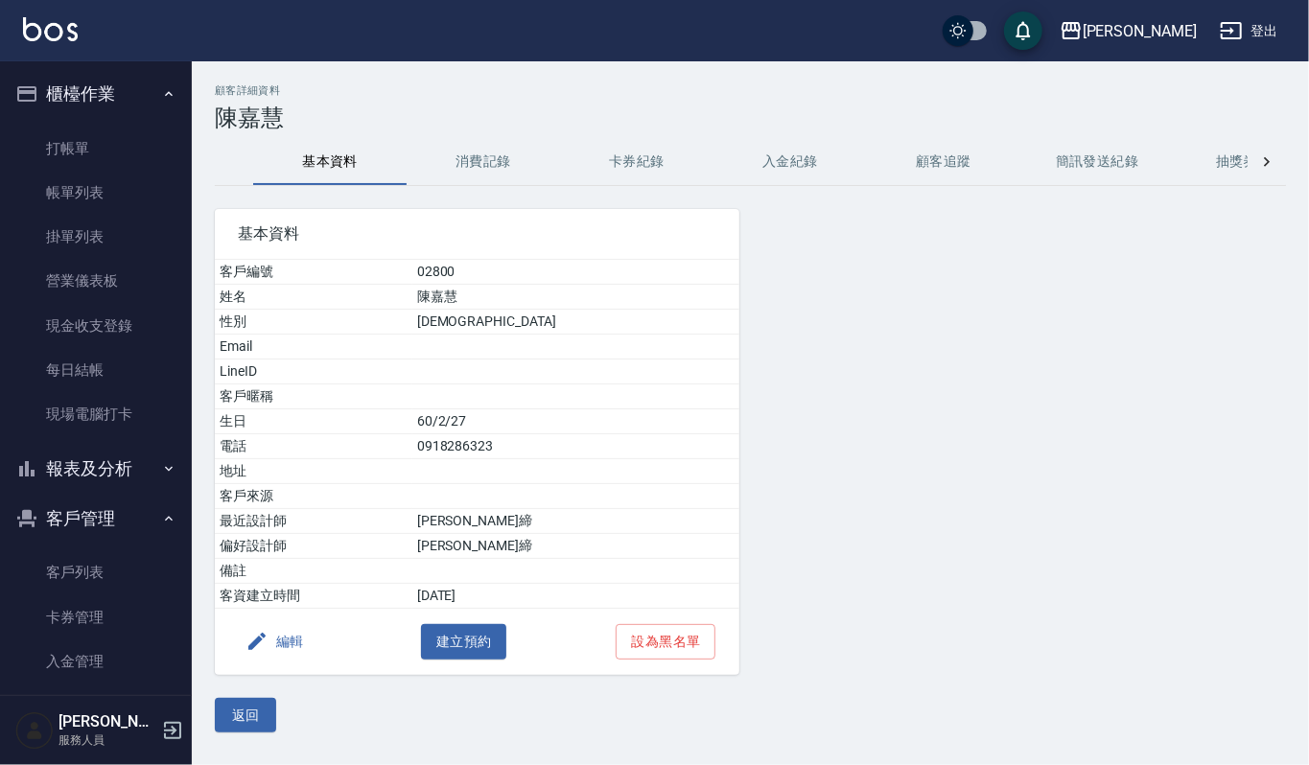
click at [487, 170] on button "消費記錄" at bounding box center [483, 162] width 153 height 46
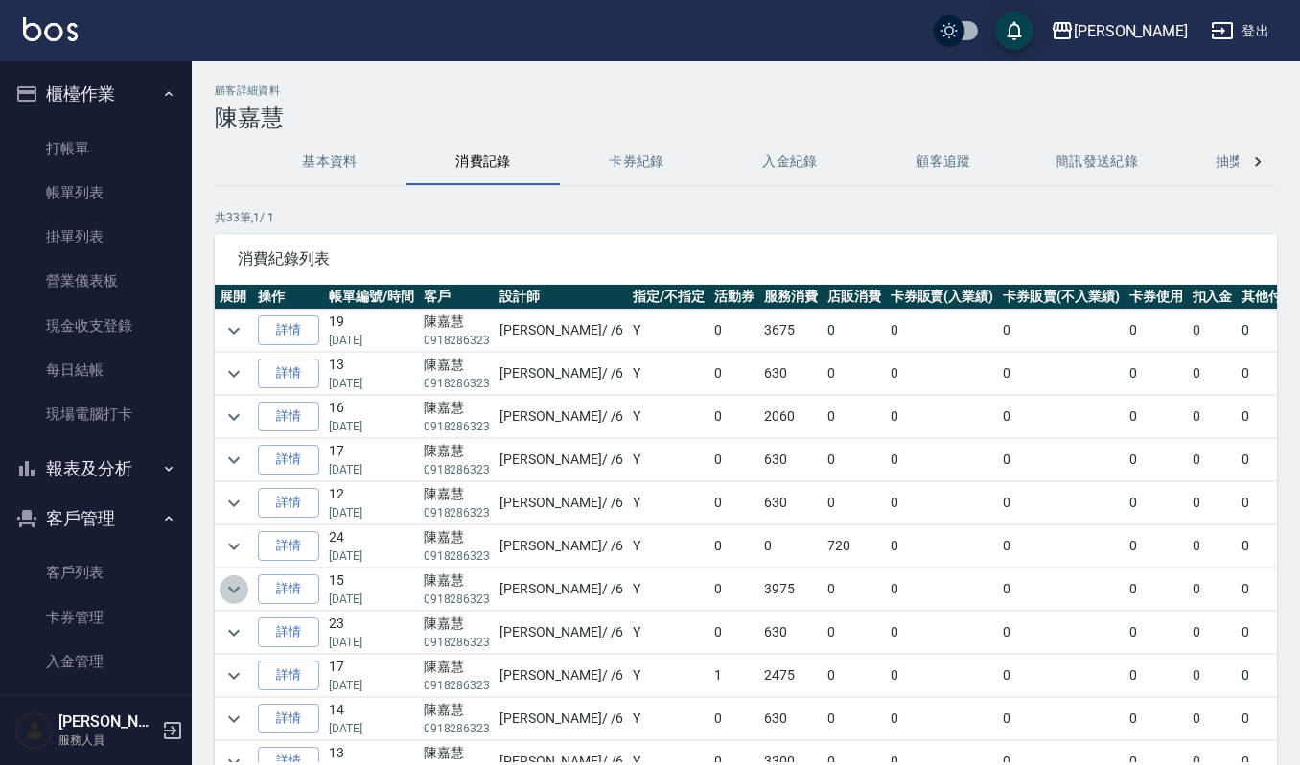
click at [232, 600] on icon "expand row" at bounding box center [234, 589] width 23 height 23
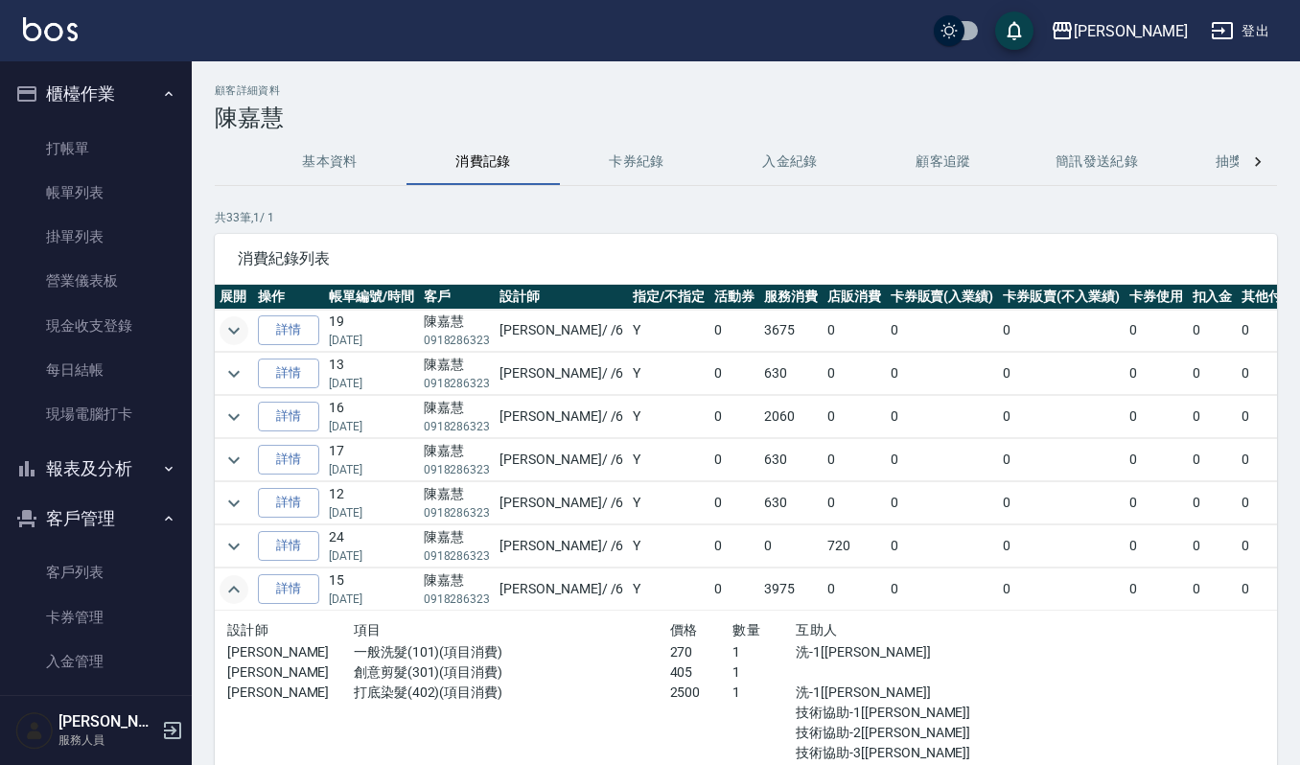
click at [238, 327] on icon "expand row" at bounding box center [234, 330] width 23 height 23
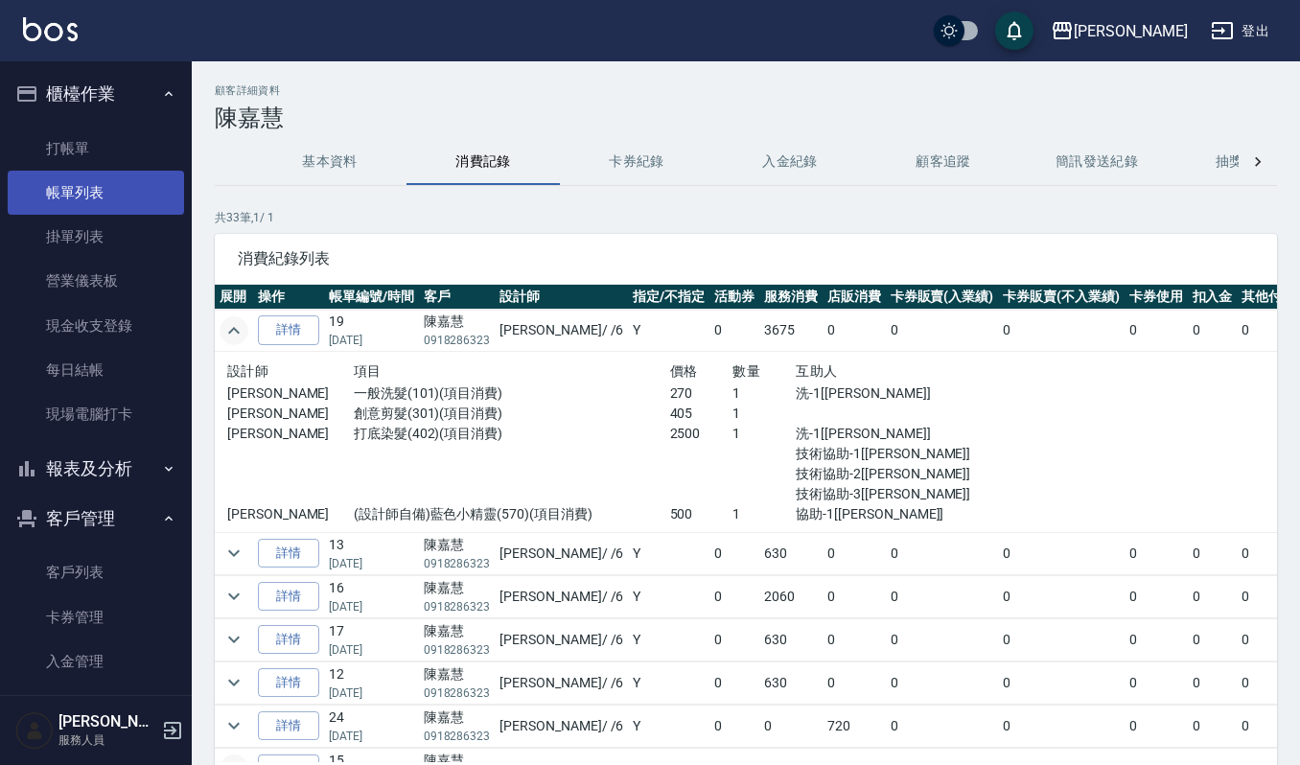
click at [128, 198] on link "帳單列表" at bounding box center [96, 193] width 176 height 44
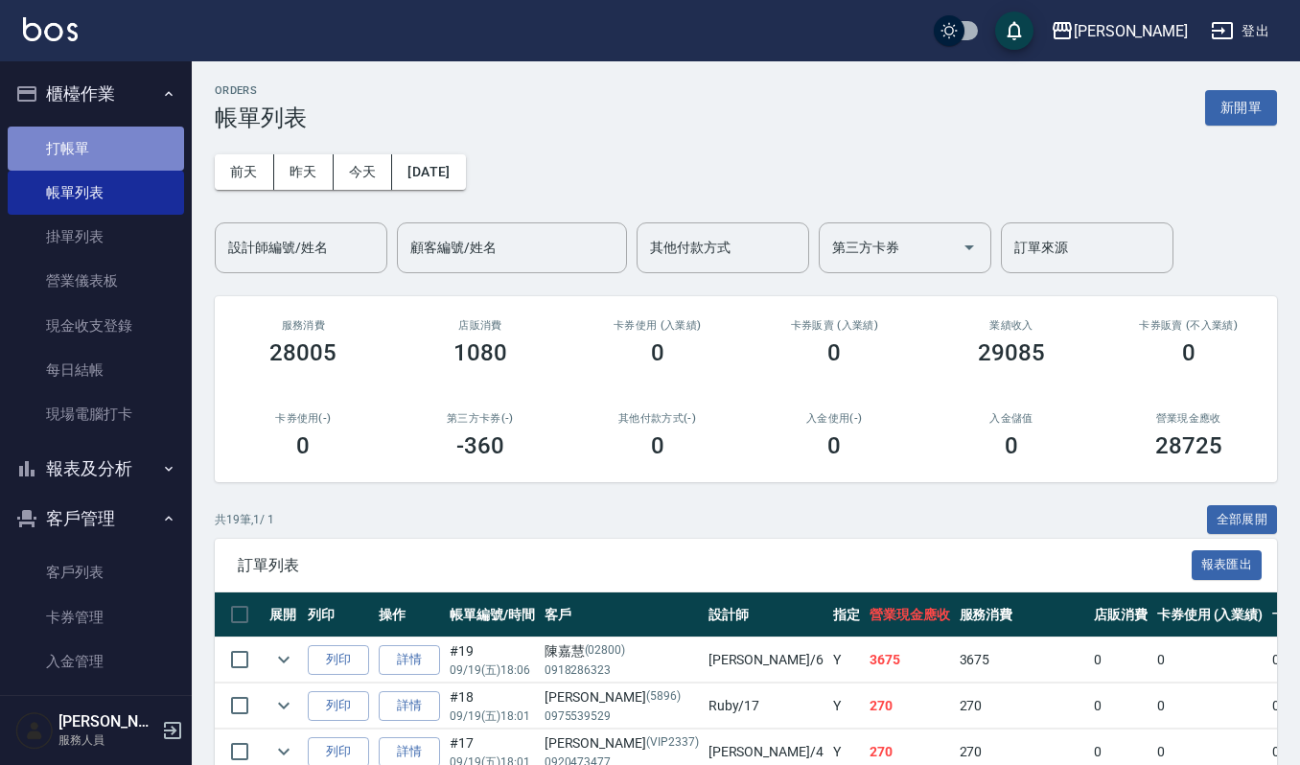
click at [105, 144] on link "打帳單" at bounding box center [96, 149] width 176 height 44
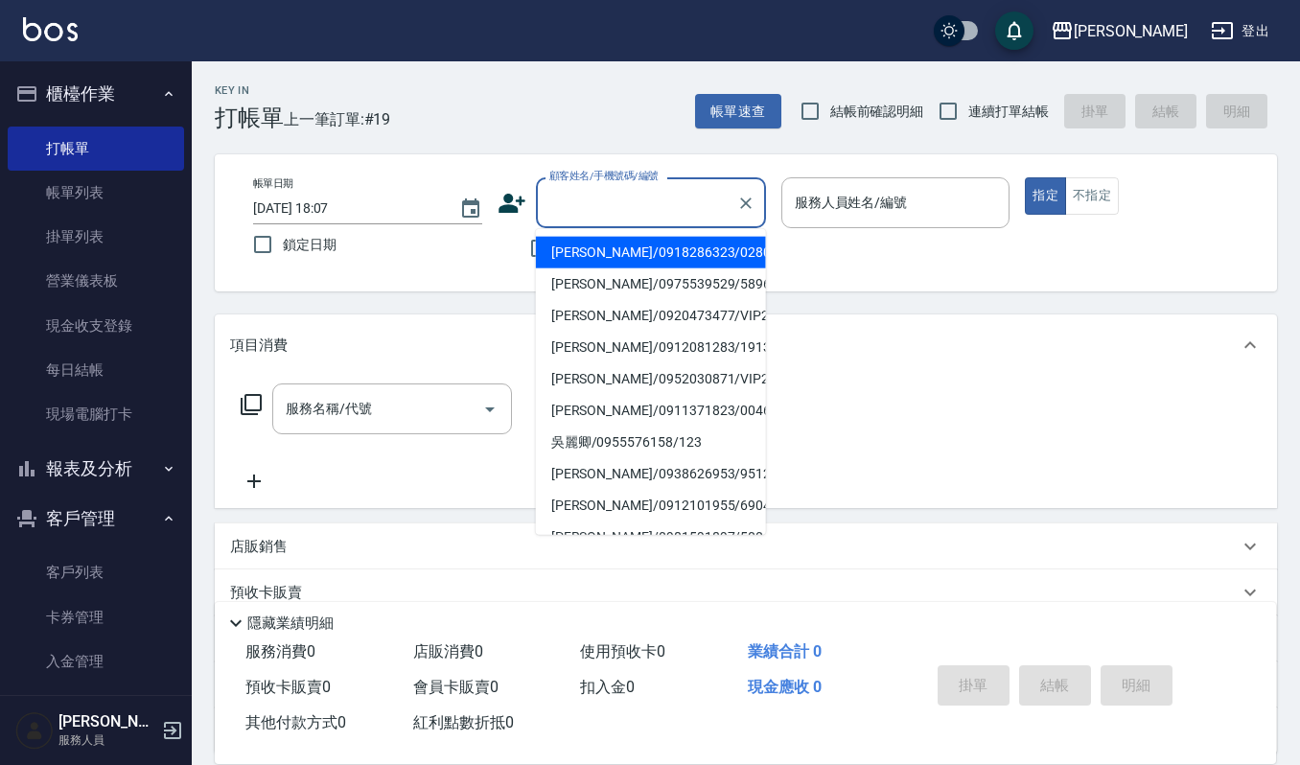
click at [615, 201] on input "顧客姓名/手機號碼/編號" at bounding box center [637, 203] width 184 height 34
click at [551, 197] on input "均" at bounding box center [637, 203] width 184 height 34
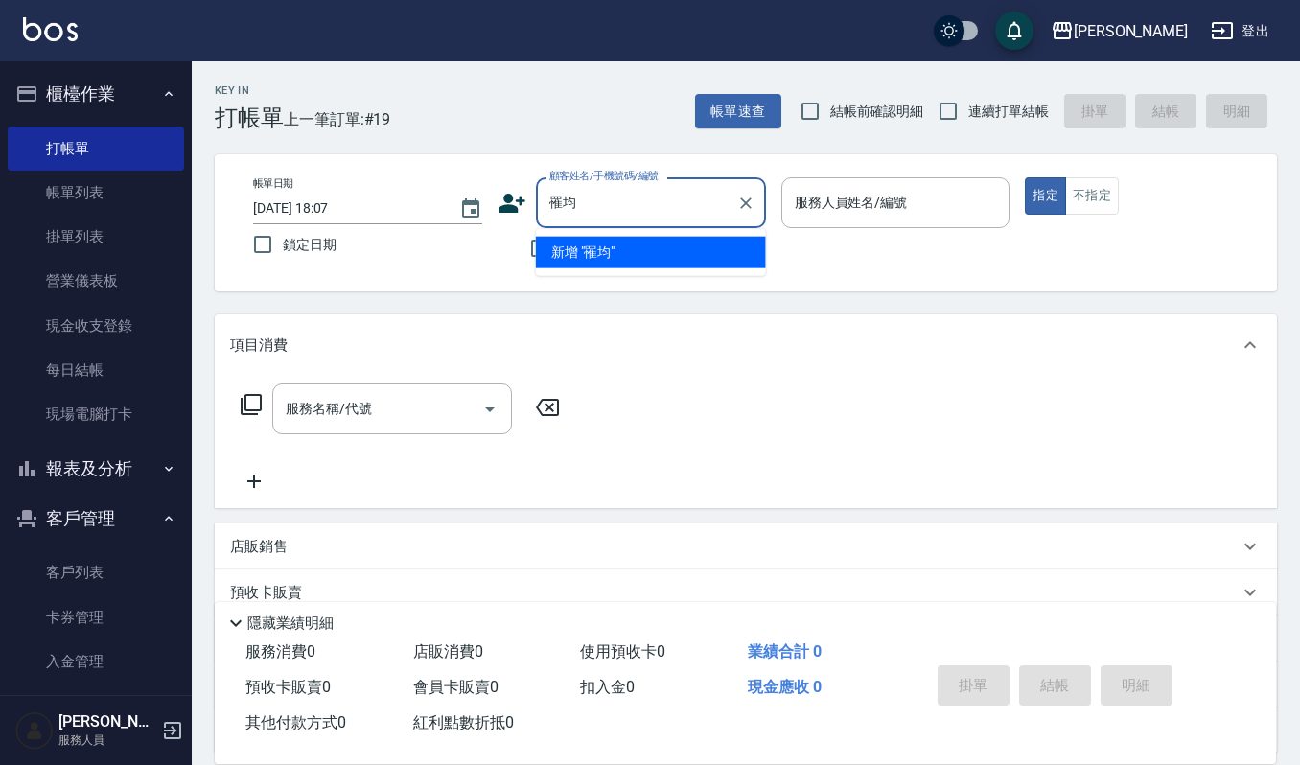
type input "均"
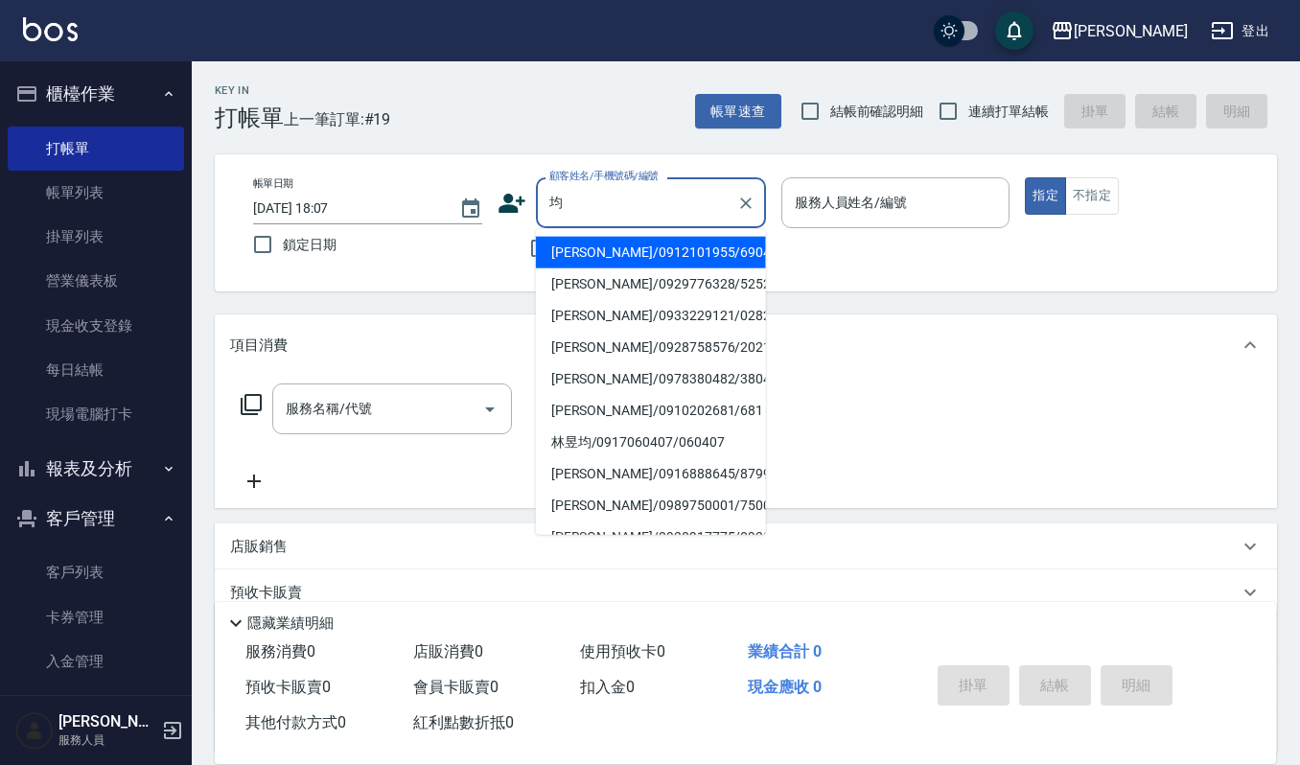
click at [676, 204] on input "均" at bounding box center [637, 203] width 184 height 34
click at [635, 257] on li "李㚬苓/0986519895/089566" at bounding box center [651, 253] width 230 height 32
type input "李㚬苓/0986519895/089566"
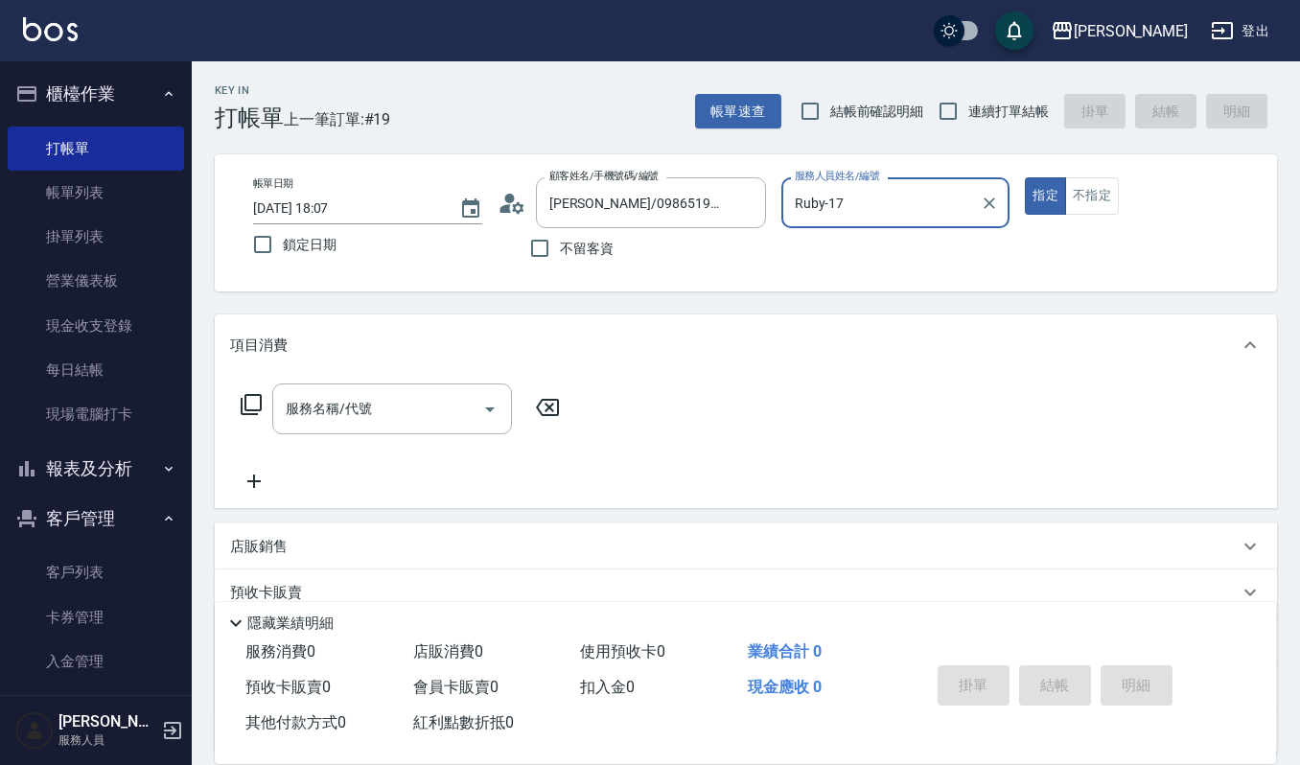
type input "Ruby-17"
click at [997, 194] on button "Clear" at bounding box center [989, 203] width 27 height 27
type input "Joalin-6"
type button "true"
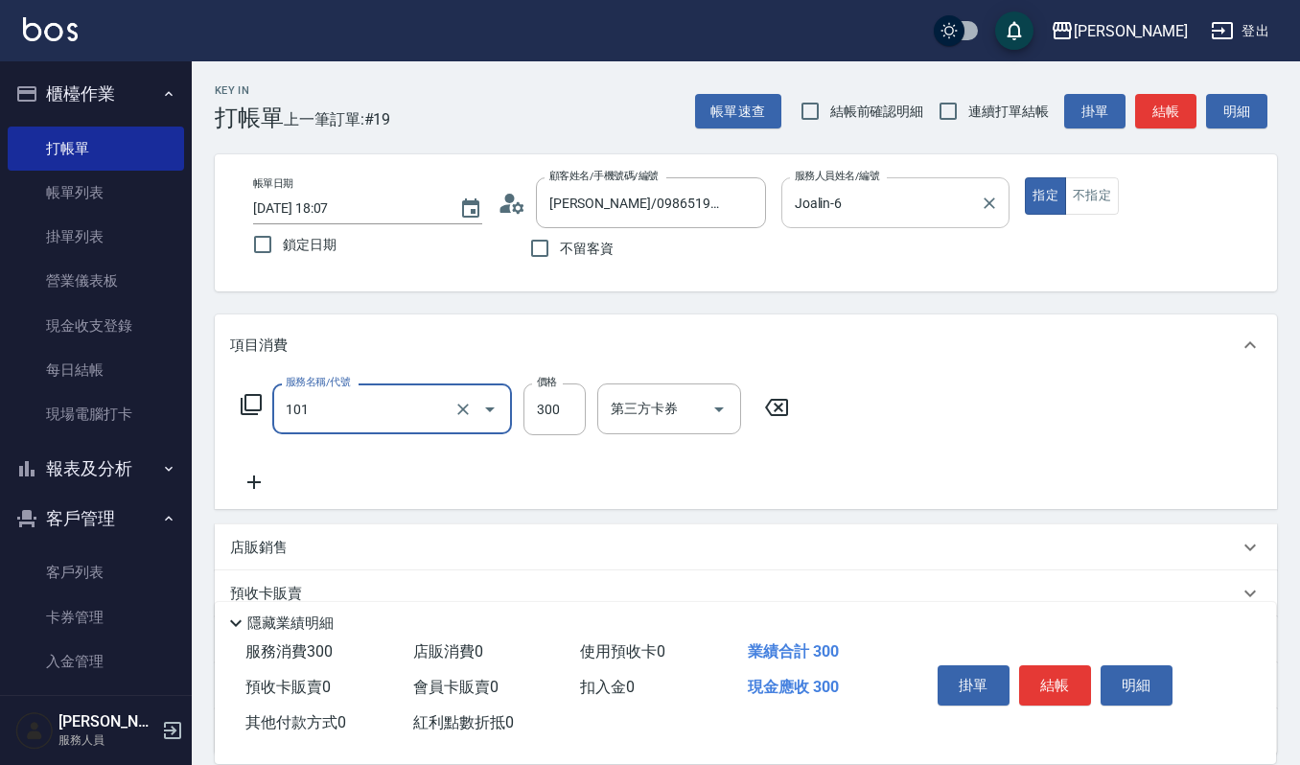
type input "一般洗髮(101)"
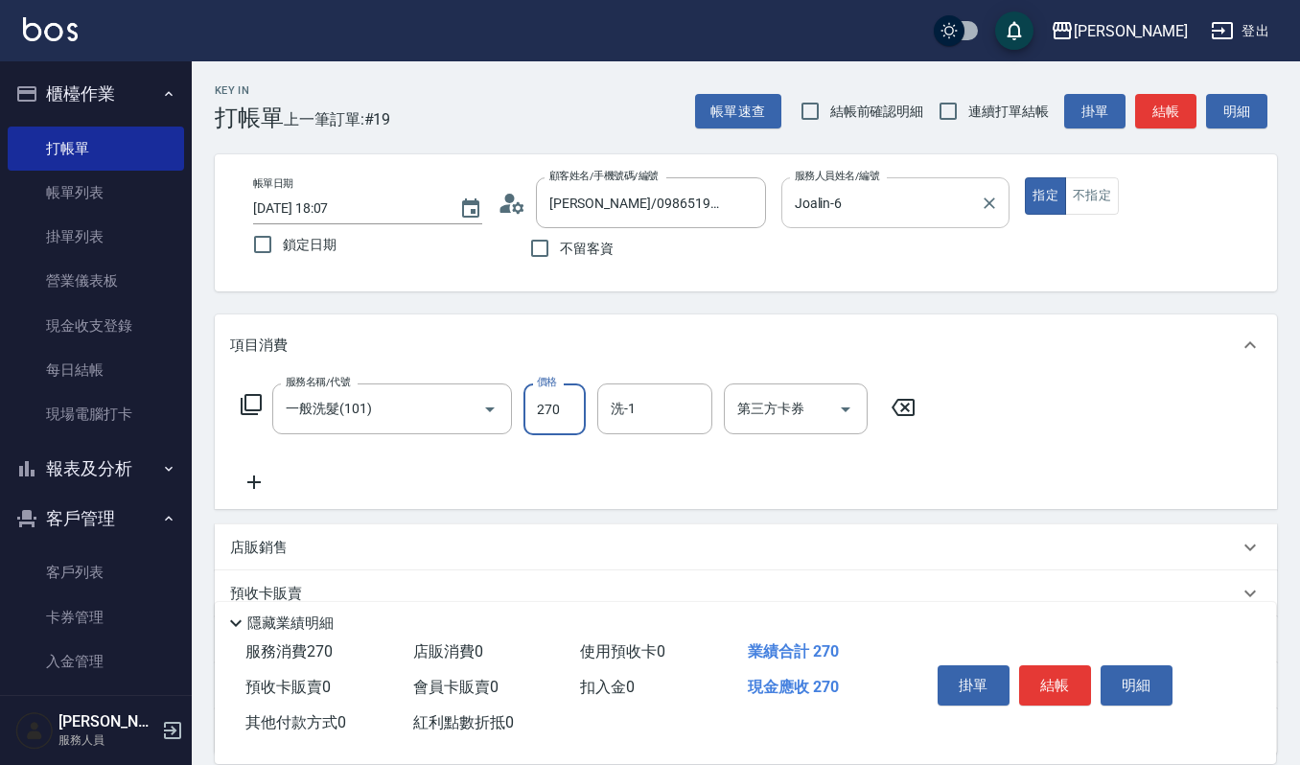
type input "270"
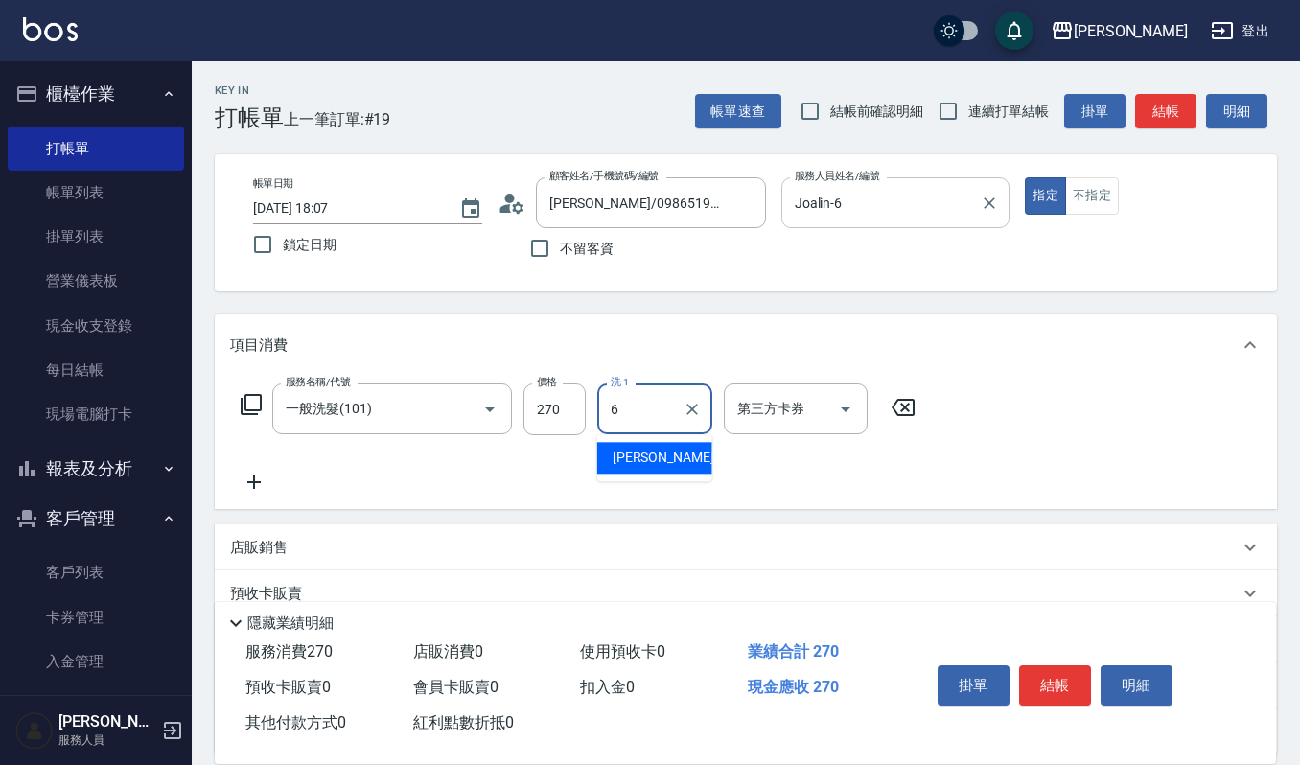
type input "Joalin-6"
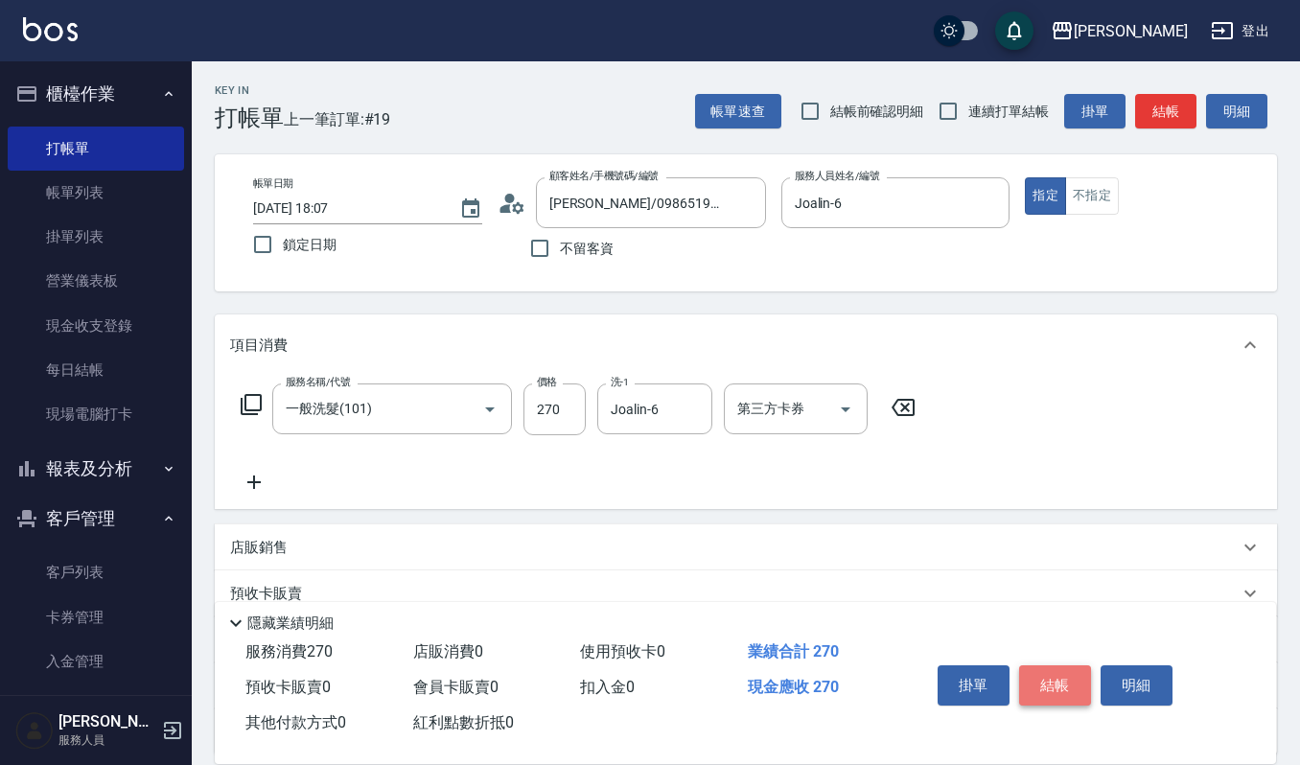
click at [1041, 673] on button "結帳" at bounding box center [1055, 686] width 72 height 40
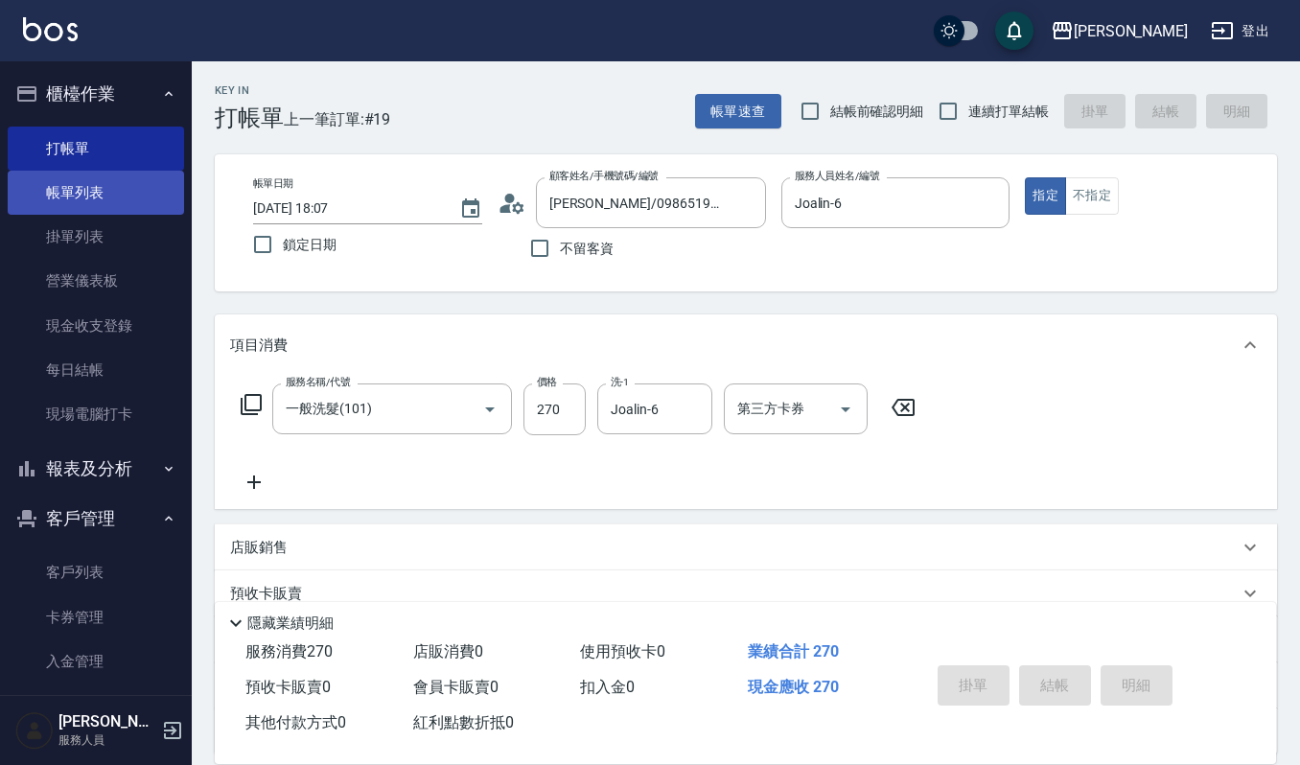
click at [90, 188] on link "帳單列表" at bounding box center [96, 193] width 176 height 44
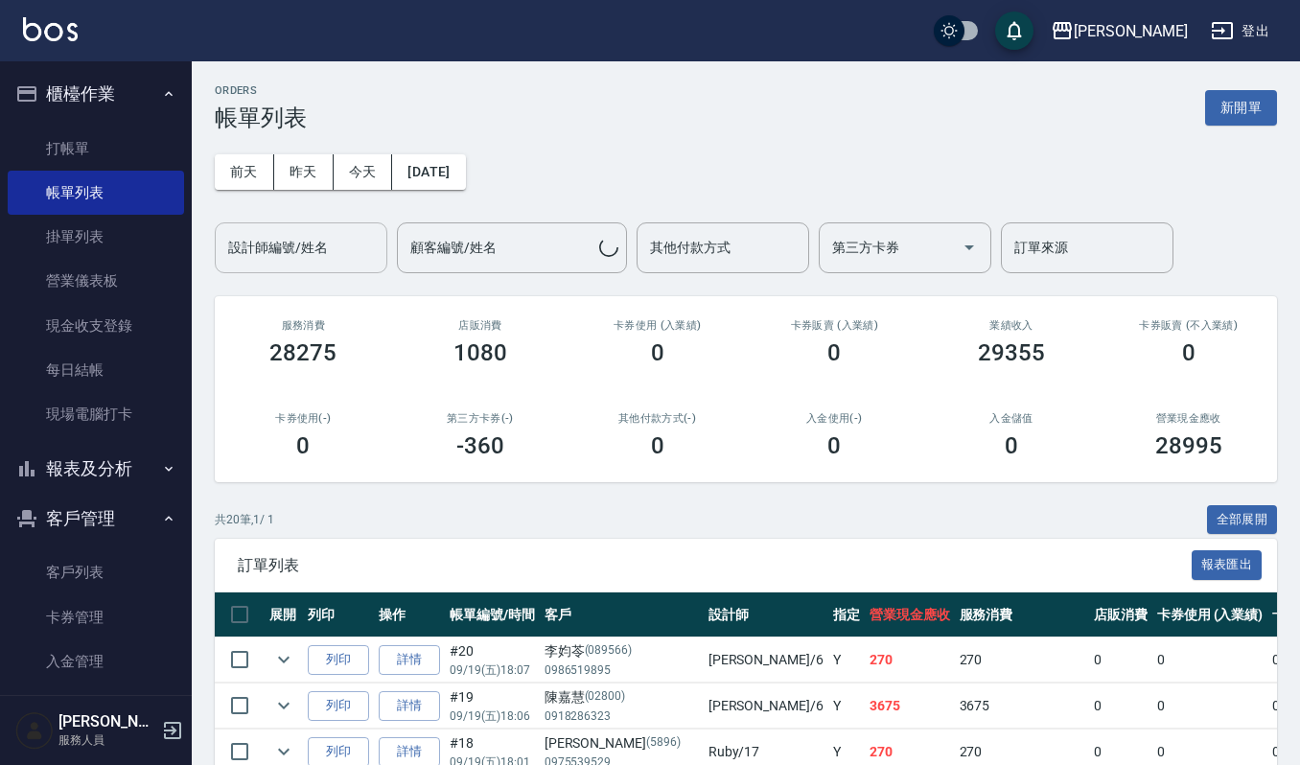
click at [359, 246] on input "設計師編號/姓名" at bounding box center [300, 248] width 155 height 34
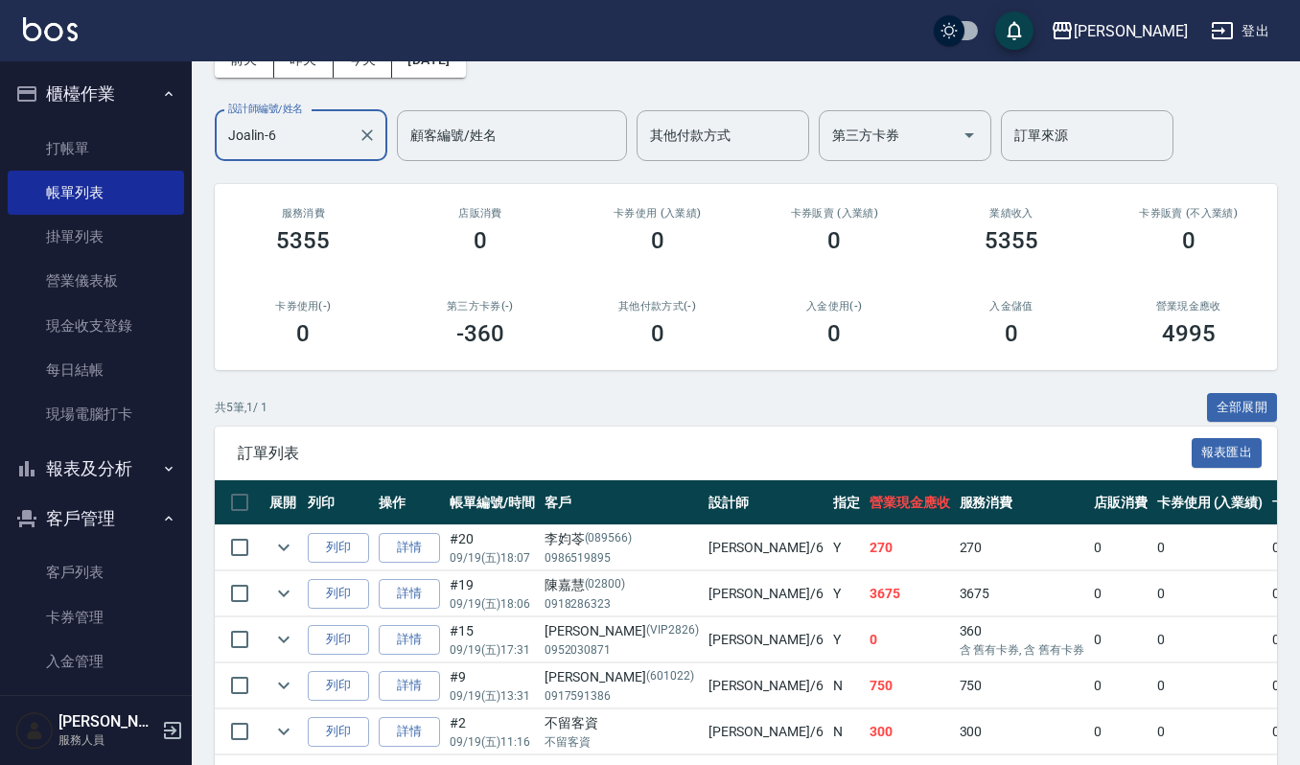
scroll to position [199, 0]
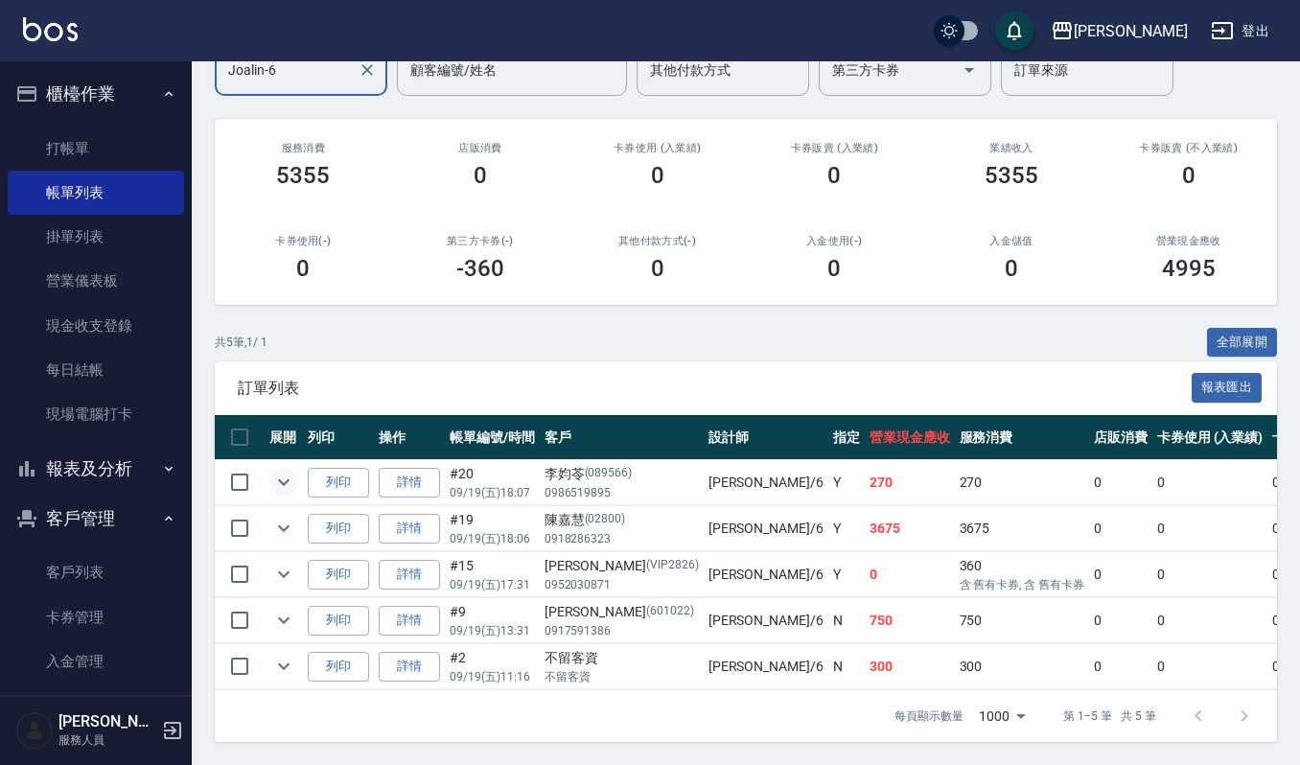
type input "Joalin-6"
click at [293, 471] on icon "expand row" at bounding box center [283, 482] width 23 height 23
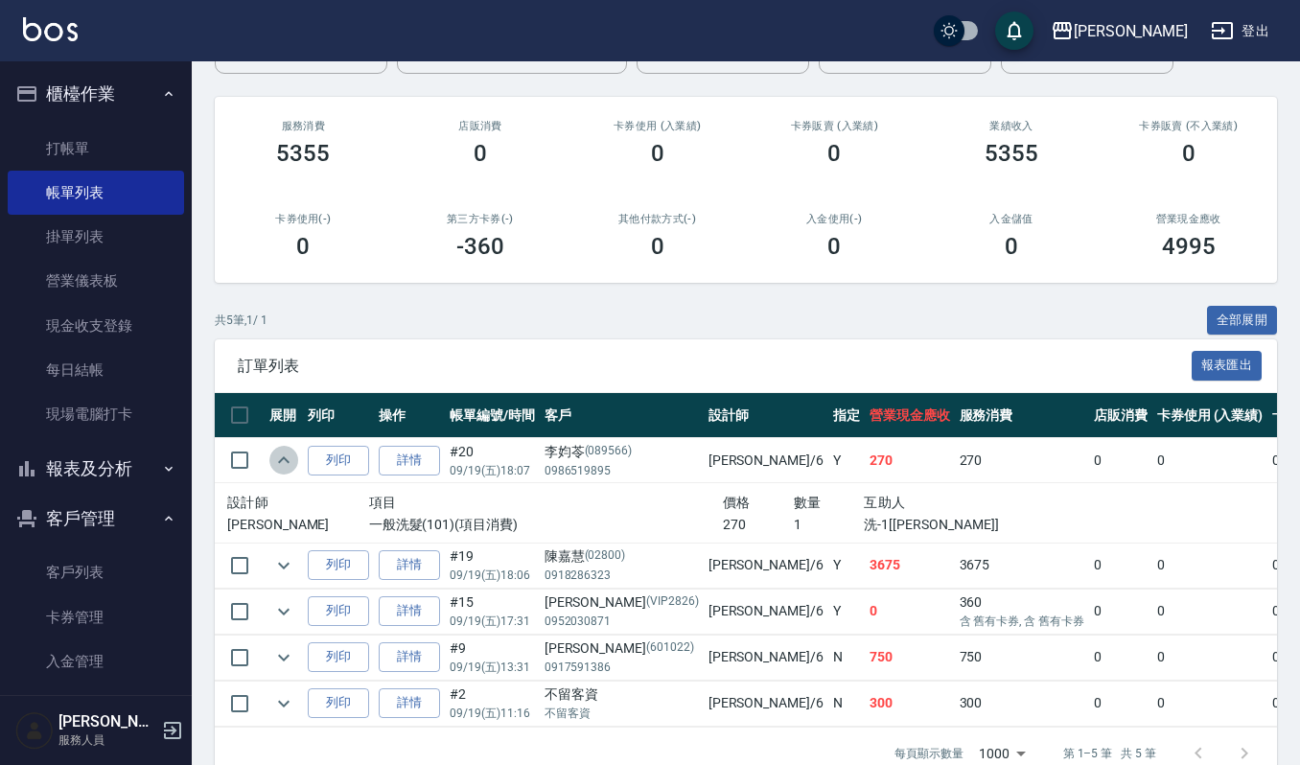
click at [293, 465] on icon "expand row" at bounding box center [283, 460] width 23 height 23
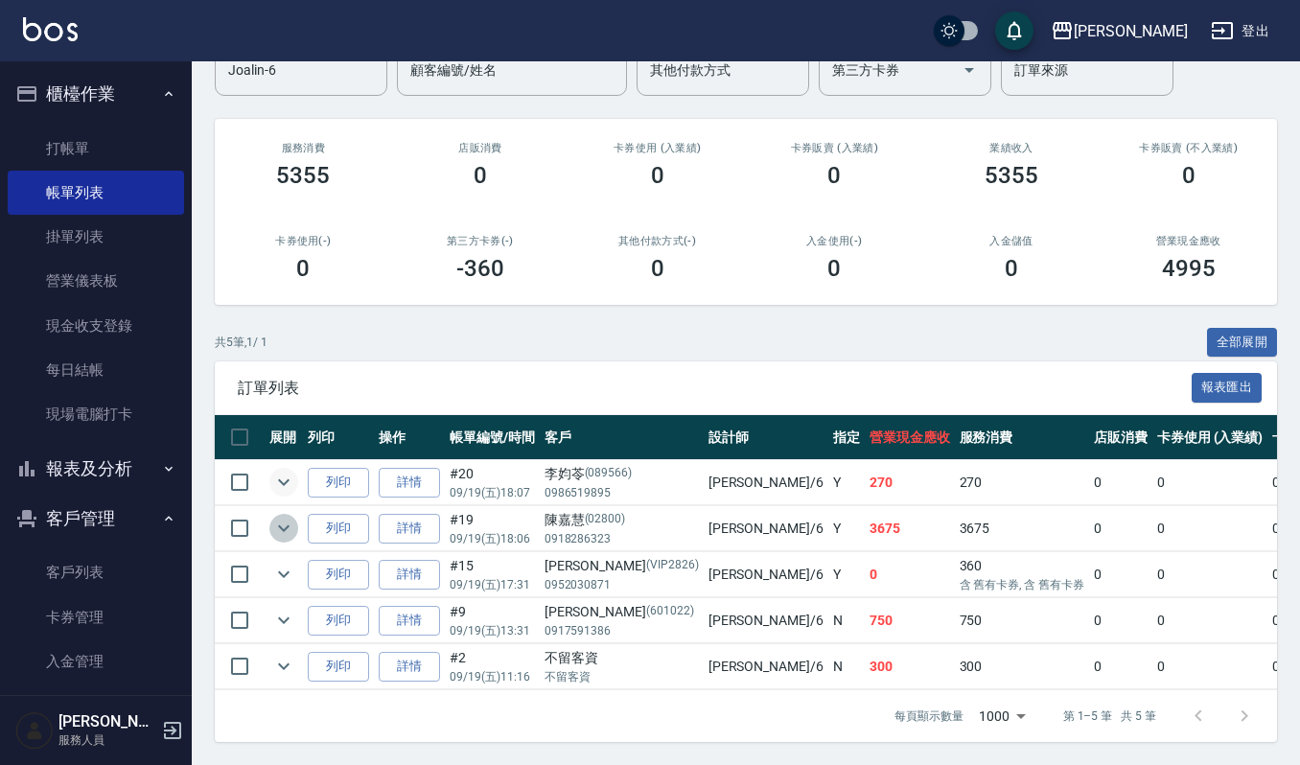
click at [274, 517] on icon "expand row" at bounding box center [283, 528] width 23 height 23
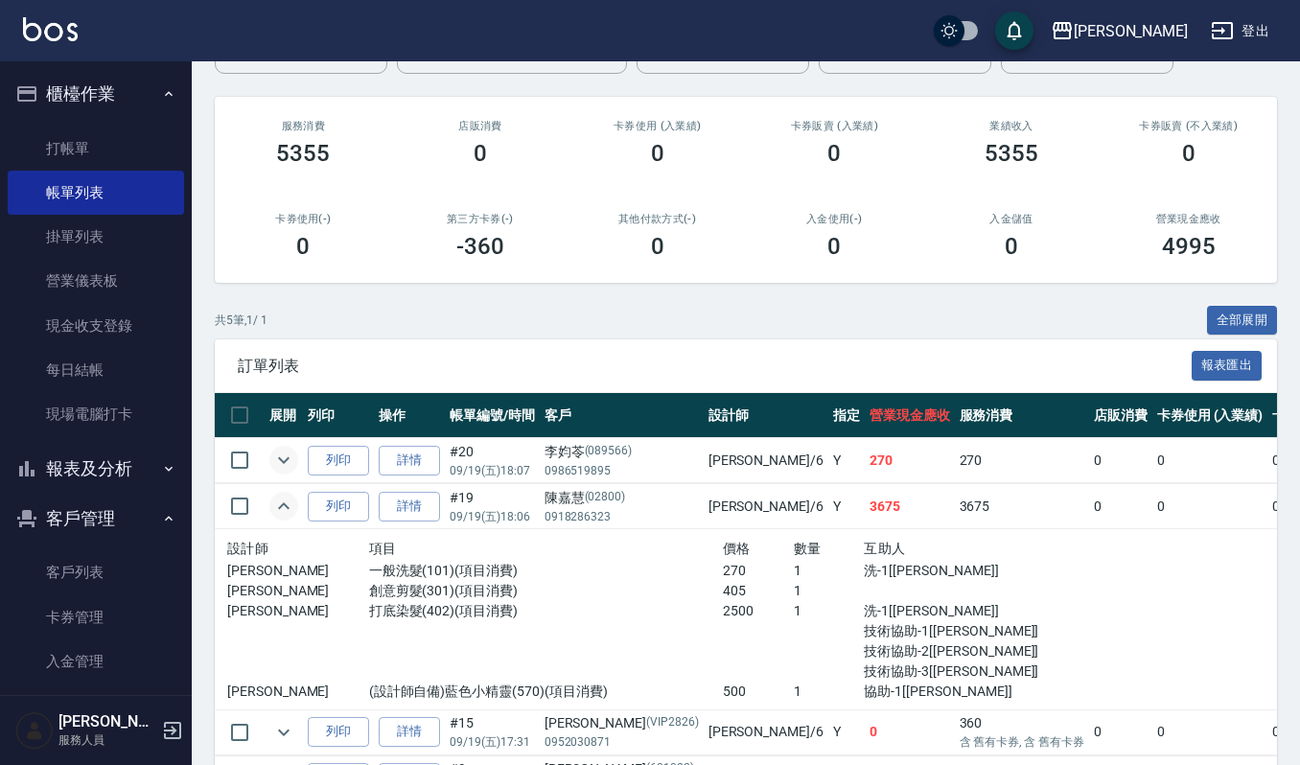
click at [274, 499] on icon "expand row" at bounding box center [283, 506] width 23 height 23
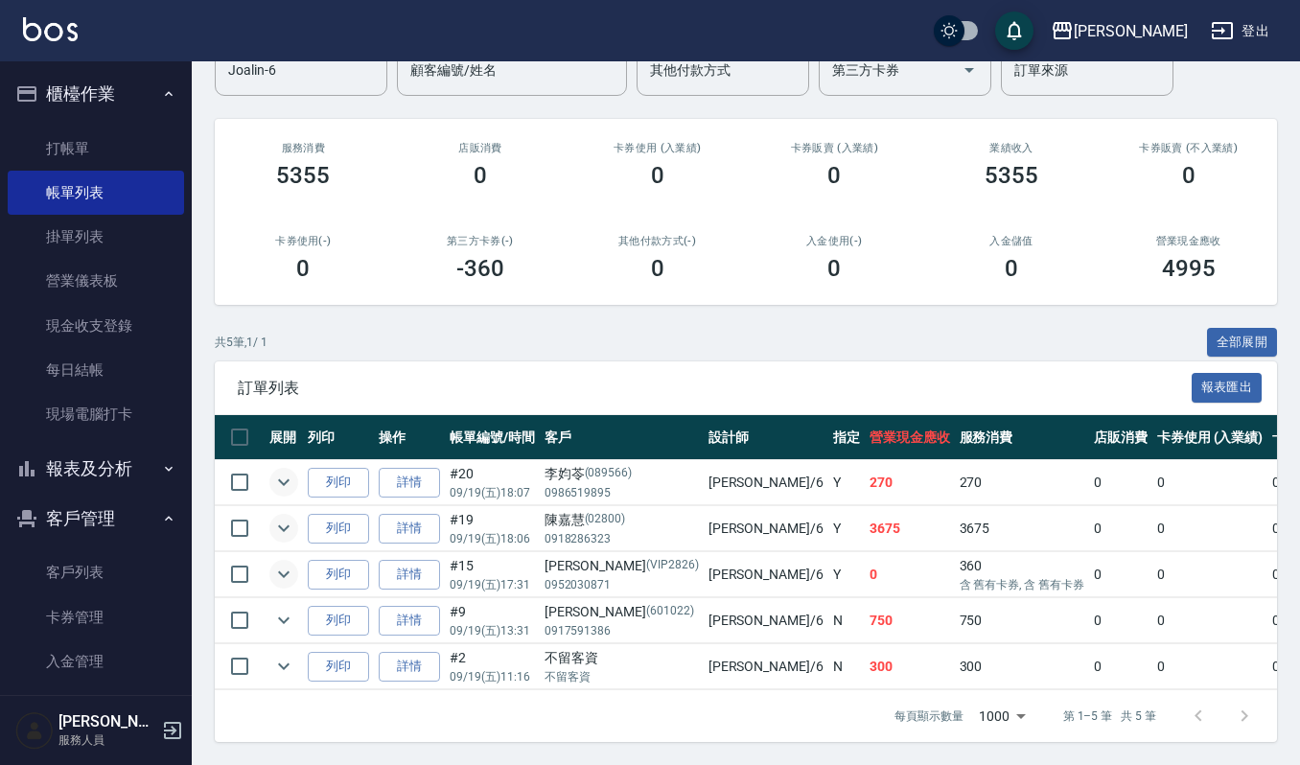
click at [282, 563] on icon "expand row" at bounding box center [283, 574] width 23 height 23
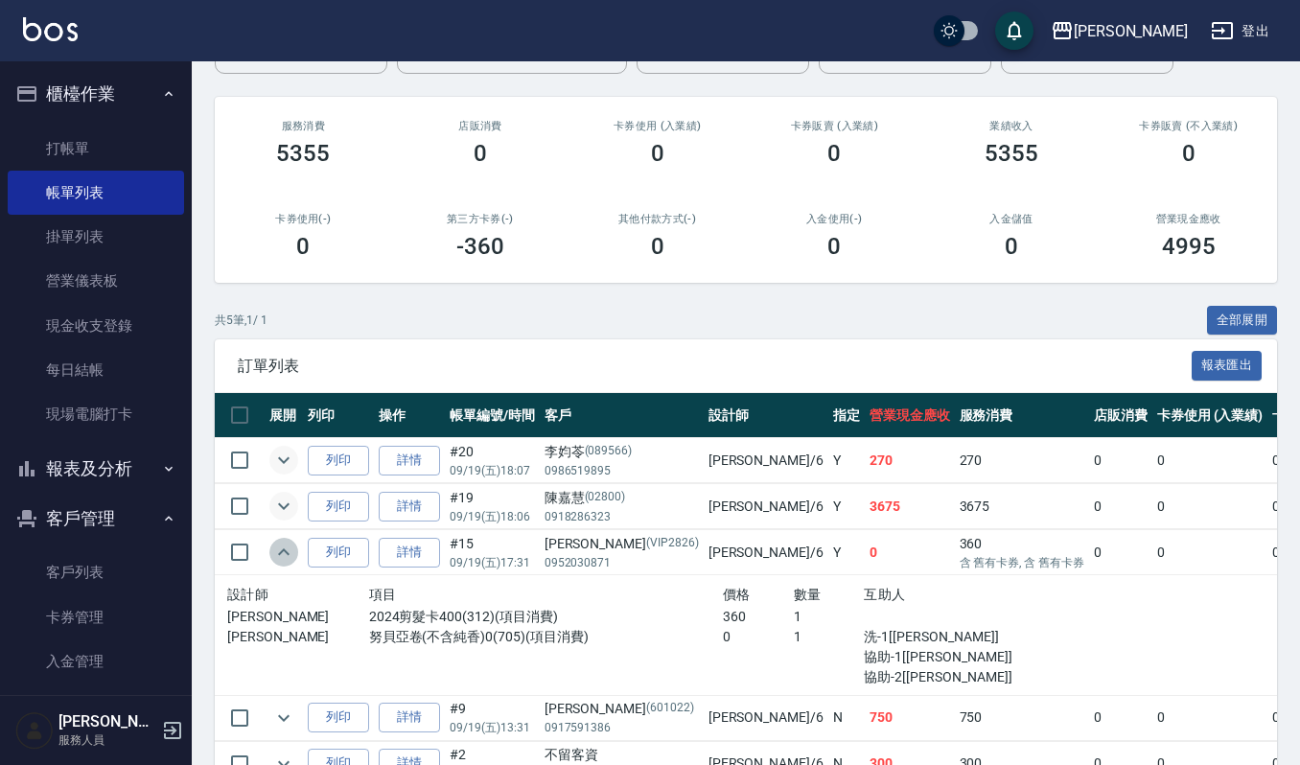
click at [282, 549] on icon "expand row" at bounding box center [283, 552] width 23 height 23
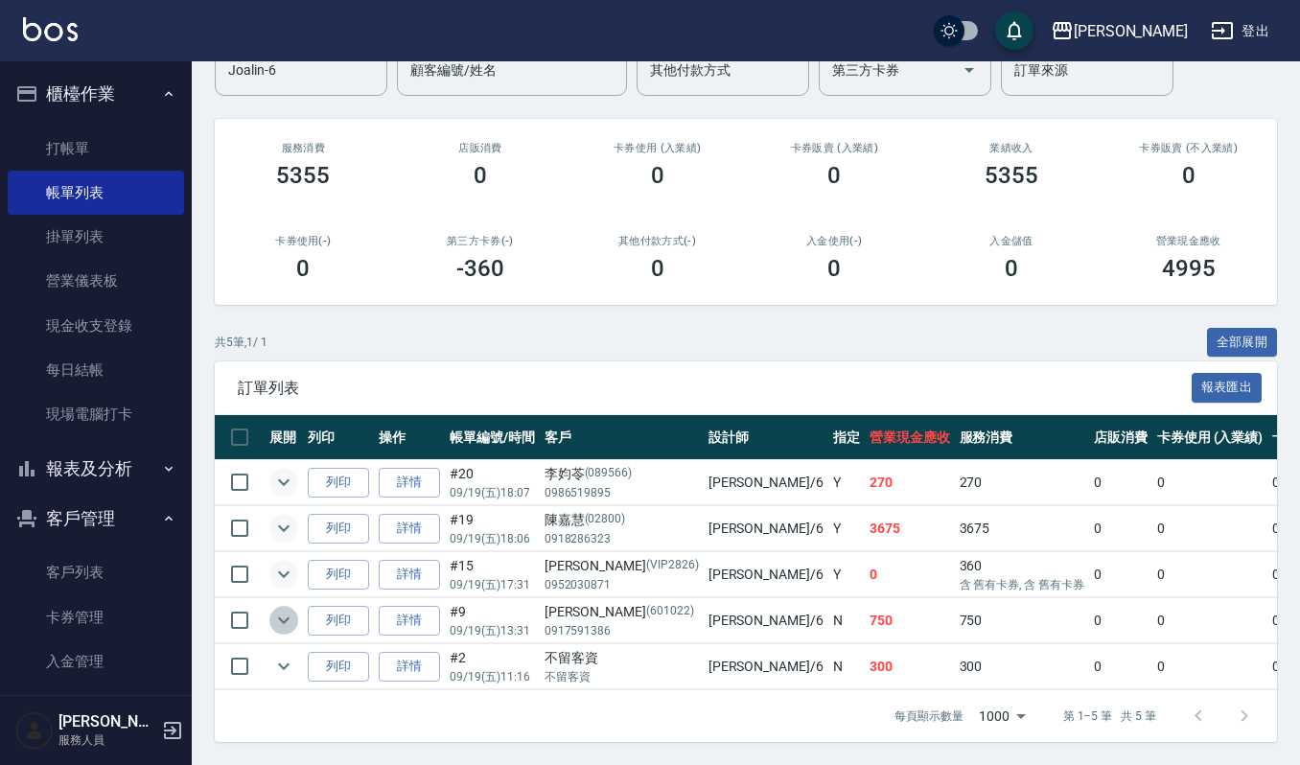
click at [284, 609] on icon "expand row" at bounding box center [283, 620] width 23 height 23
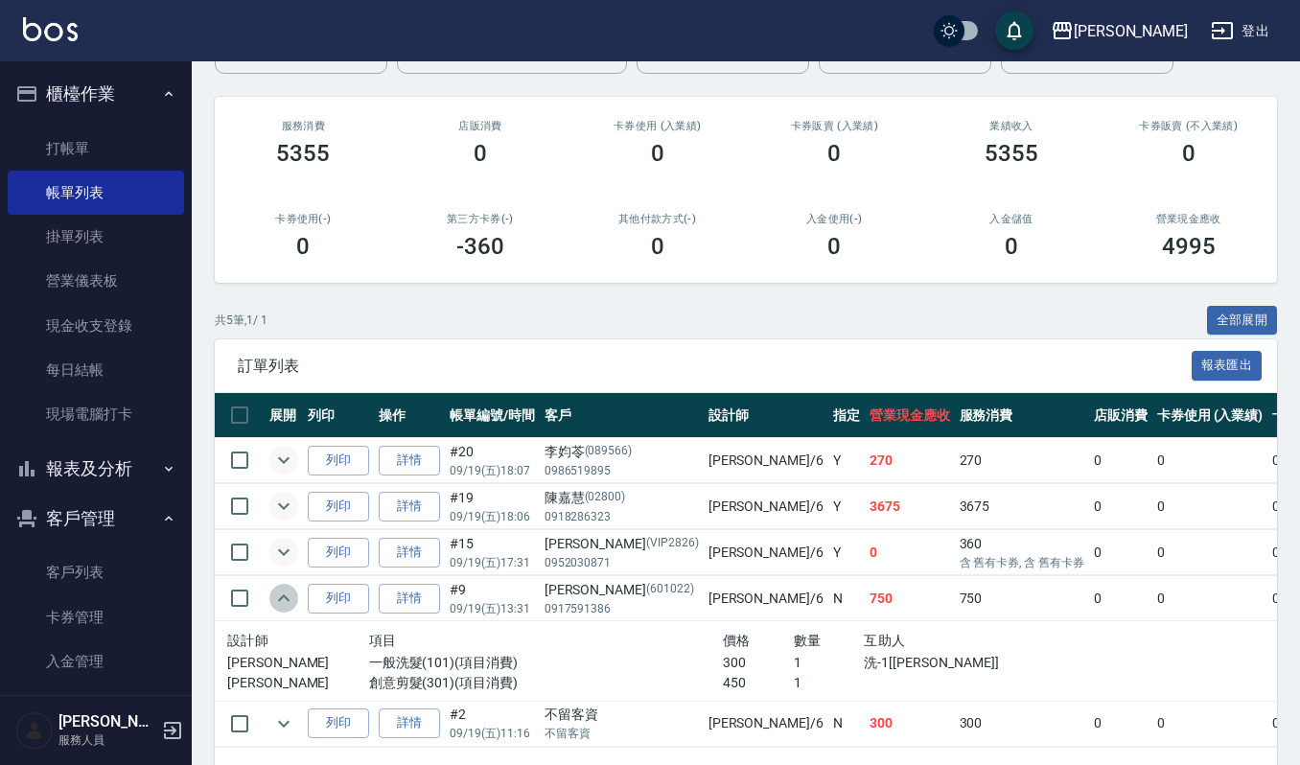
click at [284, 596] on icon "expand row" at bounding box center [283, 598] width 23 height 23
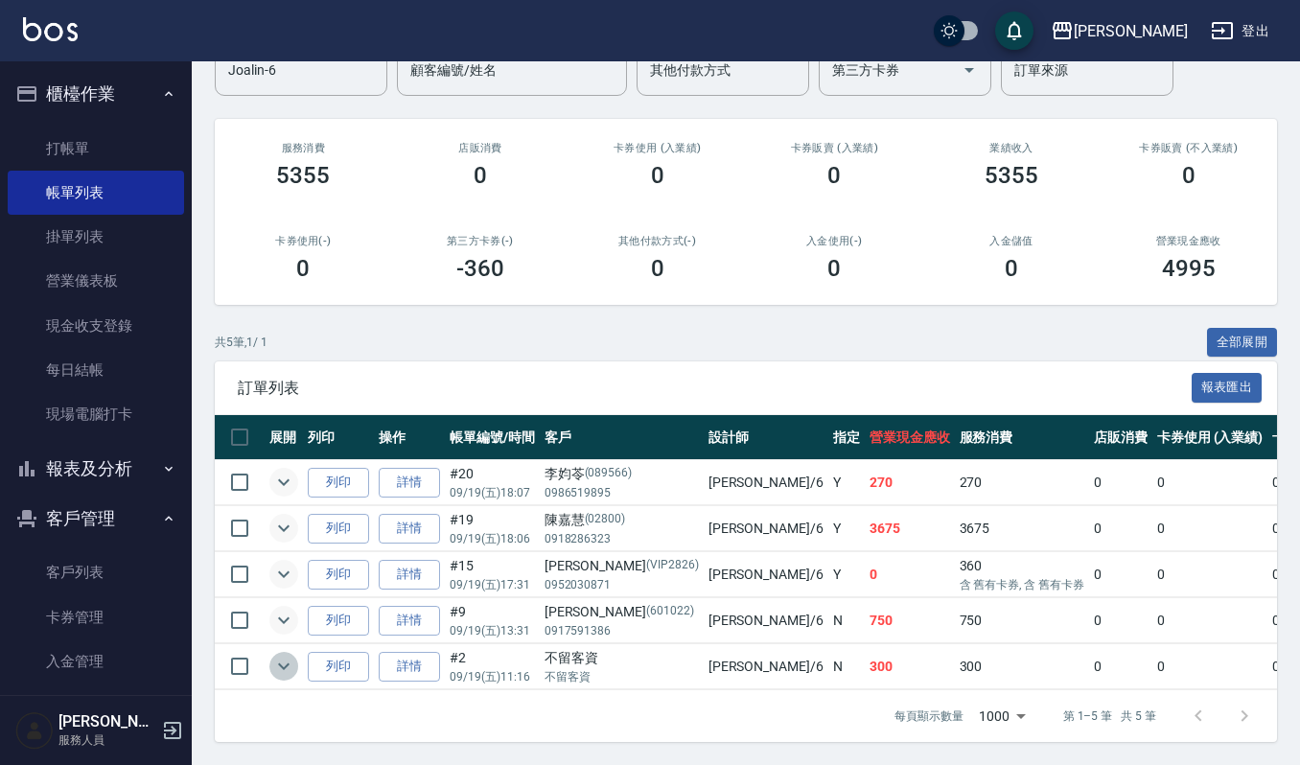
click at [274, 655] on icon "expand row" at bounding box center [283, 666] width 23 height 23
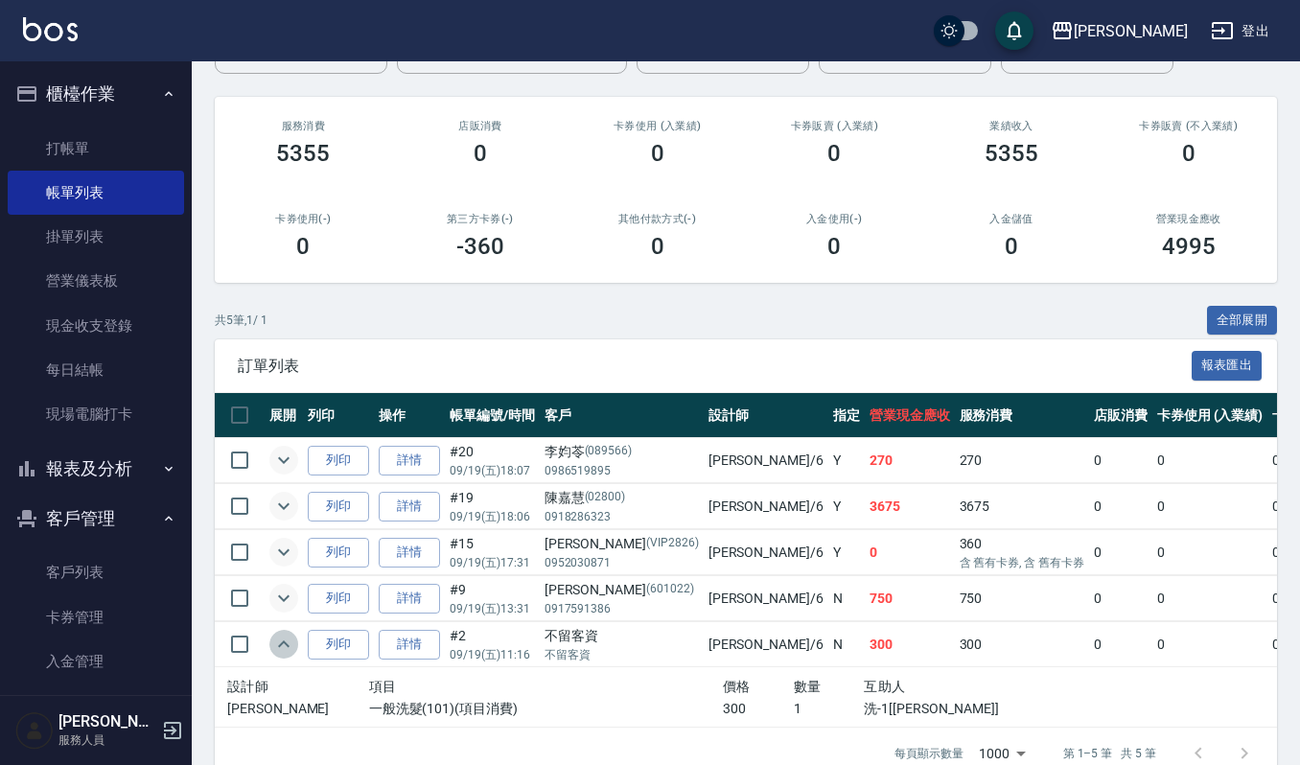
click at [274, 648] on icon "expand row" at bounding box center [283, 644] width 23 height 23
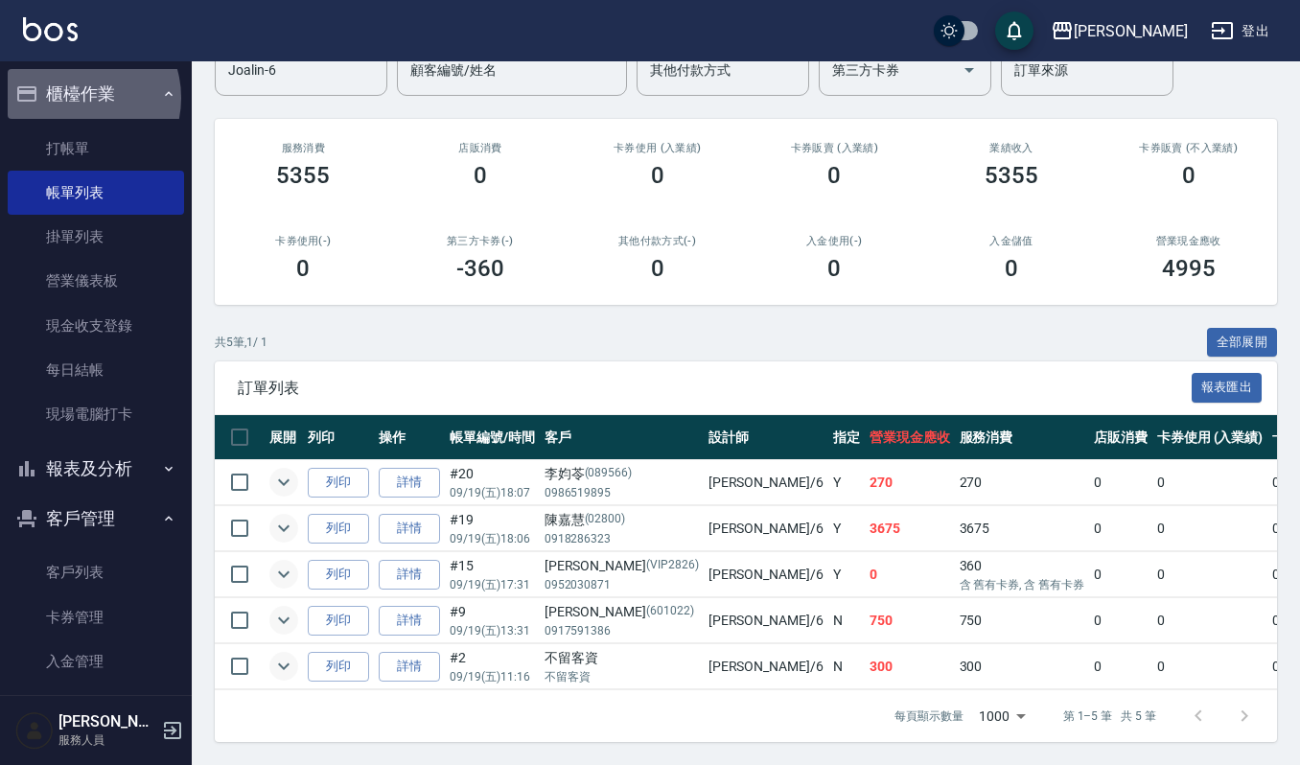
click at [78, 98] on button "櫃檯作業" at bounding box center [96, 94] width 176 height 50
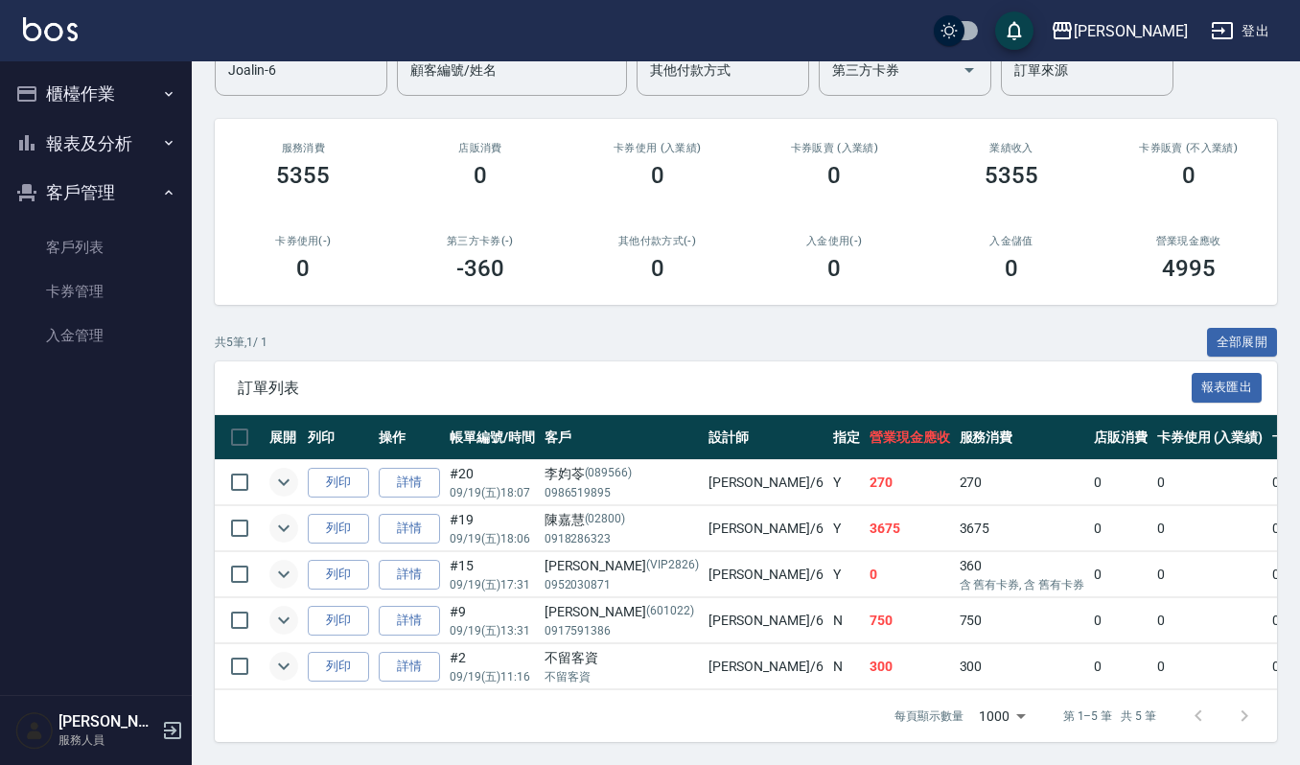
click at [113, 146] on button "報表及分析" at bounding box center [96, 144] width 176 height 50
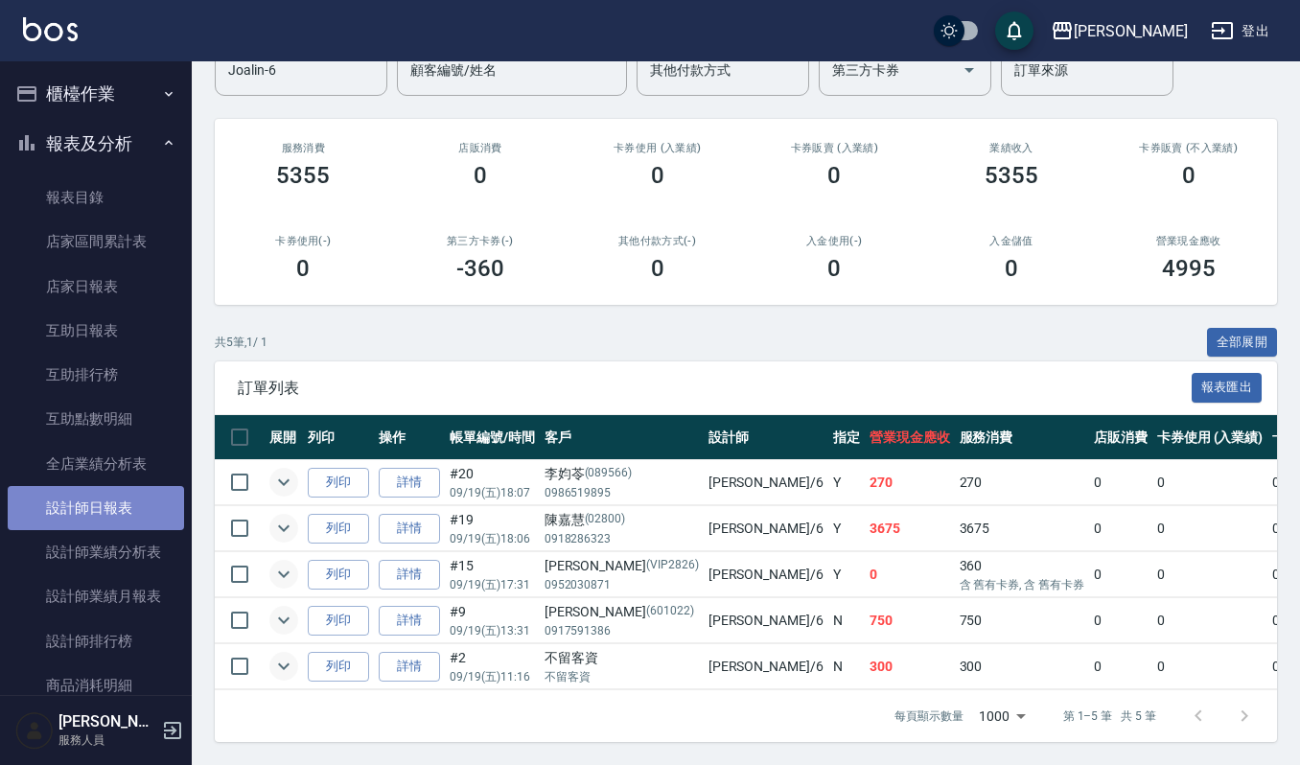
click at [115, 511] on link "設計師日報表" at bounding box center [96, 508] width 176 height 44
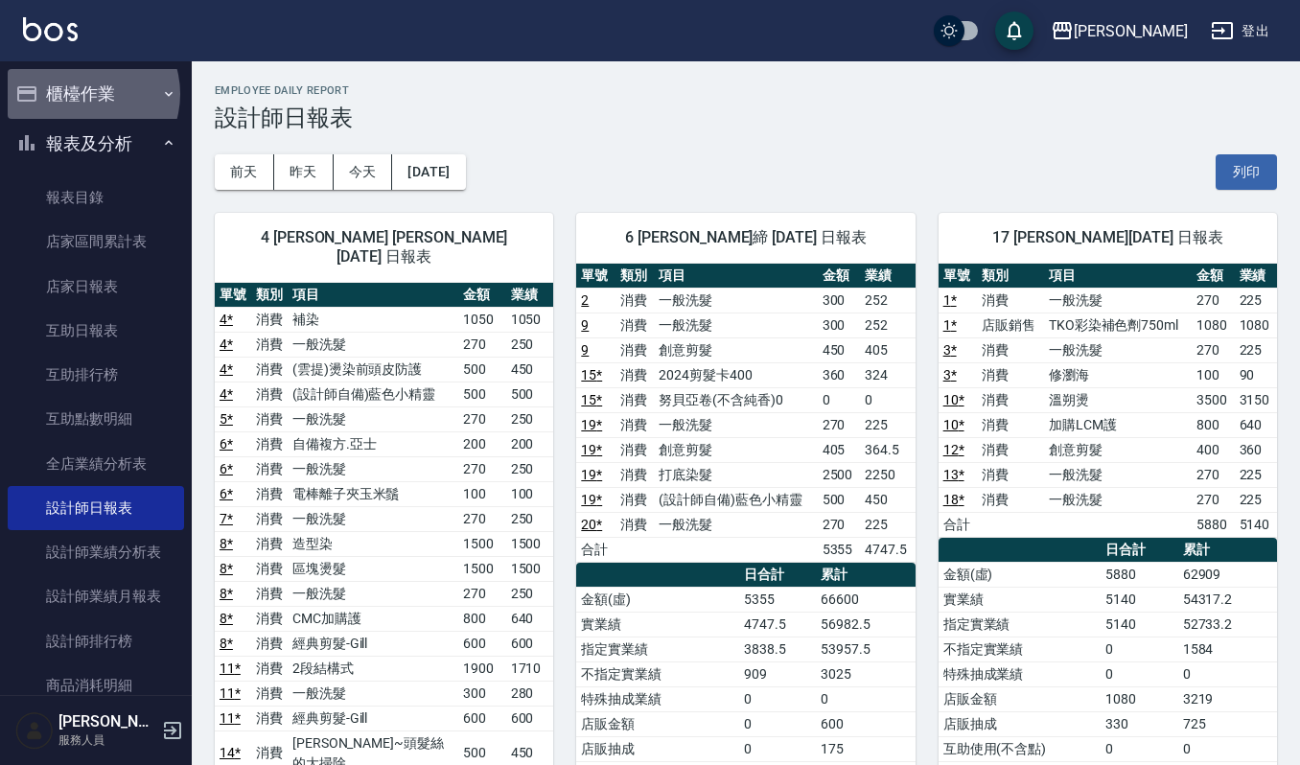
click at [84, 94] on button "櫃檯作業" at bounding box center [96, 94] width 176 height 50
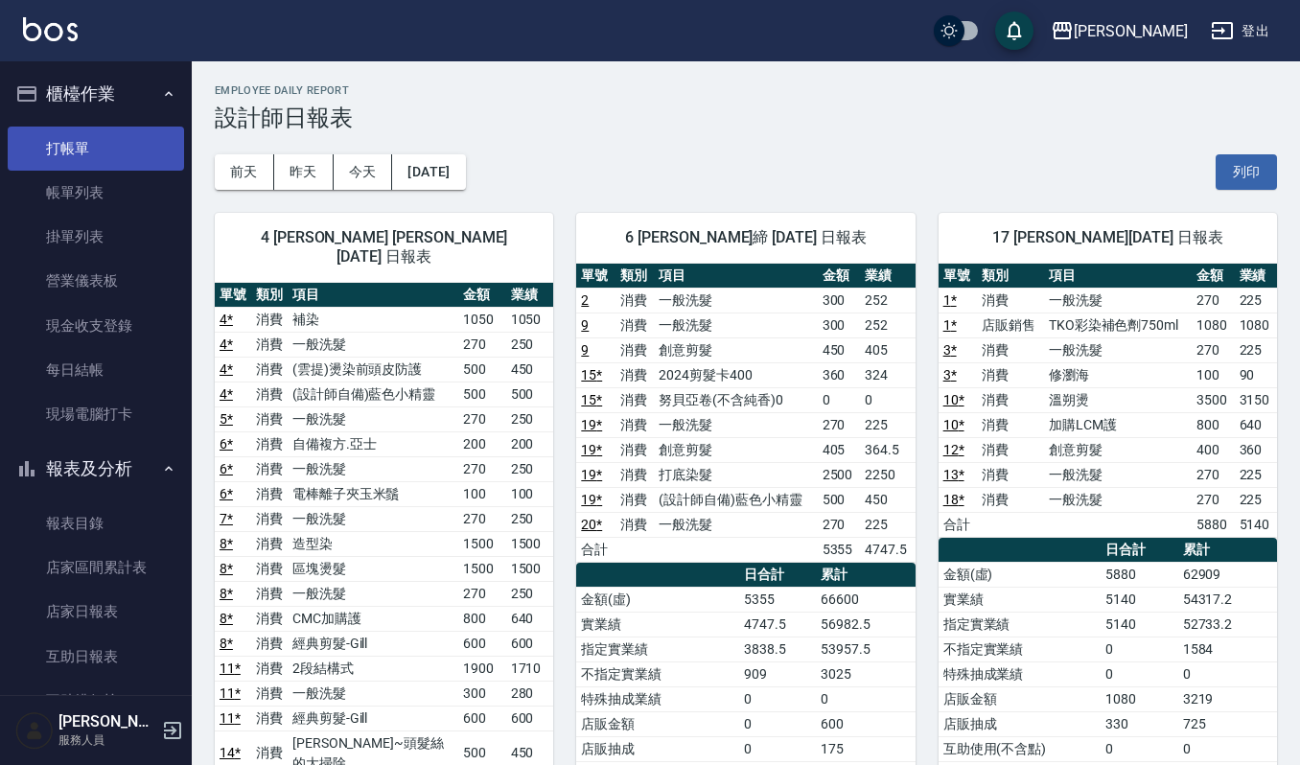
click at [102, 144] on link "打帳單" at bounding box center [96, 149] width 176 height 44
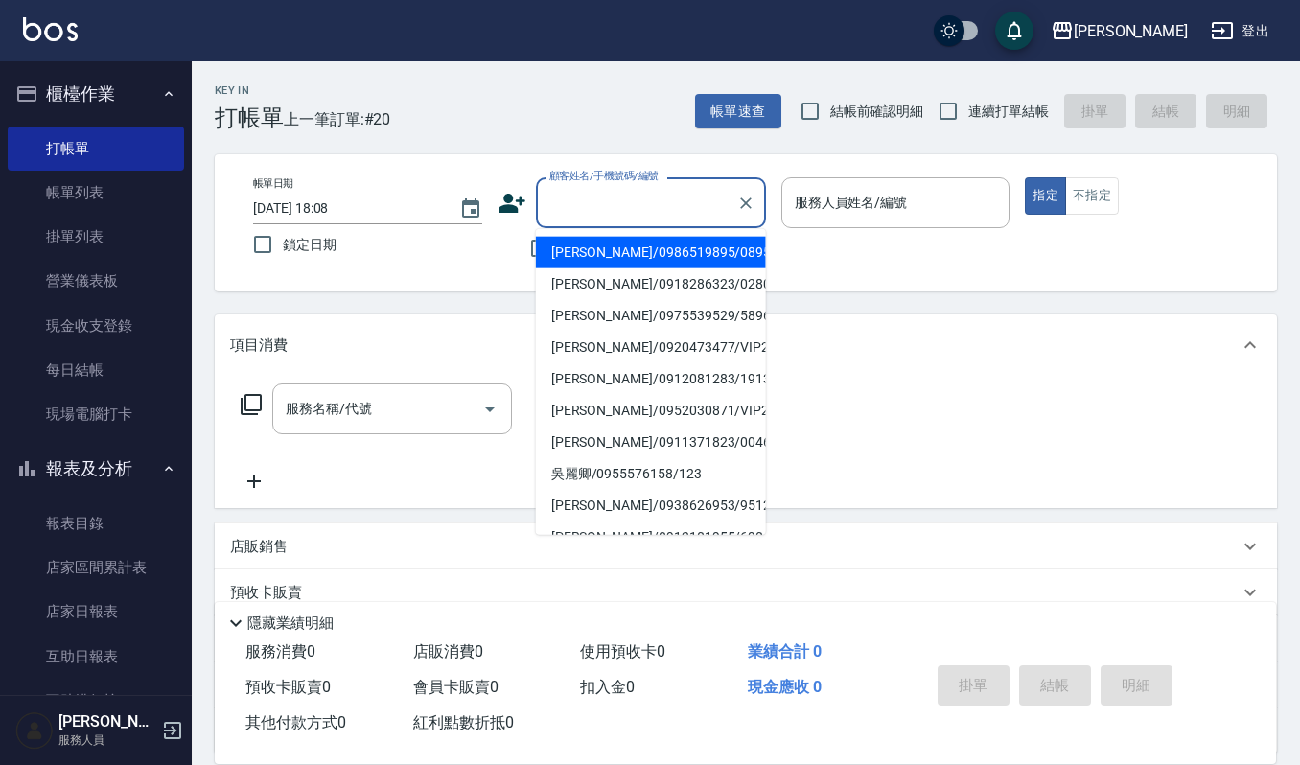
click at [597, 194] on input "顧客姓名/手機號碼/編號" at bounding box center [637, 203] width 184 height 34
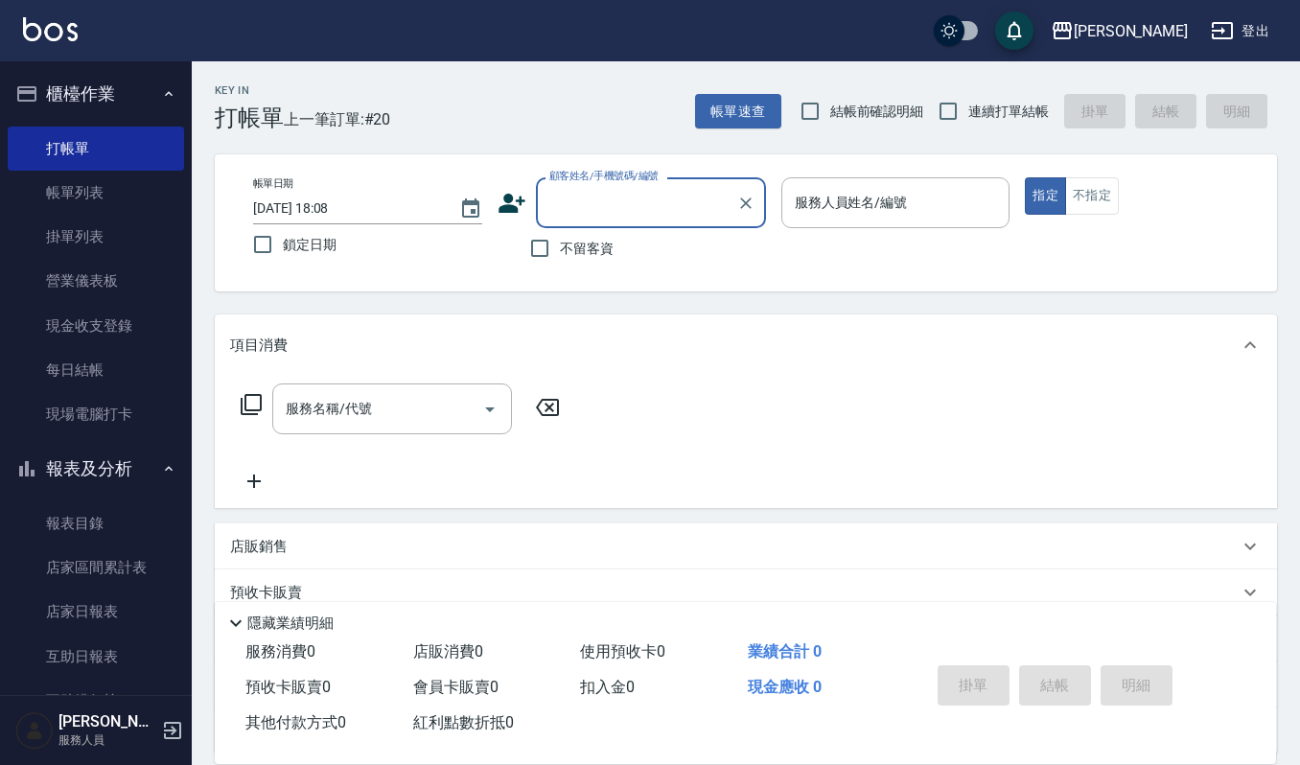
click at [597, 194] on input "顧客姓名/手機號碼/編號" at bounding box center [637, 203] width 184 height 34
click at [553, 251] on li "黃宇禾/0937982959/008789" at bounding box center [651, 253] width 230 height 32
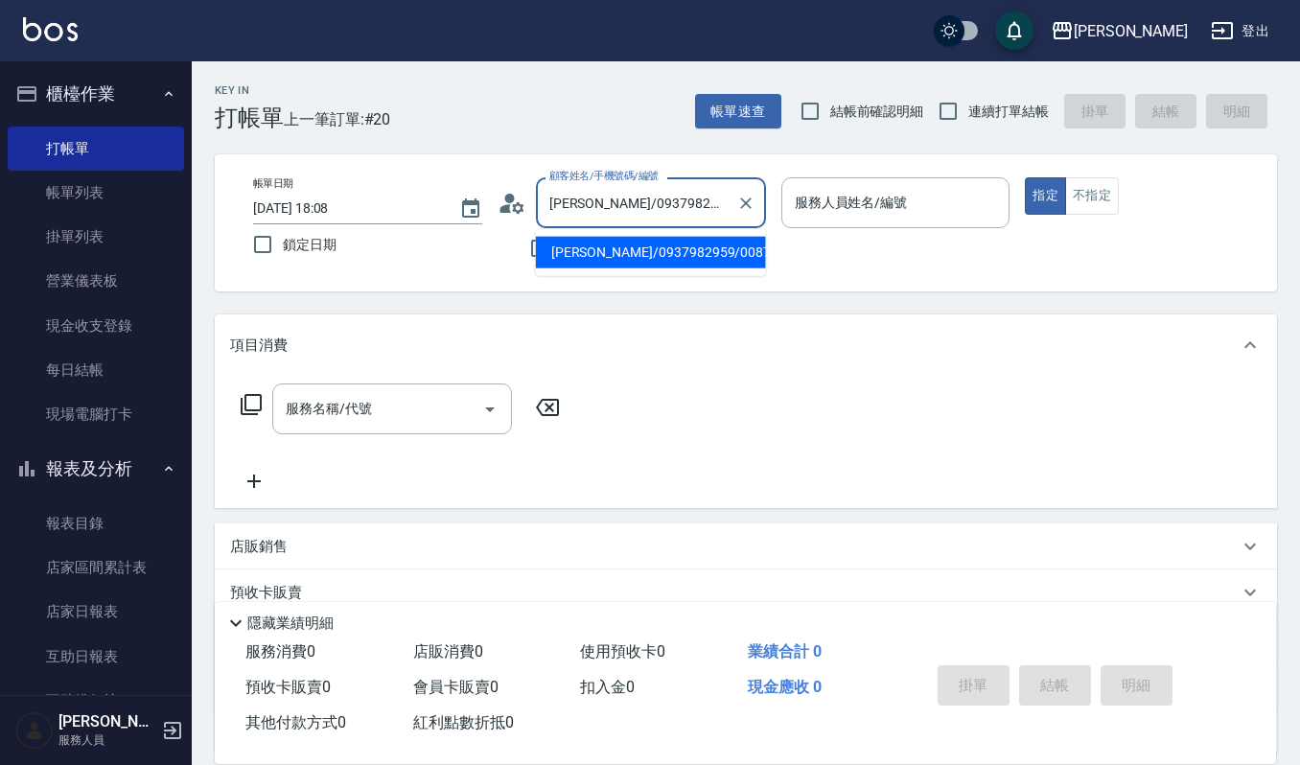
drag, startPoint x: 587, startPoint y: 201, endPoint x: 518, endPoint y: 197, distance: 69.2
click at [518, 197] on div "顧客姓名/手機號碼/編號 黃宇禾/0937982959/008789 顧客姓名/手機號碼/編號" at bounding box center [632, 202] width 269 height 51
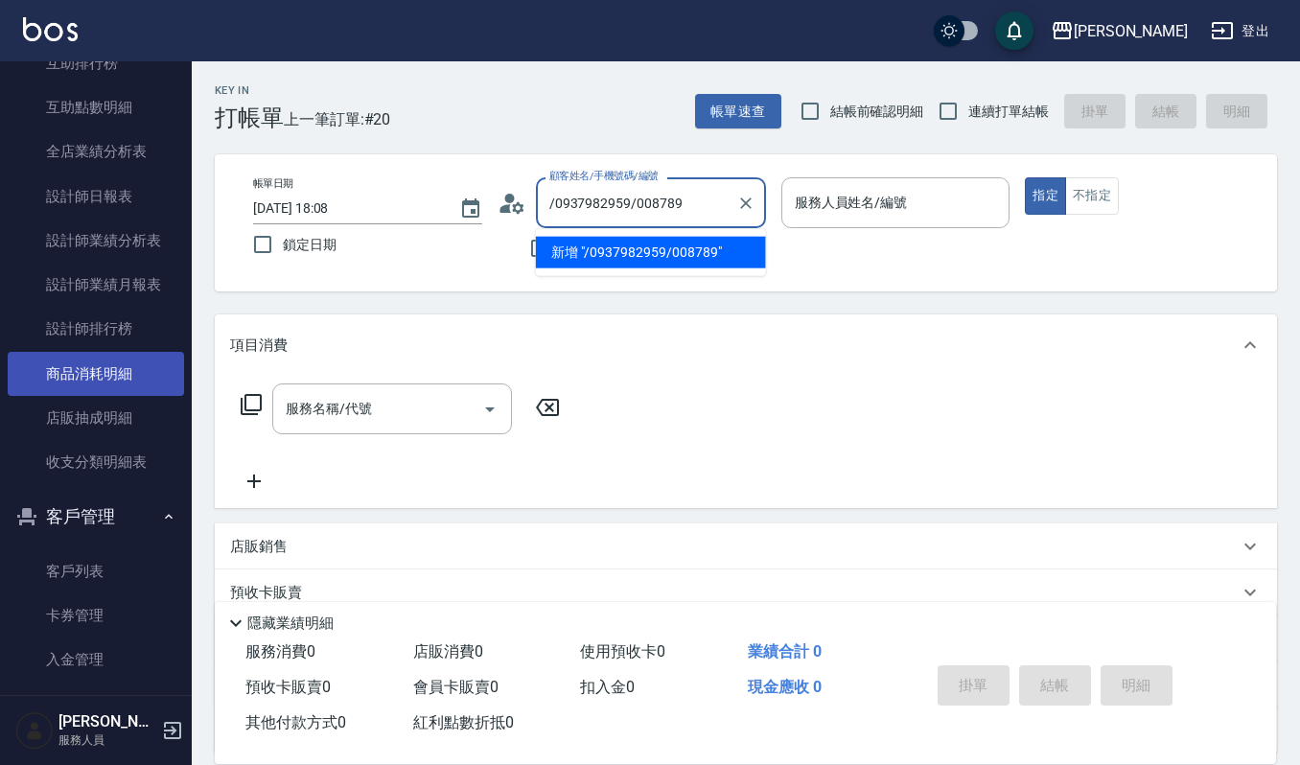
scroll to position [654, 0]
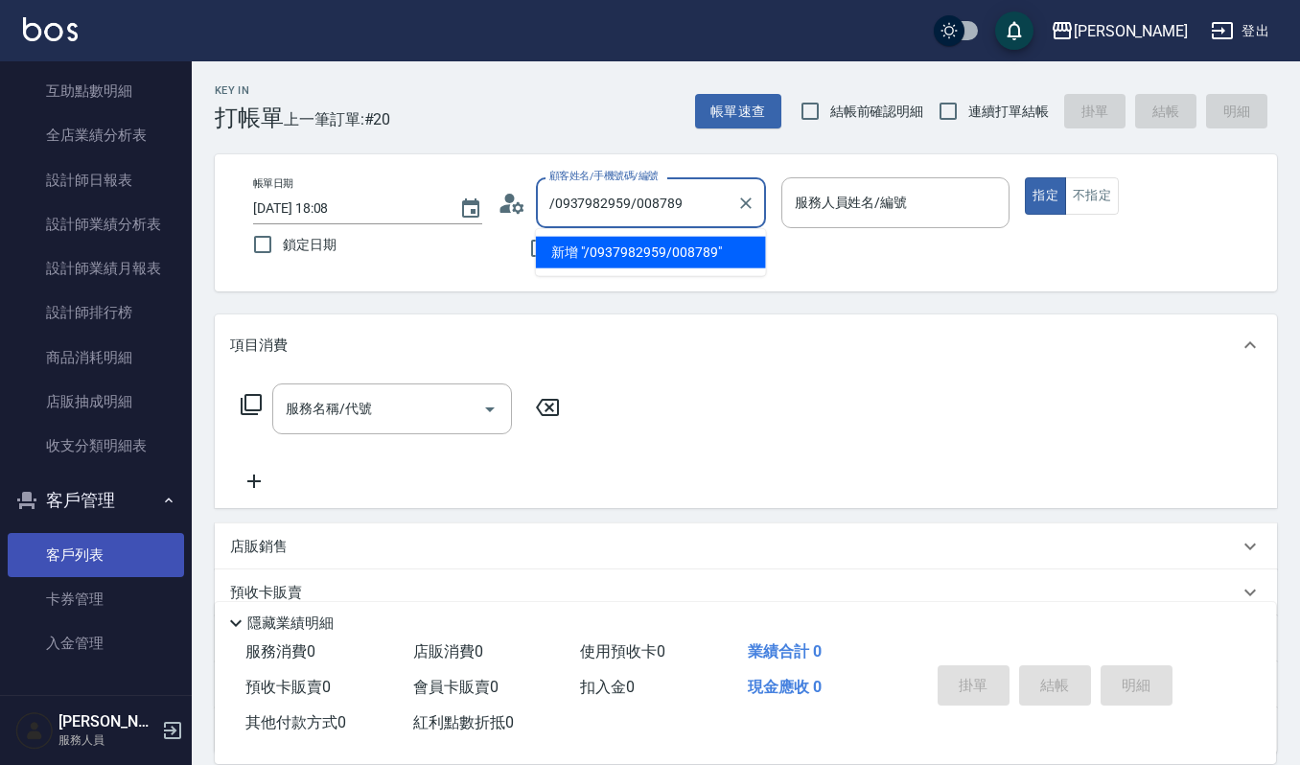
type input "黃宇禾/0937982959/008789"
click at [77, 550] on link "客戶列表" at bounding box center [96, 555] width 176 height 44
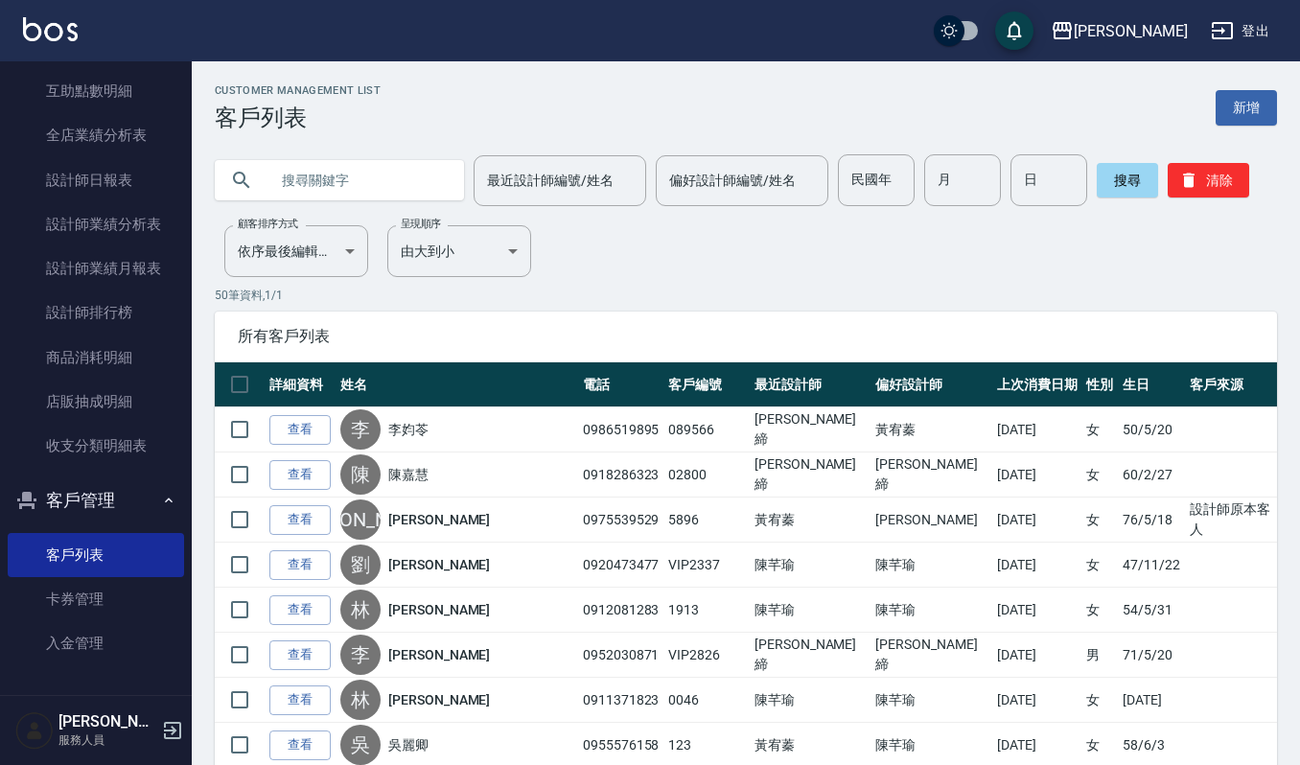
paste input "黃宇禾"
type input "黃宇禾"
click at [1239, 102] on link "新增" at bounding box center [1246, 107] width 61 height 35
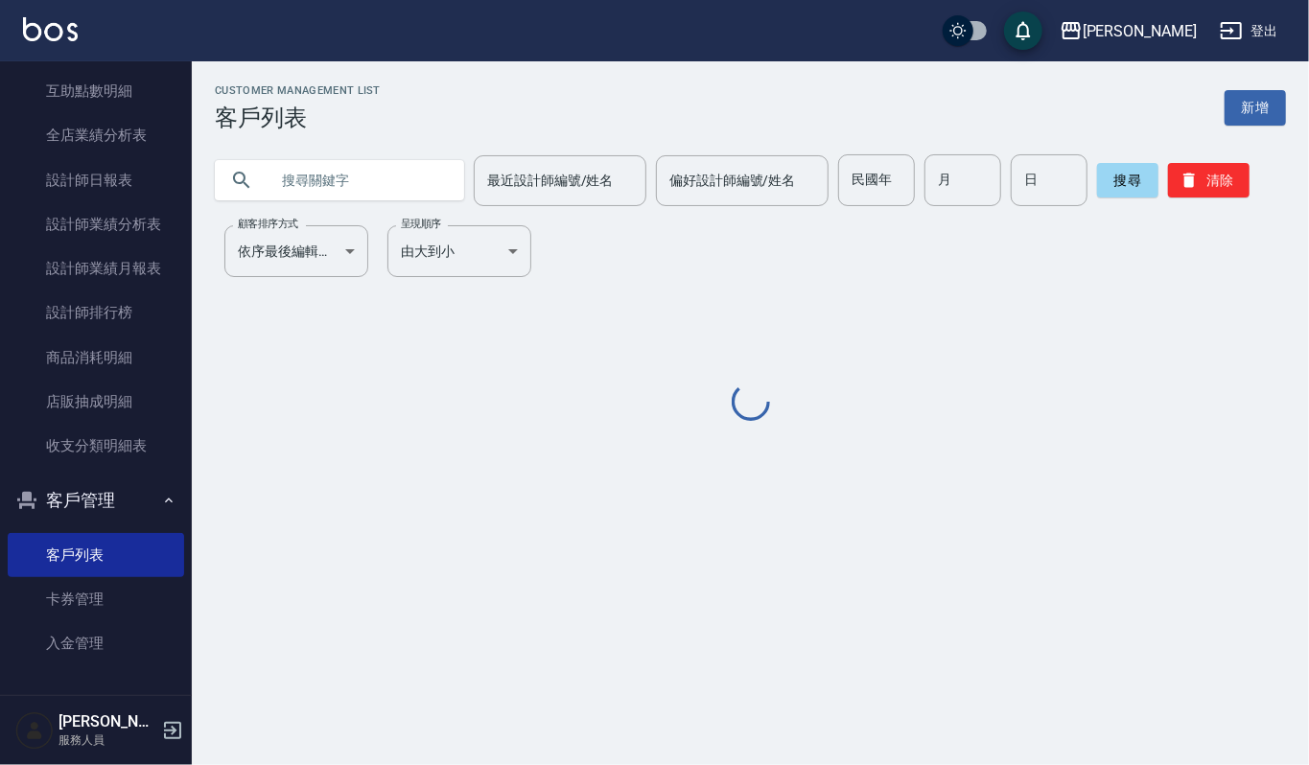
click at [315, 170] on input "text" at bounding box center [359, 180] width 180 height 52
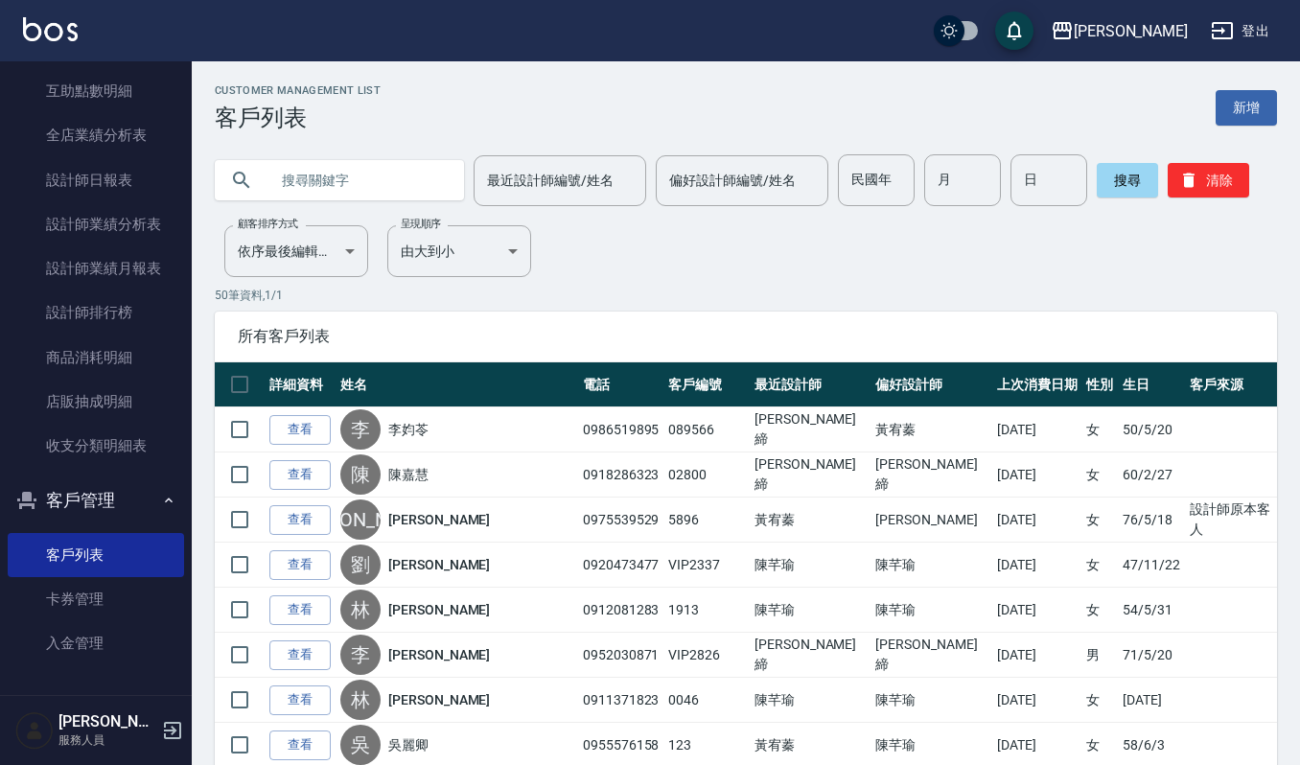
paste input "黃宇禾"
type input "黃宇禾"
click at [1129, 185] on button "搜尋" at bounding box center [1127, 180] width 61 height 35
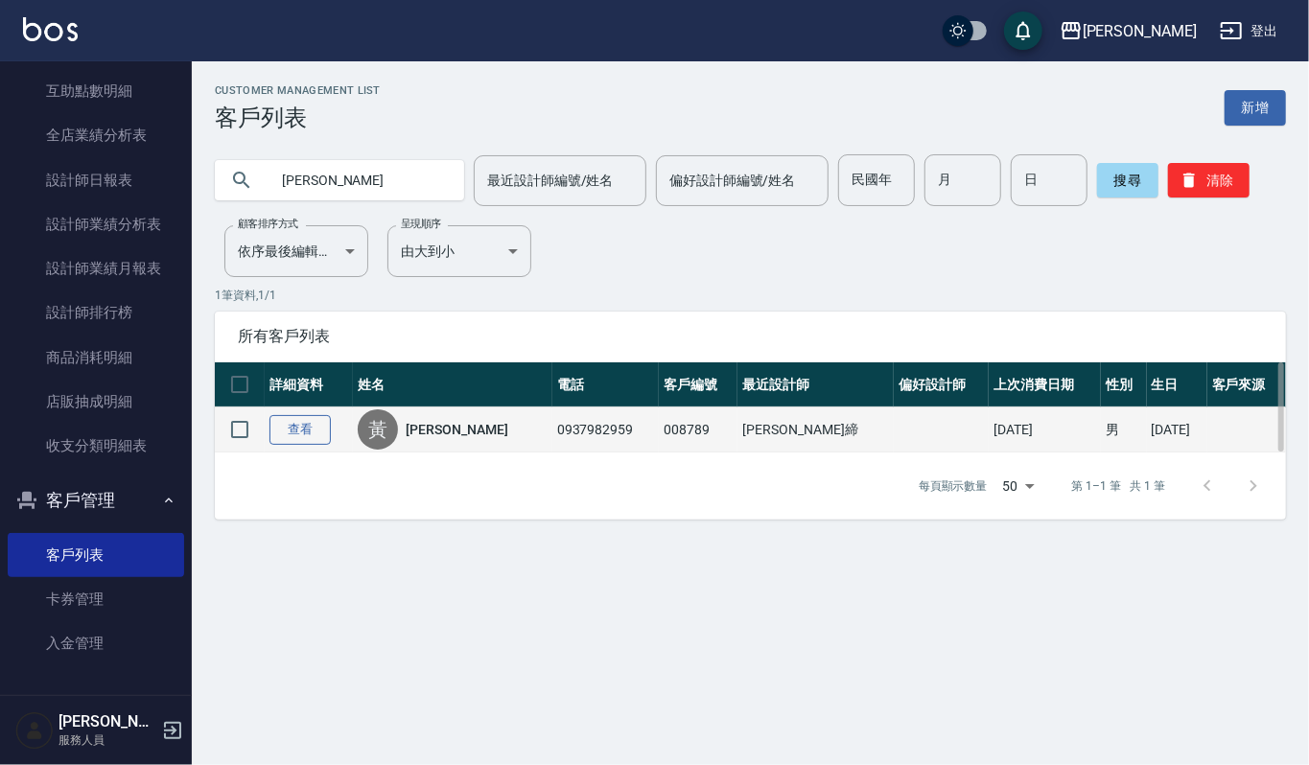
click at [289, 433] on link "查看" at bounding box center [299, 430] width 61 height 30
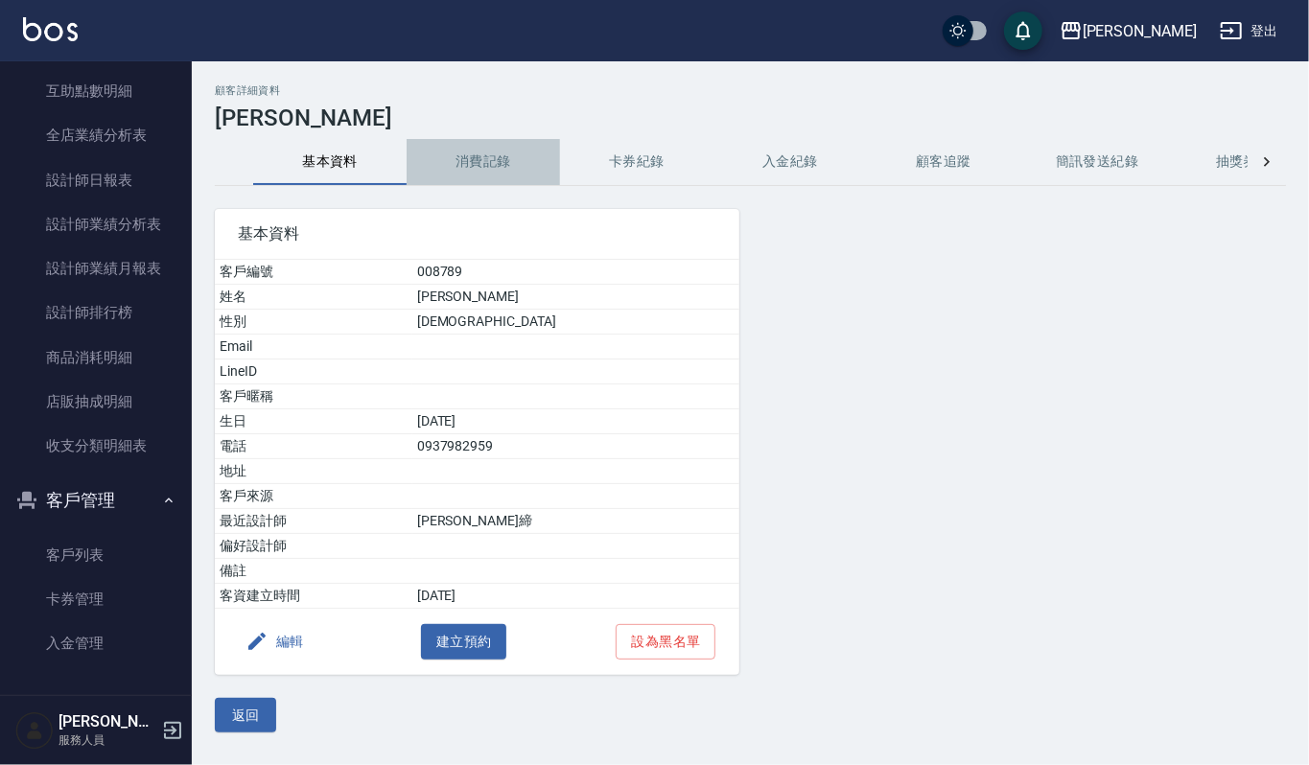
click at [473, 173] on button "消費記錄" at bounding box center [483, 162] width 153 height 46
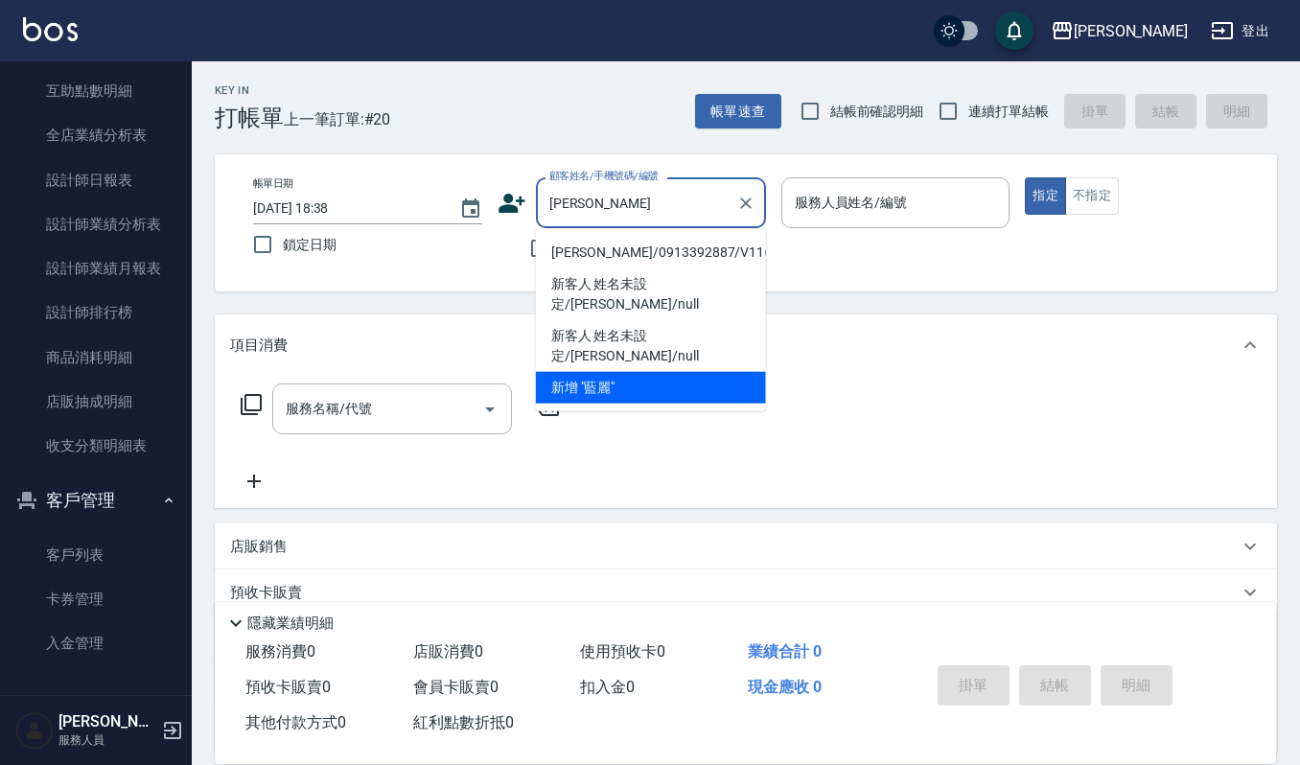
click at [616, 246] on li "藍麗婷/0913392887/V1164" at bounding box center [651, 253] width 230 height 32
type input "藍麗婷/0913392887/V1164"
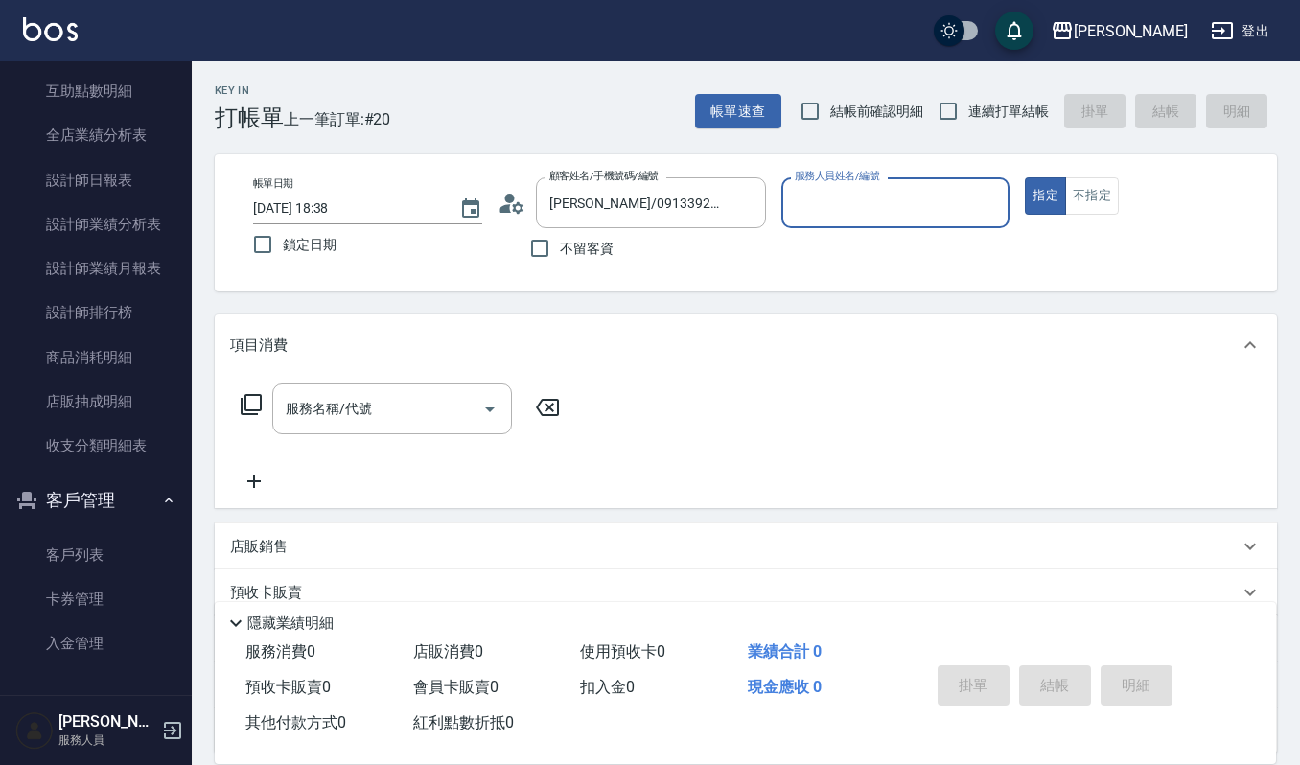
type input "吉兒-4"
click at [405, 414] on input "服務名稱/代號" at bounding box center [378, 409] width 194 height 34
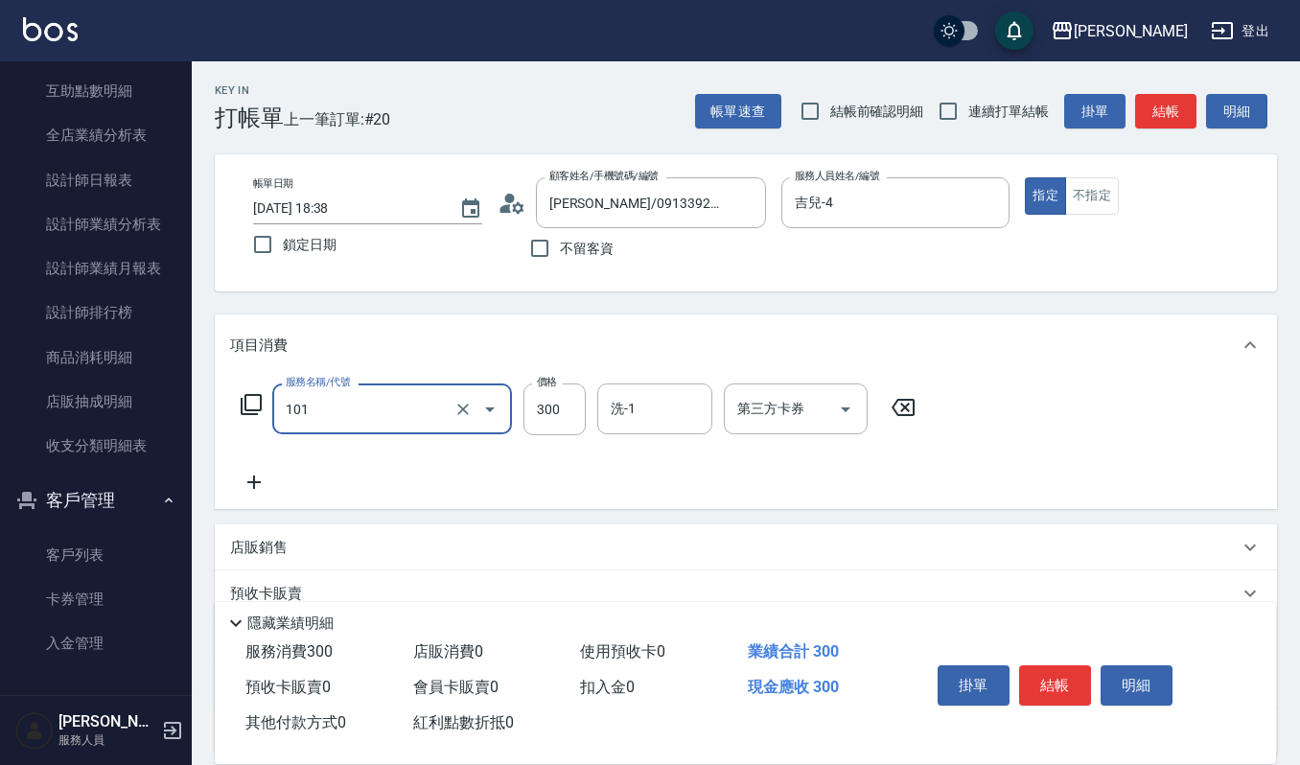
type input "一般洗髮(101)"
type input "270"
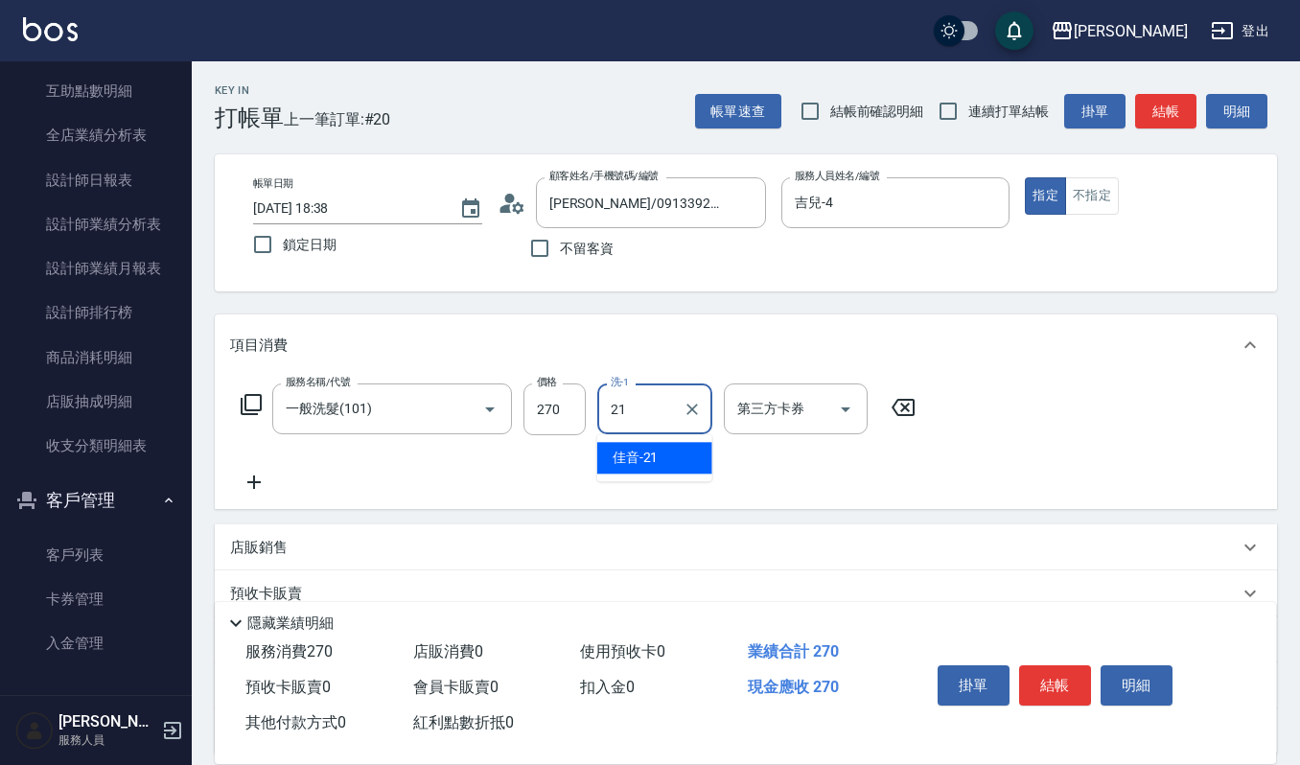
type input "佳音-21"
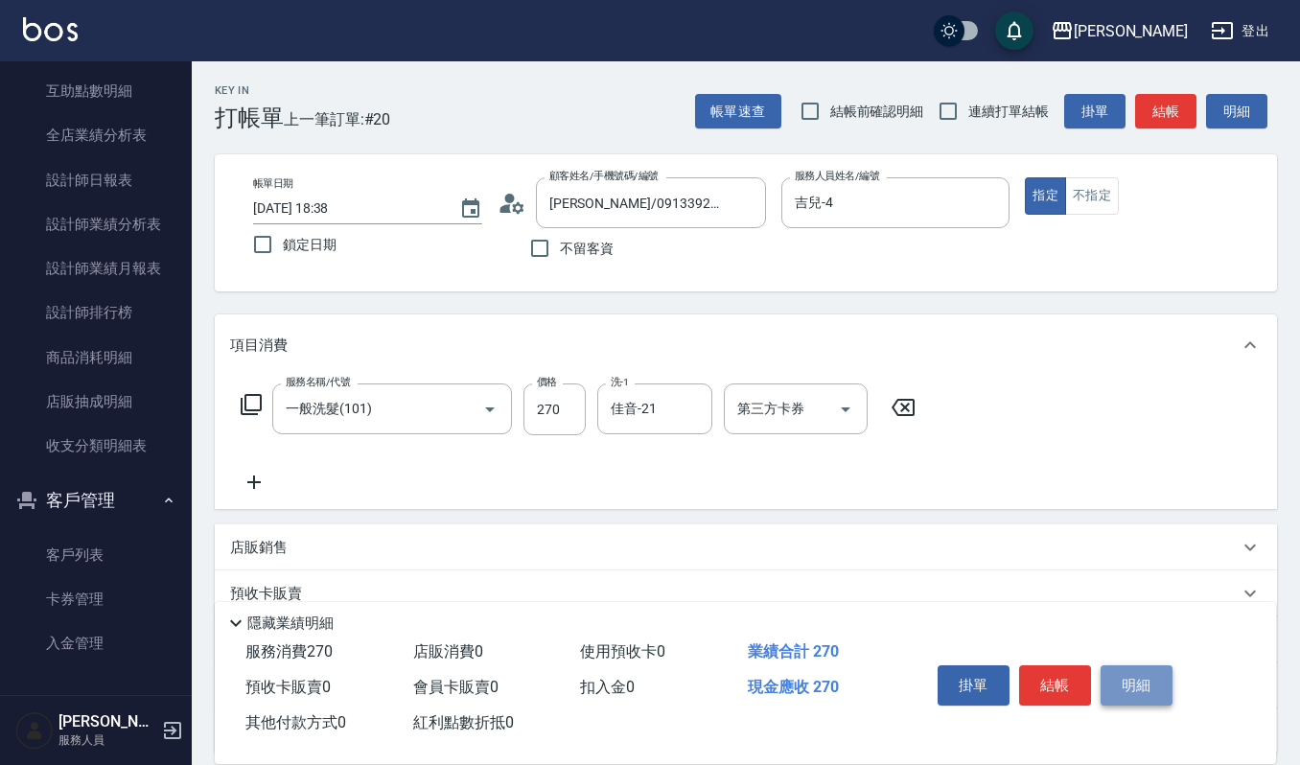
click at [1124, 687] on button "明細" at bounding box center [1137, 686] width 72 height 40
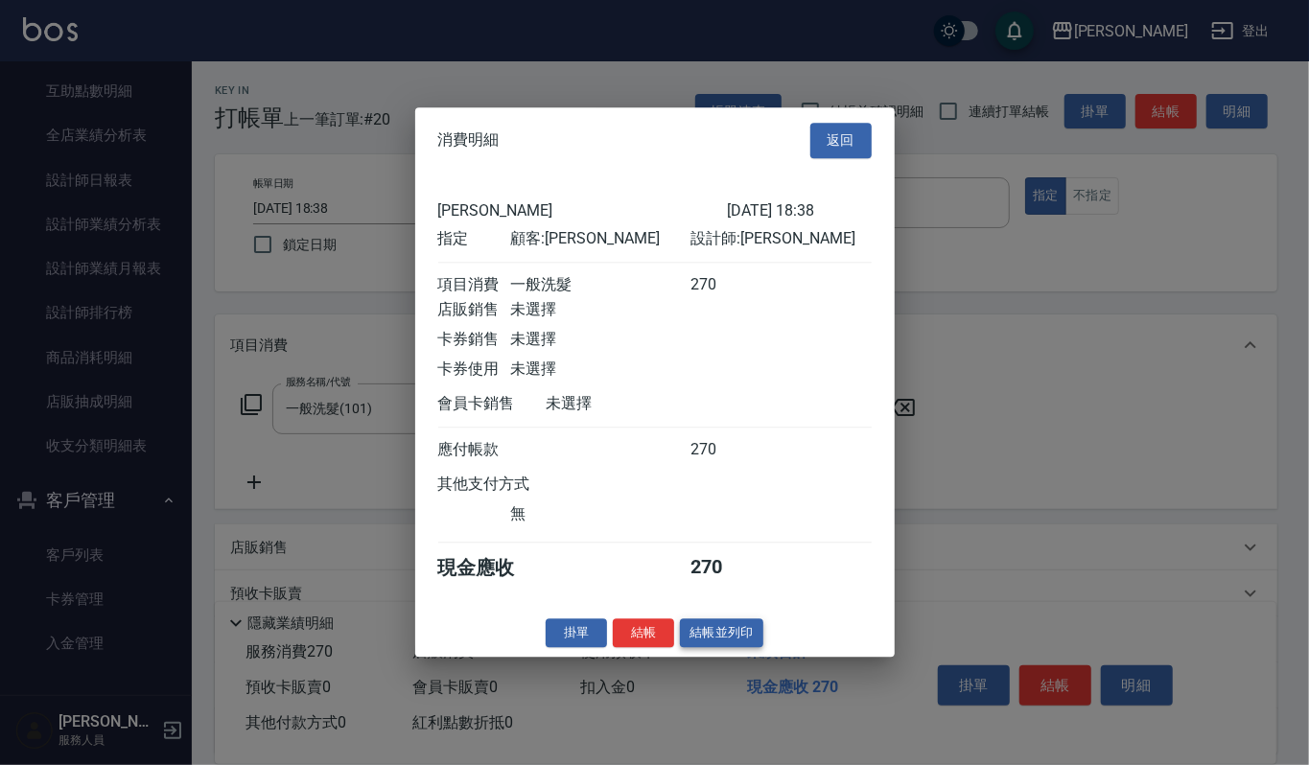
click at [691, 646] on button "結帳並列印" at bounding box center [721, 634] width 83 height 30
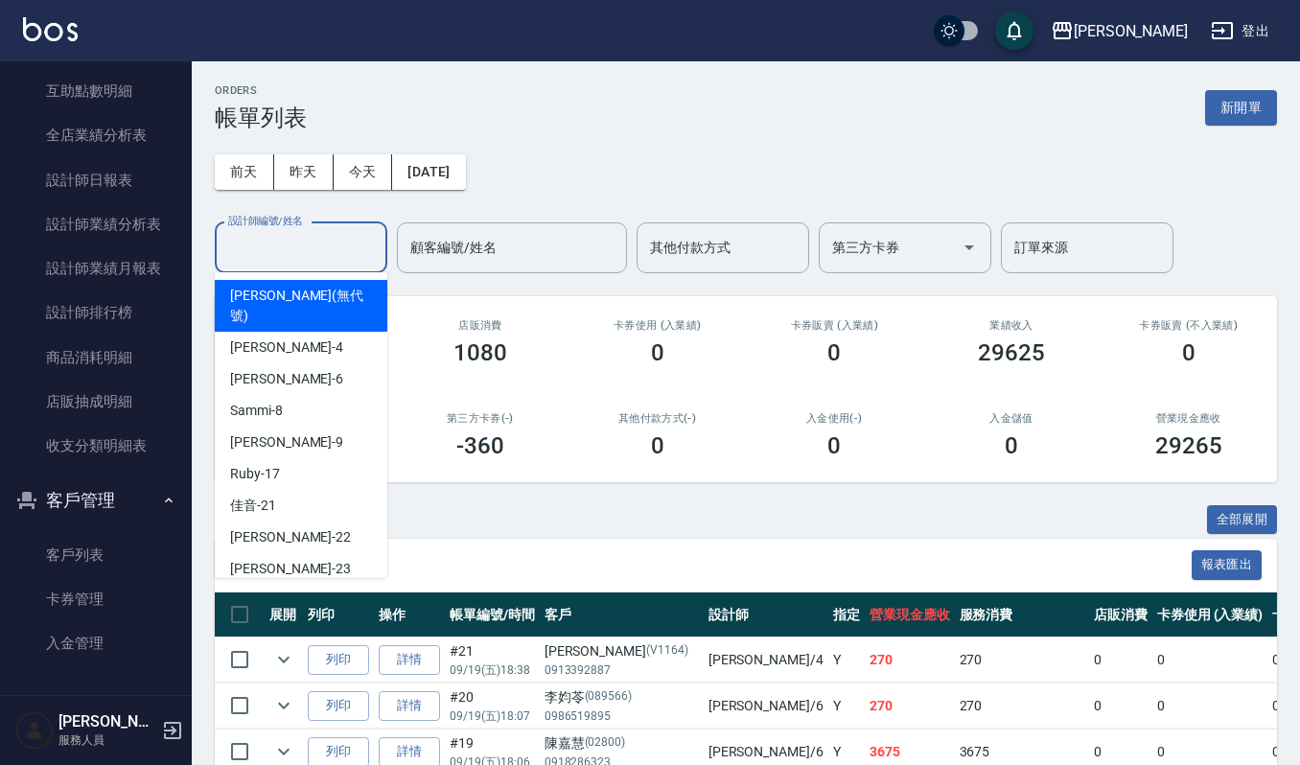
click at [295, 246] on input "設計師編號/姓名" at bounding box center [300, 248] width 155 height 34
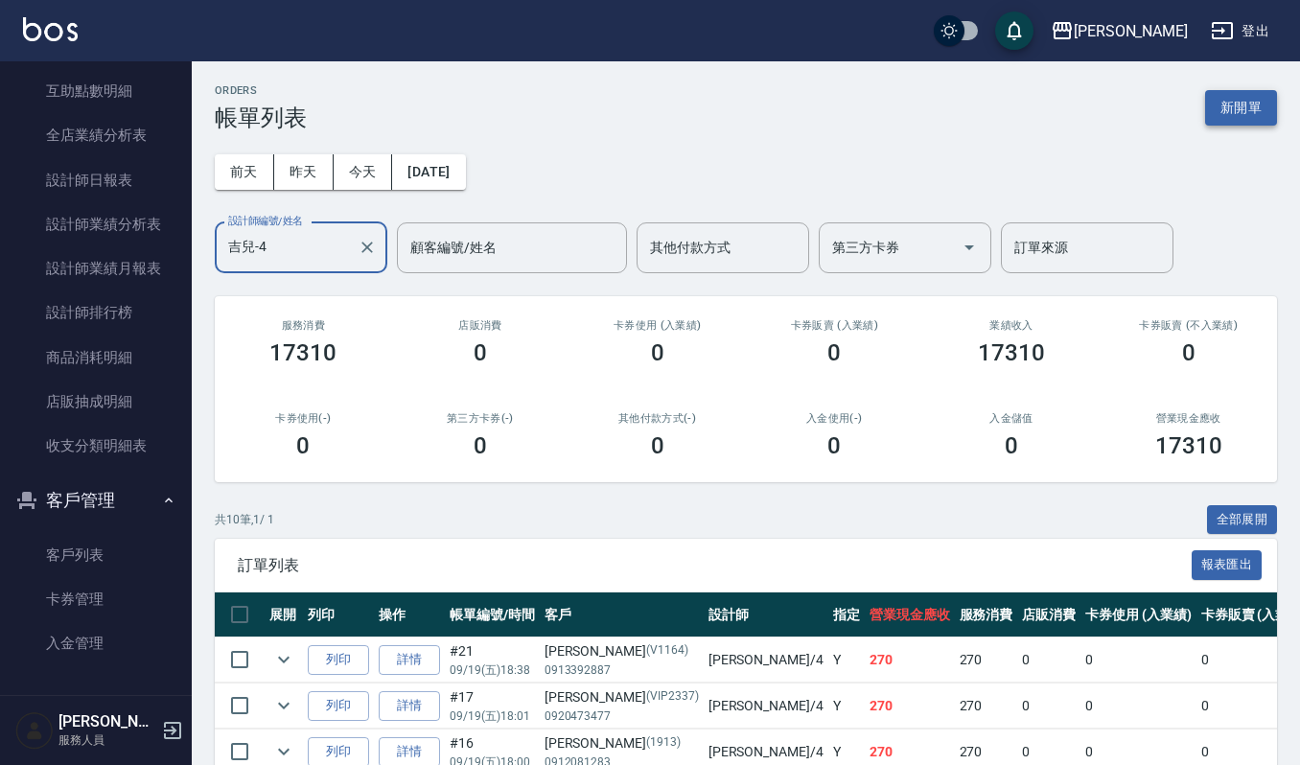
type input "吉兒-4"
click at [1224, 123] on button "新開單" at bounding box center [1242, 107] width 72 height 35
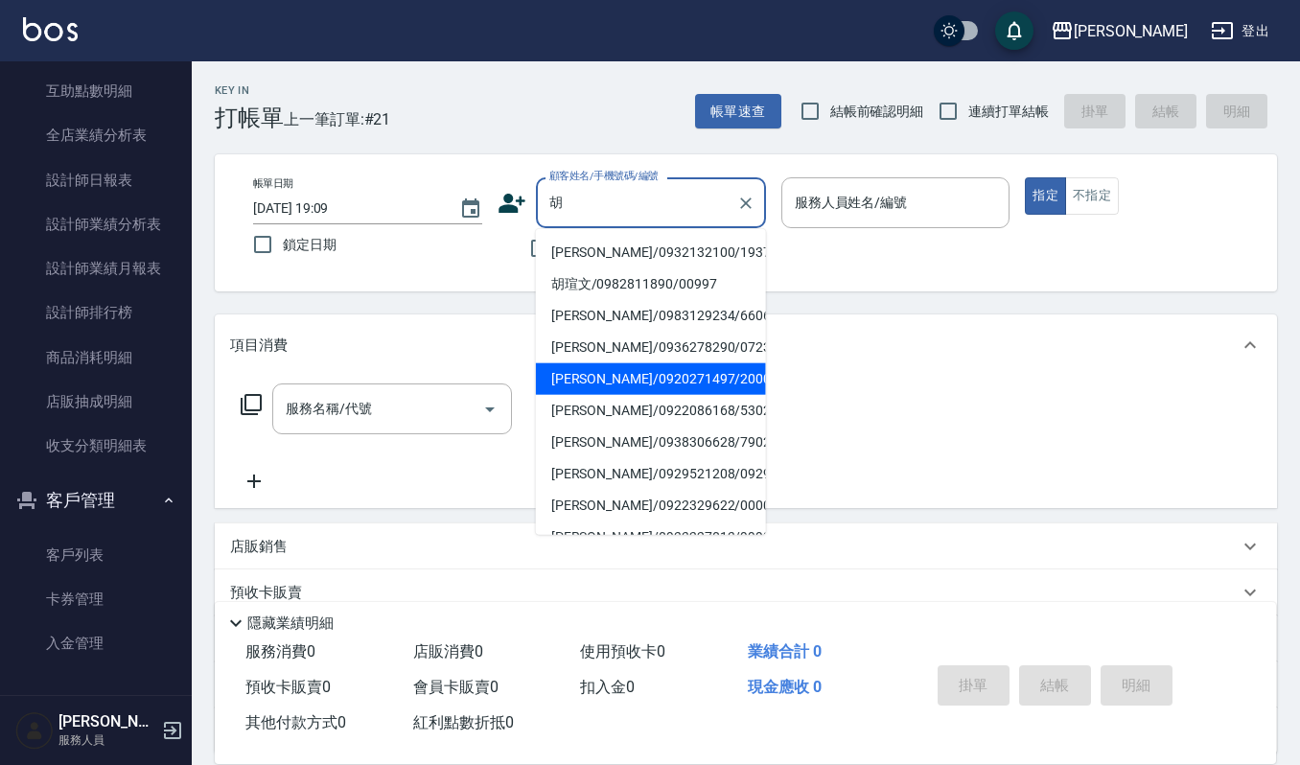
click at [641, 372] on li "胡陳素貞/0920271497/2000" at bounding box center [651, 379] width 230 height 32
type input "胡陳素貞/0920271497/2000"
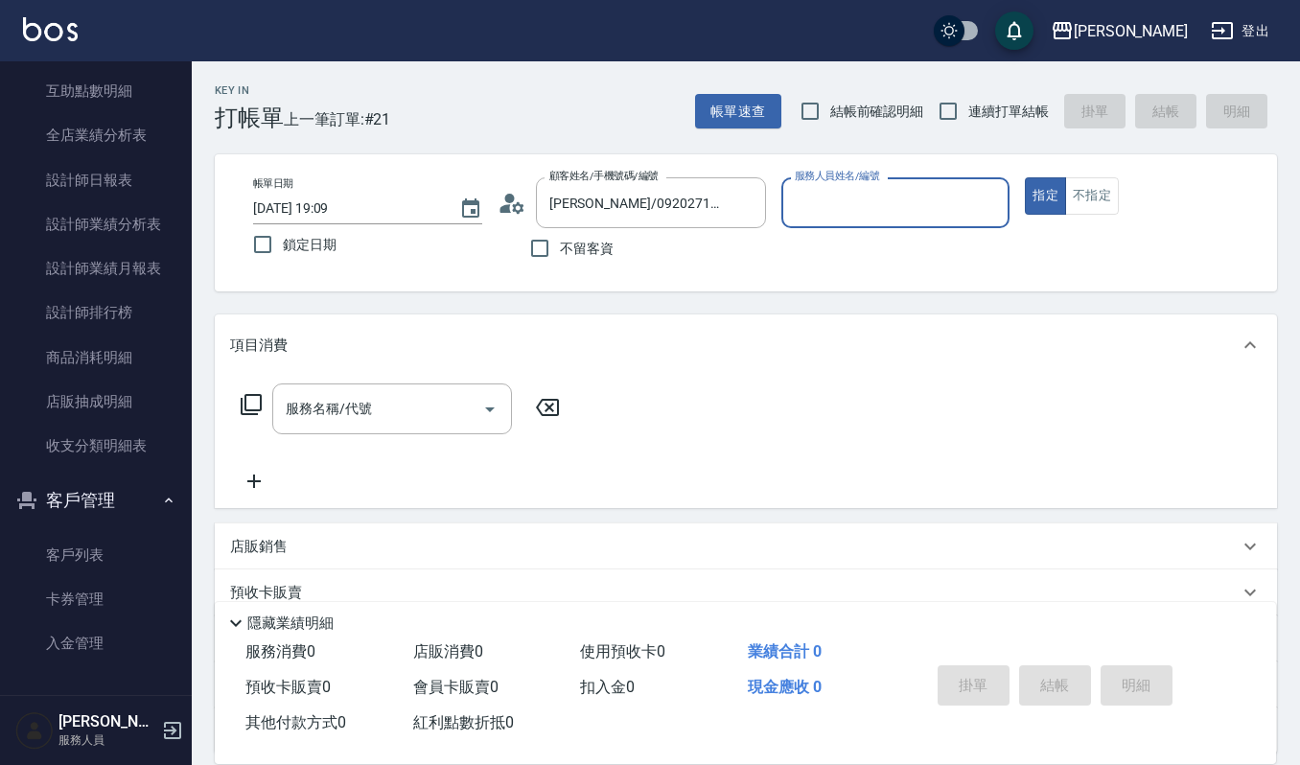
type input "吉兒-4"
click at [346, 405] on input "服務名稱/代號" at bounding box center [378, 409] width 194 height 34
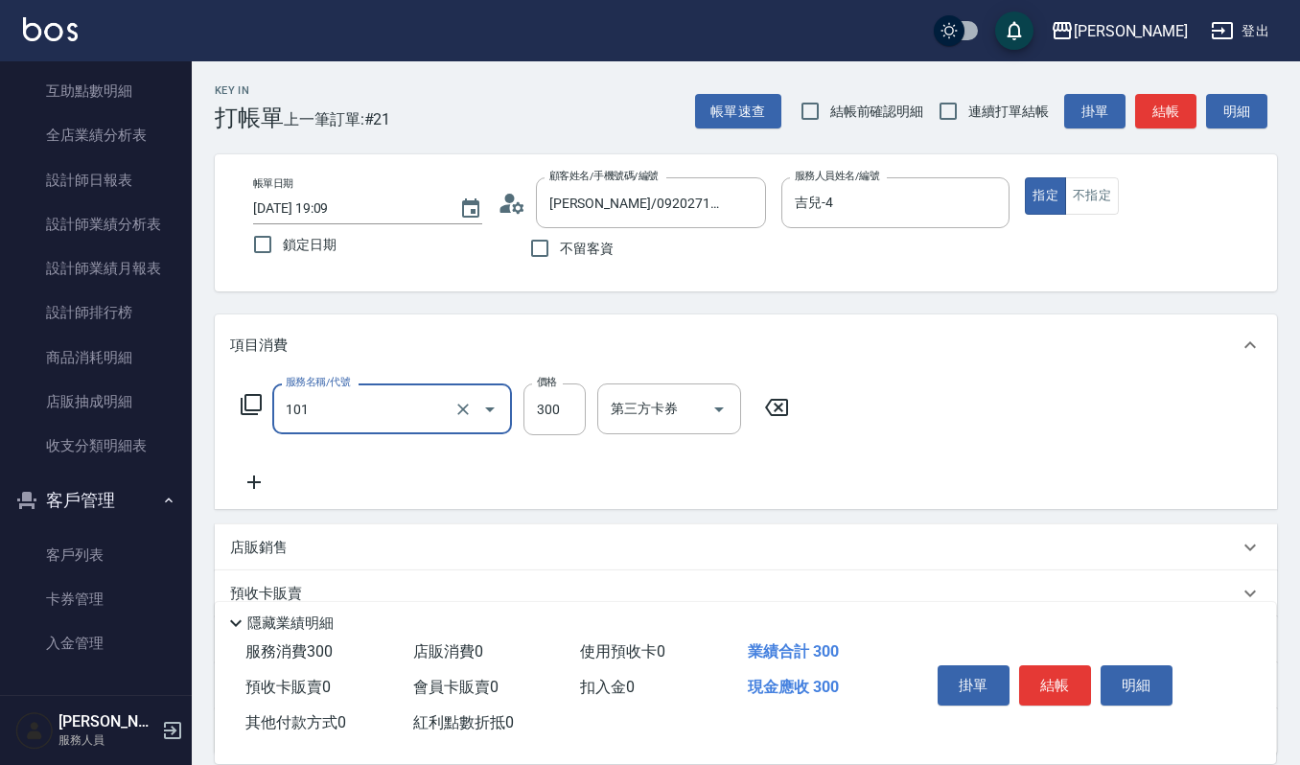
type input "一般洗髮(101)"
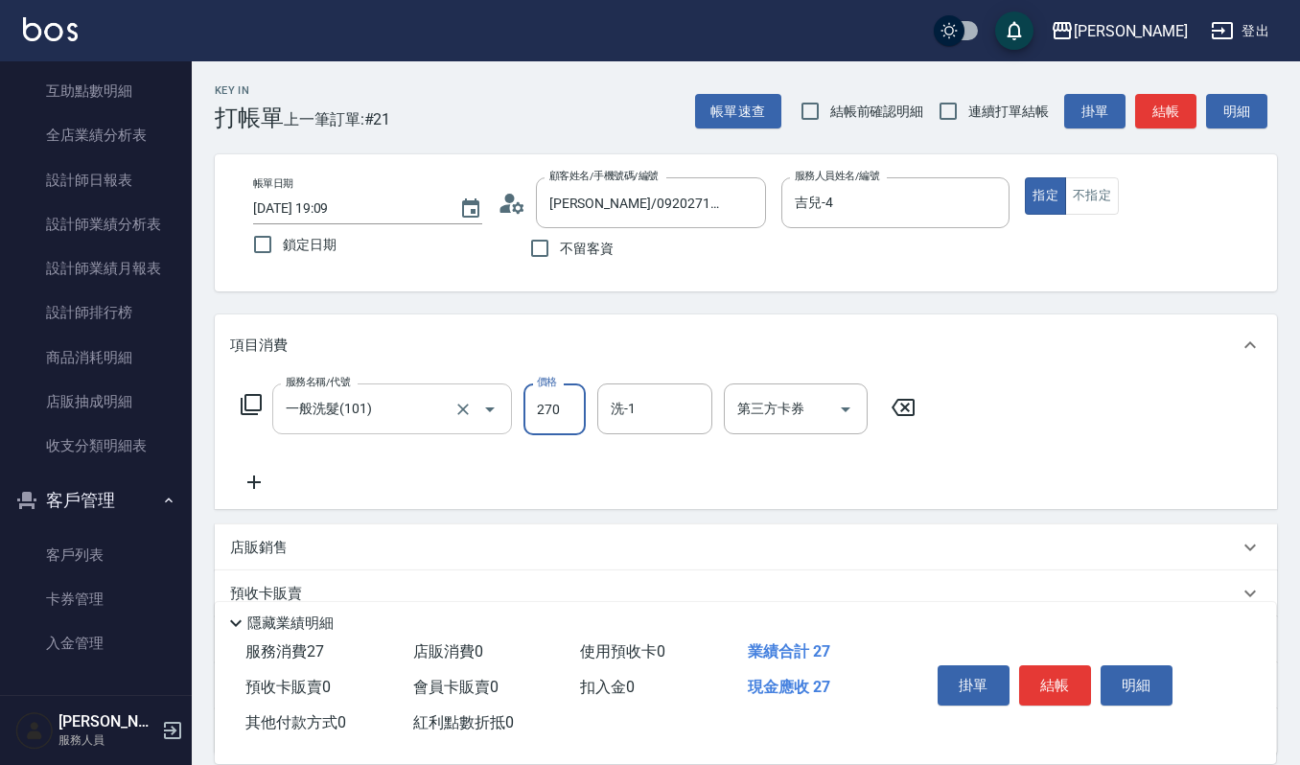
type input "270"
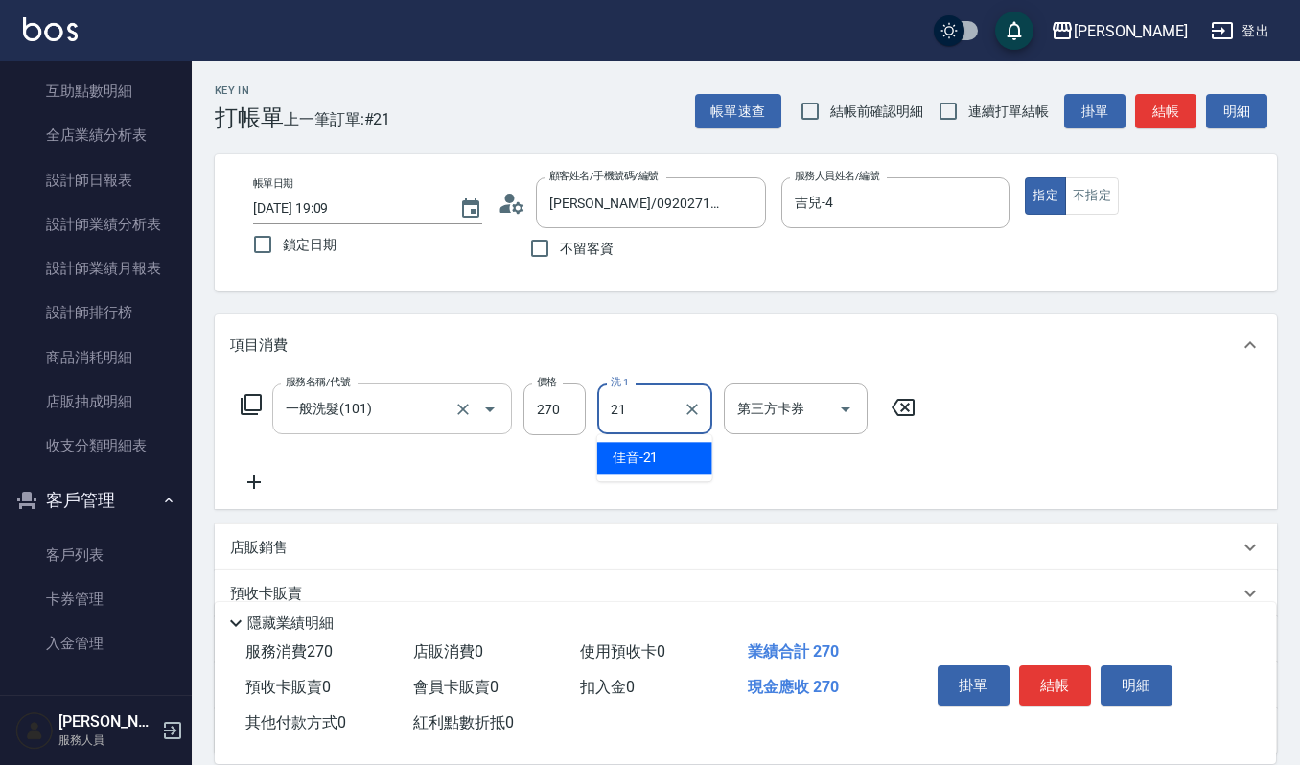
type input "佳音-21"
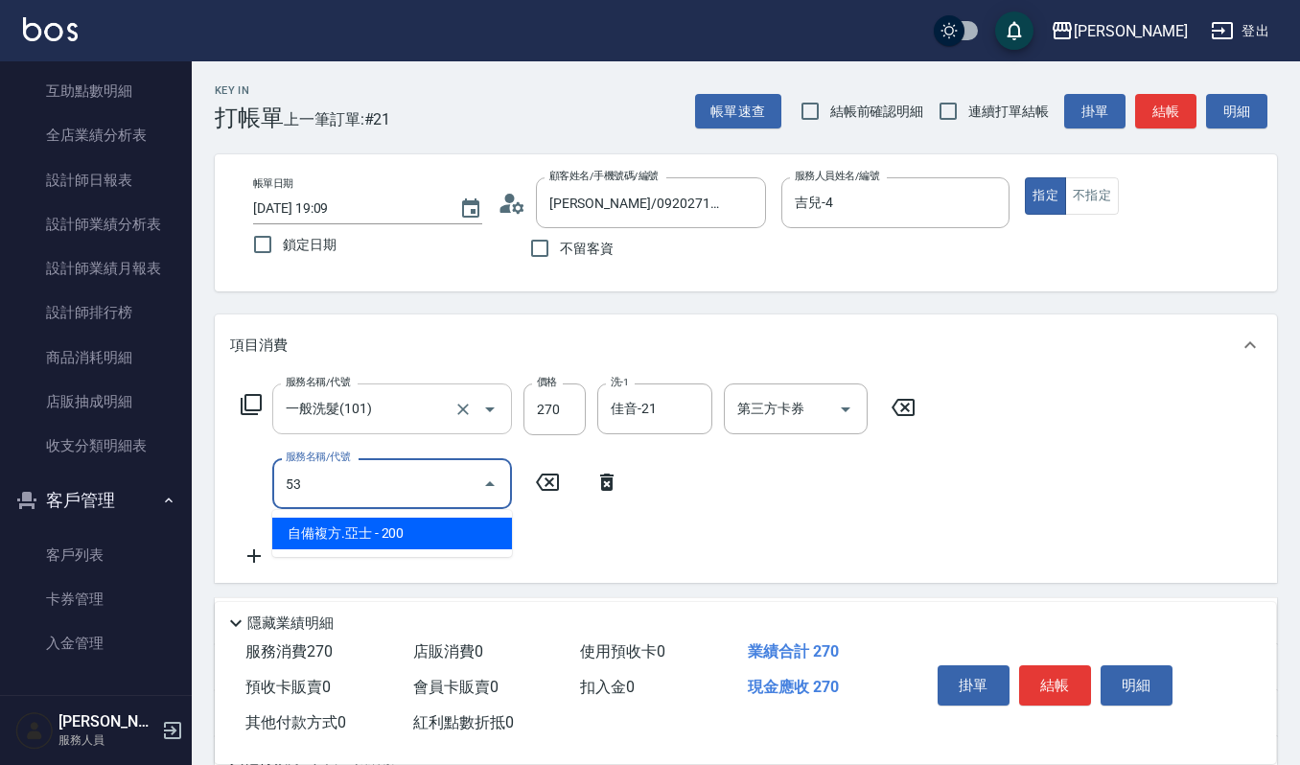
type input "5"
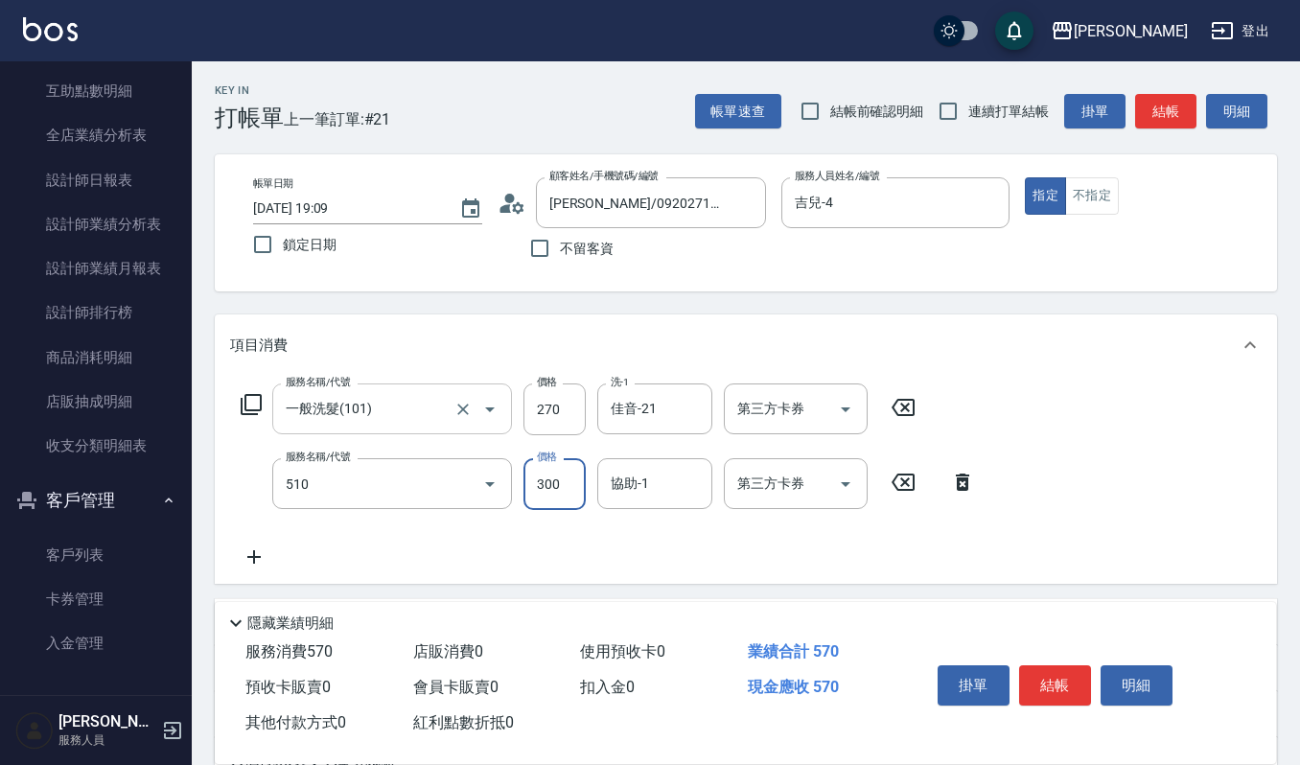
type input "~自備~護髮(510)"
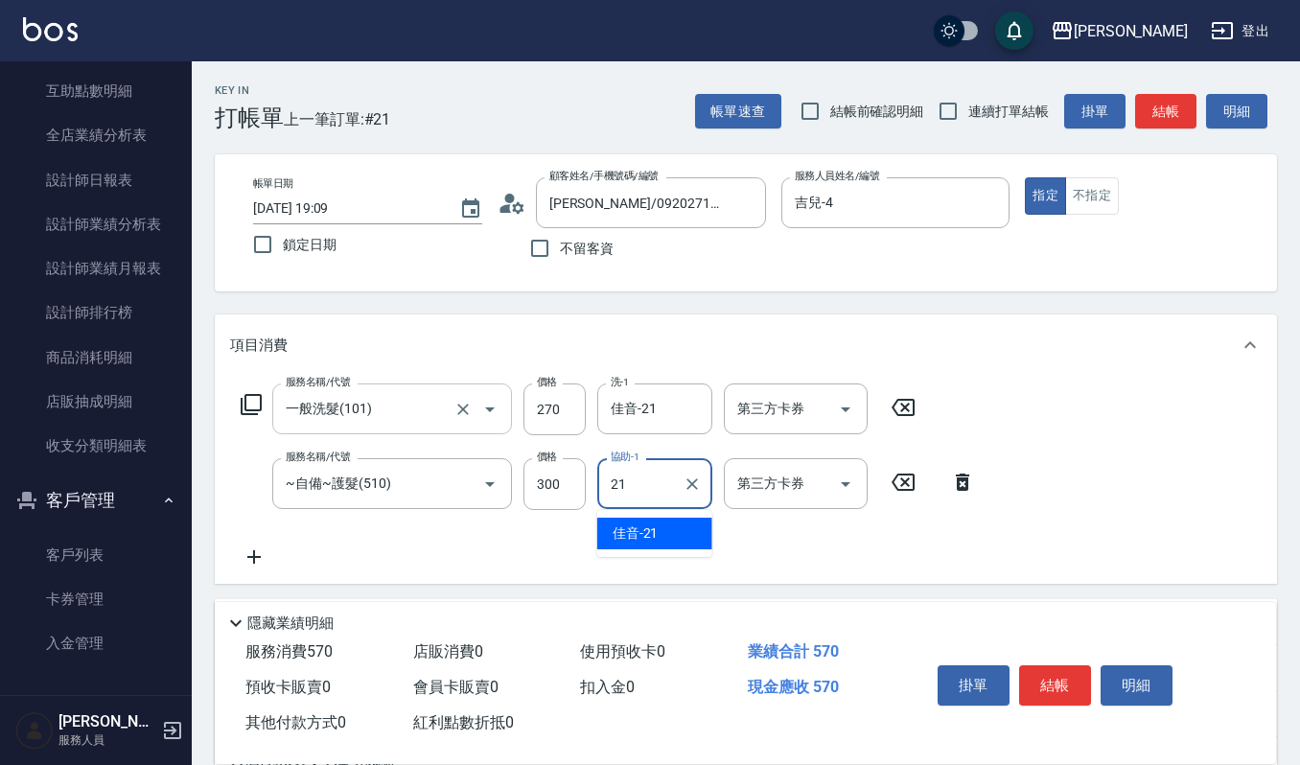
type input "佳音-21"
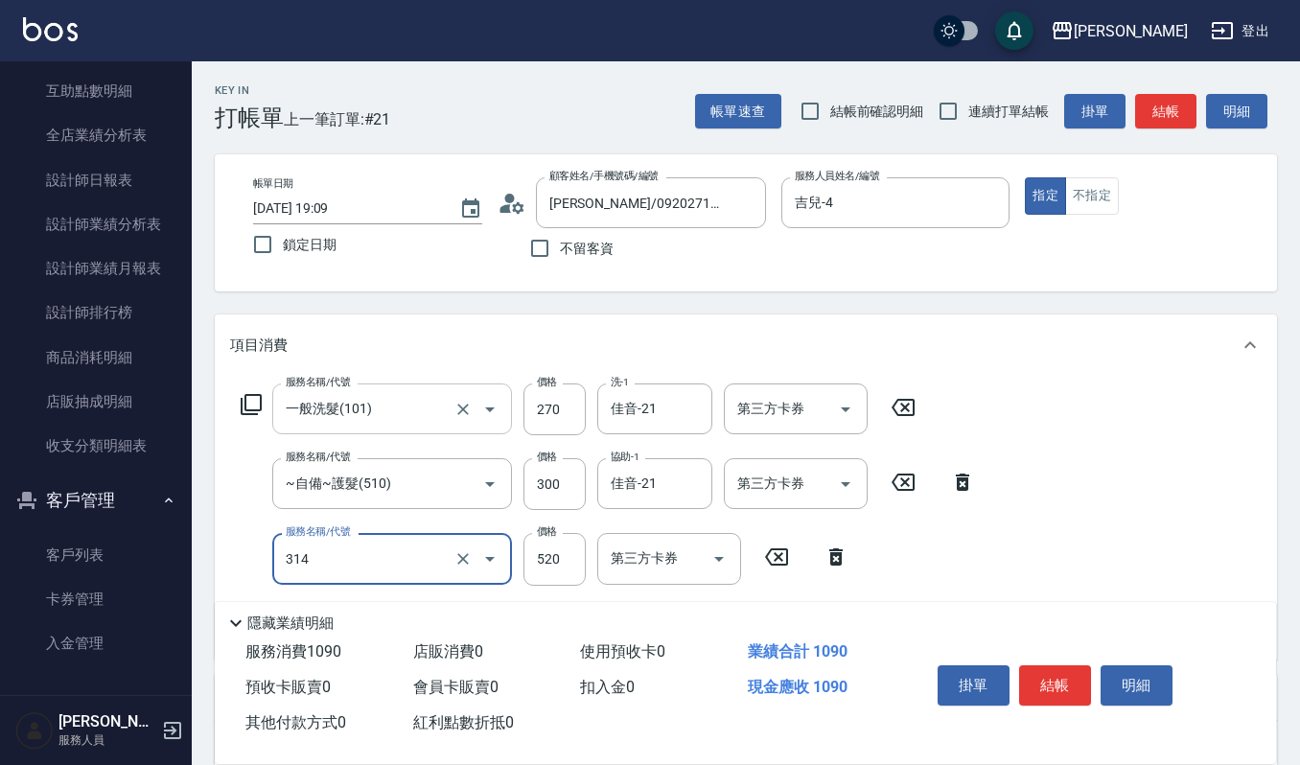
type input "2024剪髮卡(314)"
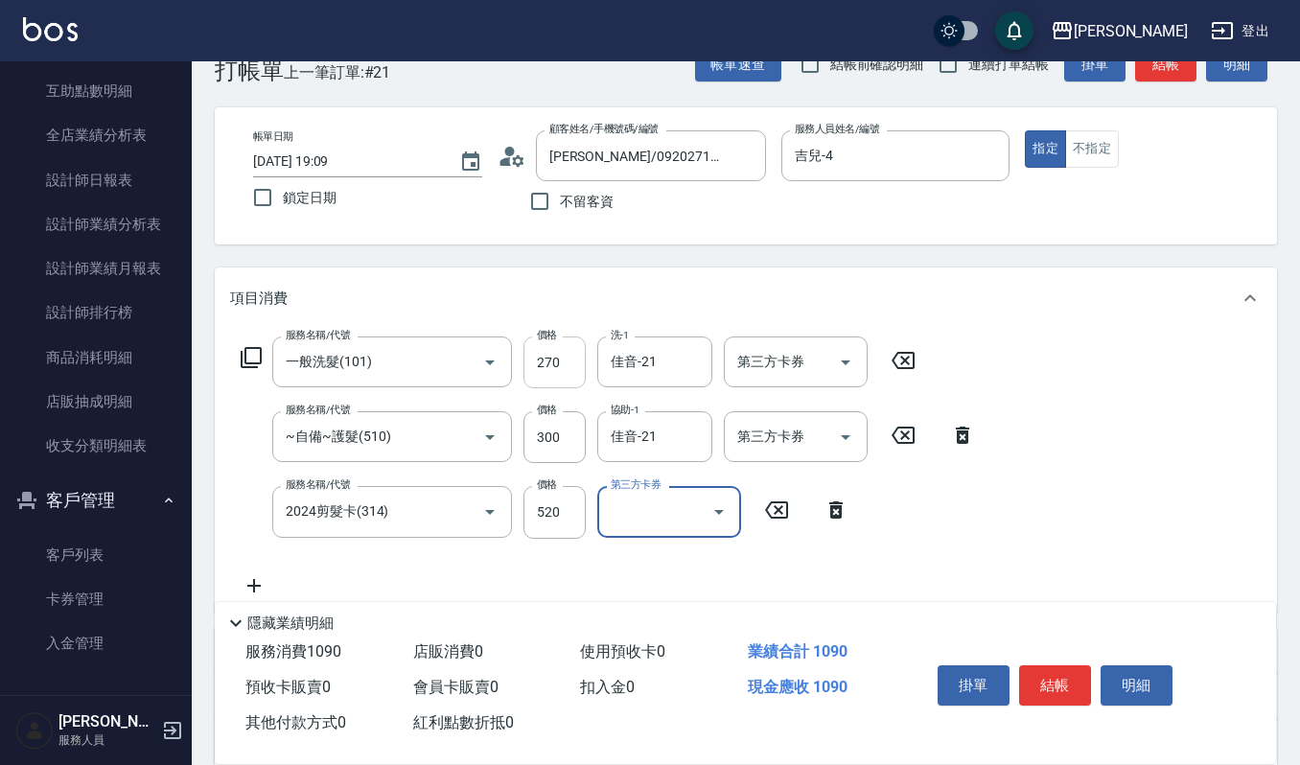
scroll to position [128, 0]
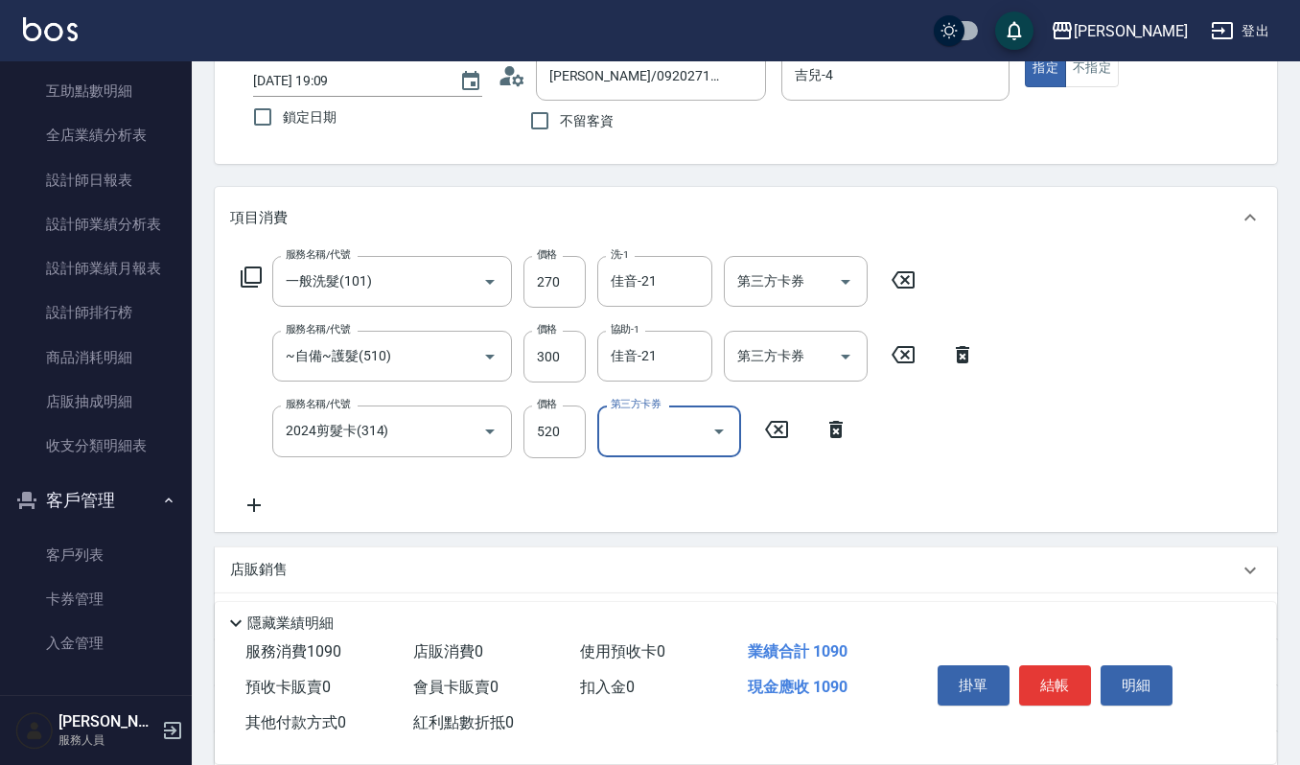
click at [634, 415] on input "第三方卡券" at bounding box center [655, 431] width 98 height 34
click at [616, 504] on span "舊有卡券" at bounding box center [669, 512] width 144 height 32
type input "舊有卡券"
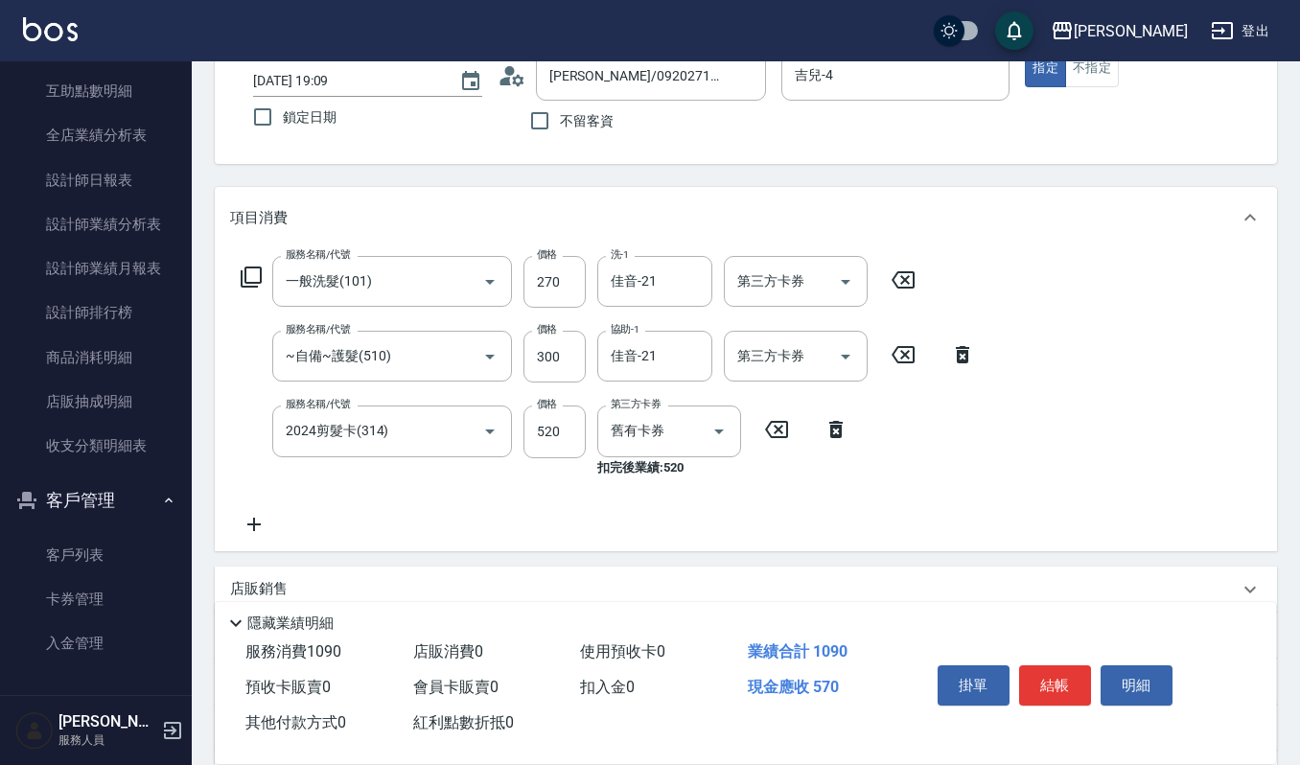
click at [250, 523] on icon at bounding box center [253, 524] width 13 height 13
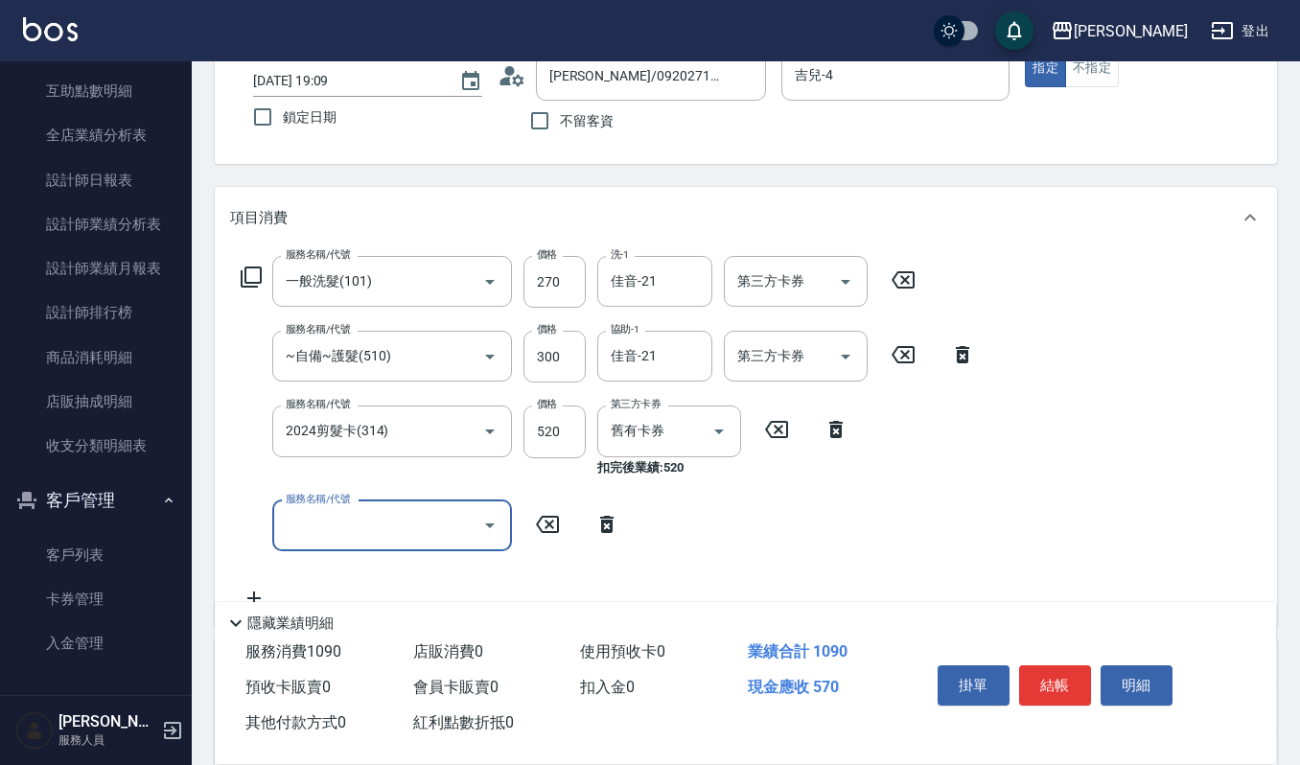
click at [326, 522] on input "服務名稱/代號" at bounding box center [378, 526] width 194 height 34
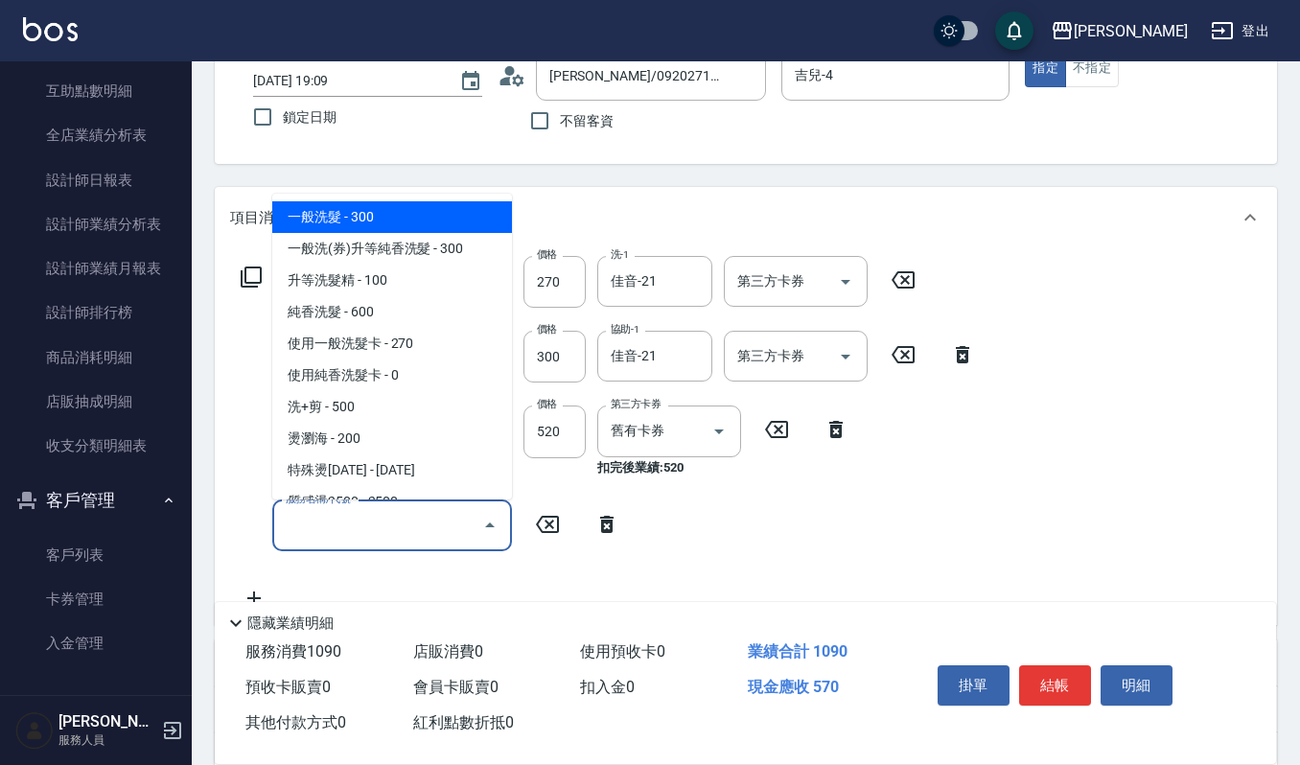
click at [589, 526] on icon at bounding box center [607, 524] width 48 height 23
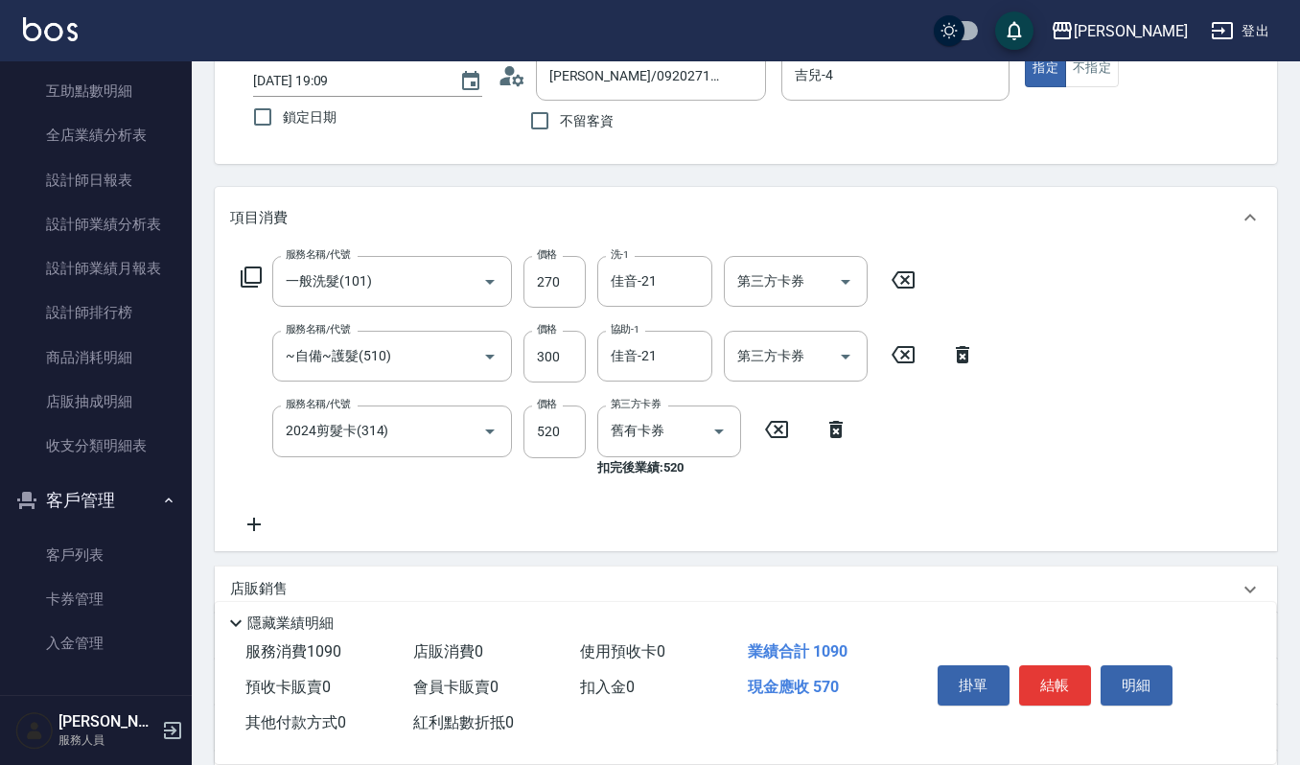
scroll to position [255, 0]
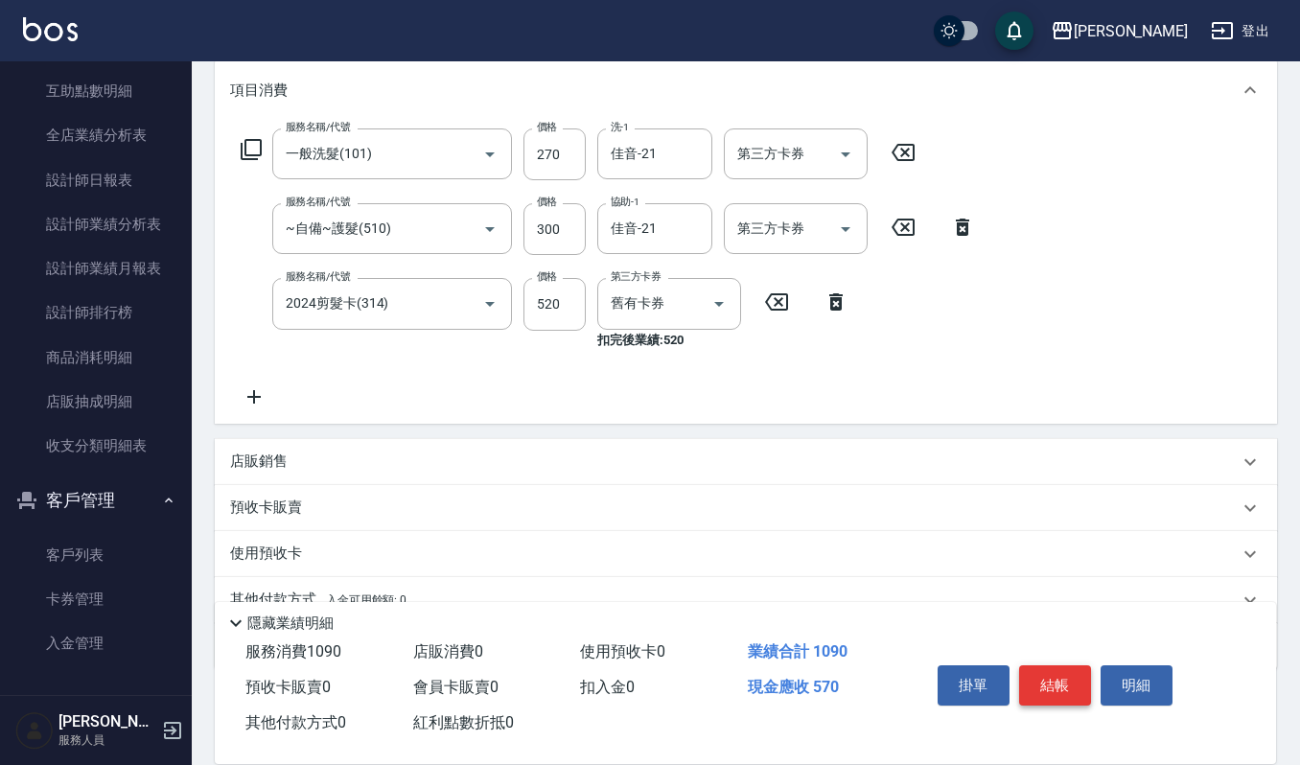
click at [1048, 672] on button "結帳" at bounding box center [1055, 686] width 72 height 40
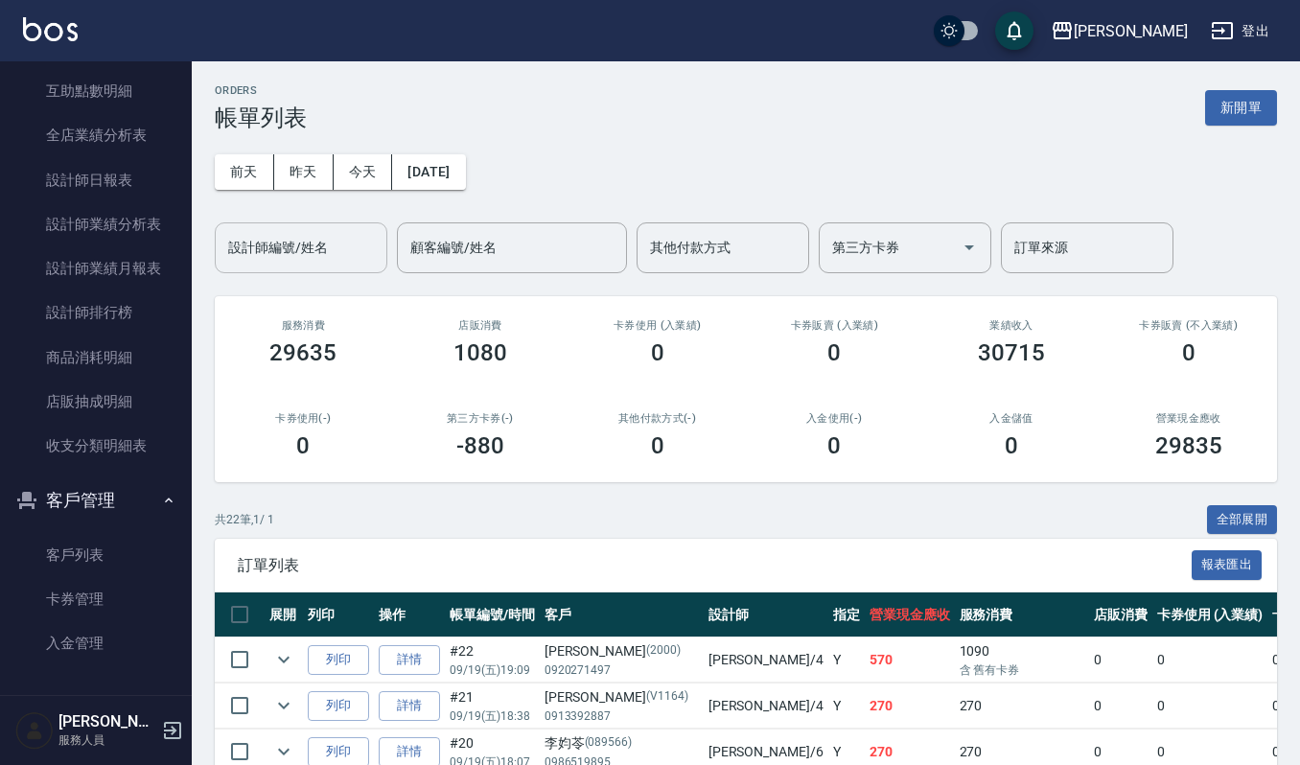
click at [354, 265] on div "設計師編號/姓名" at bounding box center [301, 248] width 173 height 51
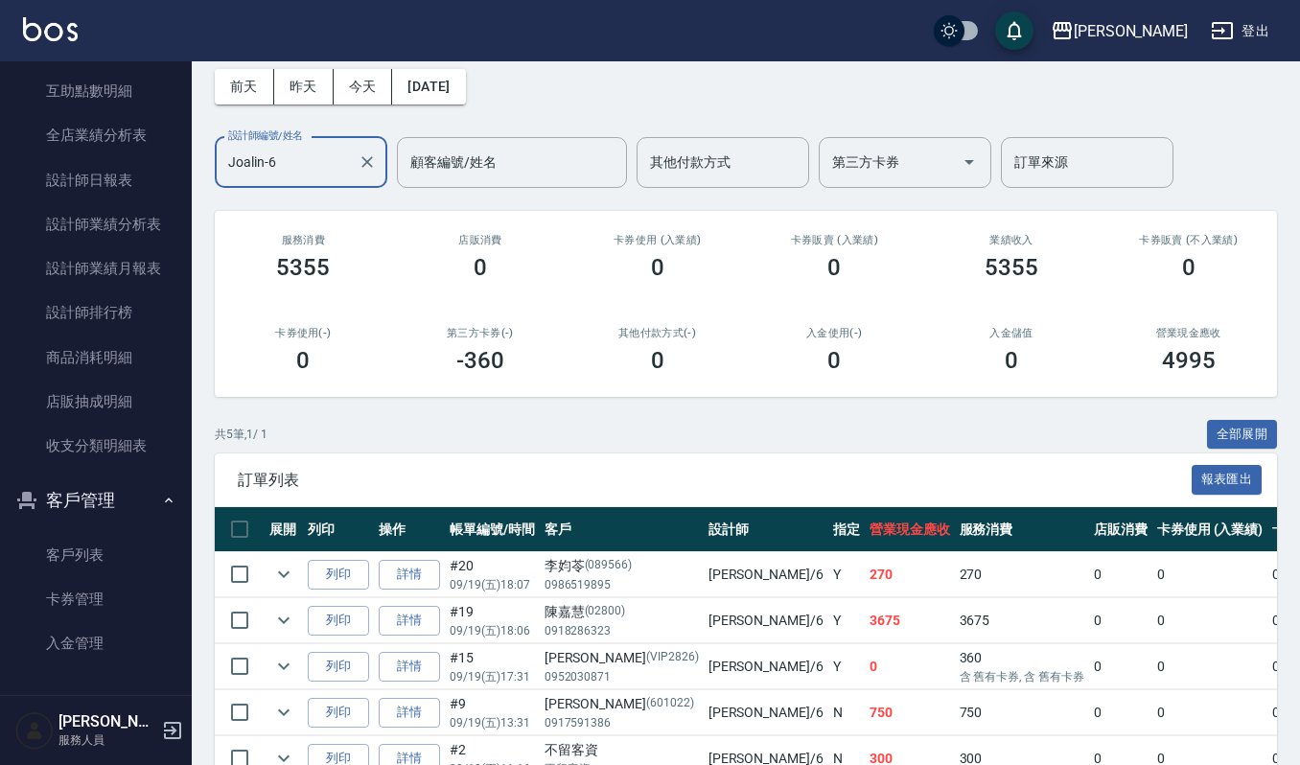
scroll to position [128, 0]
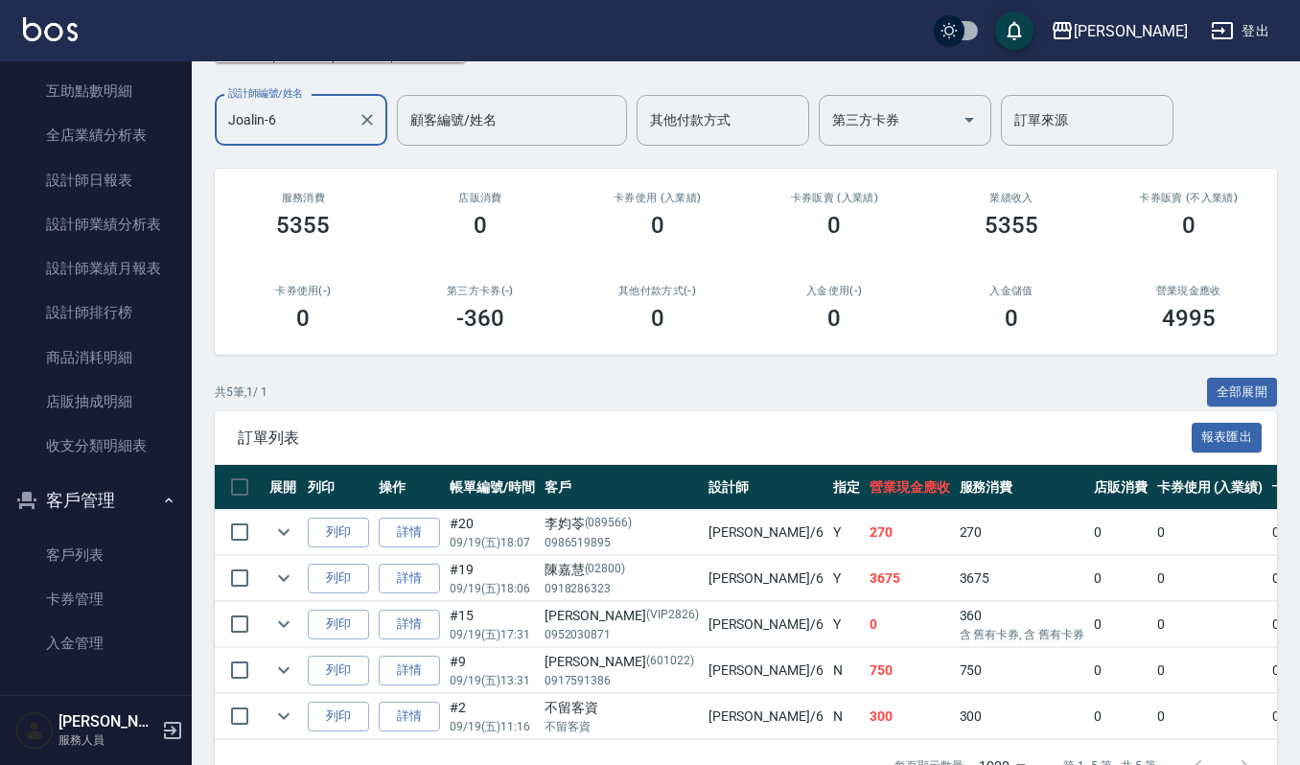
type input "Joalin-6"
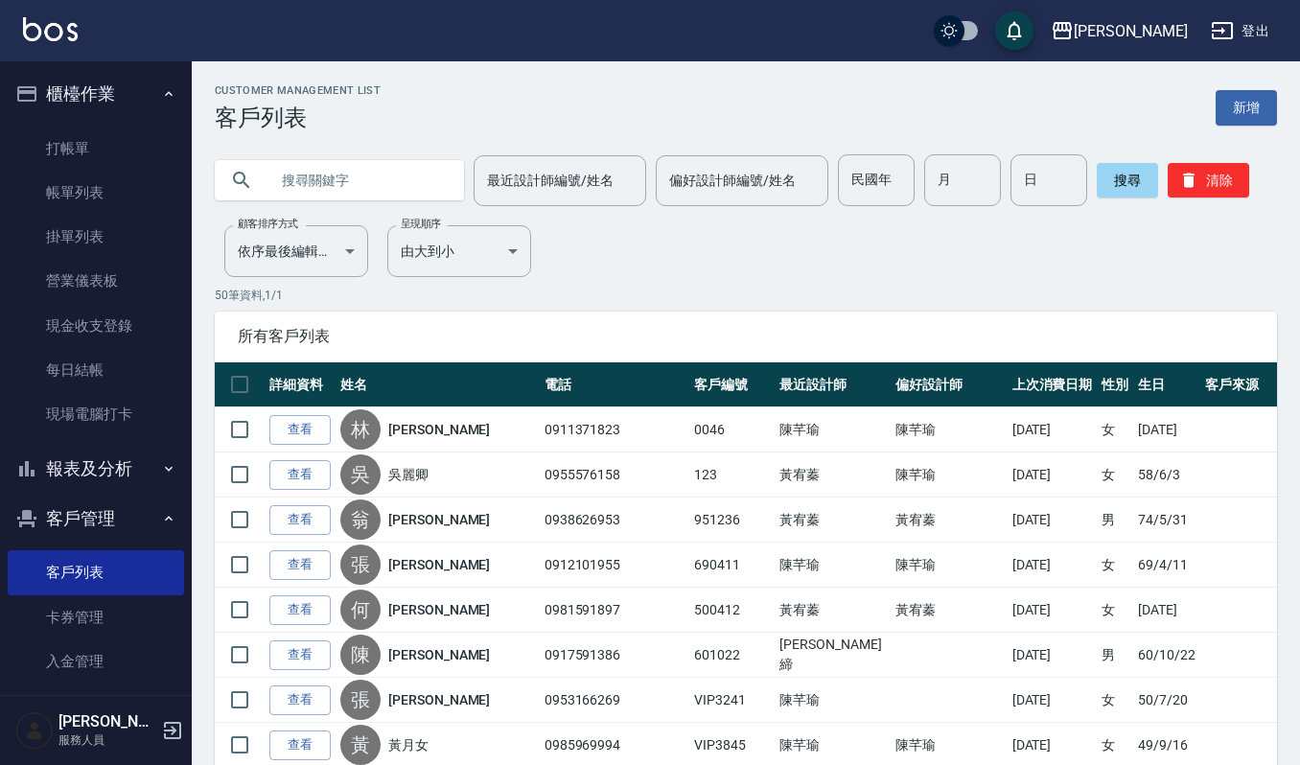
drag, startPoint x: 108, startPoint y: 491, endPoint x: 108, endPoint y: 480, distance: 10.5
click at [108, 489] on button "報表及分析" at bounding box center [96, 469] width 176 height 50
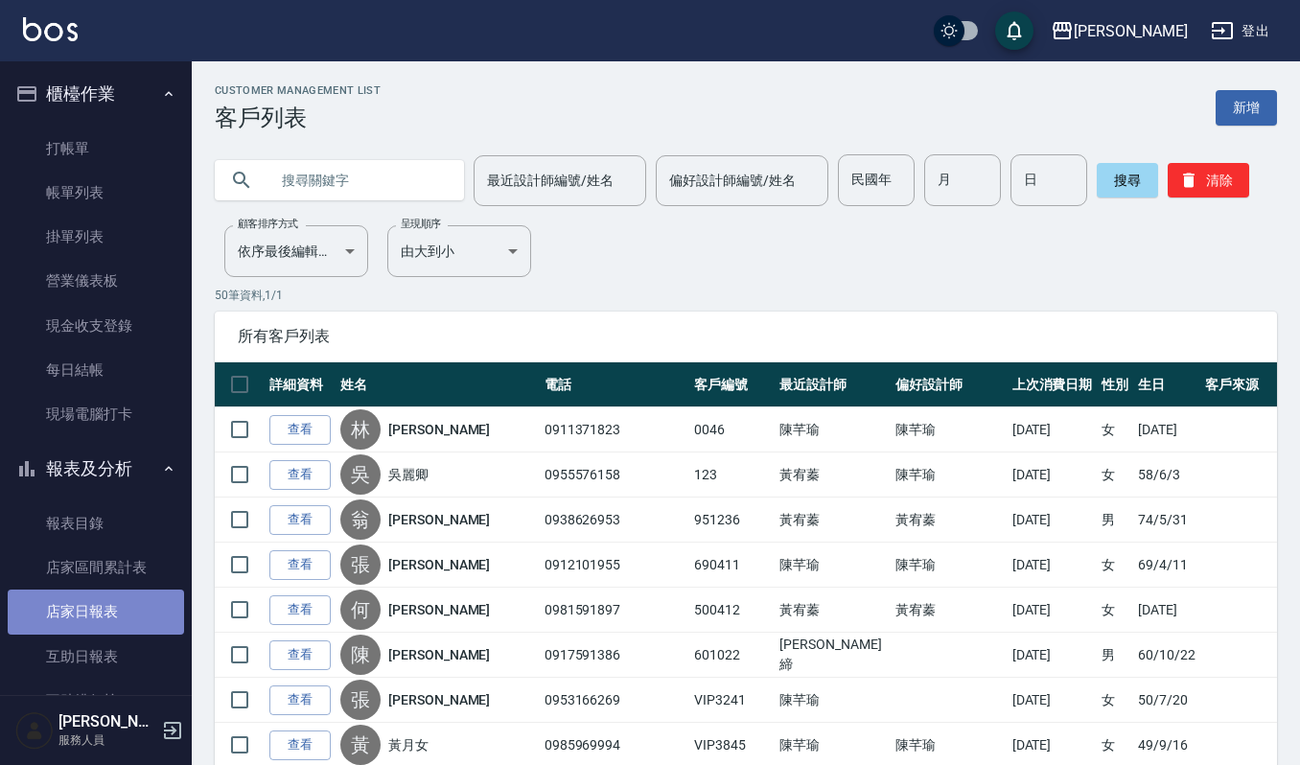
click at [109, 612] on link "店家日報表" at bounding box center [96, 612] width 176 height 44
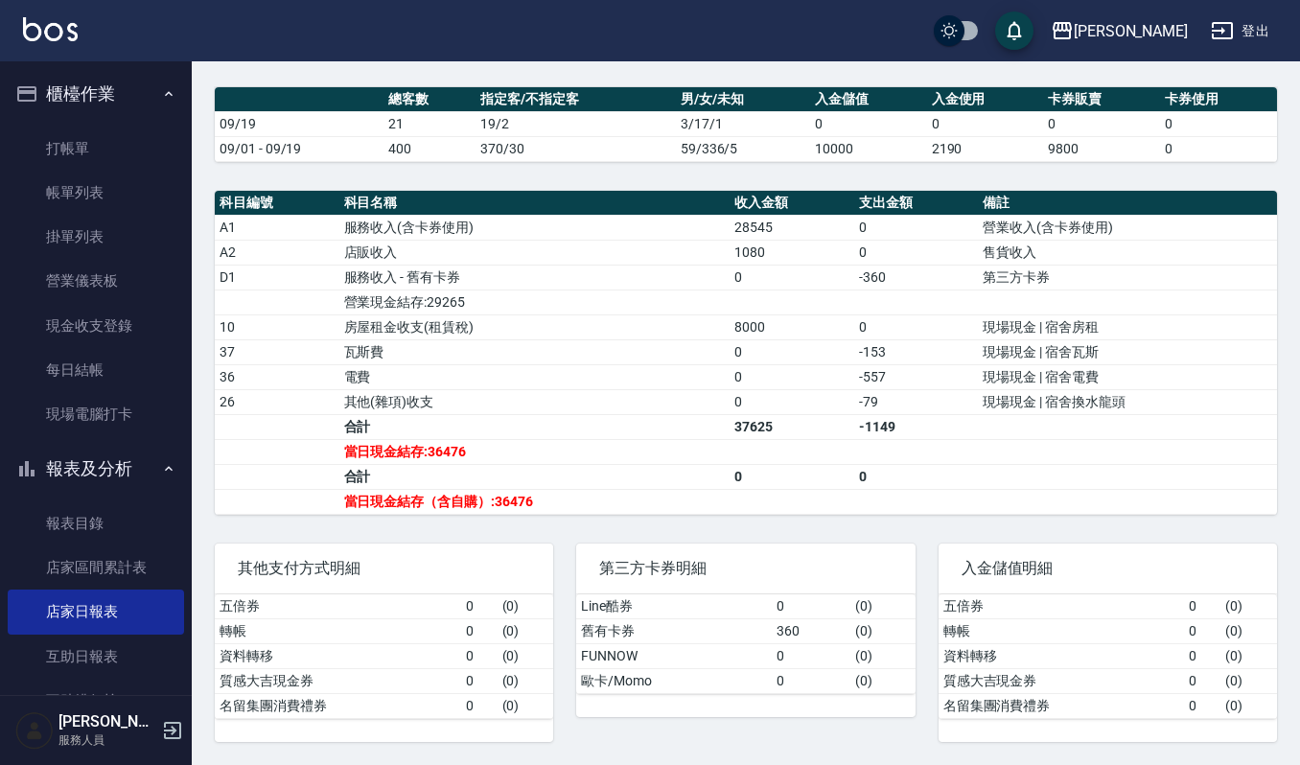
scroll to position [506, 0]
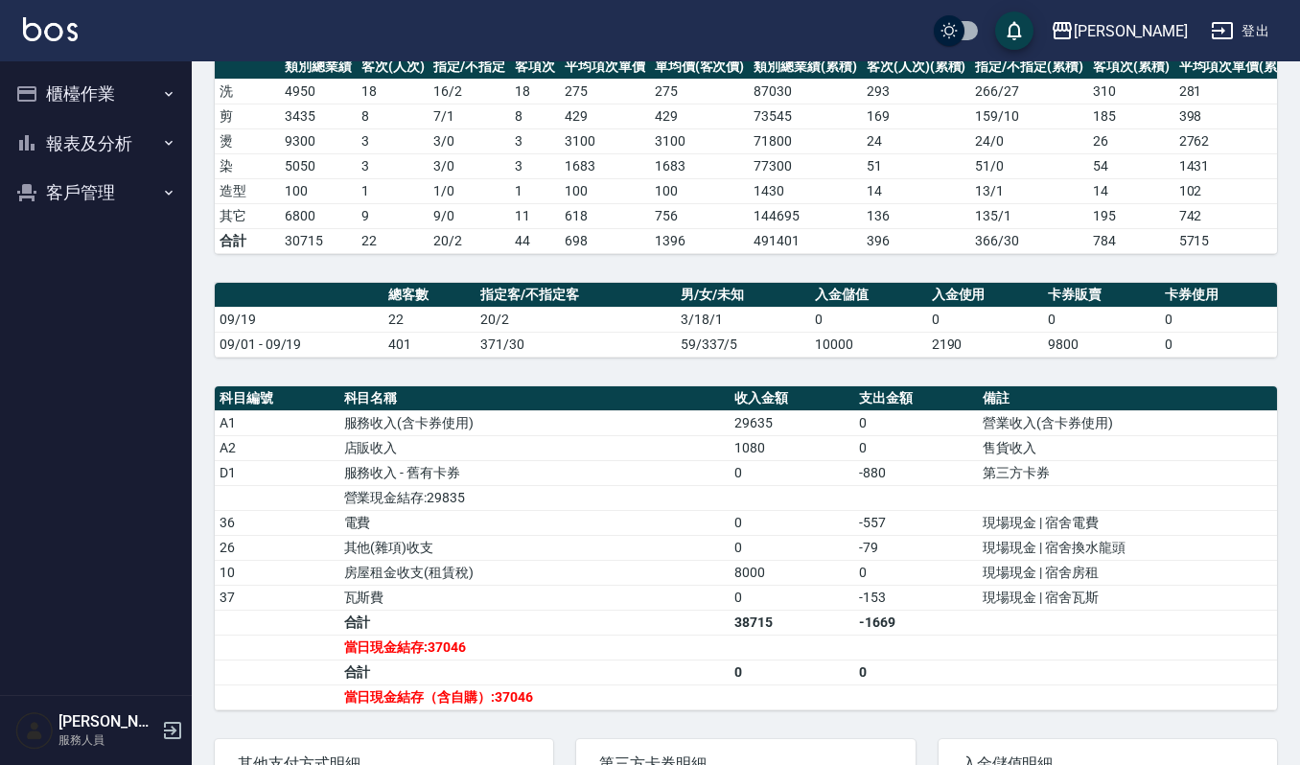
scroll to position [384, 0]
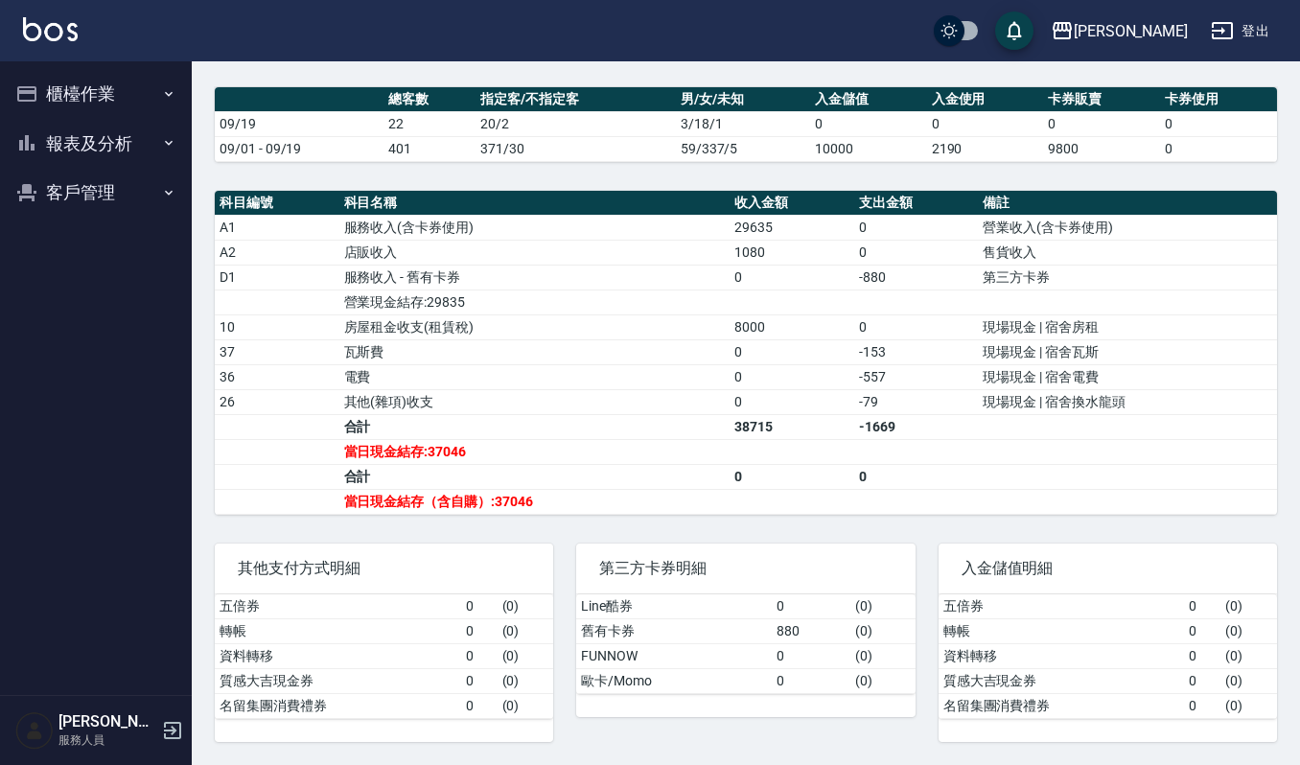
scroll to position [506, 0]
